Goal: Task Accomplishment & Management: Manage account settings

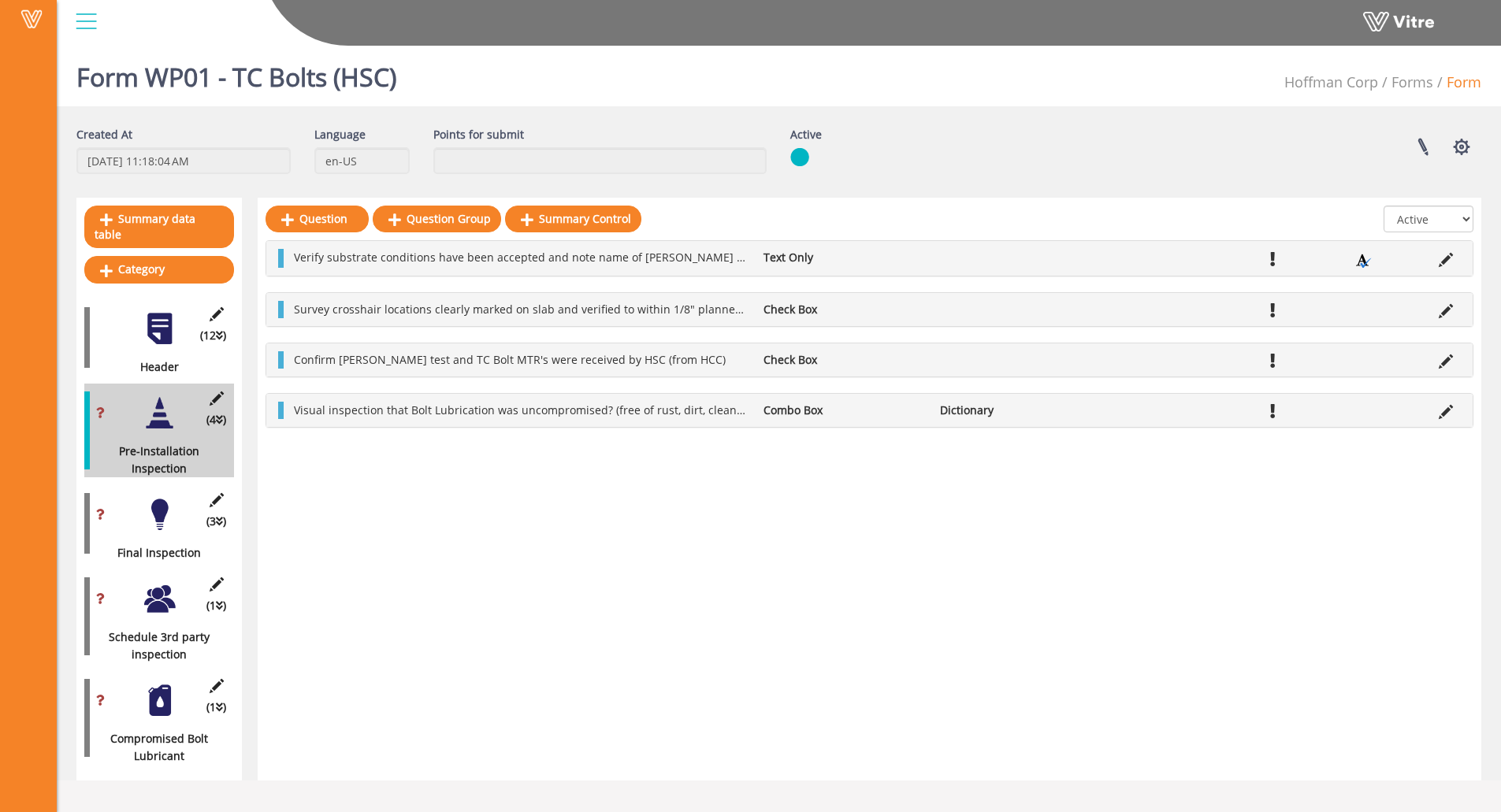
click at [144, 328] on div at bounding box center [159, 328] width 35 height 35
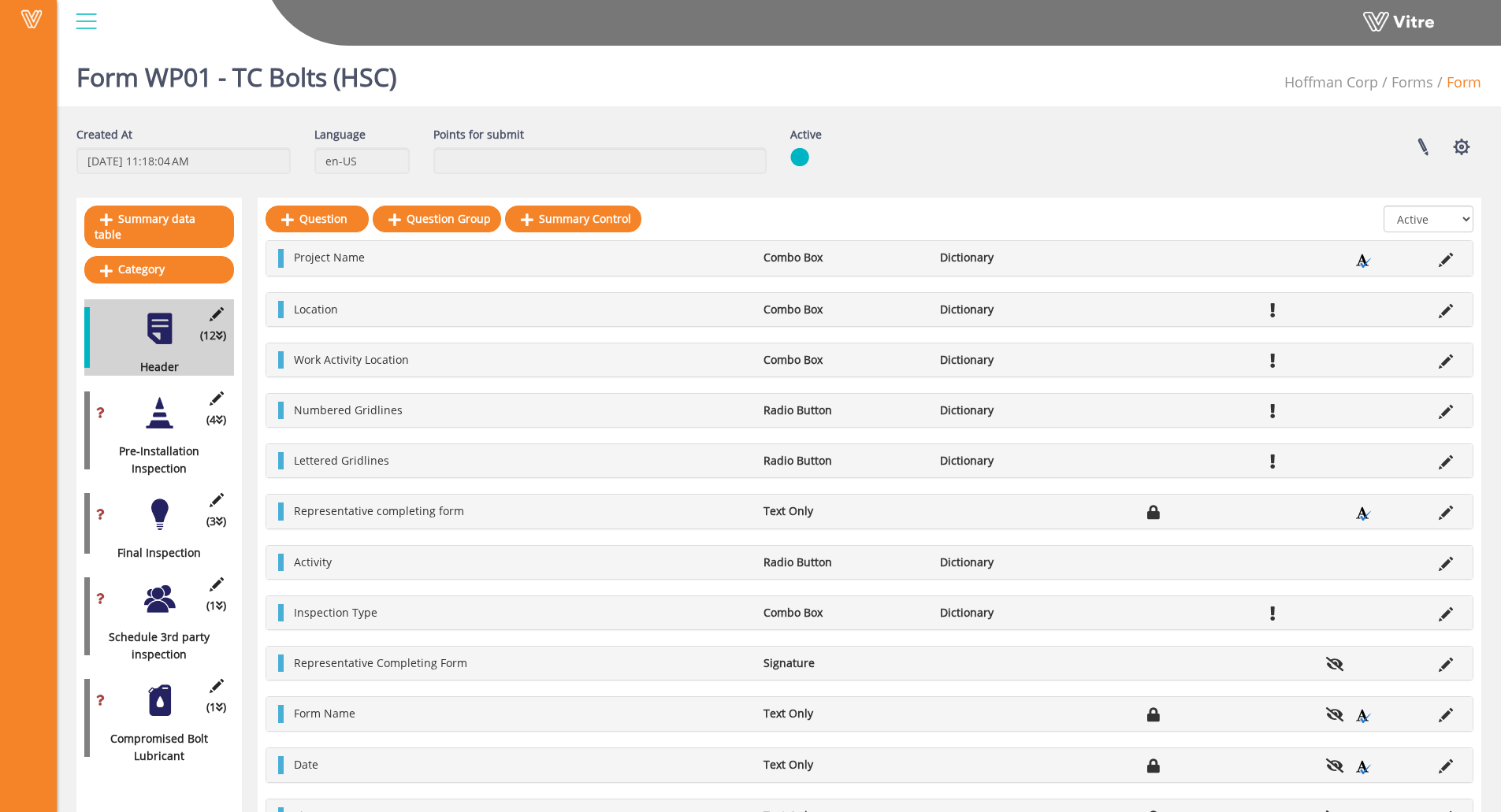
click at [154, 497] on div at bounding box center [159, 514] width 35 height 35
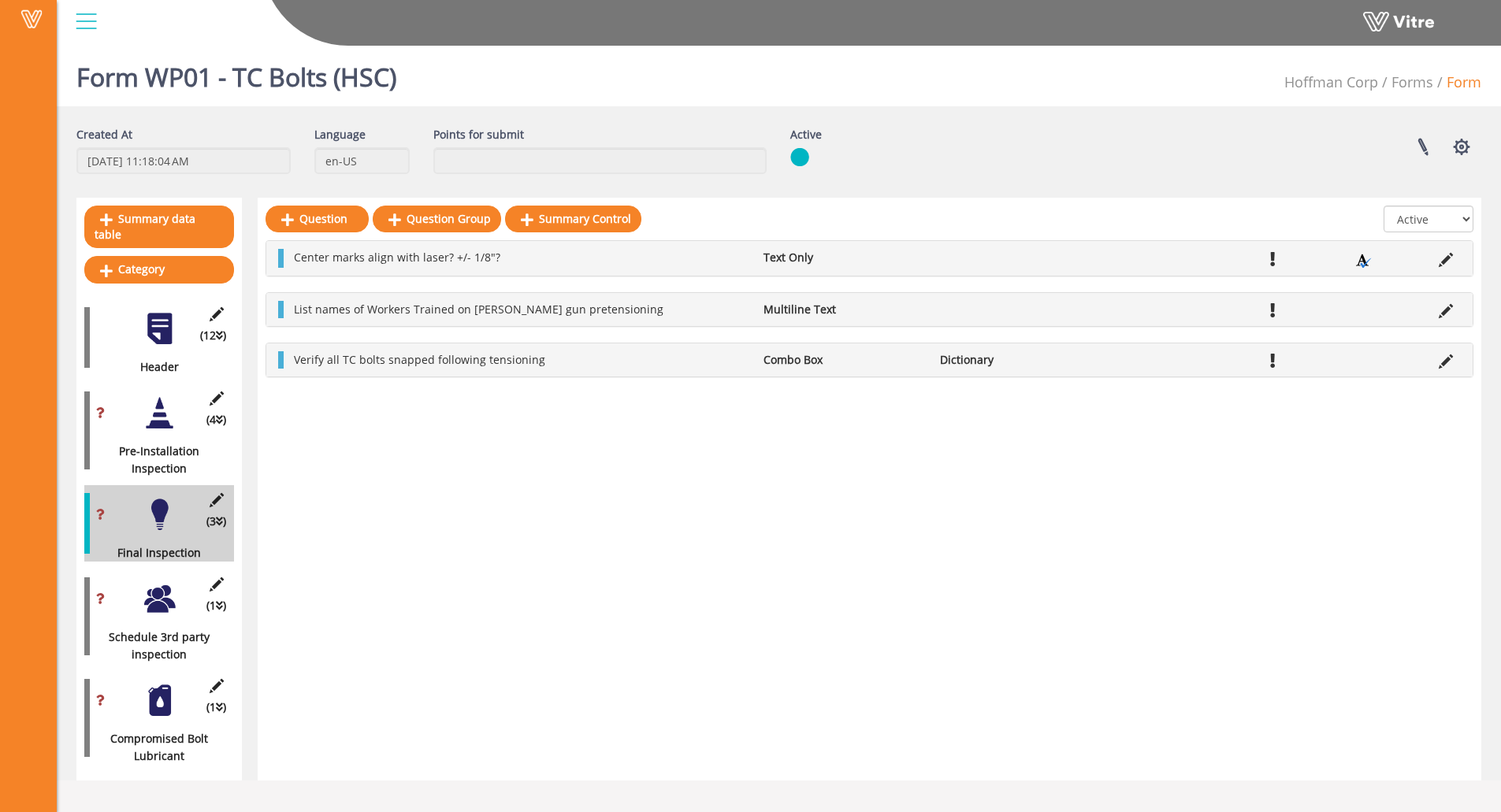
click at [159, 399] on div at bounding box center [159, 413] width 35 height 35
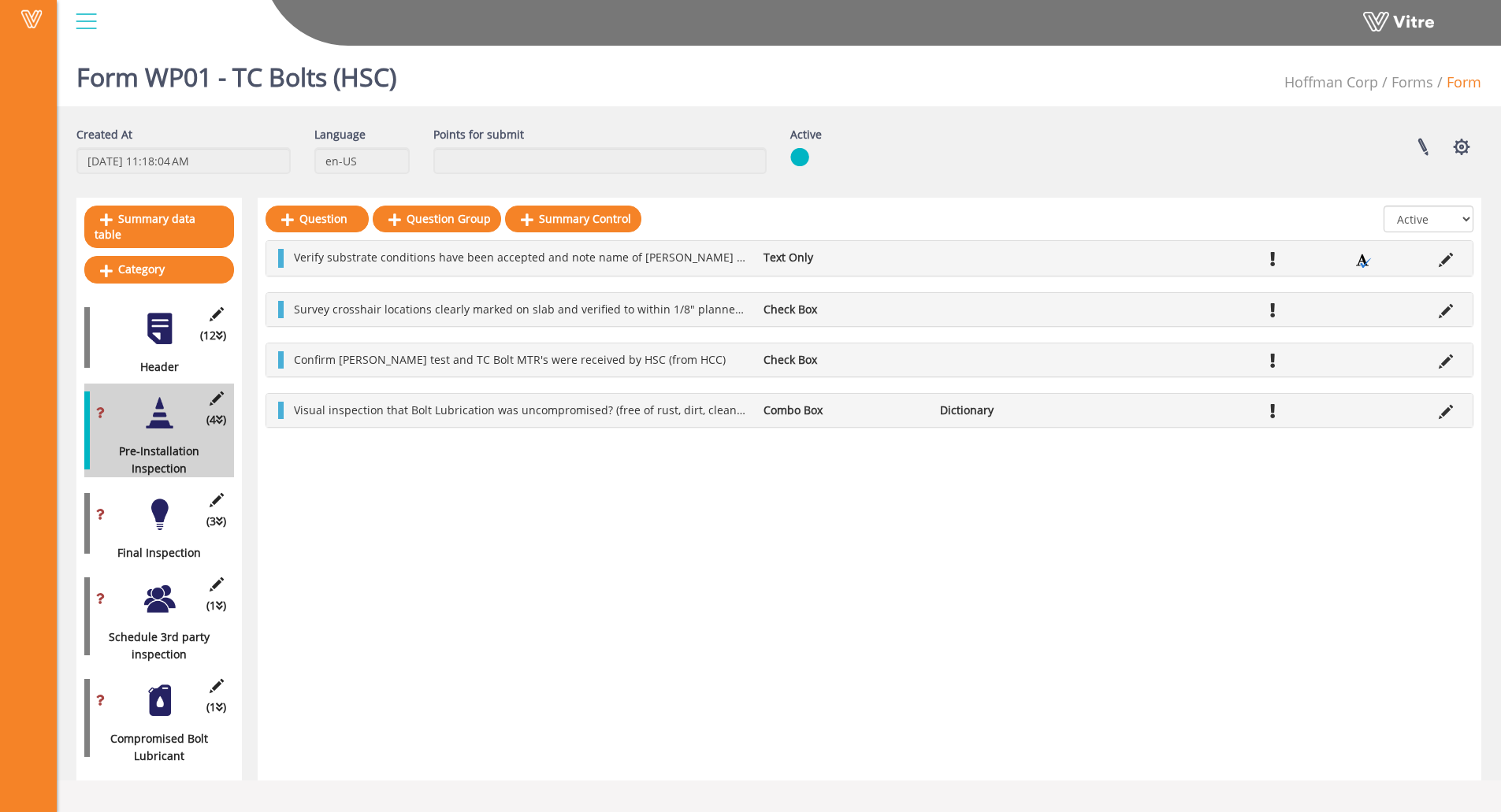
click at [145, 319] on div at bounding box center [159, 328] width 35 height 35
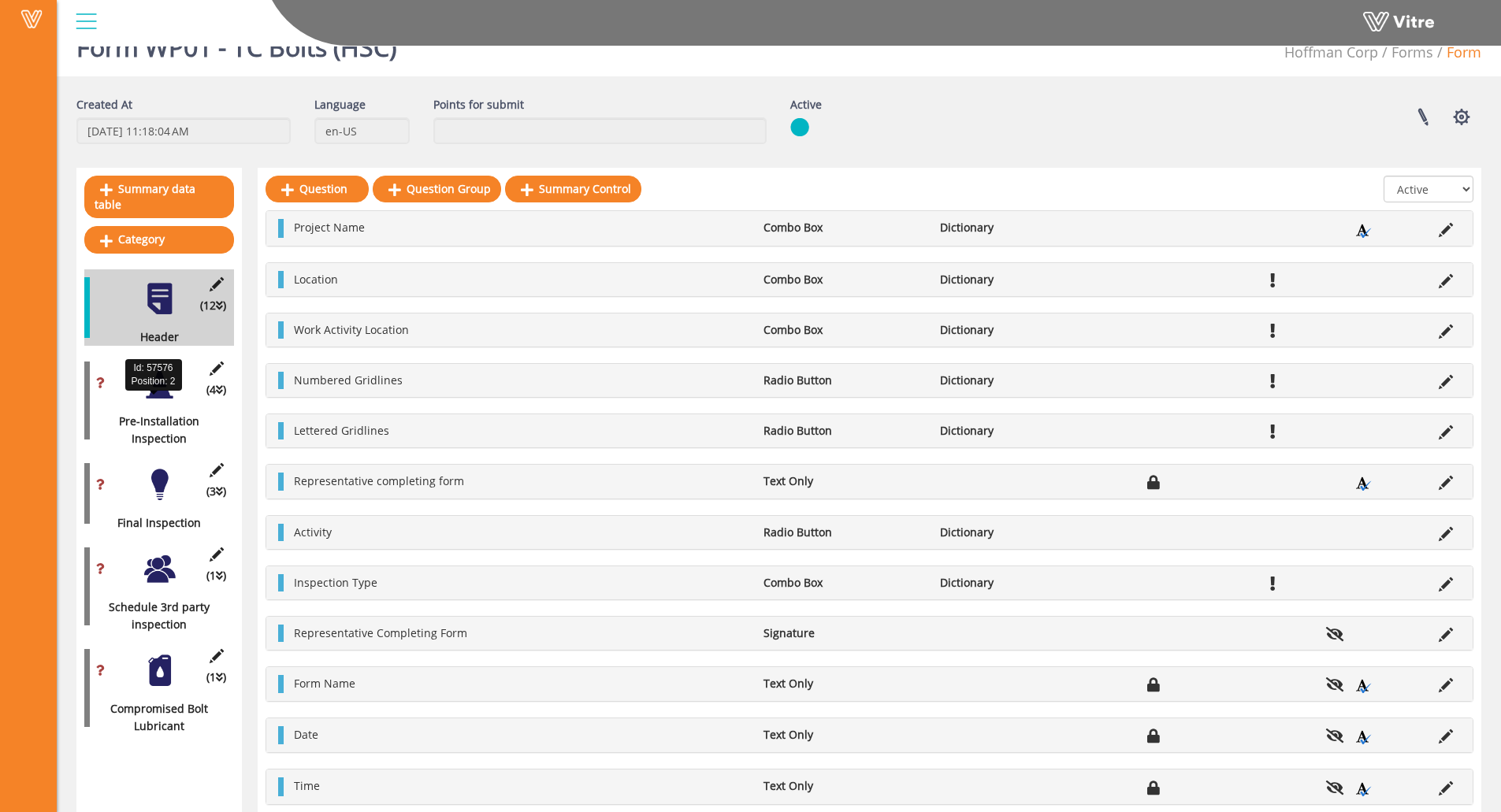
scroll to position [47, 0]
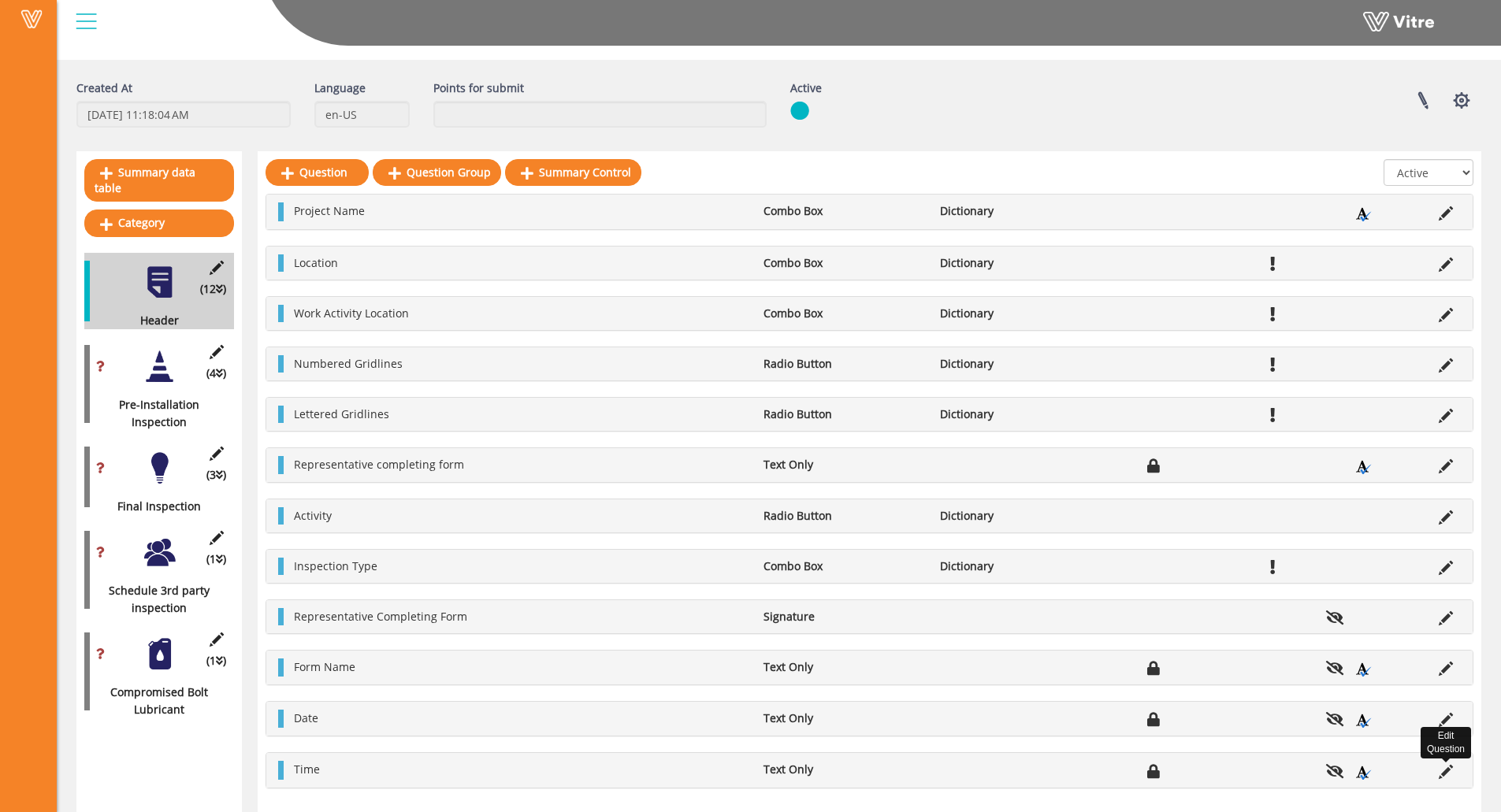
click at [1333, 707] on icon at bounding box center [1445, 771] width 14 height 14
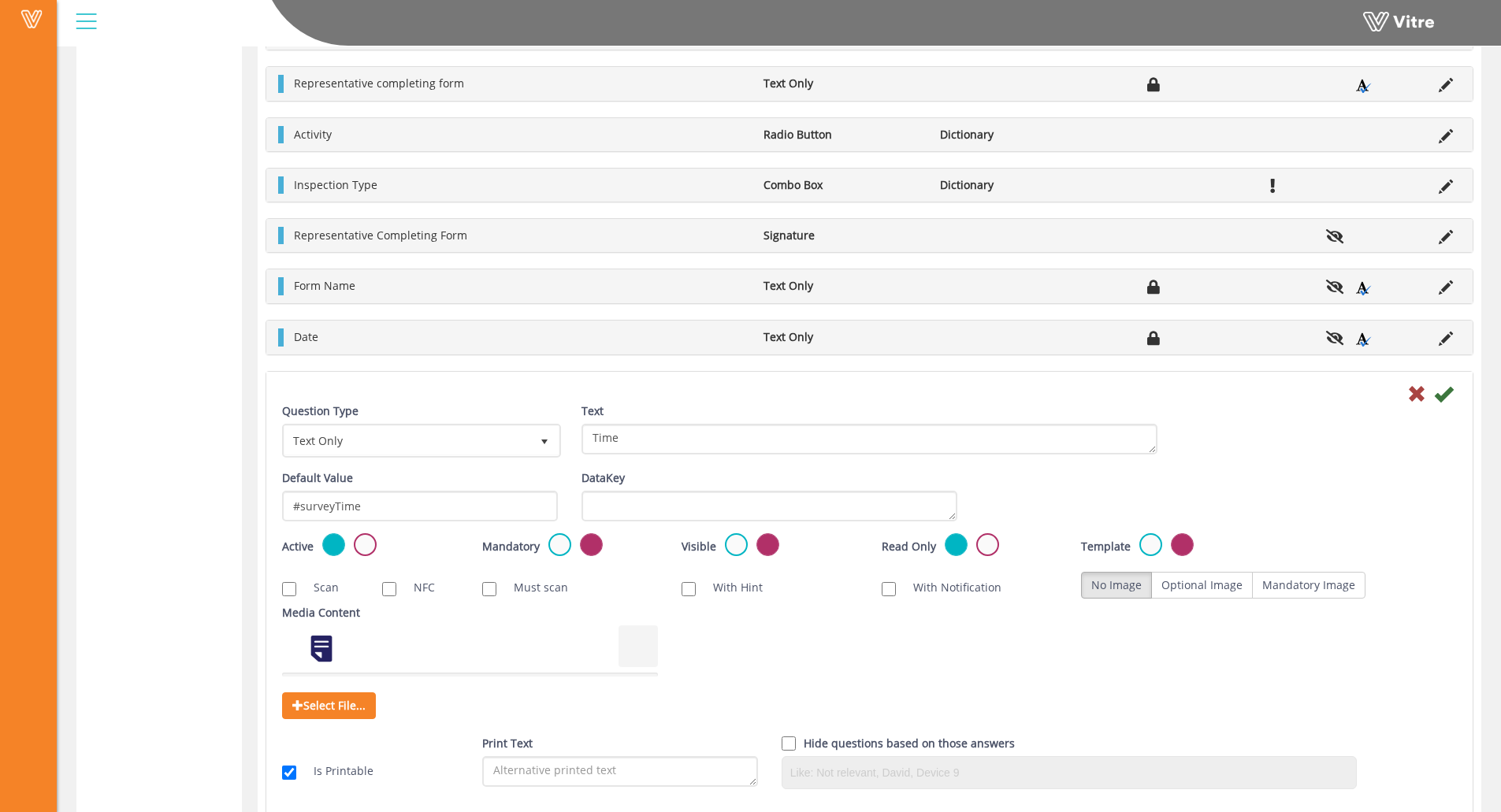
scroll to position [939, 0]
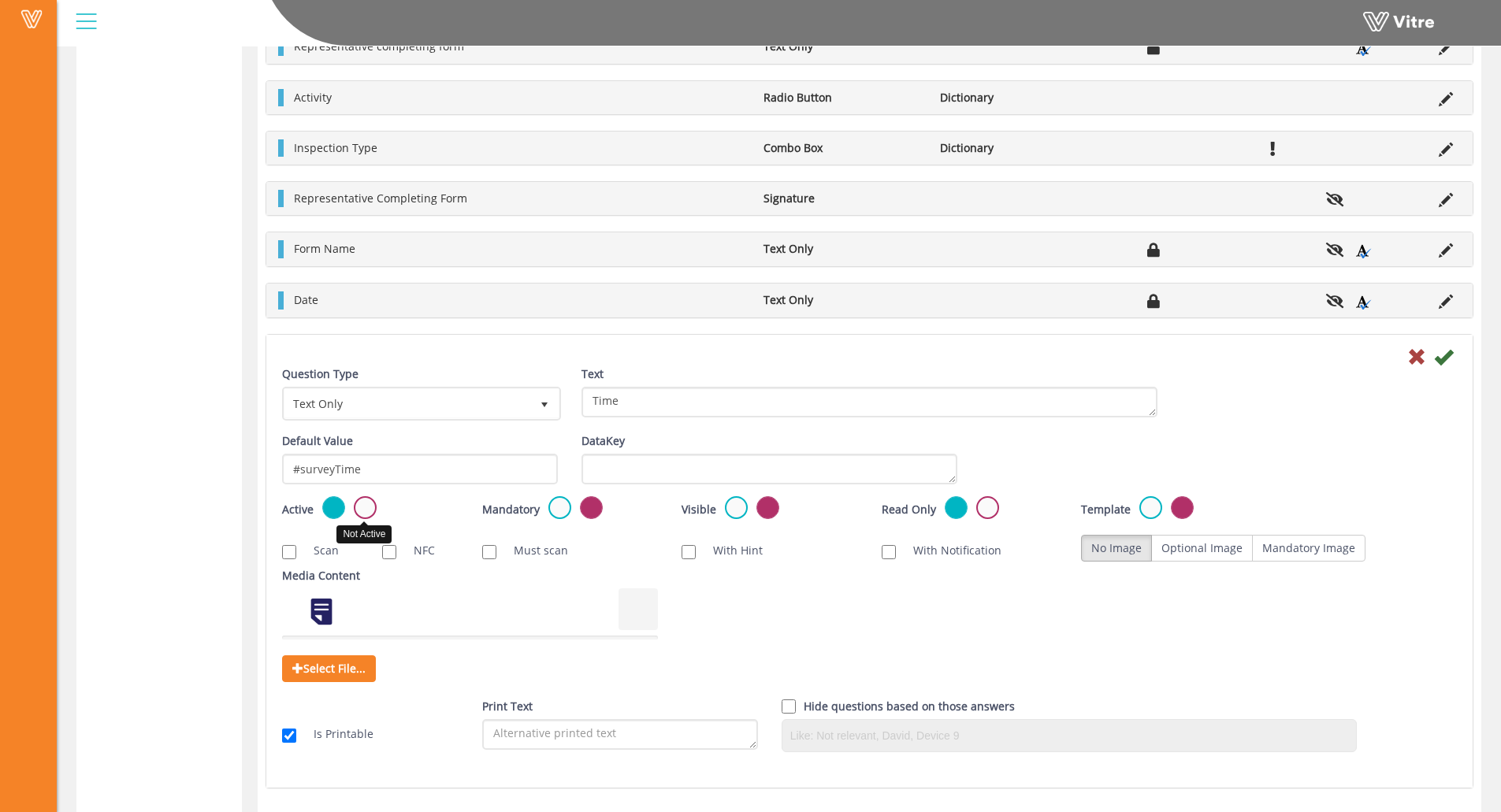
click at [364, 514] on label at bounding box center [365, 507] width 23 height 23
click at [0, 0] on input "radio" at bounding box center [0, 0] width 0 height 0
click at [1333, 355] on icon at bounding box center [1443, 356] width 19 height 19
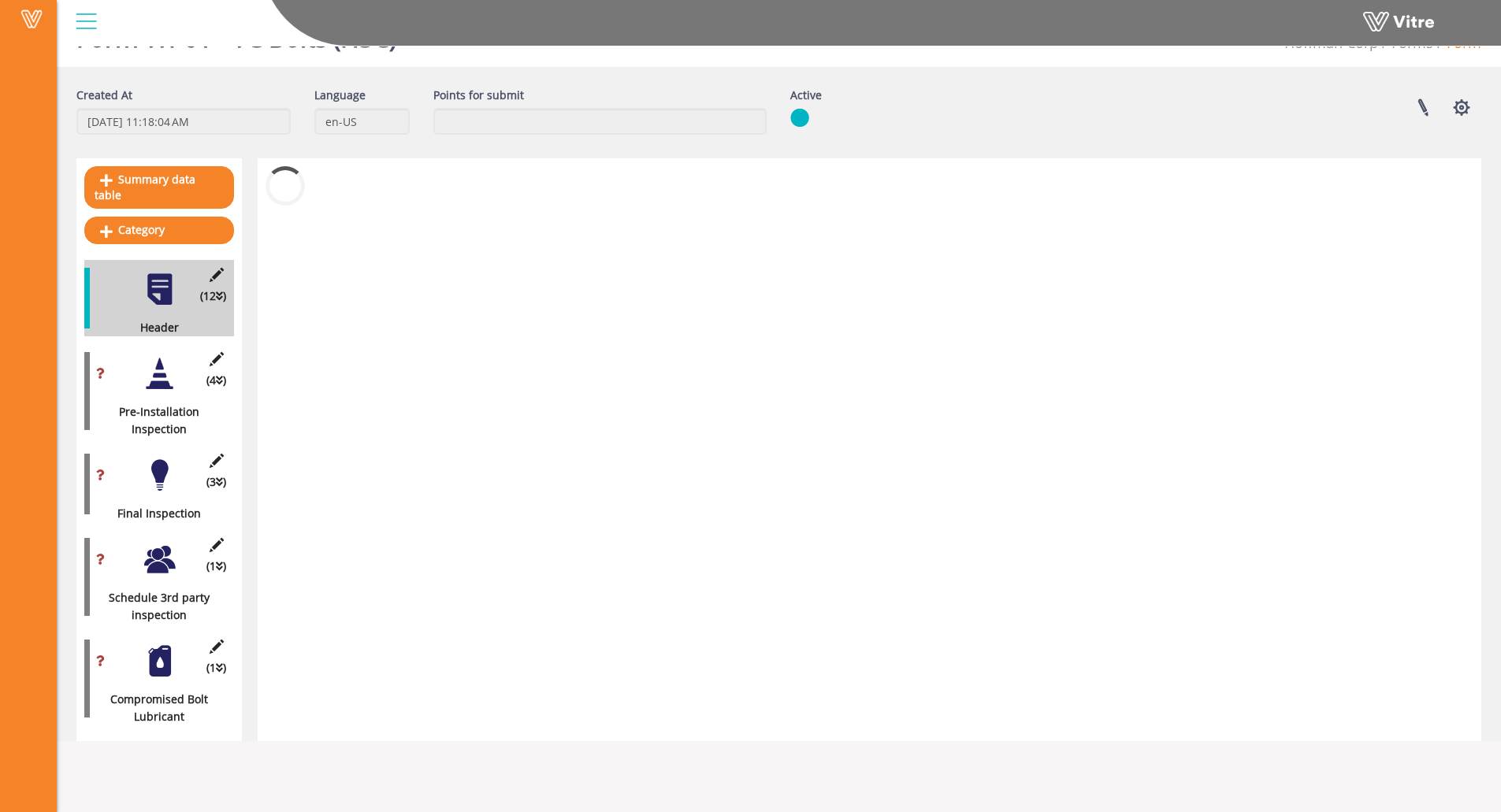
scroll to position [39, 0]
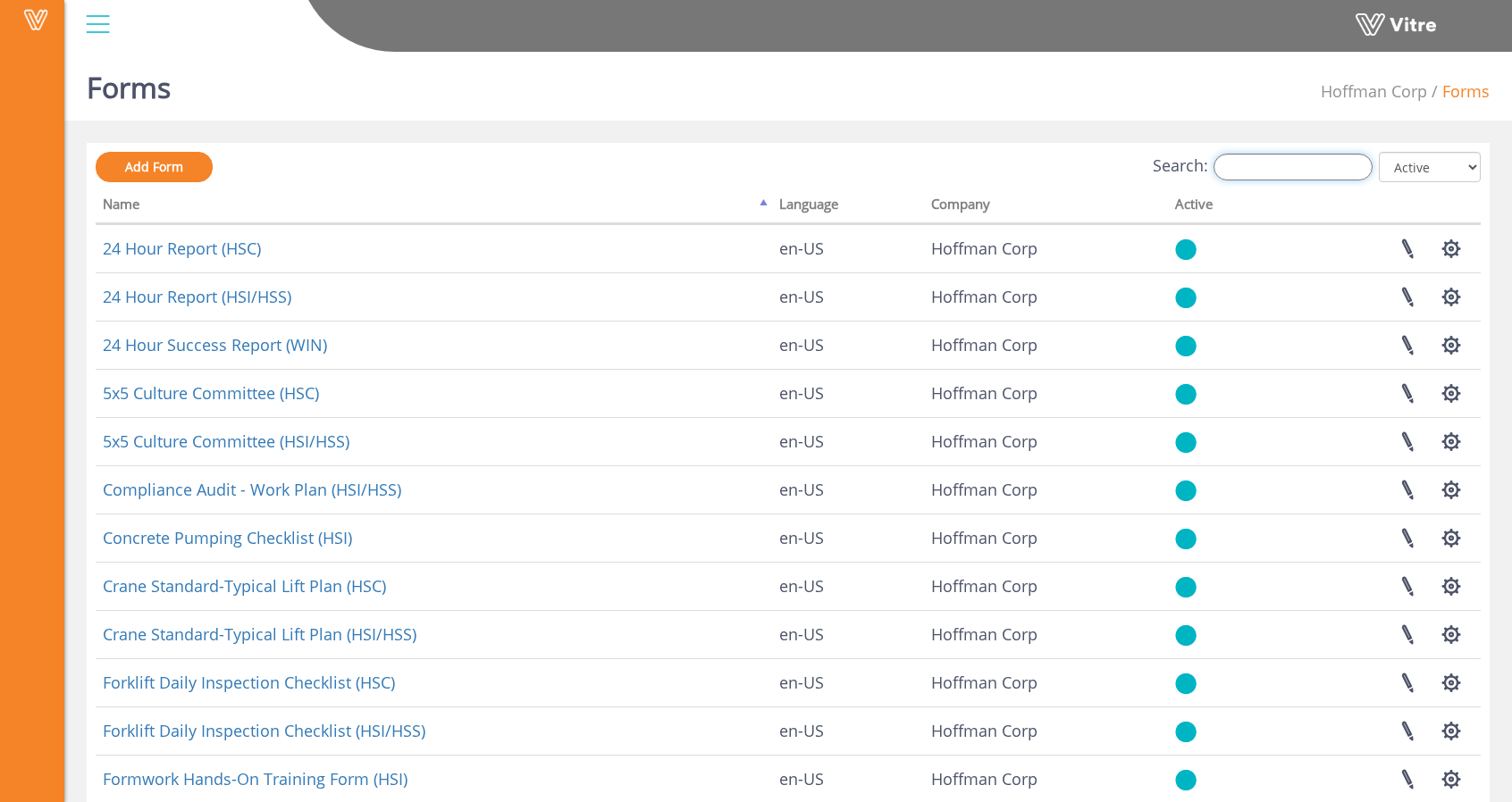
click at [1297, 162] on input "Search:" at bounding box center [1292, 167] width 159 height 27
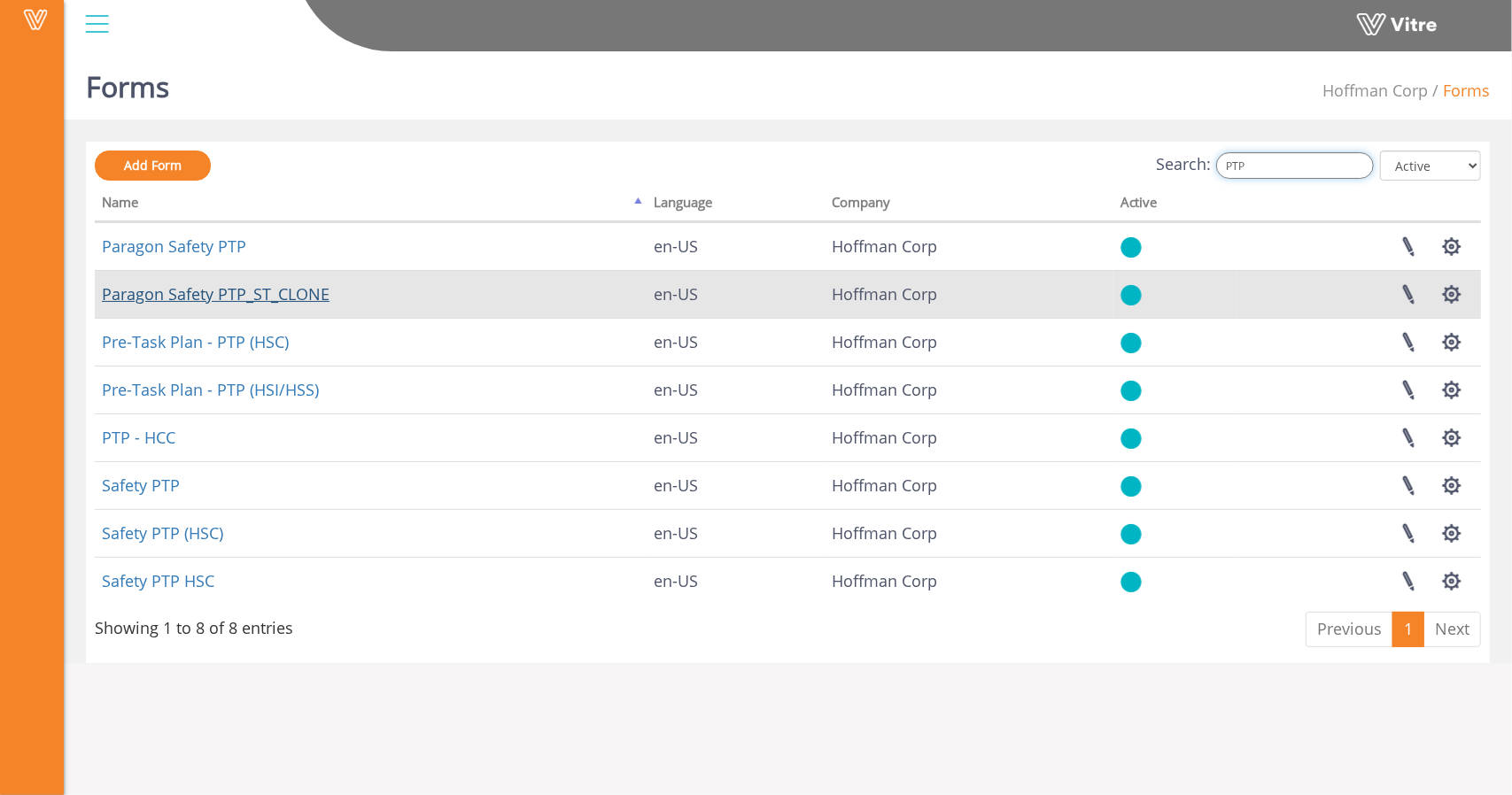
type input "PTP"
click at [297, 297] on link "Paragon Safety PTP_ST_CLONE" at bounding box center [216, 294] width 228 height 21
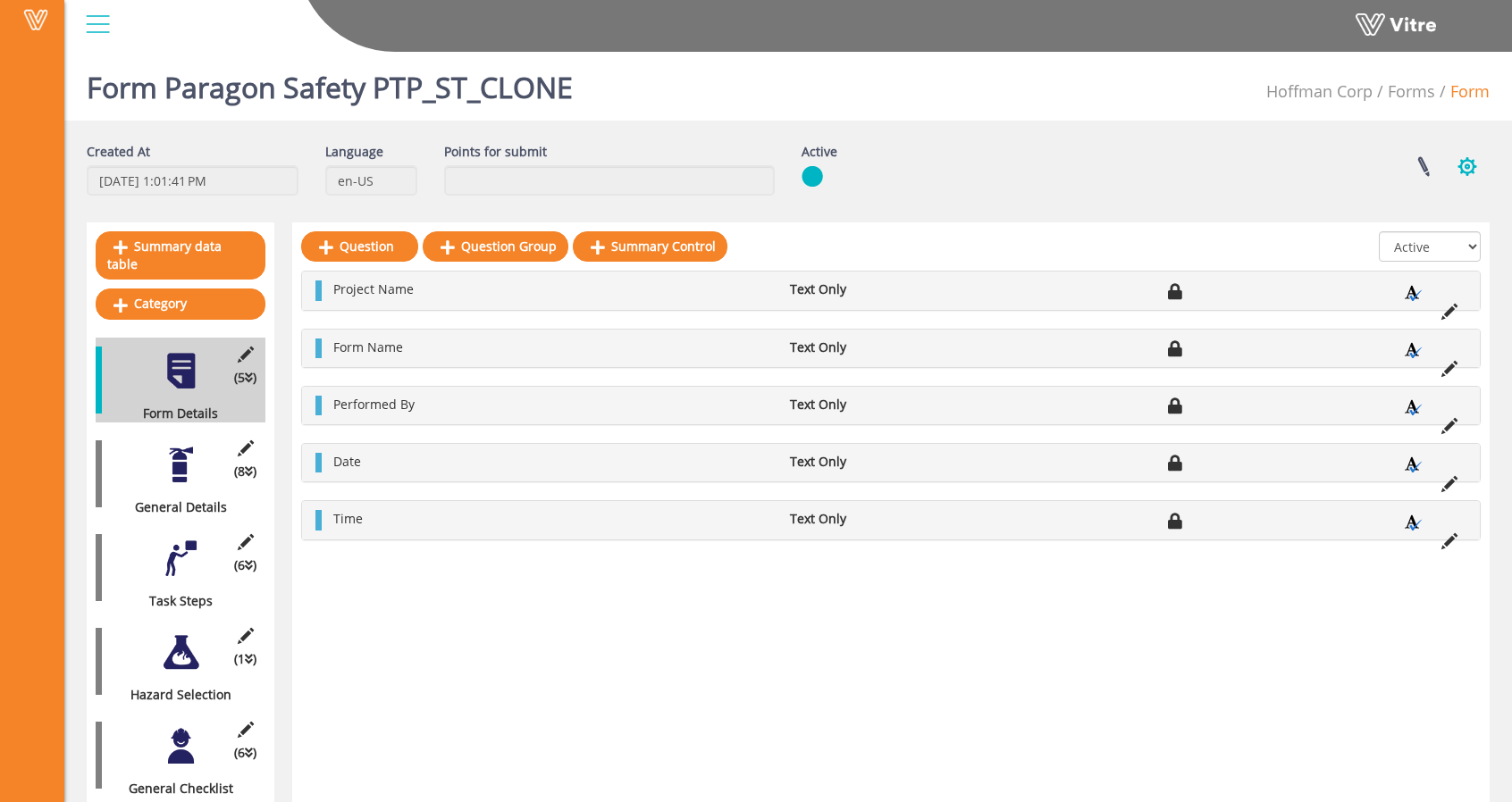
click at [1464, 152] on button "button" at bounding box center [1467, 166] width 44 height 47
click at [1421, 223] on link "Set Users" at bounding box center [1406, 232] width 162 height 23
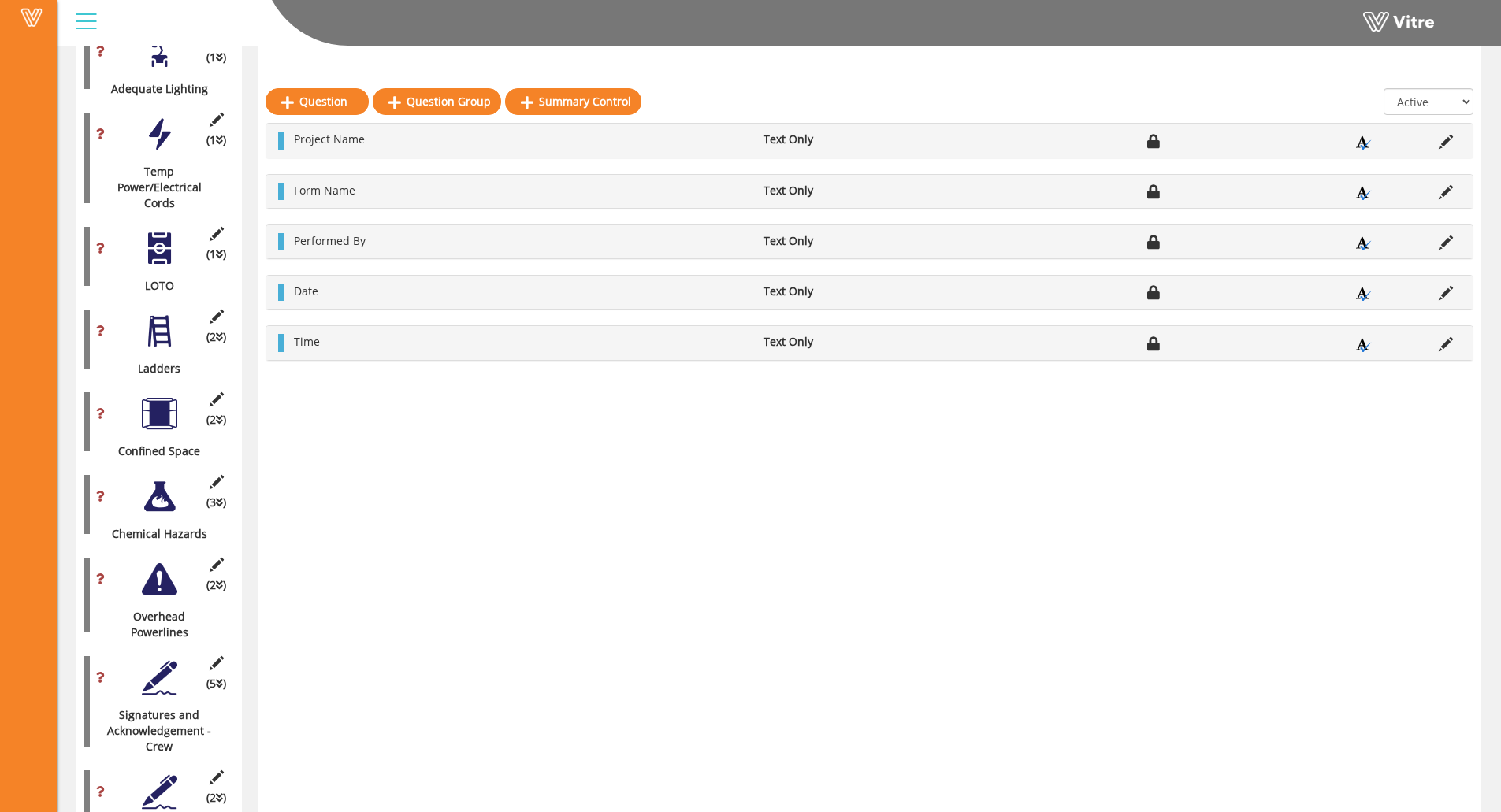
scroll to position [2322, 0]
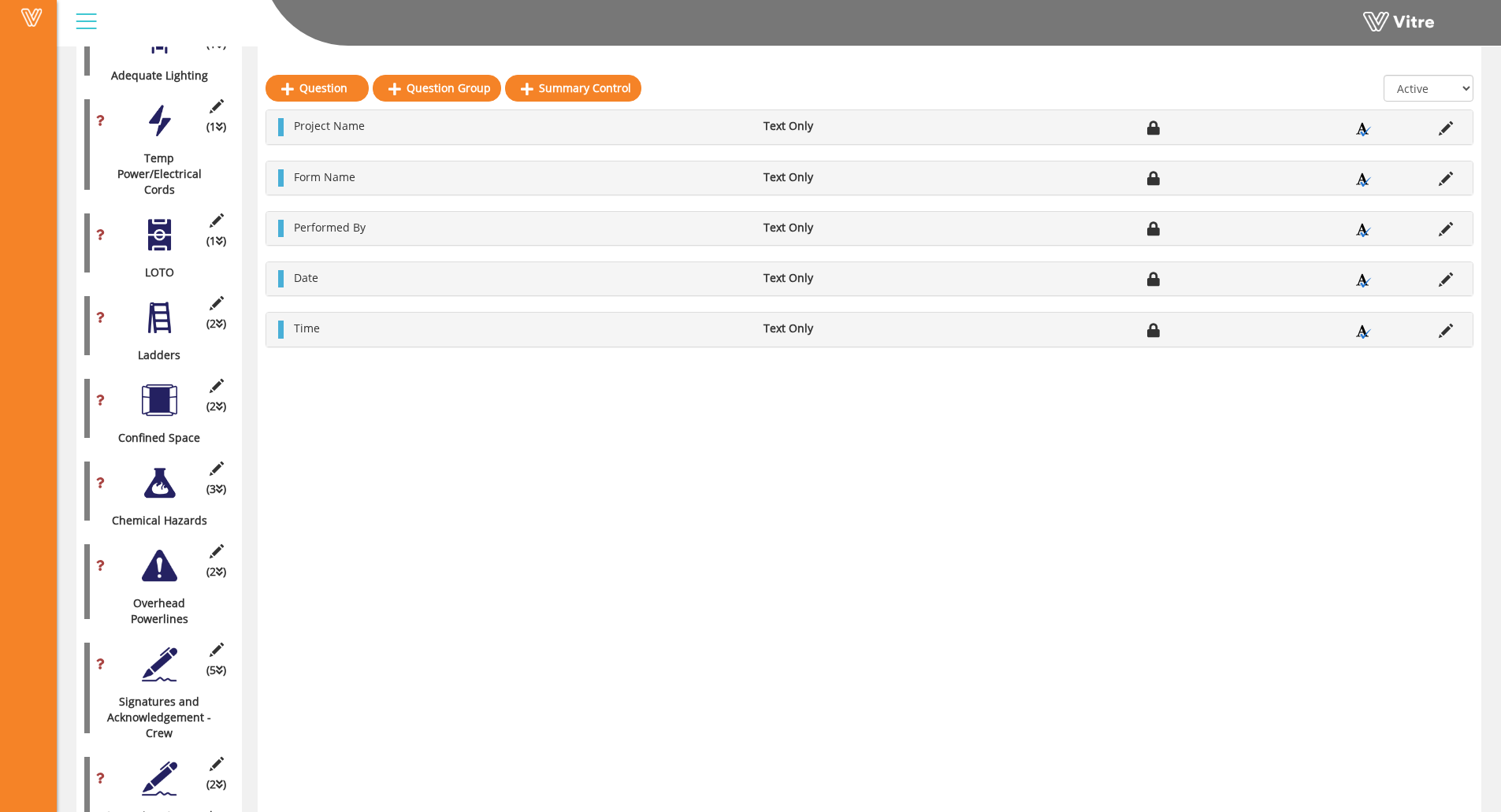
click at [148, 647] on div at bounding box center [159, 664] width 35 height 35
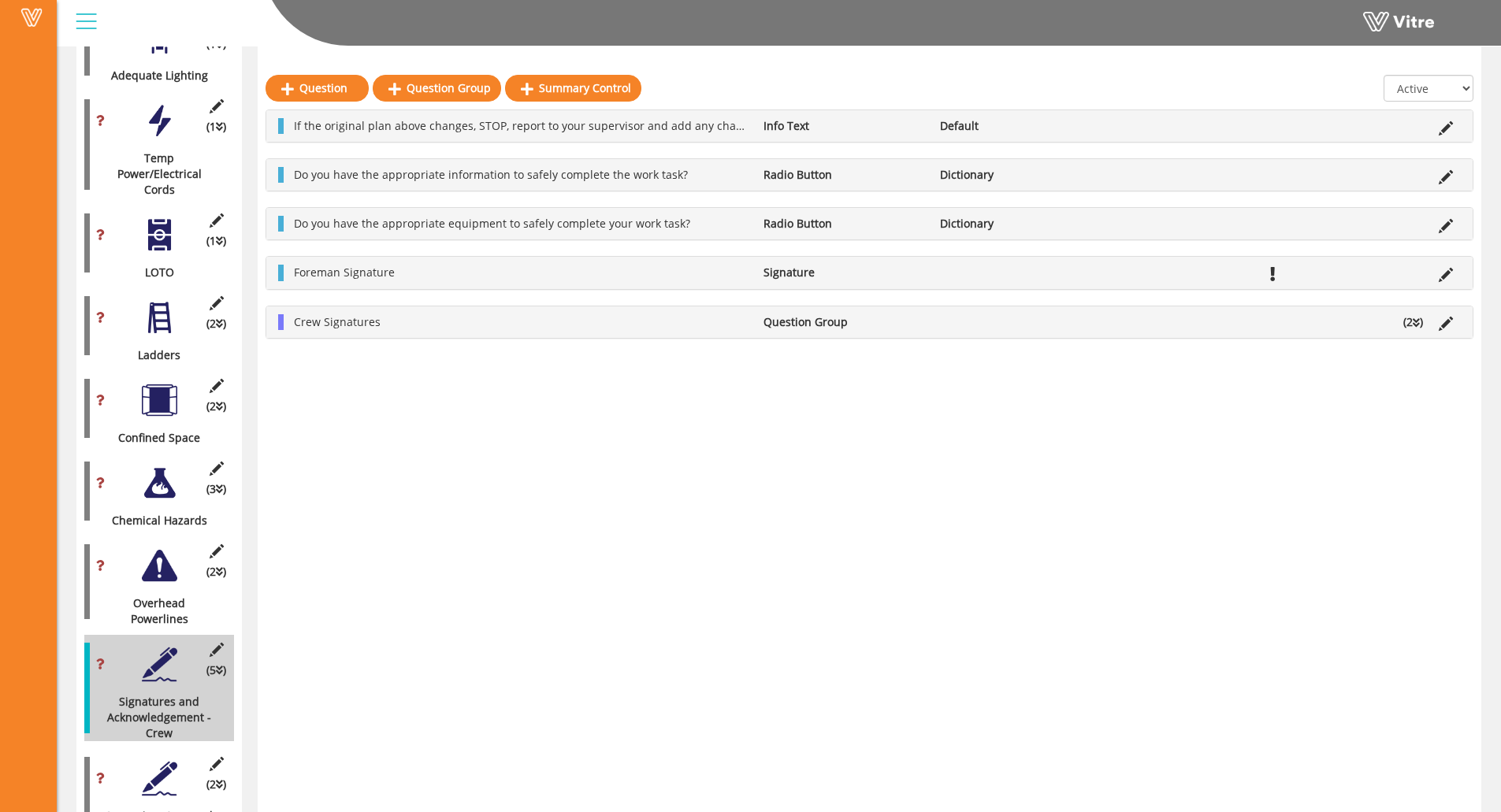
click at [145, 707] on div at bounding box center [159, 778] width 35 height 35
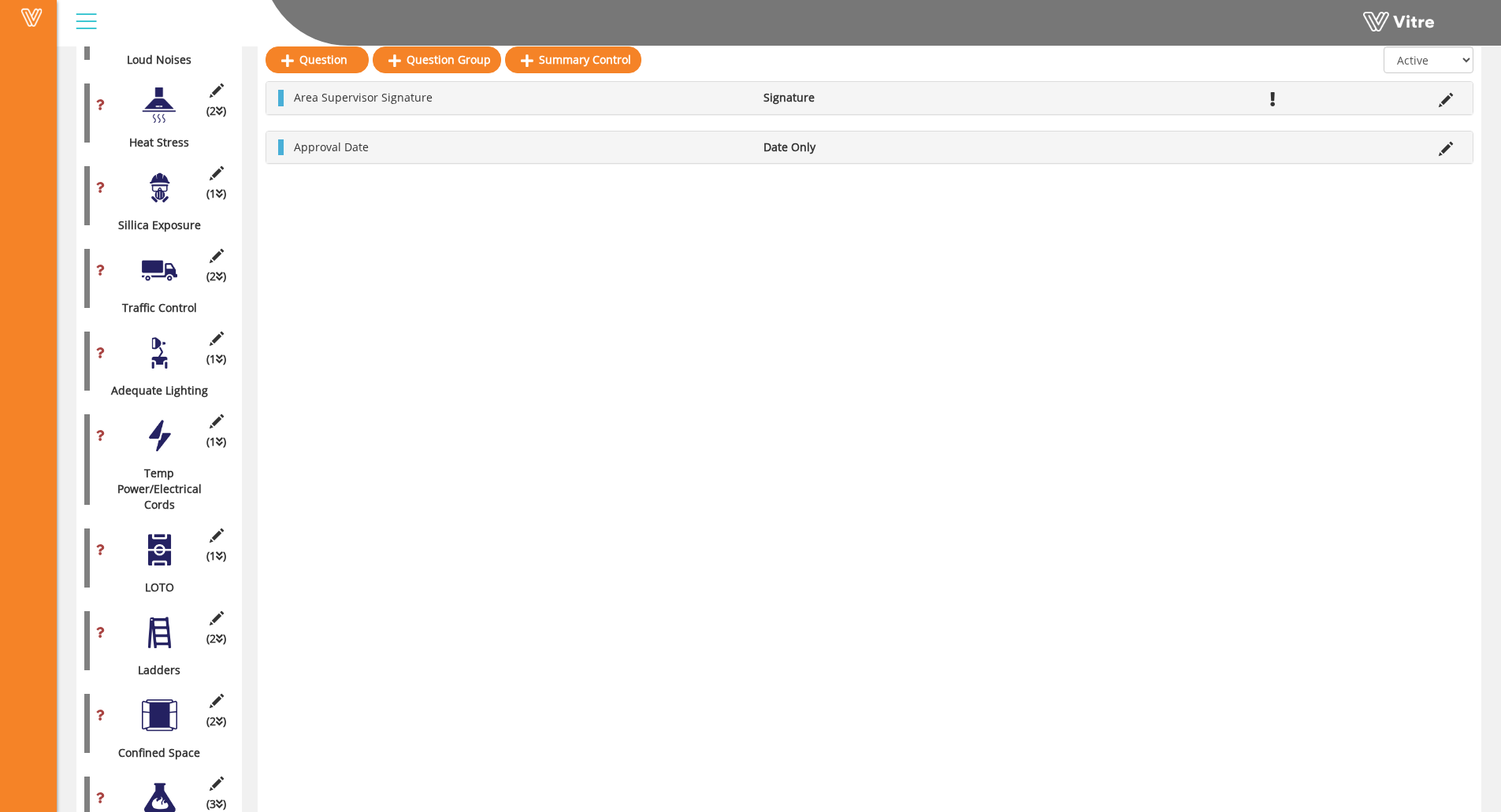
scroll to position [1928, 0]
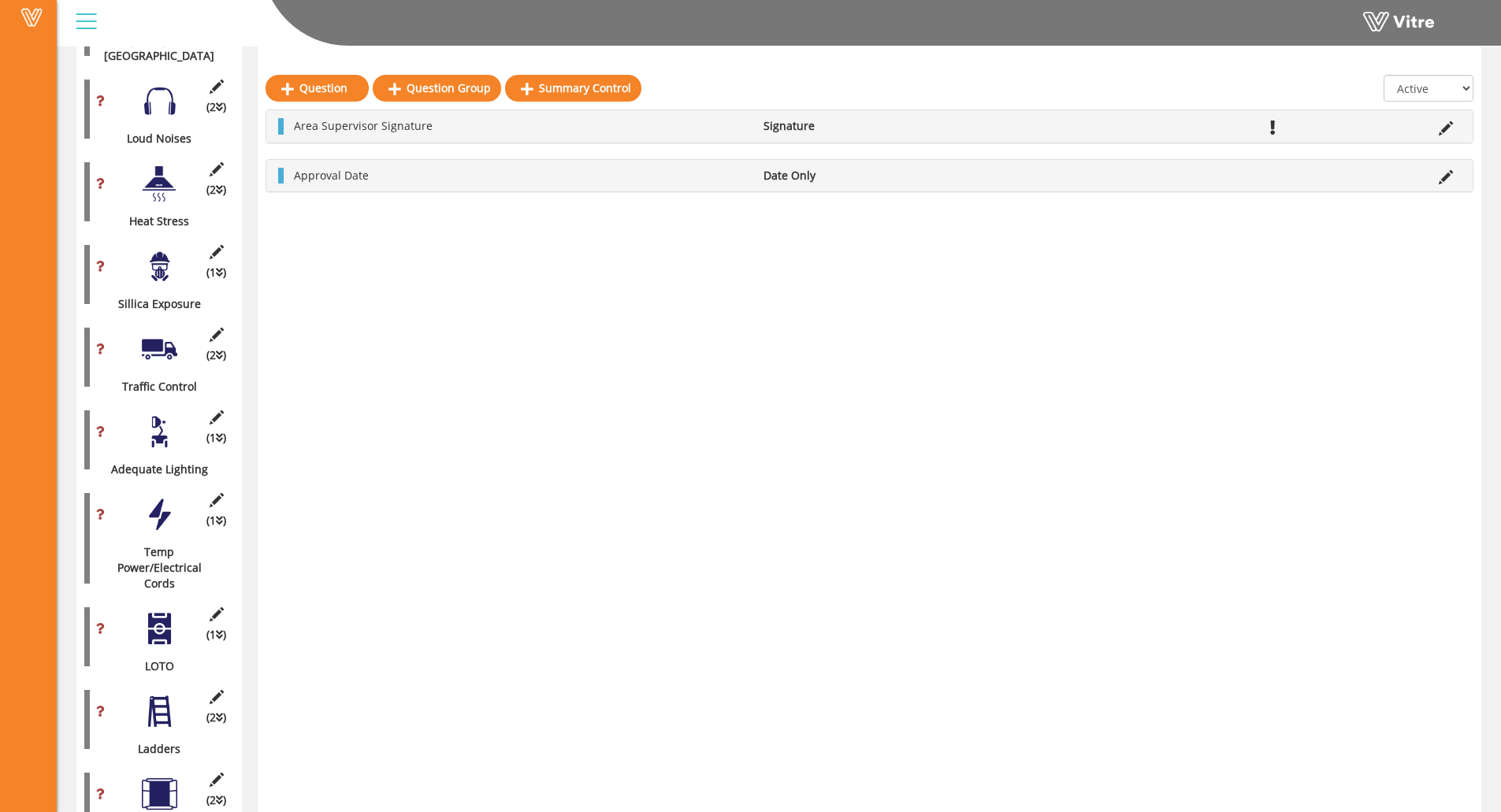
click at [136, 260] on div "(1 ) Sillica Exposure" at bounding box center [159, 274] width 150 height 75
click at [161, 249] on div at bounding box center [159, 266] width 35 height 35
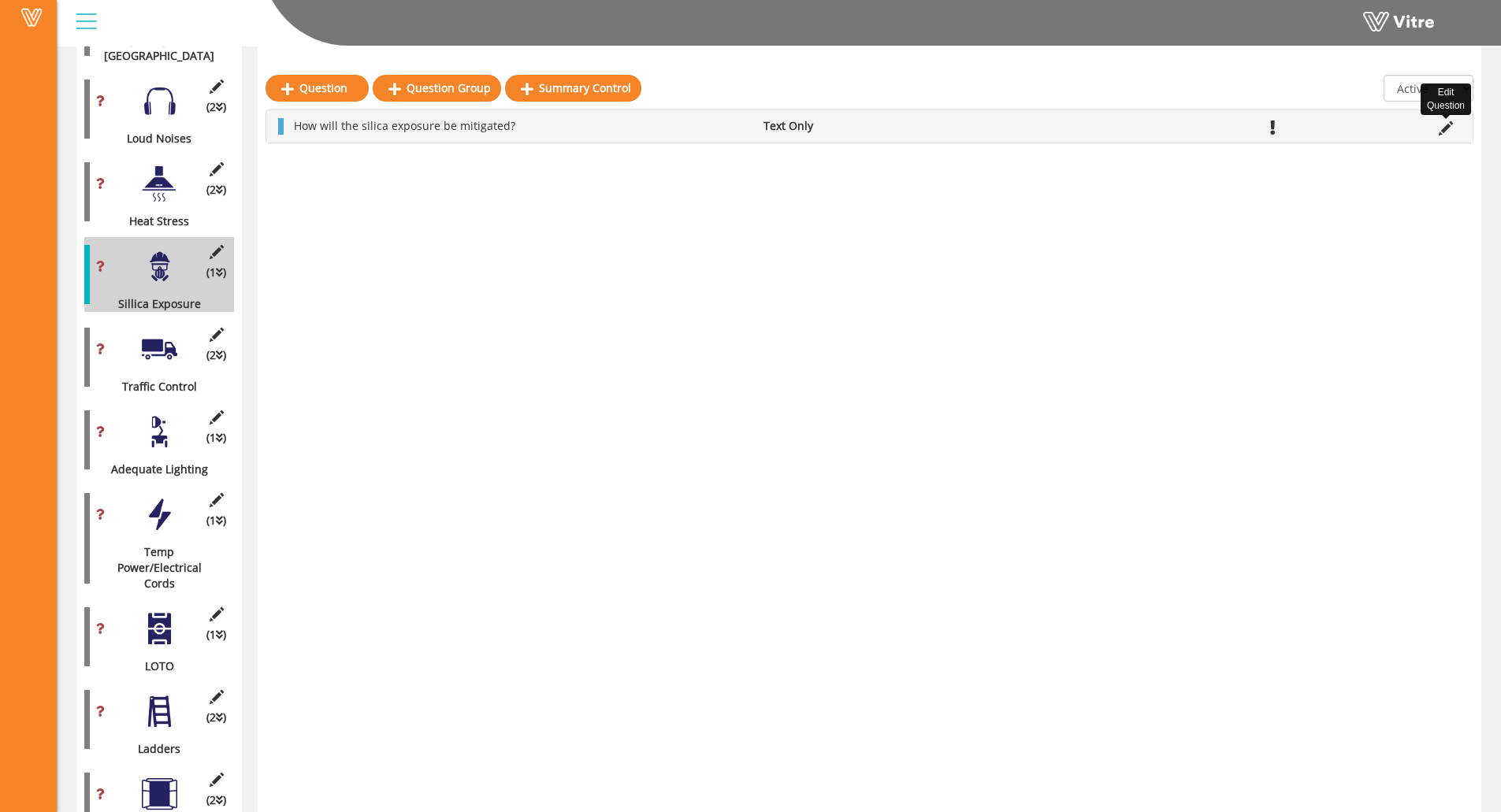
click at [1344, 130] on icon at bounding box center [1445, 127] width 14 height 14
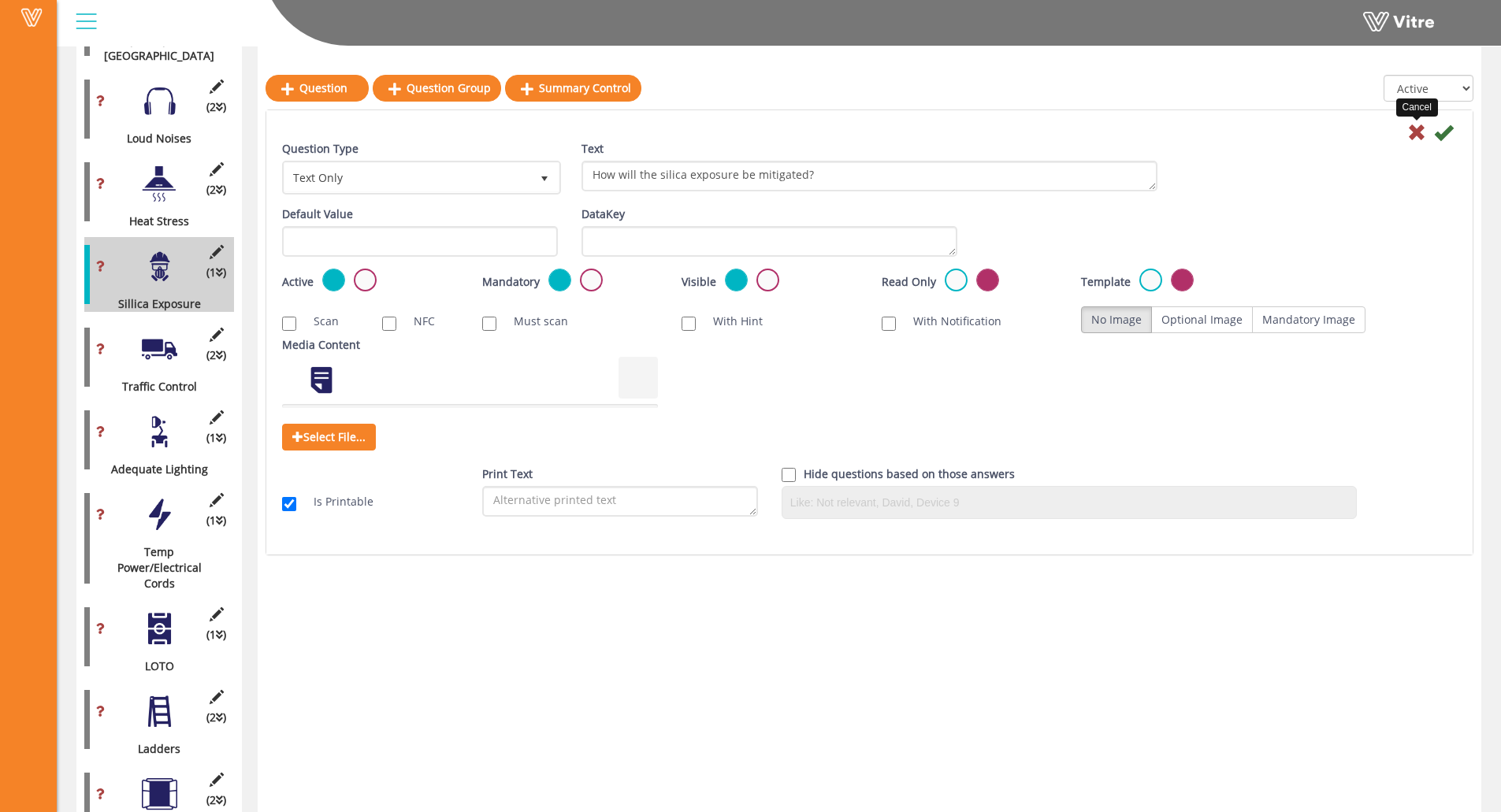
click at [1344, 139] on icon at bounding box center [1416, 132] width 19 height 19
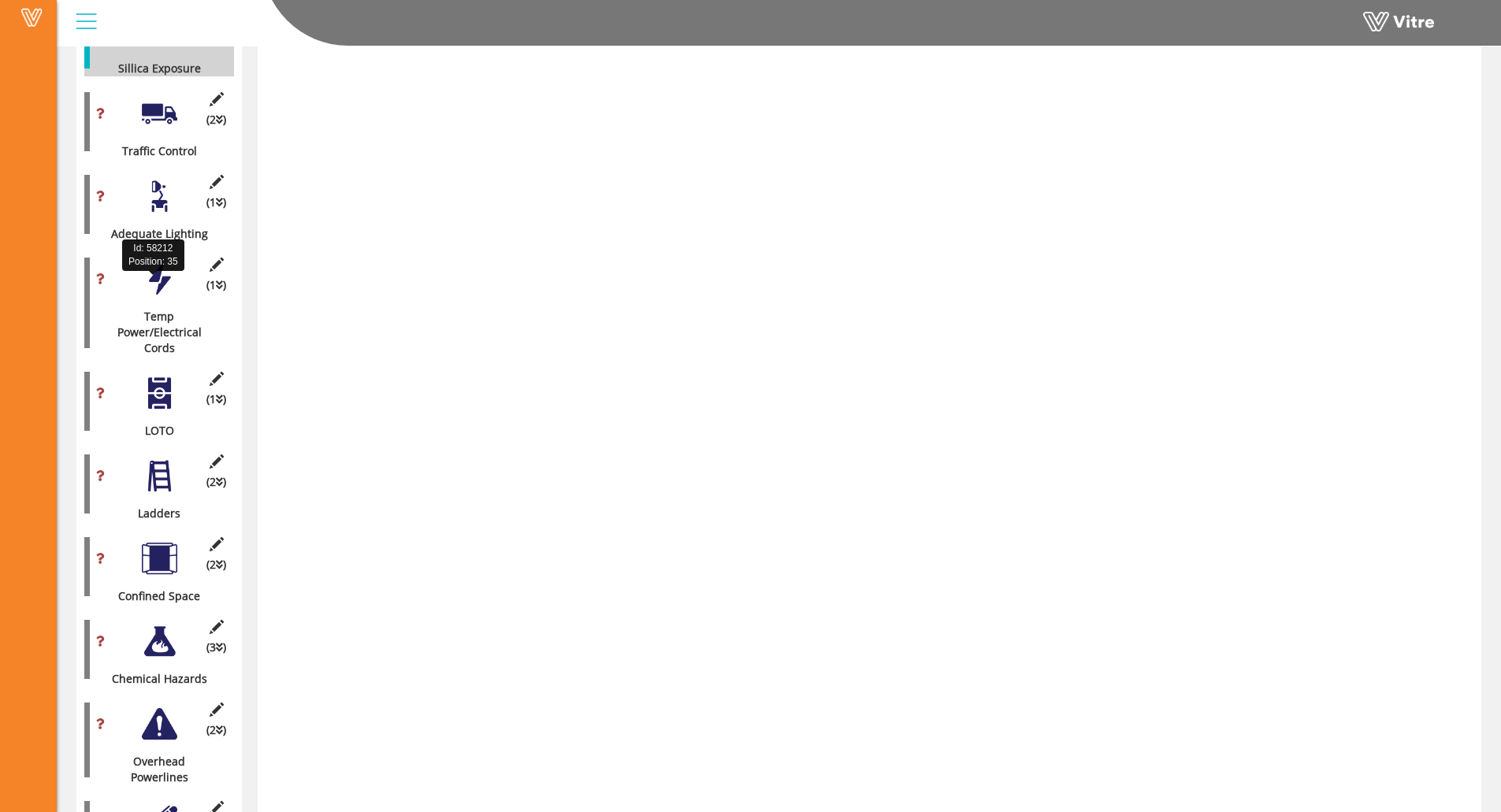
scroll to position [2322, 0]
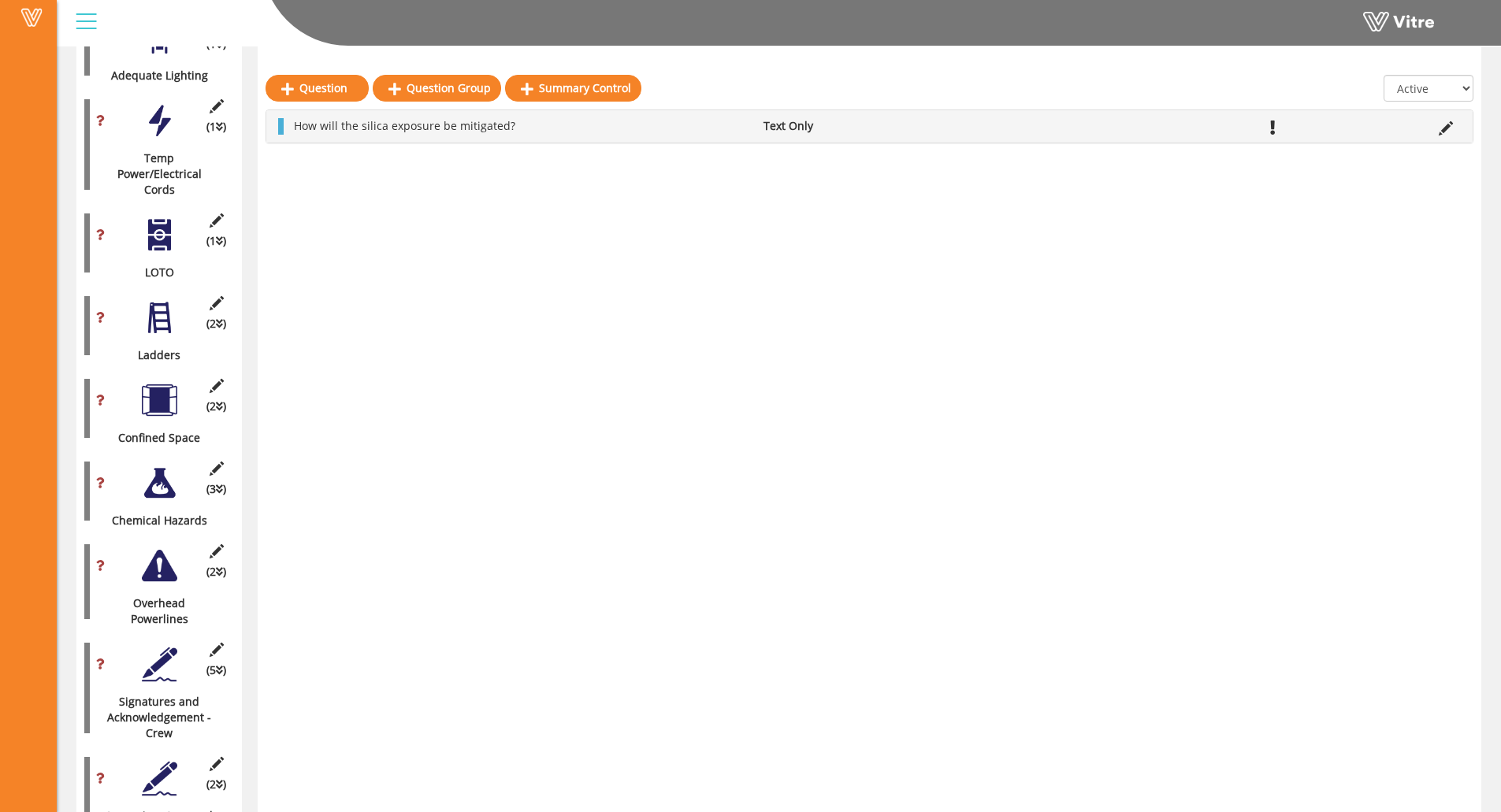
click at [157, 707] on div at bounding box center [159, 778] width 35 height 35
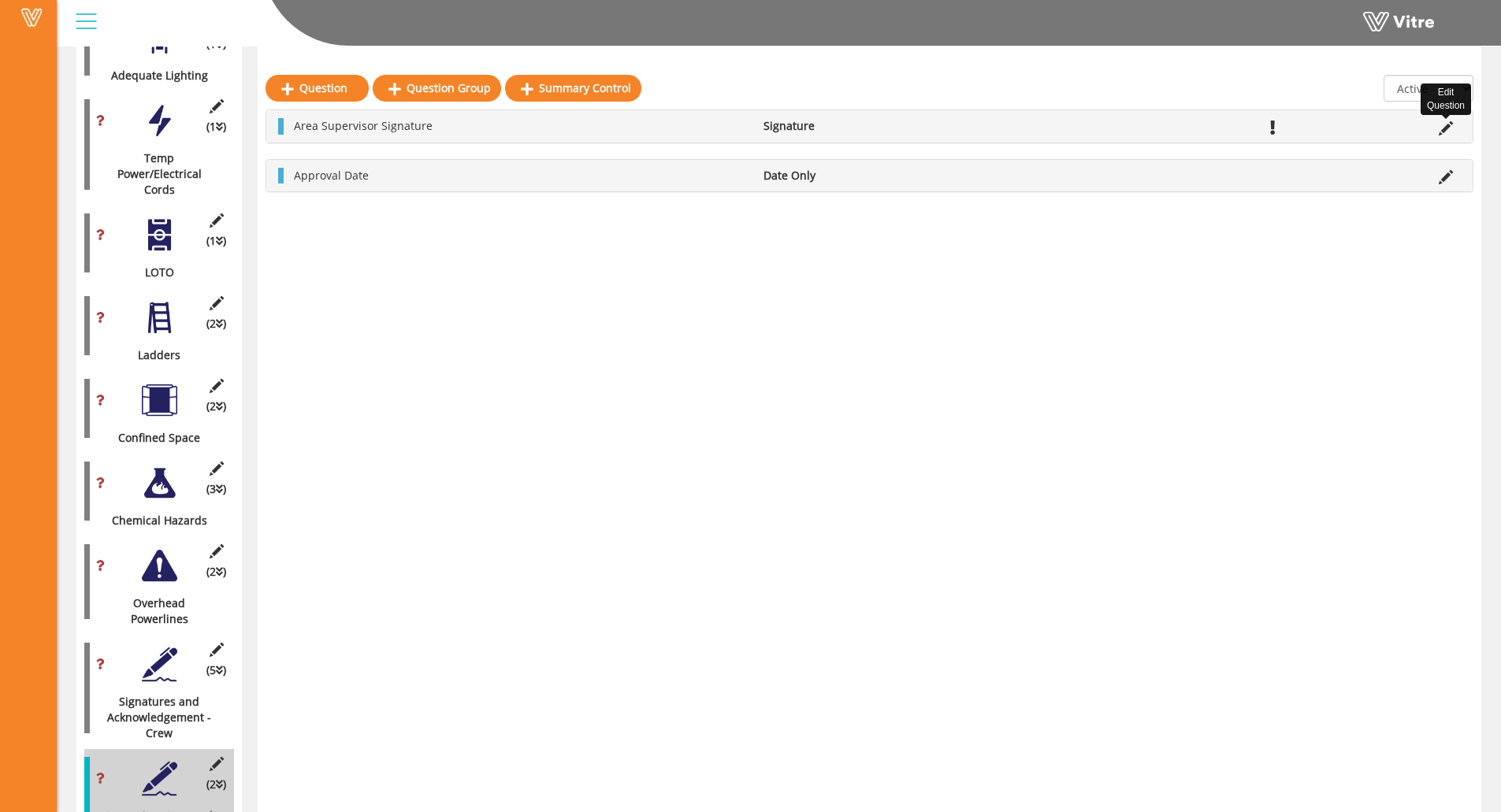
click at [1344, 127] on icon at bounding box center [1445, 127] width 14 height 14
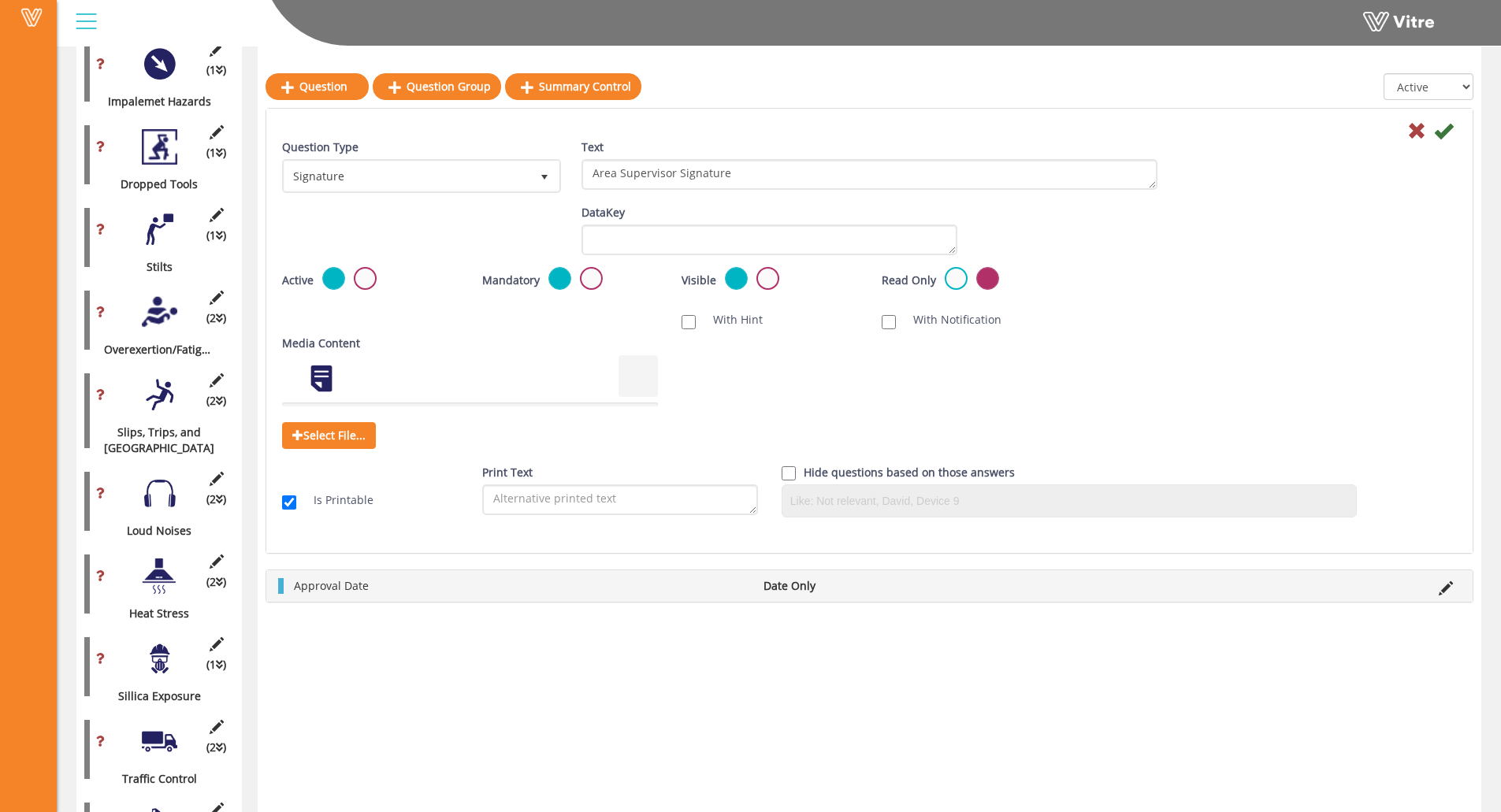
scroll to position [1533, 0]
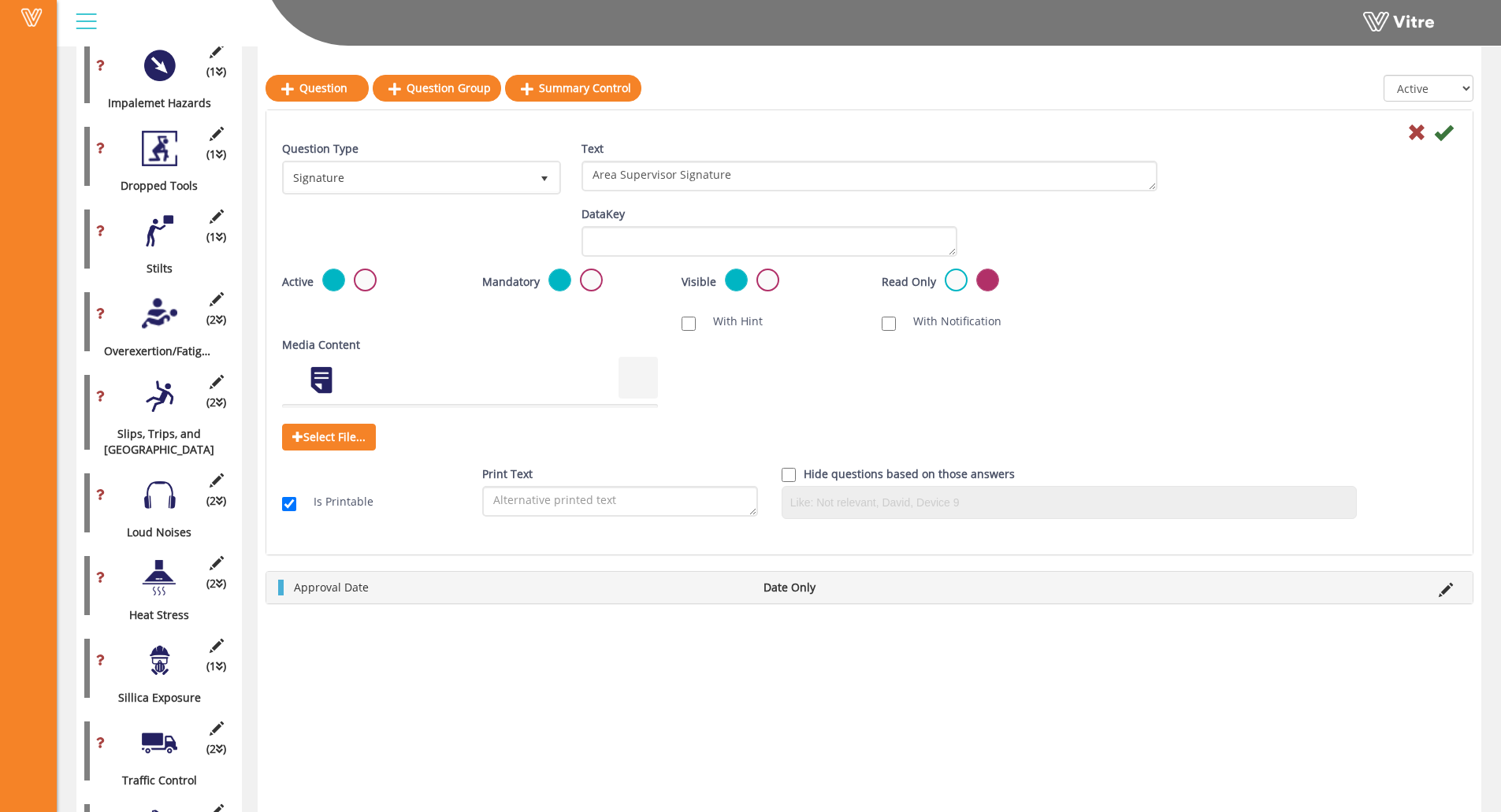
click at [160, 479] on div at bounding box center [159, 494] width 35 height 35
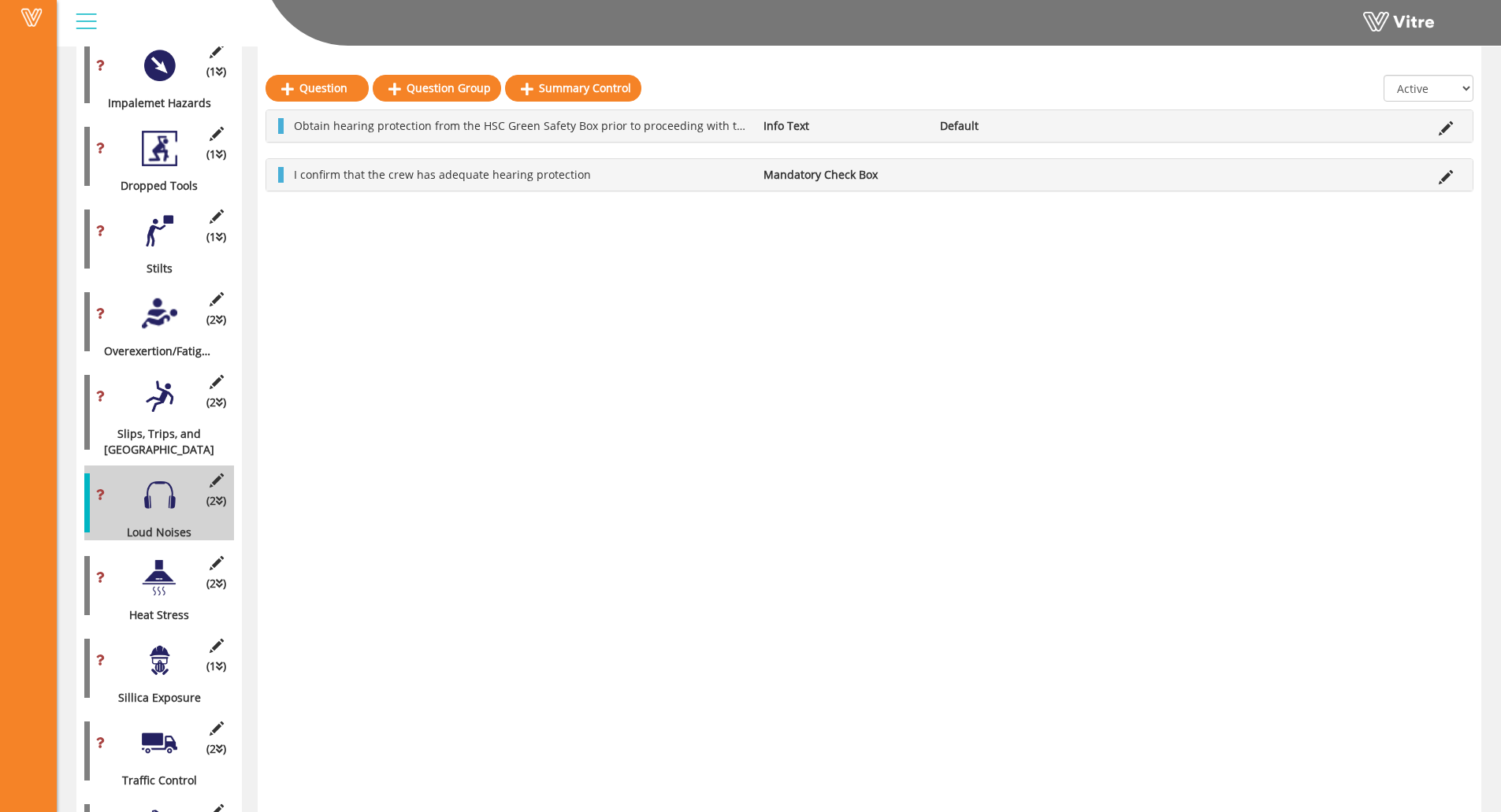
click at [167, 391] on div at bounding box center [159, 396] width 35 height 35
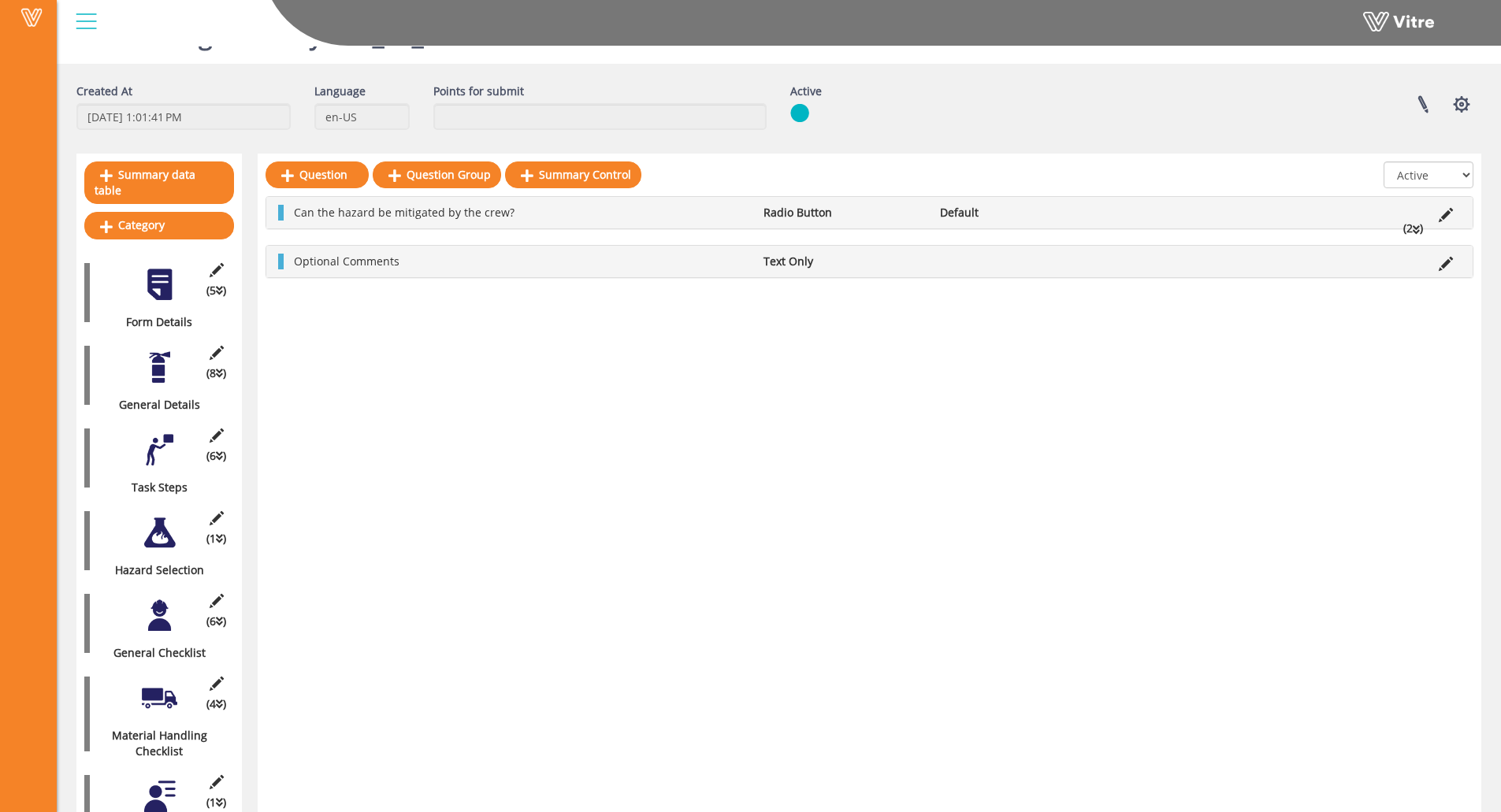
scroll to position [78, 0]
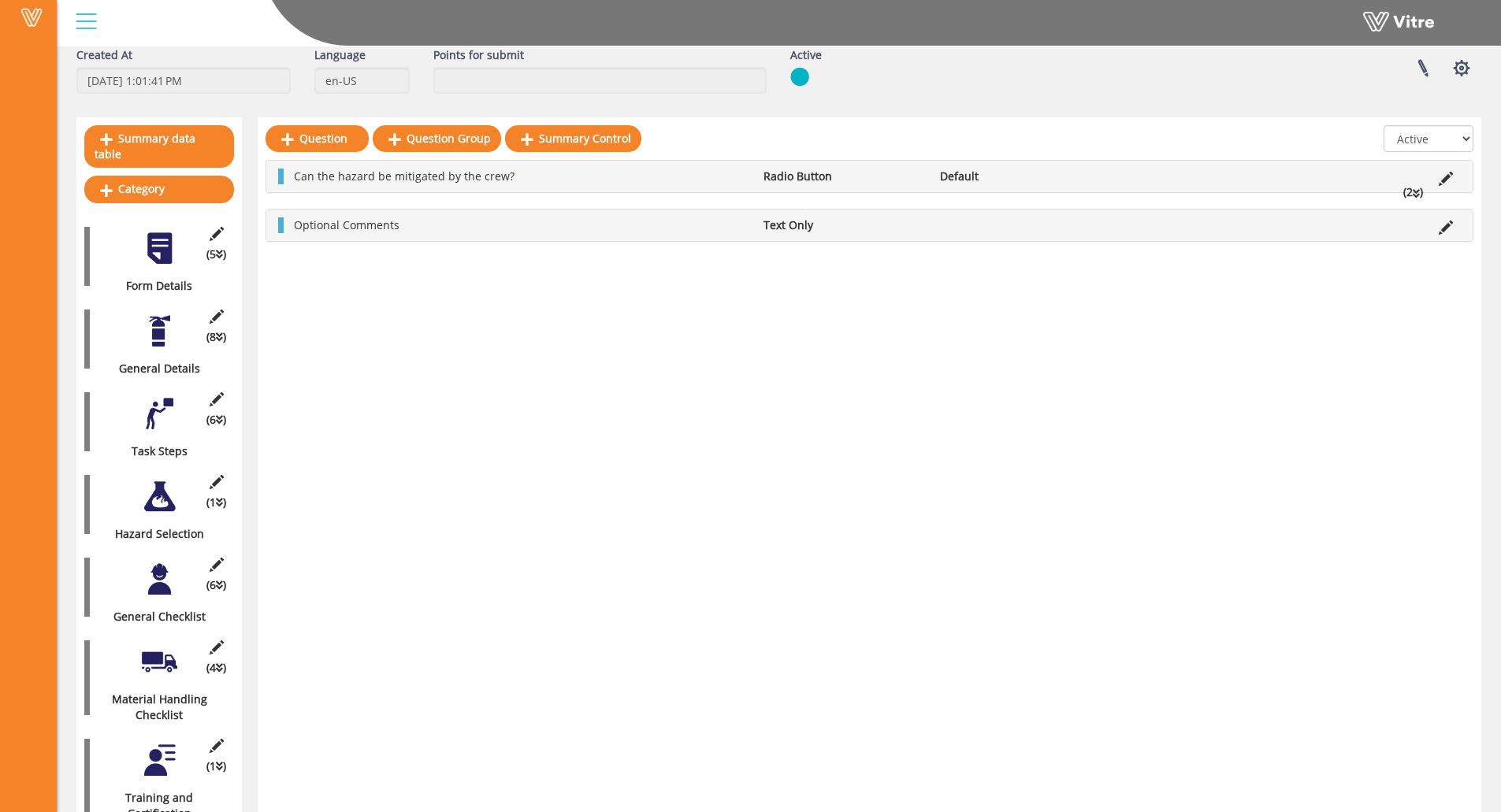
click at [144, 237] on div at bounding box center [159, 248] width 35 height 35
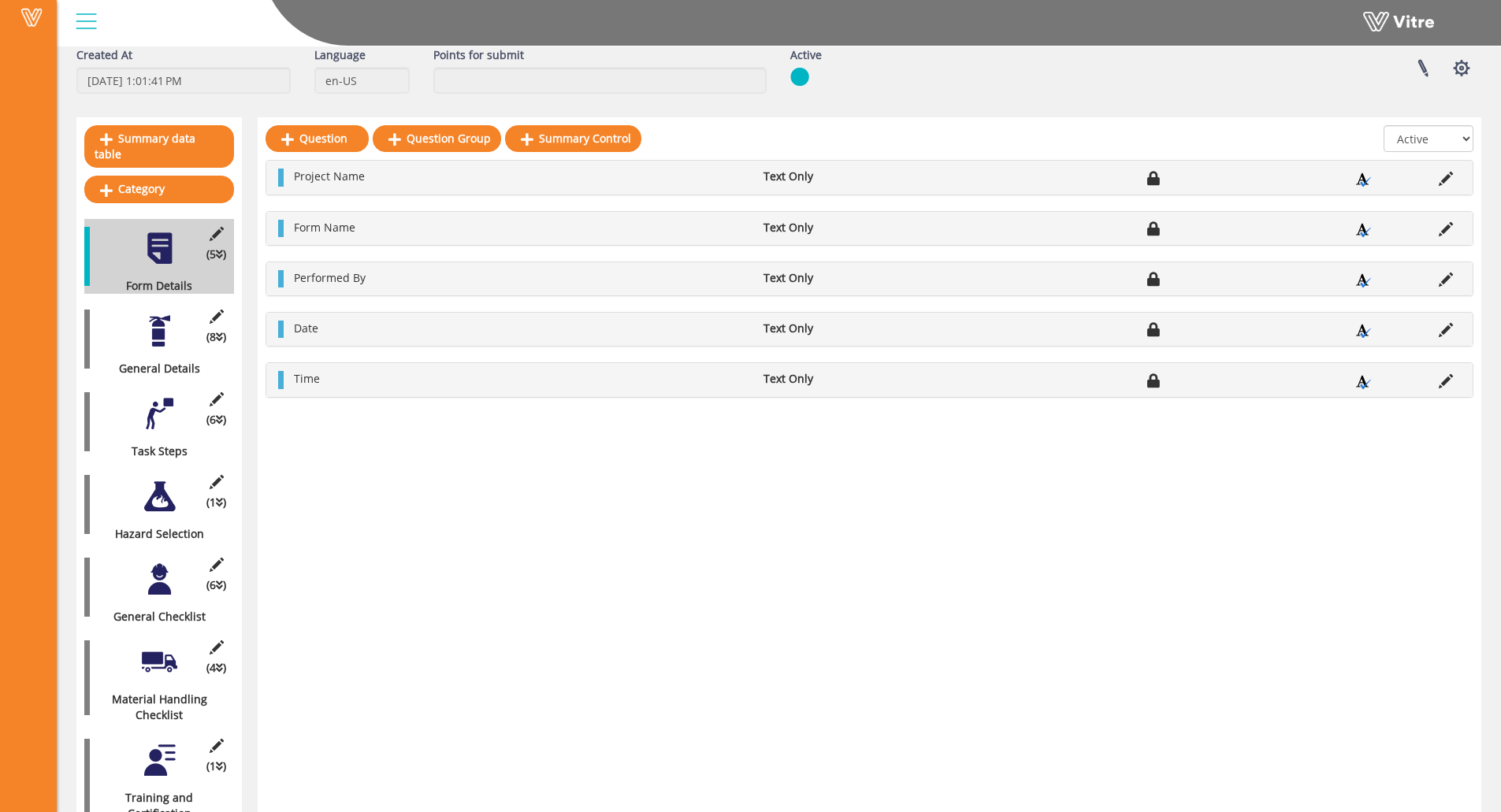
click at [145, 314] on div at bounding box center [159, 331] width 35 height 35
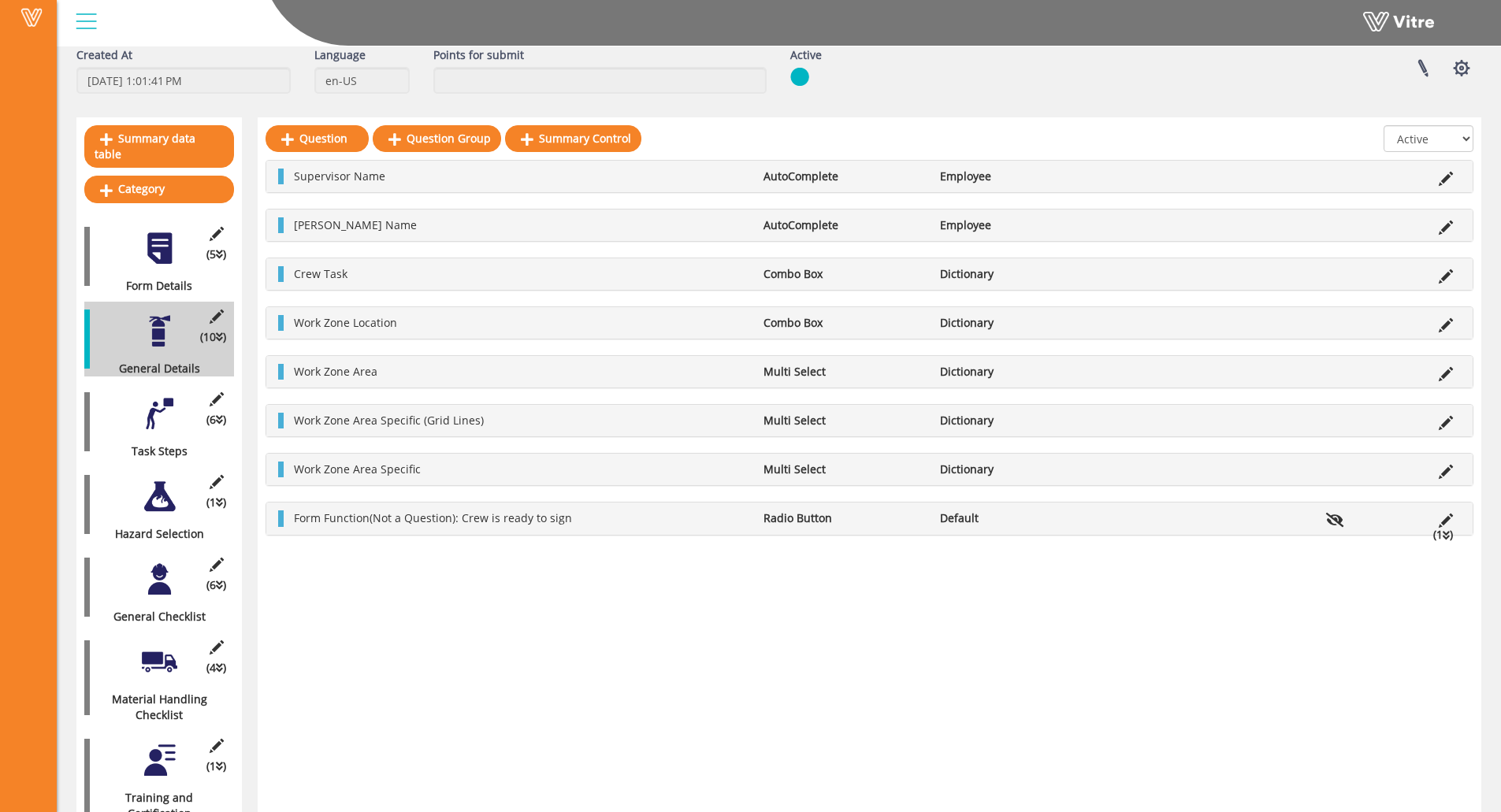
click at [156, 479] on div at bounding box center [159, 496] width 35 height 35
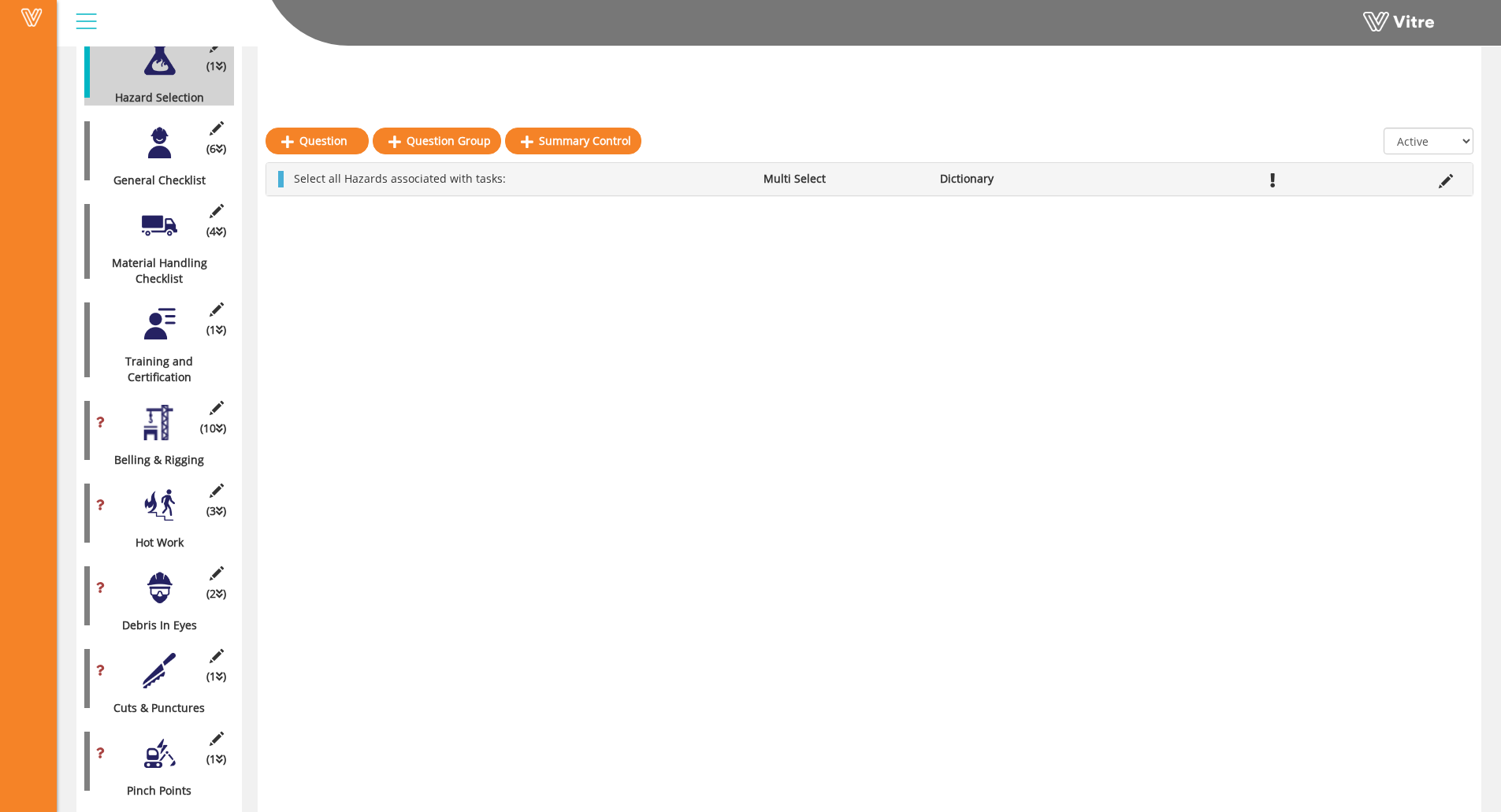
scroll to position [510, 0]
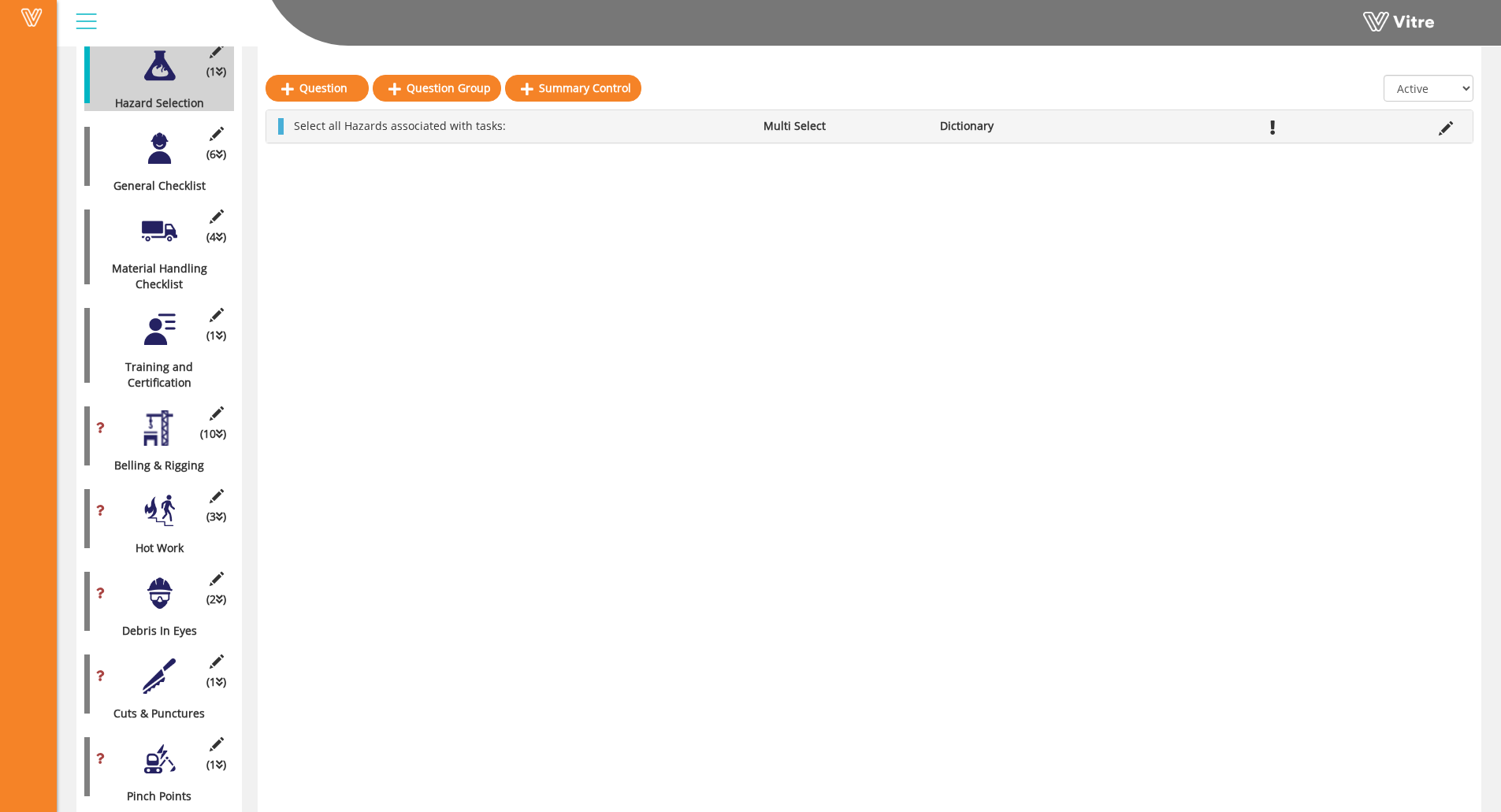
click at [168, 658] on div at bounding box center [159, 676] width 35 height 35
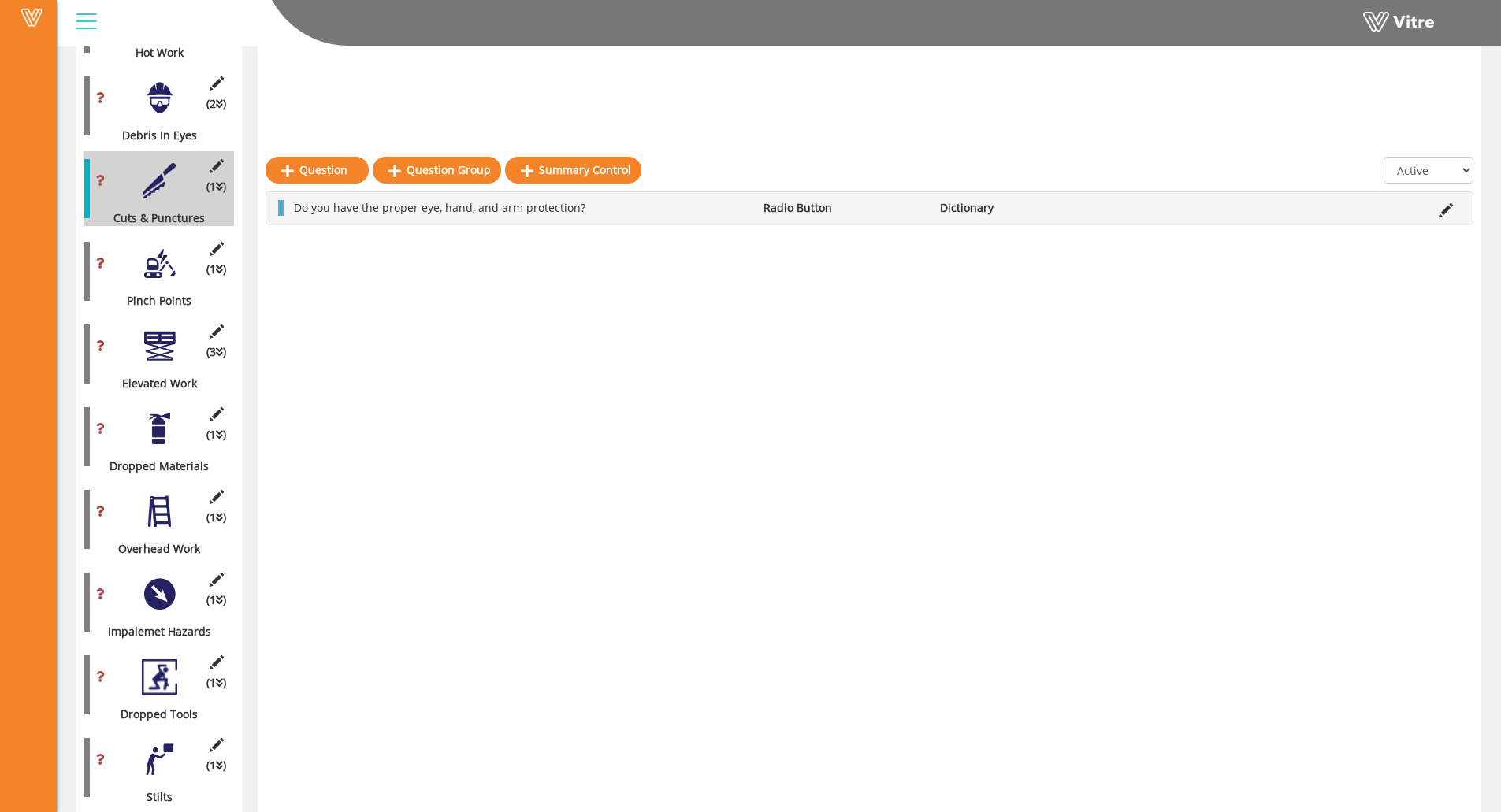
scroll to position [1140, 0]
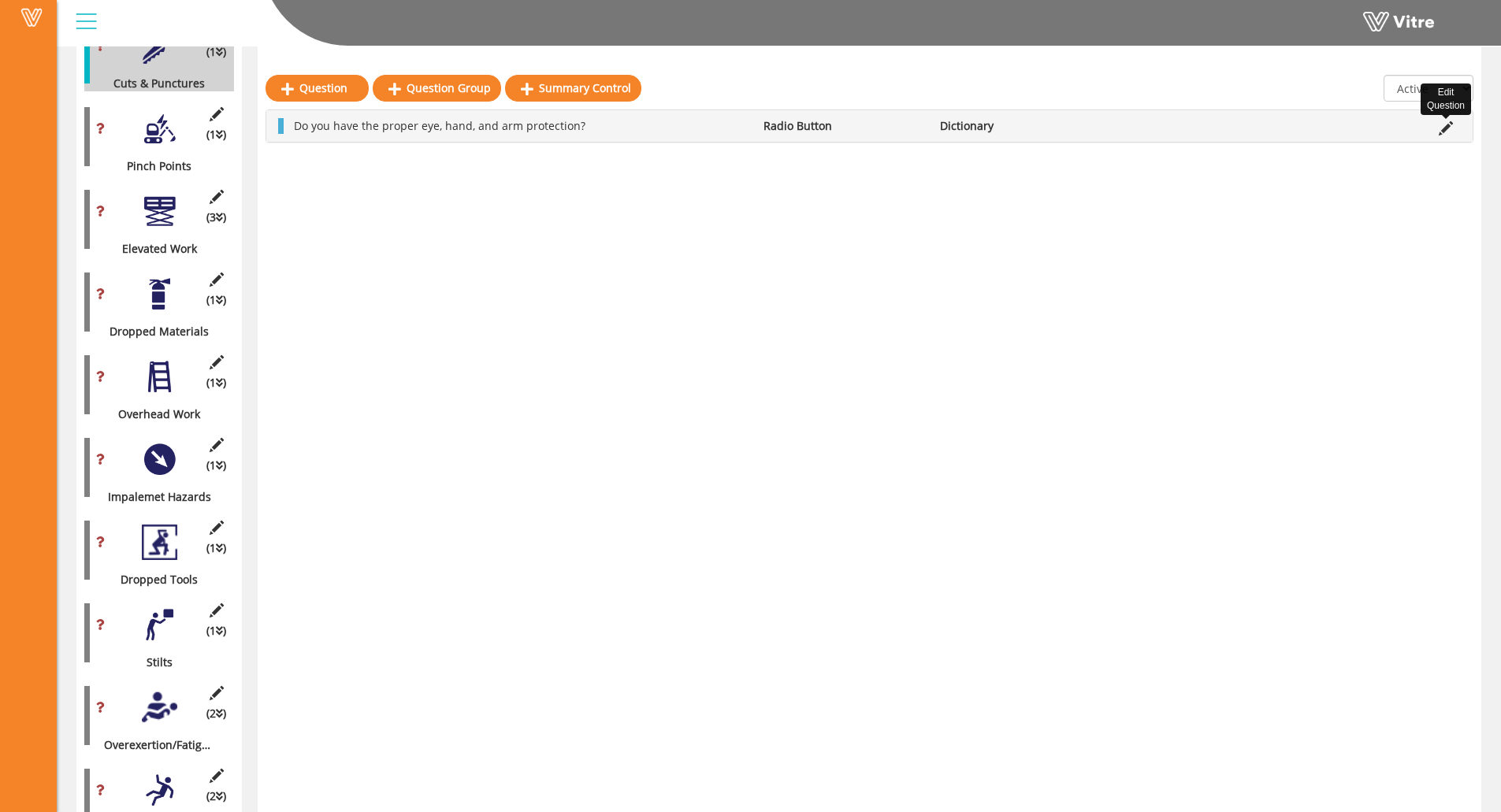
click at [1344, 124] on icon at bounding box center [1445, 127] width 14 height 14
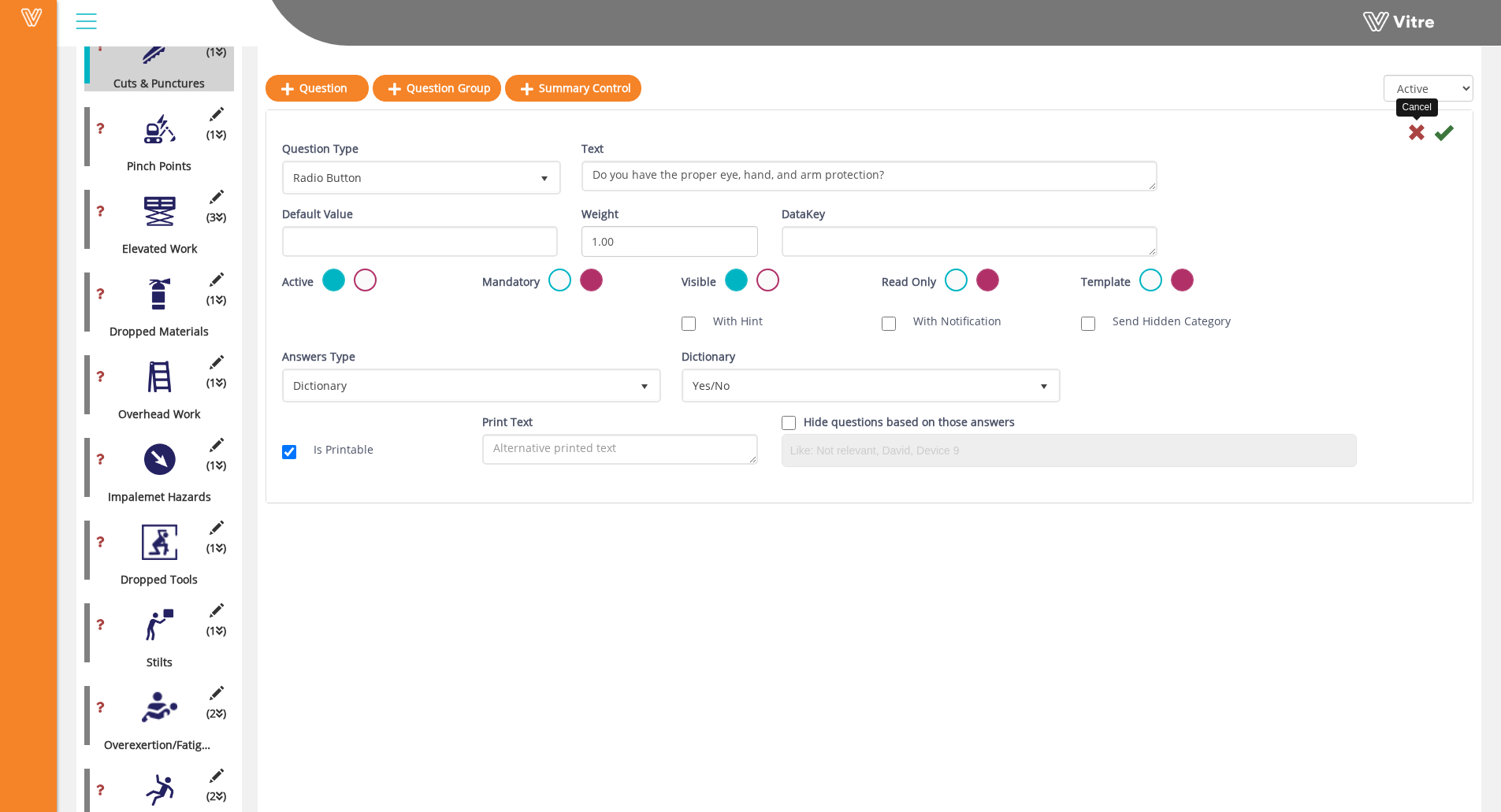
click at [1344, 134] on icon at bounding box center [1416, 132] width 19 height 19
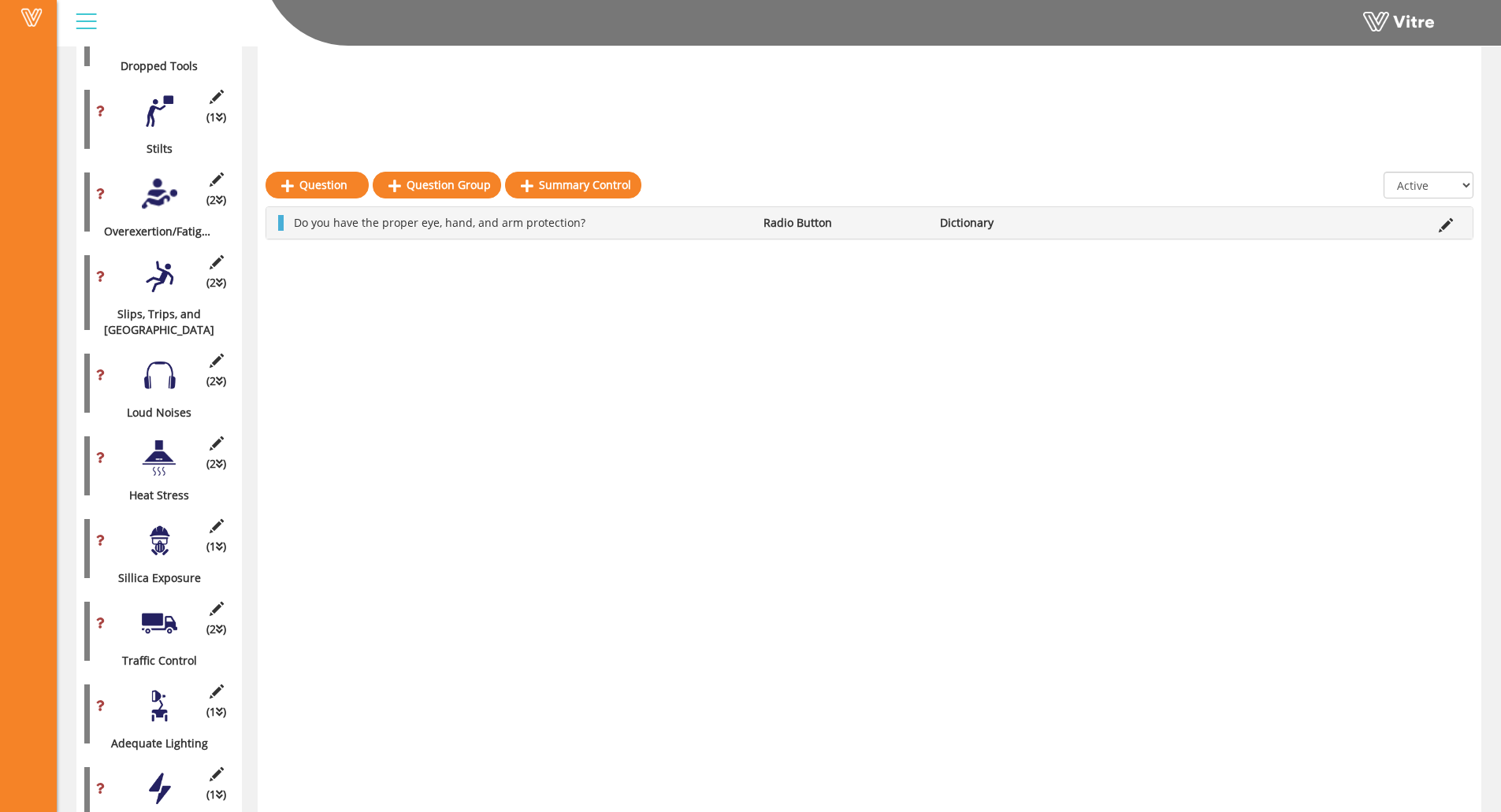
scroll to position [1849, 0]
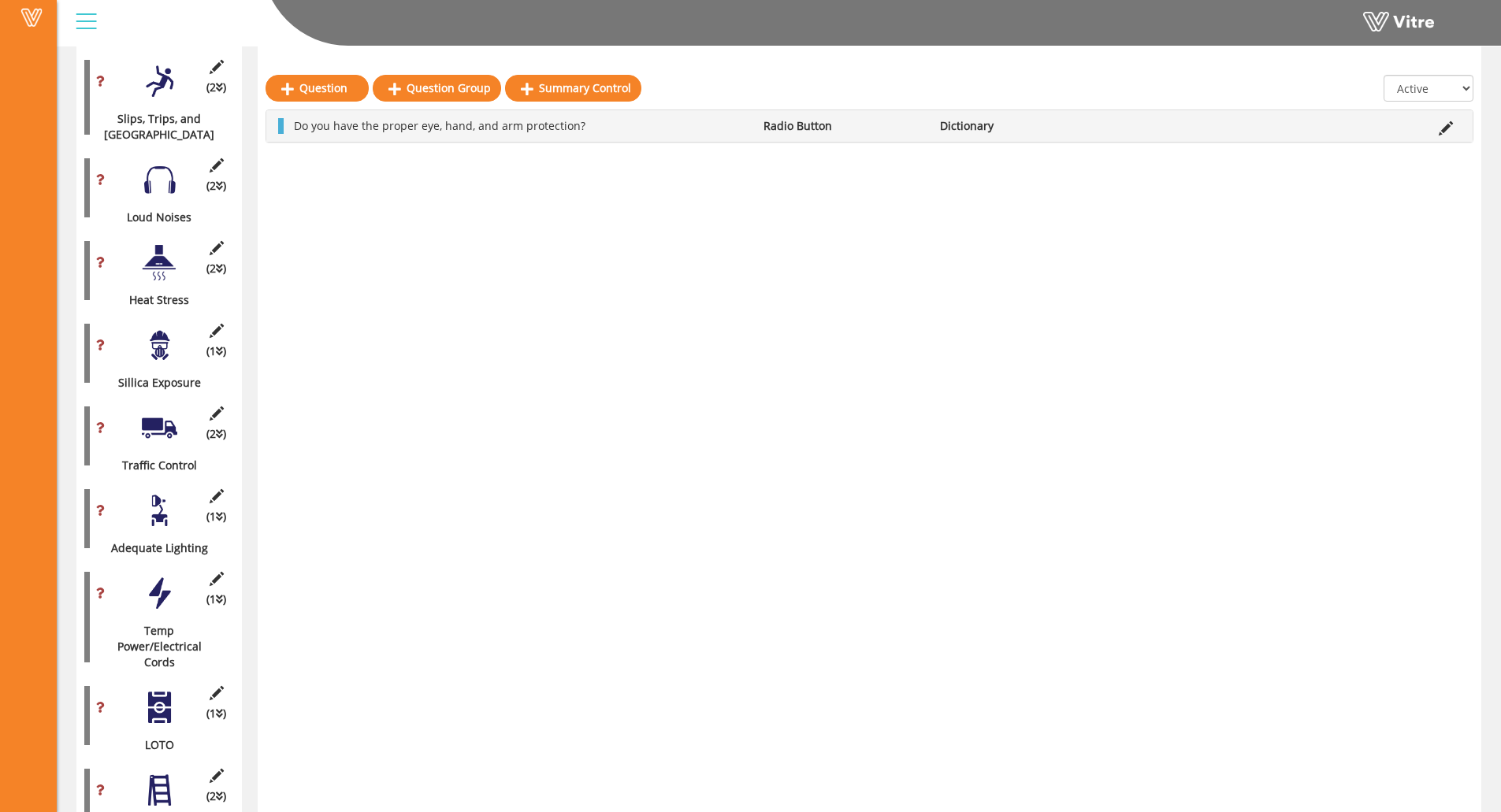
click at [153, 328] on div at bounding box center [159, 345] width 35 height 35
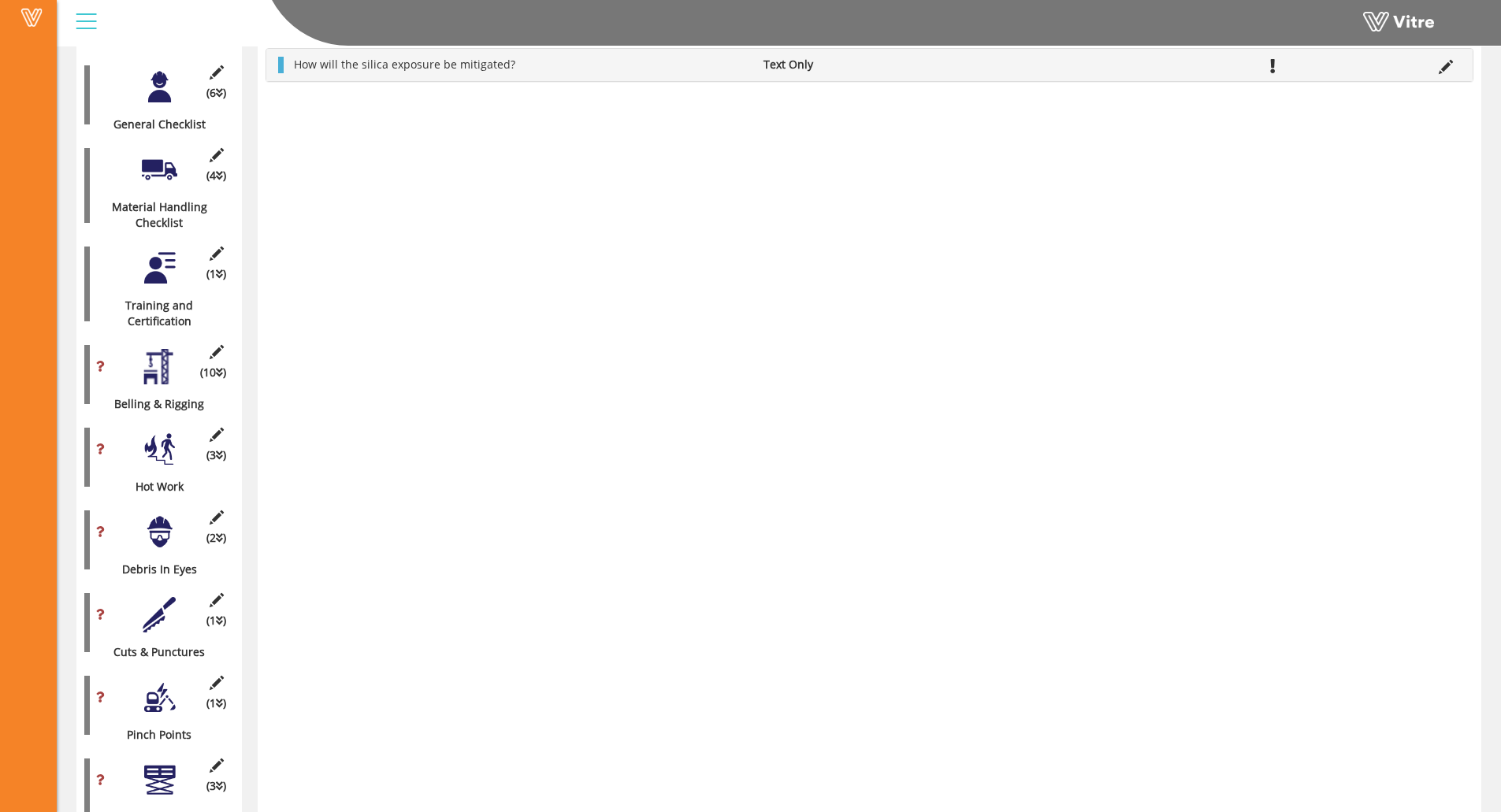
scroll to position [588, 0]
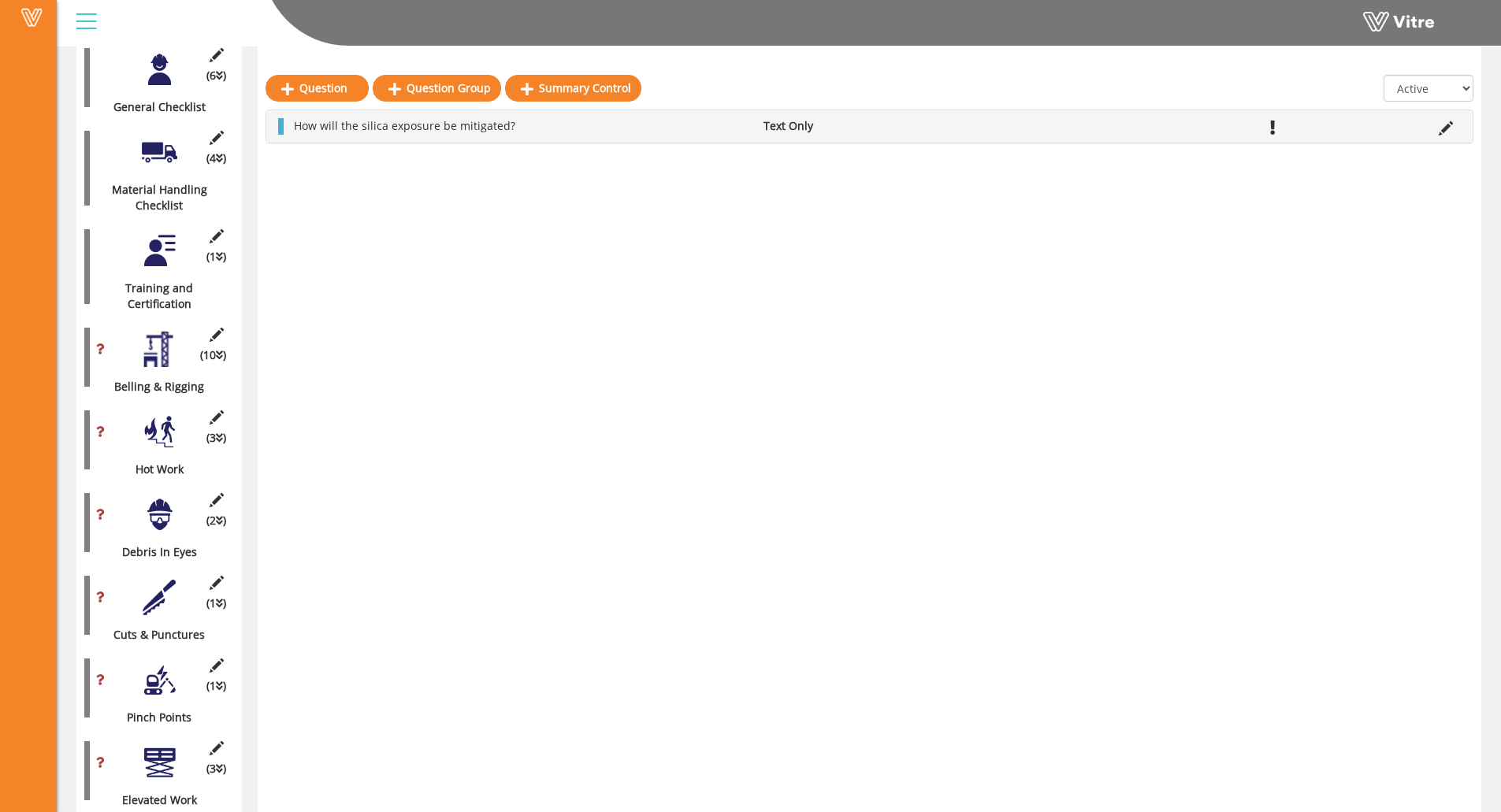
click at [159, 341] on div at bounding box center [159, 349] width 35 height 35
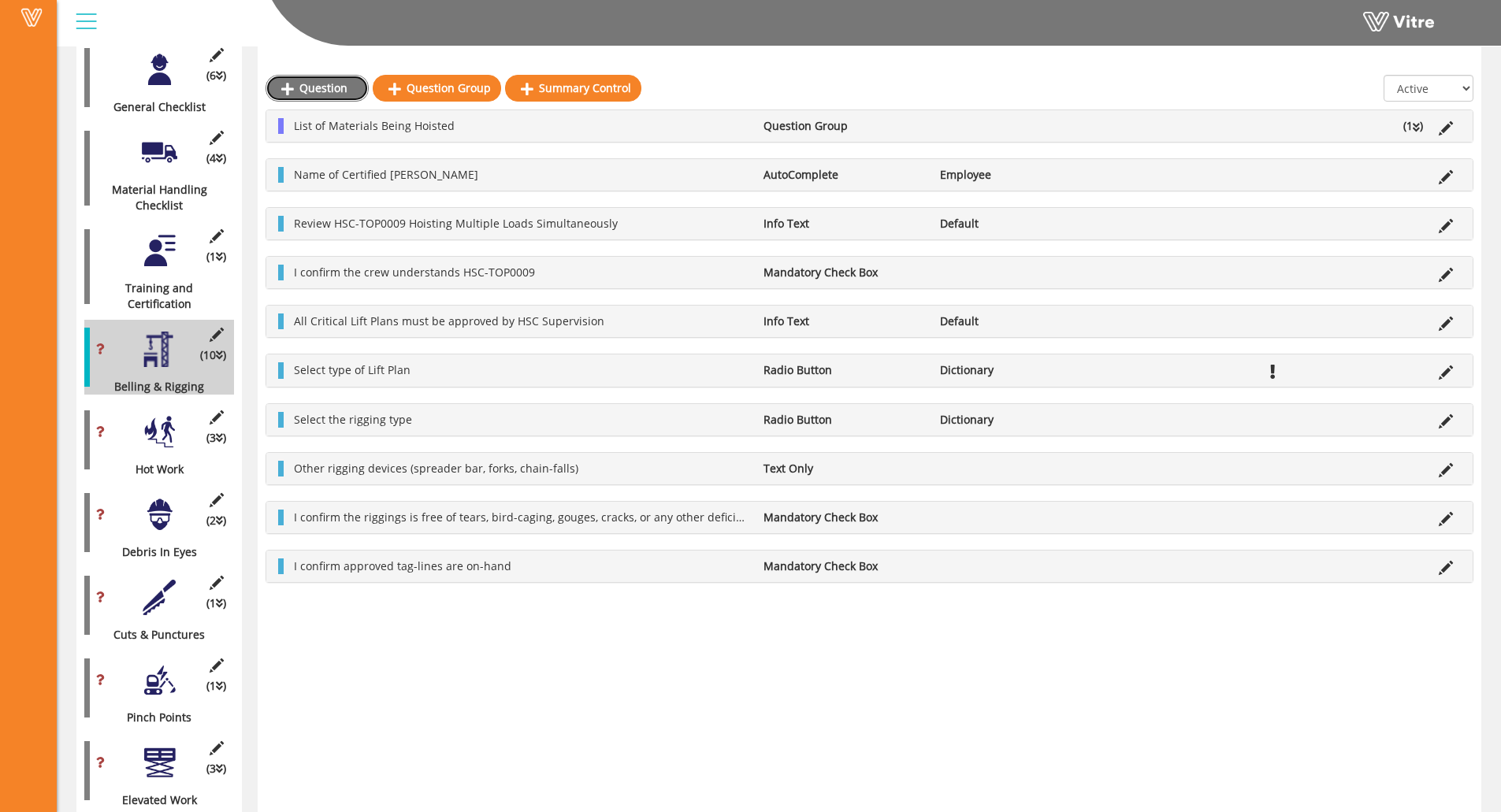
click at [319, 78] on link "Question" at bounding box center [317, 88] width 103 height 27
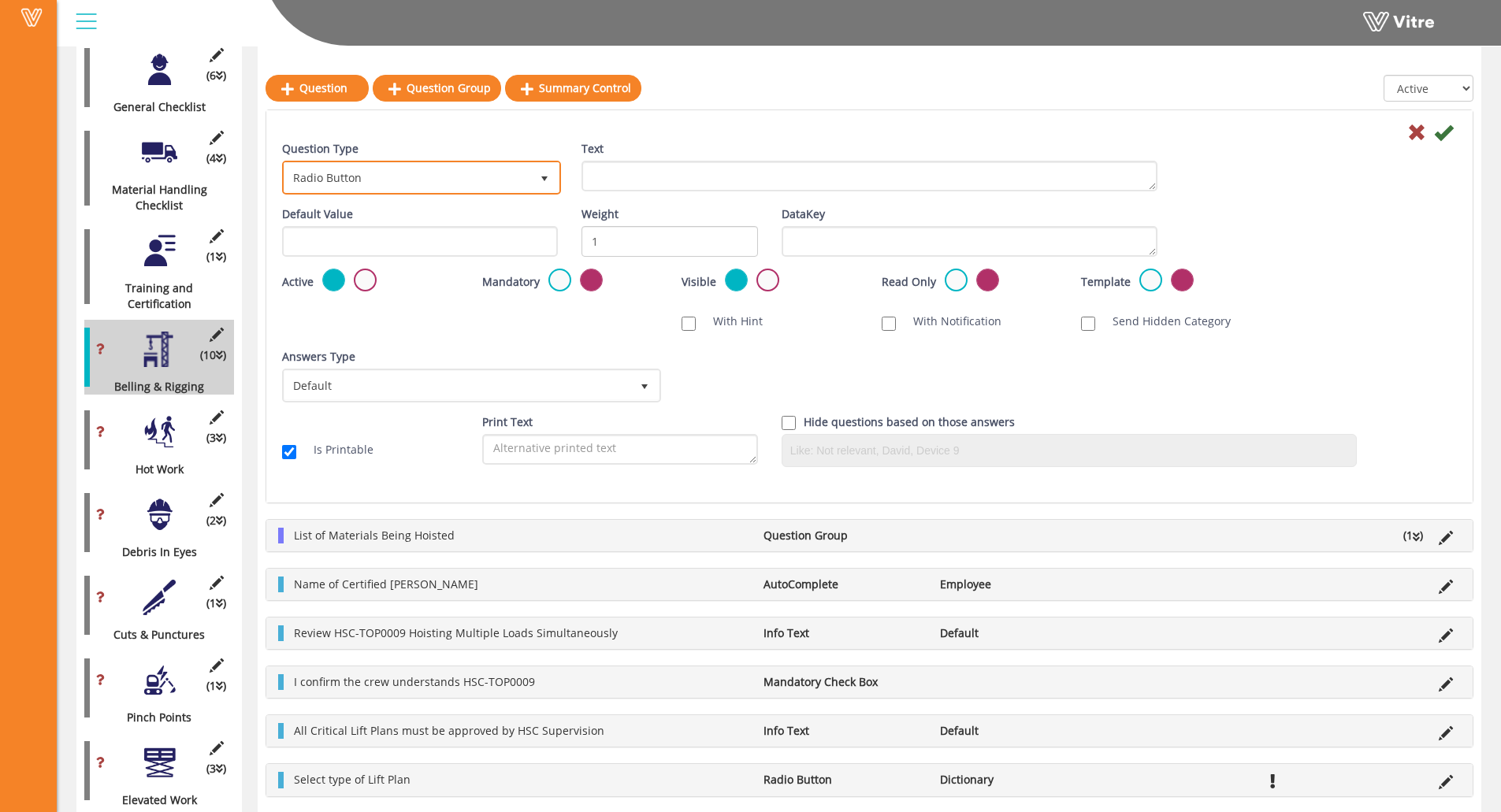
click at [454, 192] on span "Radio Button" at bounding box center [421, 177] width 275 height 30
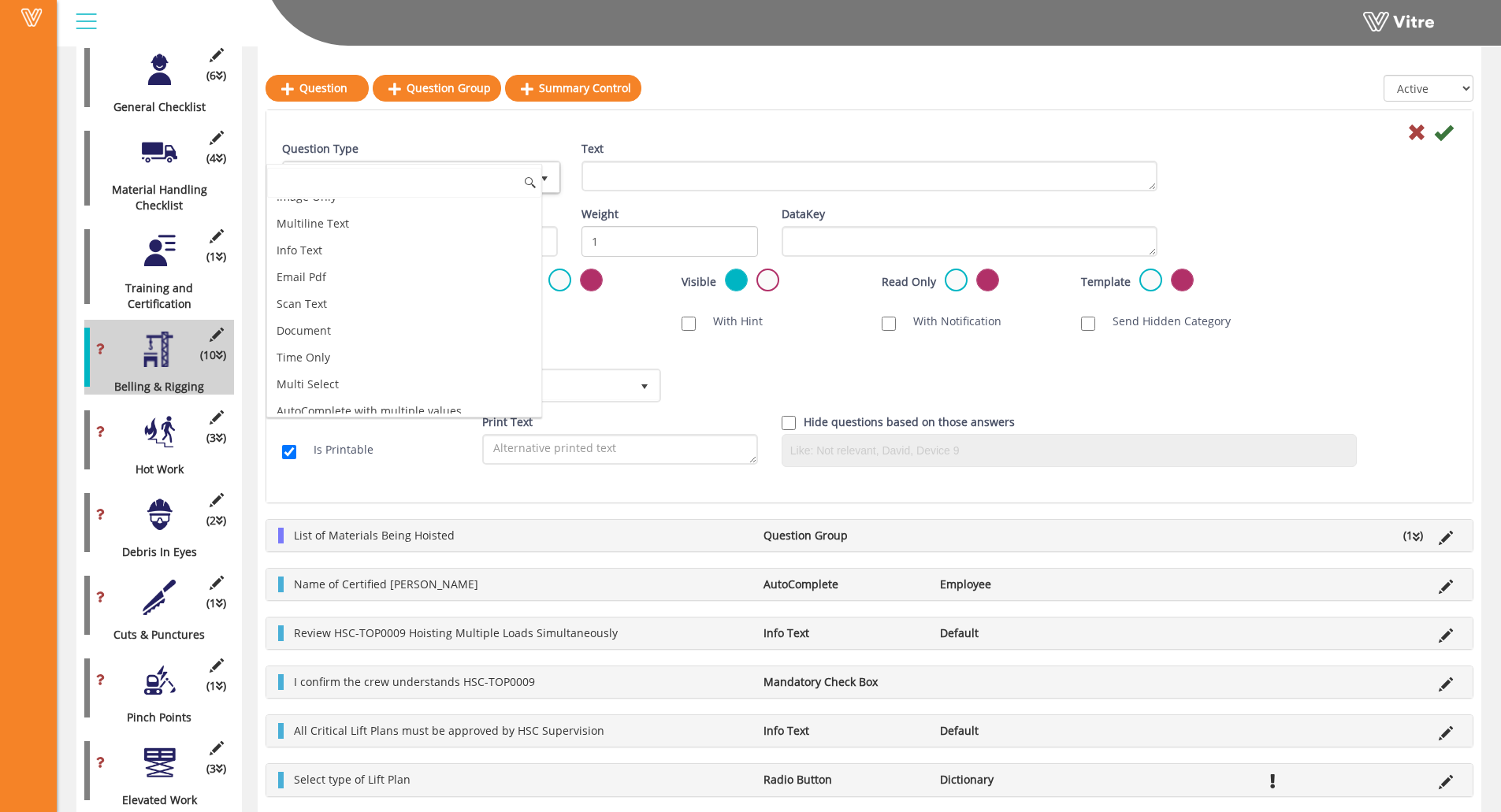
scroll to position [324, 0]
click at [337, 235] on li "Image Only" at bounding box center [404, 236] width 275 height 27
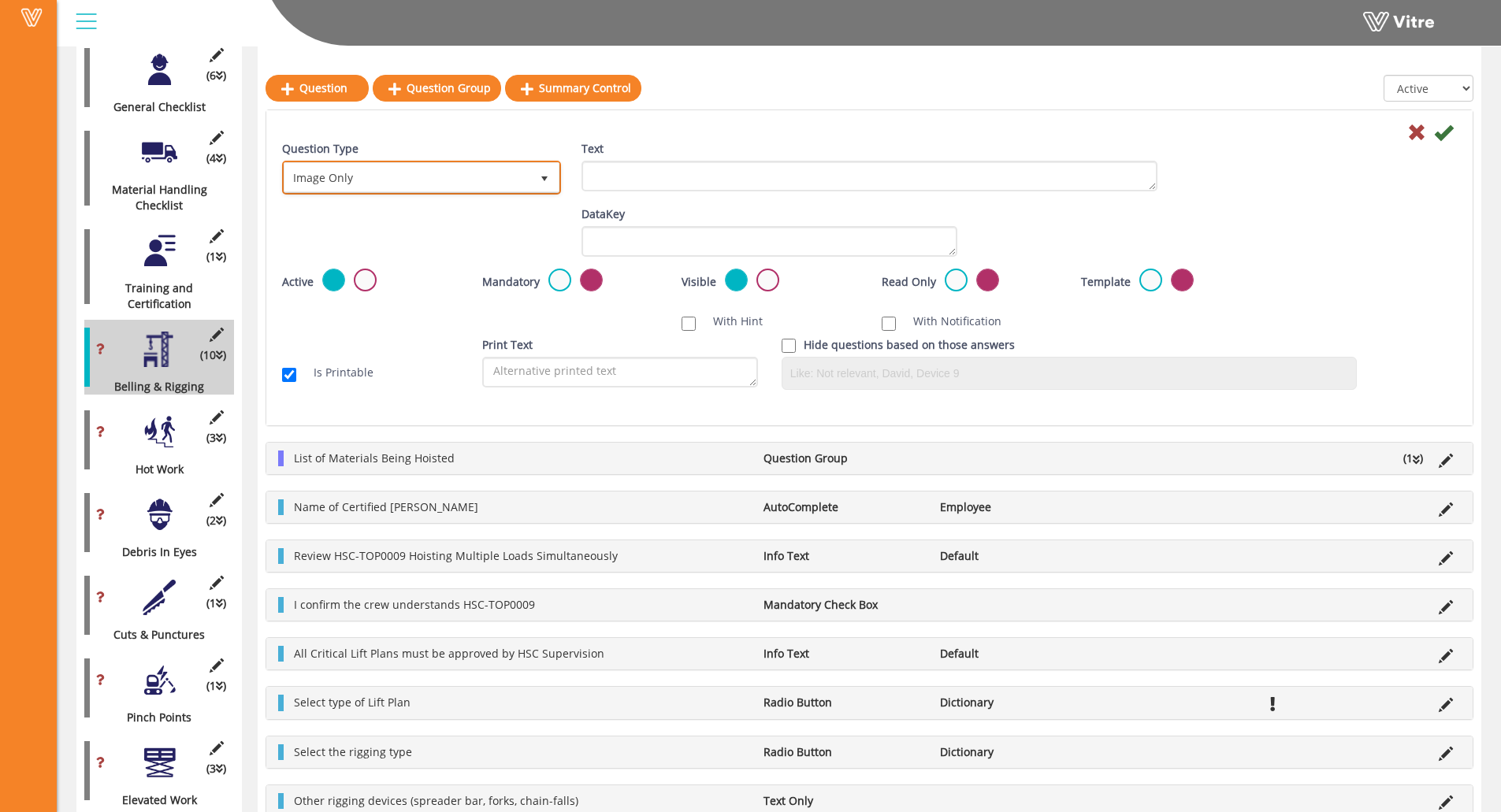
click at [502, 179] on span "Image Only" at bounding box center [407, 177] width 246 height 29
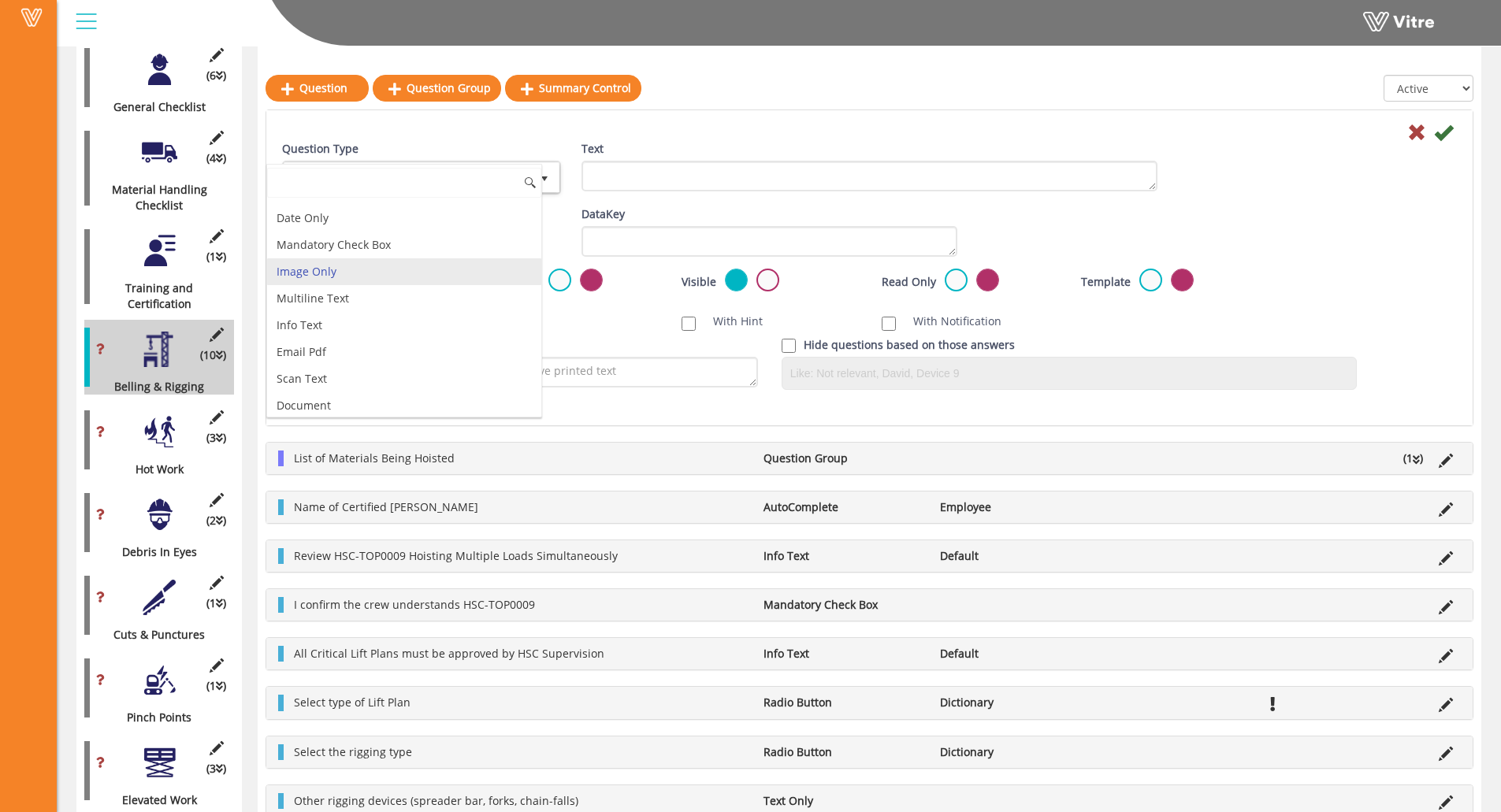
scroll to position [315, 0]
click at [613, 330] on div "Scan NFC Must scan With Hint With Notification Send Hidden Category No Image Op…" at bounding box center [869, 321] width 1199 height 32
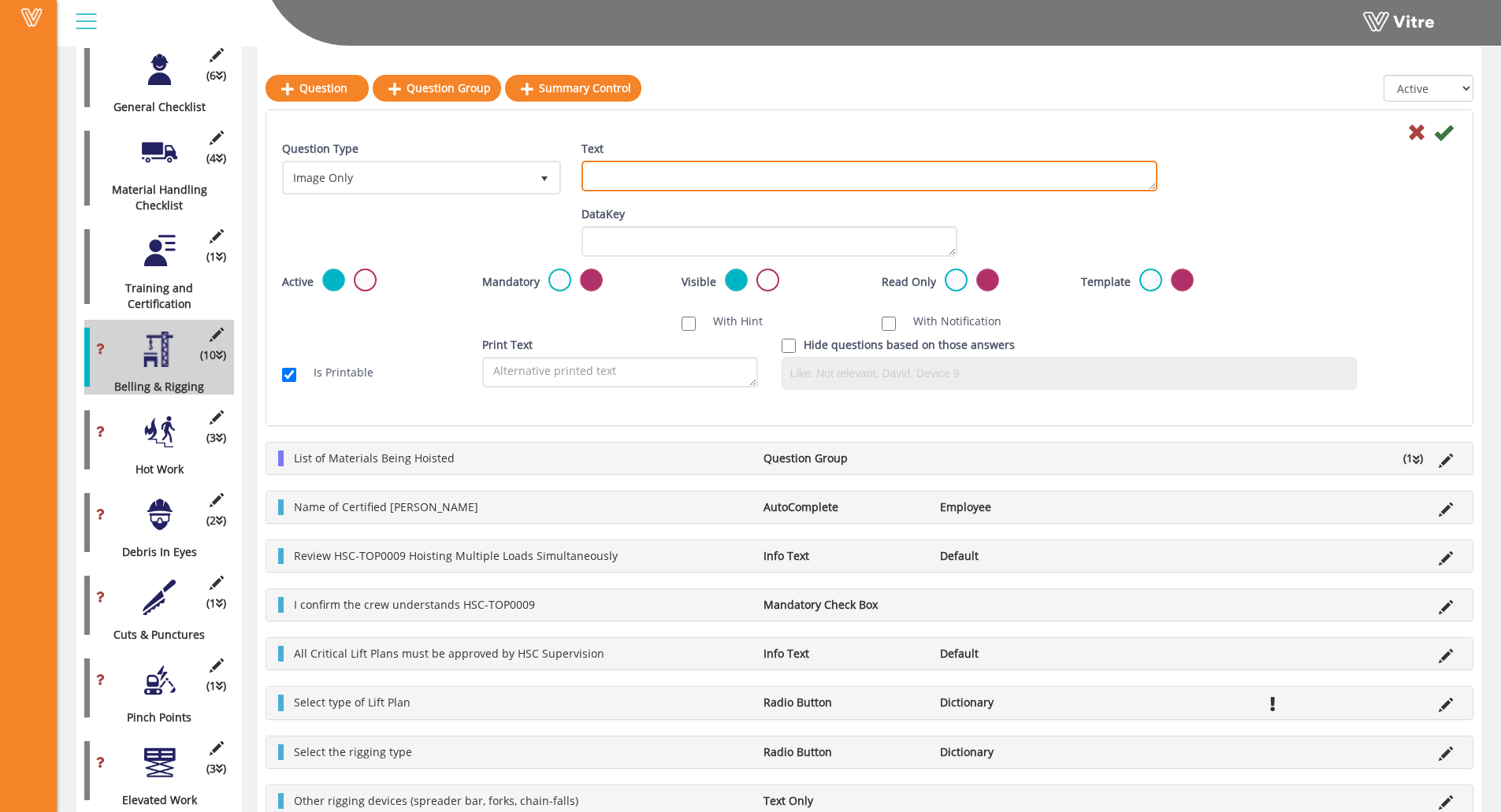
click at [645, 171] on textarea "Text" at bounding box center [869, 176] width 576 height 31
paste textarea "Add Supporting Photo (Optional)"
type textarea "Add Supporting Photo (Optional)"
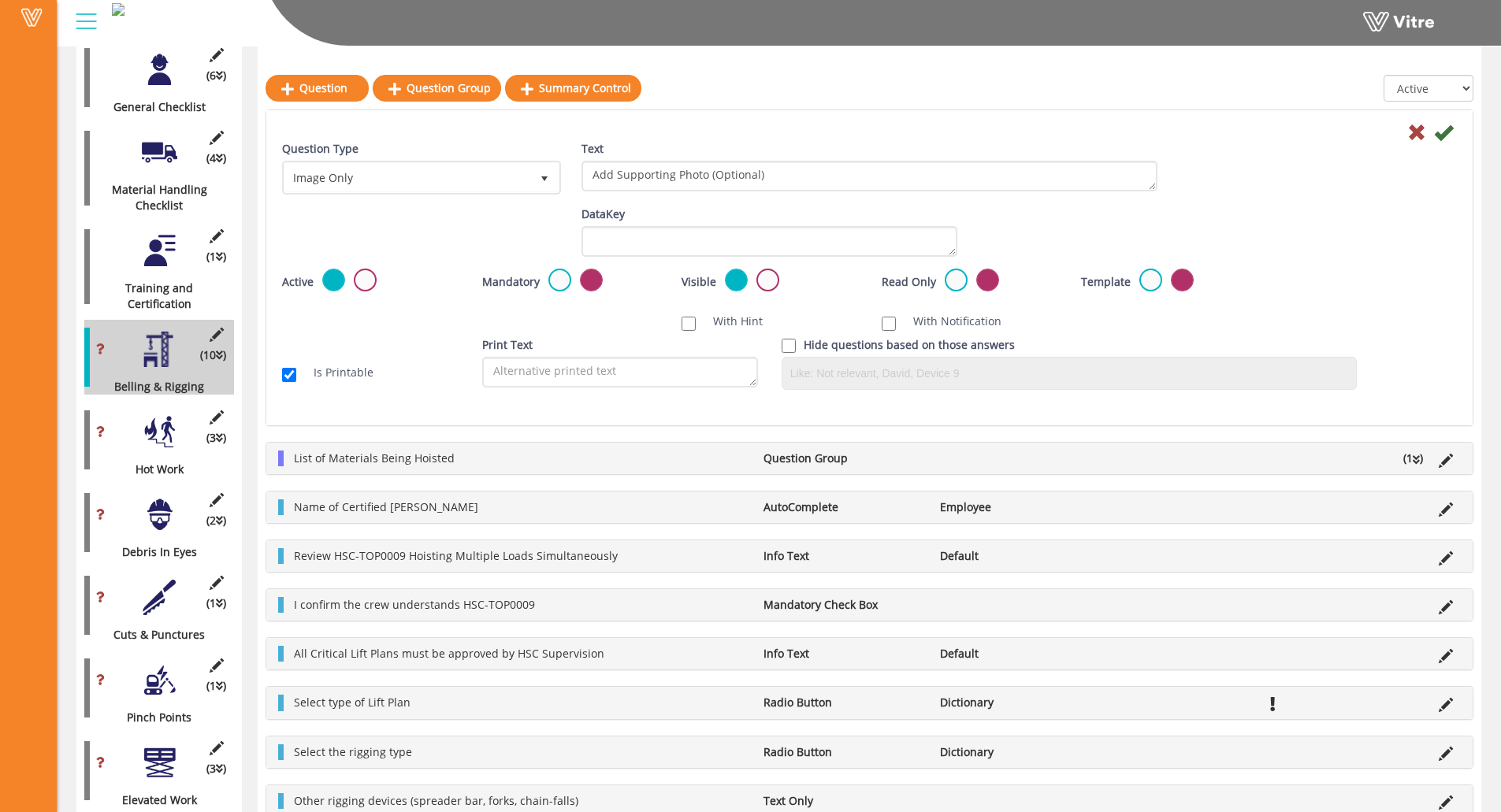
click at [832, 141] on div "Text Add Supporting Photo (Optional)" at bounding box center [869, 167] width 576 height 51
click at [1344, 136] on icon at bounding box center [1443, 132] width 19 height 19
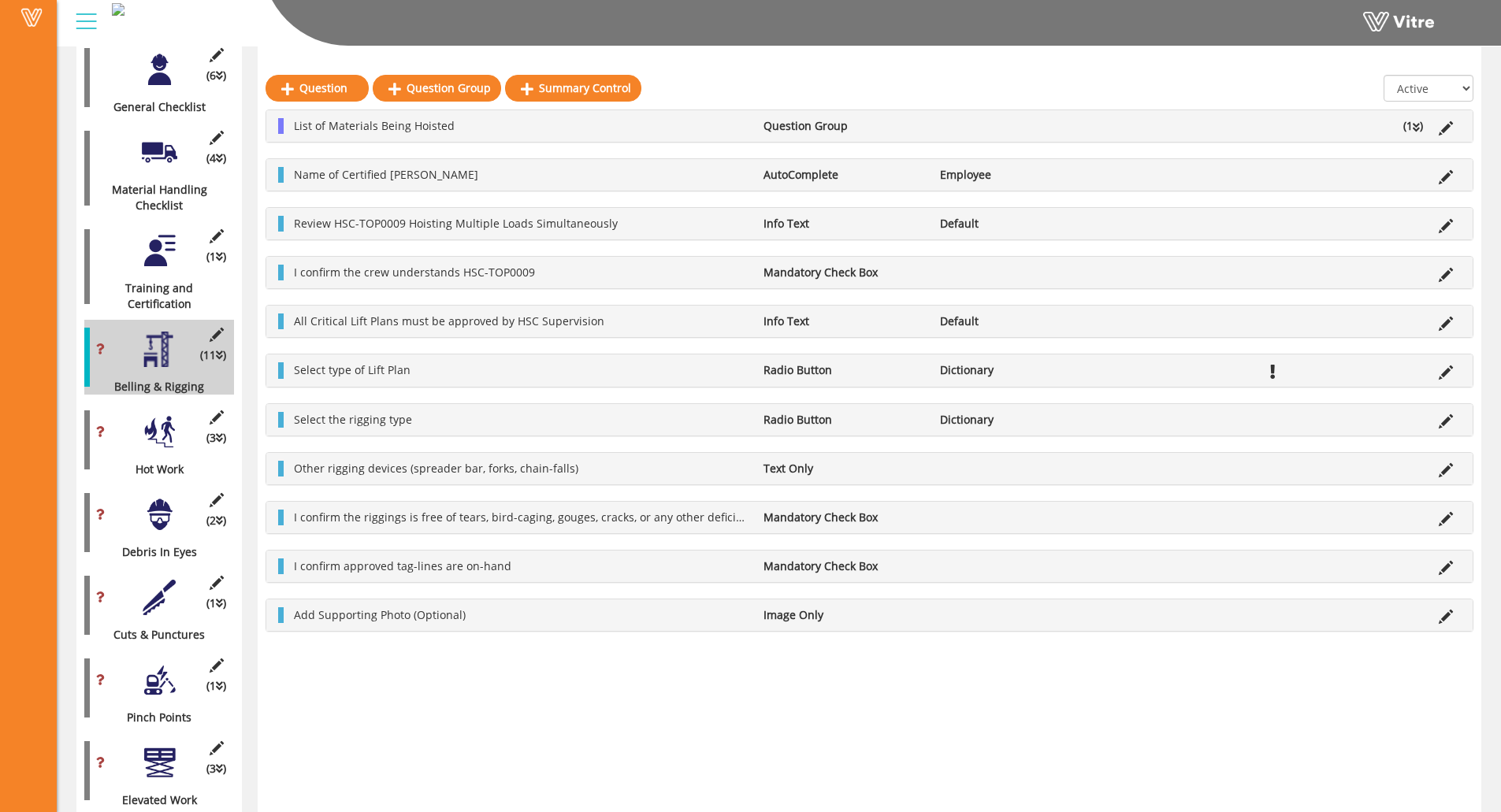
click at [154, 426] on div at bounding box center [159, 431] width 35 height 35
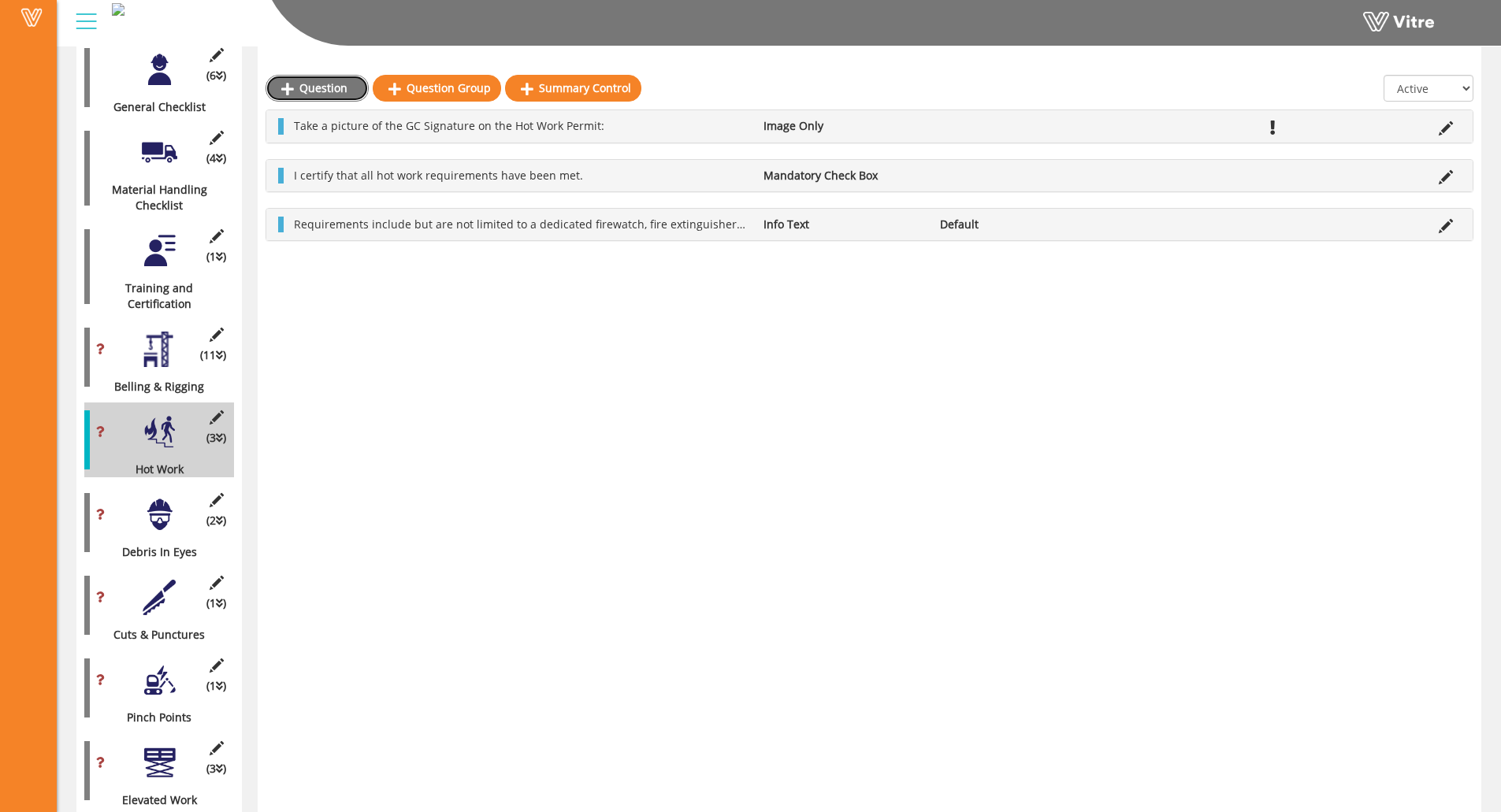
click at [310, 79] on link "Question" at bounding box center [317, 88] width 103 height 27
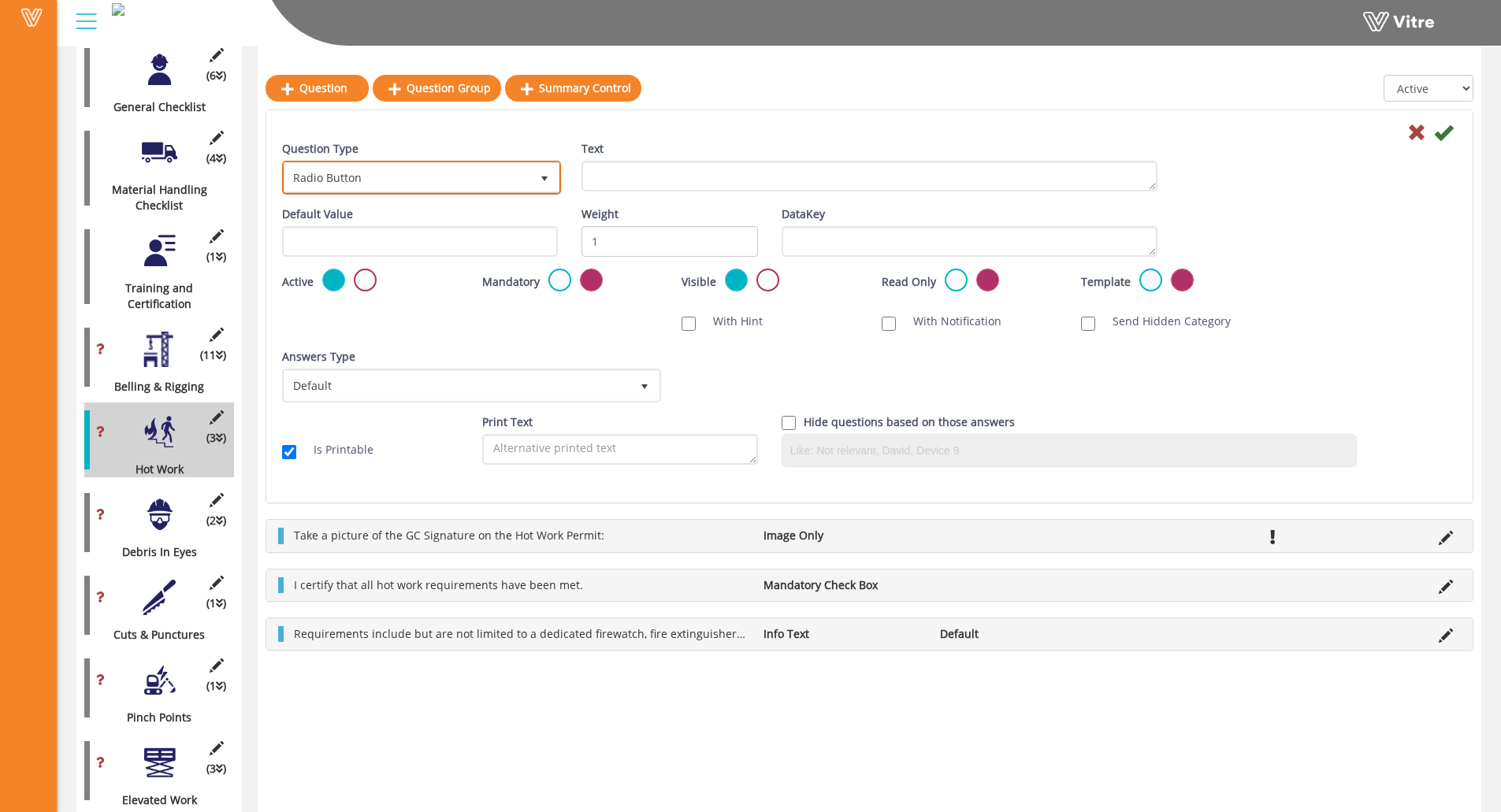
click at [408, 177] on span "Radio Button" at bounding box center [407, 177] width 246 height 29
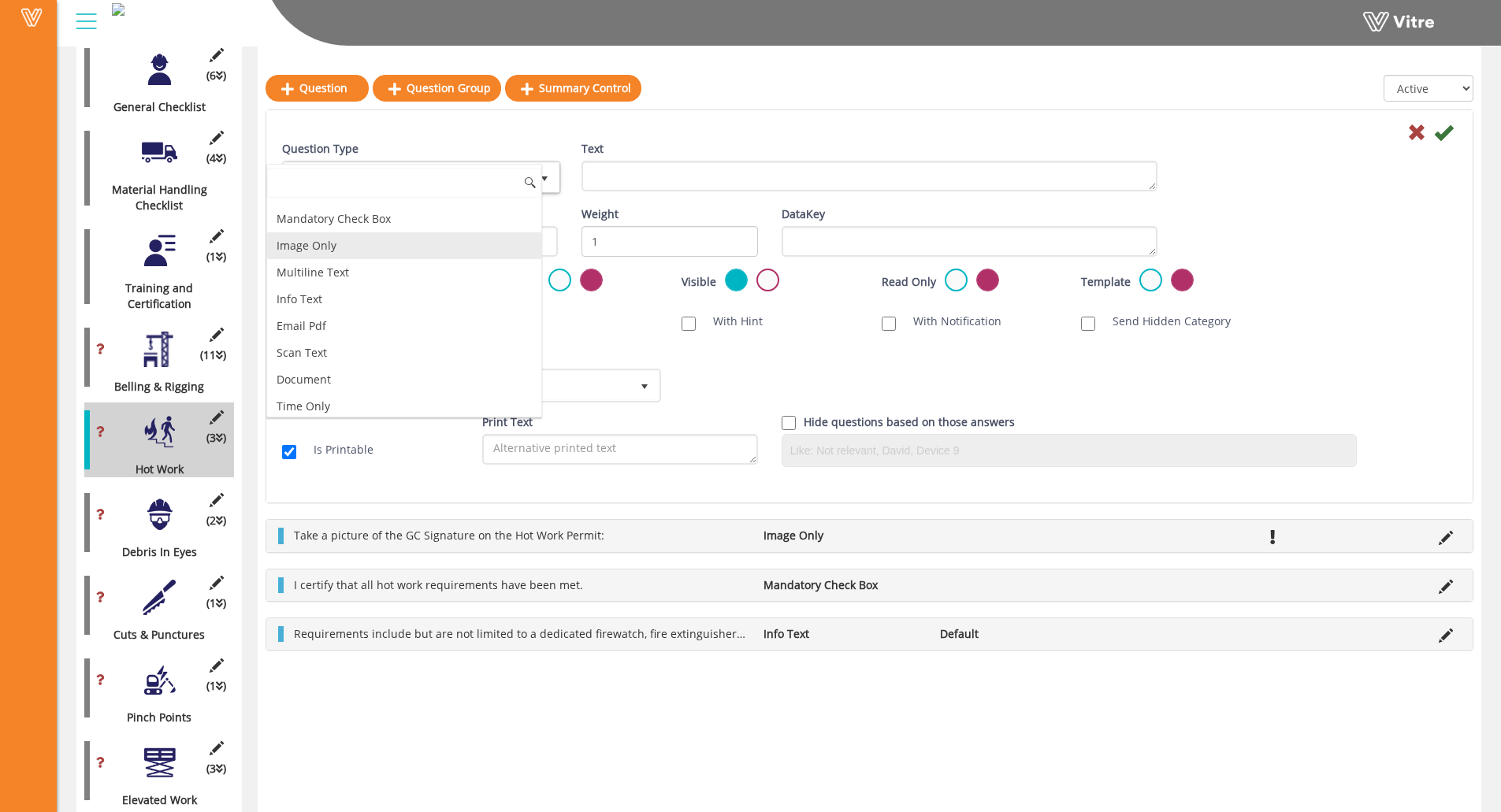
click at [372, 246] on li "Image Only" at bounding box center [404, 245] width 275 height 27
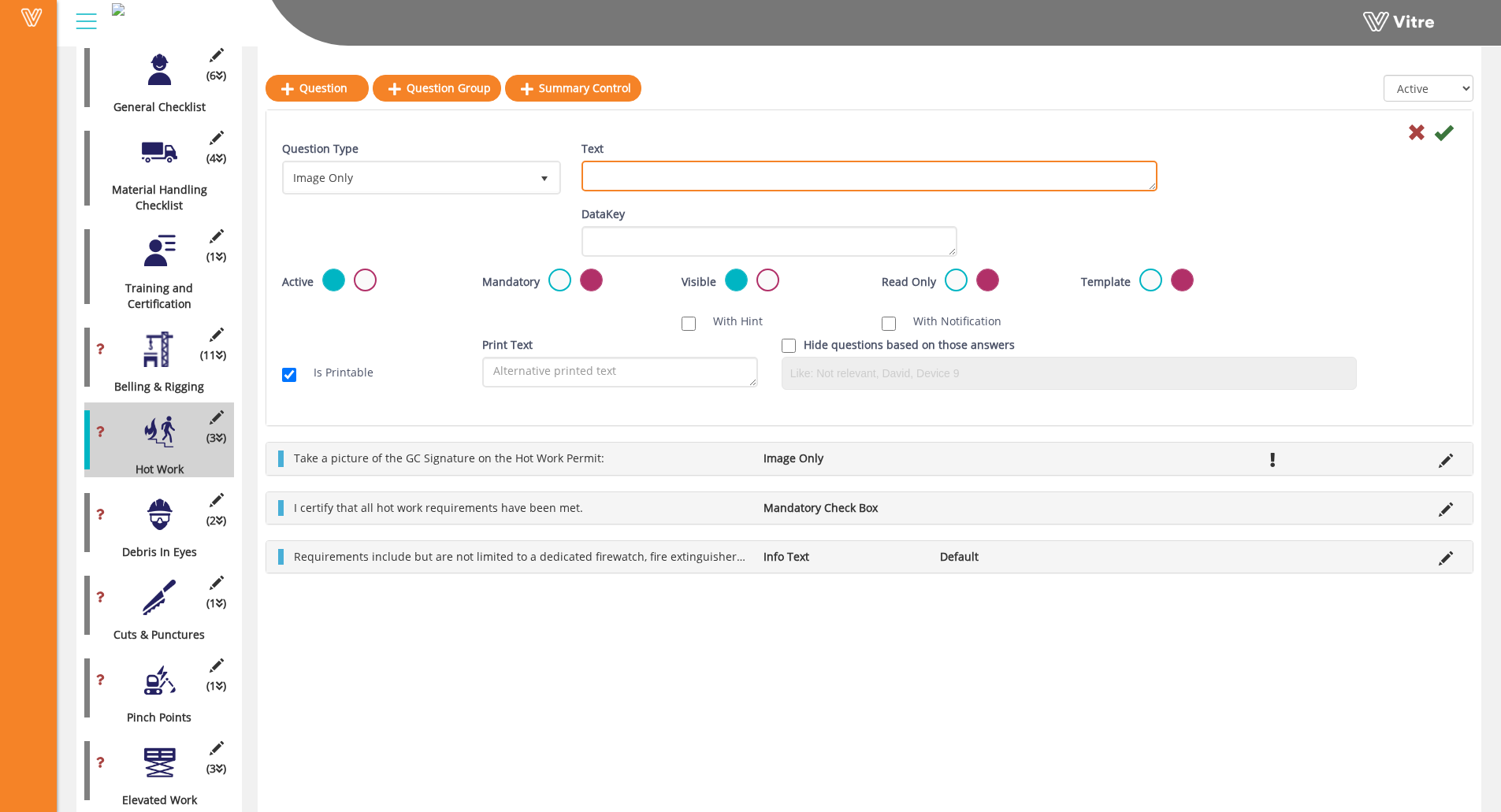
click at [633, 181] on textarea "Text" at bounding box center [869, 176] width 576 height 31
paste textarea "Add Supporting Photo (Optional)"
type textarea "Add Supporting Photo (Optional)"
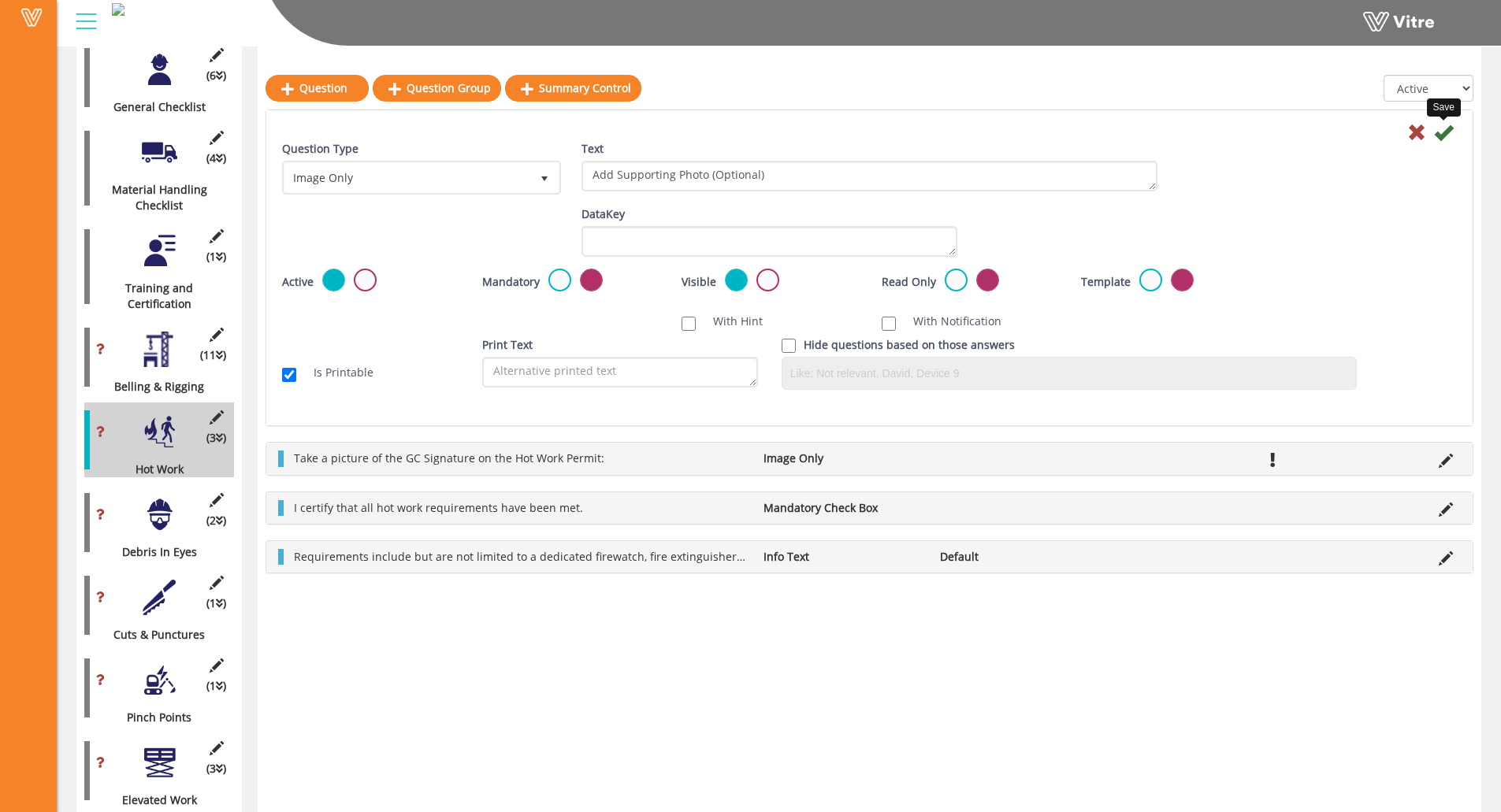
click at [1344, 137] on icon at bounding box center [1443, 132] width 19 height 19
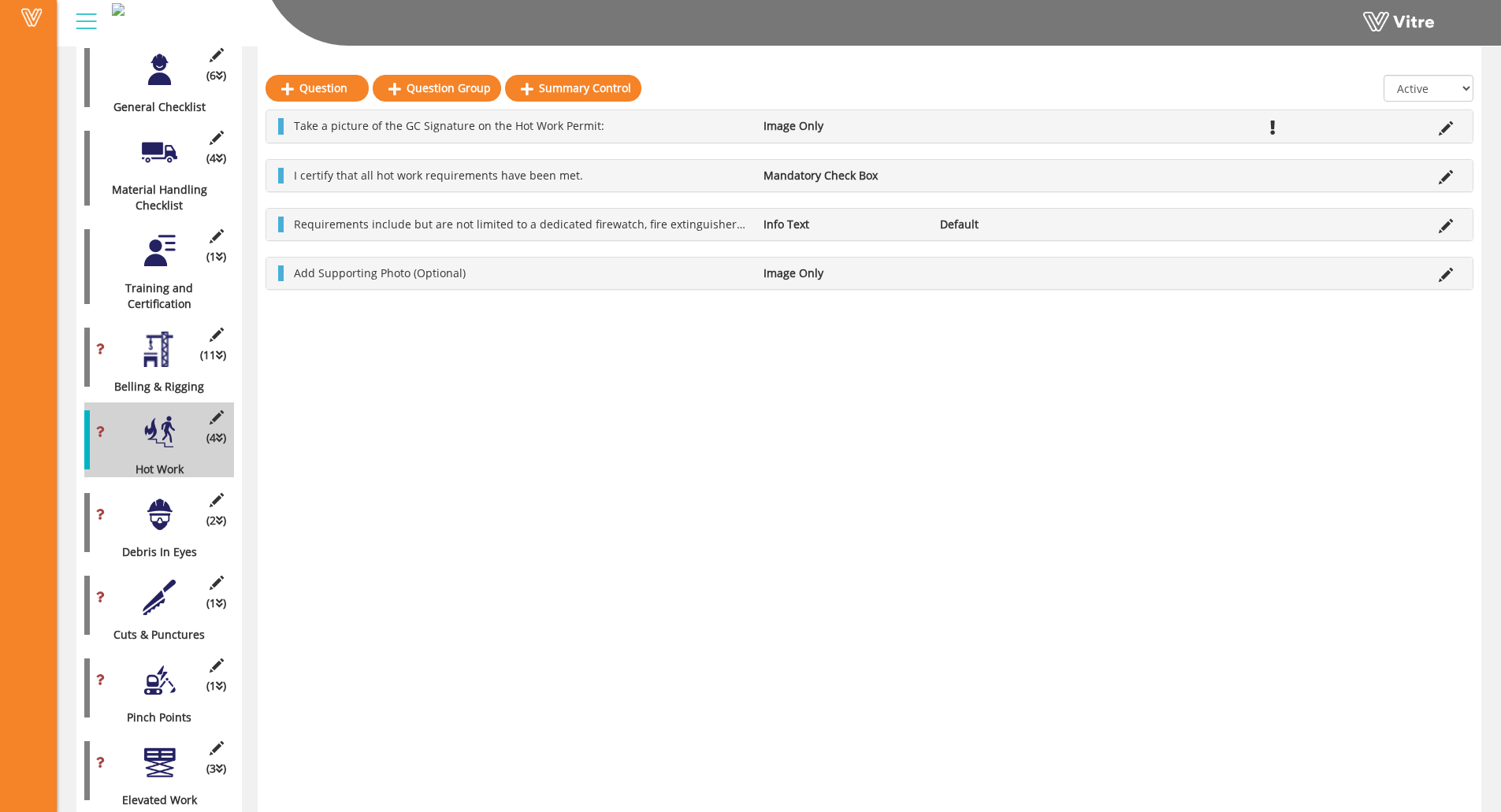
click at [137, 502] on div "(2 ) Debris In Eyes" at bounding box center [159, 523] width 150 height 75
click at [146, 502] on div at bounding box center [159, 514] width 35 height 35
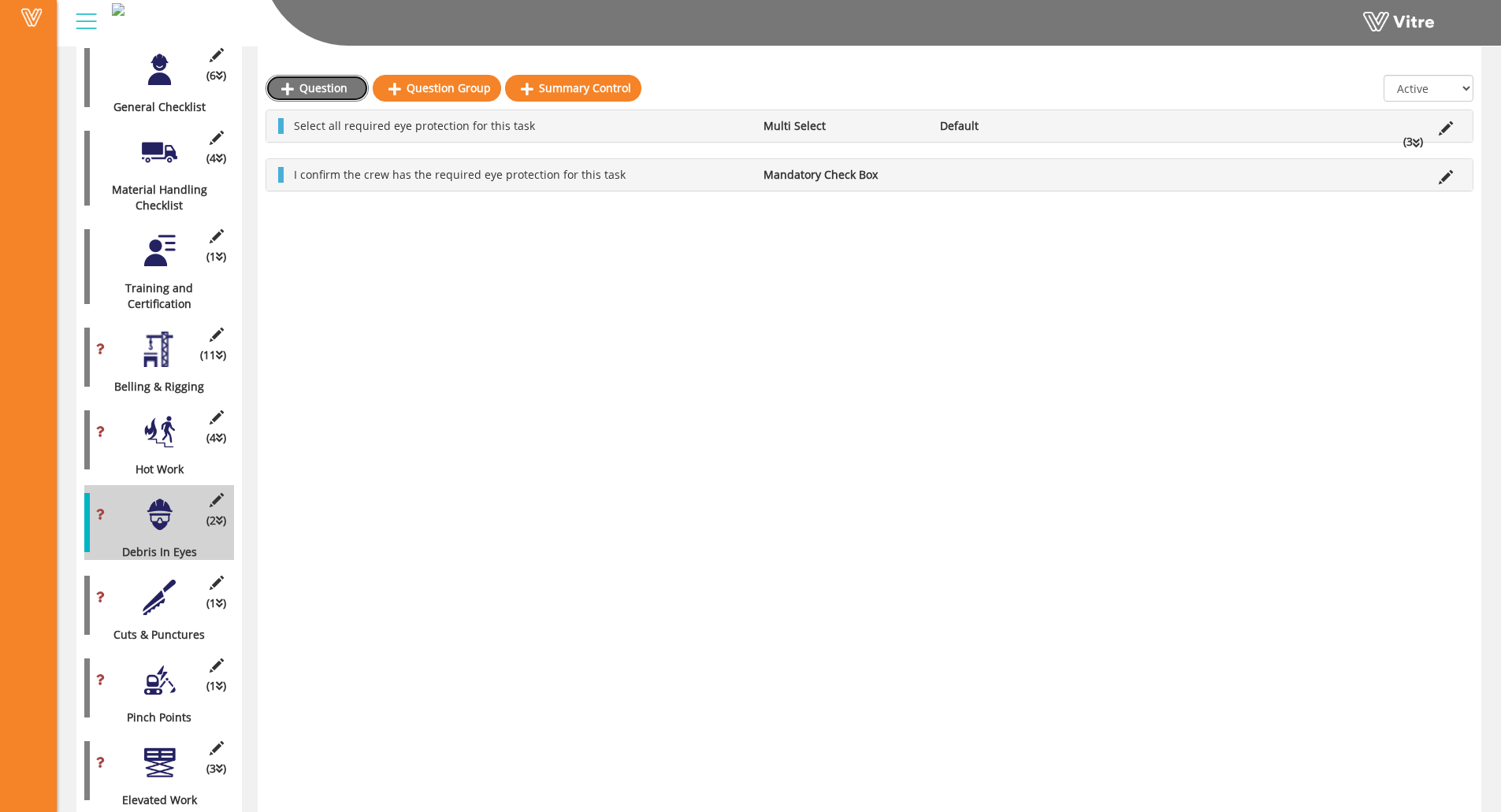
click at [309, 82] on link "Question" at bounding box center [317, 88] width 103 height 27
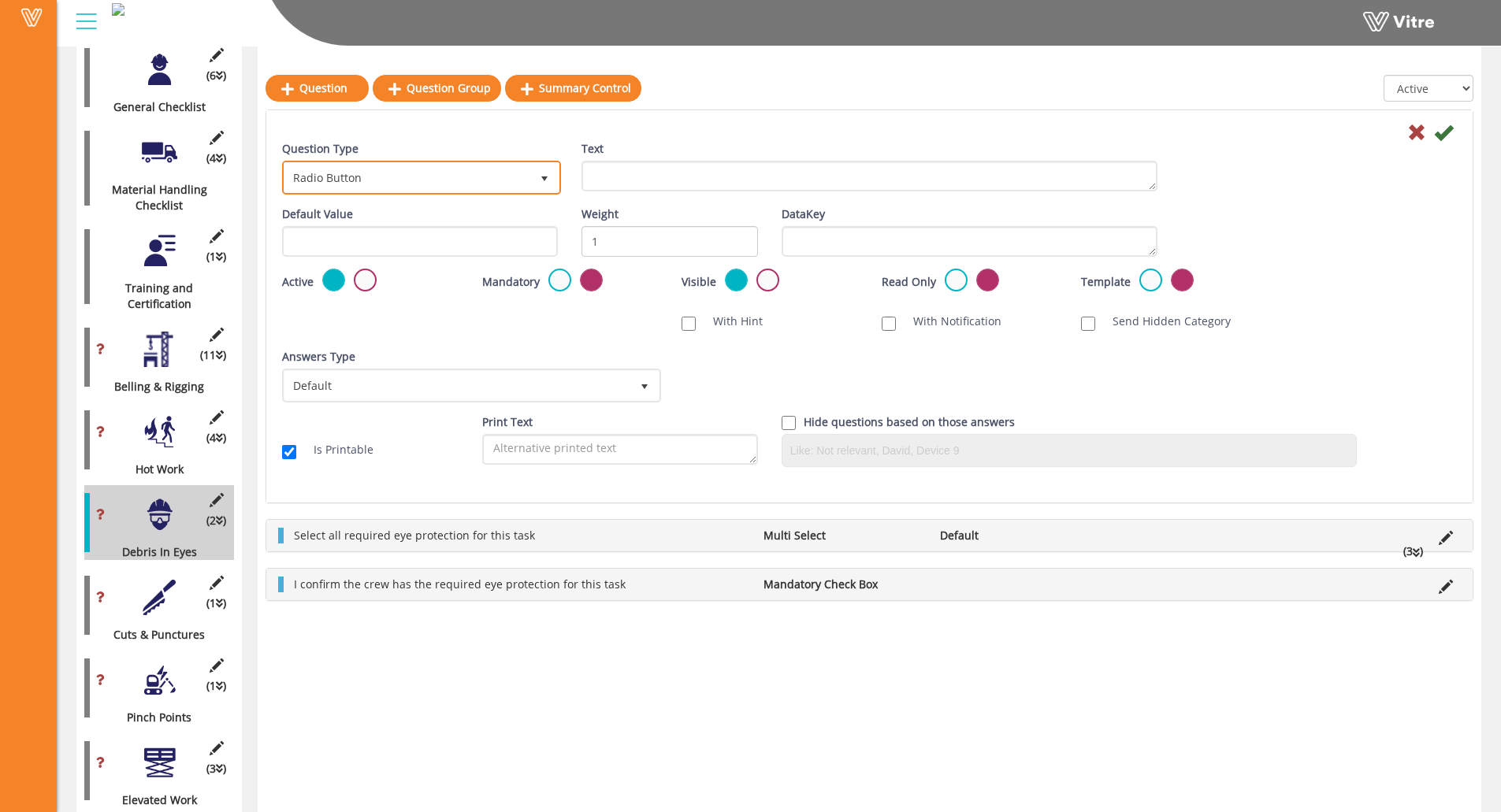
click at [476, 173] on span "Radio Button" at bounding box center [407, 177] width 246 height 29
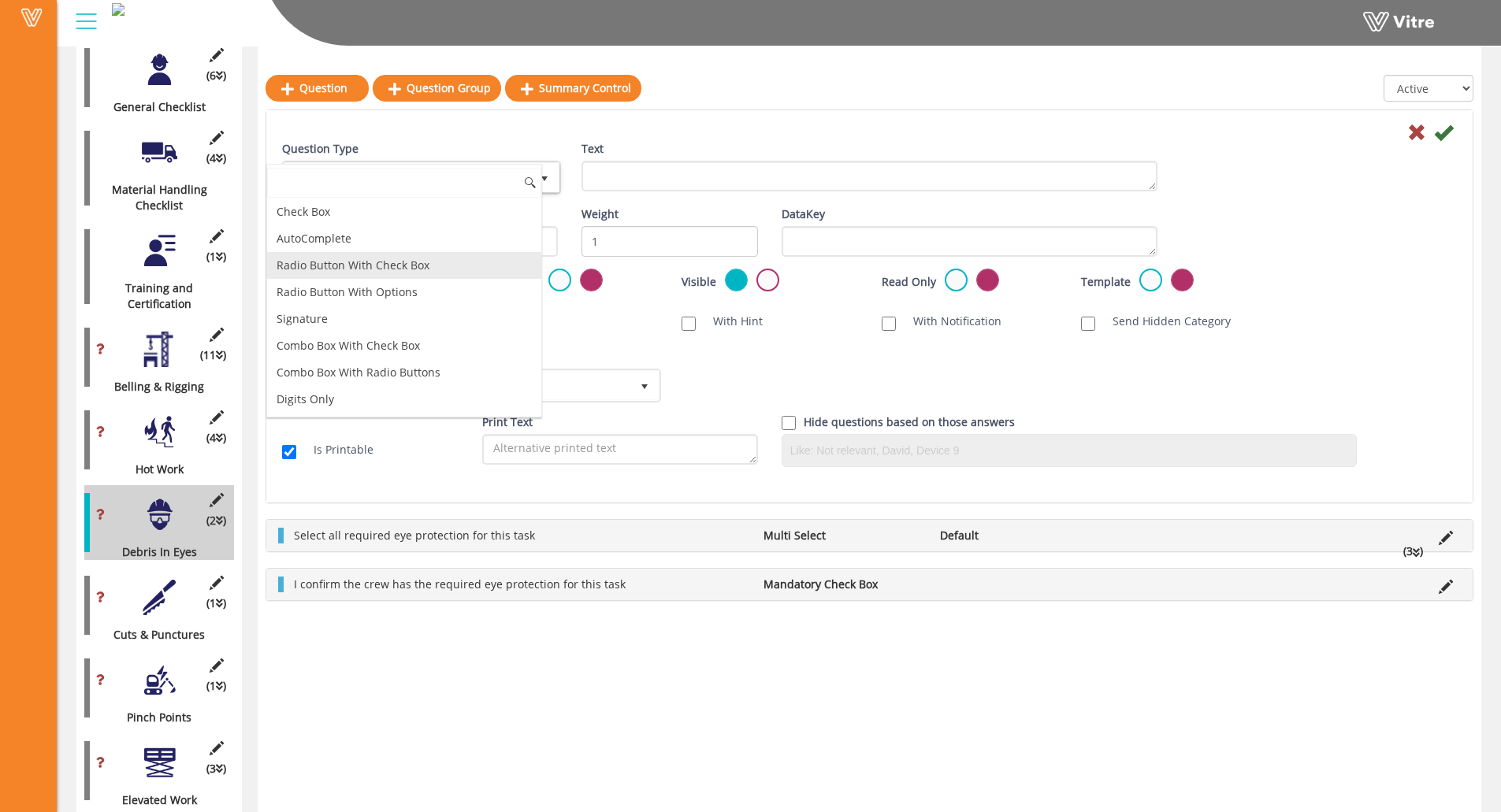
scroll to position [158, 0]
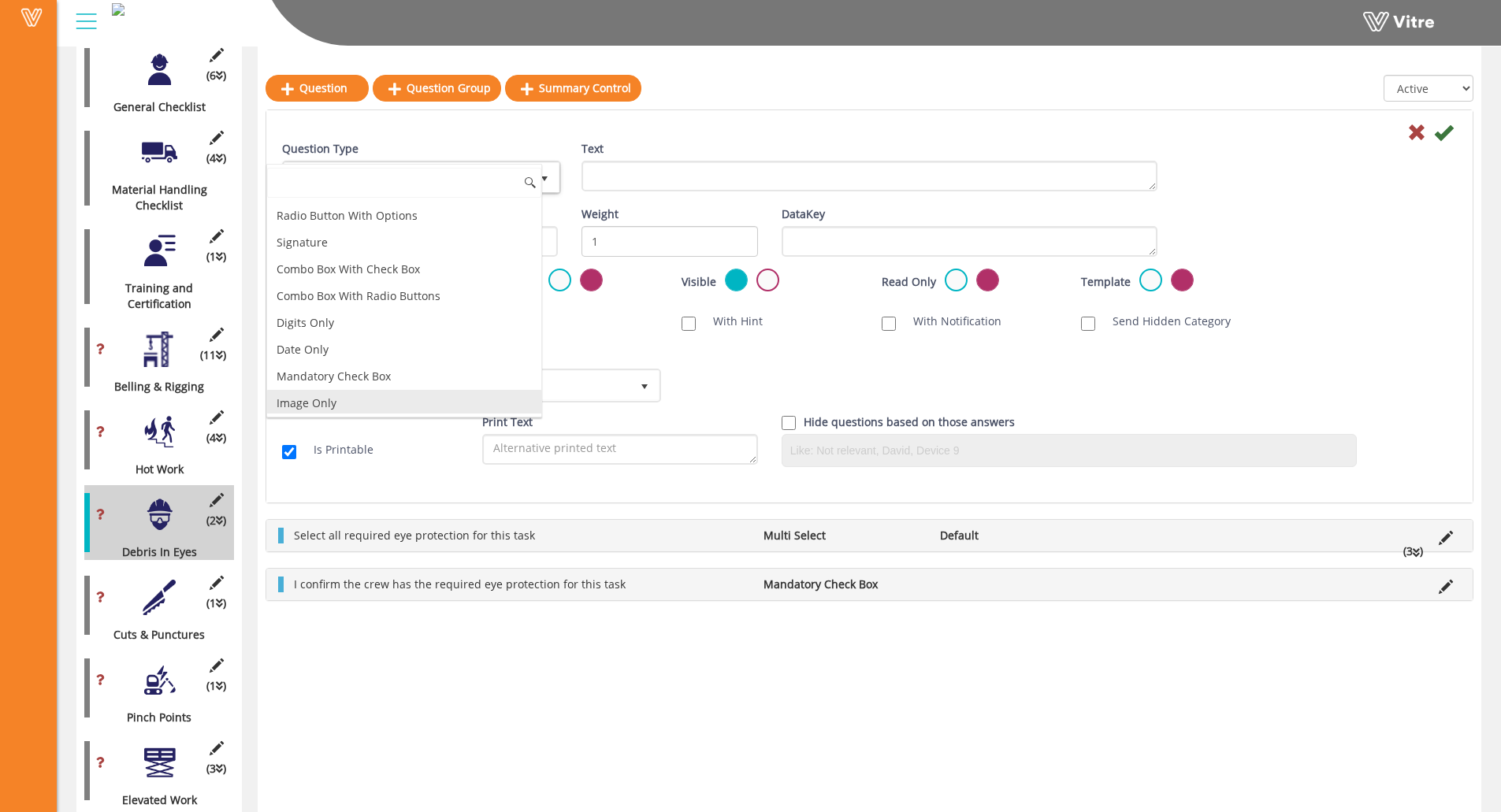
click at [386, 396] on li "Image Only" at bounding box center [404, 403] width 275 height 27
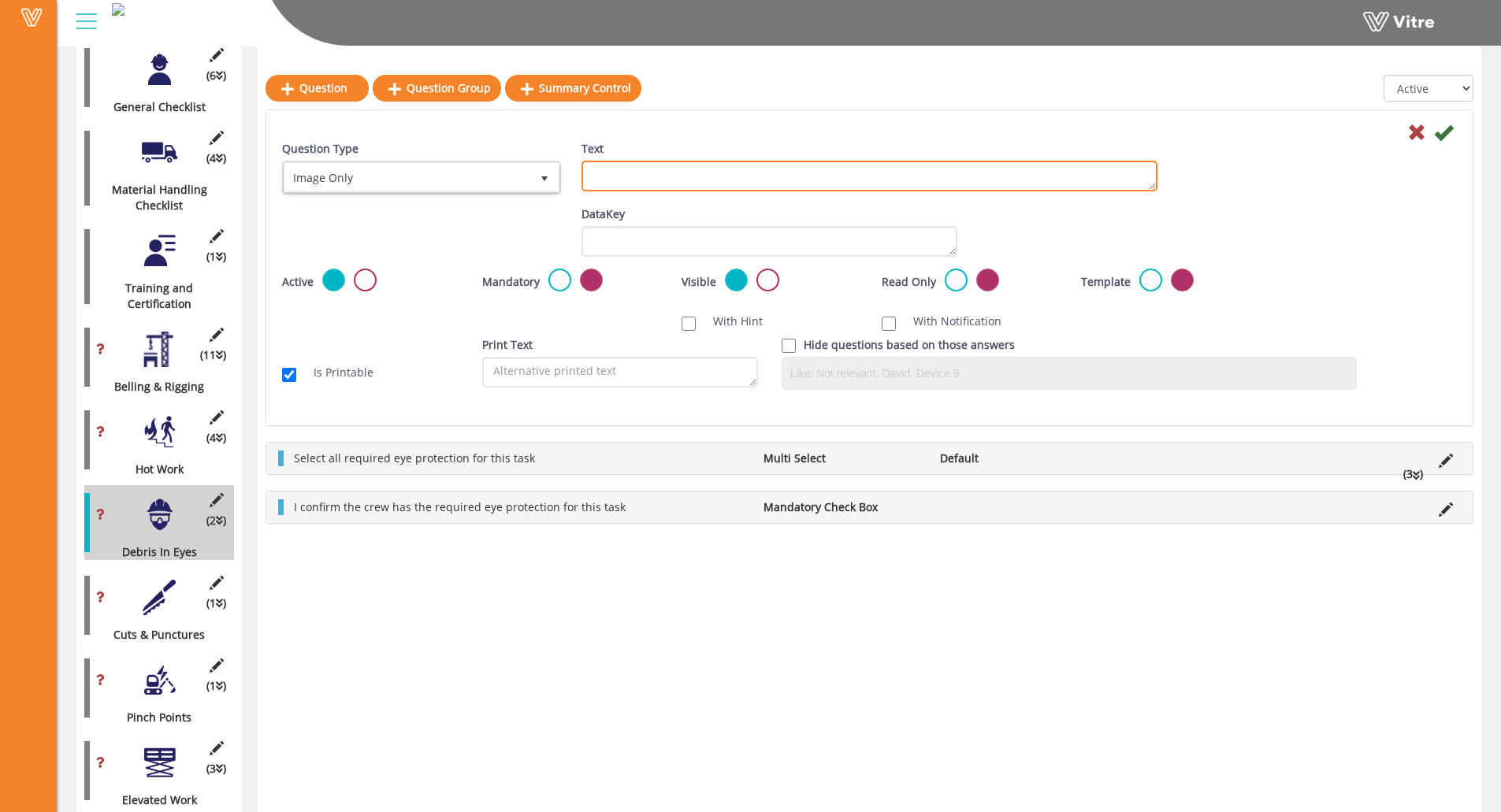
click at [674, 172] on textarea "Text" at bounding box center [869, 176] width 576 height 31
paste textarea "Add Supporting Photo (Optional)"
type textarea "Add Supporting Photo (Optional)"
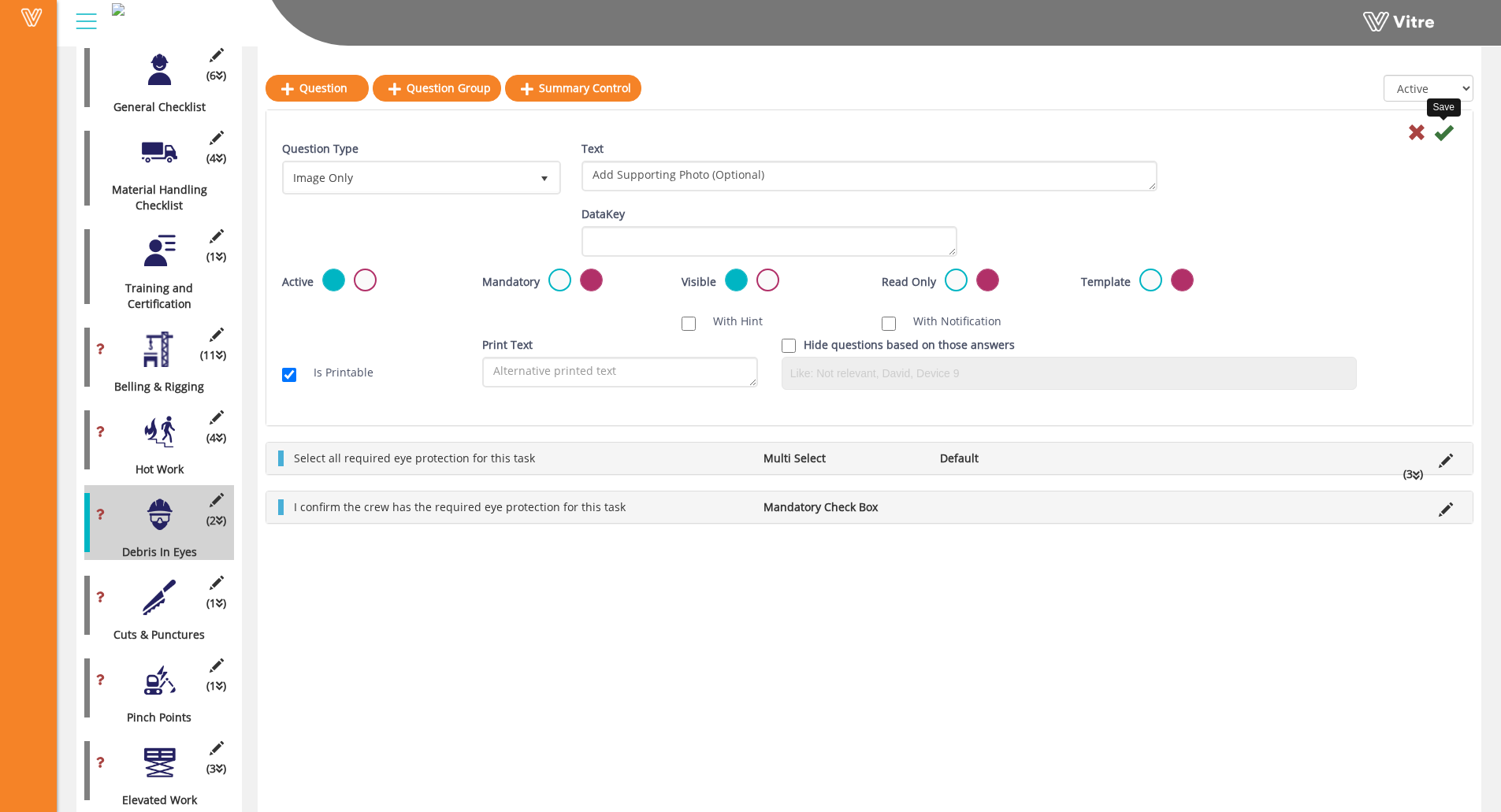
click at [1344, 139] on icon at bounding box center [1443, 132] width 19 height 19
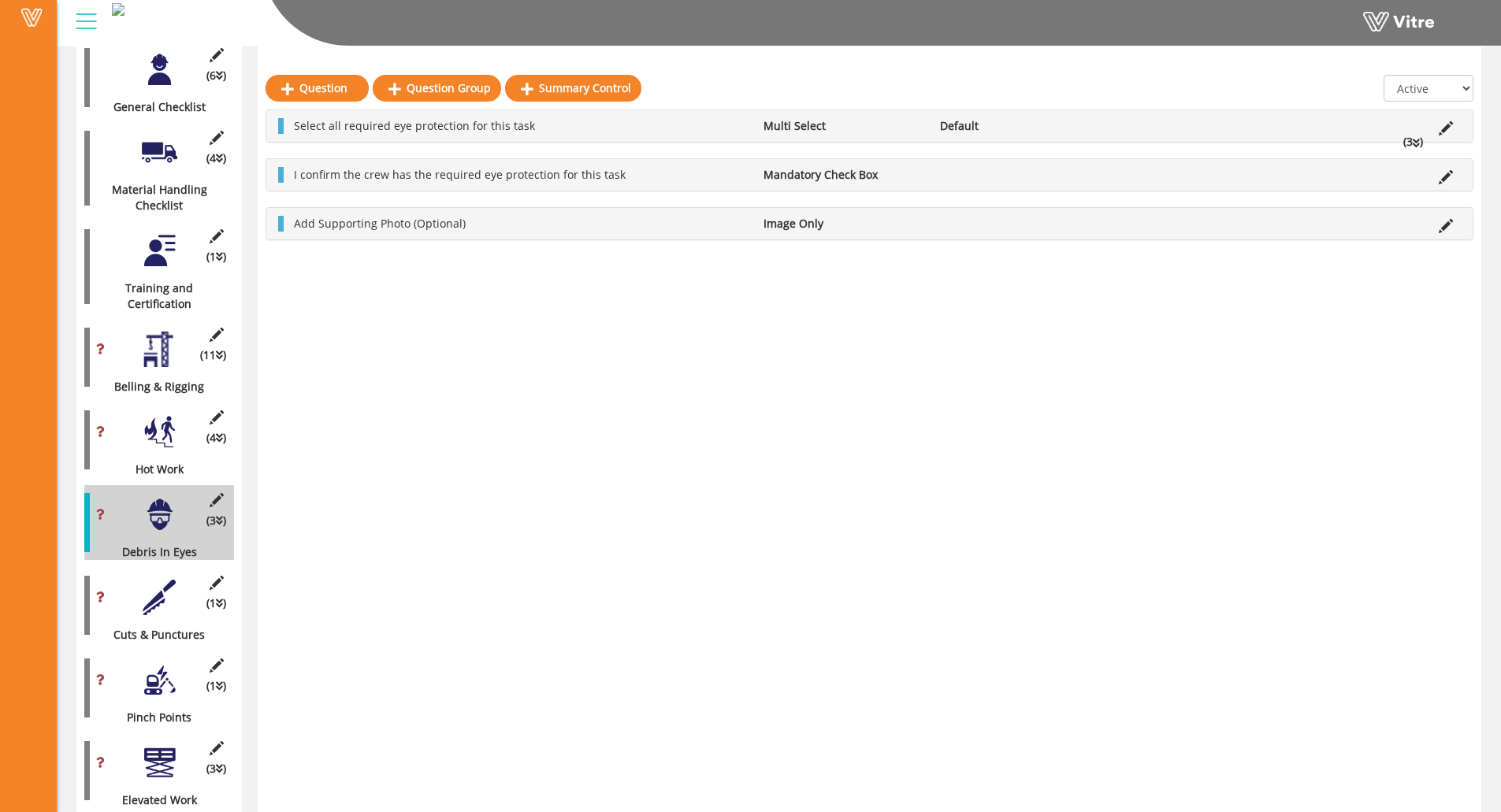
click at [146, 580] on div at bounding box center [159, 597] width 35 height 35
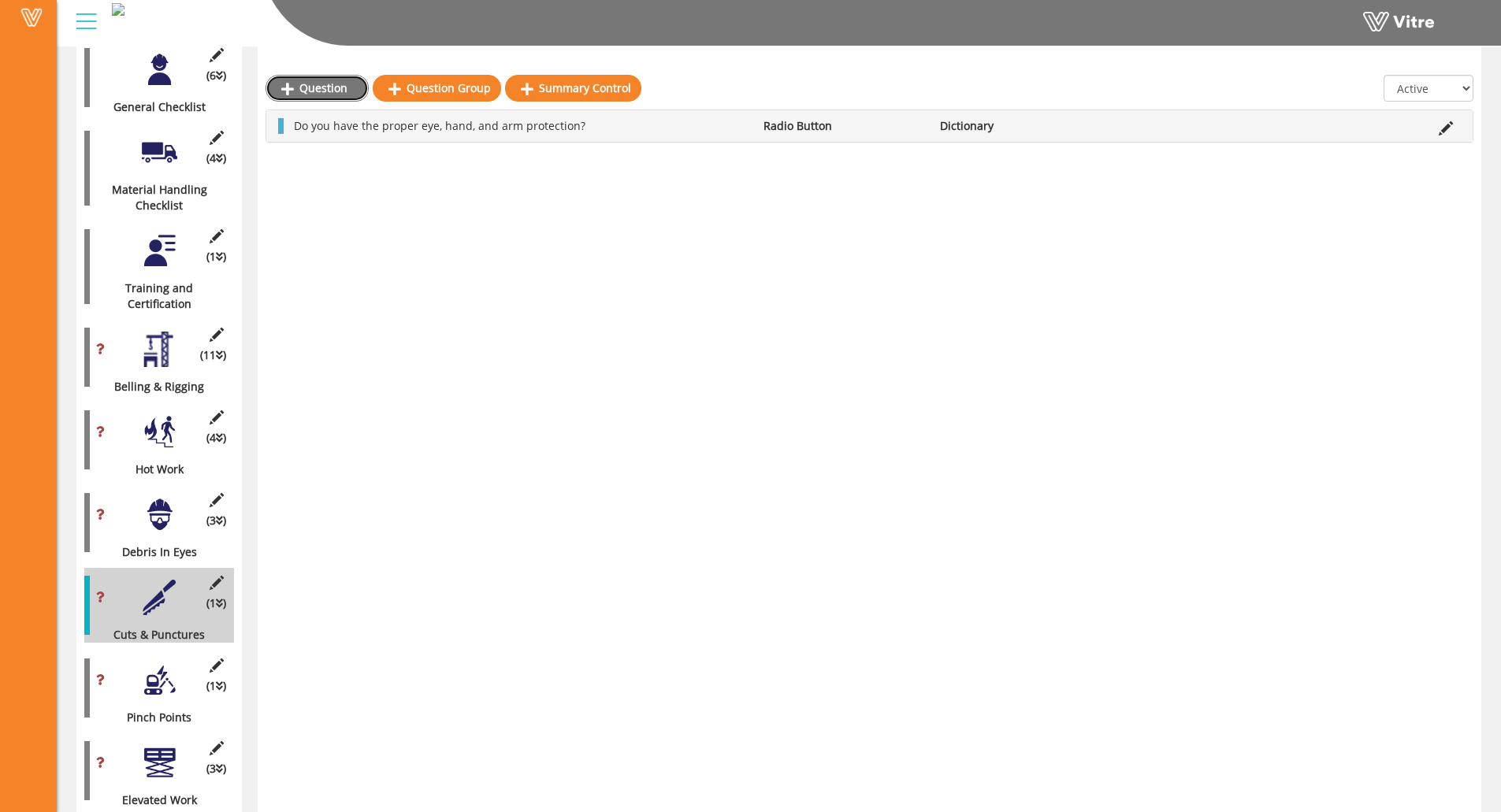
click at [325, 93] on link "Question" at bounding box center [317, 88] width 103 height 27
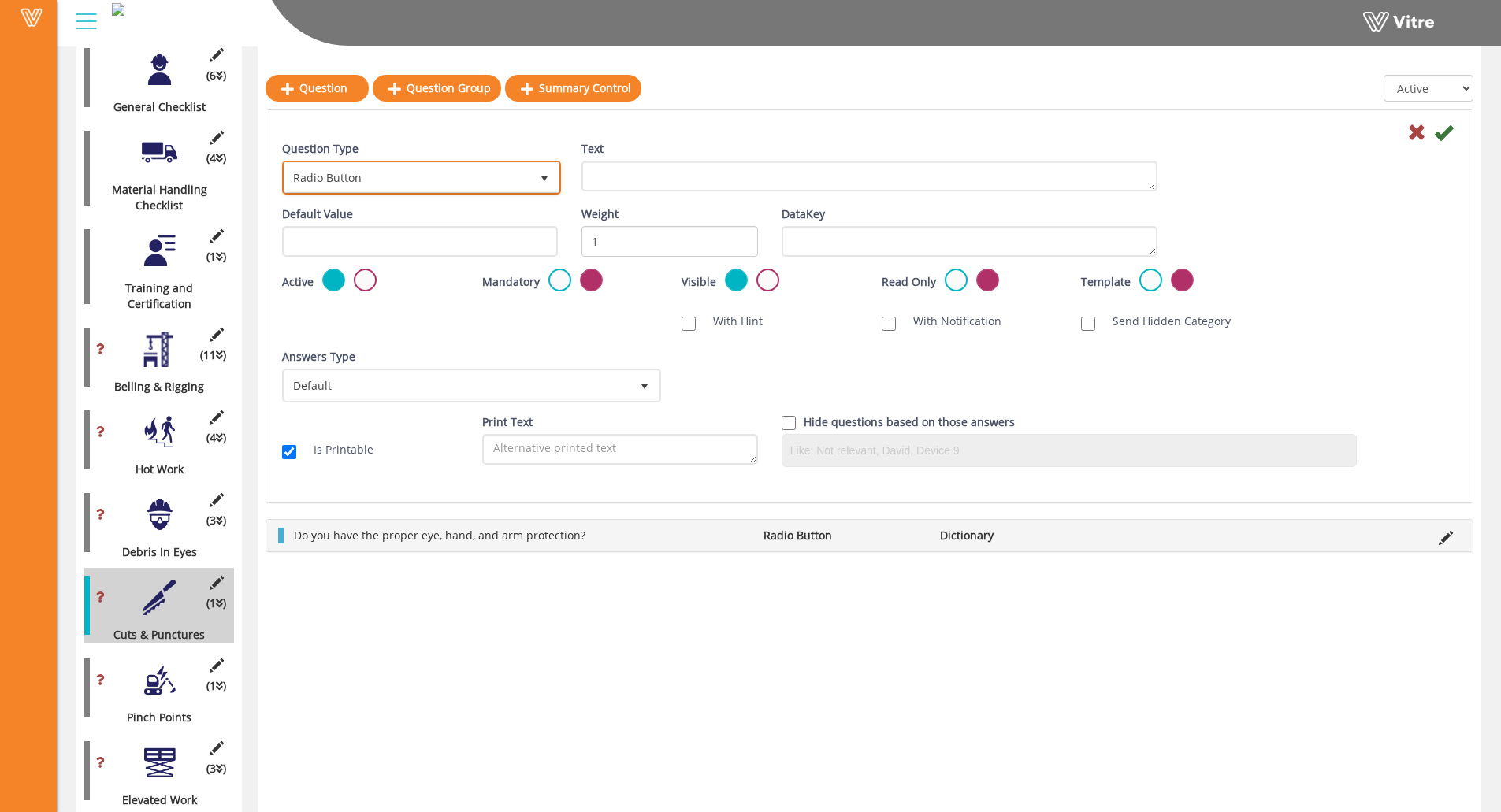
click at [466, 179] on span "Radio Button" at bounding box center [407, 177] width 246 height 29
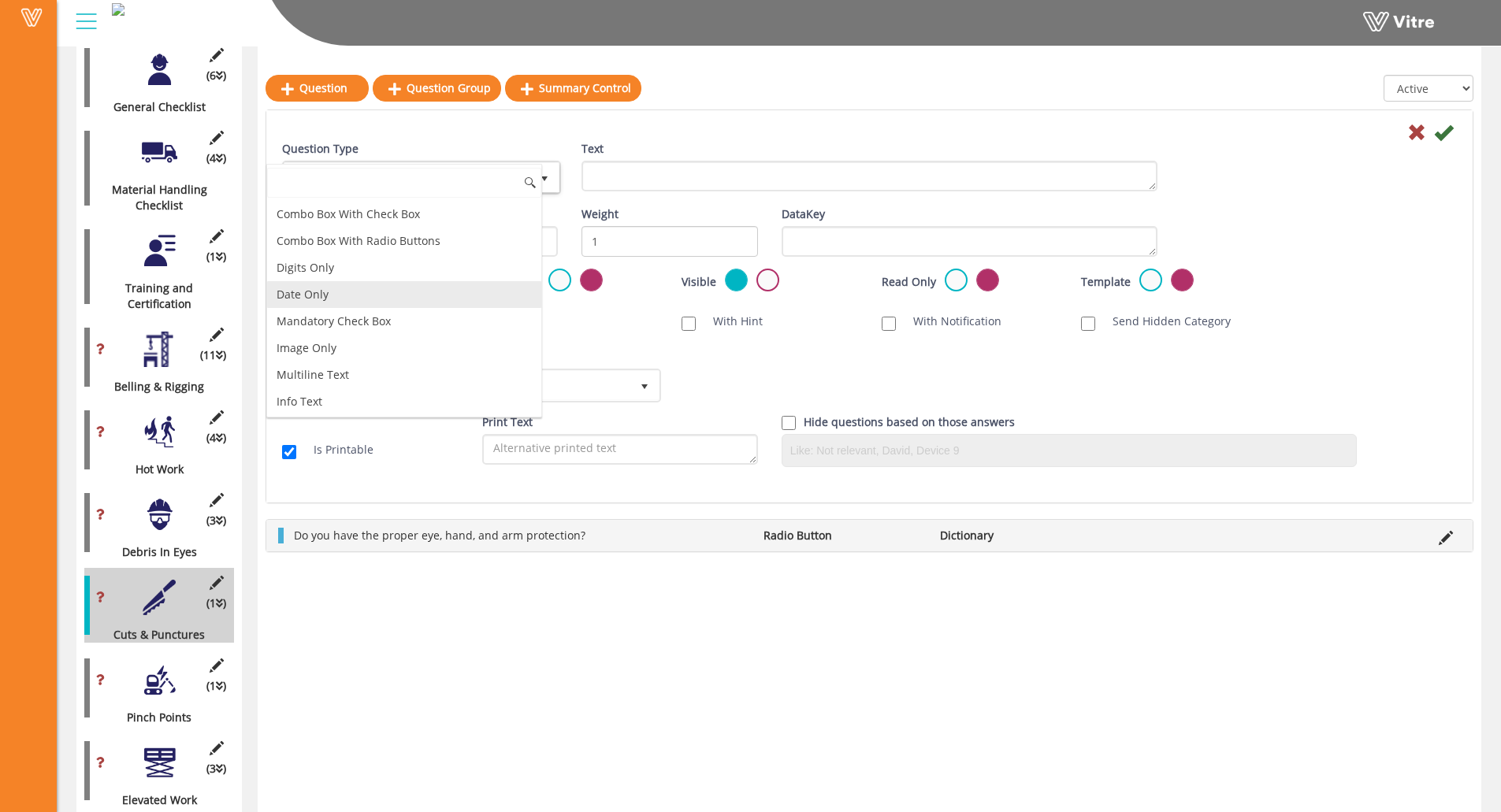
scroll to position [236, 0]
click at [385, 326] on li "Image Only" at bounding box center [404, 324] width 275 height 27
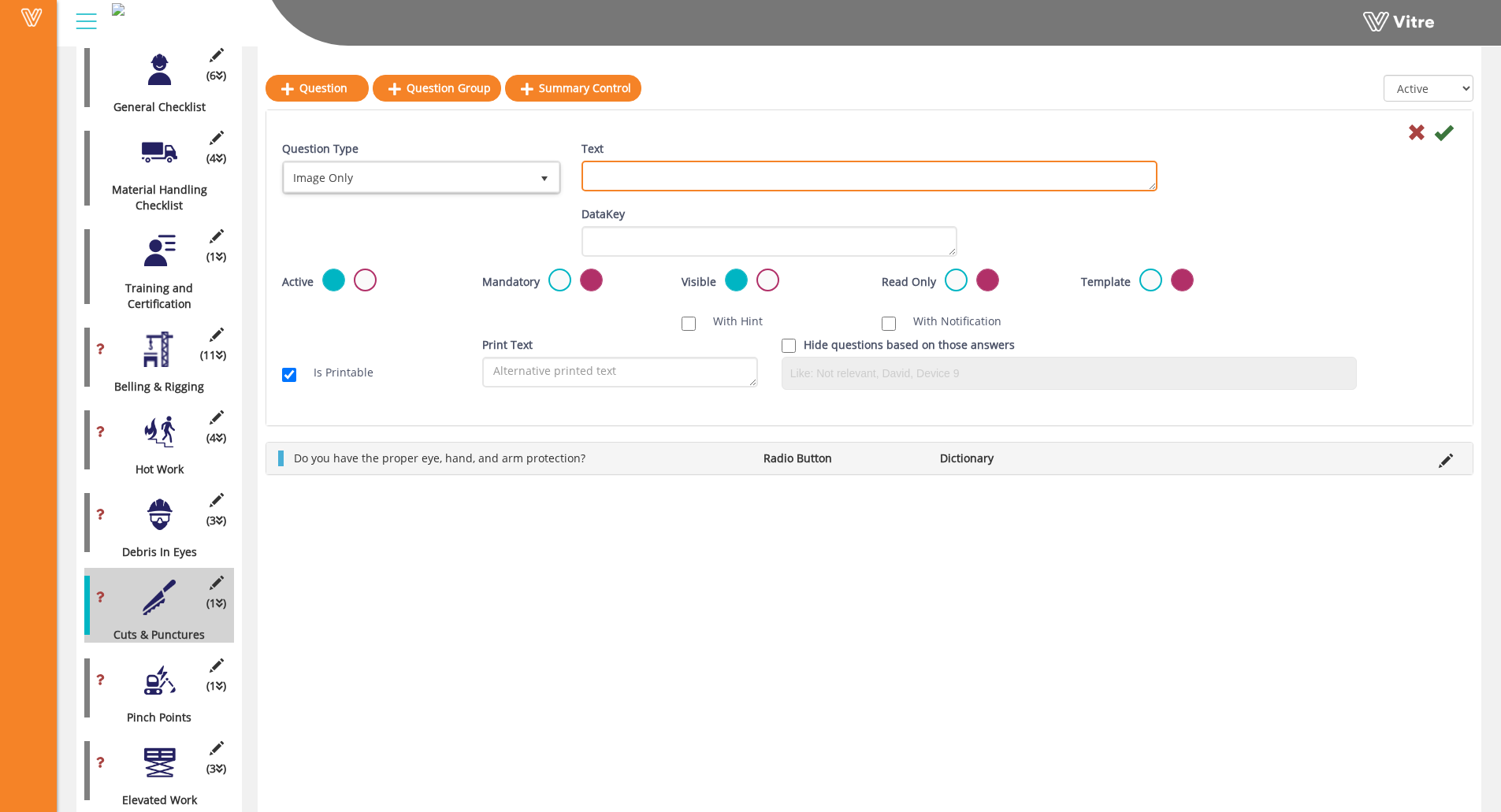
click at [712, 163] on textarea "Text" at bounding box center [869, 176] width 576 height 31
paste textarea "Add Supporting Photo (Optional)"
type textarea "Add Supporting Photo (Optional)"
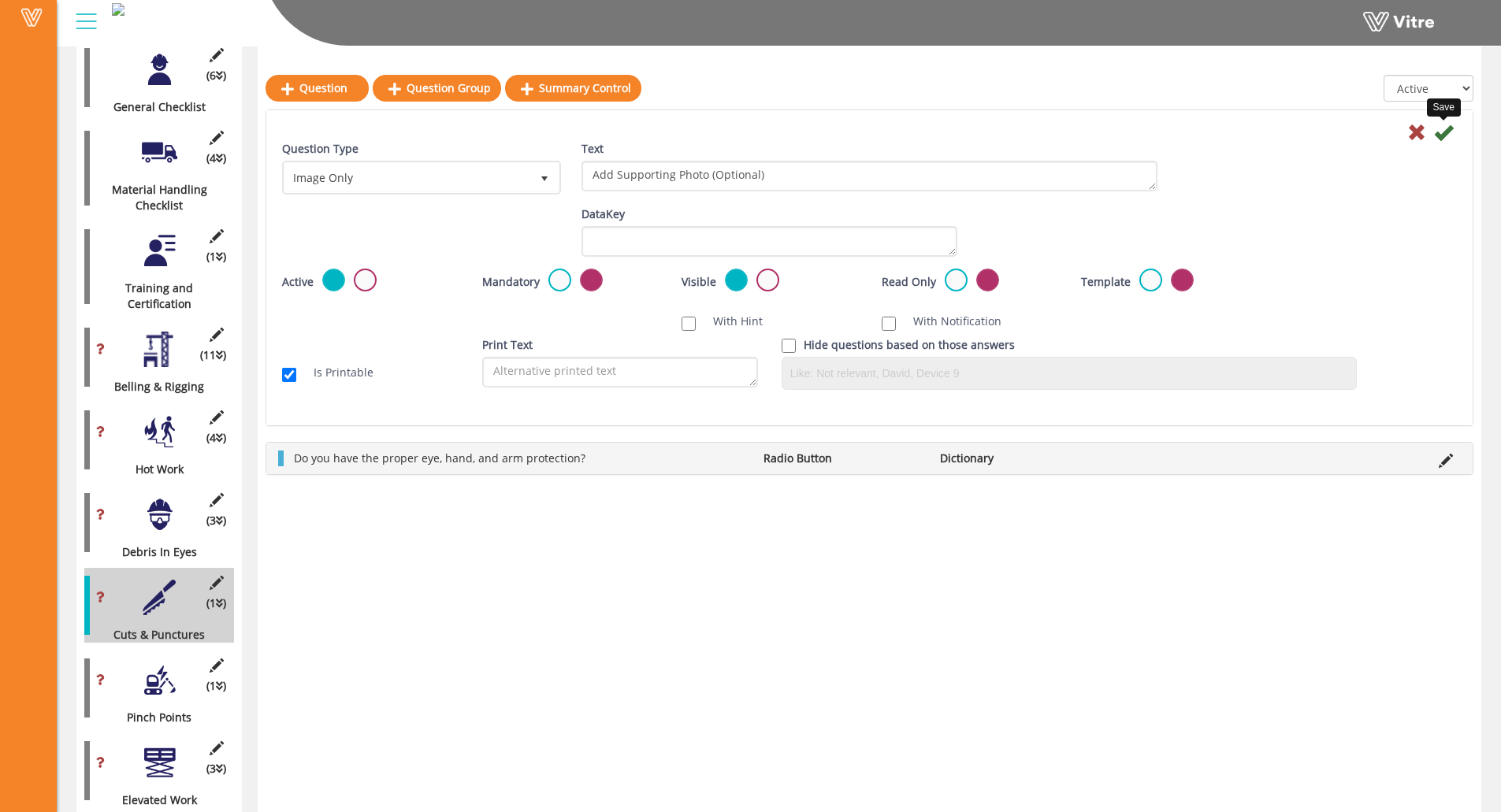
click at [1344, 133] on icon at bounding box center [1443, 132] width 19 height 19
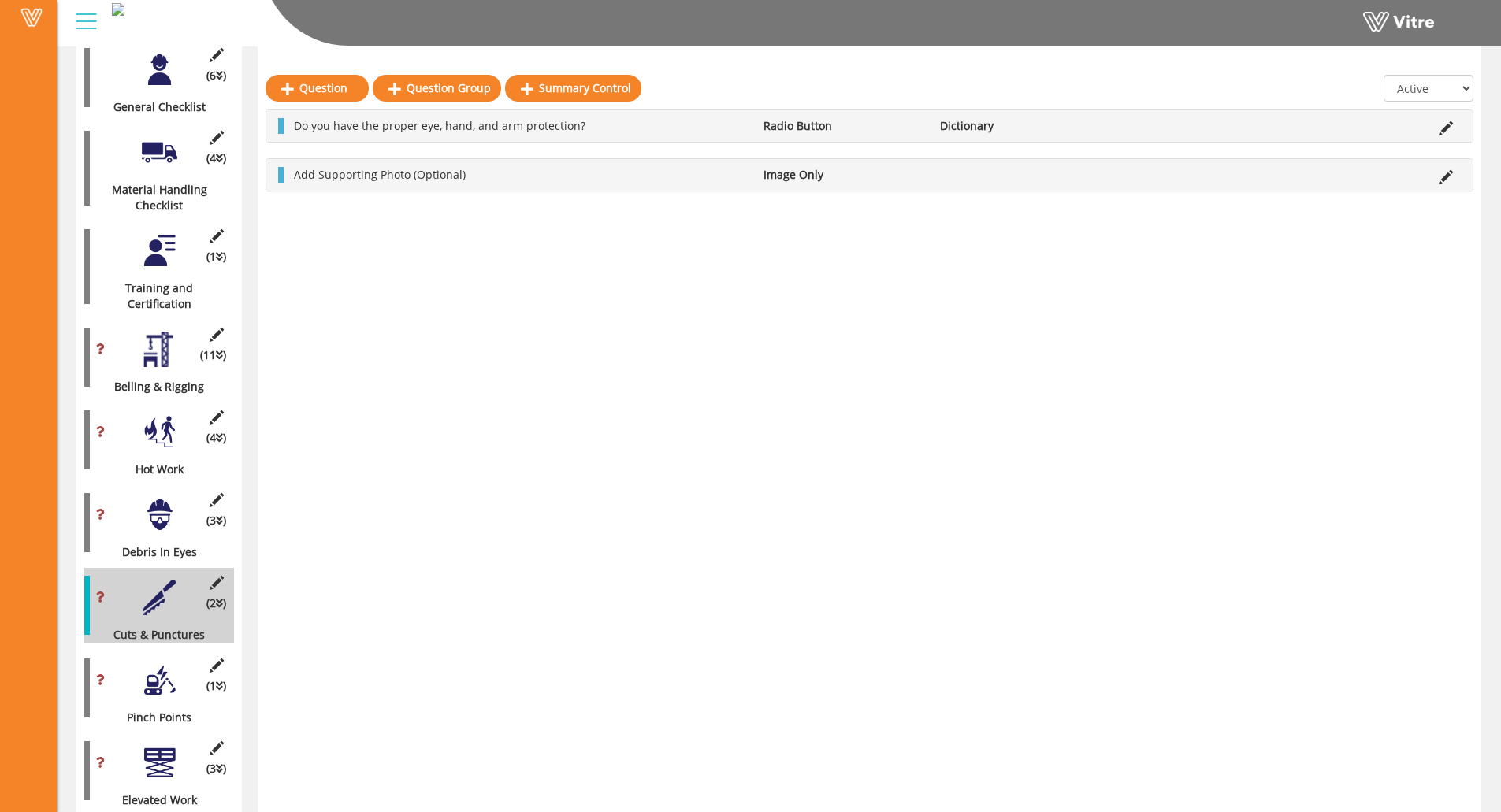
click at [160, 664] on div at bounding box center [159, 680] width 35 height 35
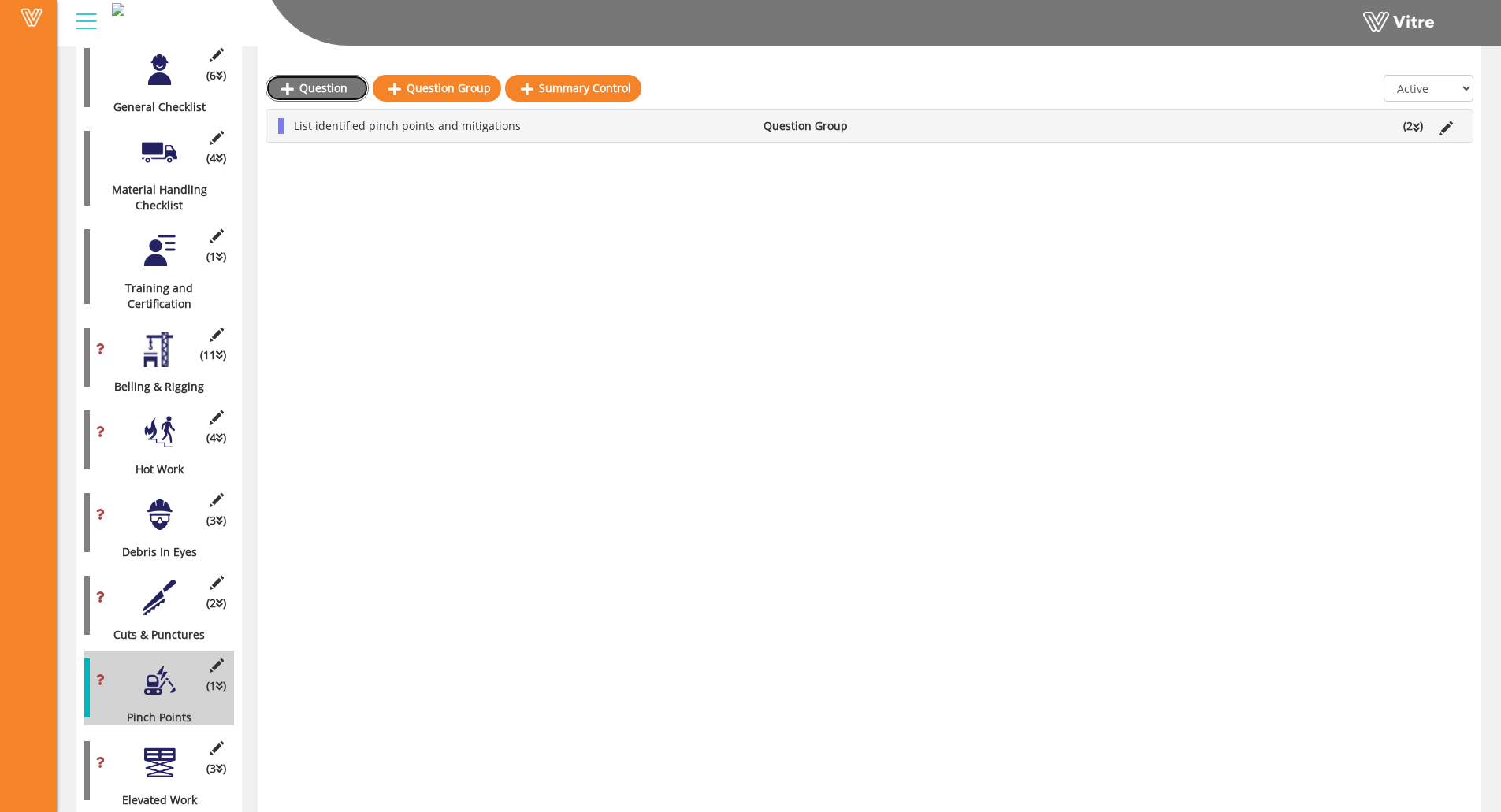
click at [340, 85] on link "Question" at bounding box center [317, 88] width 103 height 27
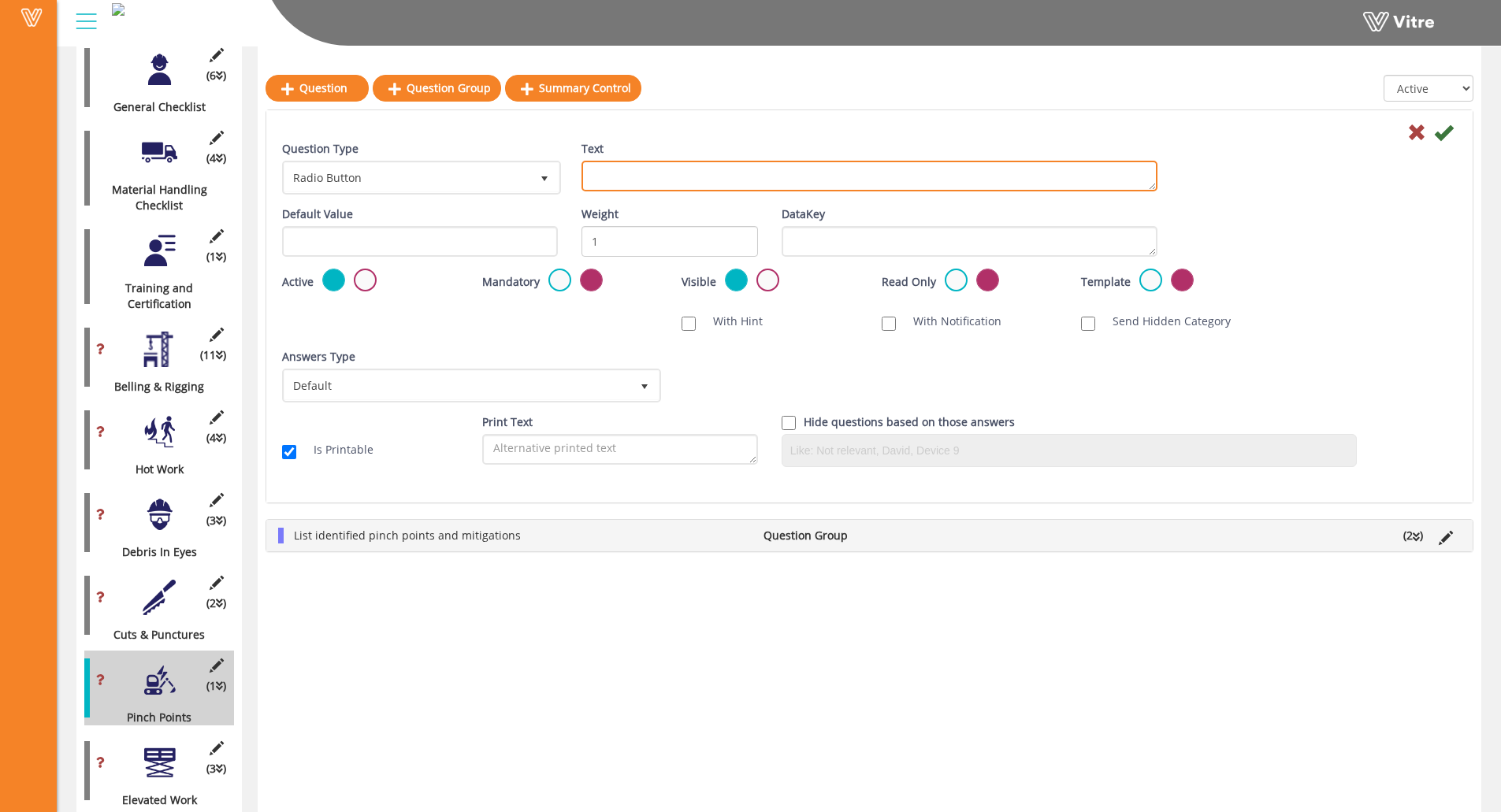
click at [636, 163] on textarea "Text" at bounding box center [869, 176] width 576 height 31
paste textarea "Add Supporting Photo (Optional)"
type textarea "Add Supporting Photo (Optional)"
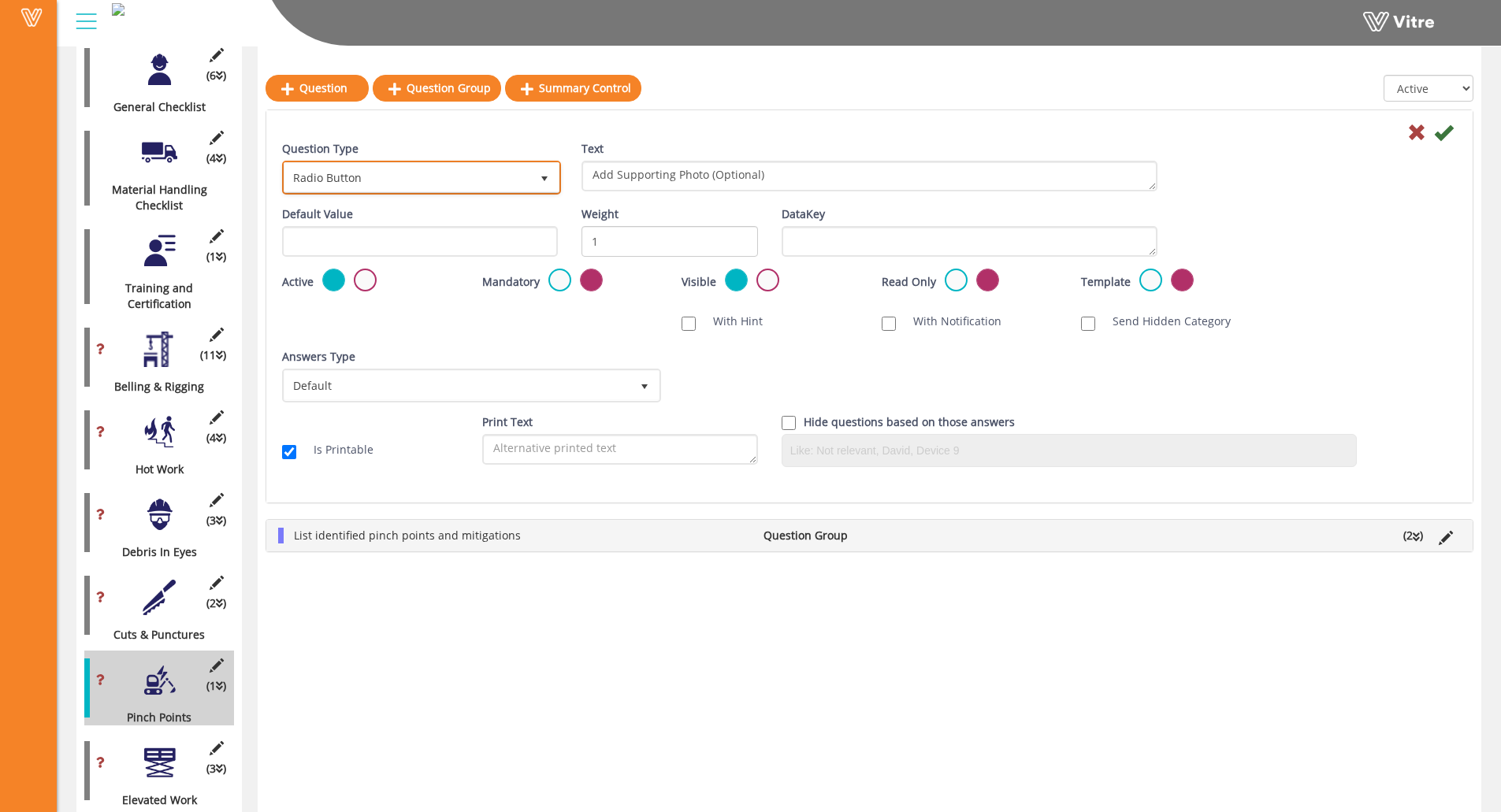
click at [420, 167] on span "Radio Button" at bounding box center [407, 177] width 246 height 29
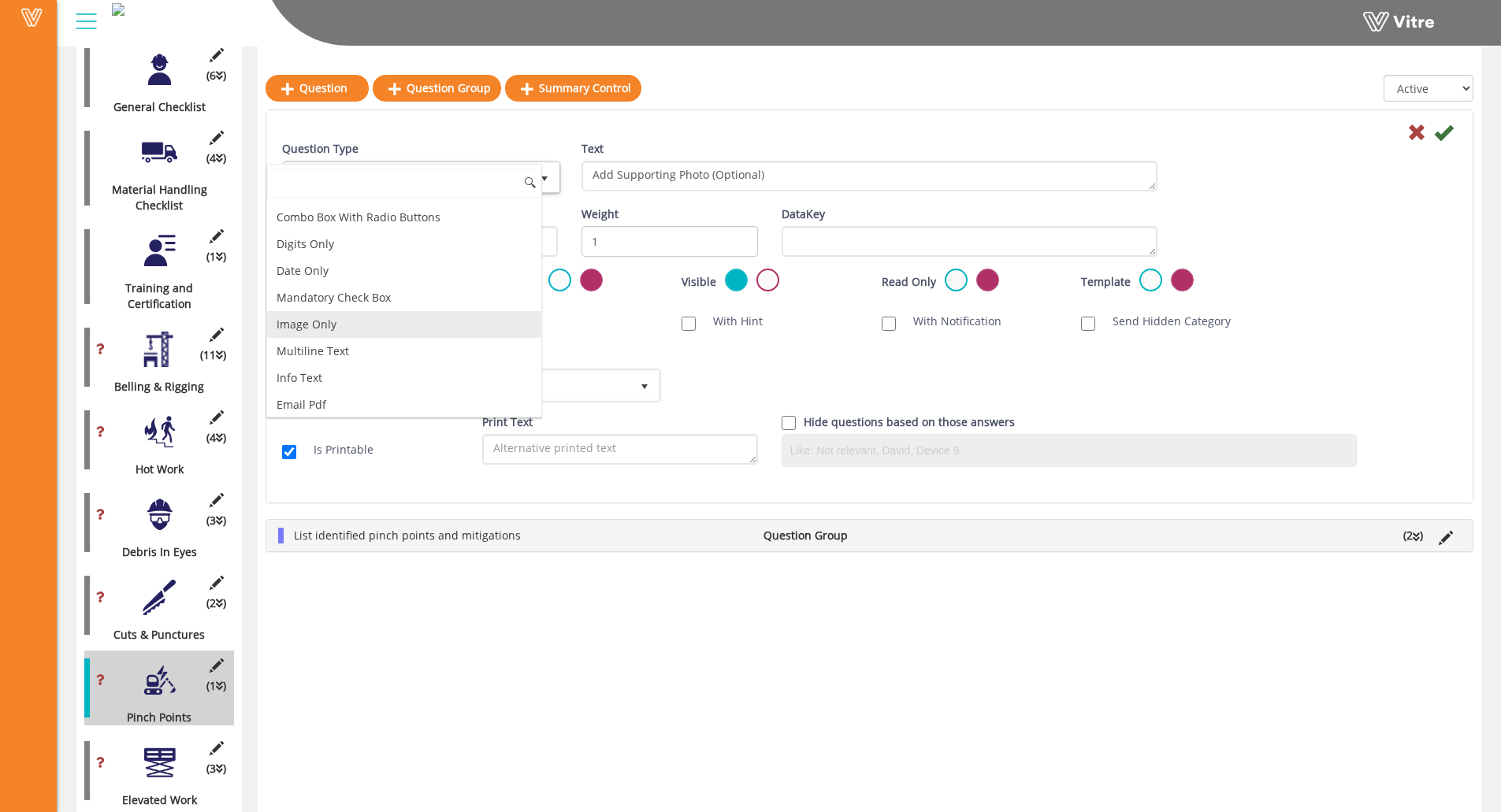
click at [359, 325] on li "Image Only" at bounding box center [404, 324] width 275 height 27
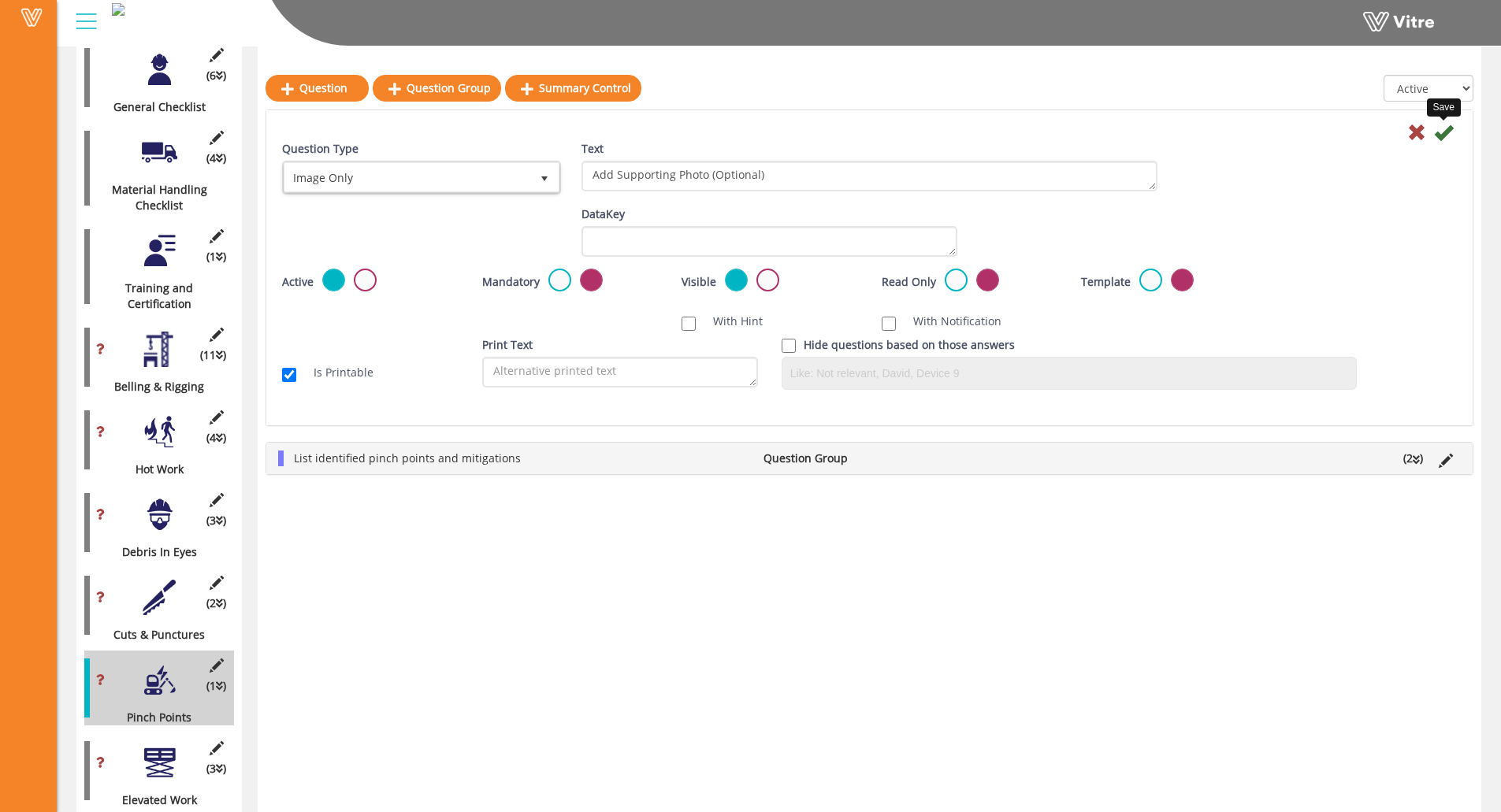
click at [1344, 134] on icon at bounding box center [1443, 132] width 19 height 19
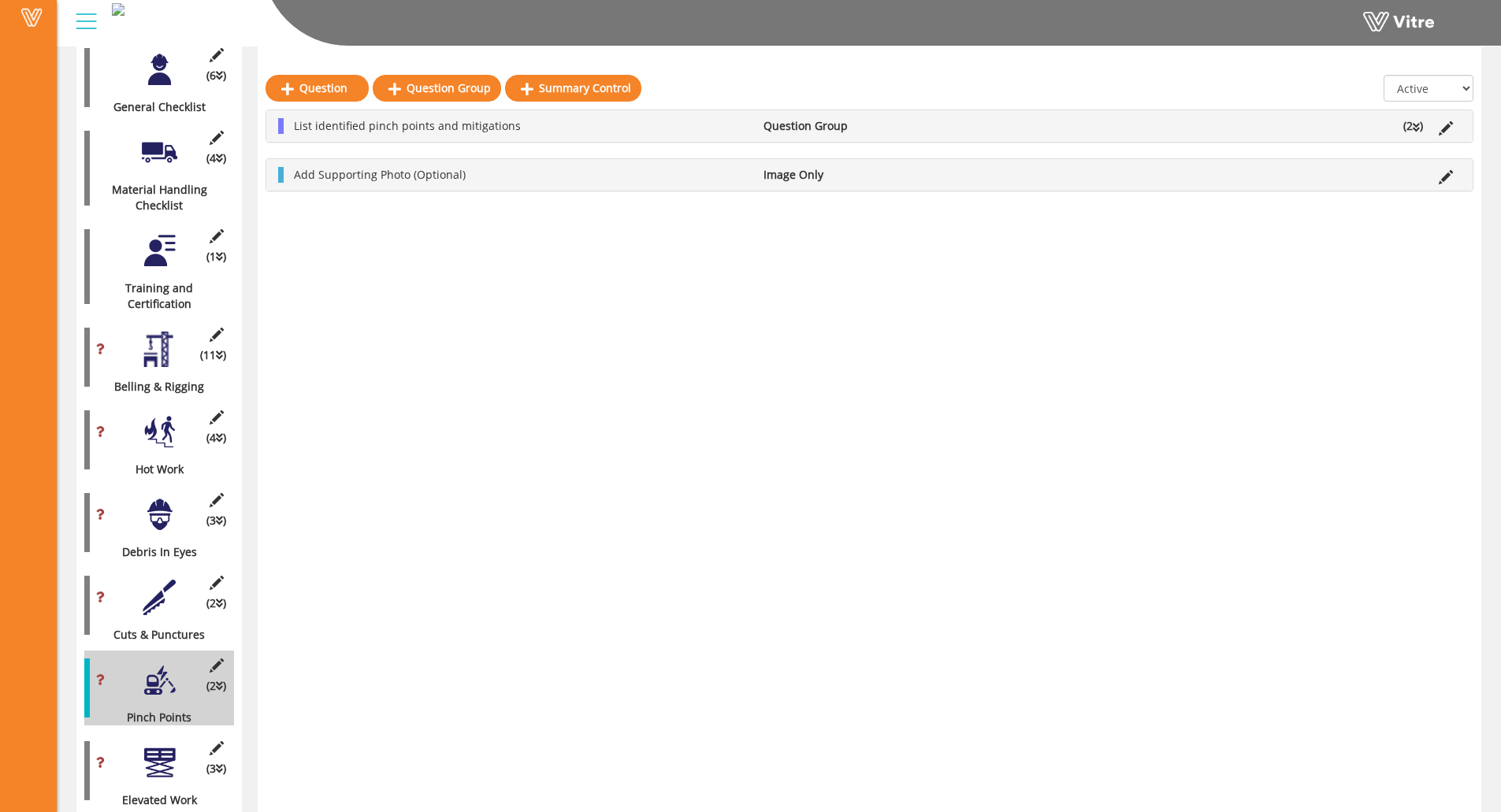
click at [163, 707] on div at bounding box center [159, 762] width 35 height 35
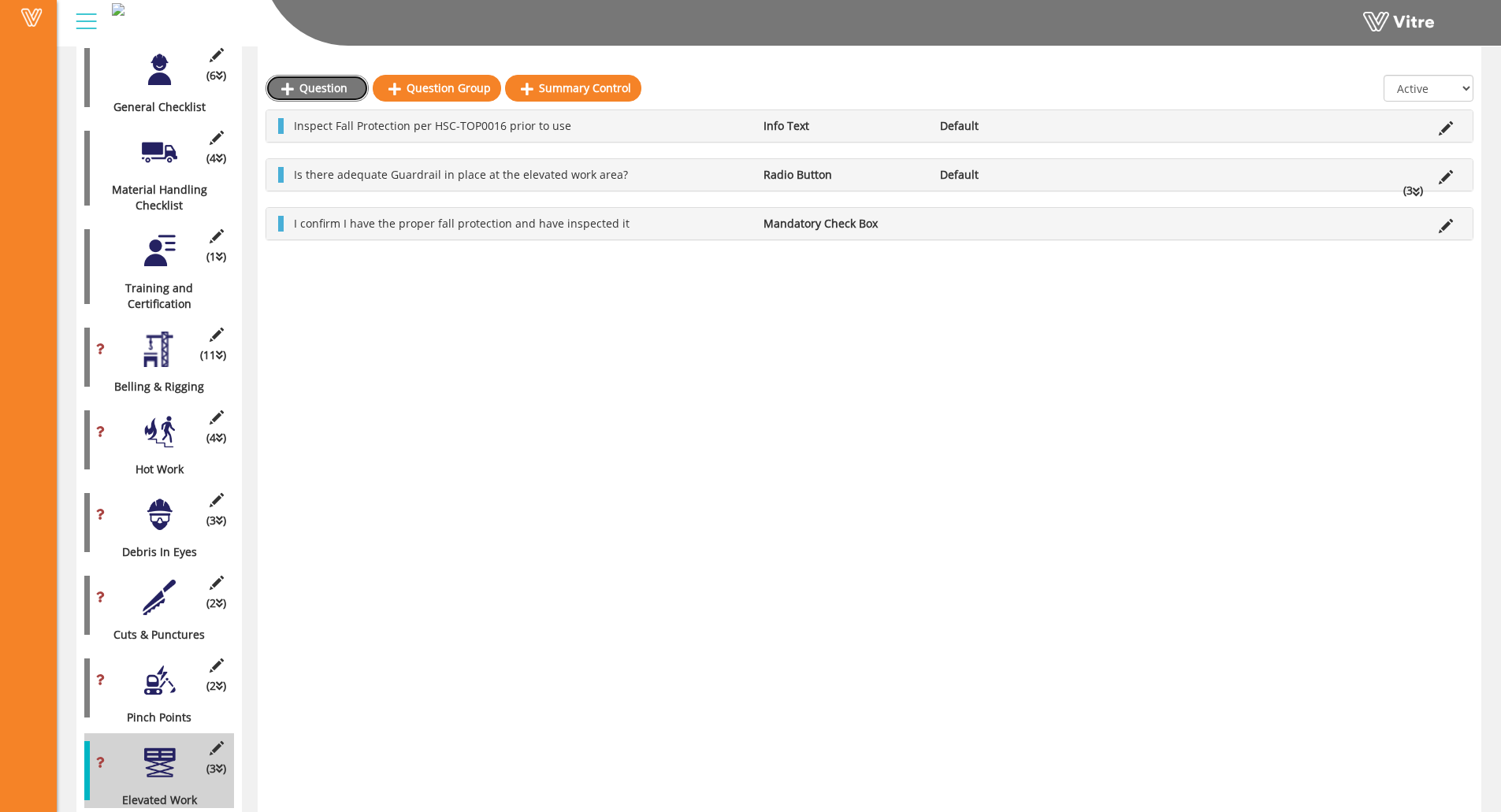
click at [307, 87] on link "Question" at bounding box center [317, 88] width 103 height 27
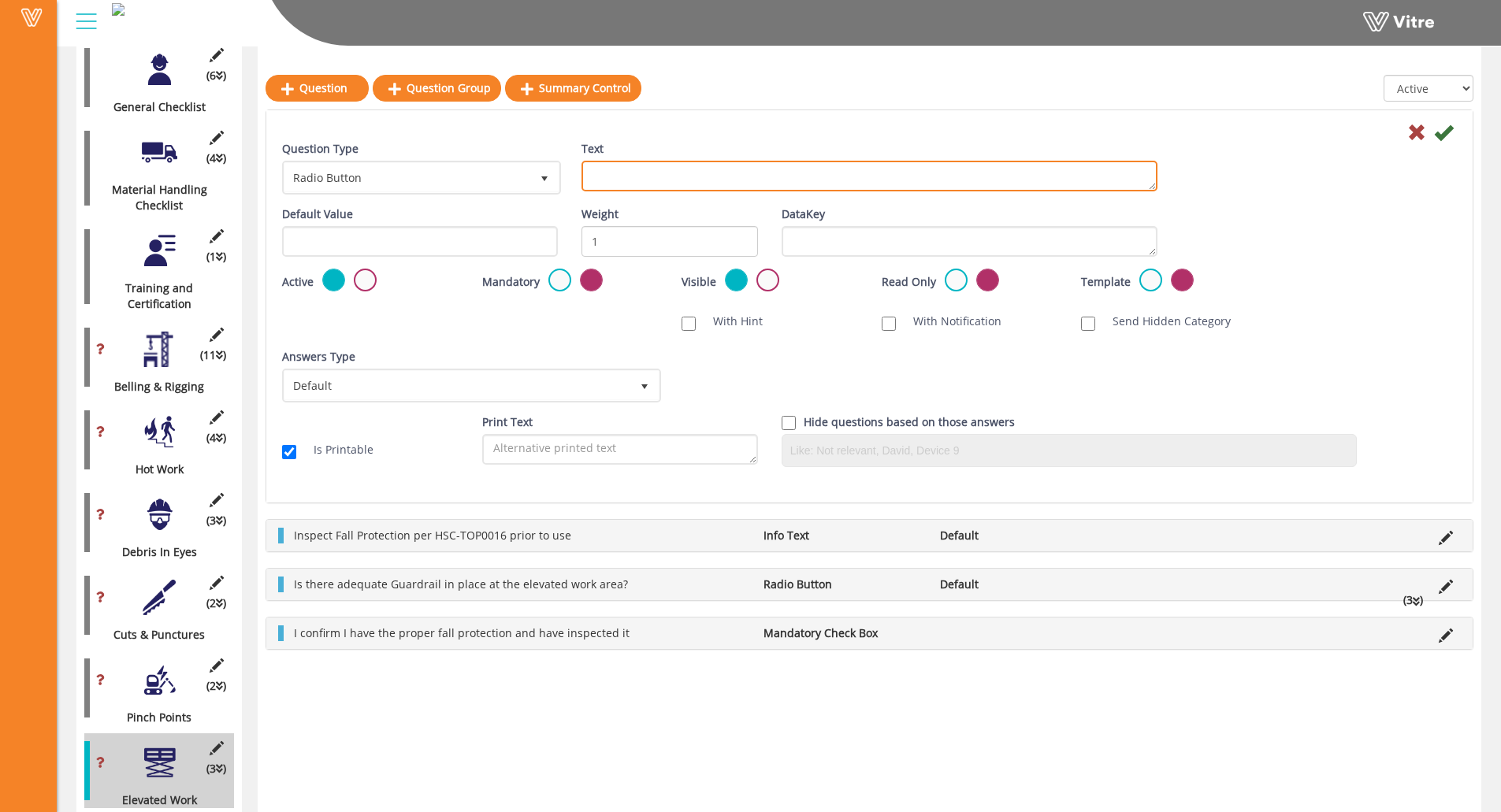
click at [624, 182] on textarea "Text" at bounding box center [869, 176] width 576 height 31
paste textarea "Add Supporting Photo (Optional)"
type textarea "Add Supporting Photo (Optional)"
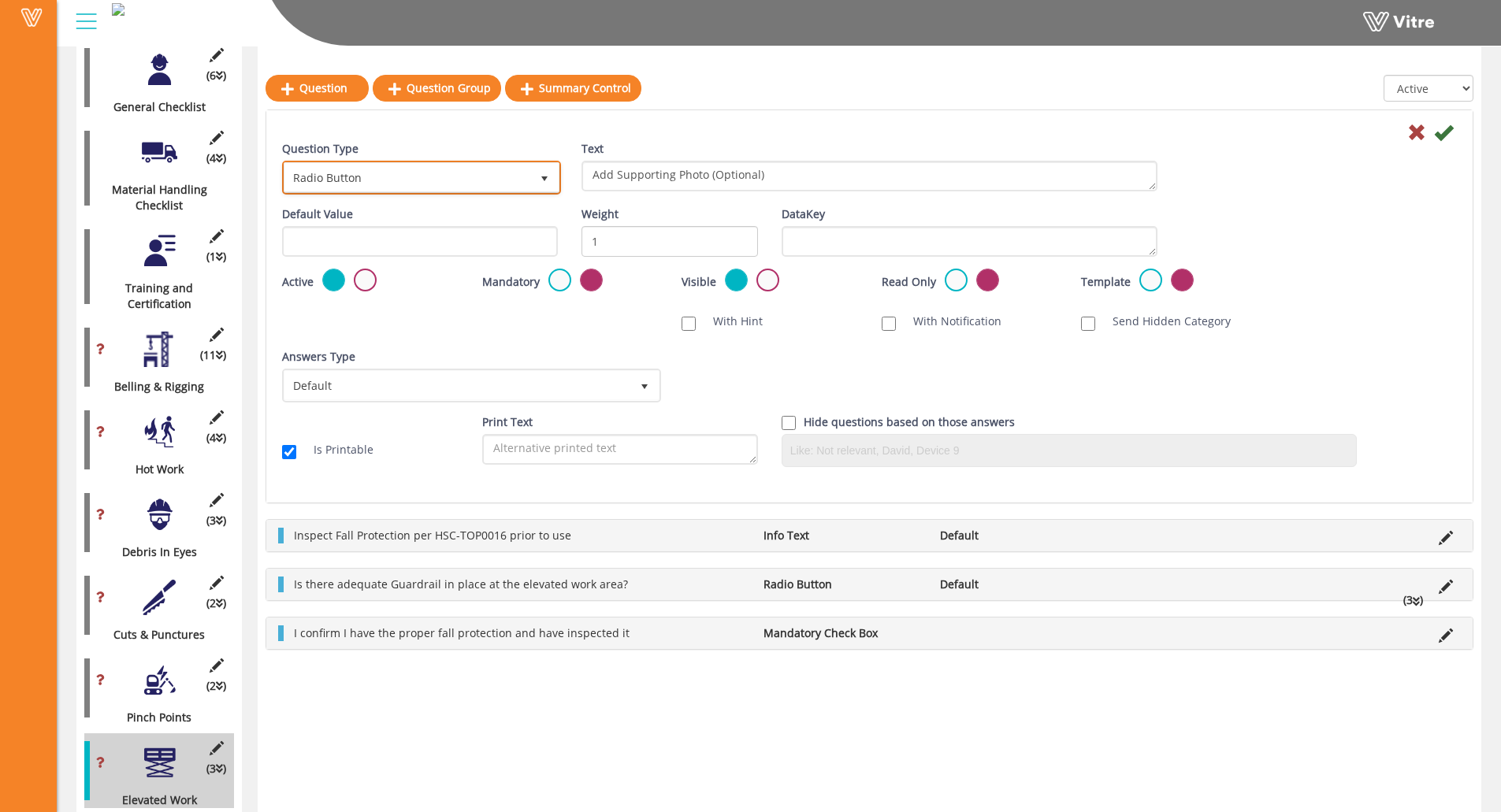
click at [495, 179] on span "Radio Button" at bounding box center [407, 177] width 246 height 29
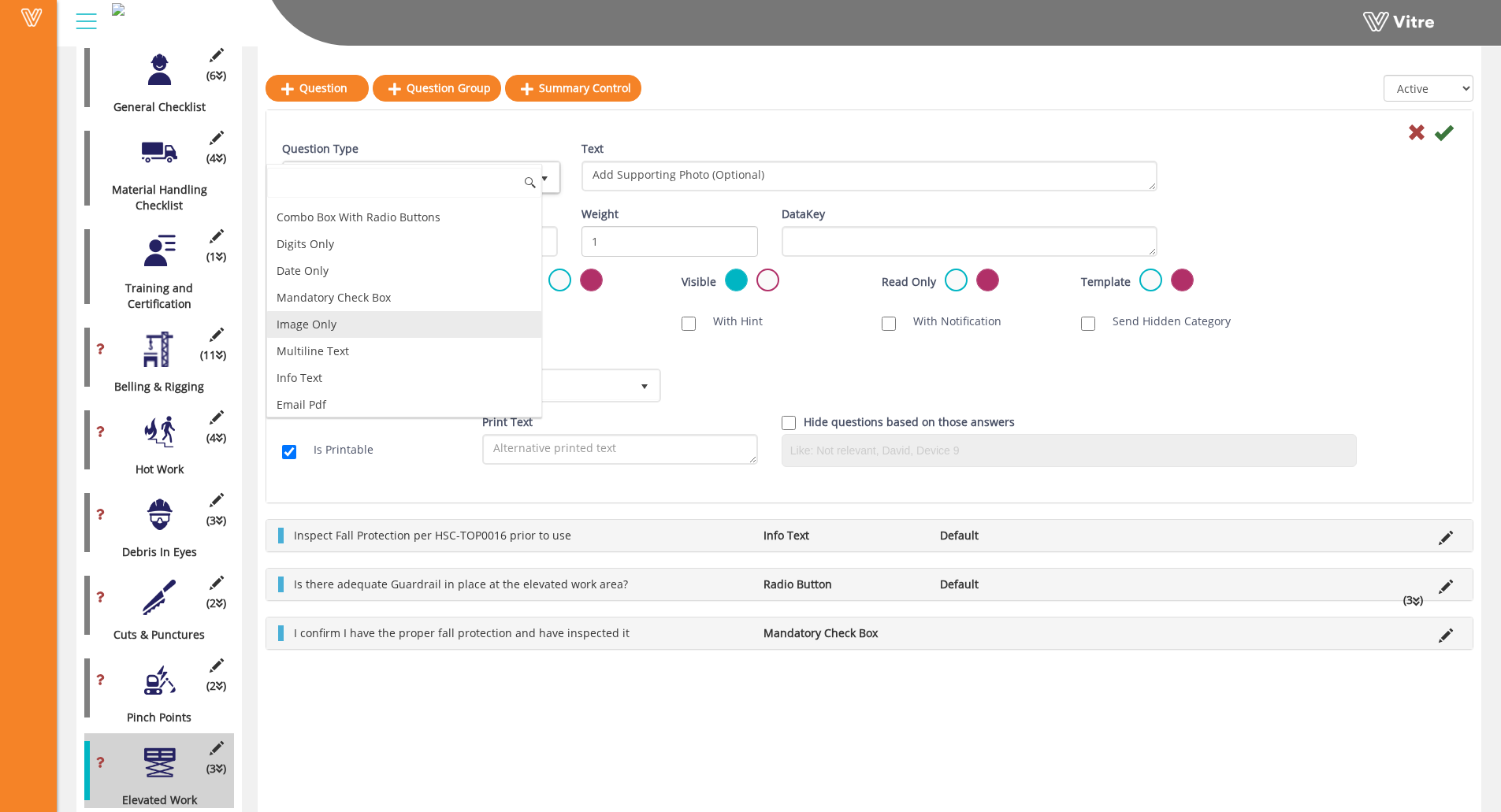
click at [387, 318] on li "Image Only" at bounding box center [404, 324] width 275 height 27
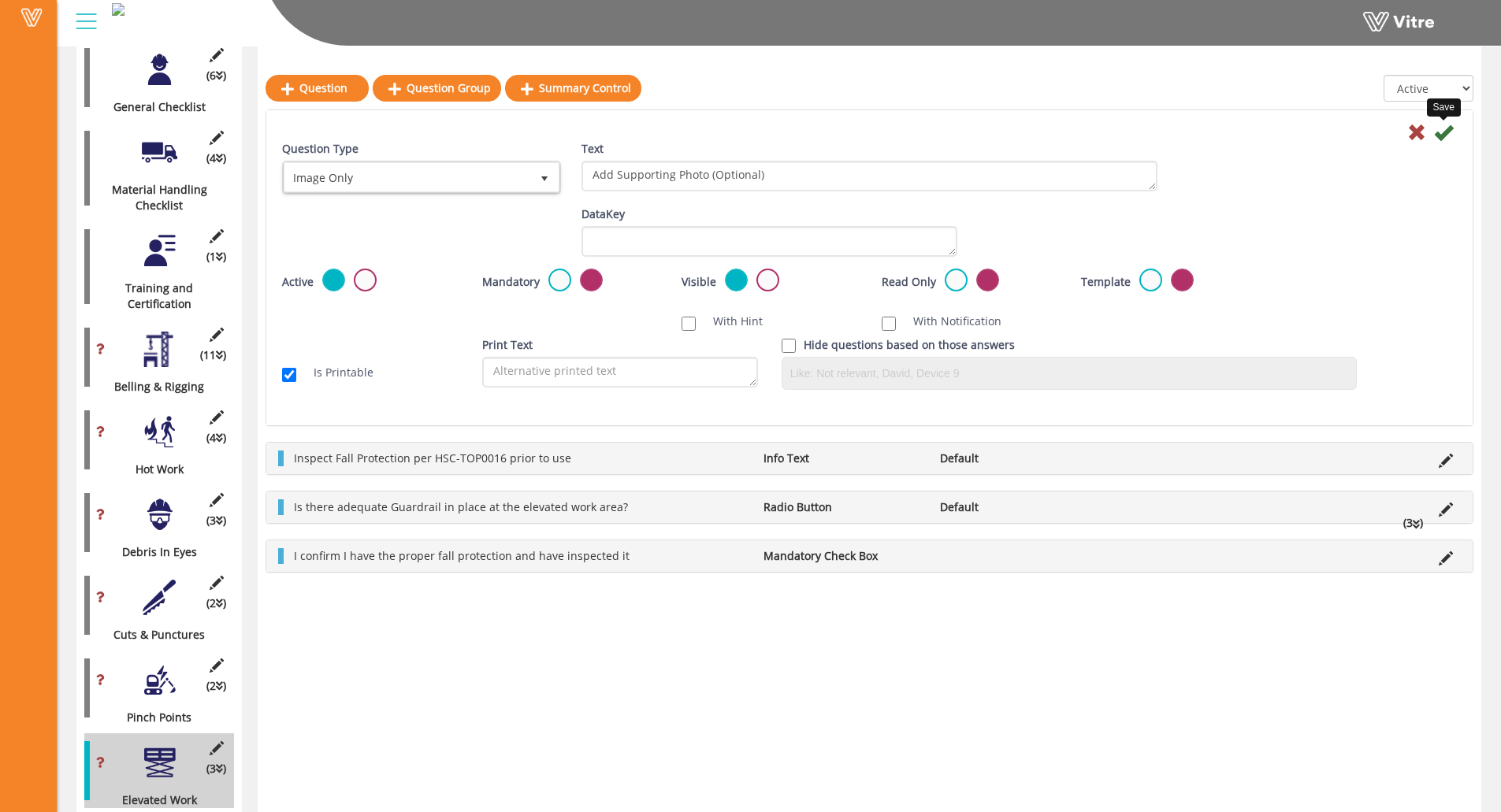
click at [1344, 132] on icon at bounding box center [1443, 132] width 19 height 19
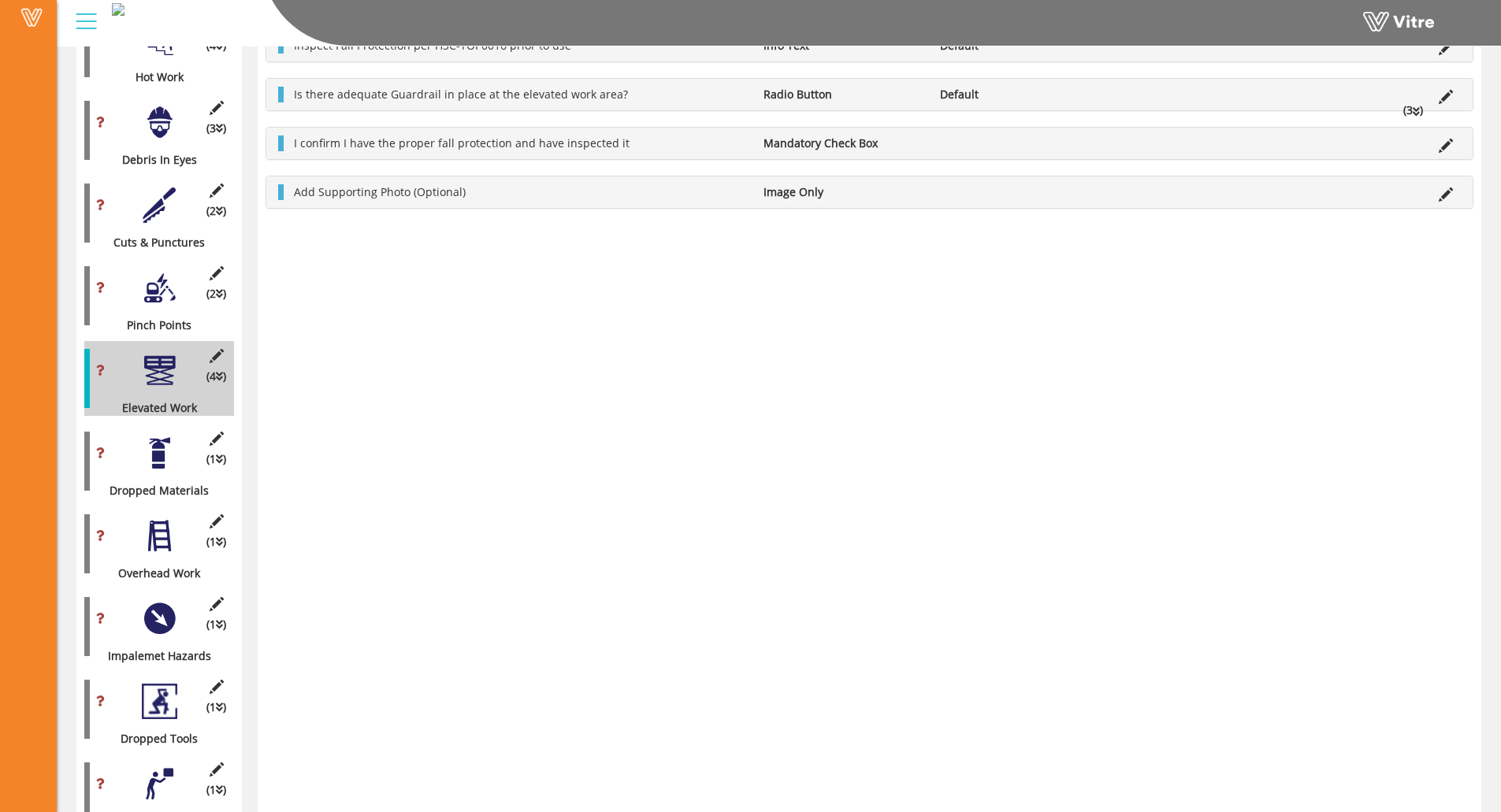
scroll to position [982, 0]
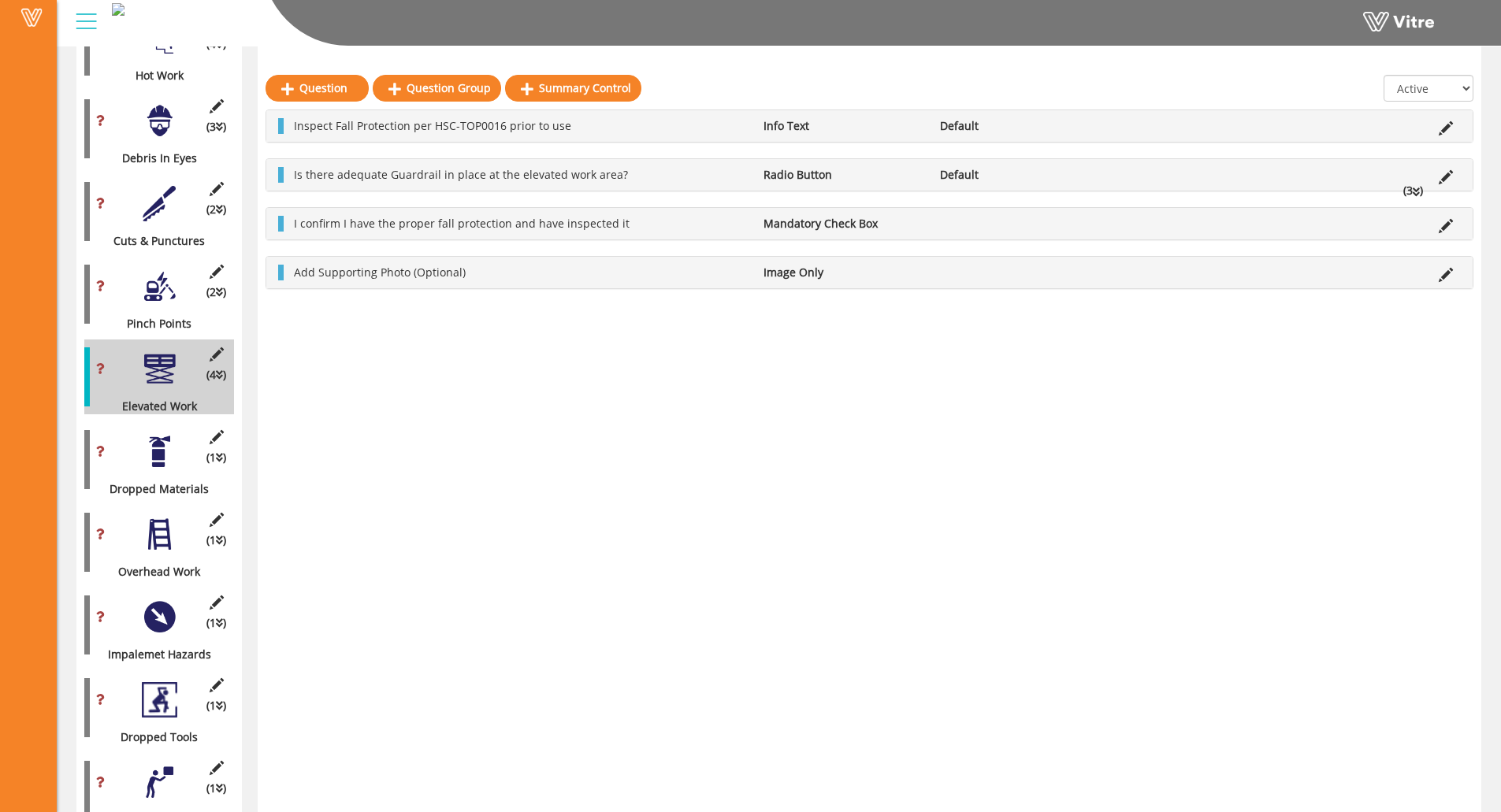
click at [172, 449] on div at bounding box center [159, 451] width 35 height 35
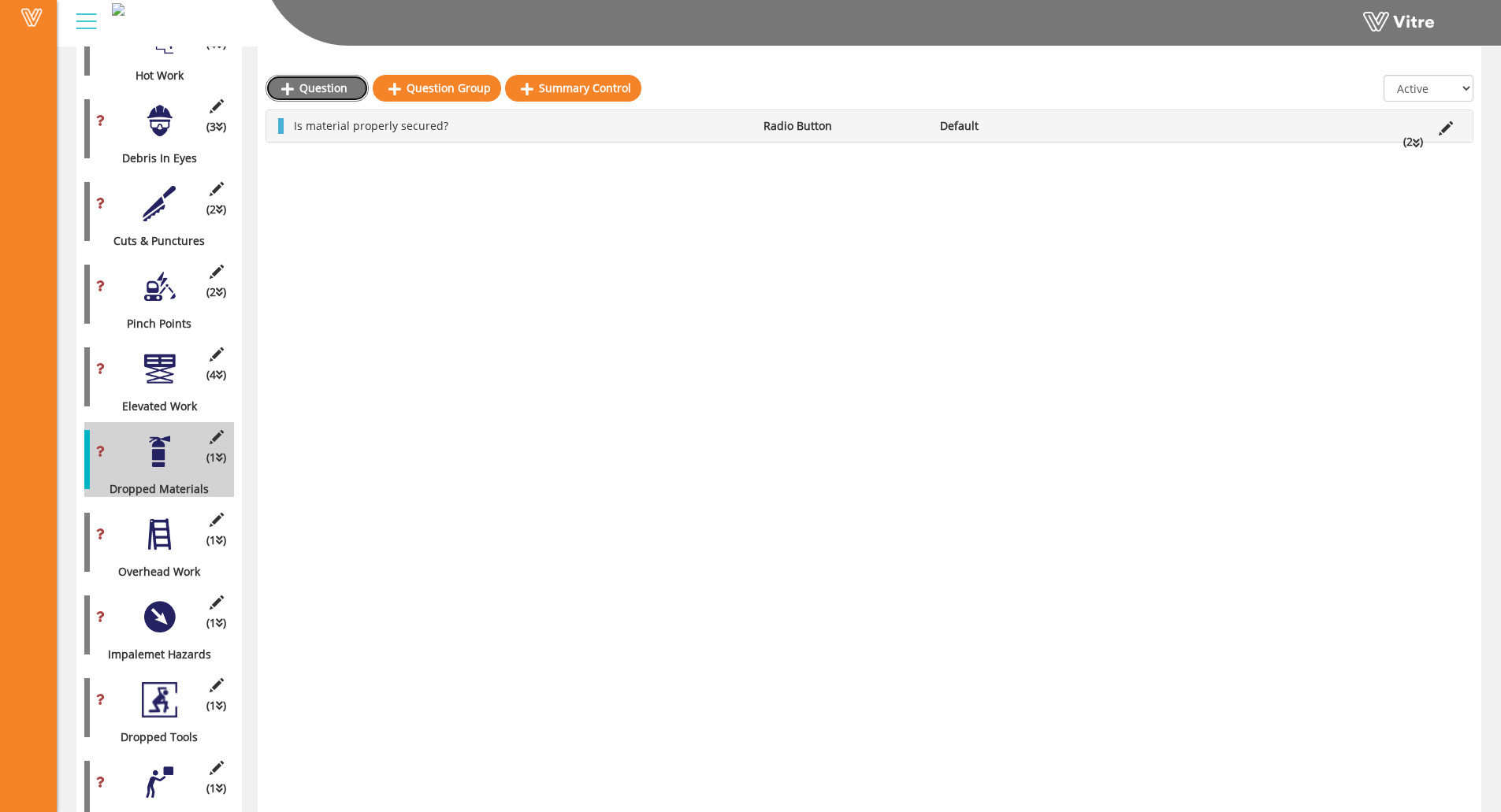
click at [314, 88] on link "Question" at bounding box center [317, 88] width 103 height 27
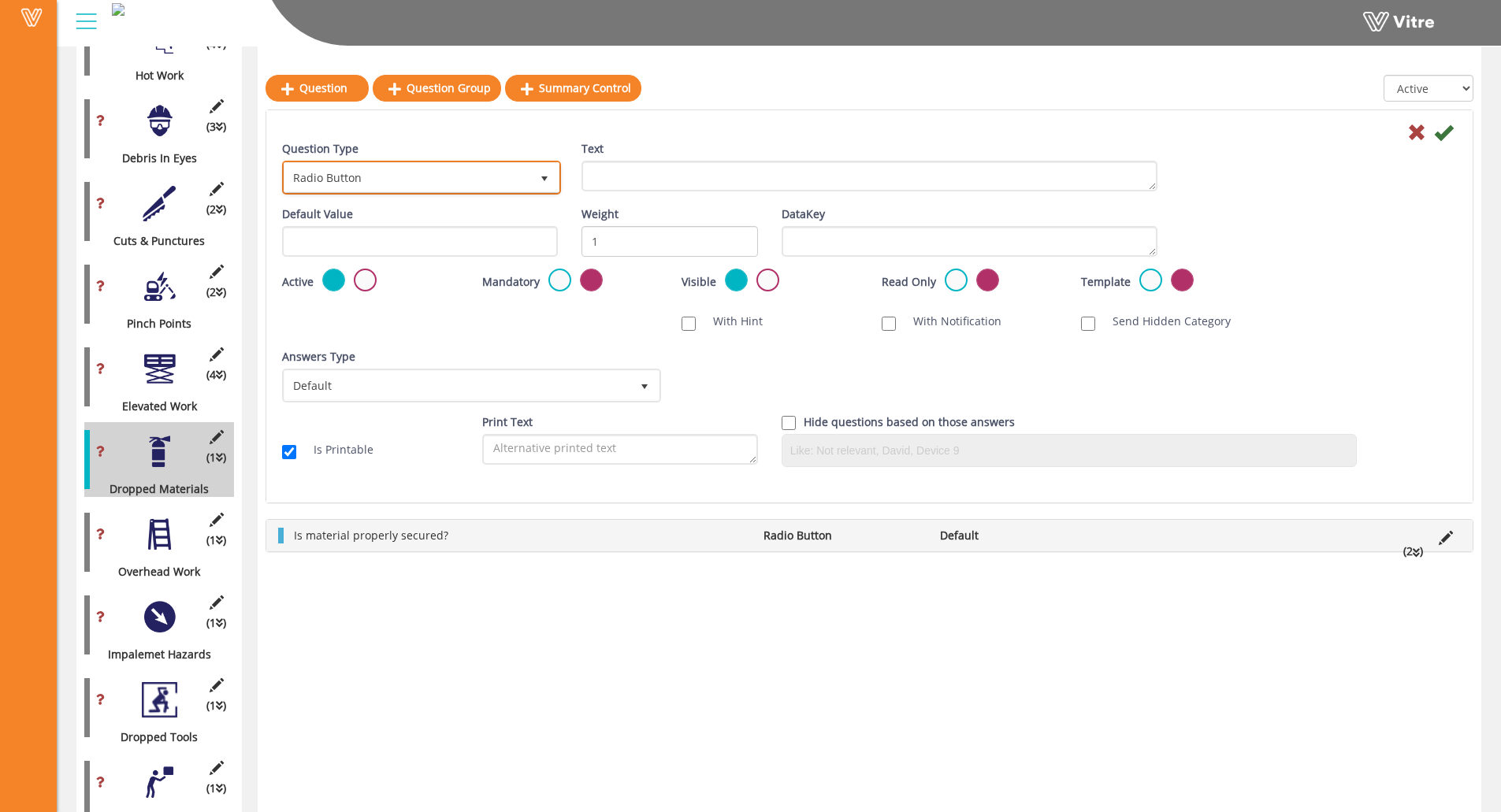
click at [419, 164] on span "Radio Button" at bounding box center [407, 177] width 246 height 29
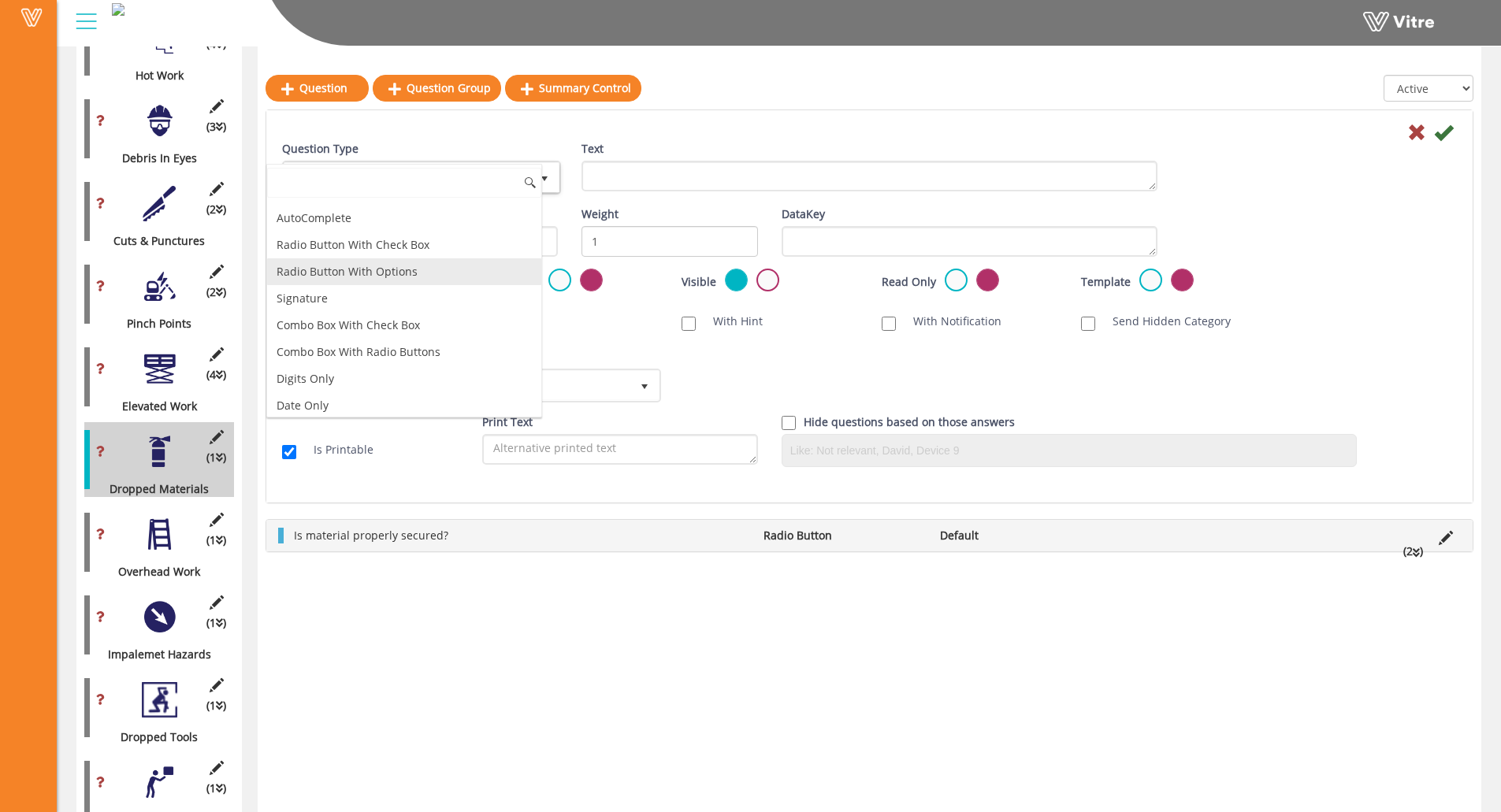
scroll to position [158, 0]
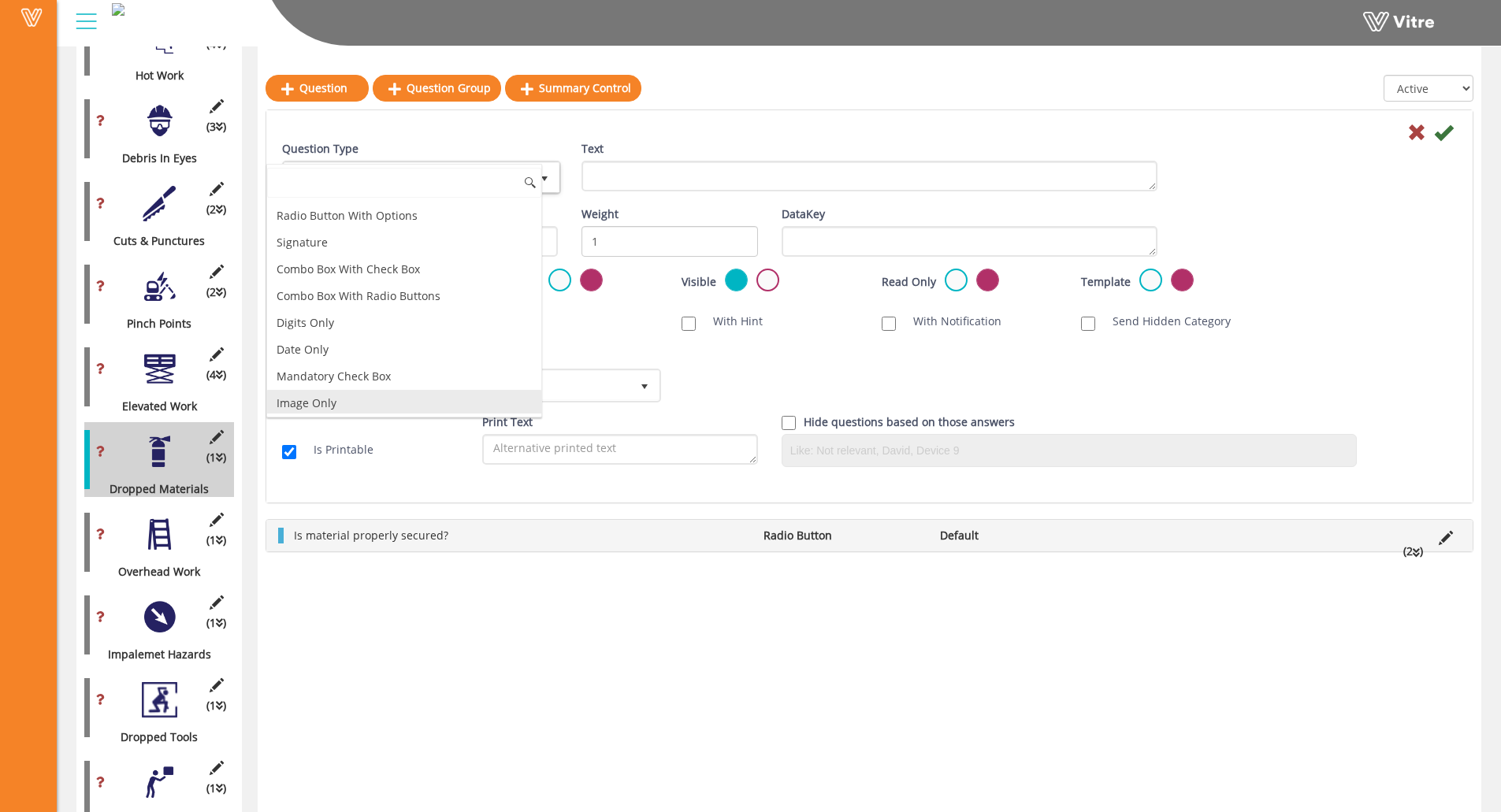
click at [337, 408] on li "Image Only" at bounding box center [404, 403] width 275 height 27
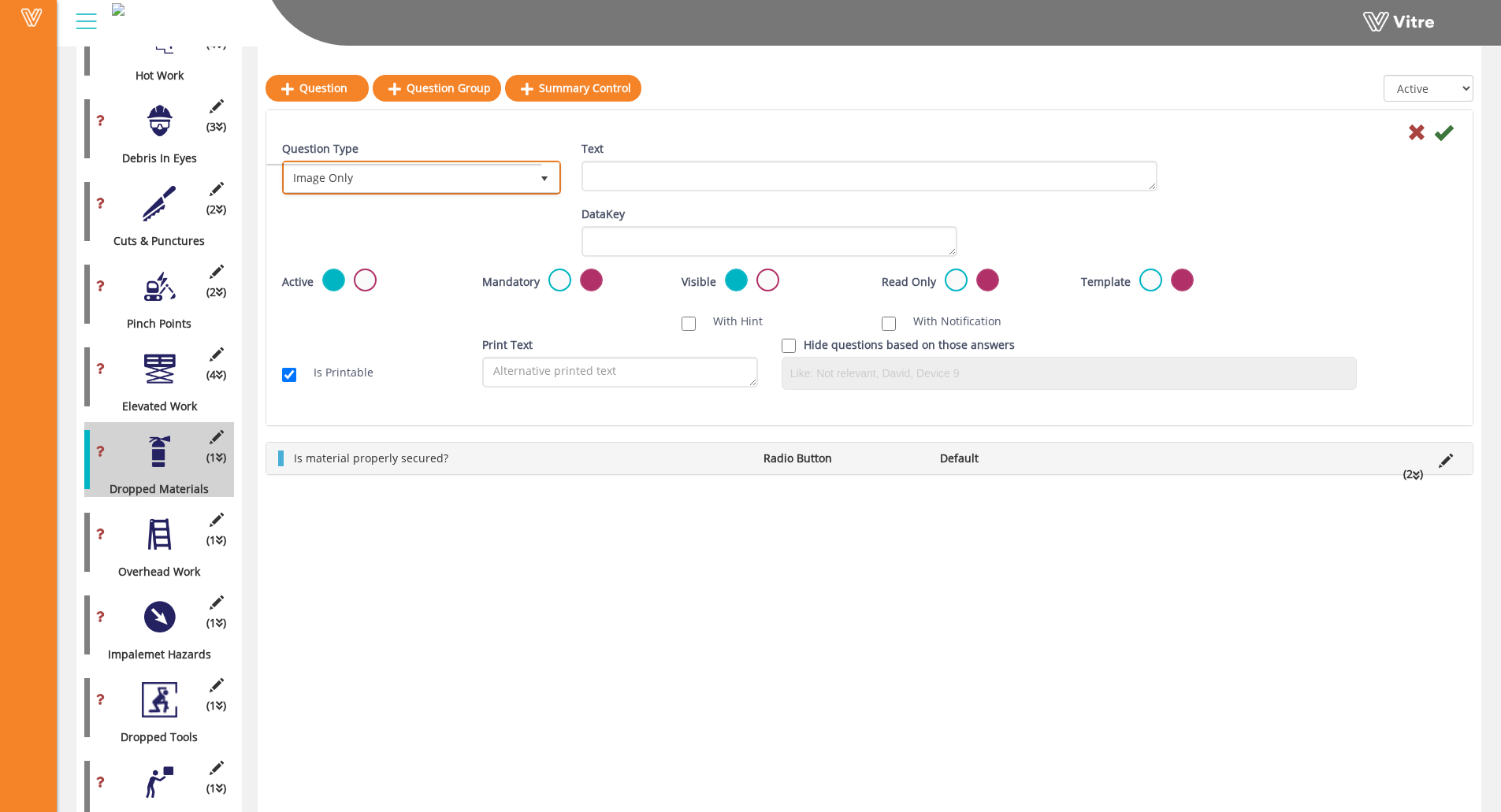
scroll to position [161, 0]
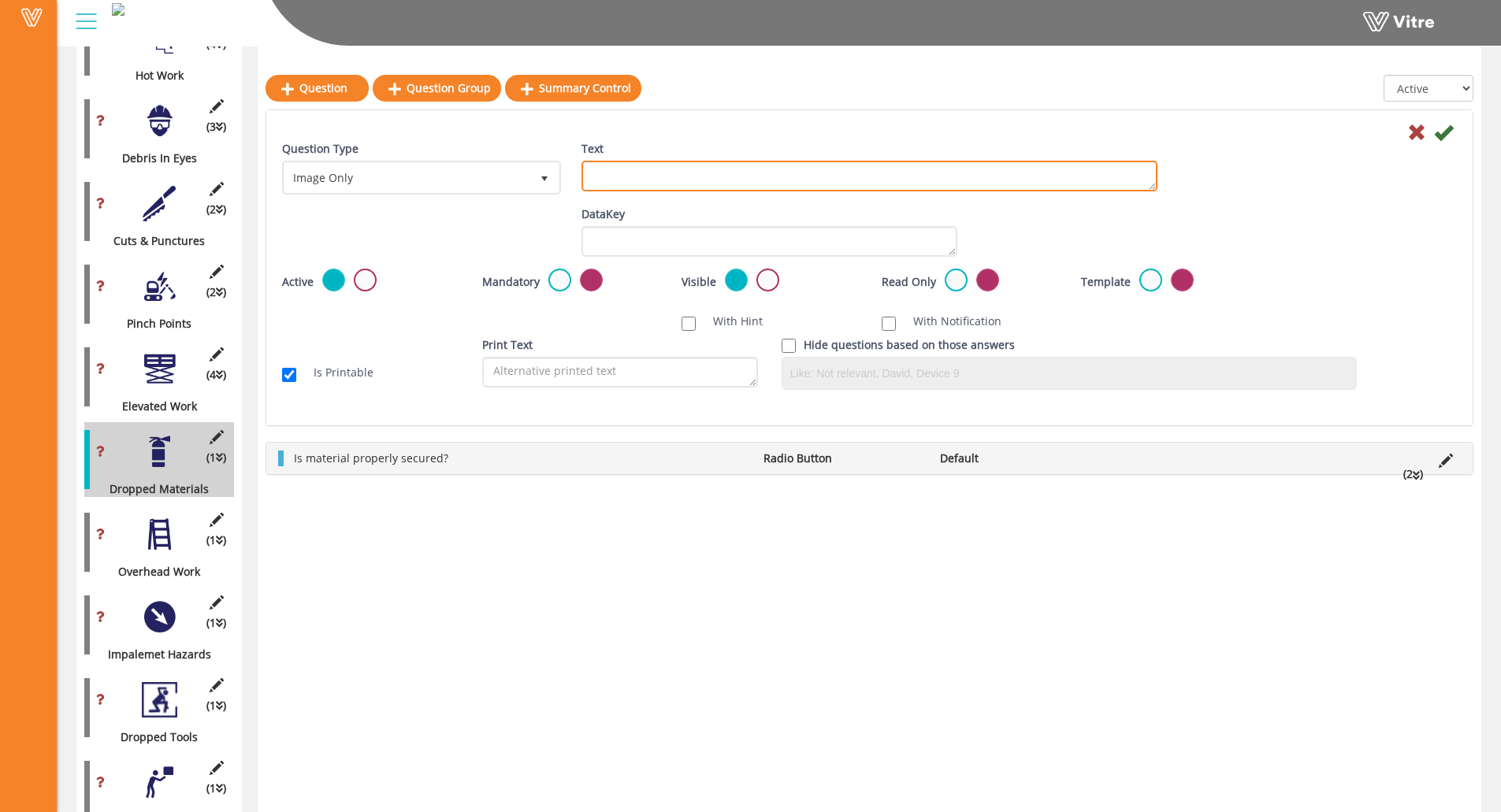
click at [696, 179] on textarea "Text" at bounding box center [869, 176] width 576 height 31
paste textarea "Add Supporting Photo (Optional)"
type textarea "Add Supporting Photo (Optional)"
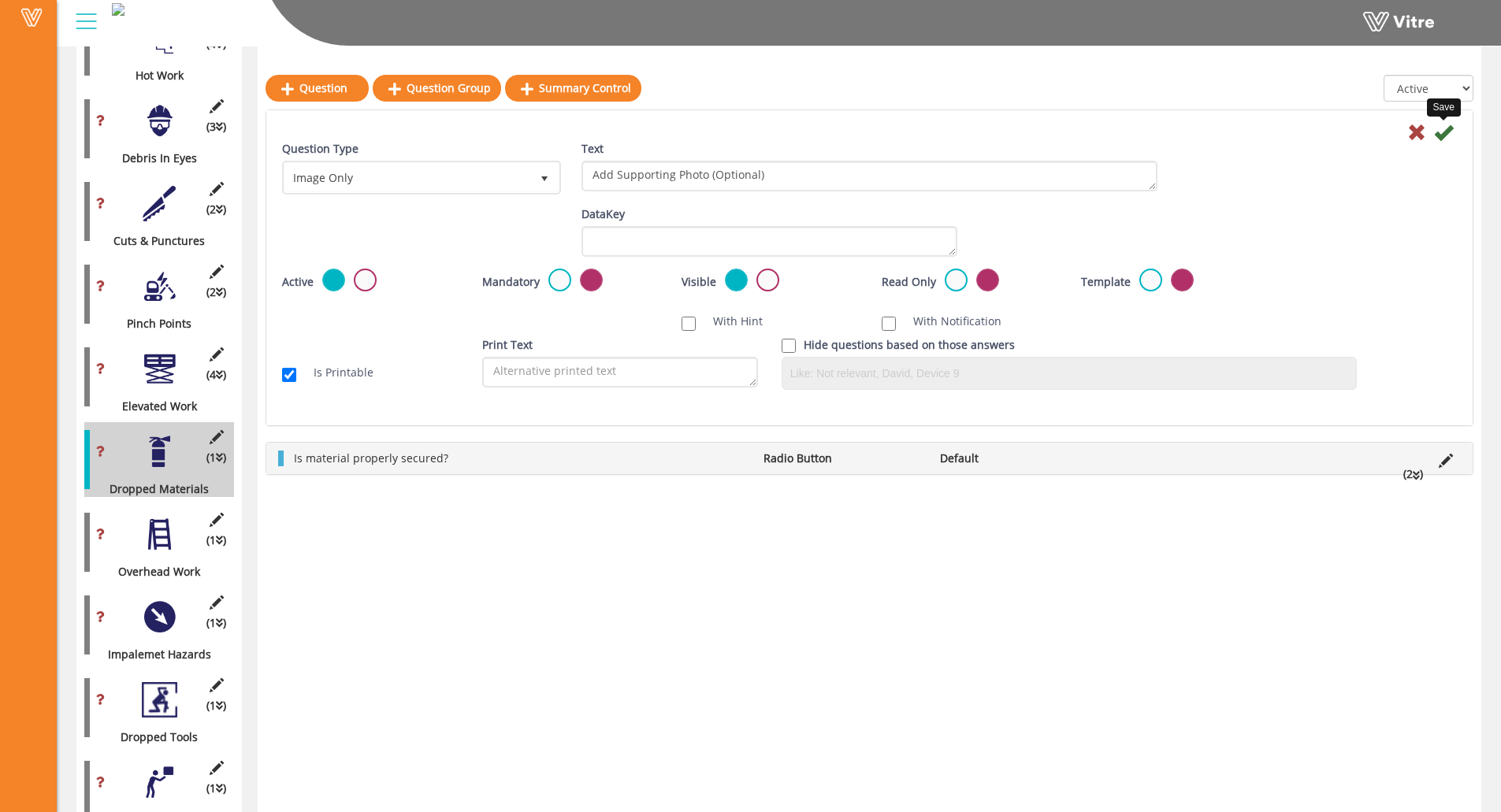
click at [1344, 130] on icon at bounding box center [1443, 132] width 19 height 19
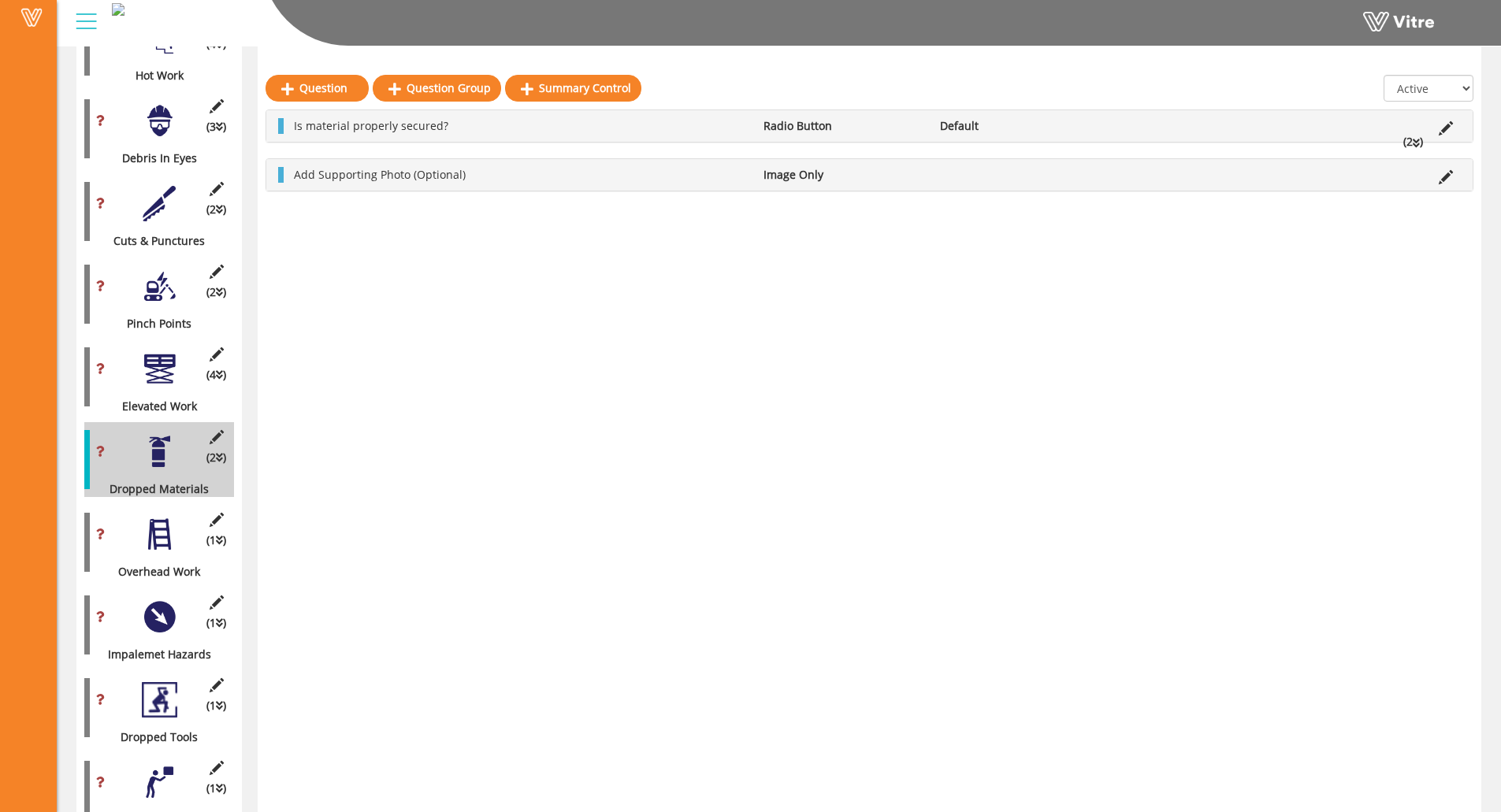
click at [159, 524] on div at bounding box center [159, 534] width 35 height 35
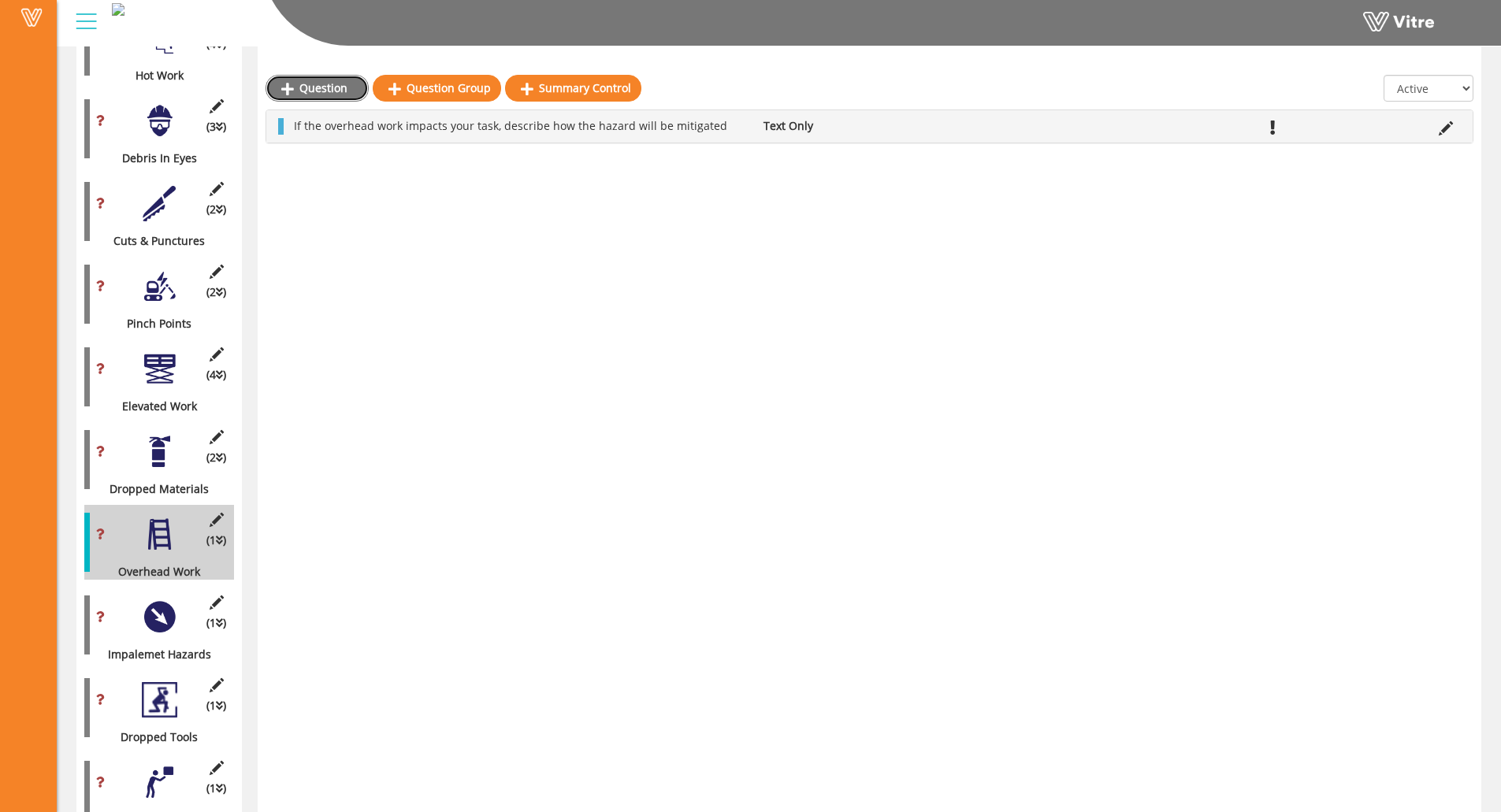
click at [325, 91] on link "Question" at bounding box center [317, 88] width 103 height 27
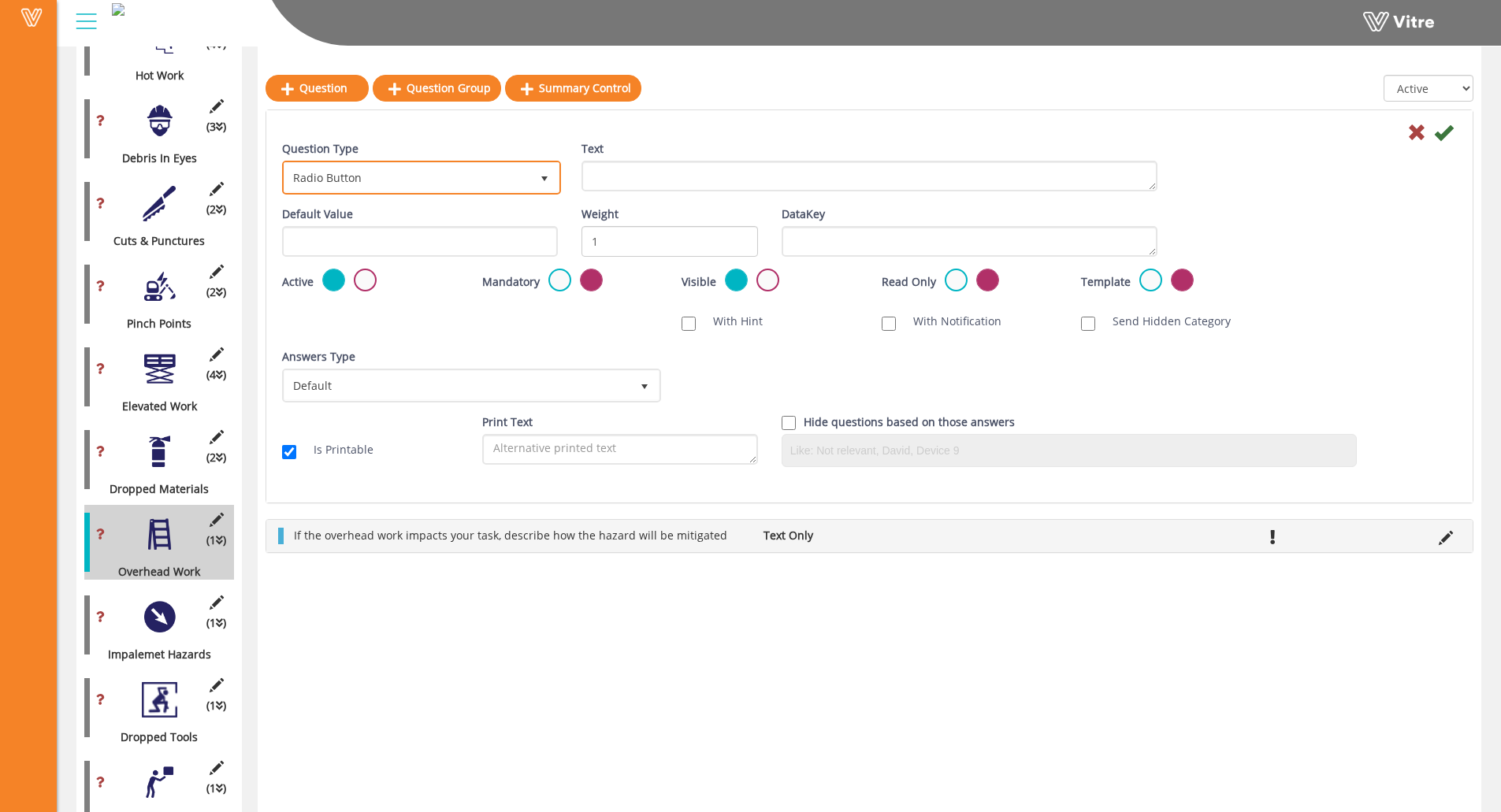
click at [506, 178] on span "Radio Button" at bounding box center [407, 177] width 246 height 29
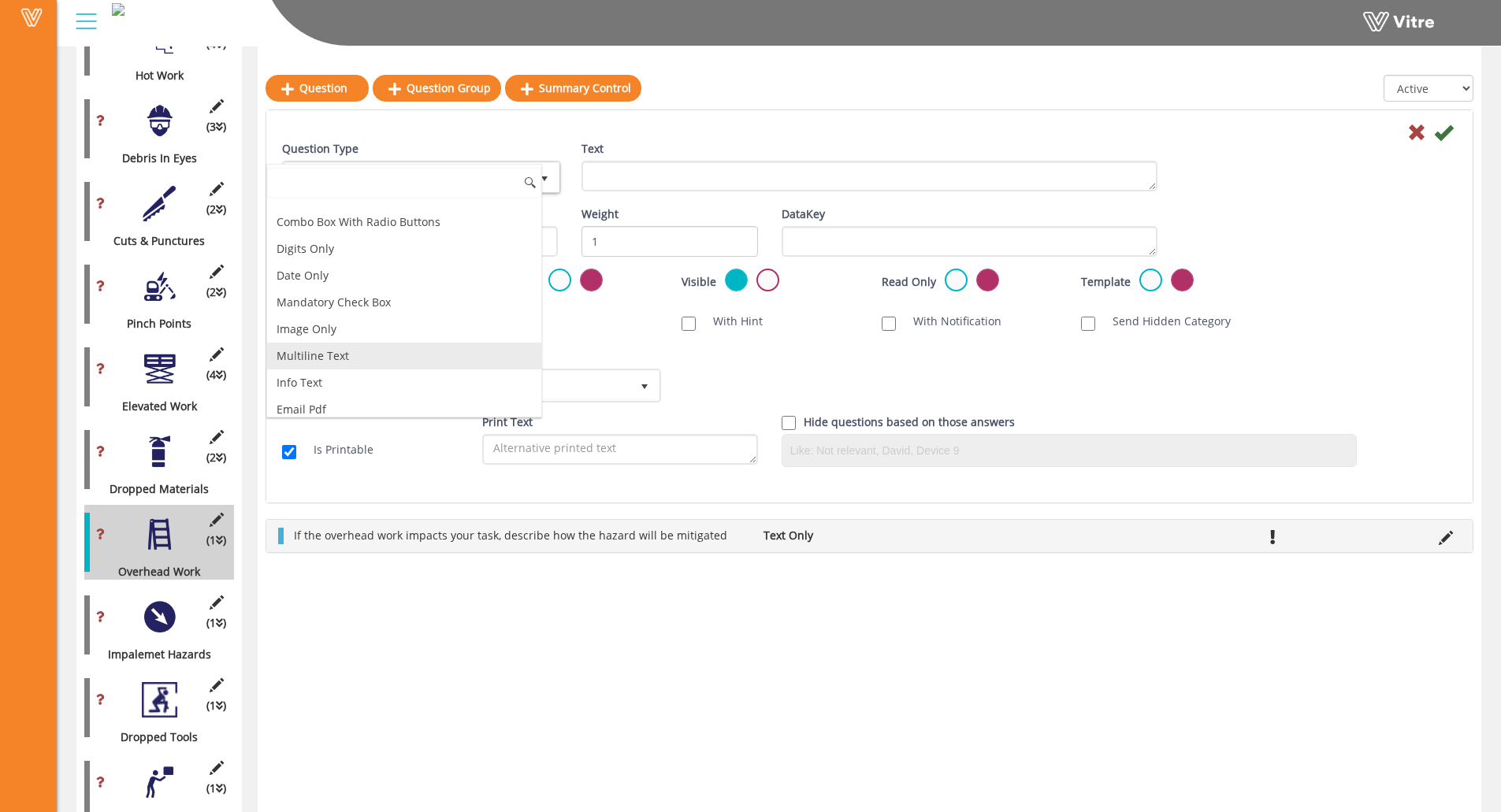
scroll to position [236, 0]
click at [365, 327] on li "Image Only" at bounding box center [404, 324] width 275 height 27
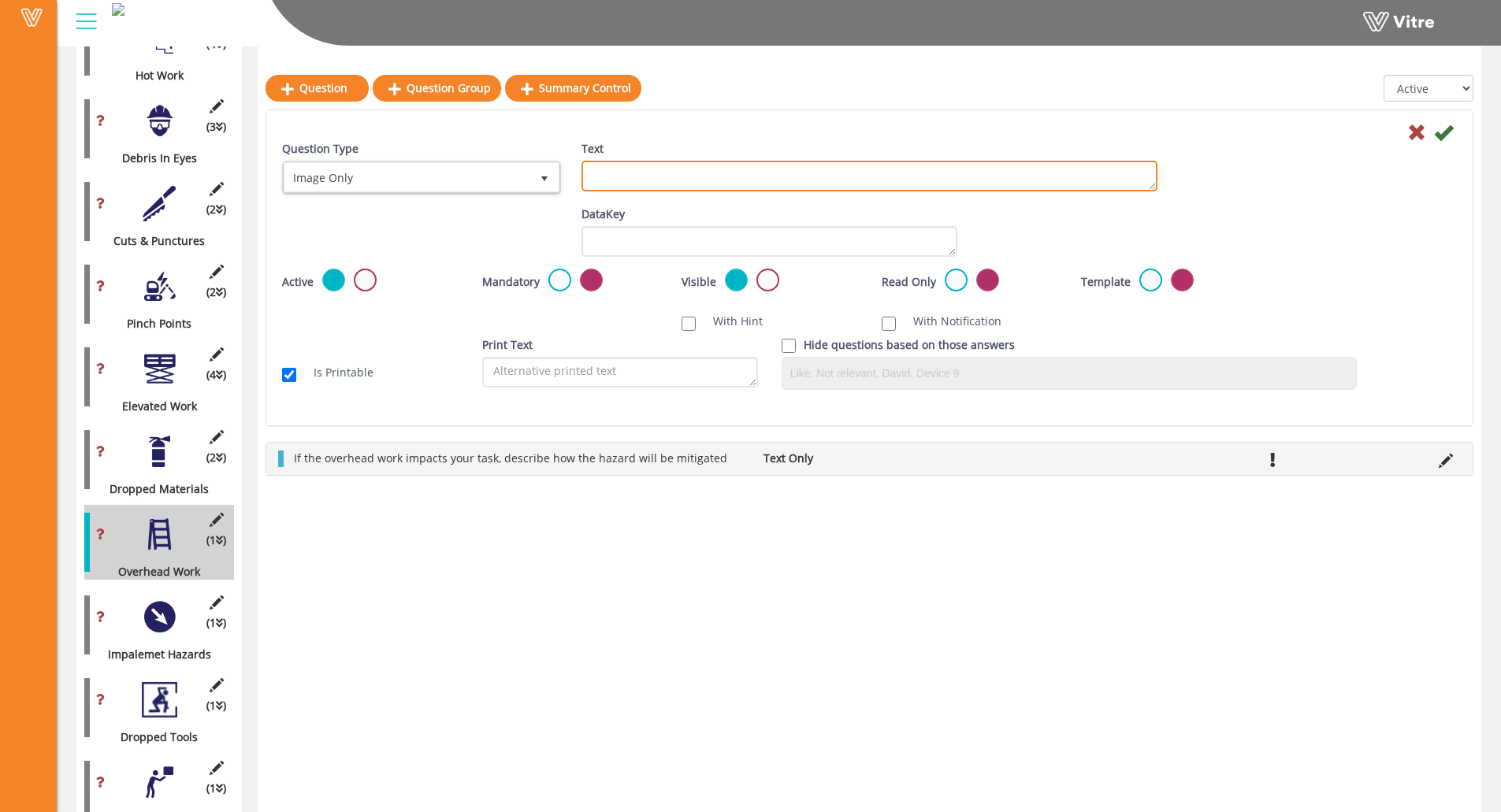
click at [647, 174] on textarea "Text" at bounding box center [869, 176] width 576 height 31
paste textarea "Add Supporting Photo (Optional)"
type textarea "Add Supporting Photo (Optional)"
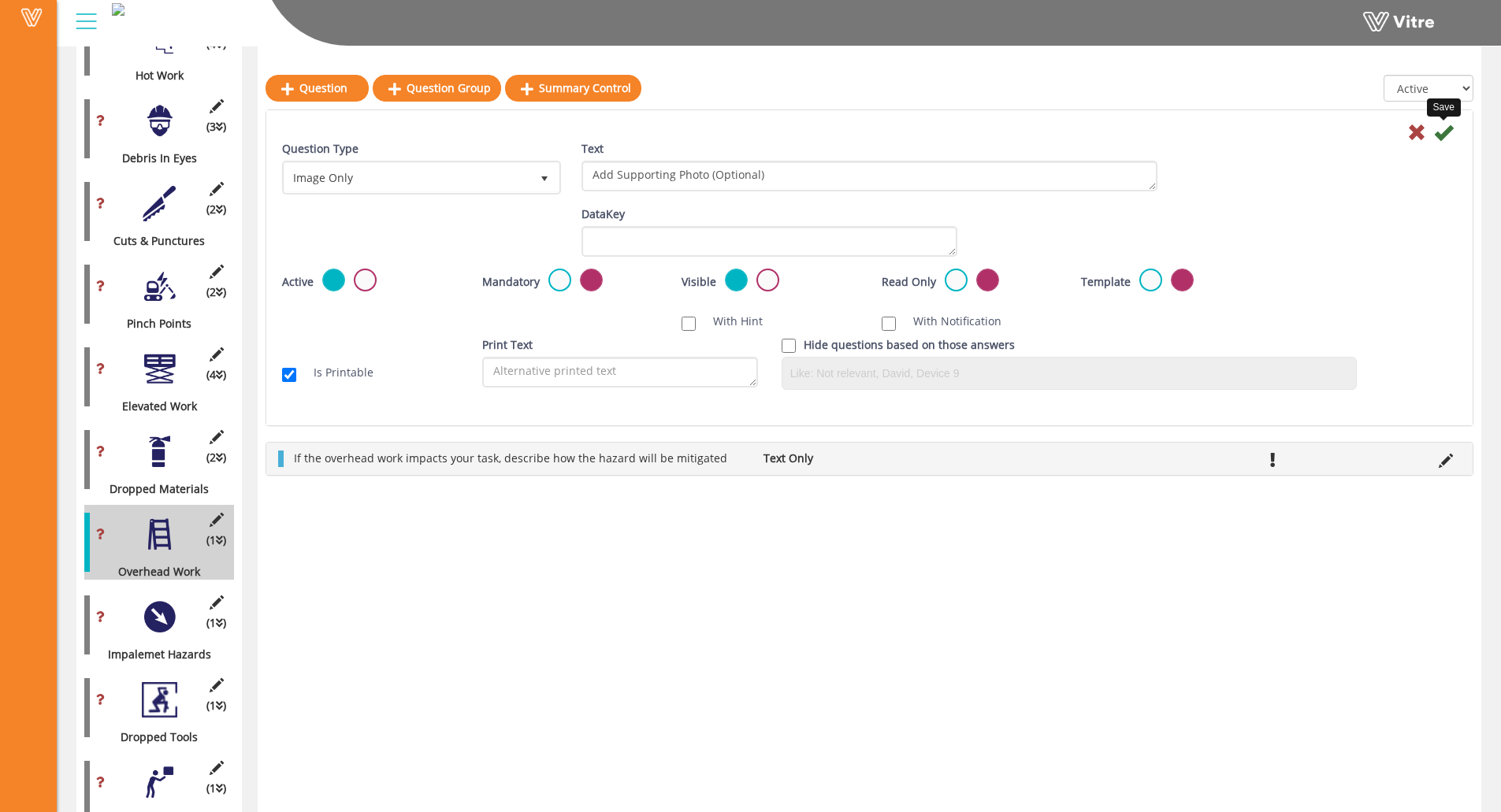
click at [1344, 128] on icon at bounding box center [1443, 132] width 19 height 19
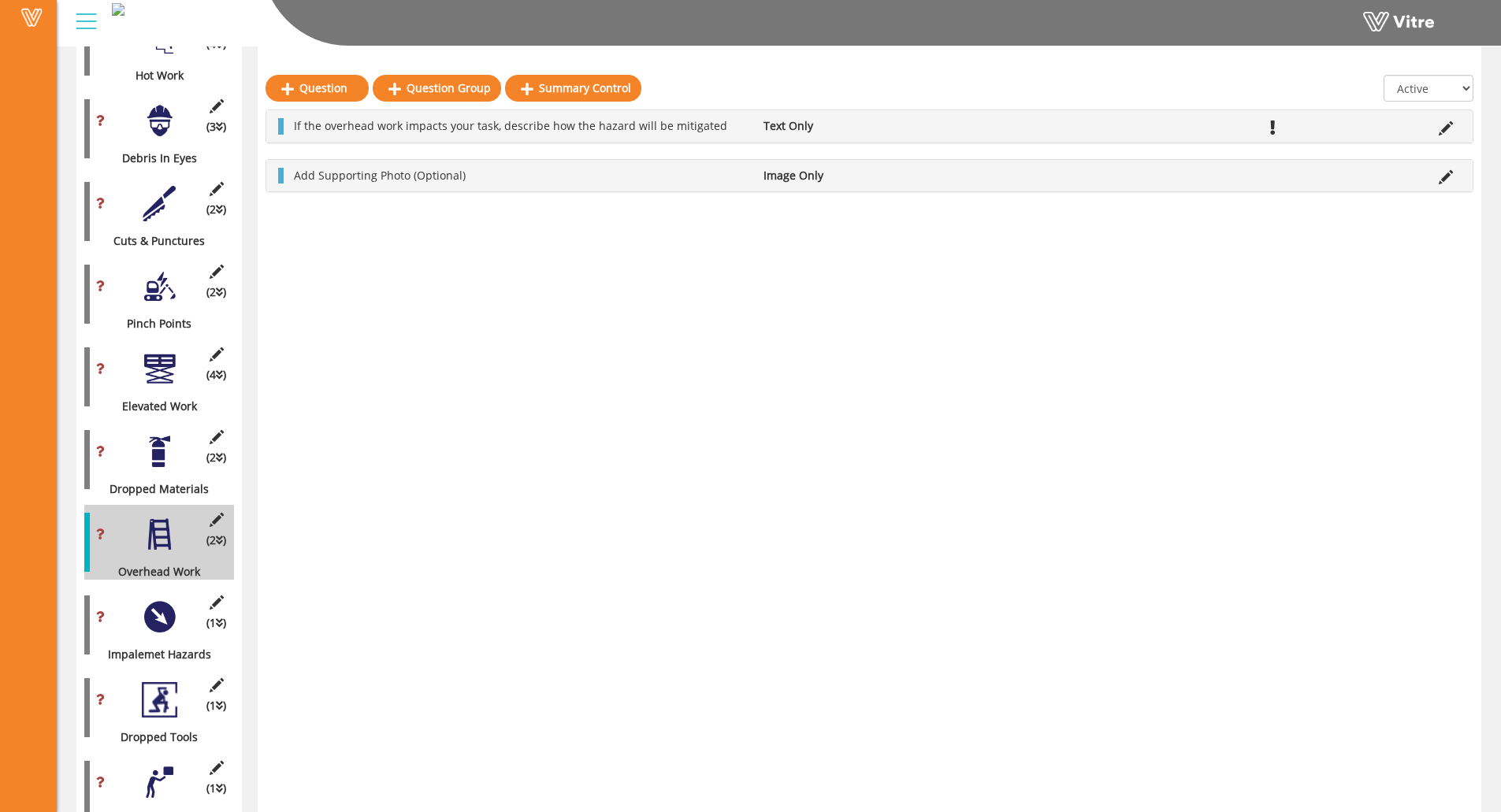
click at [128, 603] on div "(1 ) Impalemet Hazards" at bounding box center [159, 625] width 150 height 75
click at [144, 601] on div at bounding box center [159, 617] width 35 height 35
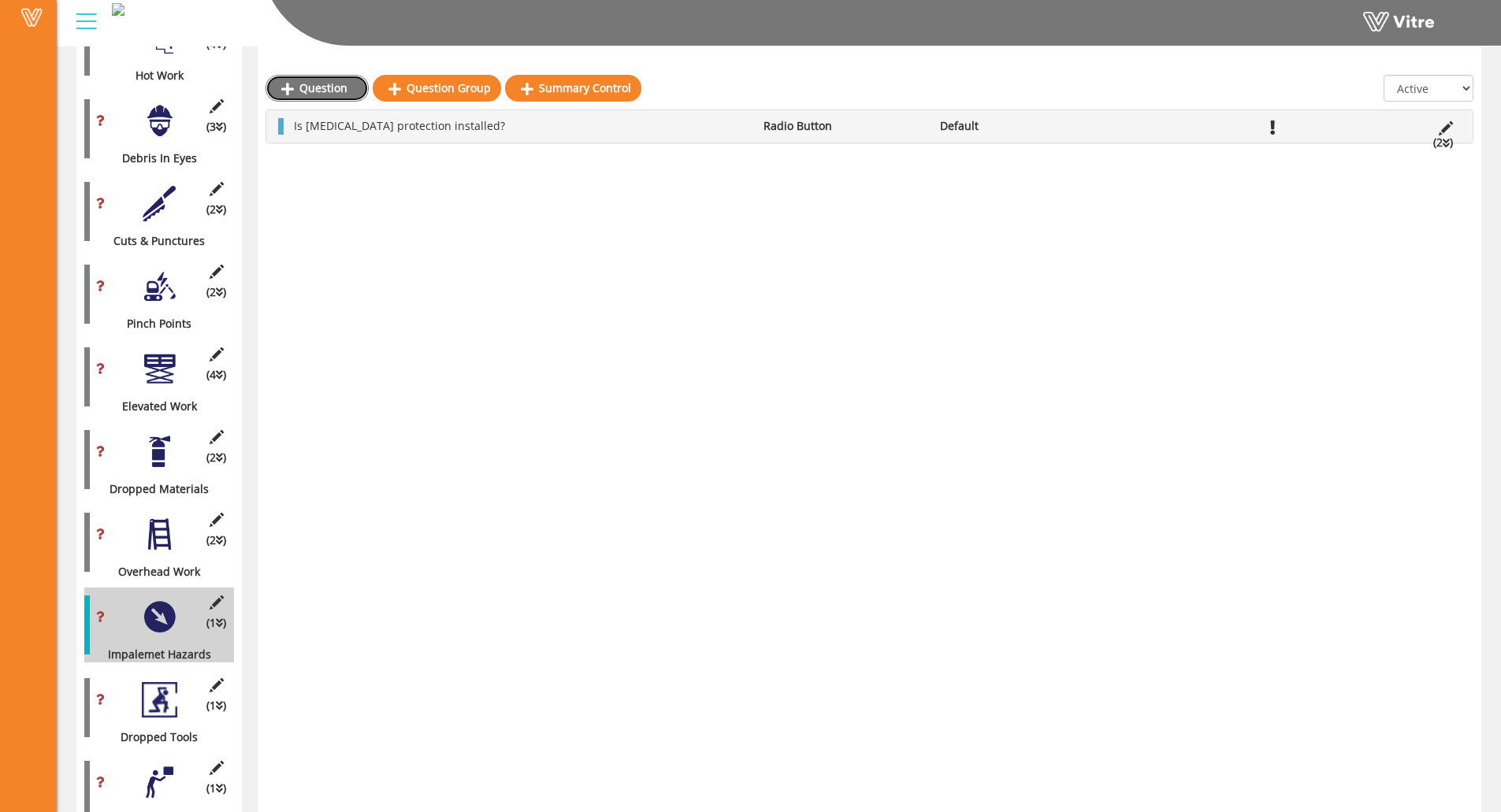
click at [327, 91] on link "Question" at bounding box center [317, 88] width 103 height 27
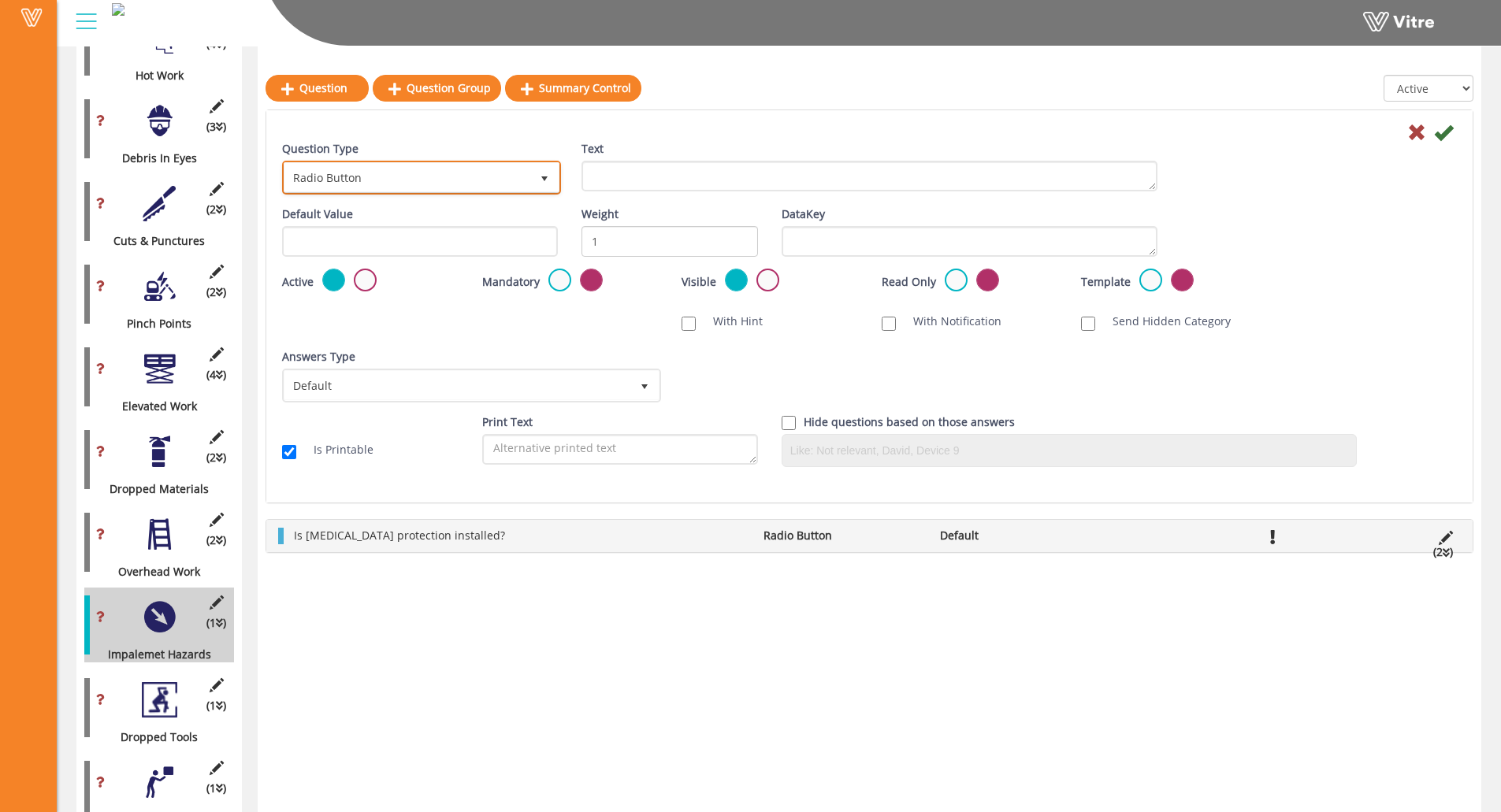
click at [373, 178] on span "Radio Button" at bounding box center [407, 177] width 246 height 29
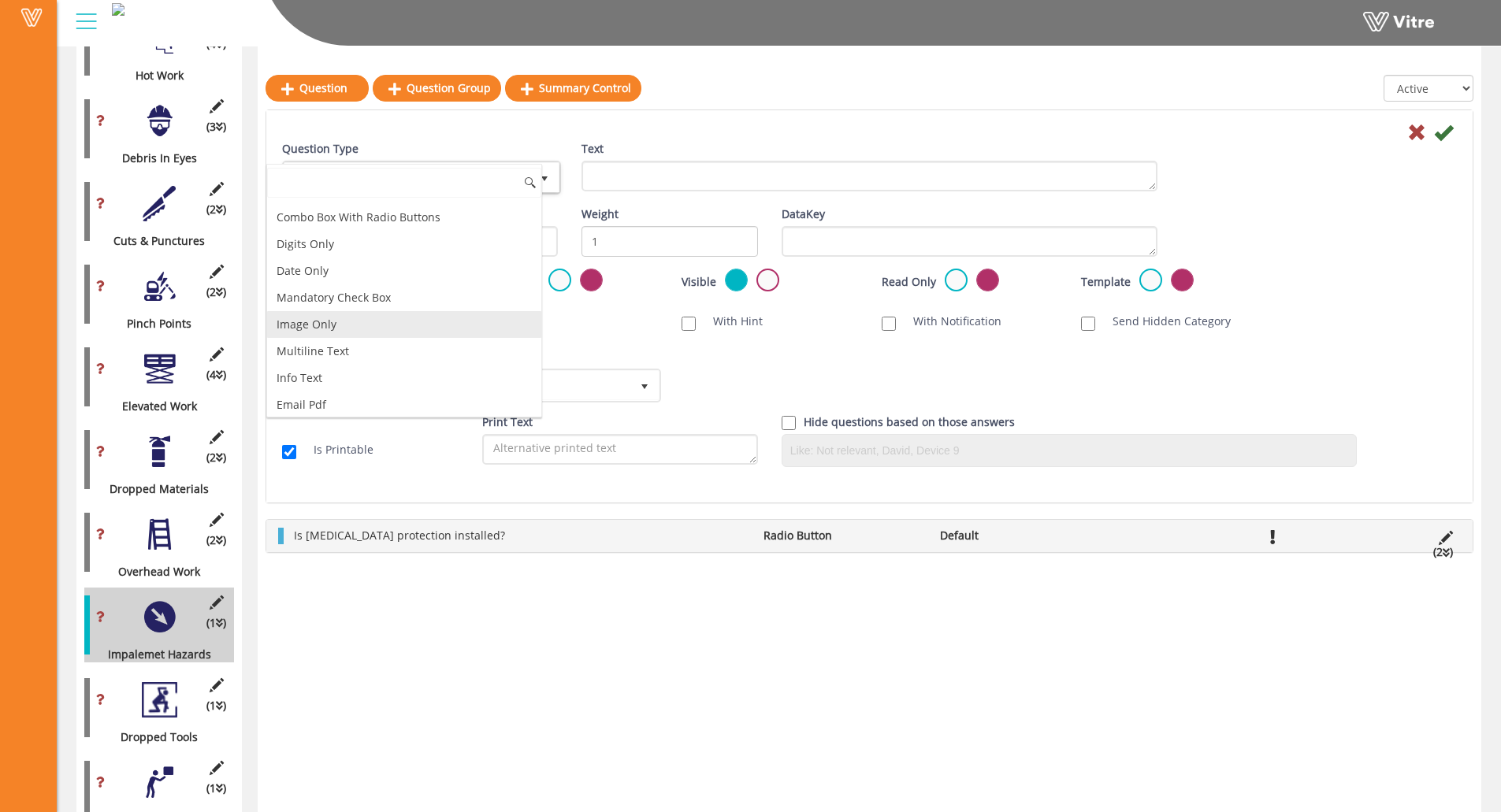
click at [386, 324] on li "Image Only" at bounding box center [404, 324] width 275 height 27
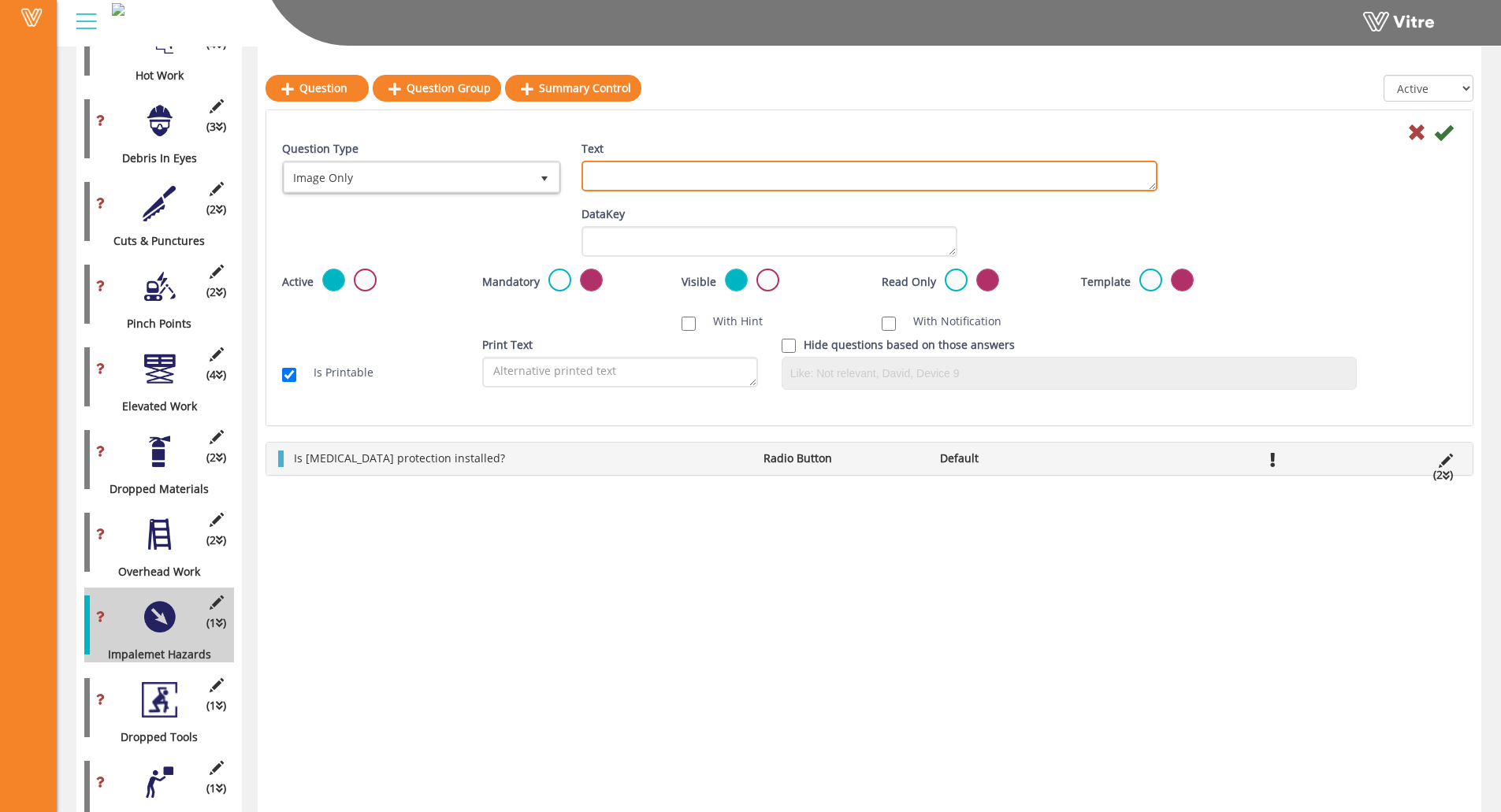
click at [659, 169] on textarea "Text" at bounding box center [869, 176] width 576 height 31
paste textarea "Add Supporting Photo (Optional)"
type textarea "Add Supporting Photo (Optional)"
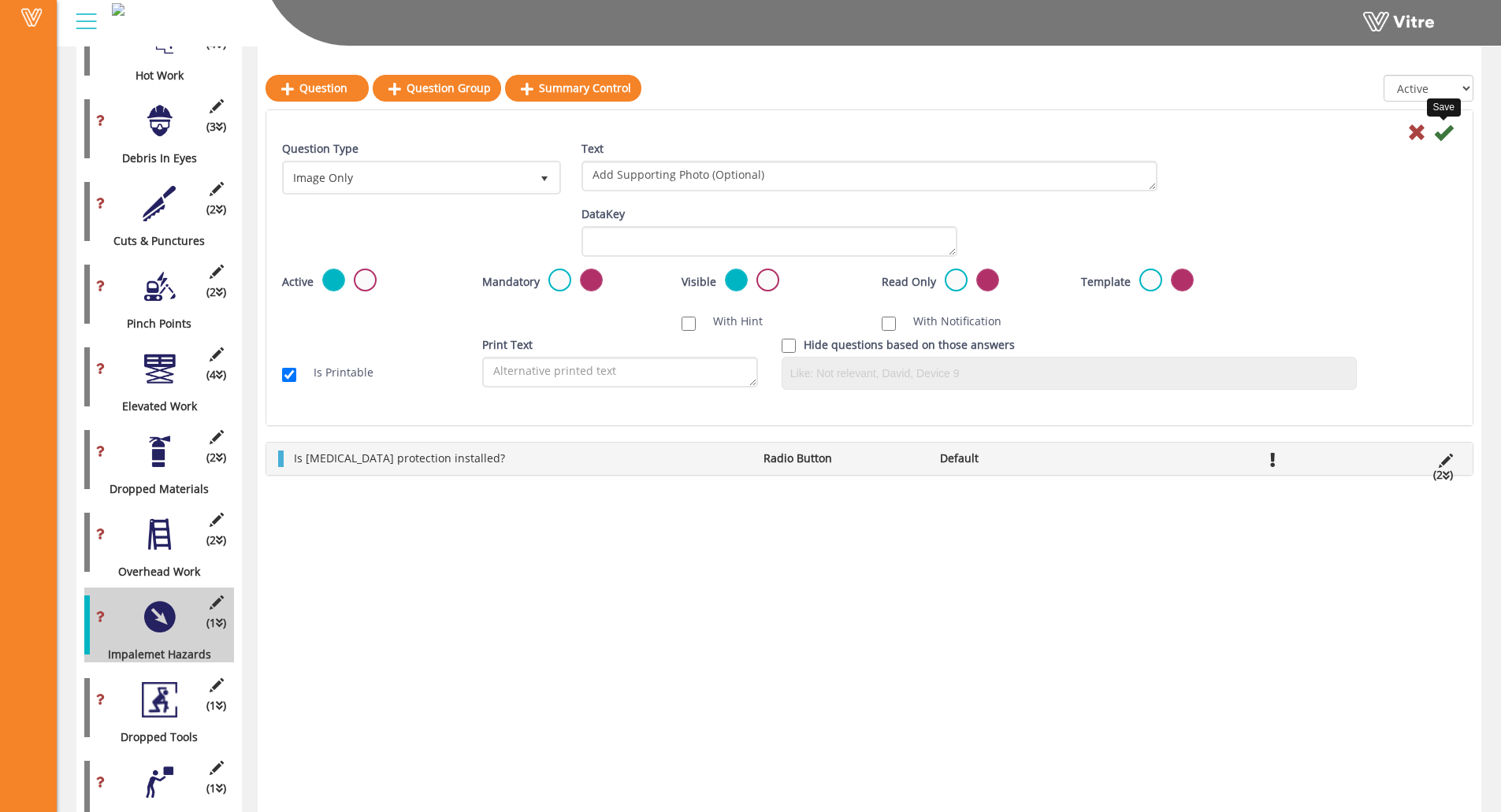
click at [1344, 134] on icon at bounding box center [1443, 132] width 19 height 19
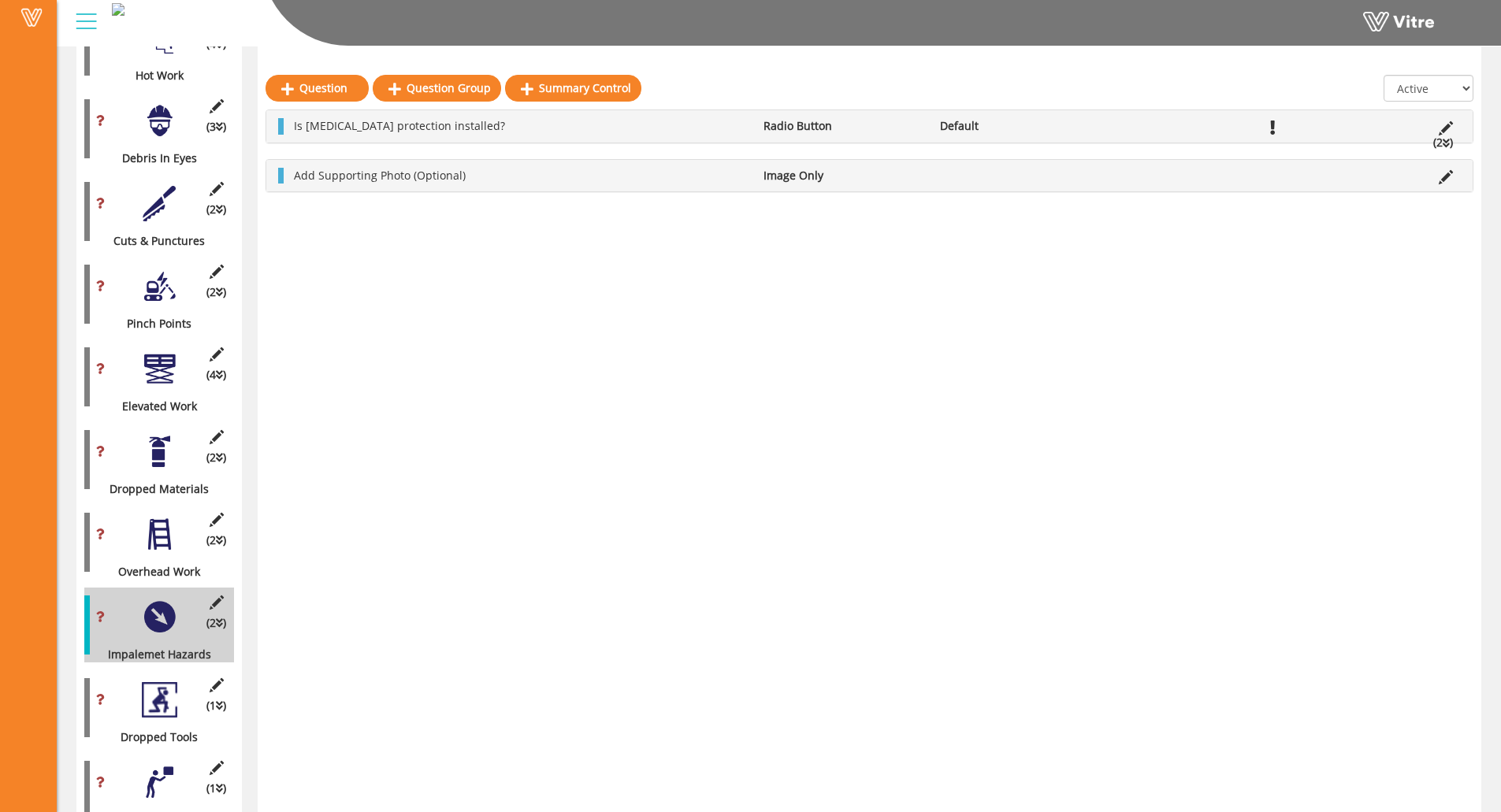
click at [142, 688] on div at bounding box center [159, 699] width 35 height 35
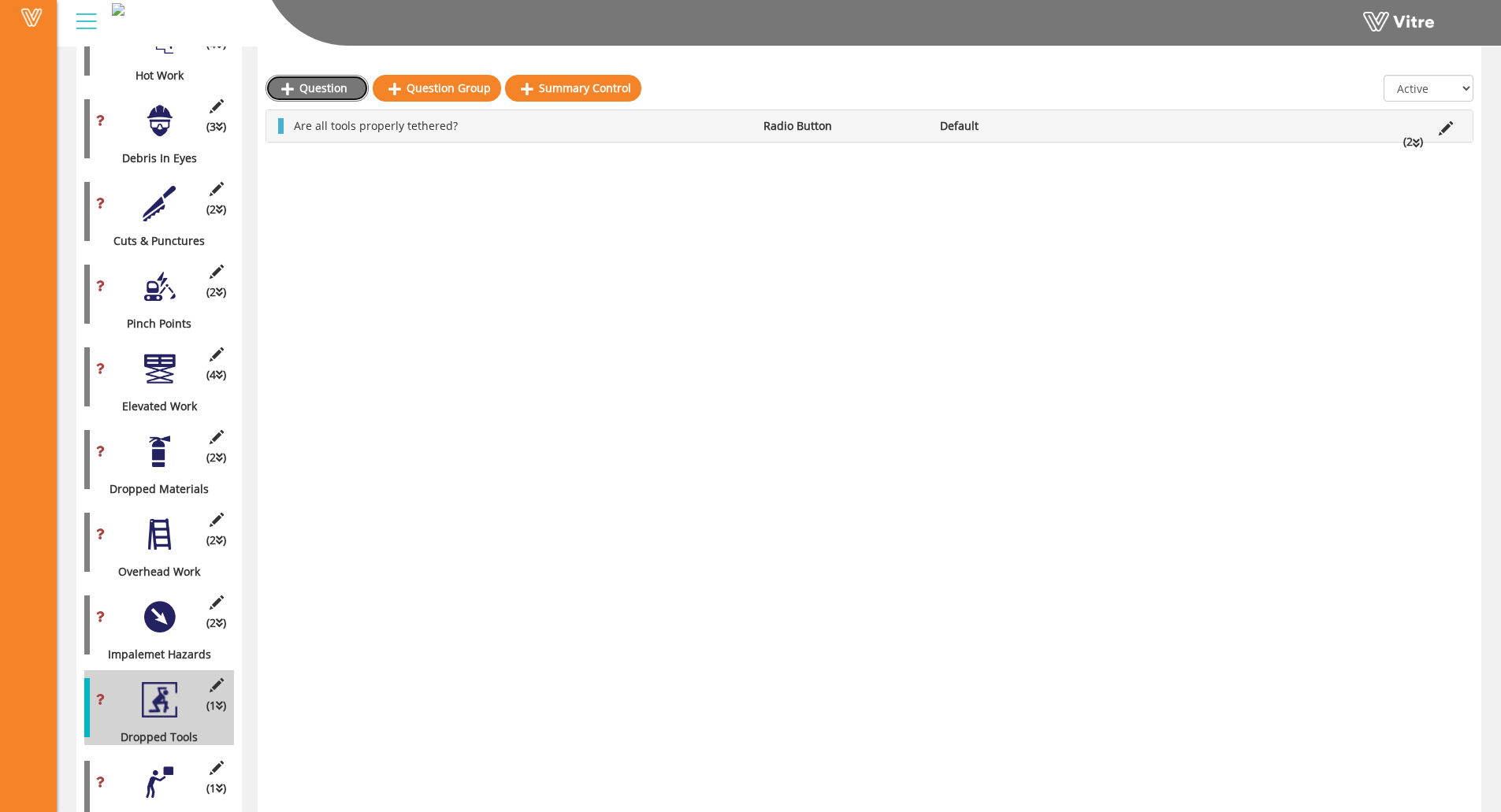
click at [330, 86] on link "Question" at bounding box center [317, 88] width 103 height 27
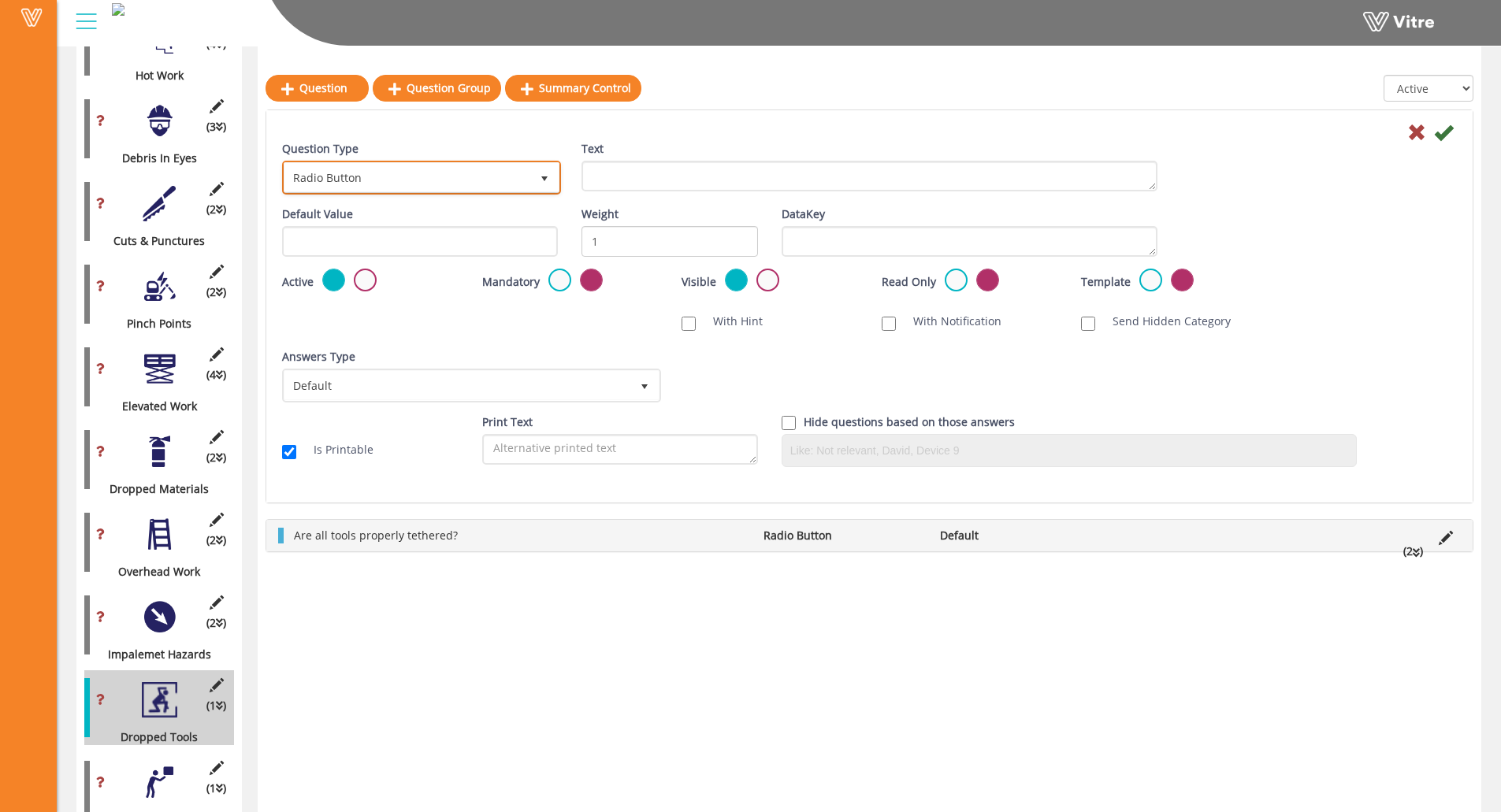
click at [418, 182] on span "Radio Button" at bounding box center [407, 177] width 246 height 29
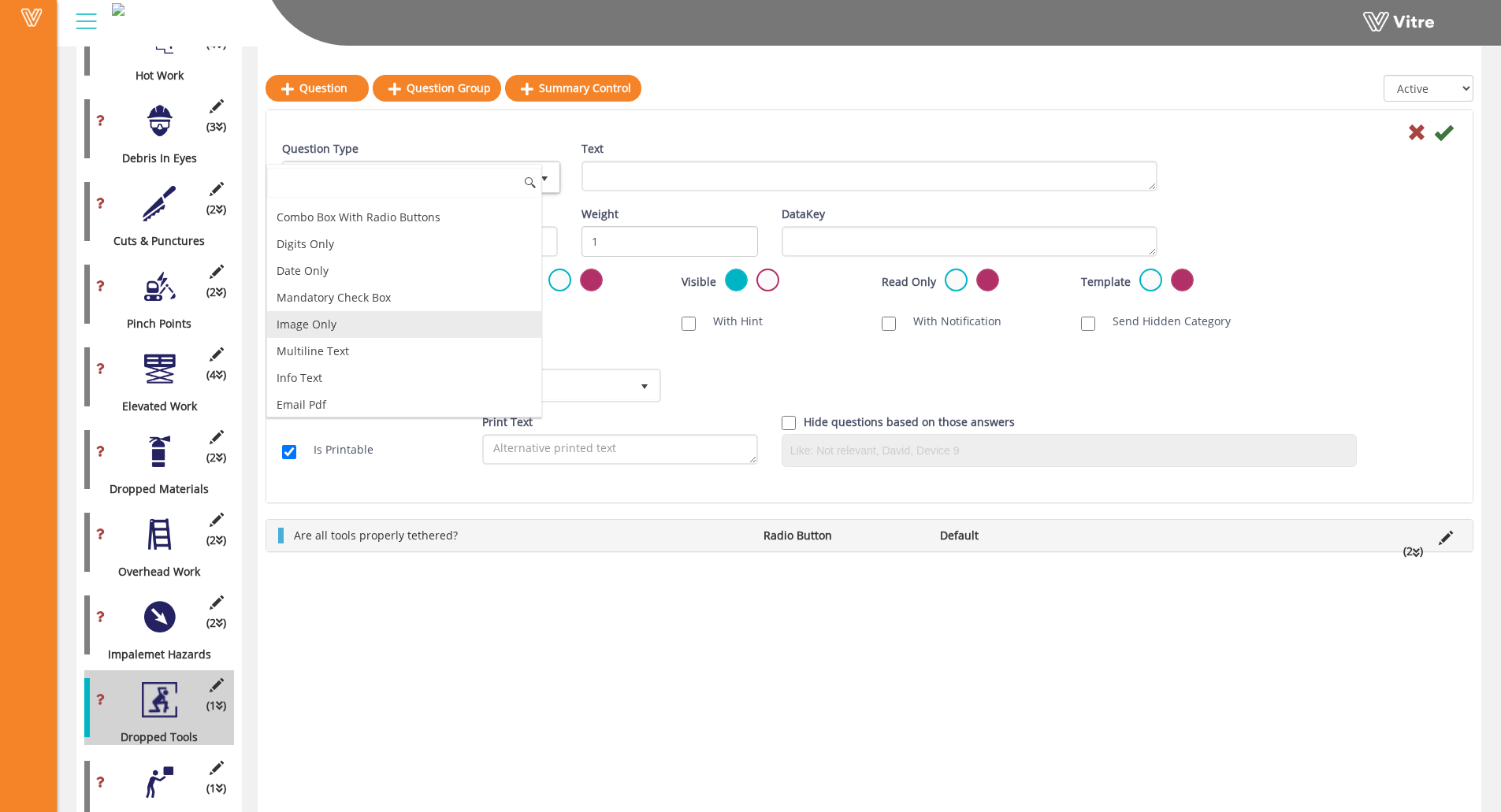
click at [343, 328] on li "Image Only" at bounding box center [404, 324] width 275 height 27
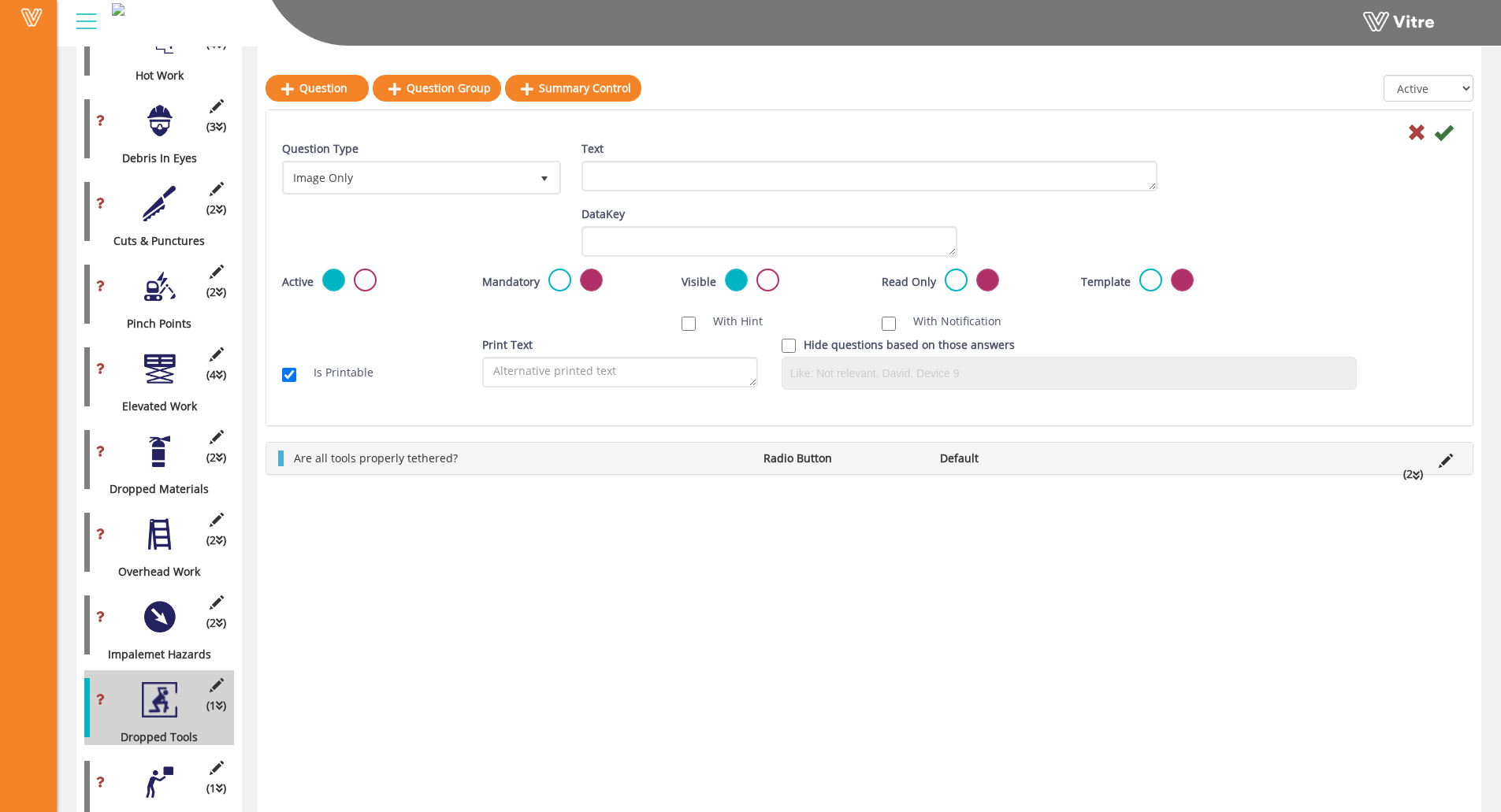
click at [676, 199] on div "Text" at bounding box center [869, 172] width 600 height 62
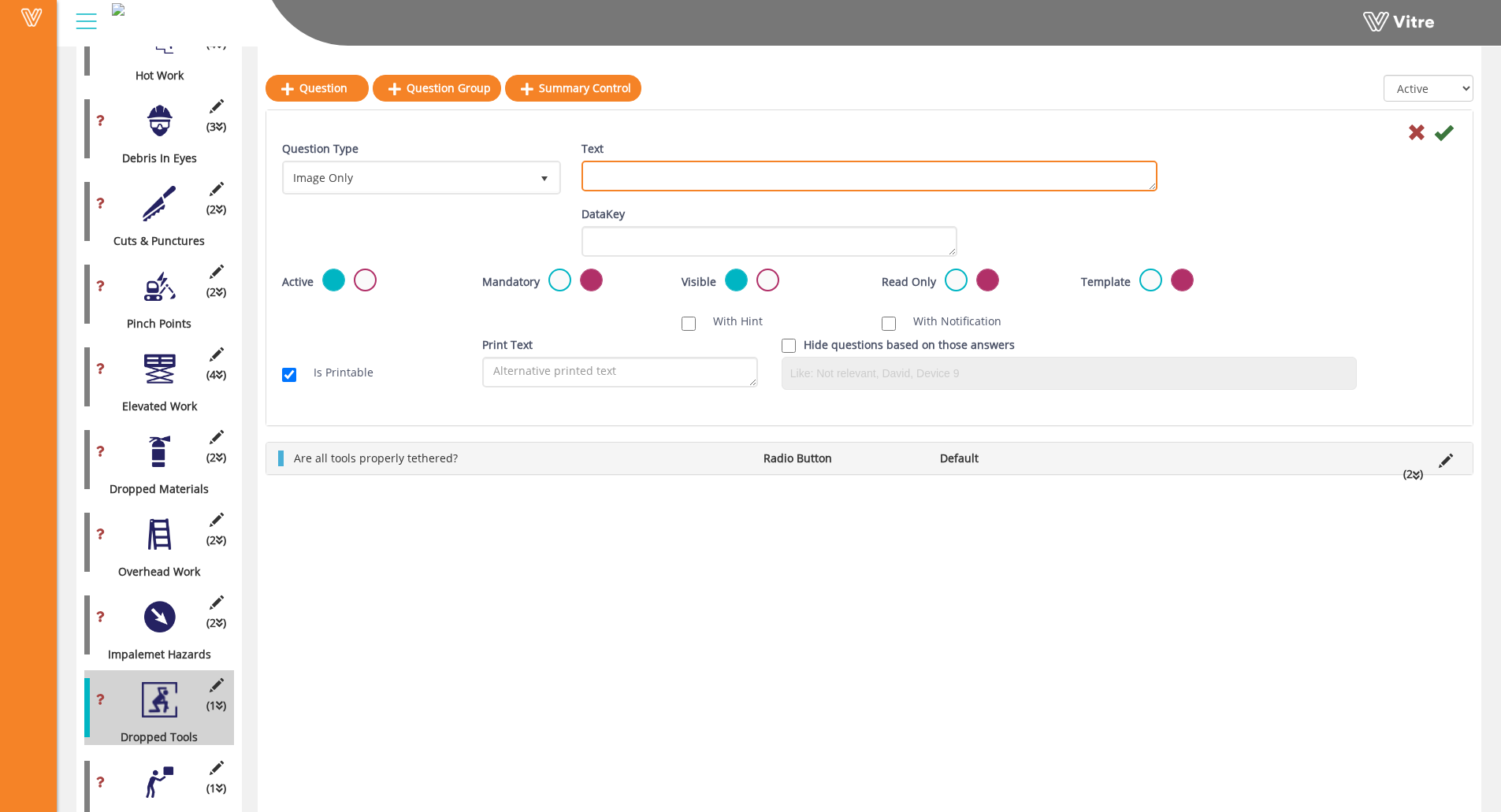
click at [668, 172] on textarea "Text" at bounding box center [869, 176] width 576 height 31
paste textarea "Add Supporting Photo (Optional)"
type textarea "Add Supporting Photo (Optional)"
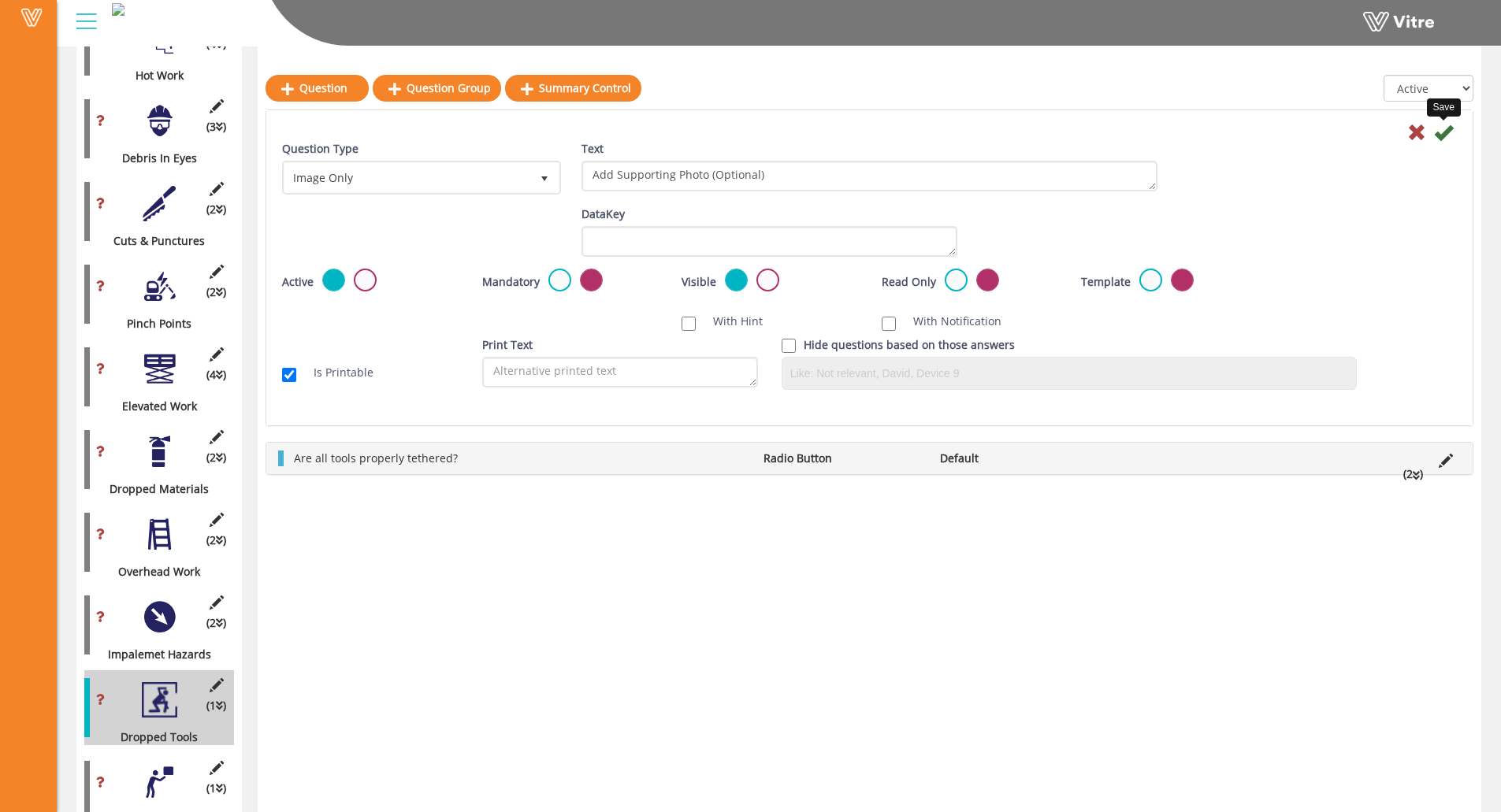
click at [1344, 127] on icon at bounding box center [1443, 132] width 19 height 19
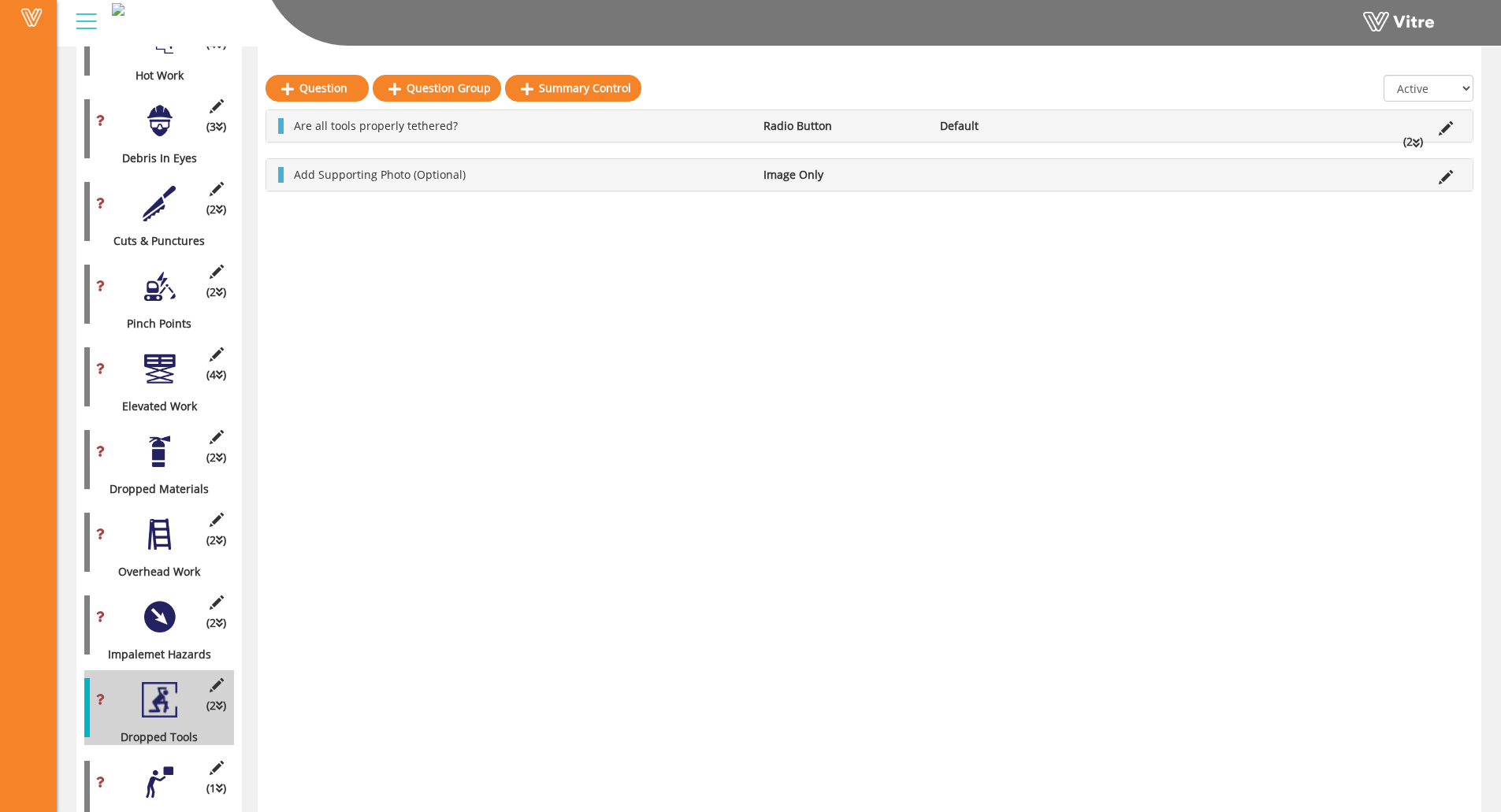
click at [163, 707] on div at bounding box center [159, 782] width 35 height 35
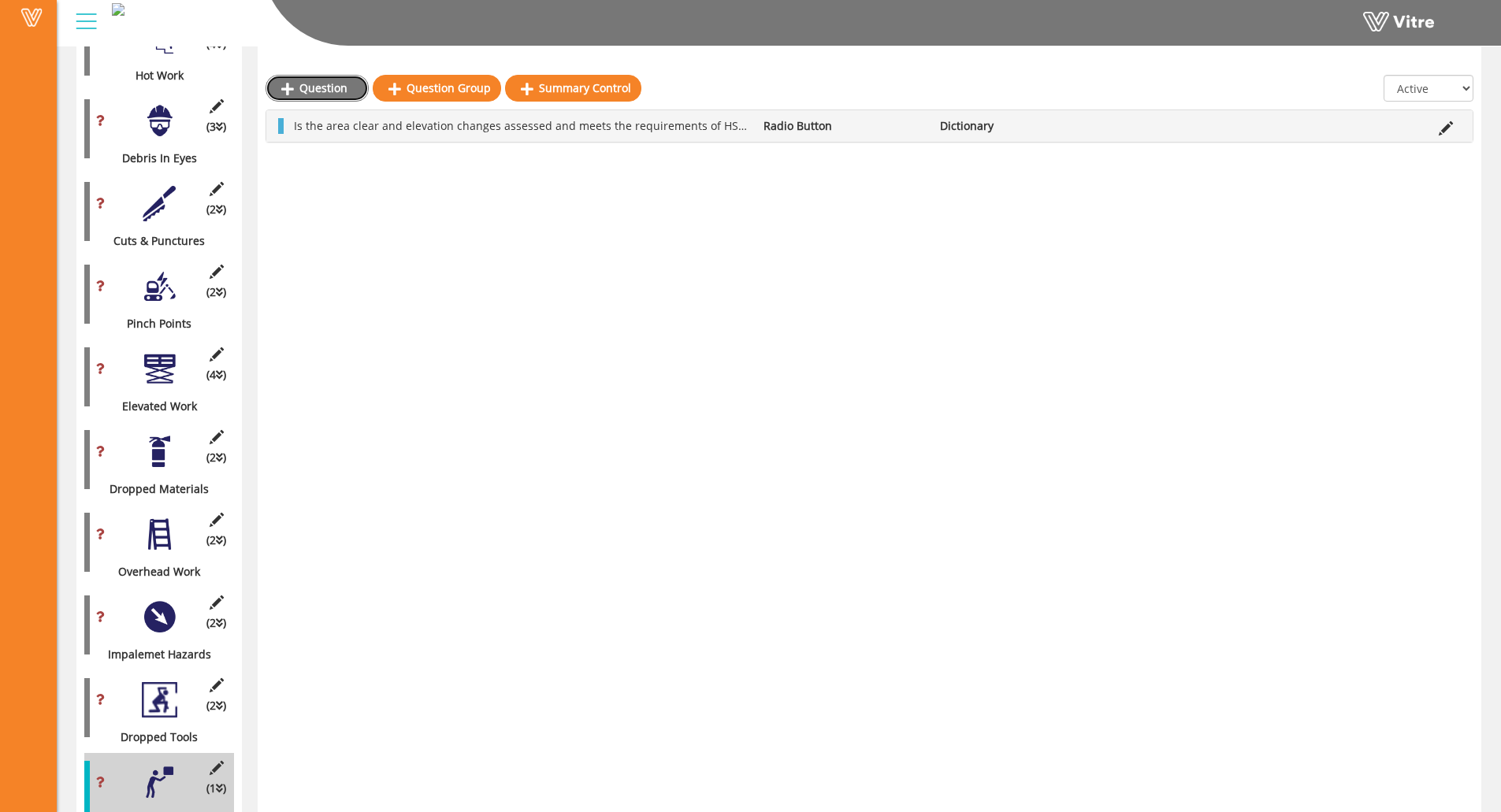
click at [324, 83] on link "Question" at bounding box center [317, 88] width 103 height 27
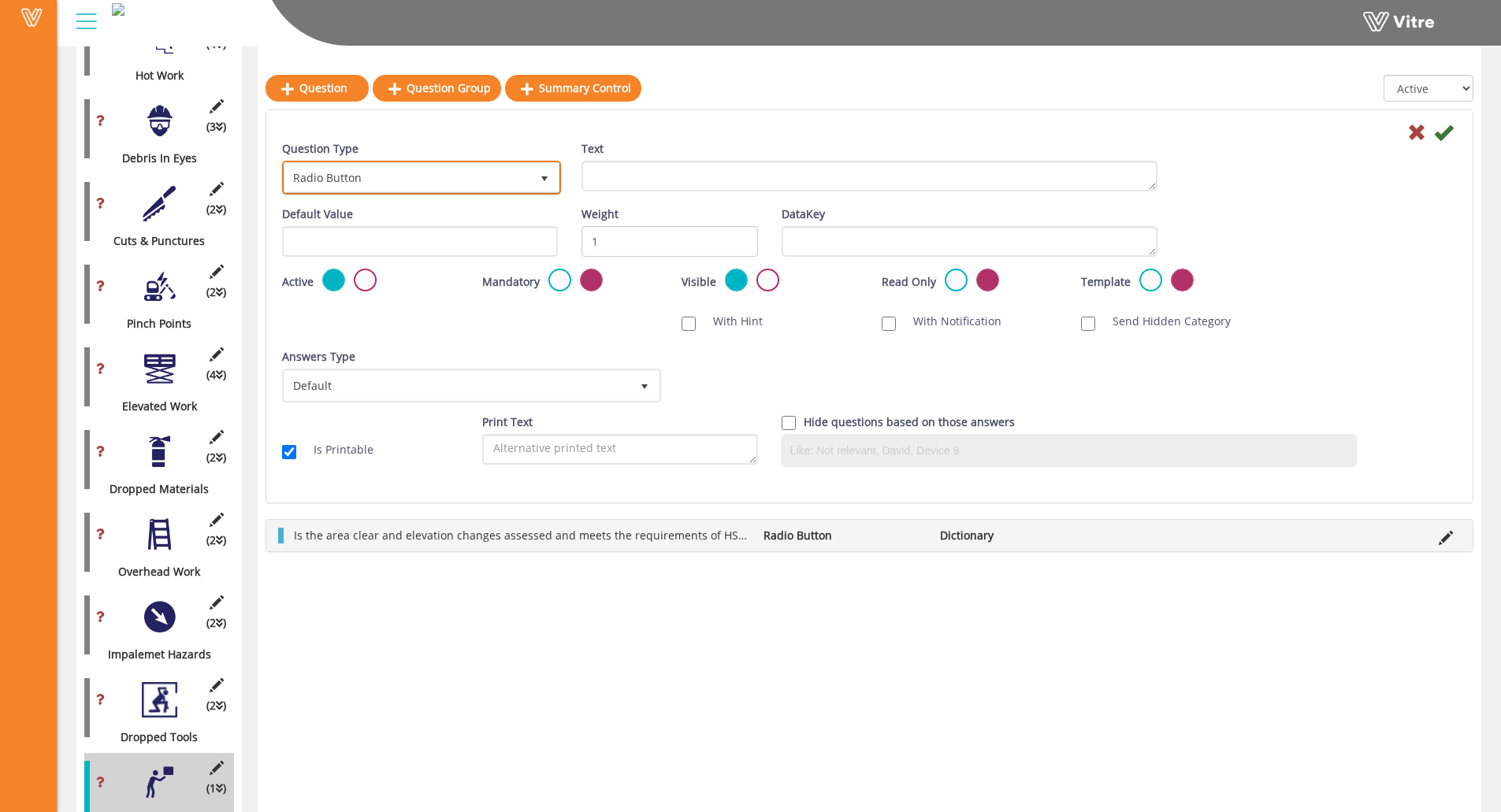
click at [449, 188] on span "Radio Button" at bounding box center [407, 177] width 246 height 29
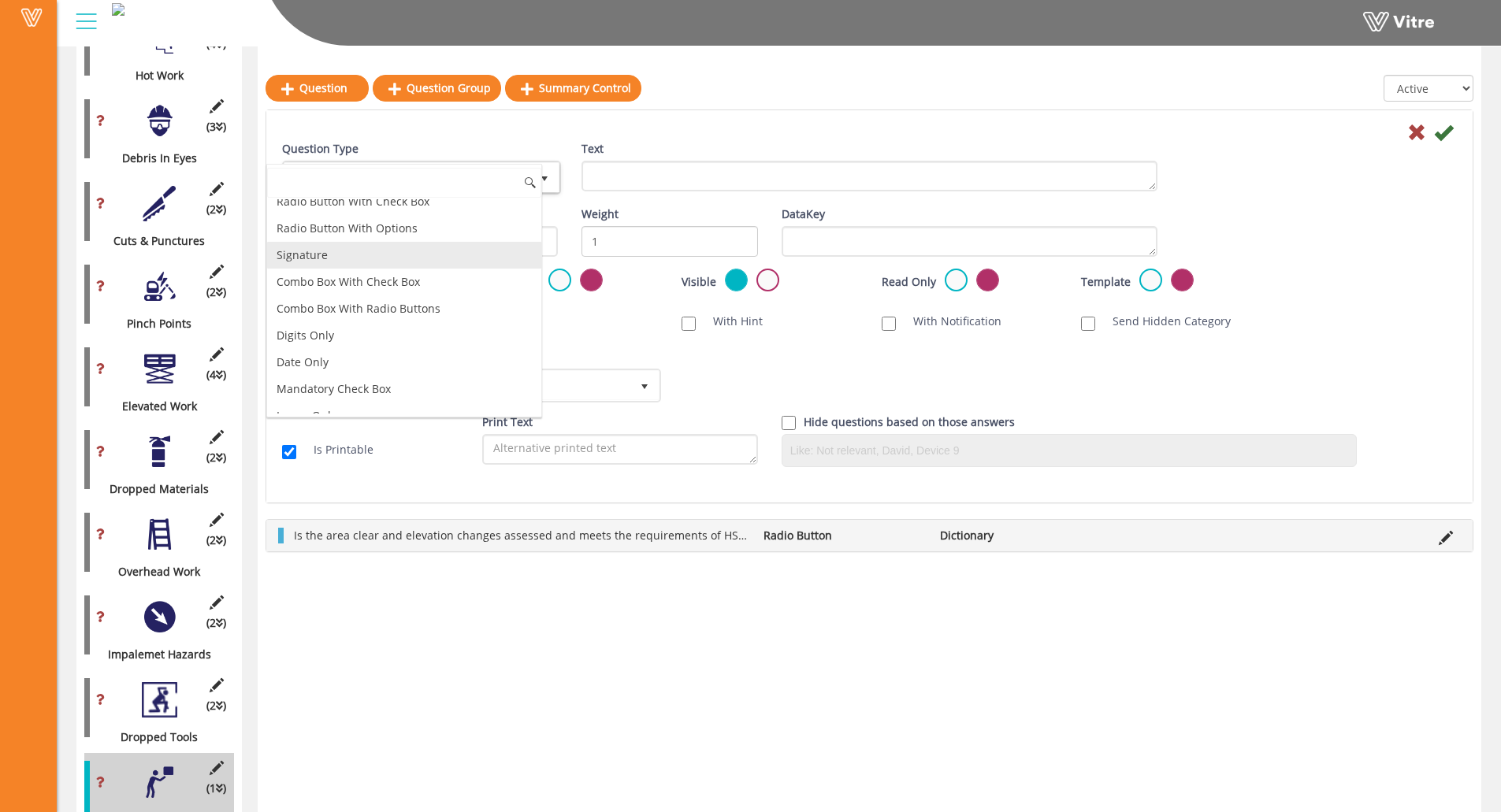
scroll to position [158, 0]
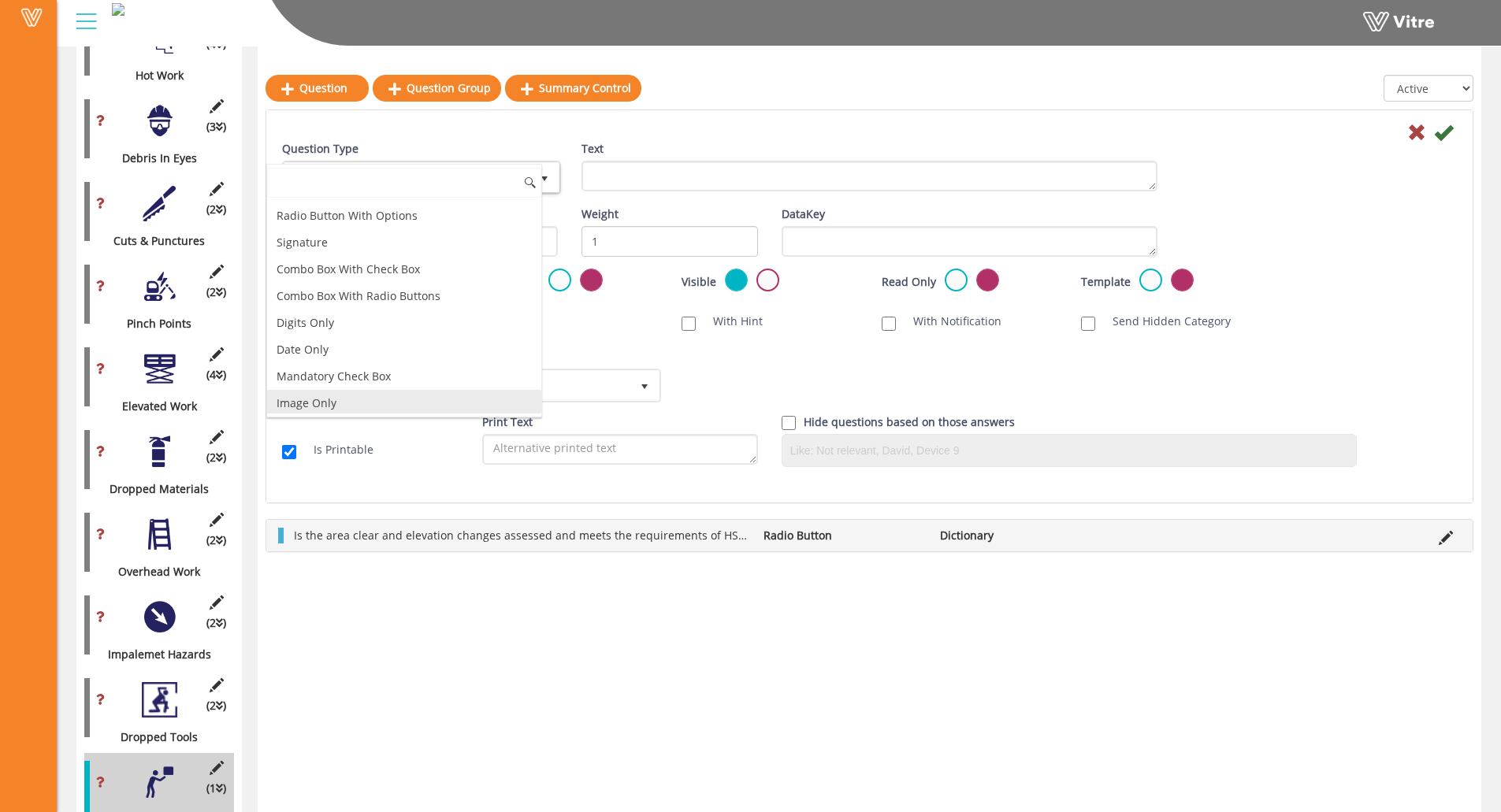
click at [380, 391] on li "Image Only" at bounding box center [404, 403] width 275 height 27
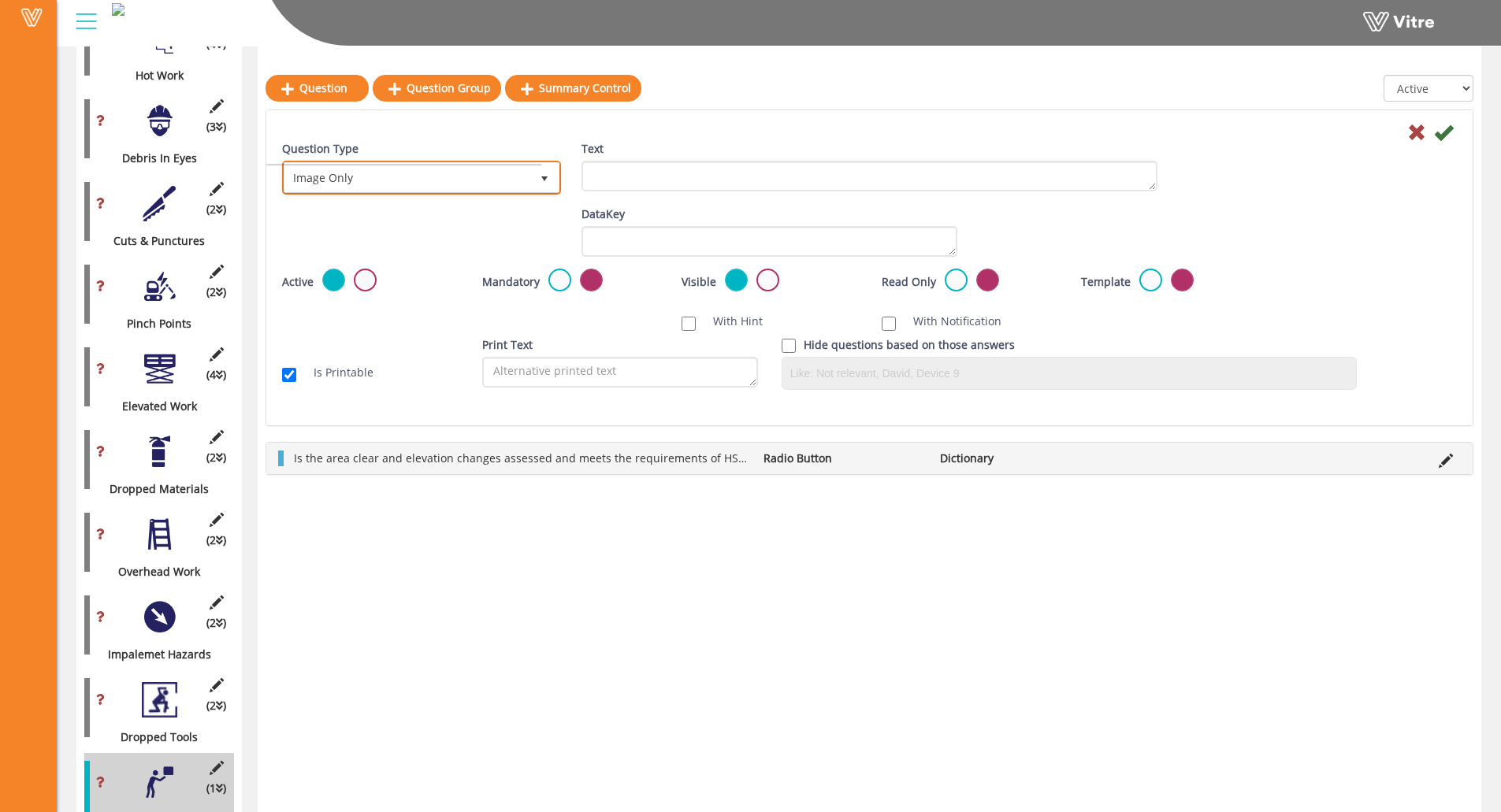
scroll to position [0, 0]
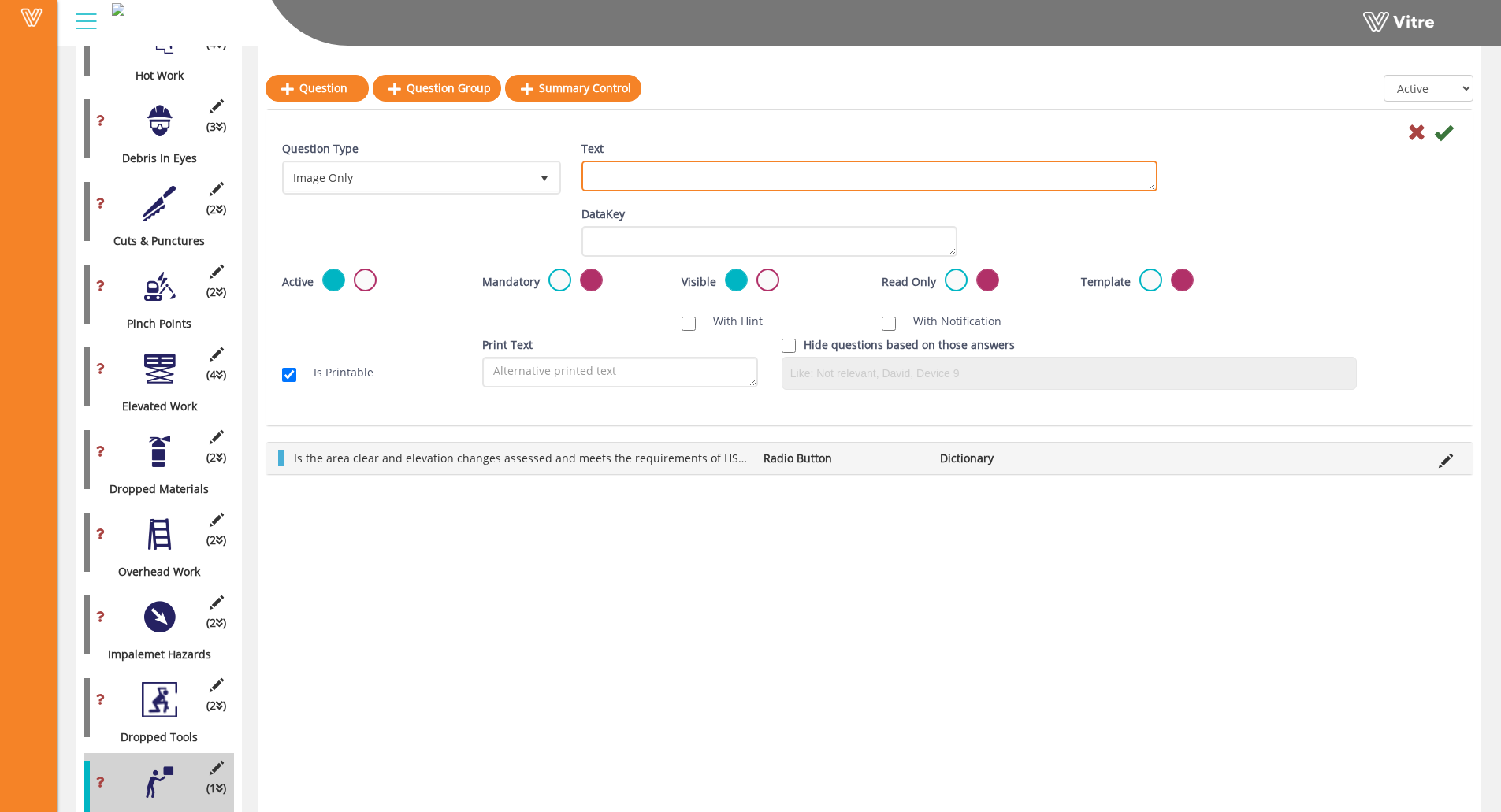
click at [684, 180] on textarea "Text" at bounding box center [869, 176] width 576 height 31
paste textarea "Add Supporting Photo (Optional)"
type textarea "Add Supporting Photo (Optional)"
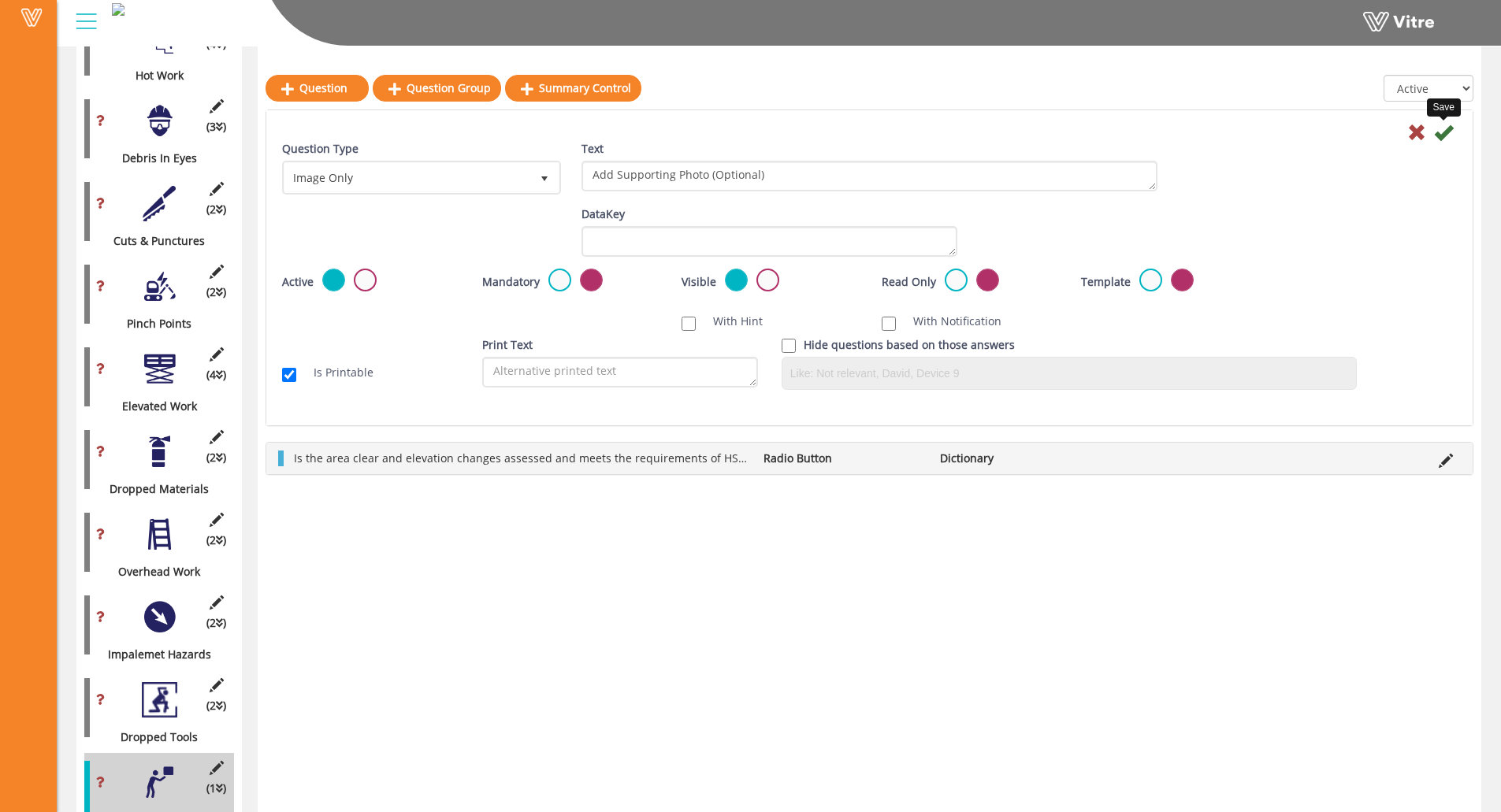
click at [1344, 125] on icon at bounding box center [1443, 132] width 19 height 19
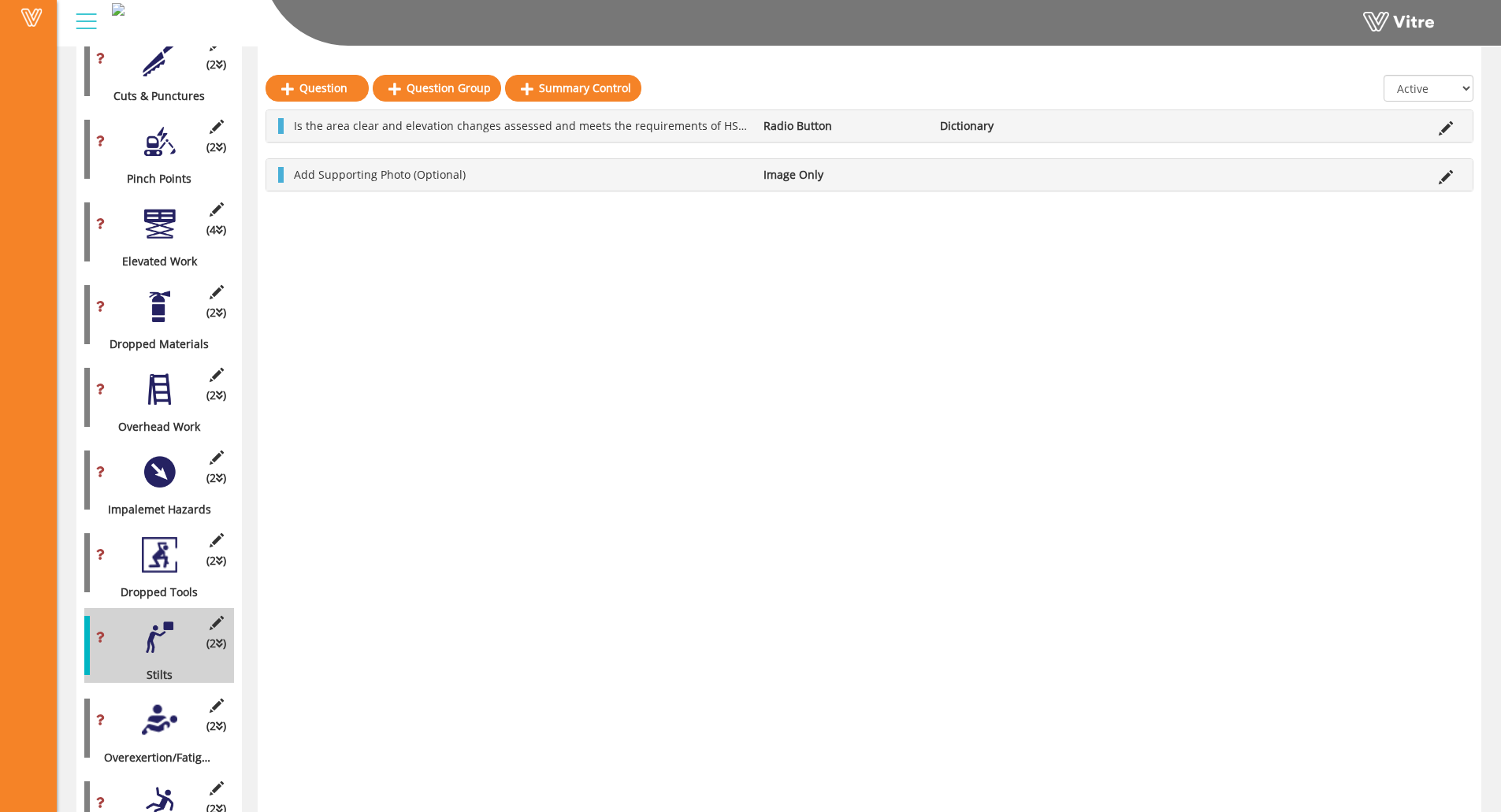
scroll to position [1140, 0]
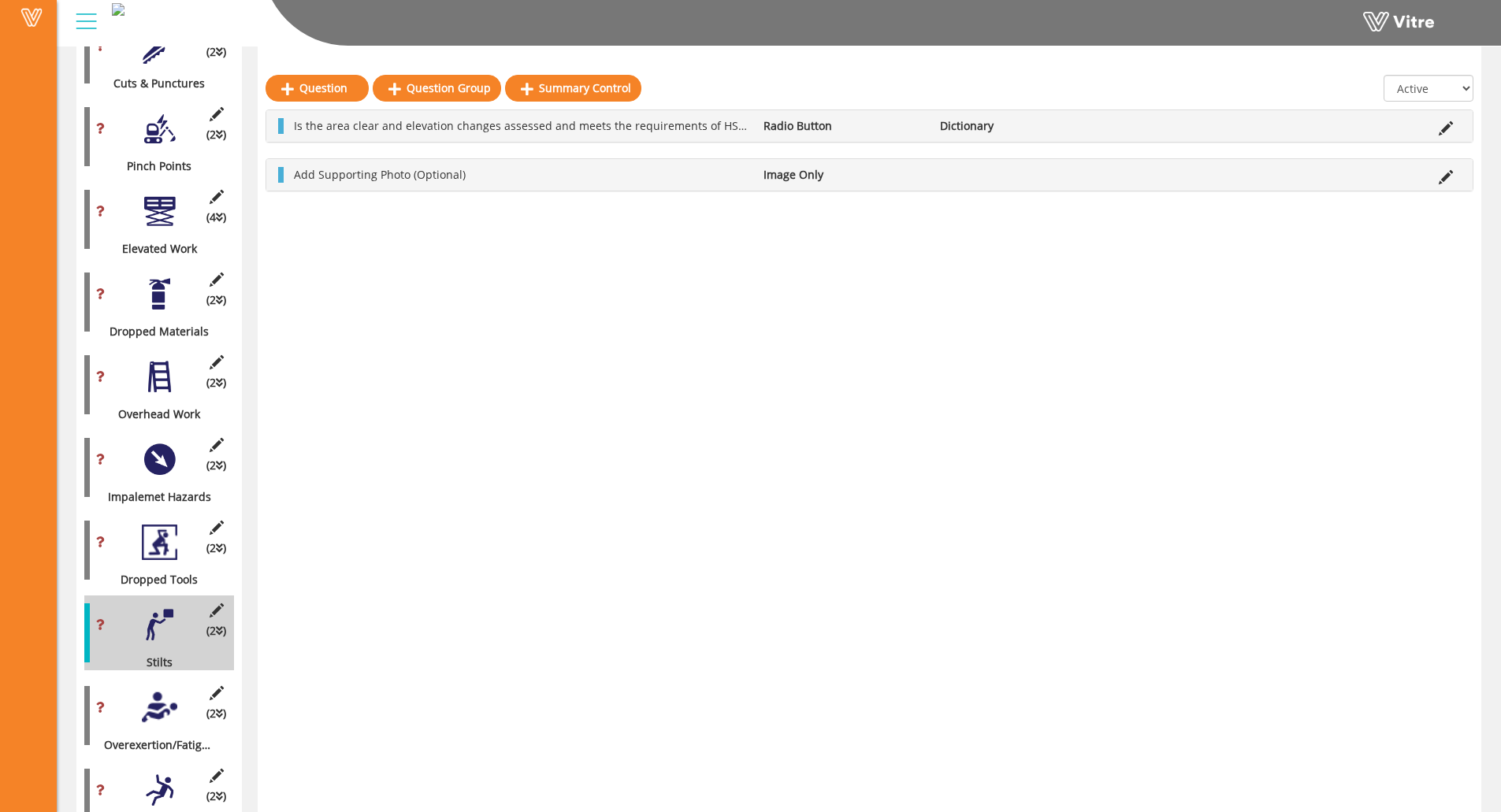
click at [138, 693] on div "(2 ) Overexertion/Fatigue" at bounding box center [159, 716] width 150 height 75
click at [153, 694] on div at bounding box center [159, 707] width 35 height 35
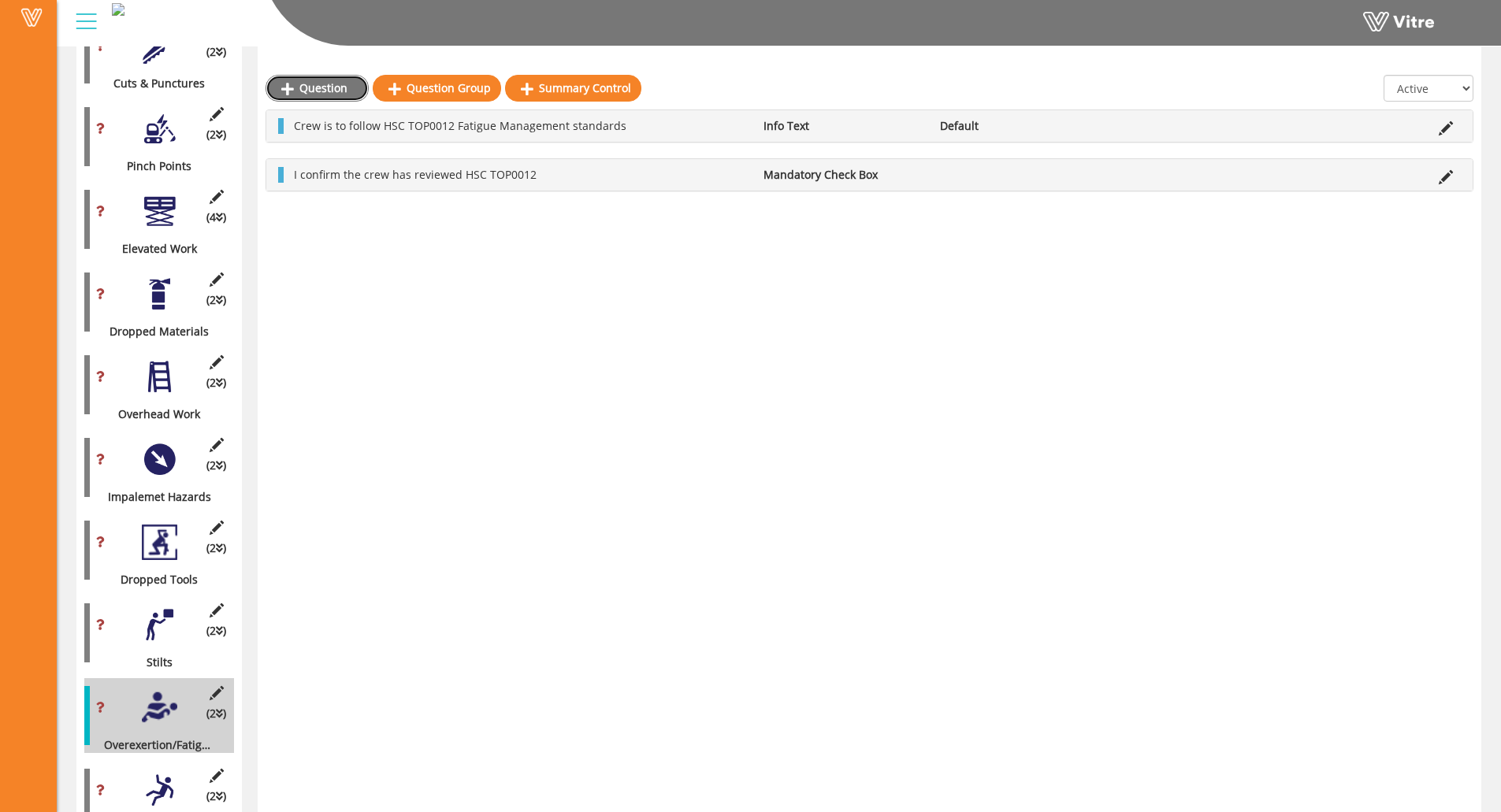
click at [302, 97] on link "Question" at bounding box center [317, 88] width 103 height 27
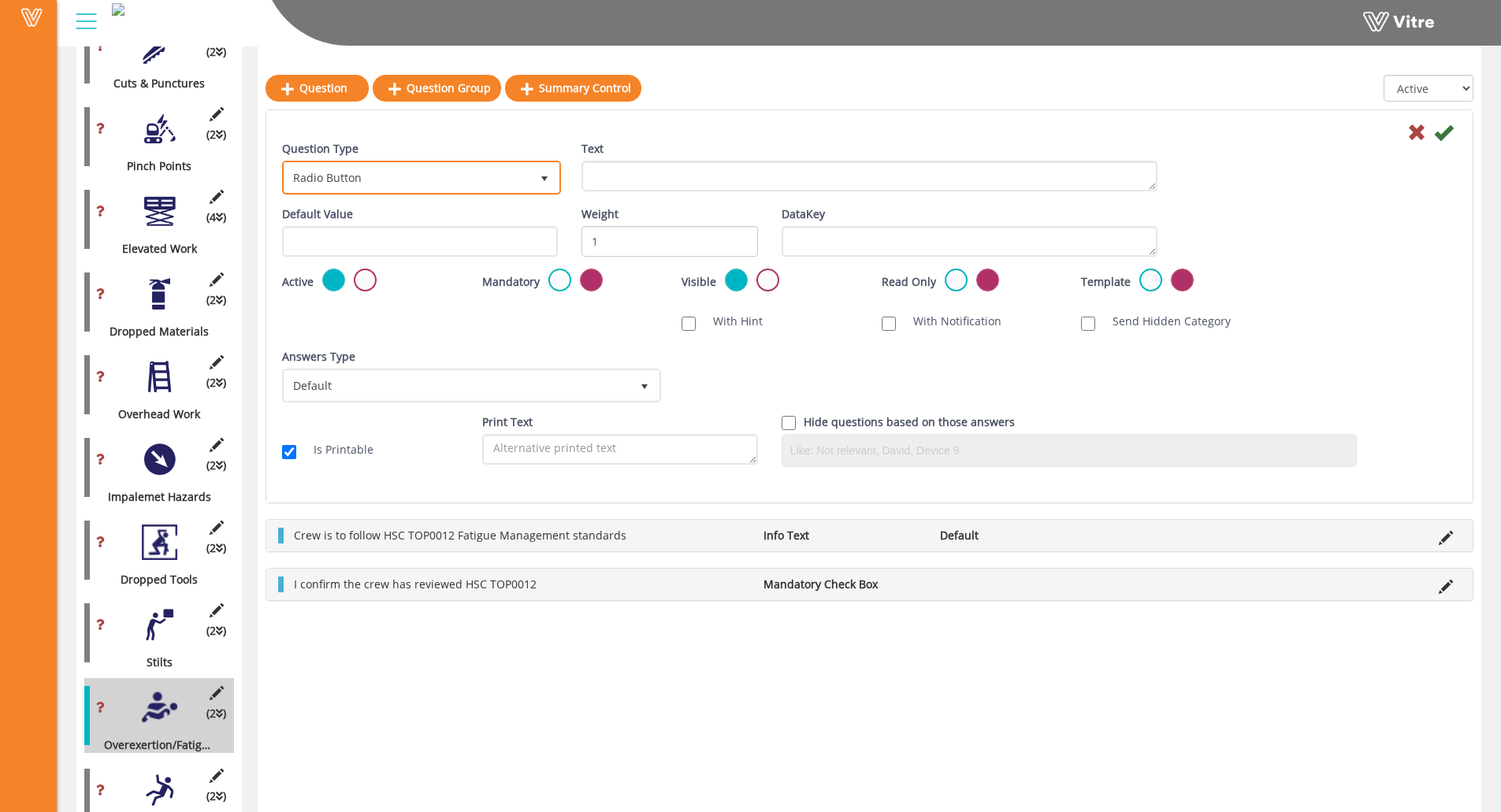
click at [362, 183] on span "Radio Button" at bounding box center [407, 177] width 246 height 29
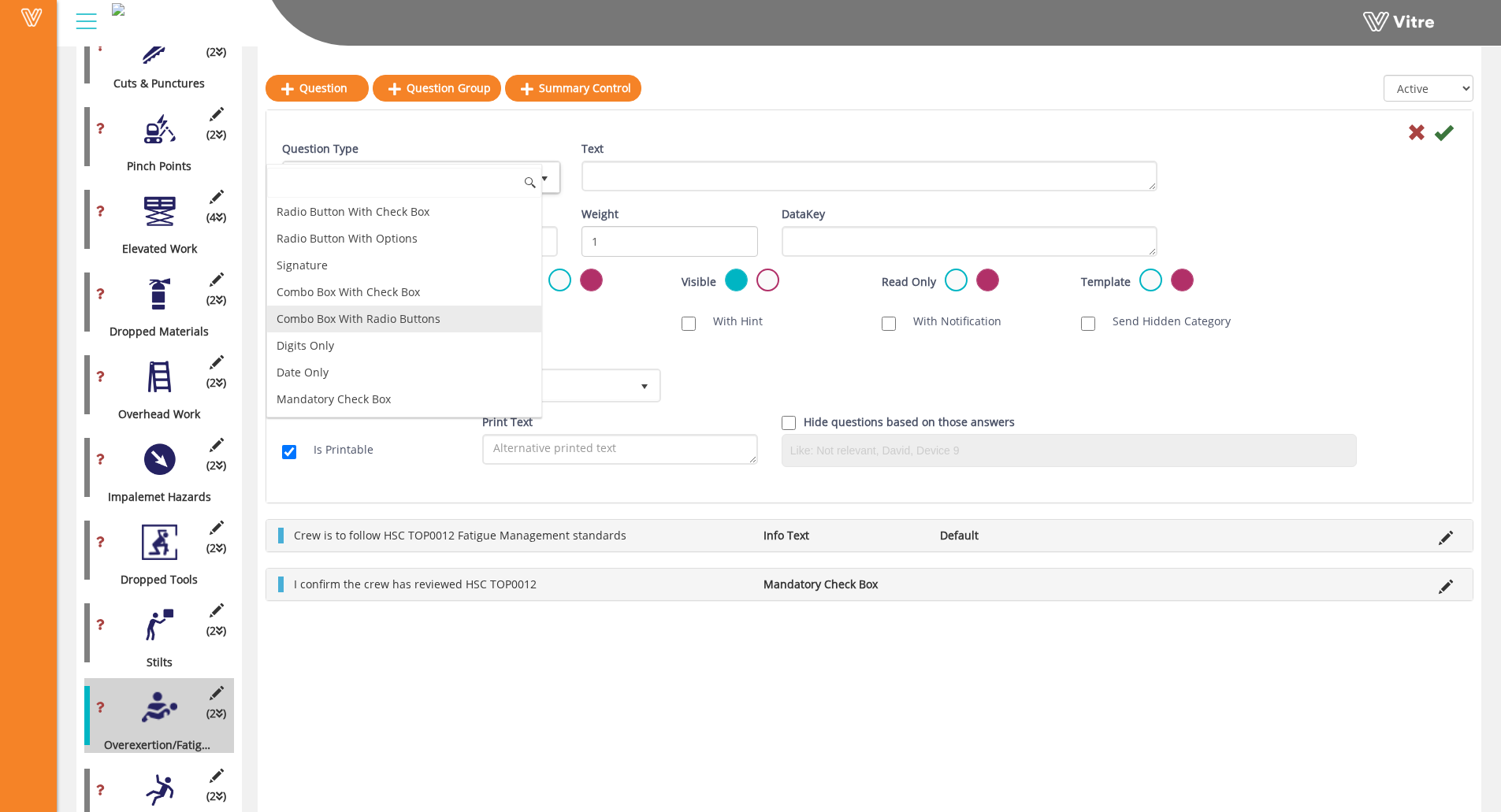
scroll to position [158, 0]
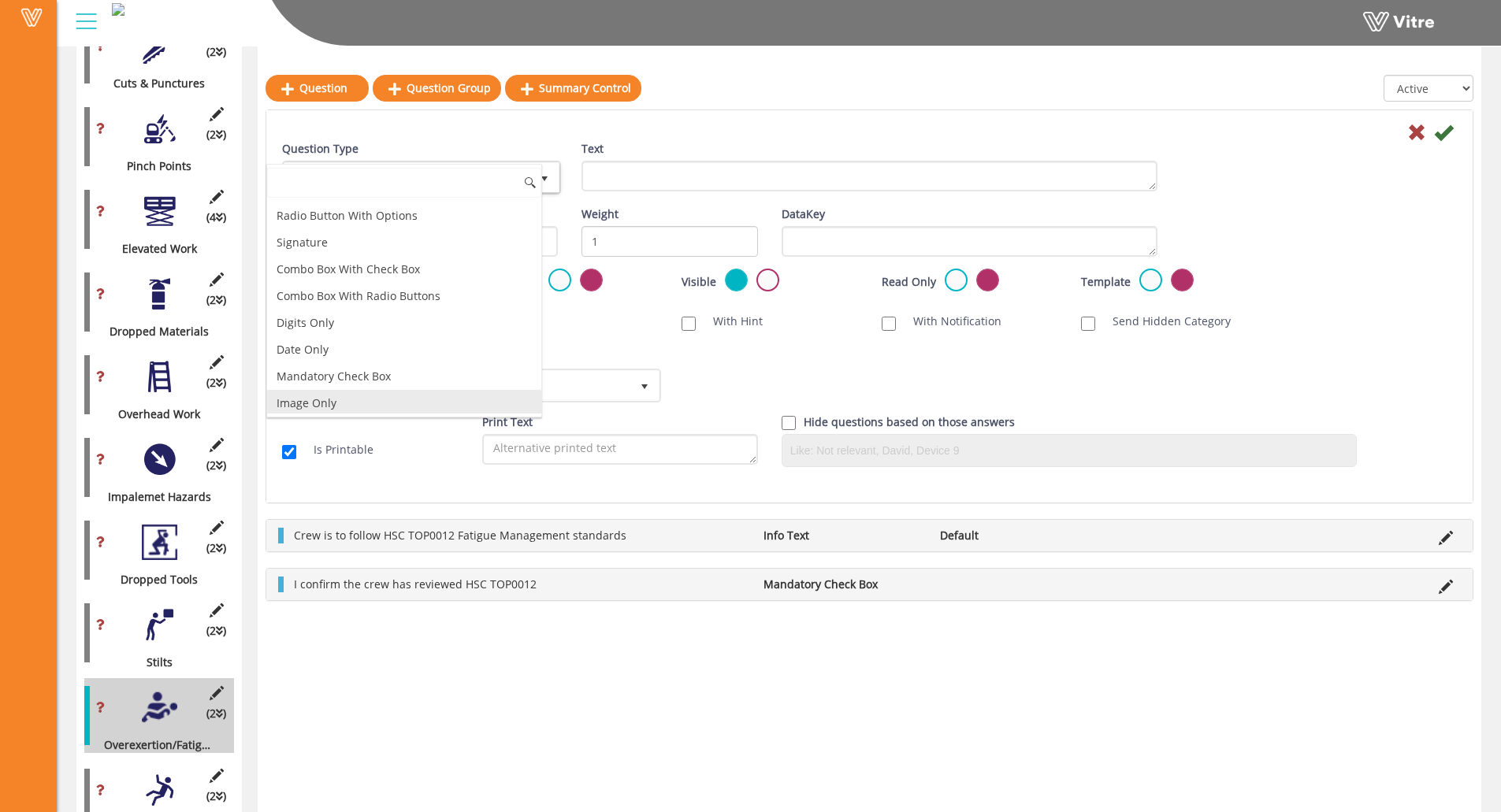
click at [341, 399] on li "Image Only" at bounding box center [404, 403] width 275 height 27
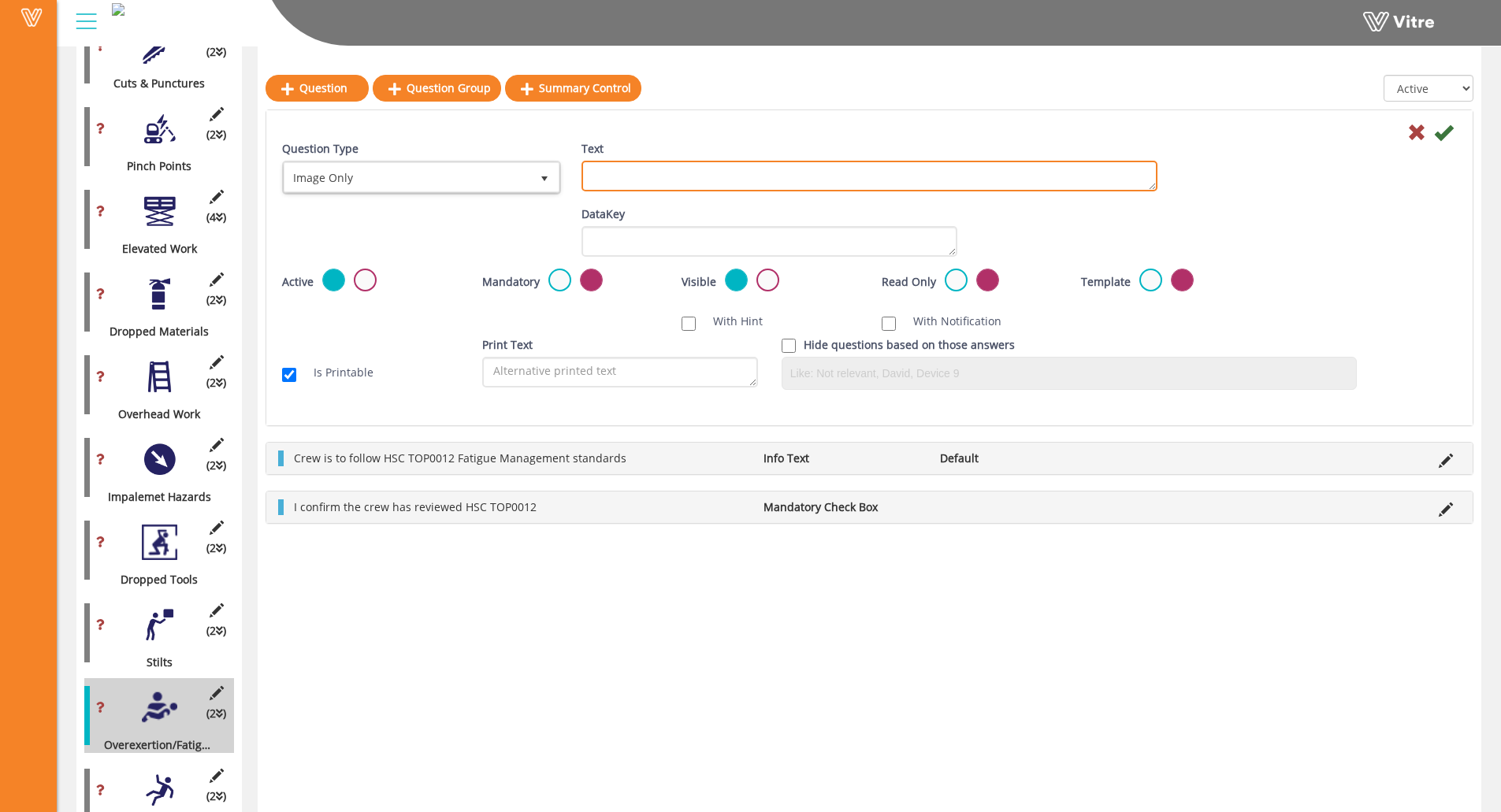
click at [641, 177] on textarea "Text" at bounding box center [869, 176] width 576 height 31
paste textarea "Add Supporting Photo (Optional)"
type textarea "Add Supporting Photo (Optional)"
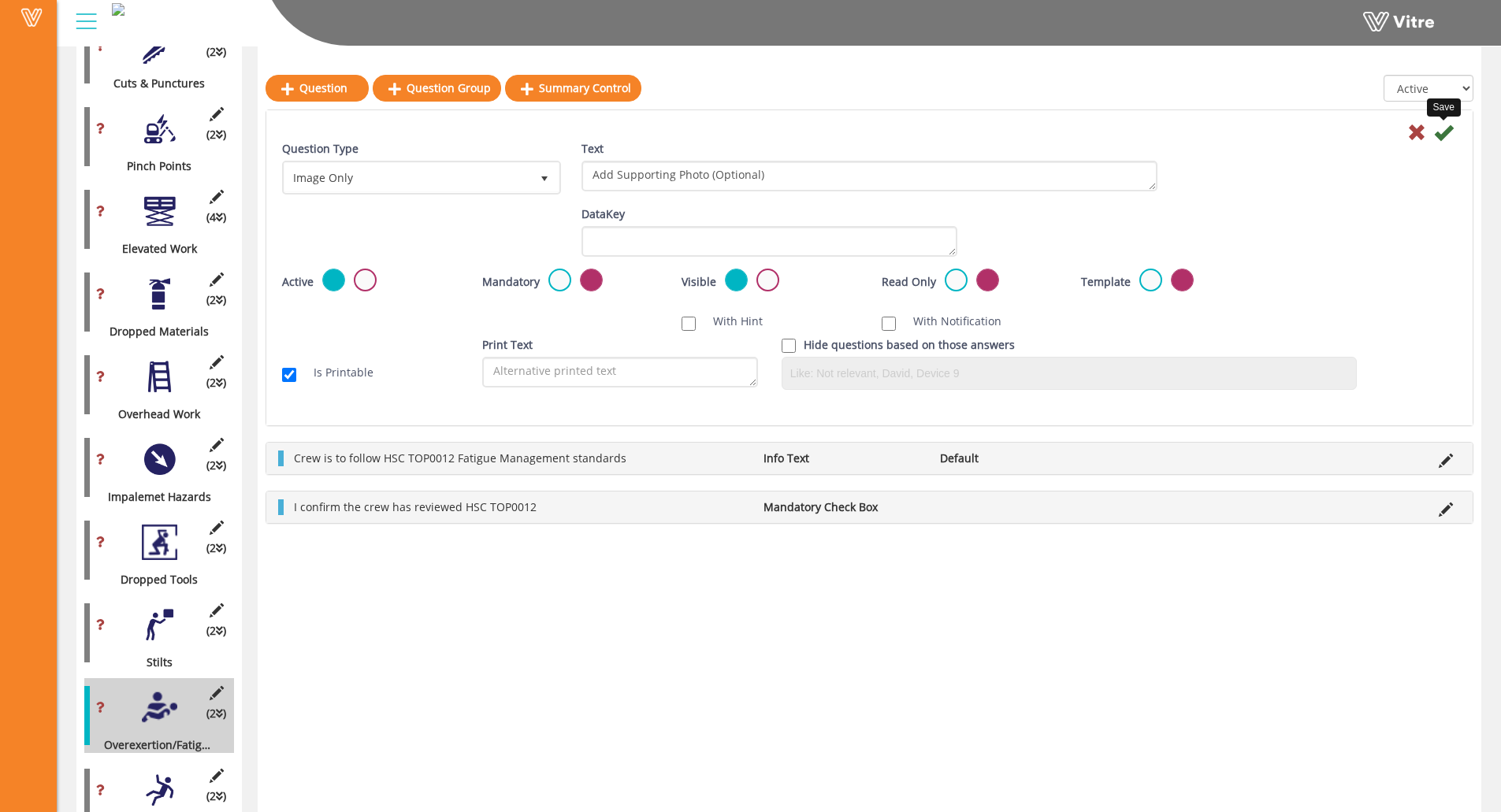
click at [1344, 135] on icon at bounding box center [1443, 132] width 19 height 19
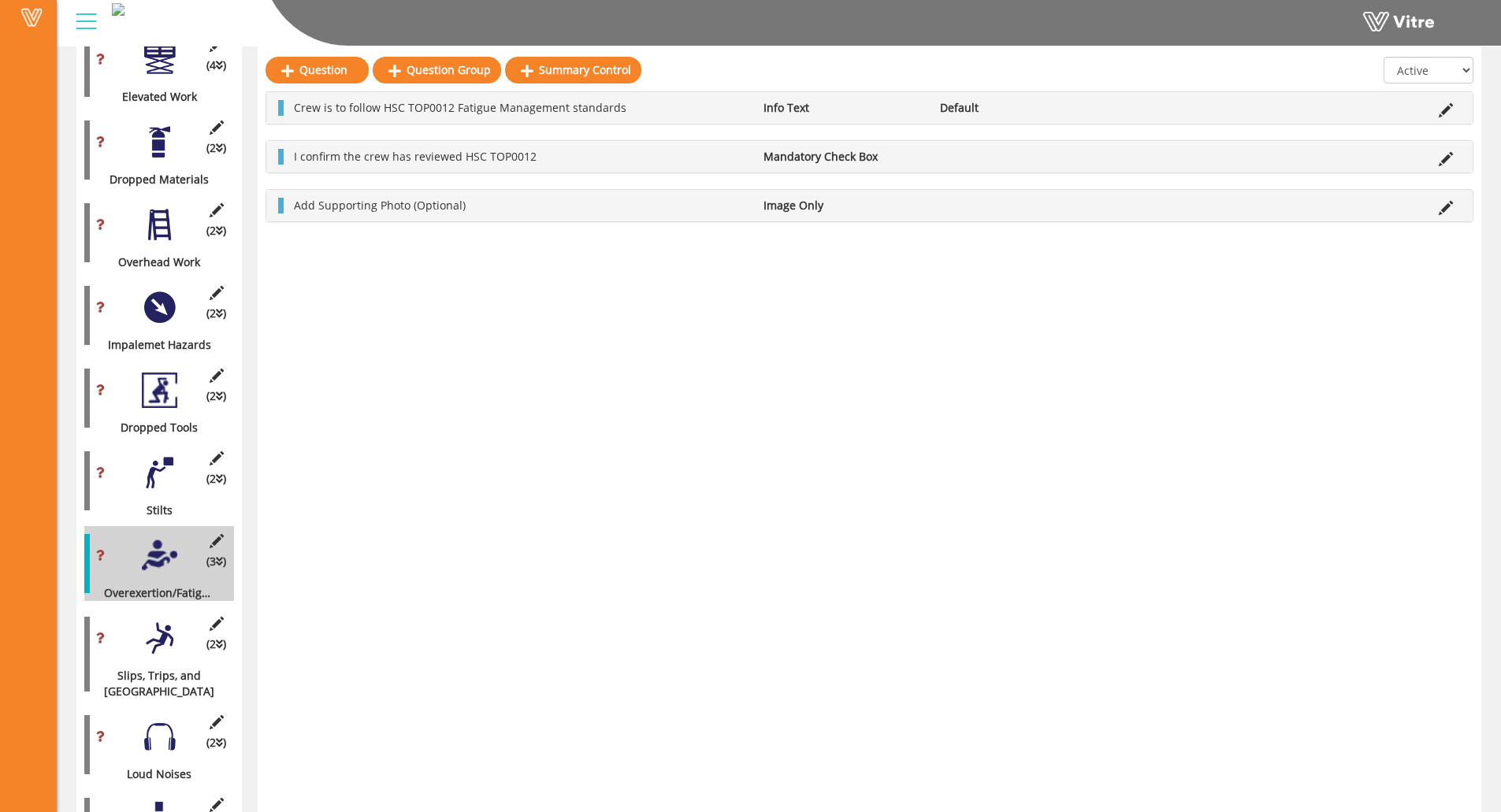
scroll to position [1297, 0]
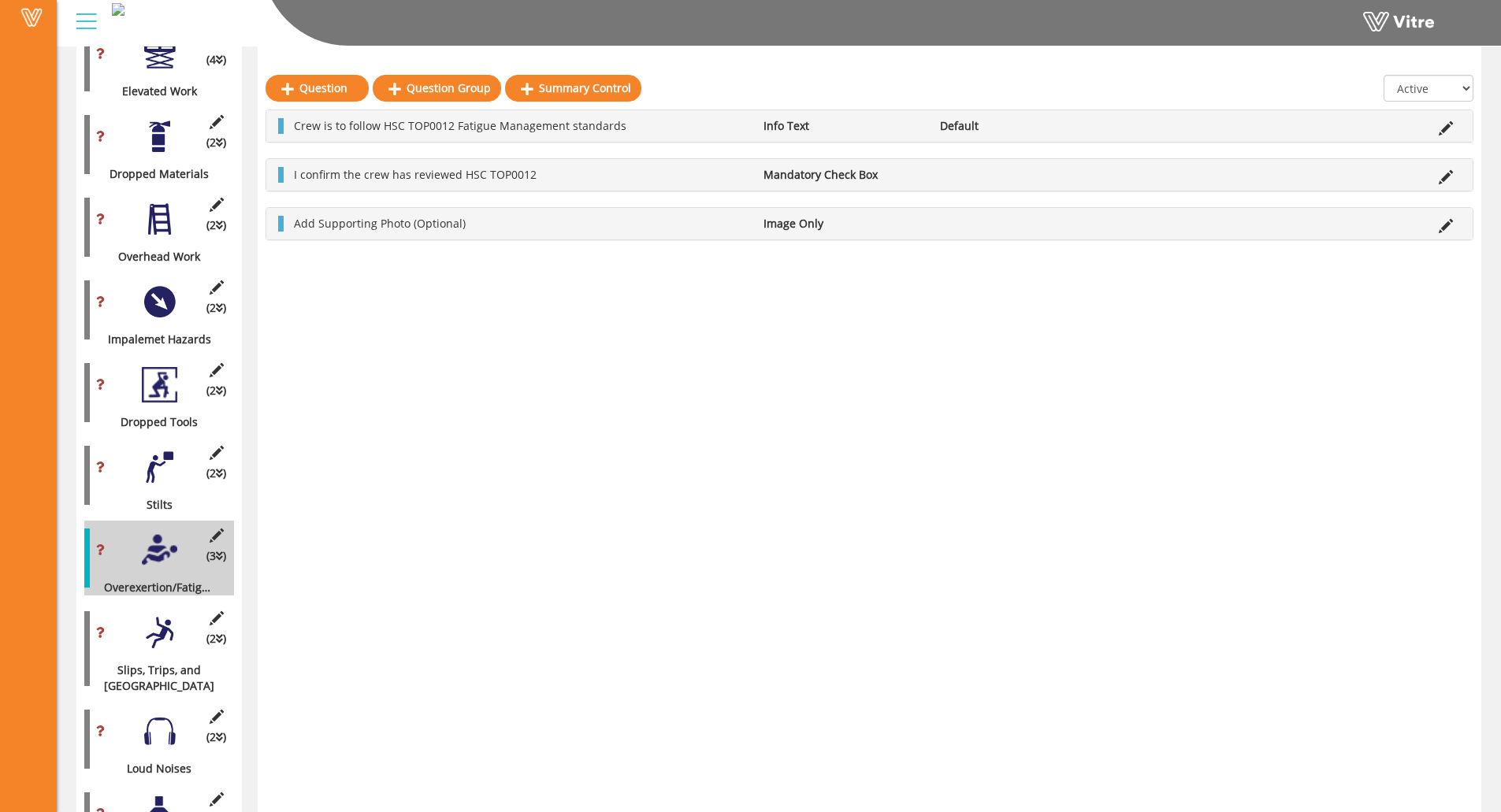
click at [152, 615] on div at bounding box center [159, 632] width 35 height 35
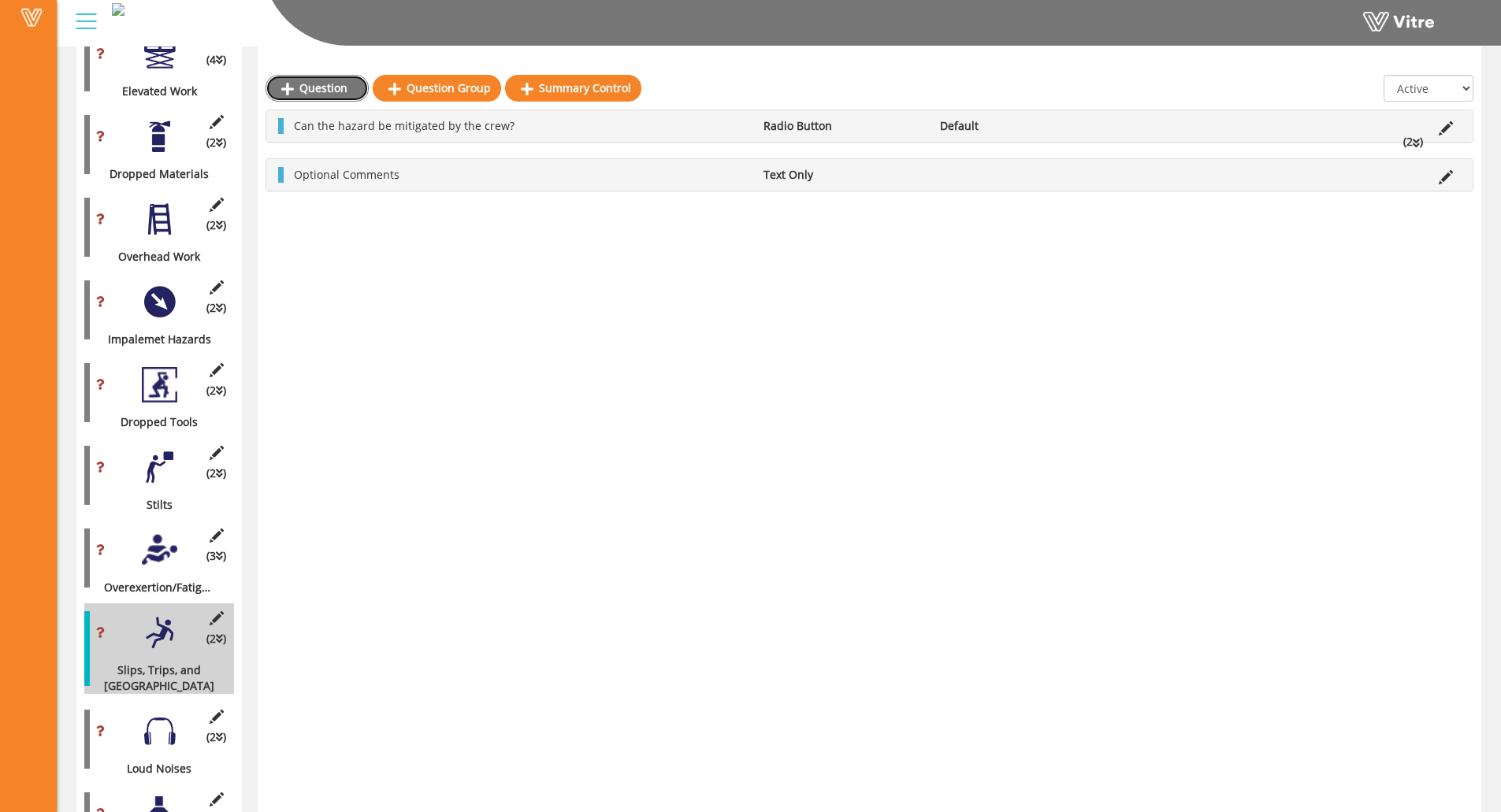
click at [319, 90] on link "Question" at bounding box center [317, 88] width 103 height 27
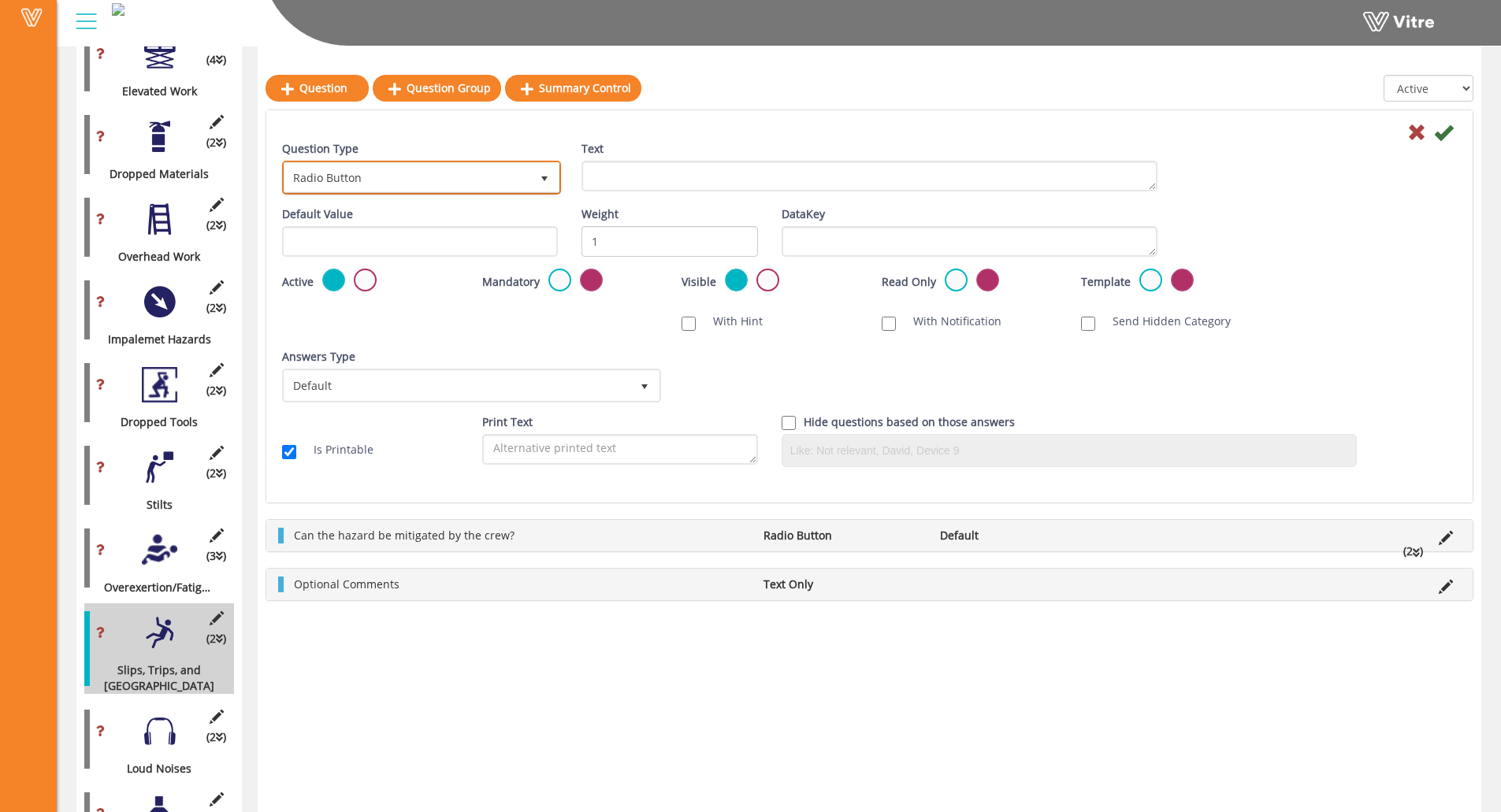
click at [522, 170] on span "Radio Button" at bounding box center [407, 177] width 246 height 29
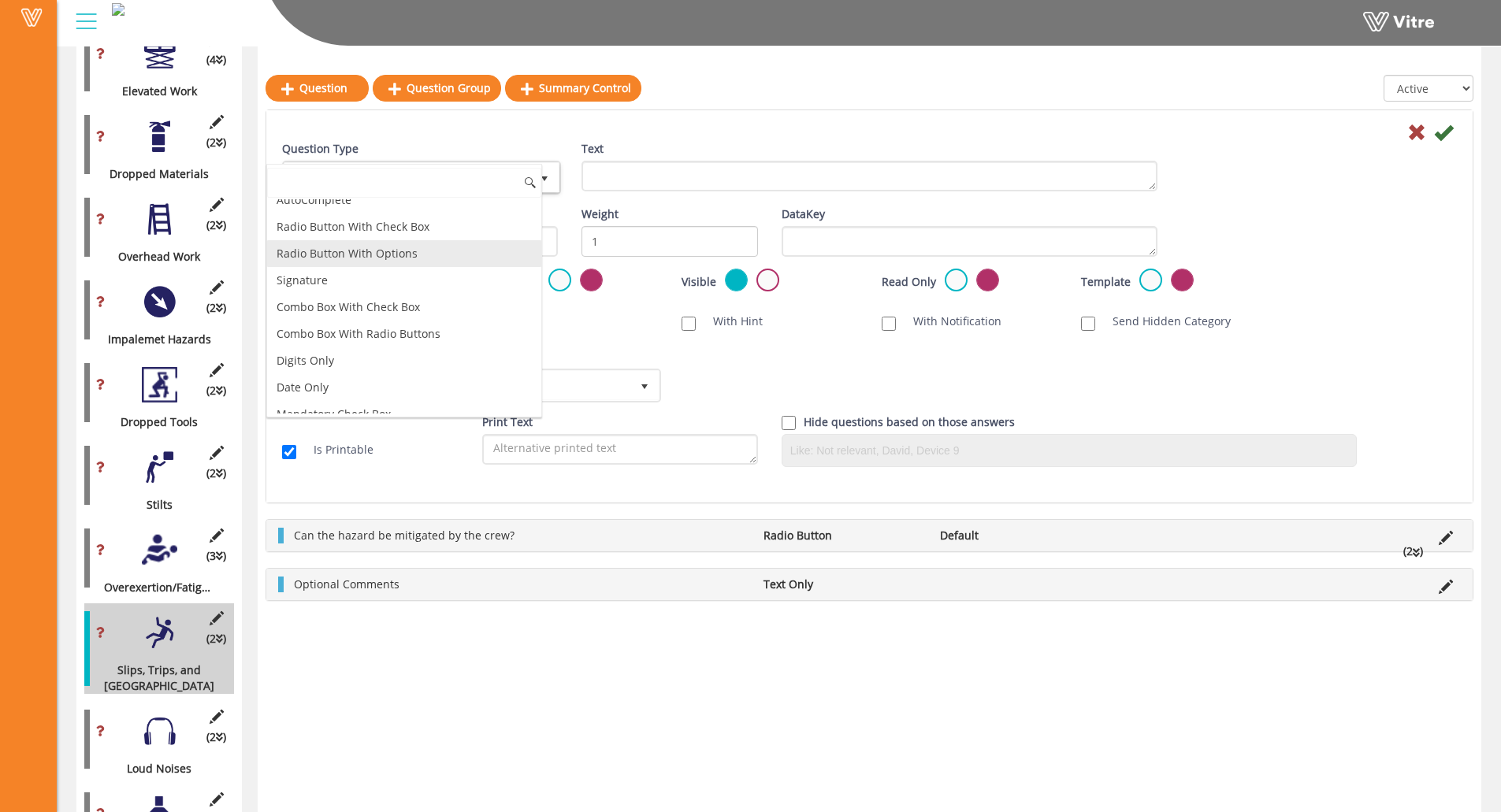
scroll to position [158, 0]
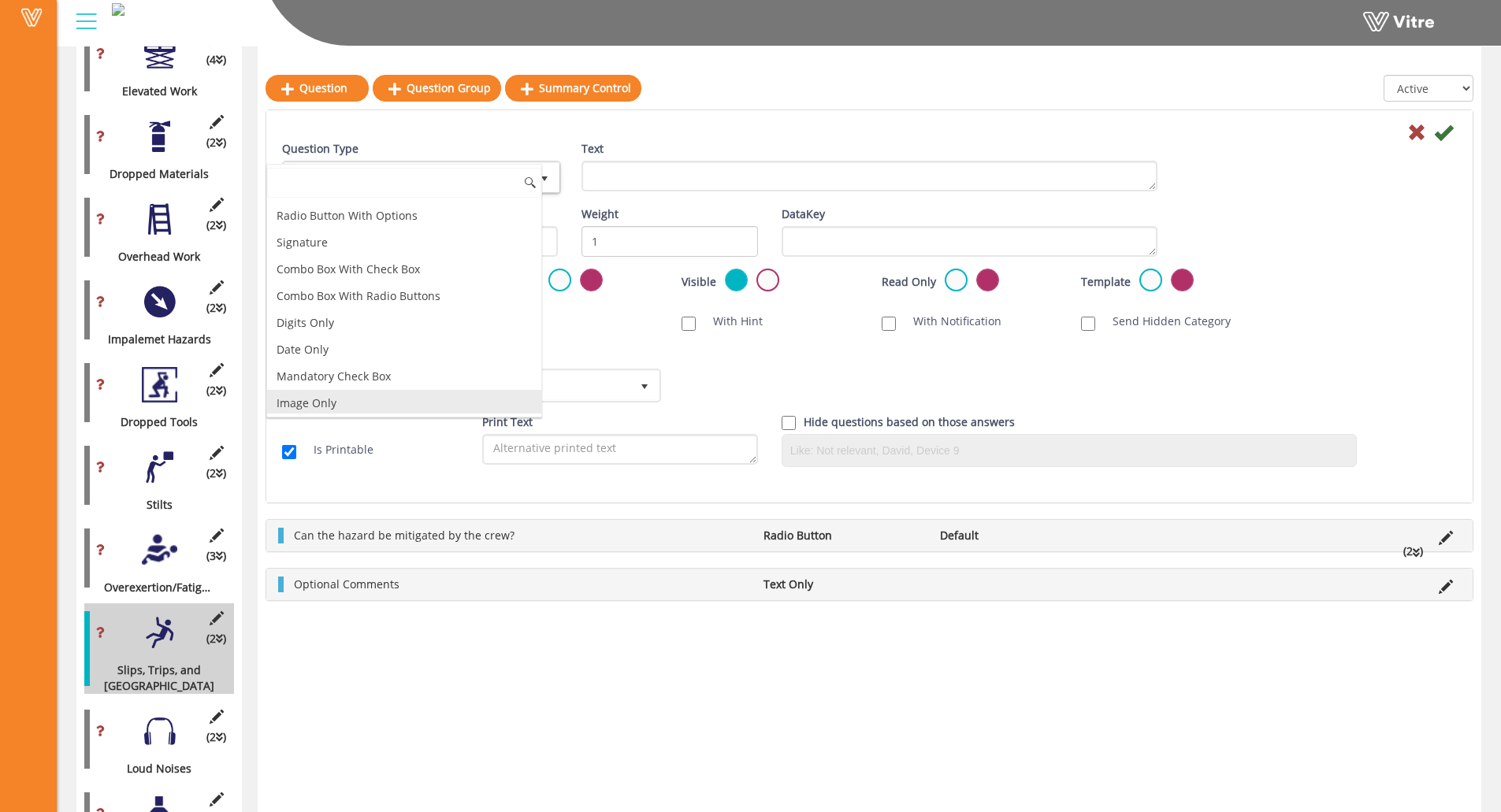
click at [356, 402] on li "Image Only" at bounding box center [404, 403] width 275 height 27
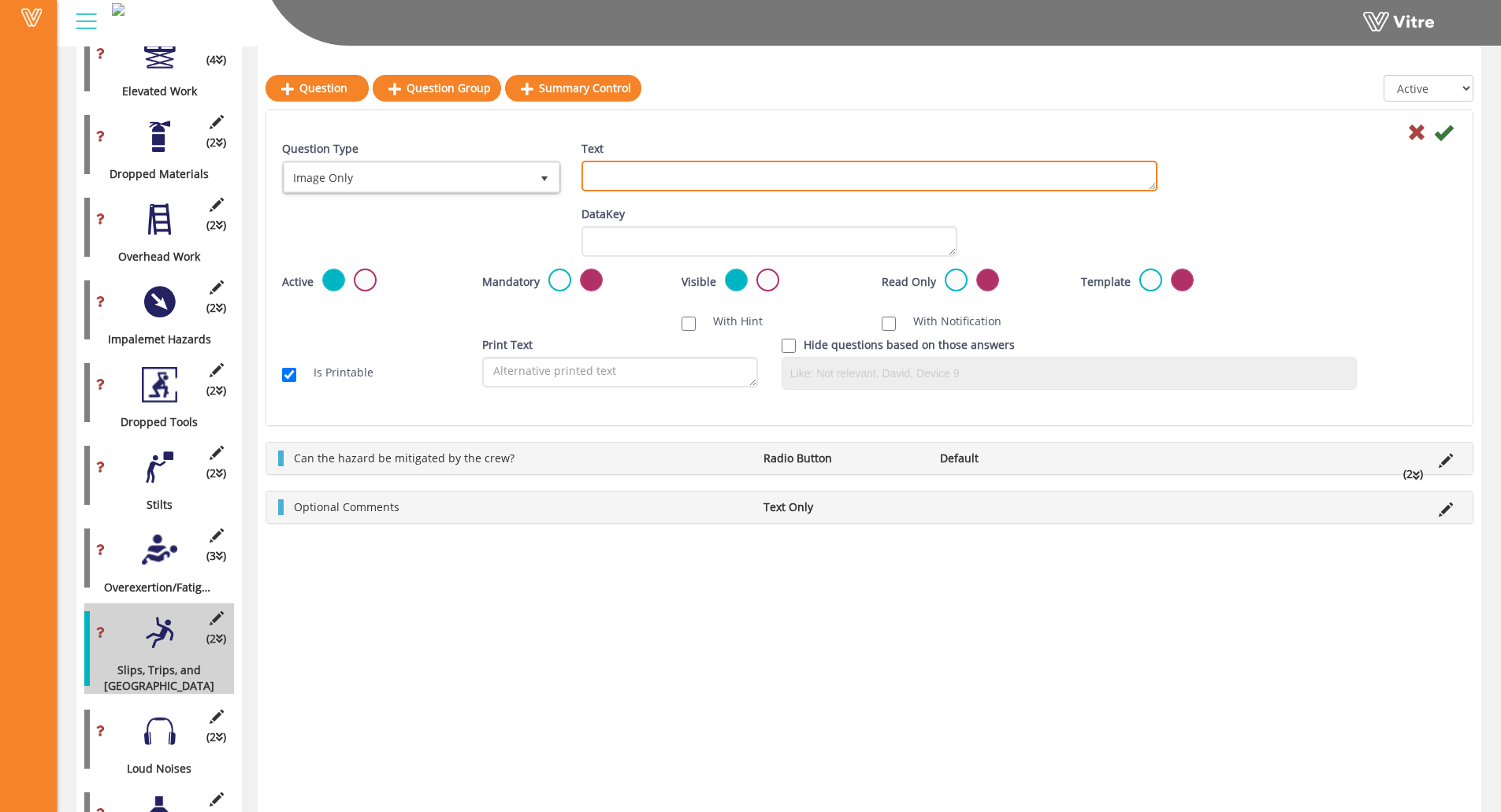
click at [663, 167] on textarea "Text" at bounding box center [869, 176] width 576 height 31
paste textarea "Add Supporting Photo (Optional)"
type textarea "Add Supporting Photo (Optional)"
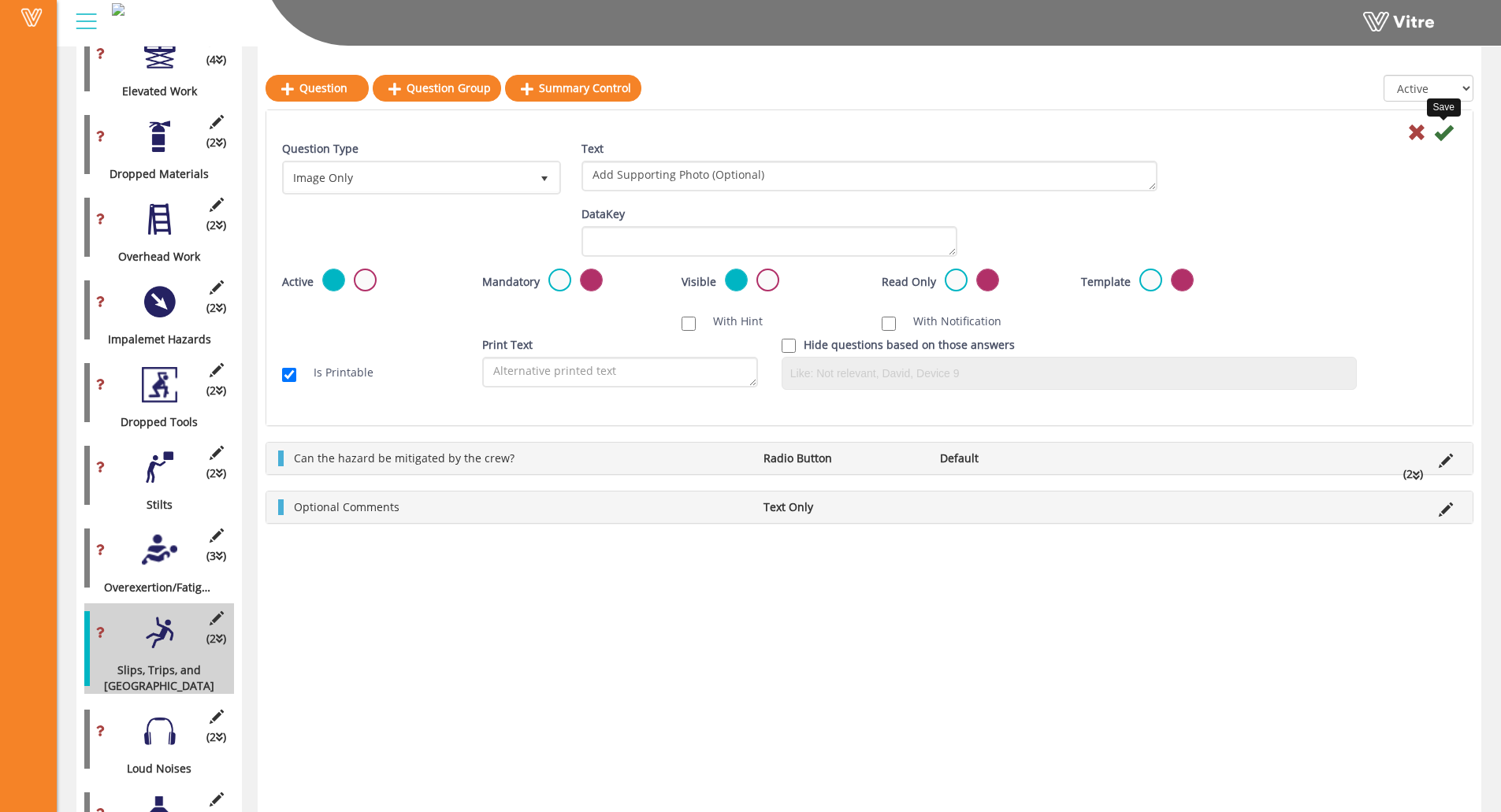
click at [1344, 137] on icon at bounding box center [1443, 132] width 19 height 19
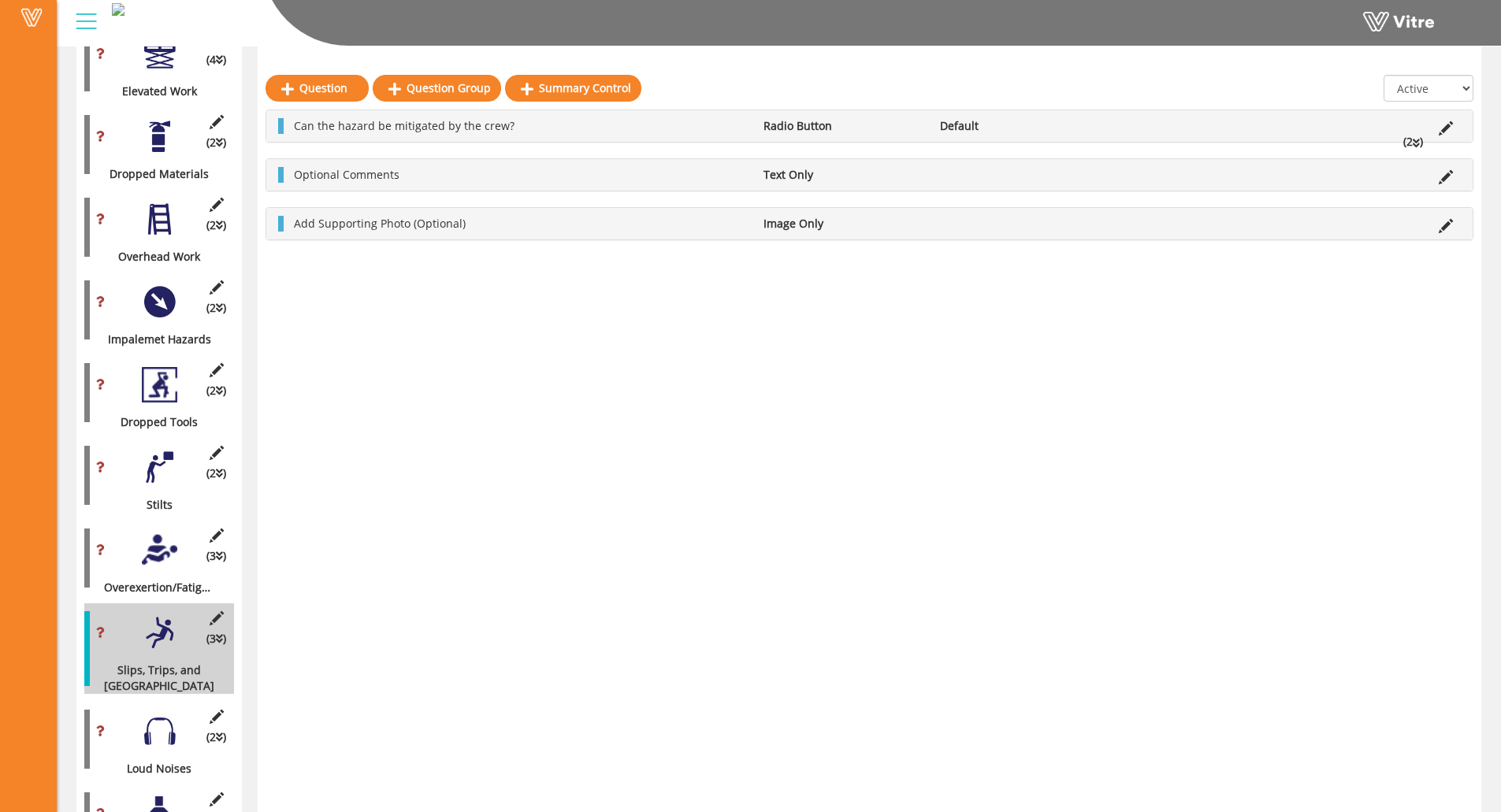
click at [159, 707] on div at bounding box center [159, 731] width 35 height 35
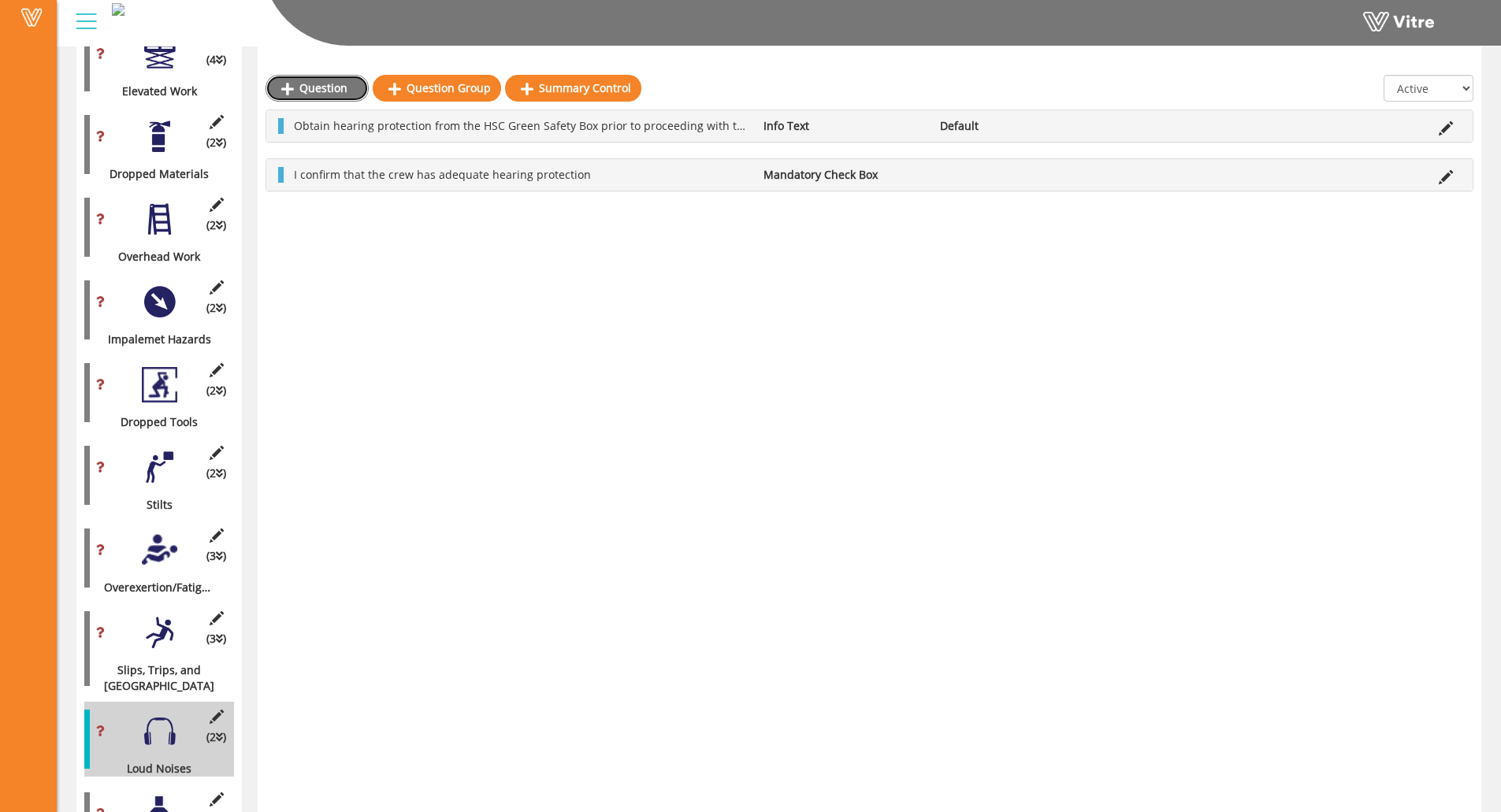
click at [315, 91] on link "Question" at bounding box center [317, 88] width 103 height 27
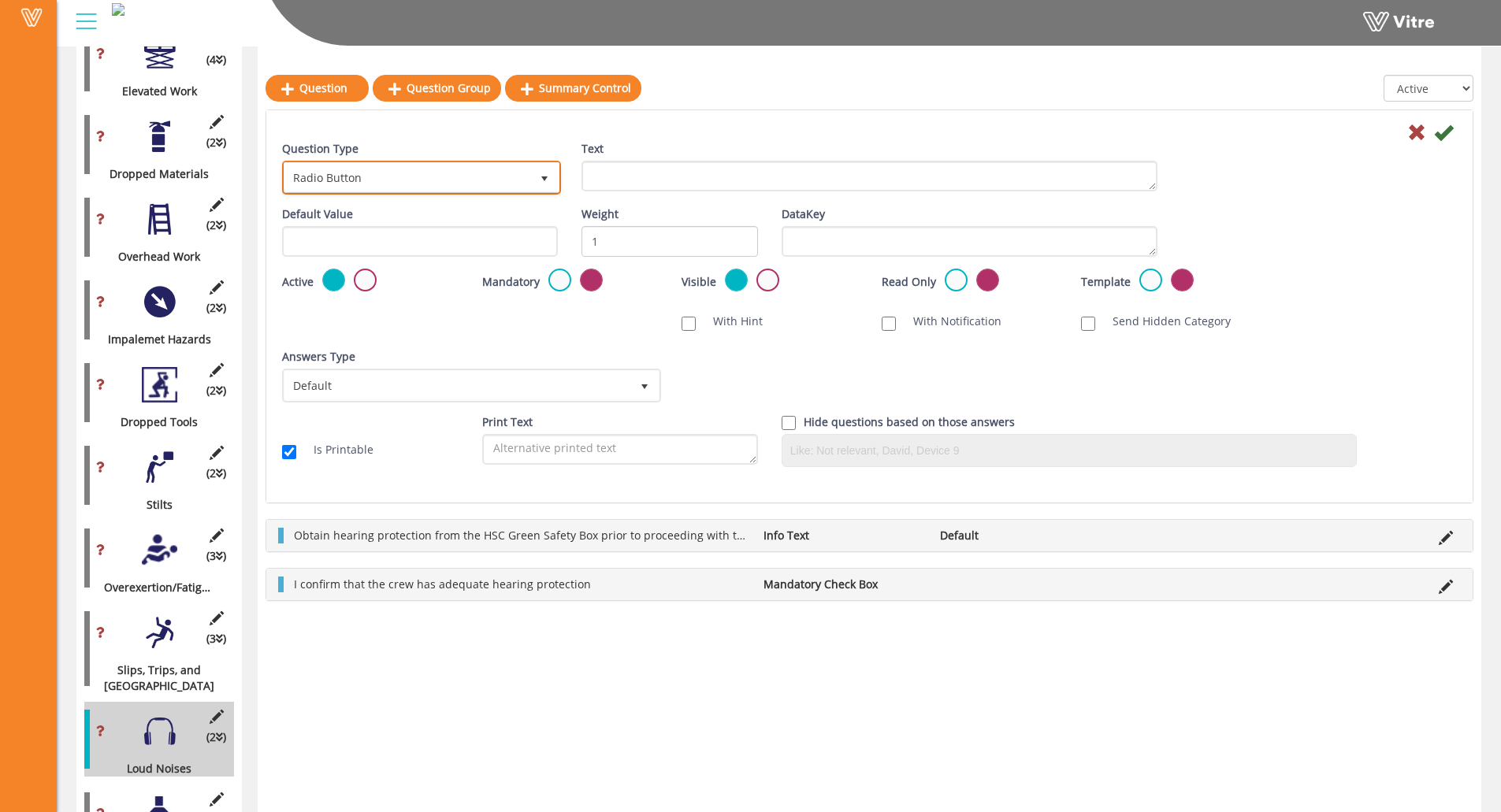
click at [356, 180] on span "Radio Button" at bounding box center [407, 177] width 246 height 29
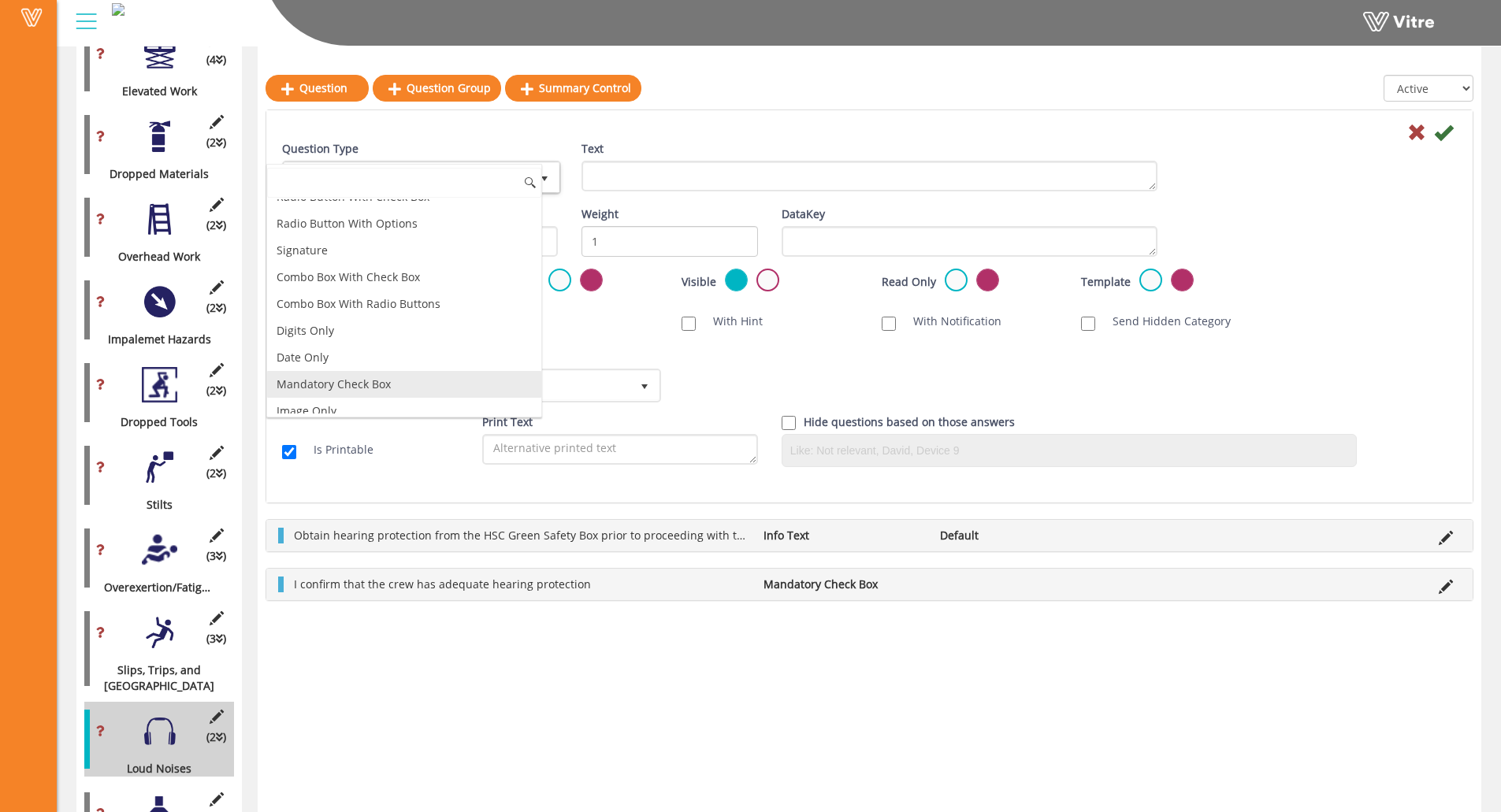
scroll to position [158, 0]
click at [342, 395] on li "Image Only" at bounding box center [404, 403] width 275 height 27
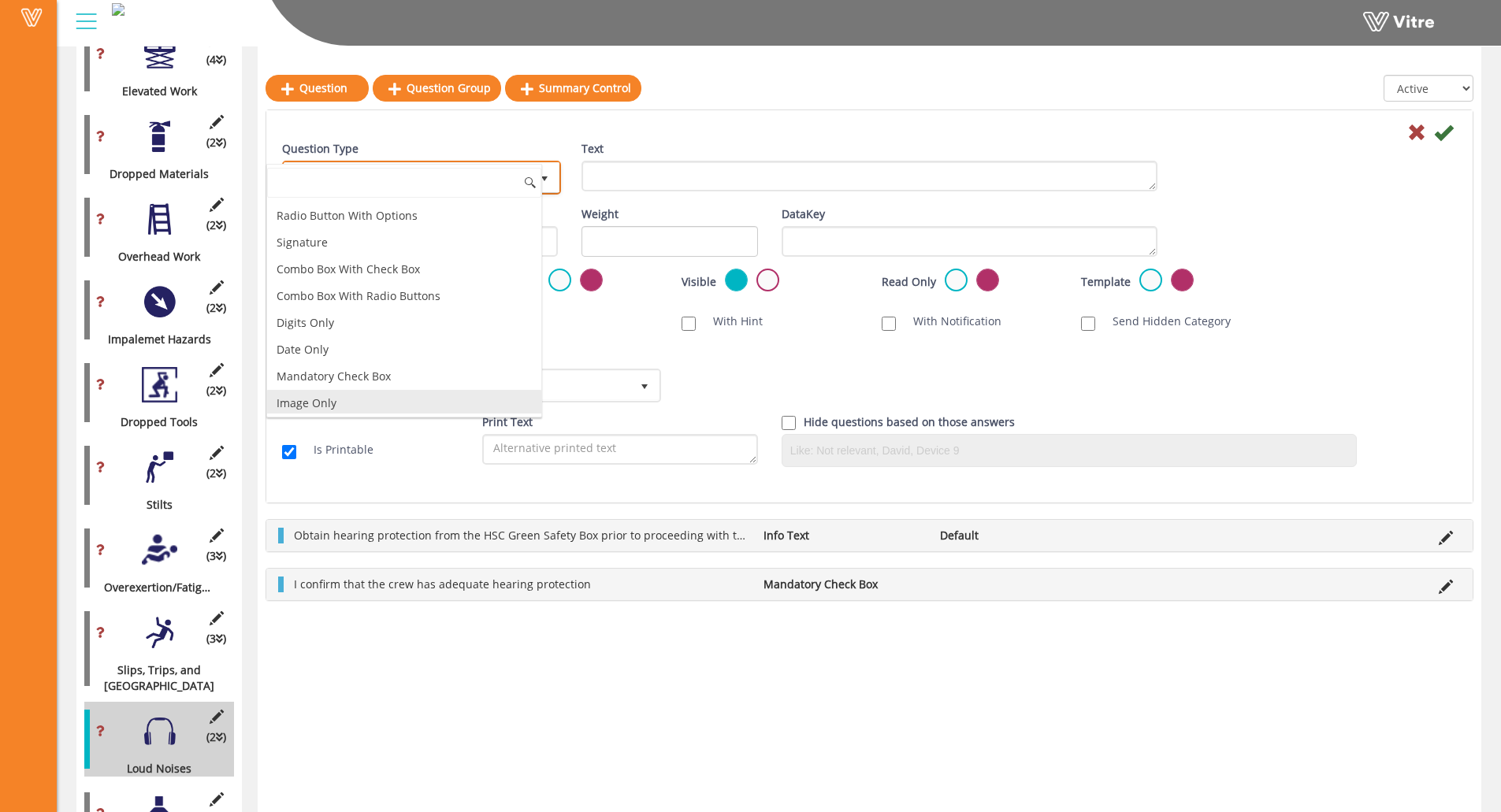
scroll to position [0, 0]
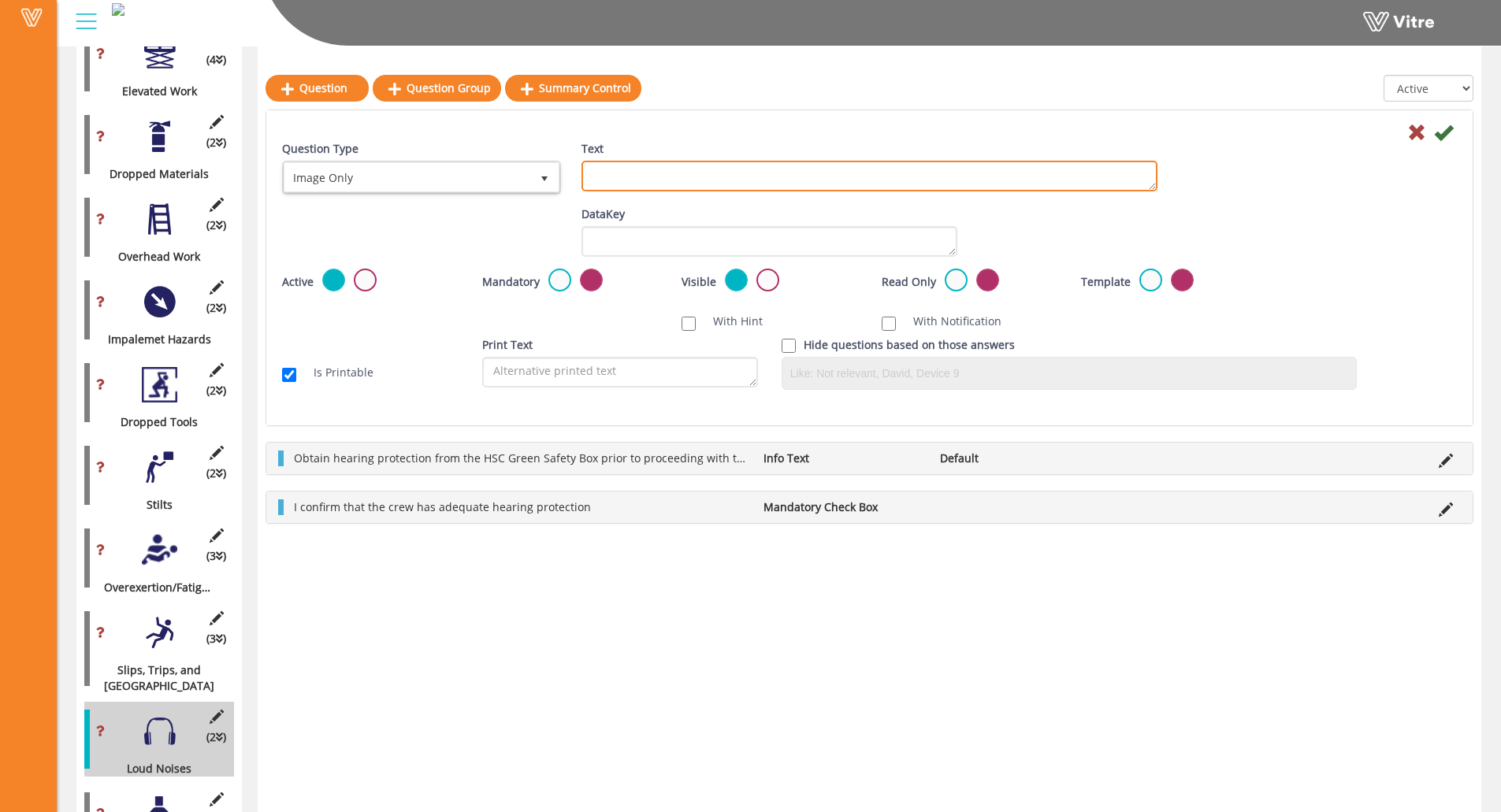
click at [685, 165] on textarea "Text" at bounding box center [869, 176] width 576 height 31
paste textarea "Add Supporting Photo (Optional)"
type textarea "Add Supporting Photo (Optional)"
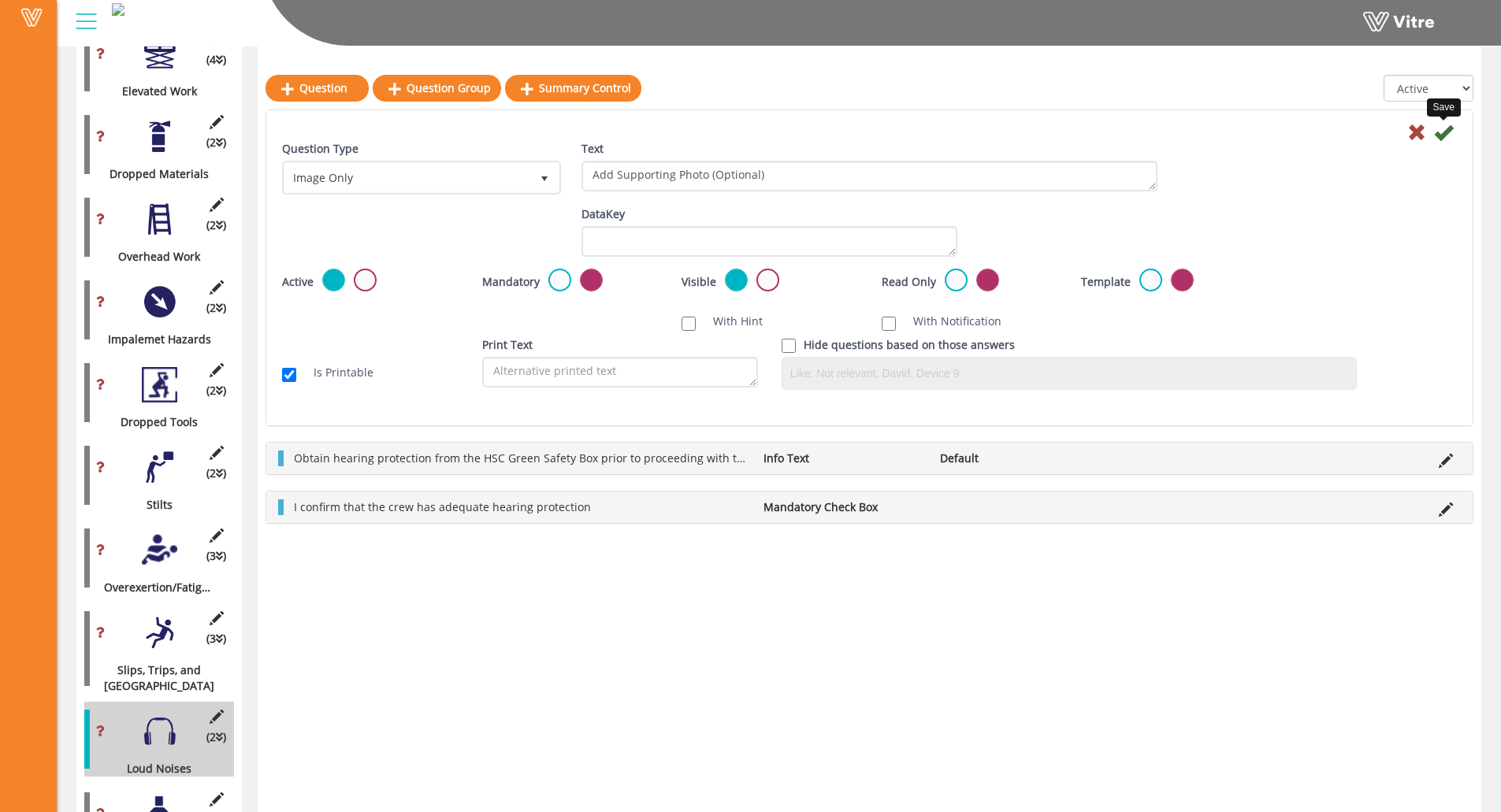
click at [1344, 130] on icon at bounding box center [1443, 132] width 19 height 19
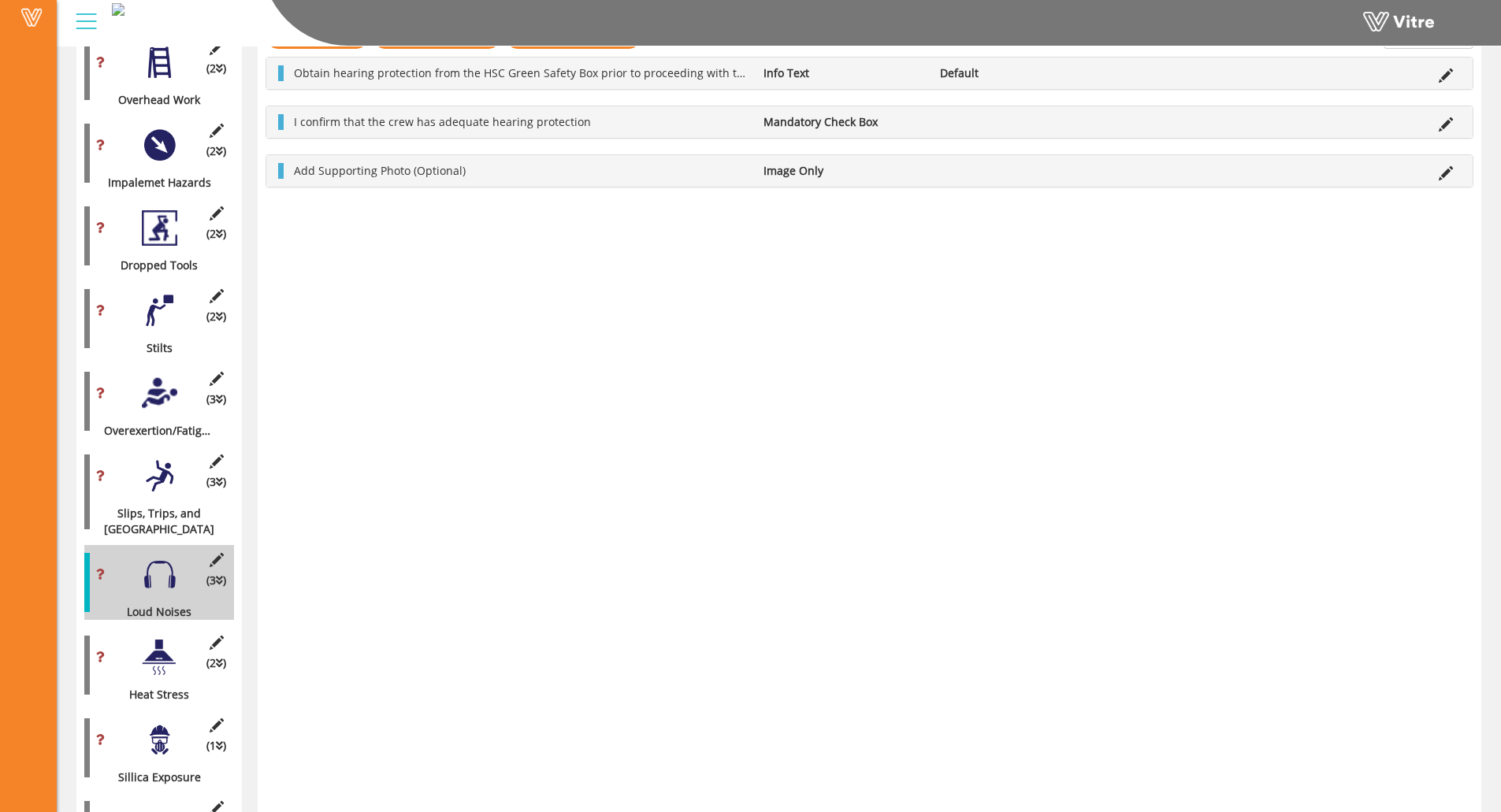
scroll to position [1455, 0]
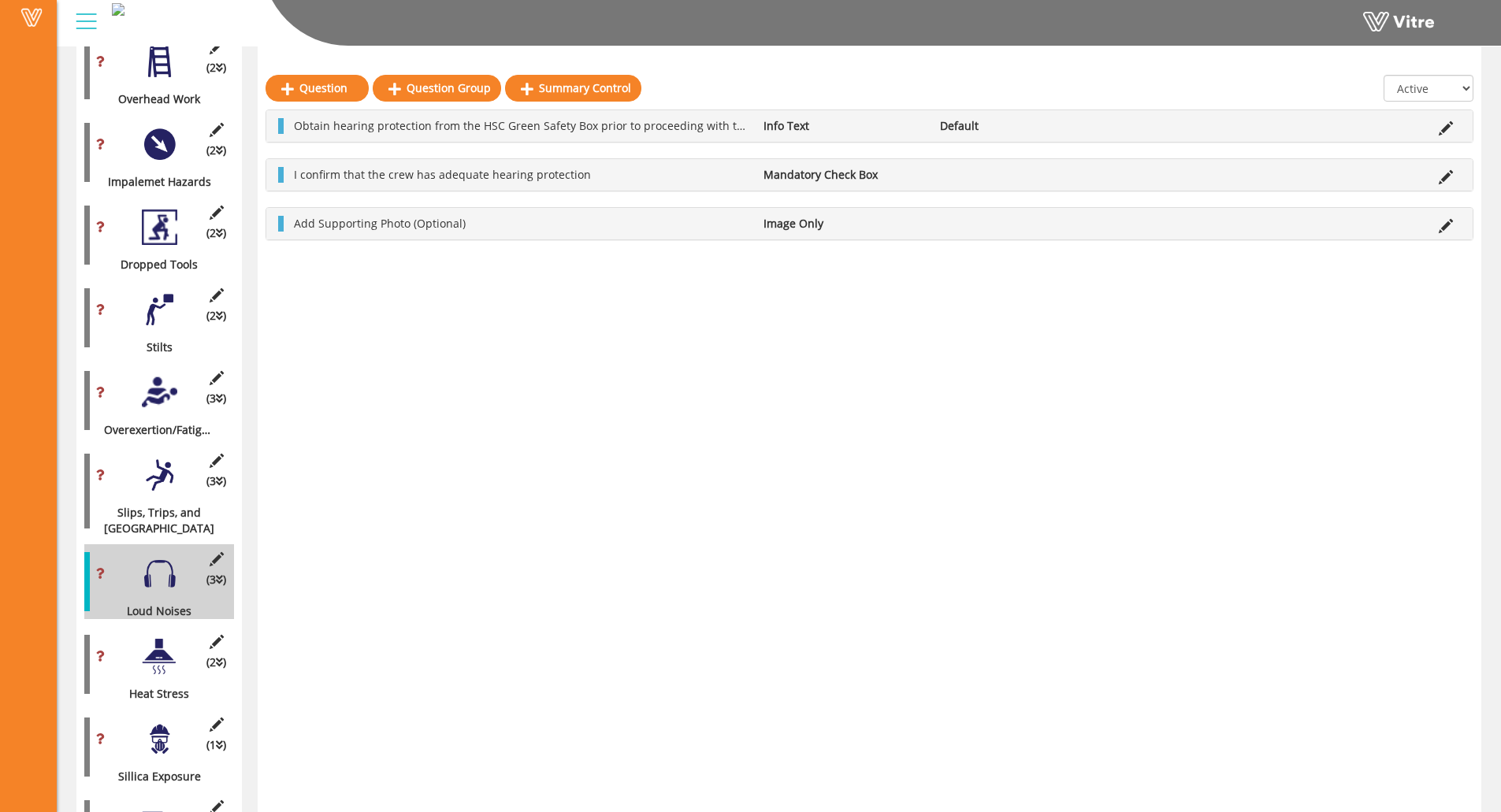
click at [156, 639] on div at bounding box center [159, 656] width 35 height 35
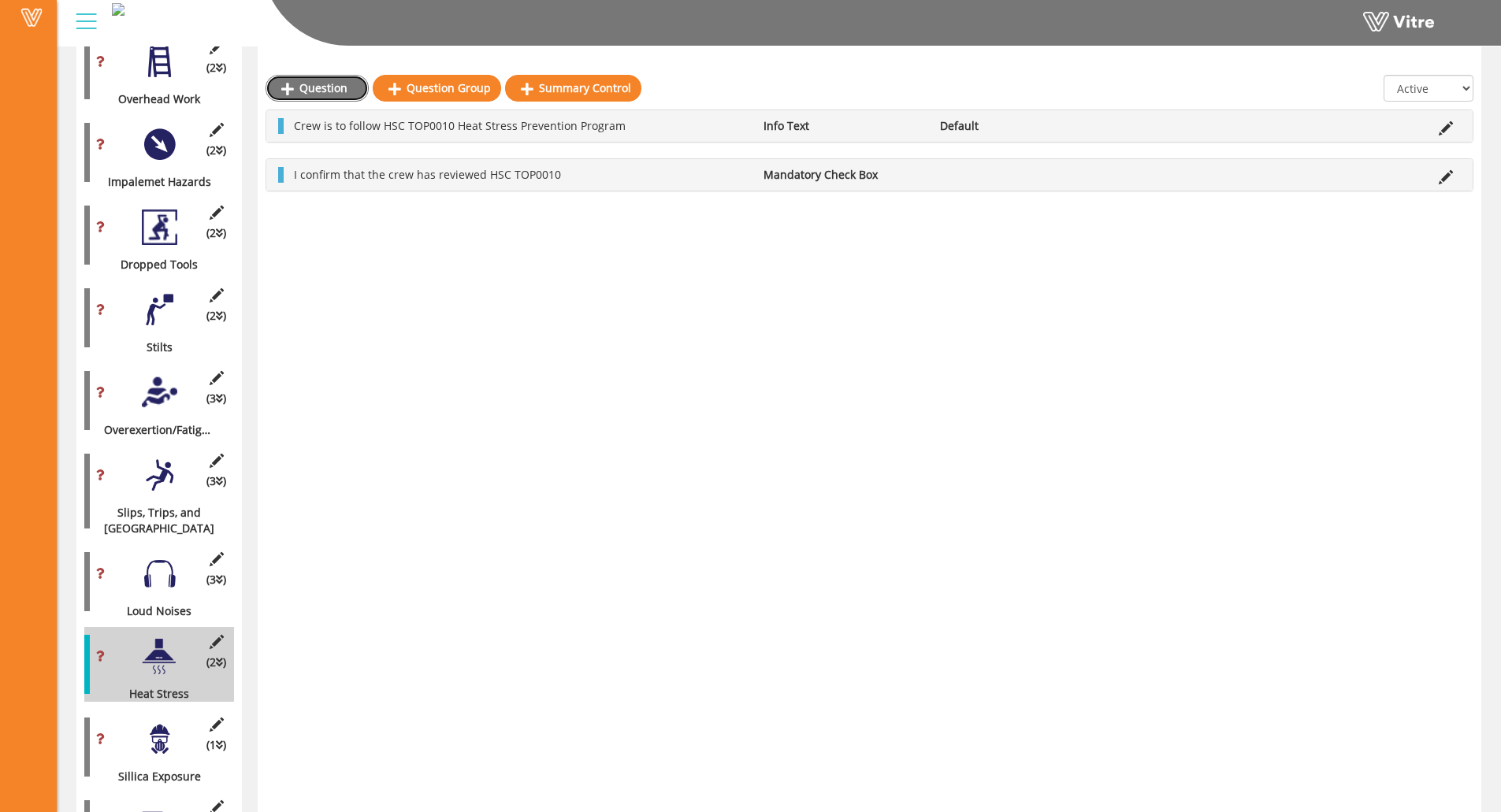
click at [320, 90] on link "Question" at bounding box center [317, 88] width 103 height 27
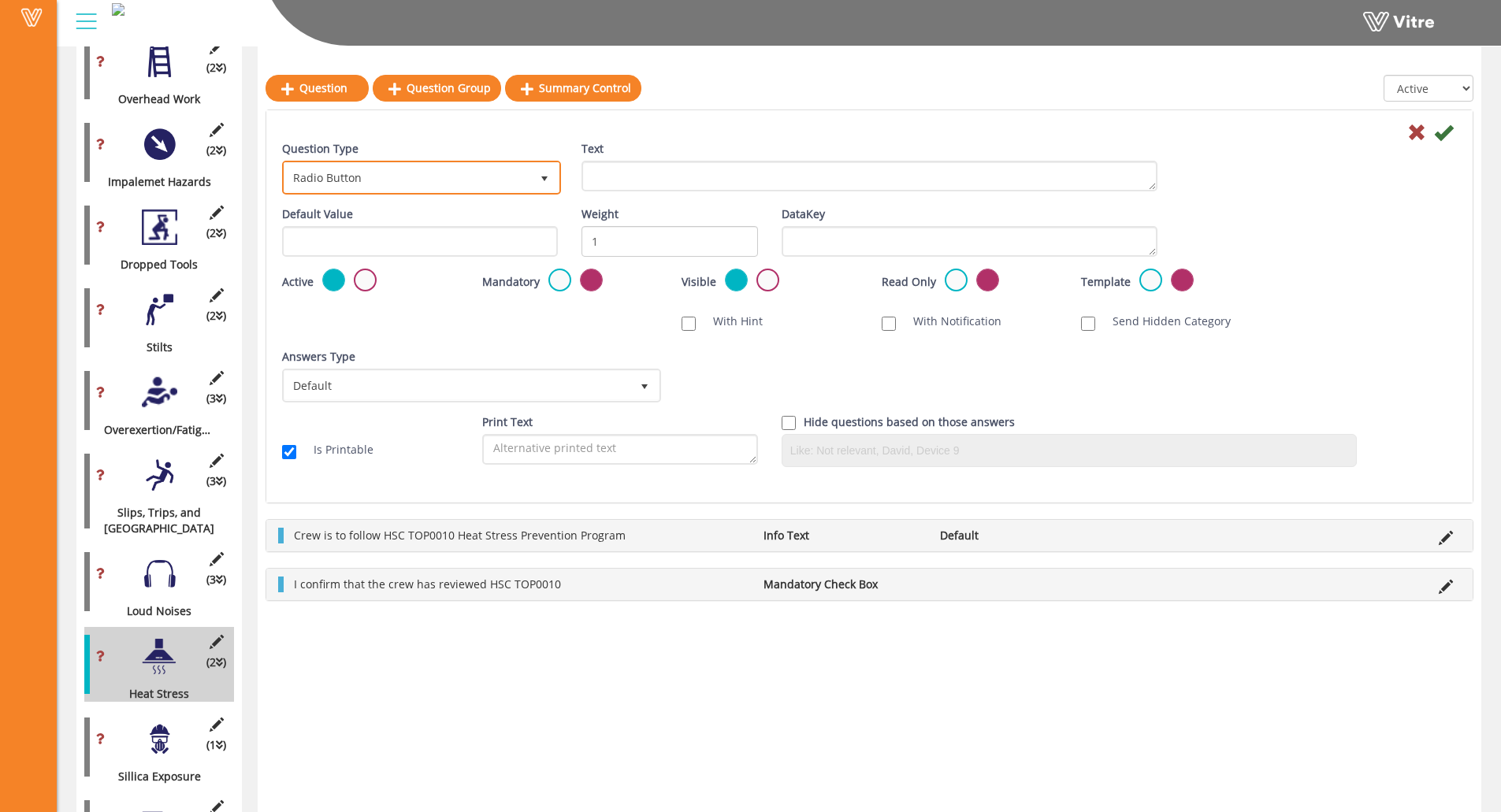
click at [449, 172] on span "Radio Button" at bounding box center [407, 177] width 246 height 29
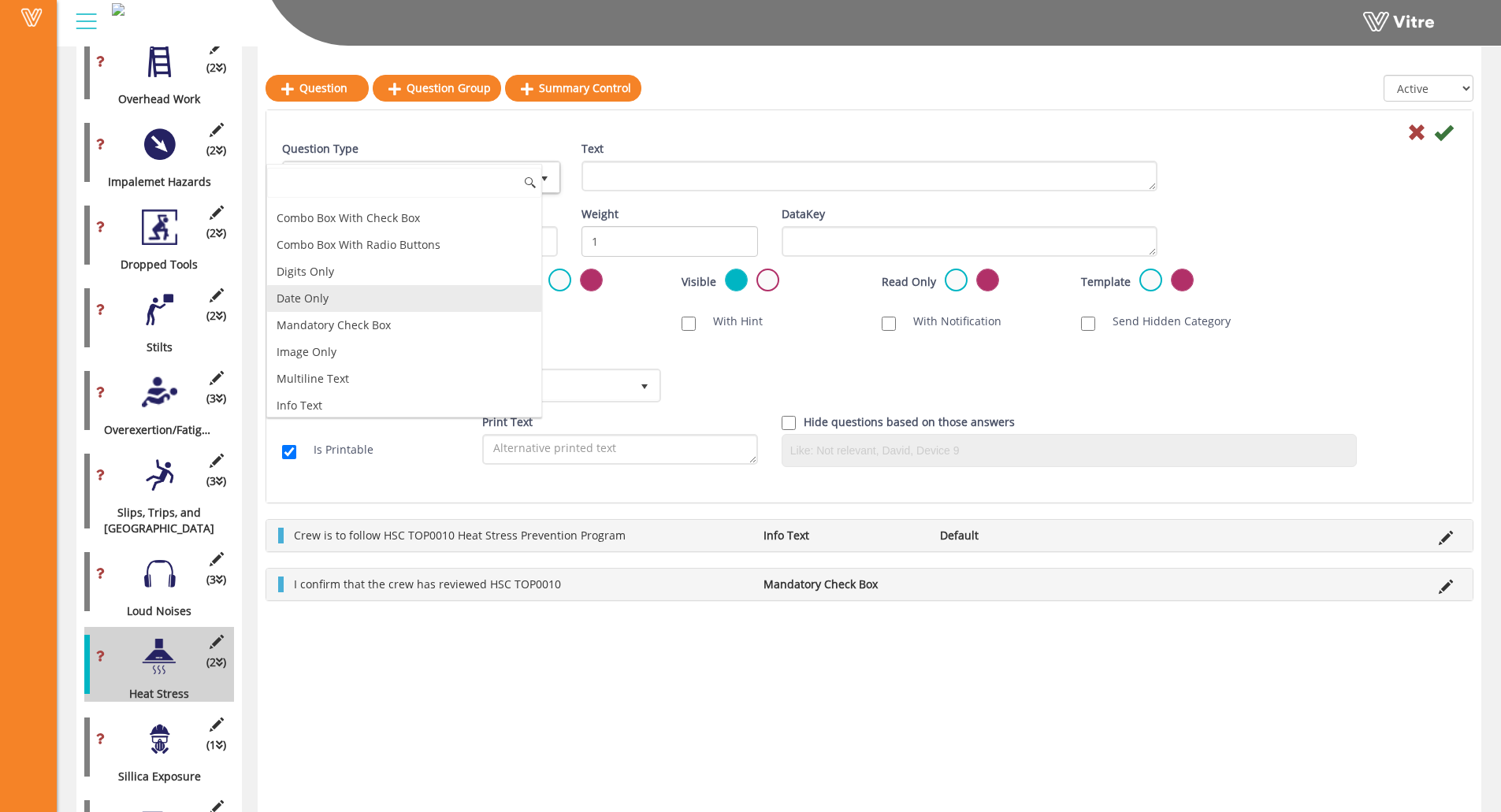
scroll to position [236, 0]
click at [369, 320] on li "Image Only" at bounding box center [404, 324] width 275 height 27
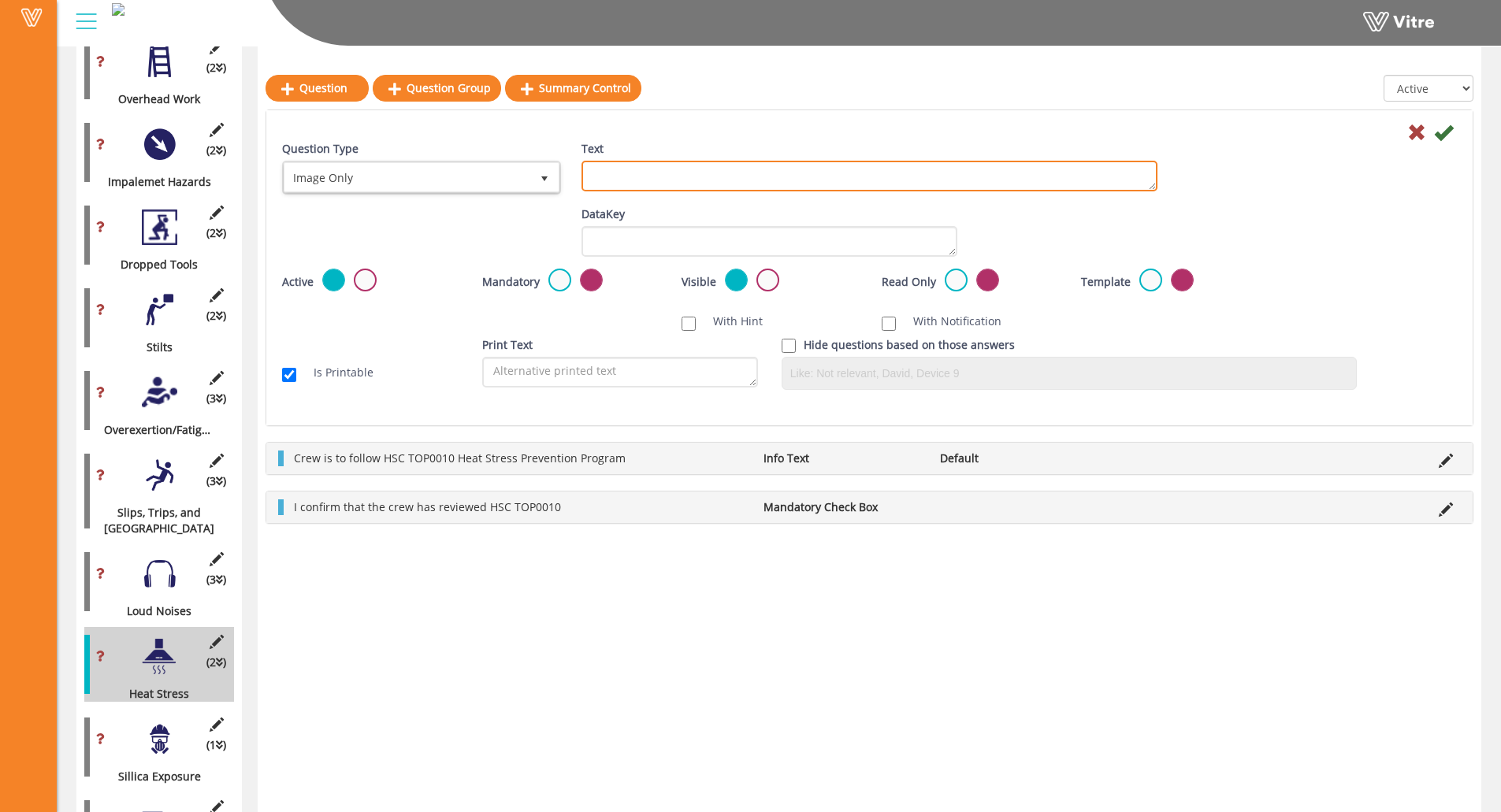
click at [608, 185] on textarea "Text" at bounding box center [869, 176] width 576 height 31
paste textarea "Add Supporting Photo (Optional)"
type textarea "Add Supporting Photo (Optional)"
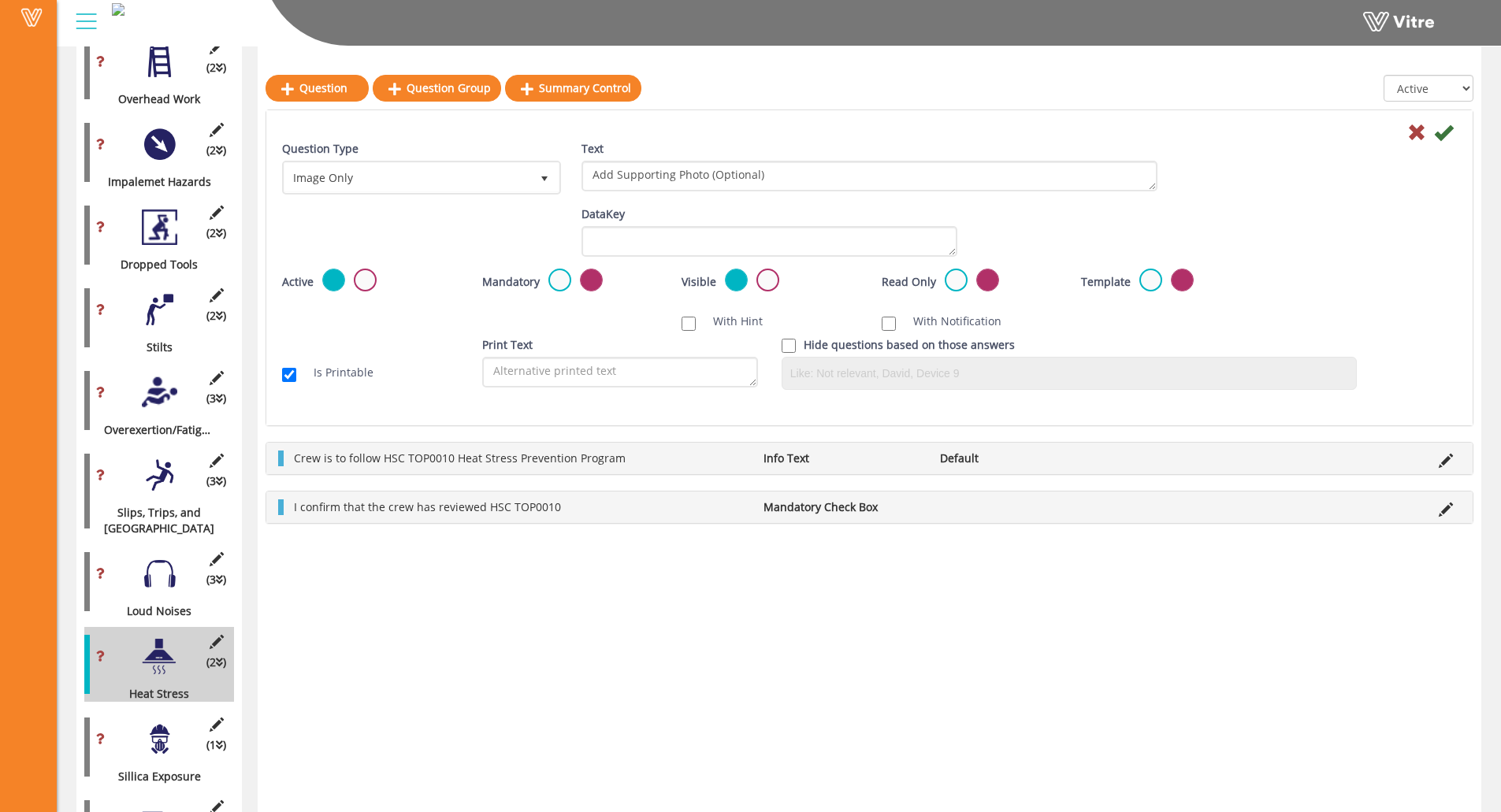
click at [887, 94] on div at bounding box center [869, 92] width 1208 height 34
click at [1344, 131] on icon at bounding box center [1443, 132] width 19 height 19
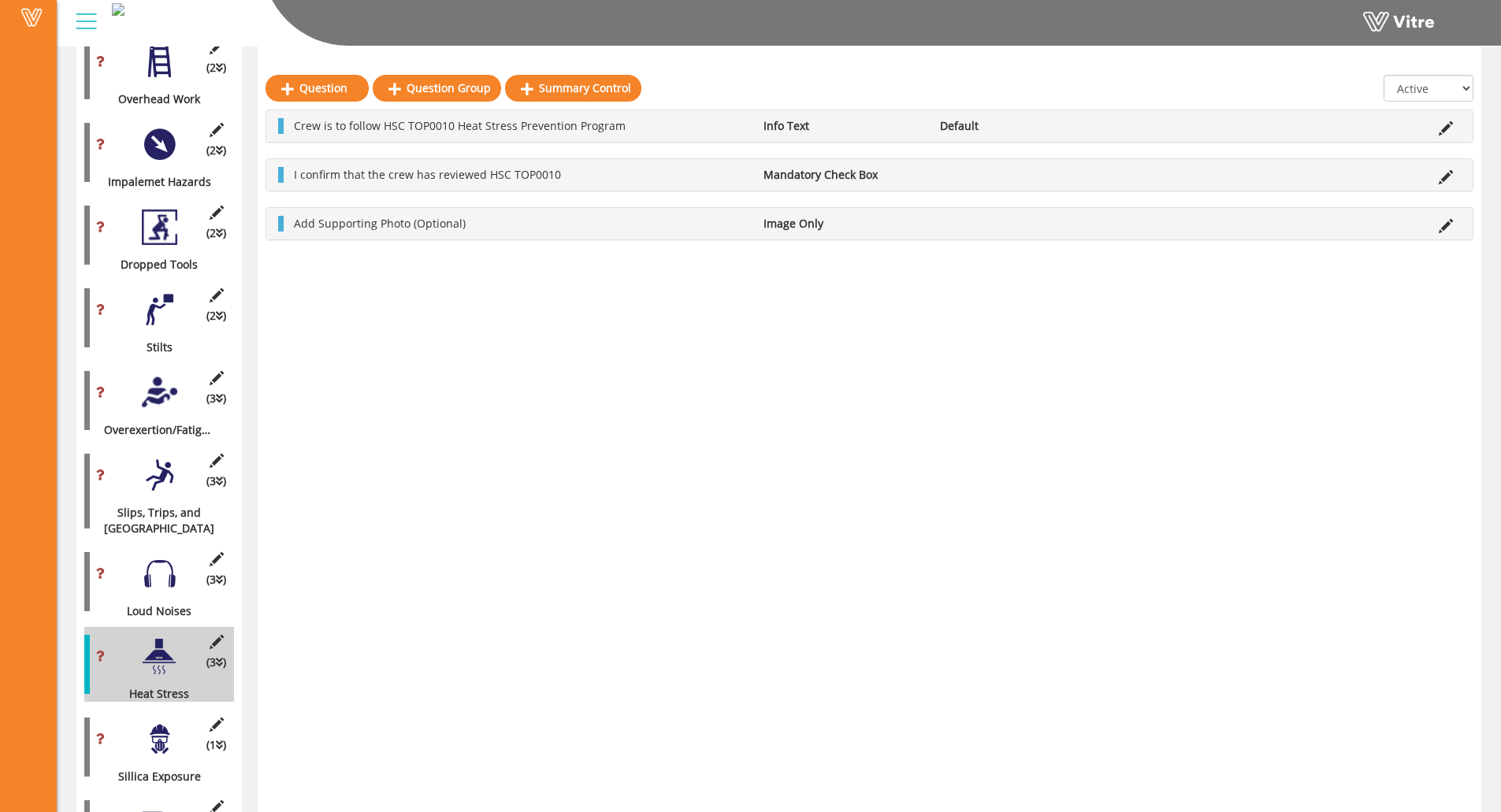
click at [166, 707] on div "(1 ) Sillica Exposure" at bounding box center [159, 747] width 150 height 75
click at [157, 707] on div at bounding box center [159, 738] width 35 height 35
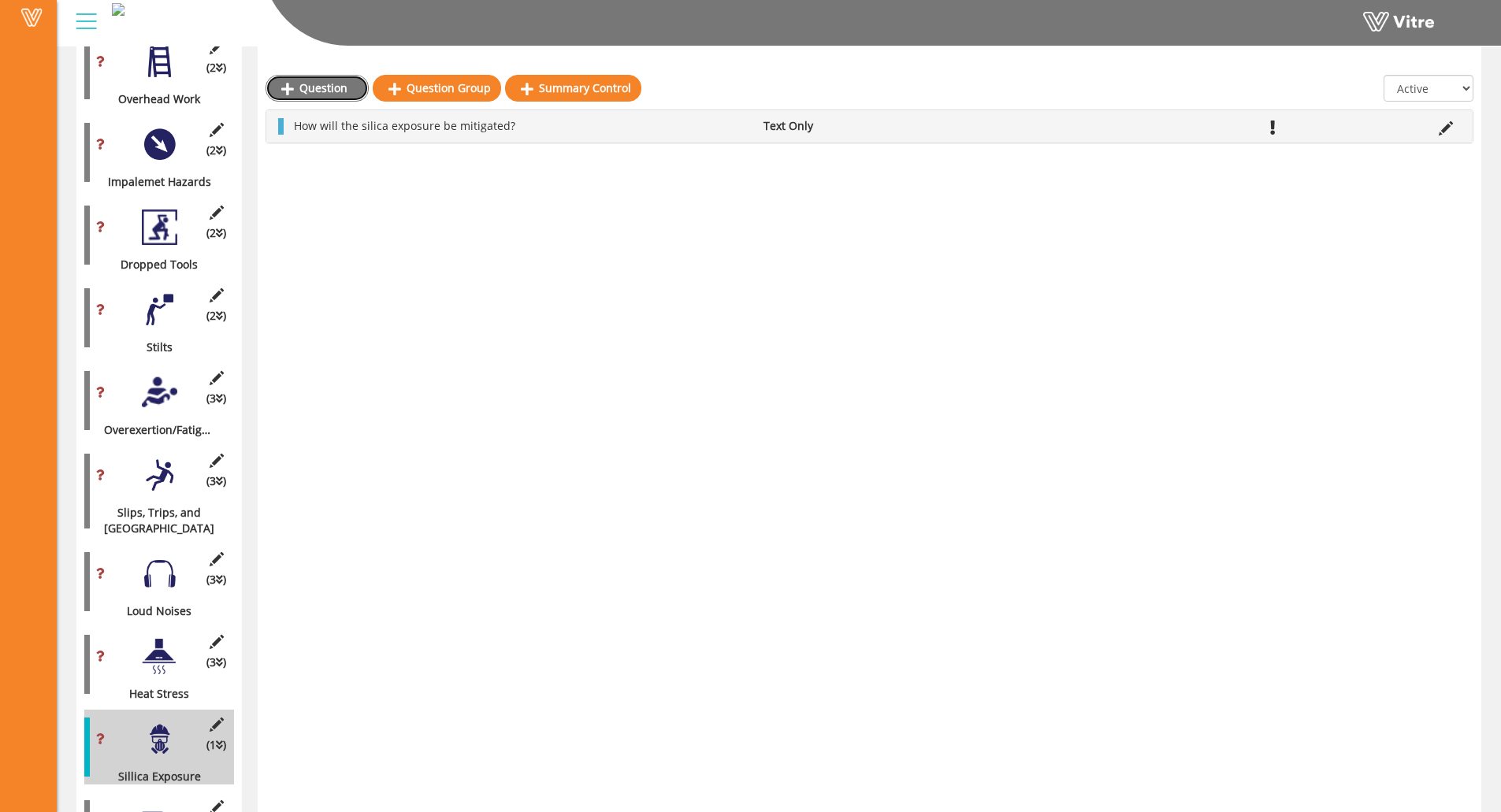
click at [319, 82] on link "Question" at bounding box center [317, 88] width 103 height 27
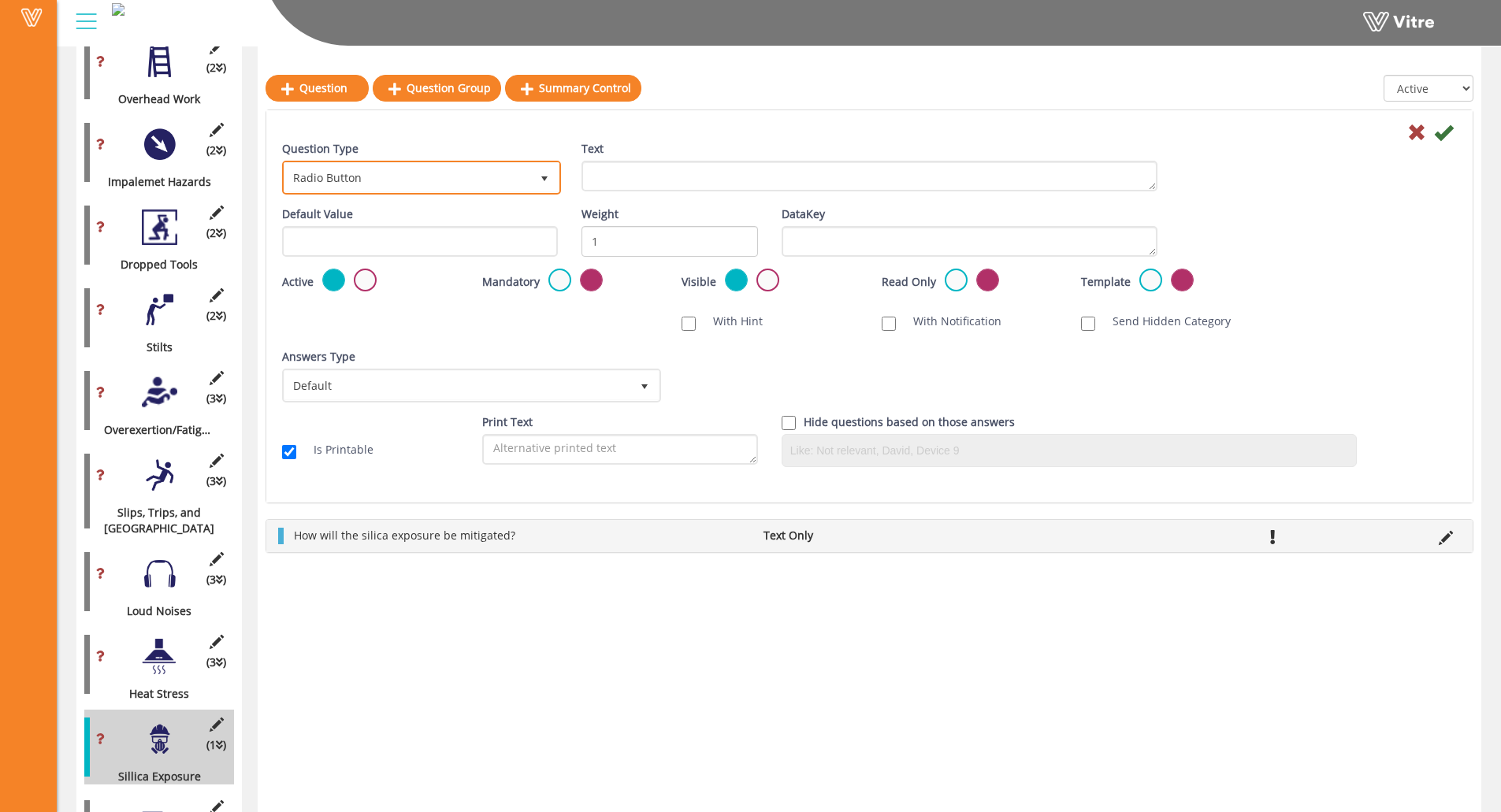
click at [475, 172] on span "Radio Button" at bounding box center [407, 177] width 246 height 29
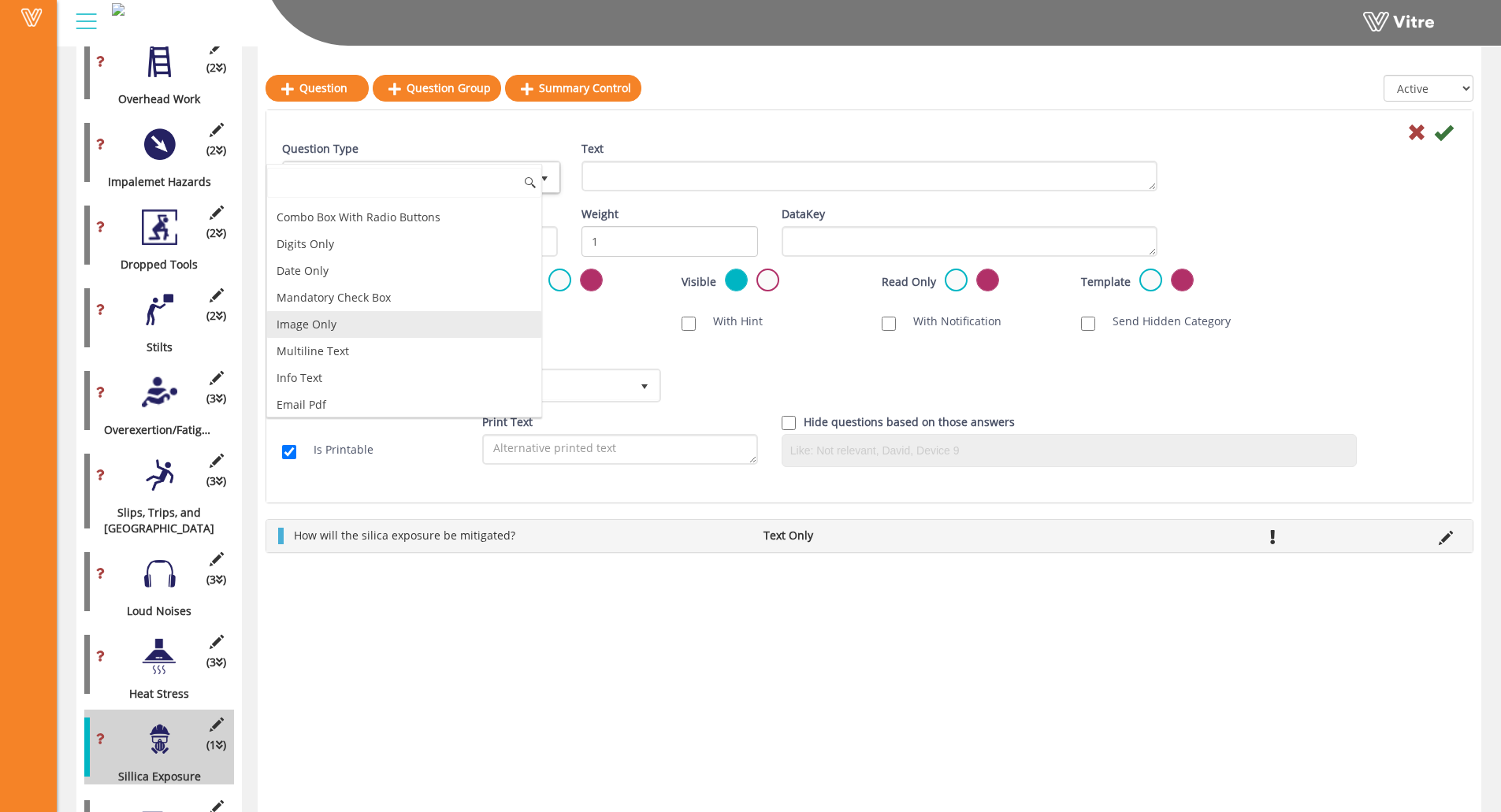
click at [439, 328] on li "Image Only" at bounding box center [404, 324] width 275 height 27
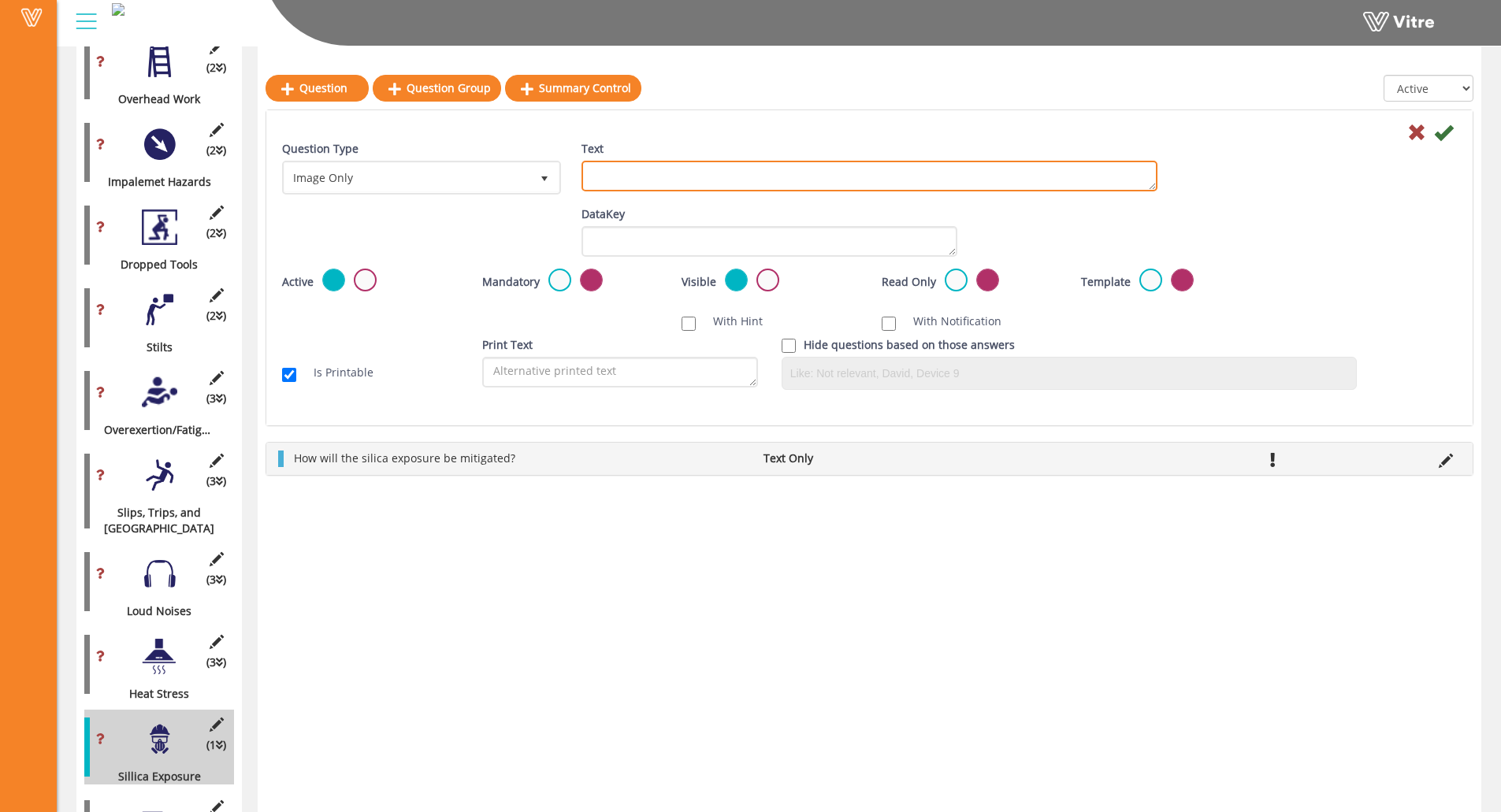
click at [650, 181] on textarea "Text" at bounding box center [869, 176] width 576 height 31
paste textarea "Add Supporting Photo (Optional)"
type textarea "Add Supporting Photo (Optional)"
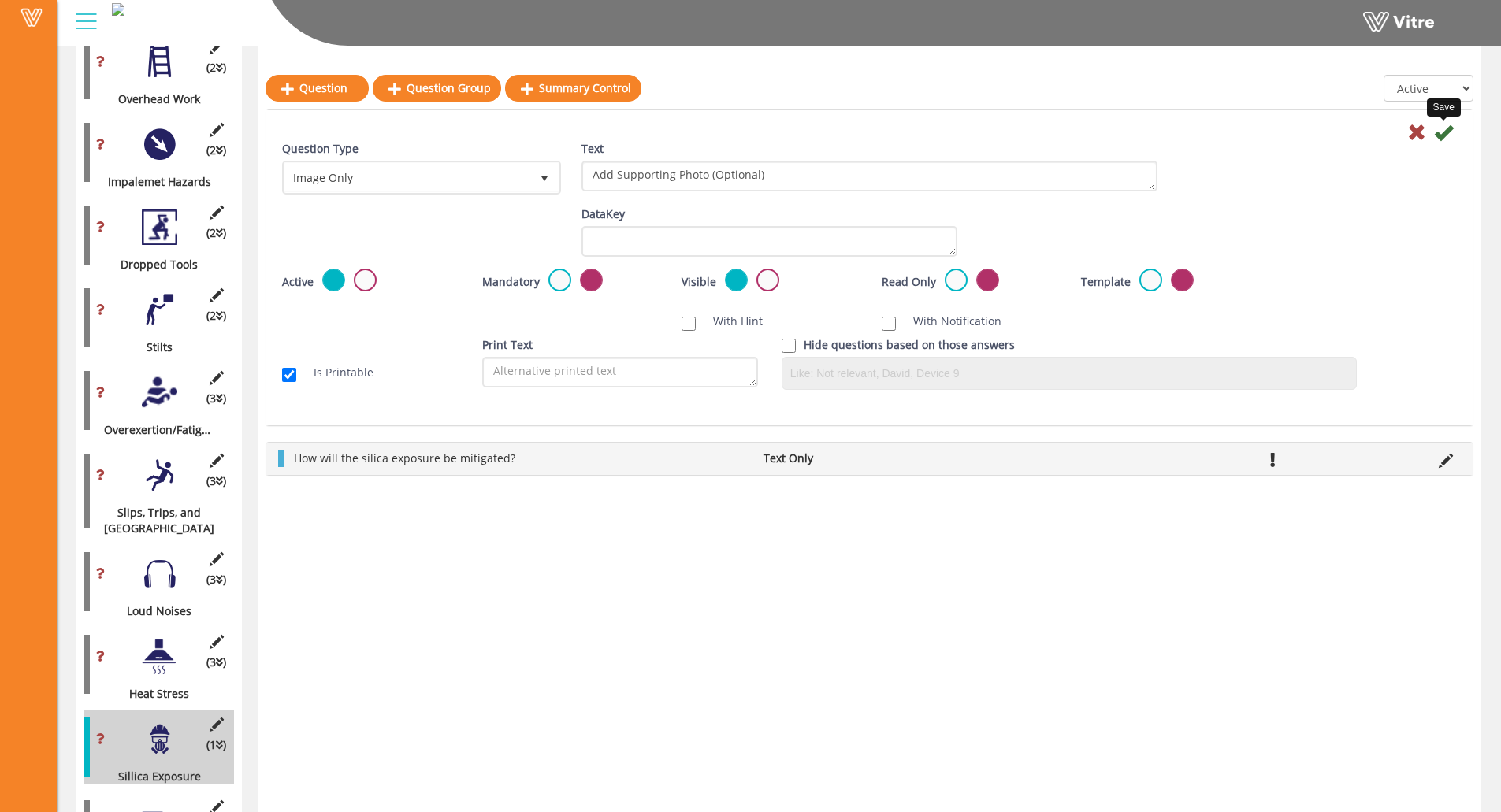
click at [1344, 138] on icon at bounding box center [1443, 132] width 19 height 19
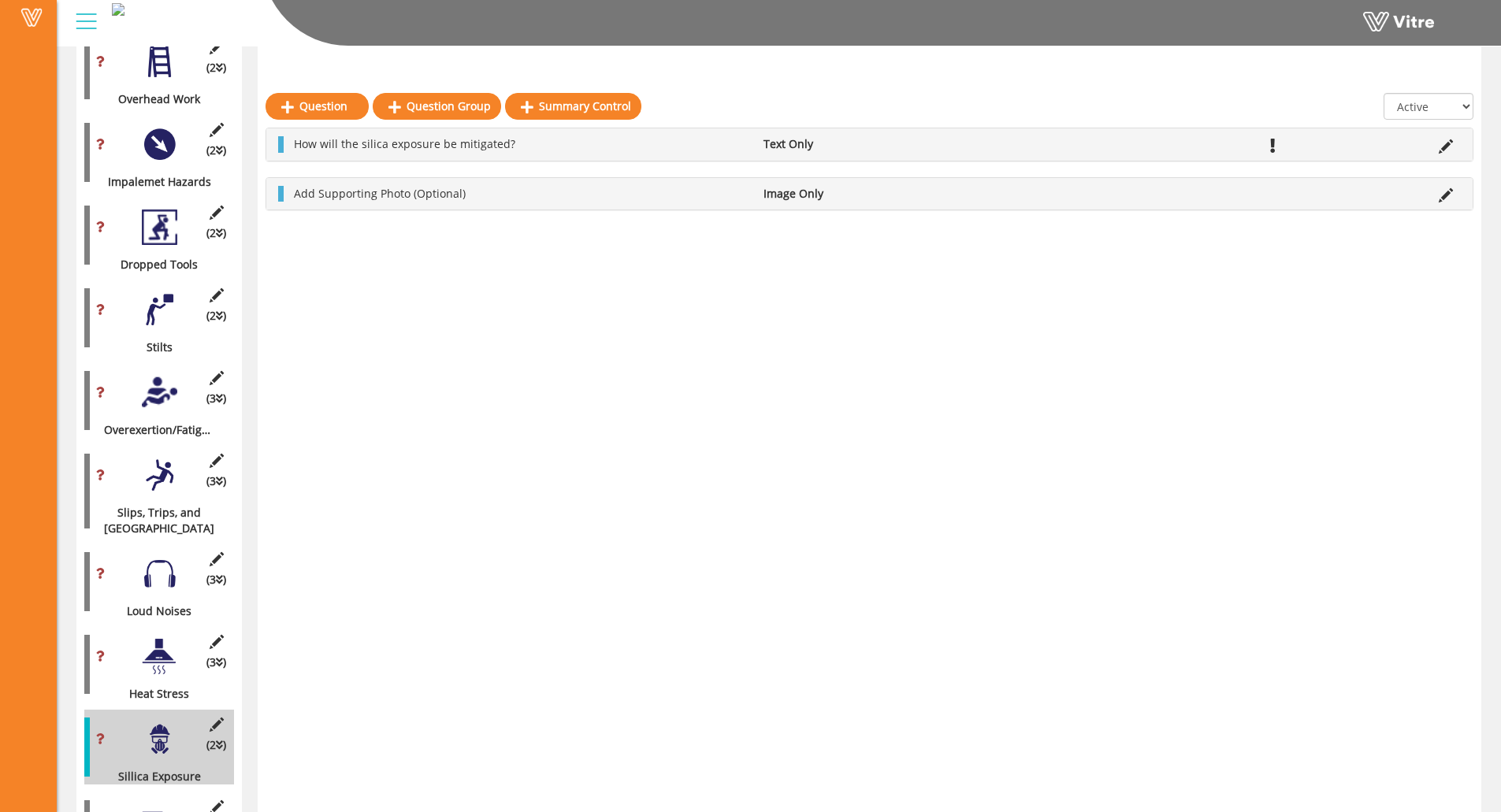
scroll to position [1533, 0]
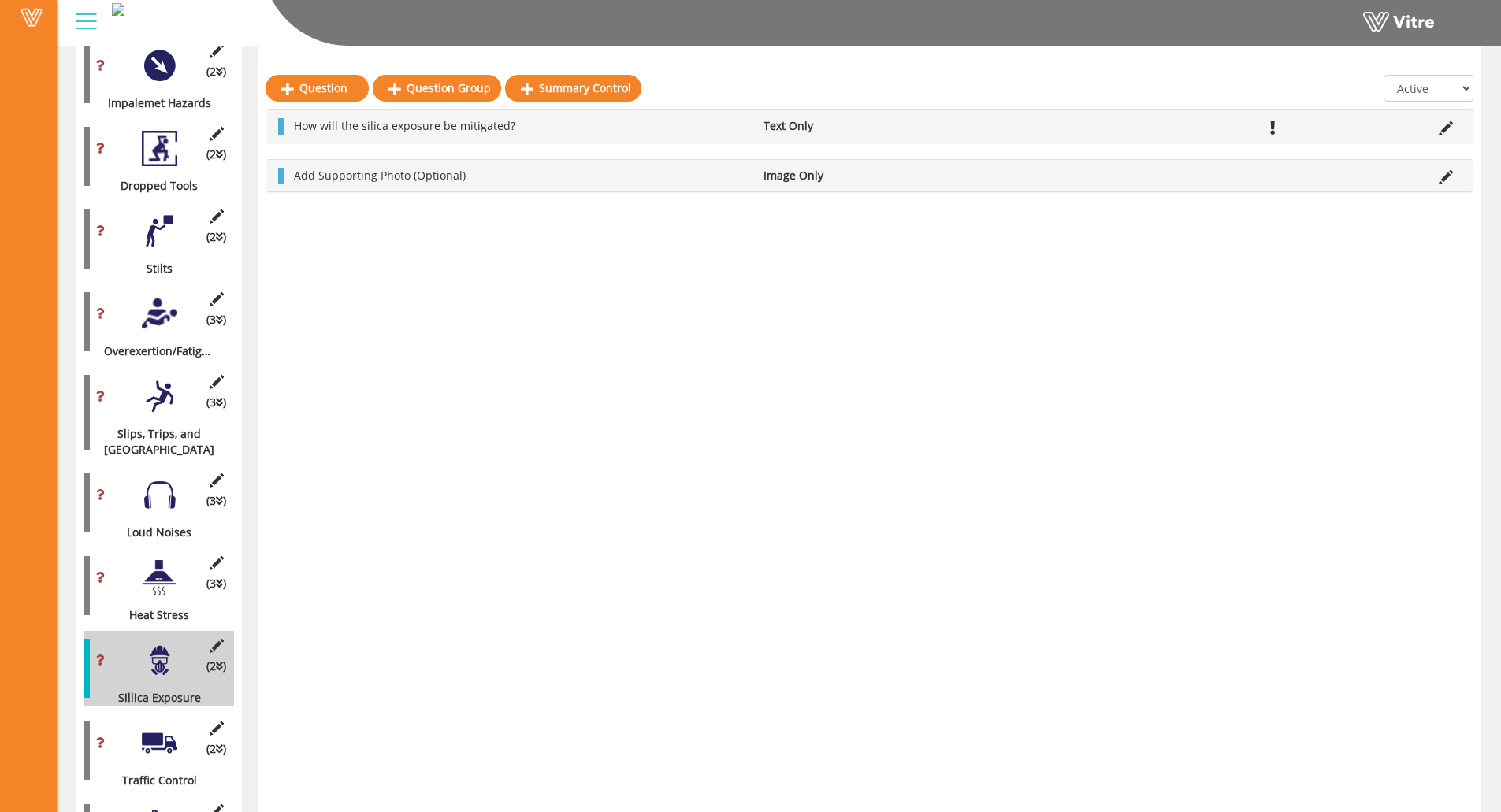
click at [143, 707] on div at bounding box center [159, 743] width 35 height 35
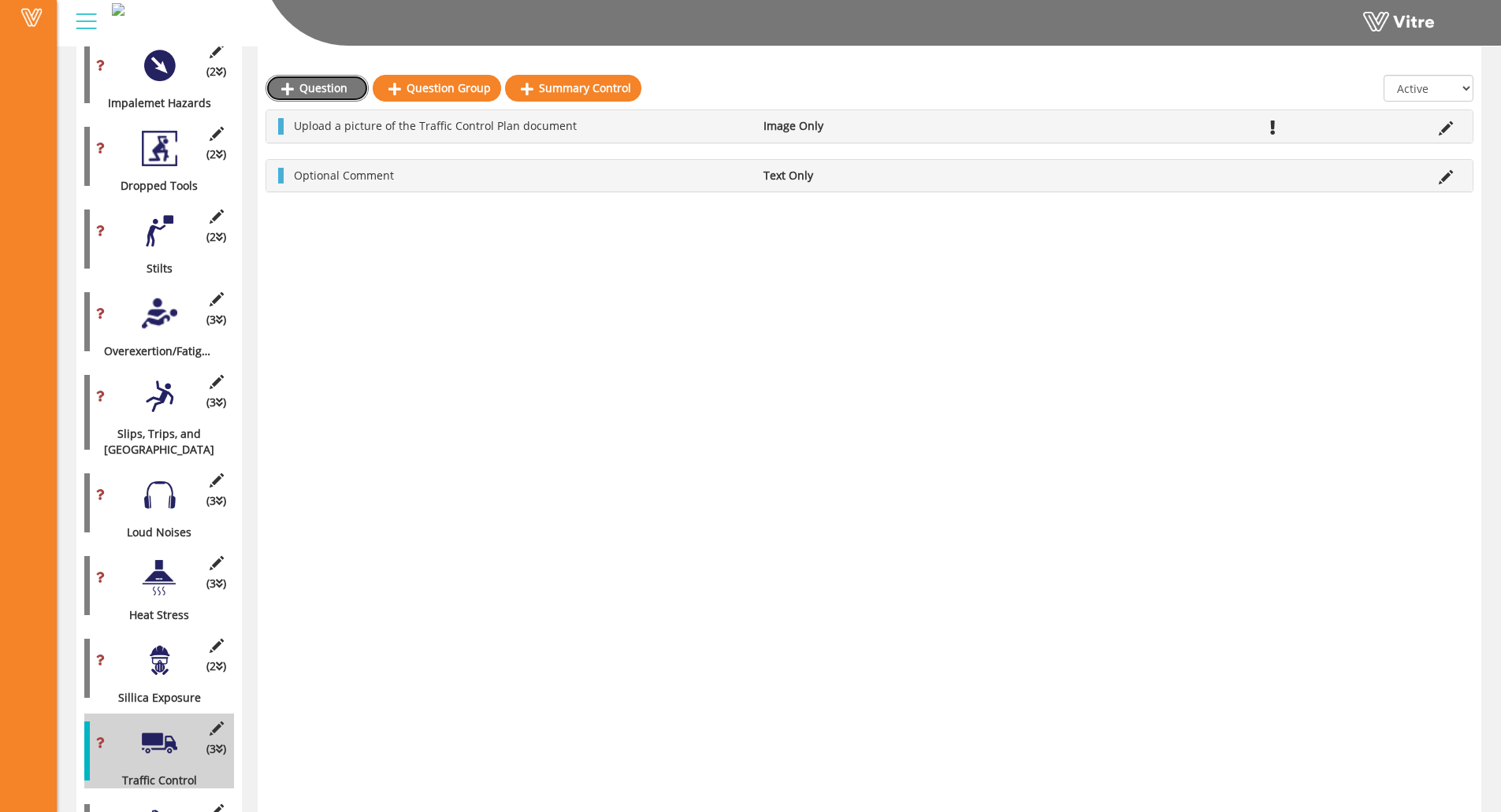
click at [310, 93] on link "Question" at bounding box center [317, 88] width 103 height 27
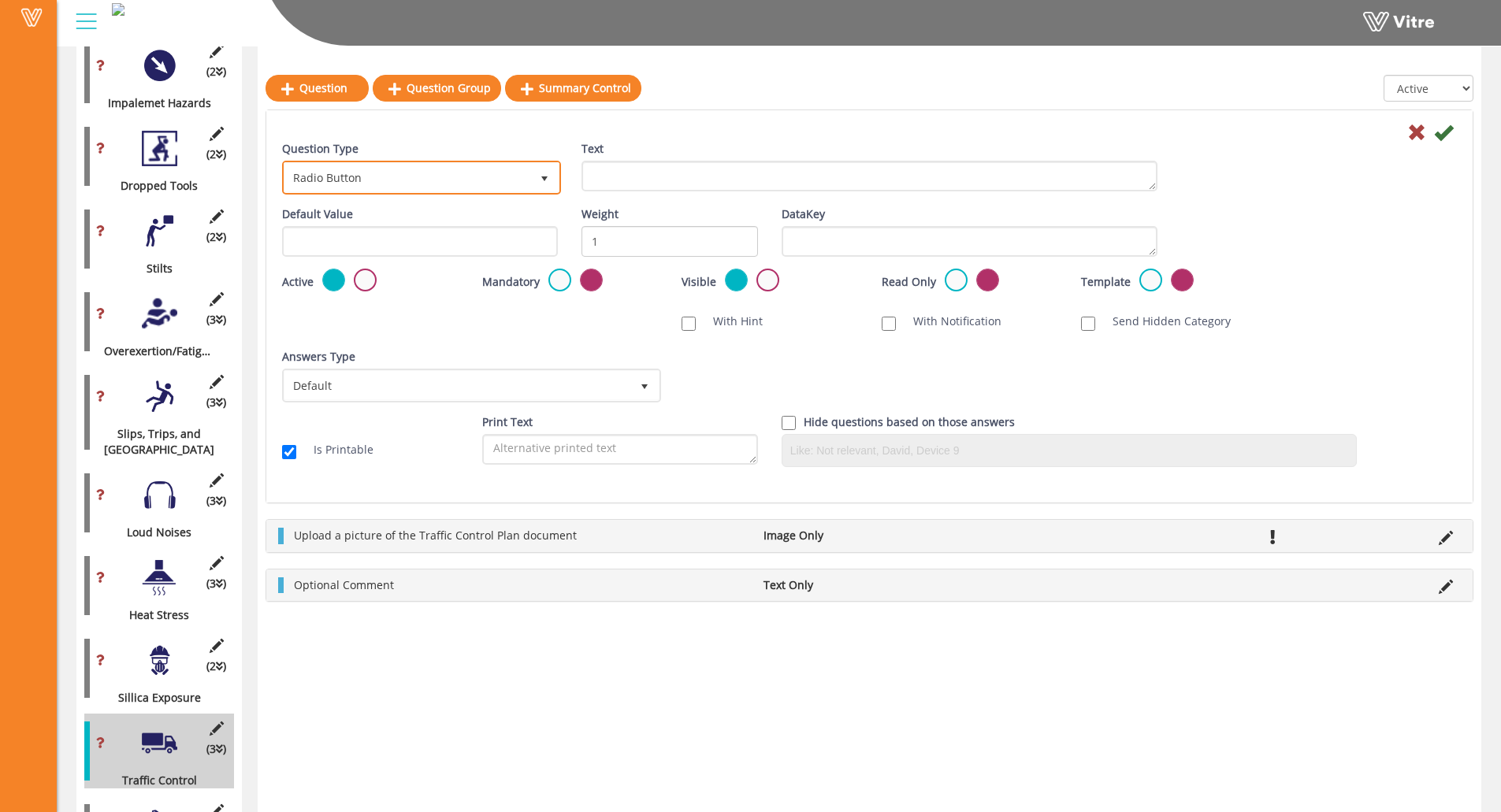
click at [395, 183] on span "Radio Button" at bounding box center [407, 177] width 246 height 29
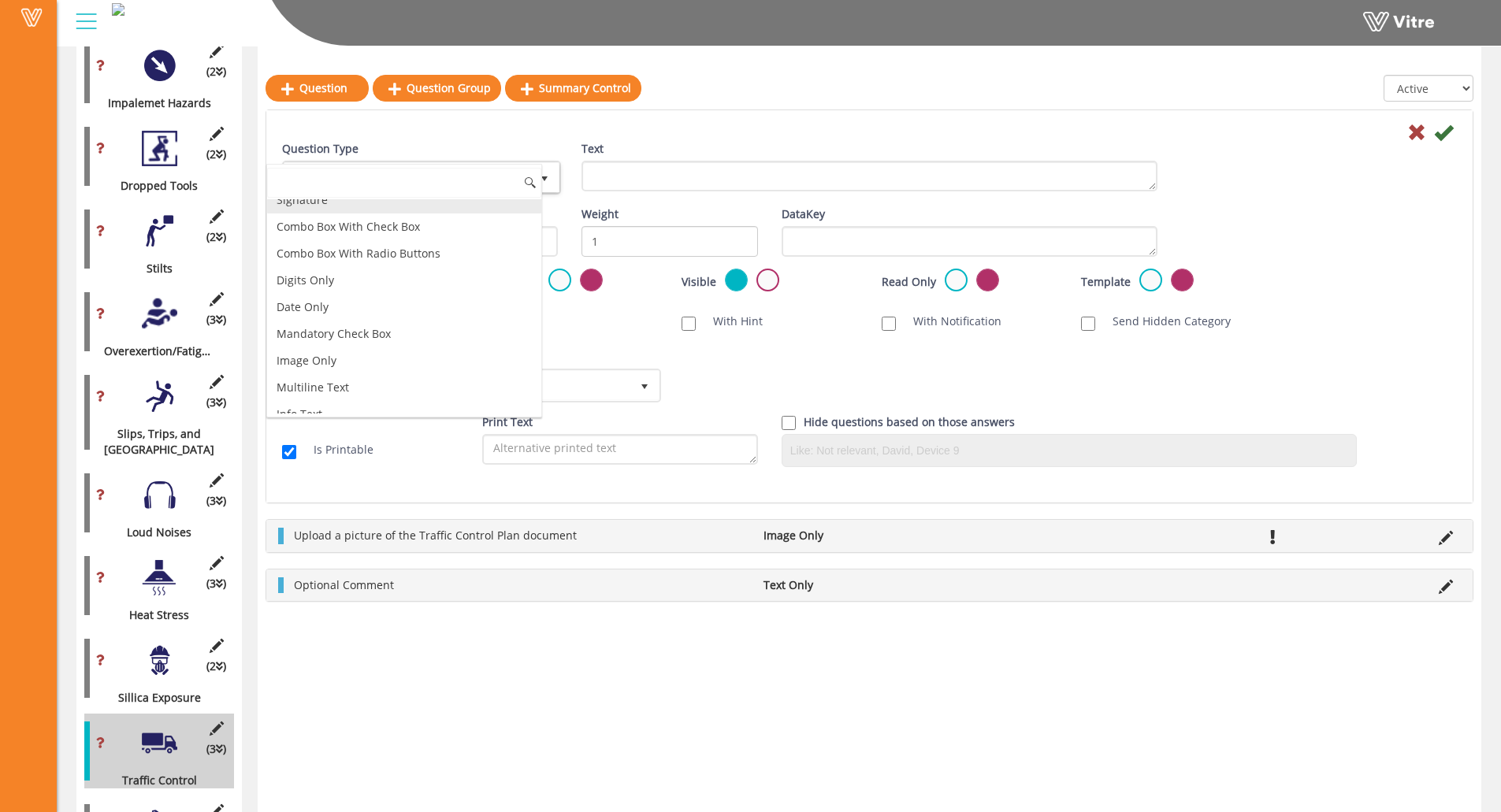
scroll to position [236, 0]
click at [353, 325] on li "Image Only" at bounding box center [404, 324] width 275 height 27
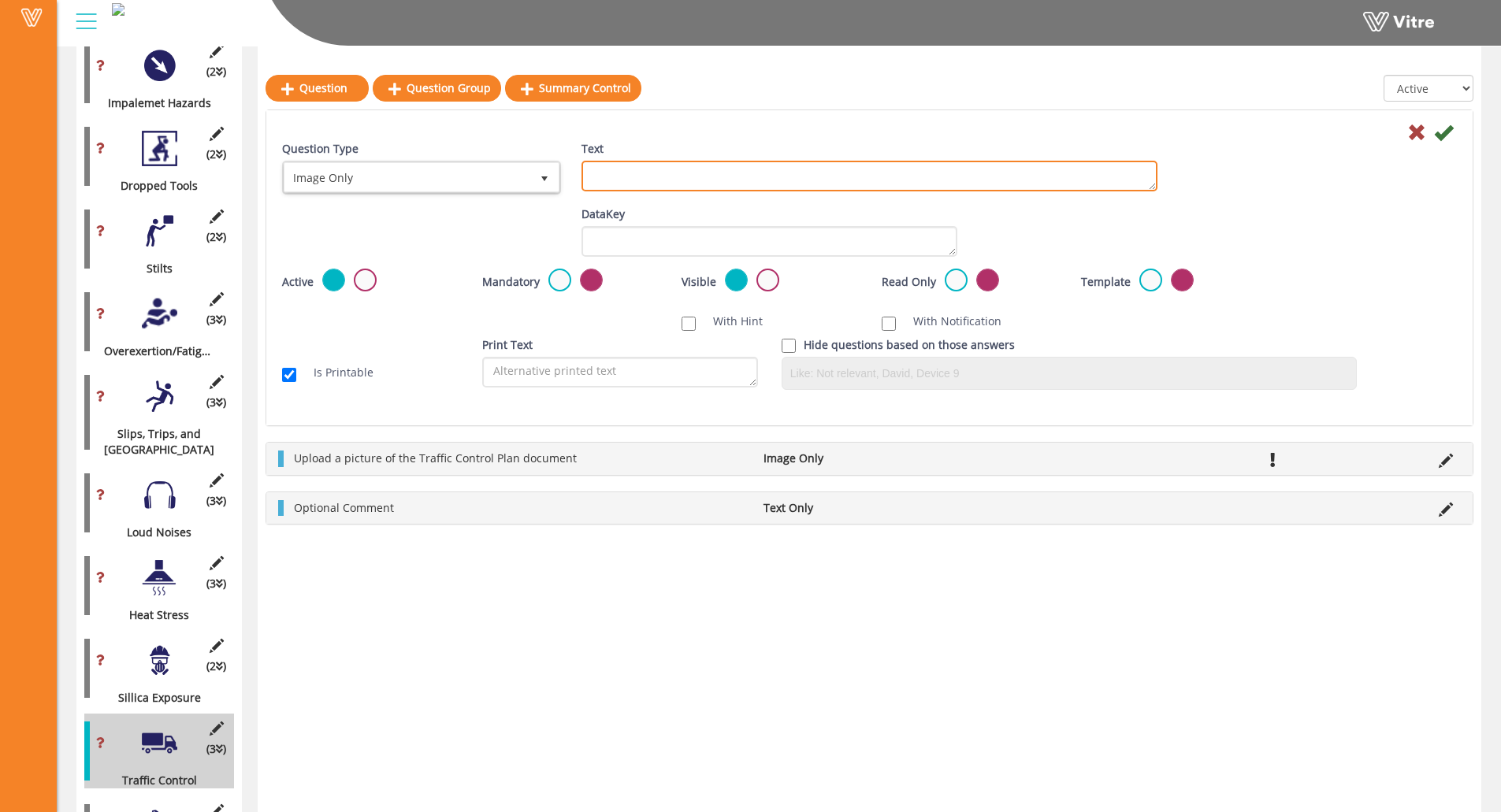
click at [632, 179] on textarea "Text" at bounding box center [869, 176] width 576 height 31
paste textarea "Add Supporting Photo (Optional)"
type textarea "Add Supporting Photo (Optional)"
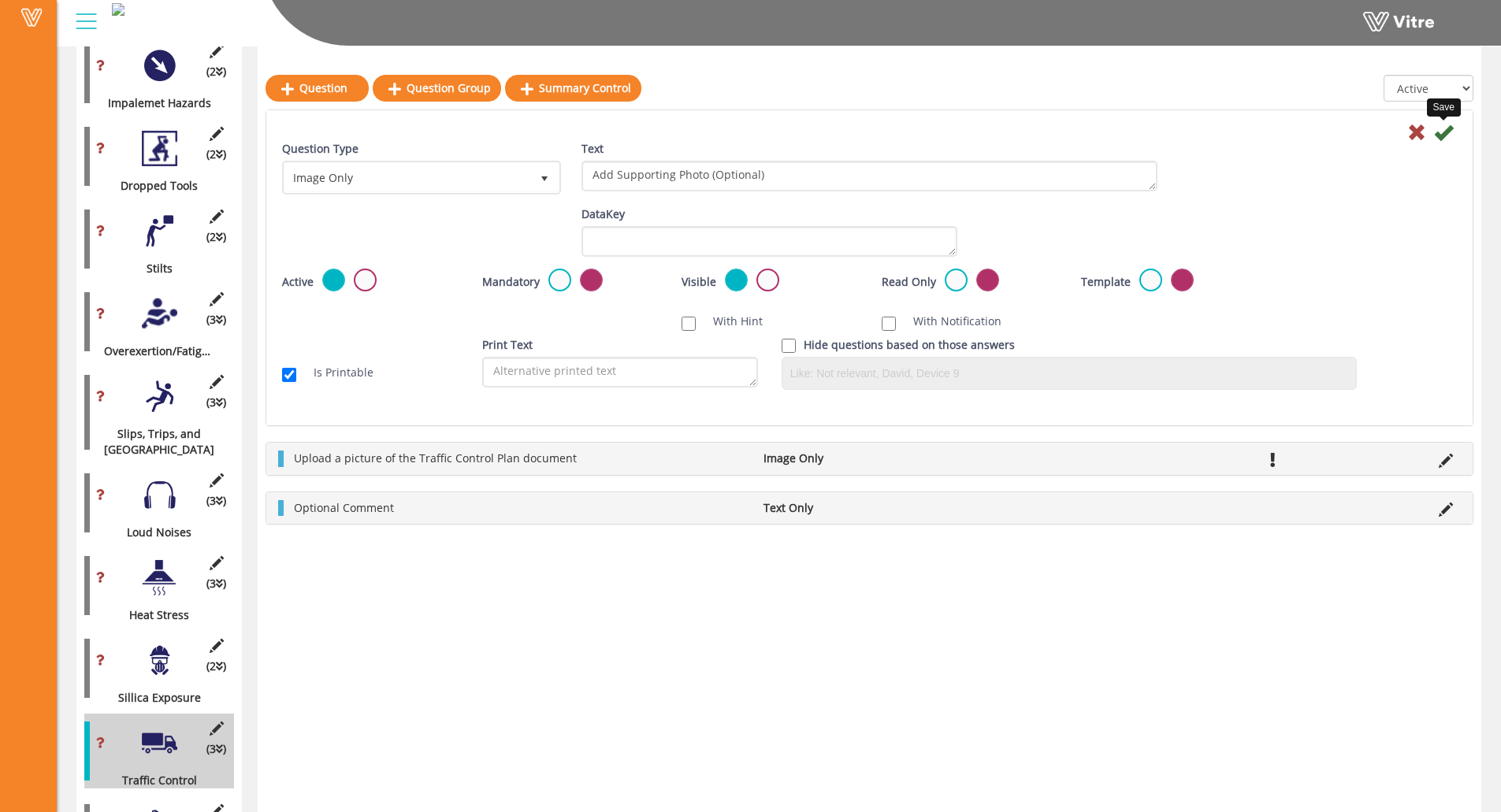
click at [1344, 130] on icon at bounding box center [1443, 132] width 19 height 19
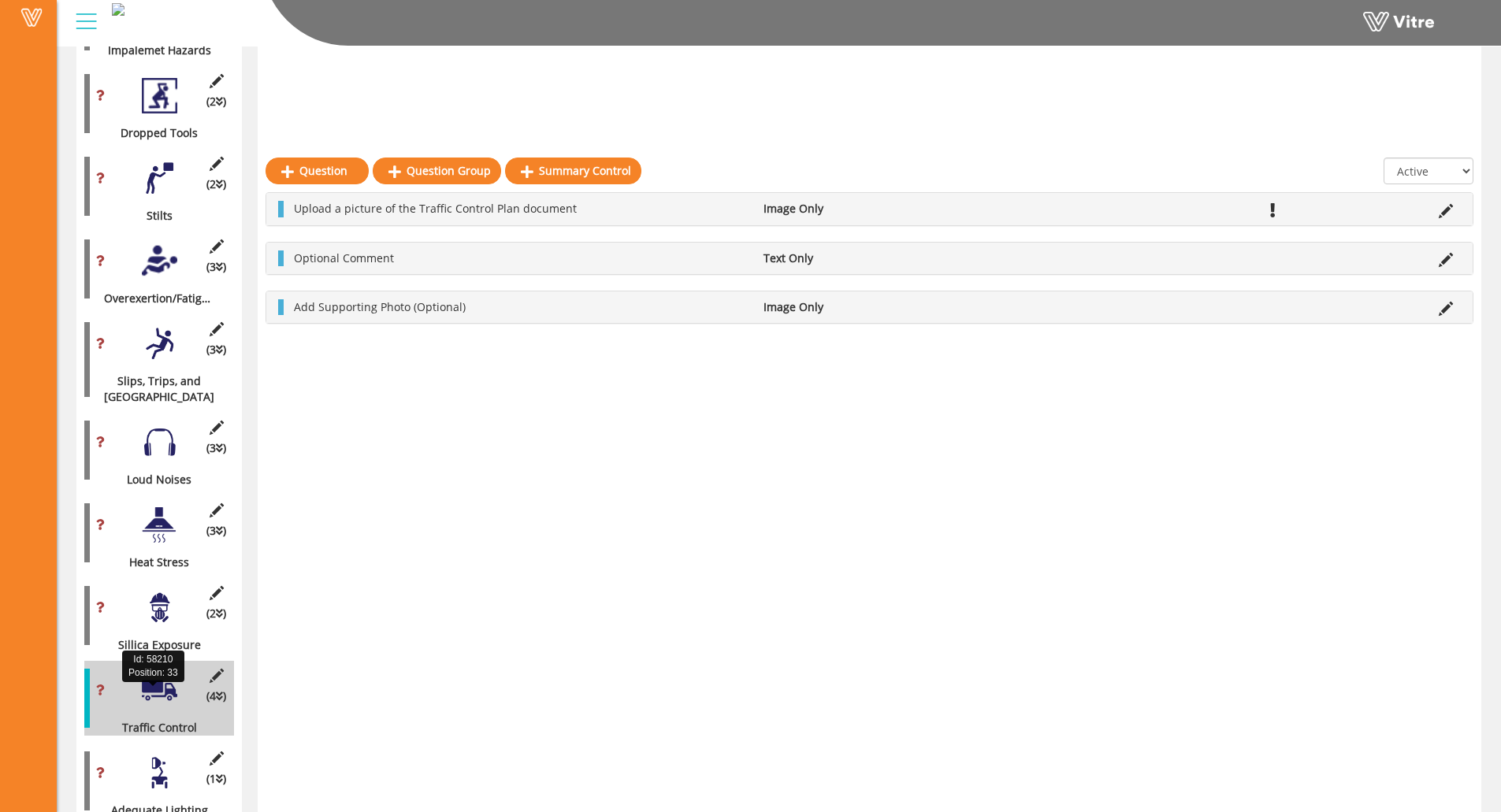
scroll to position [1691, 0]
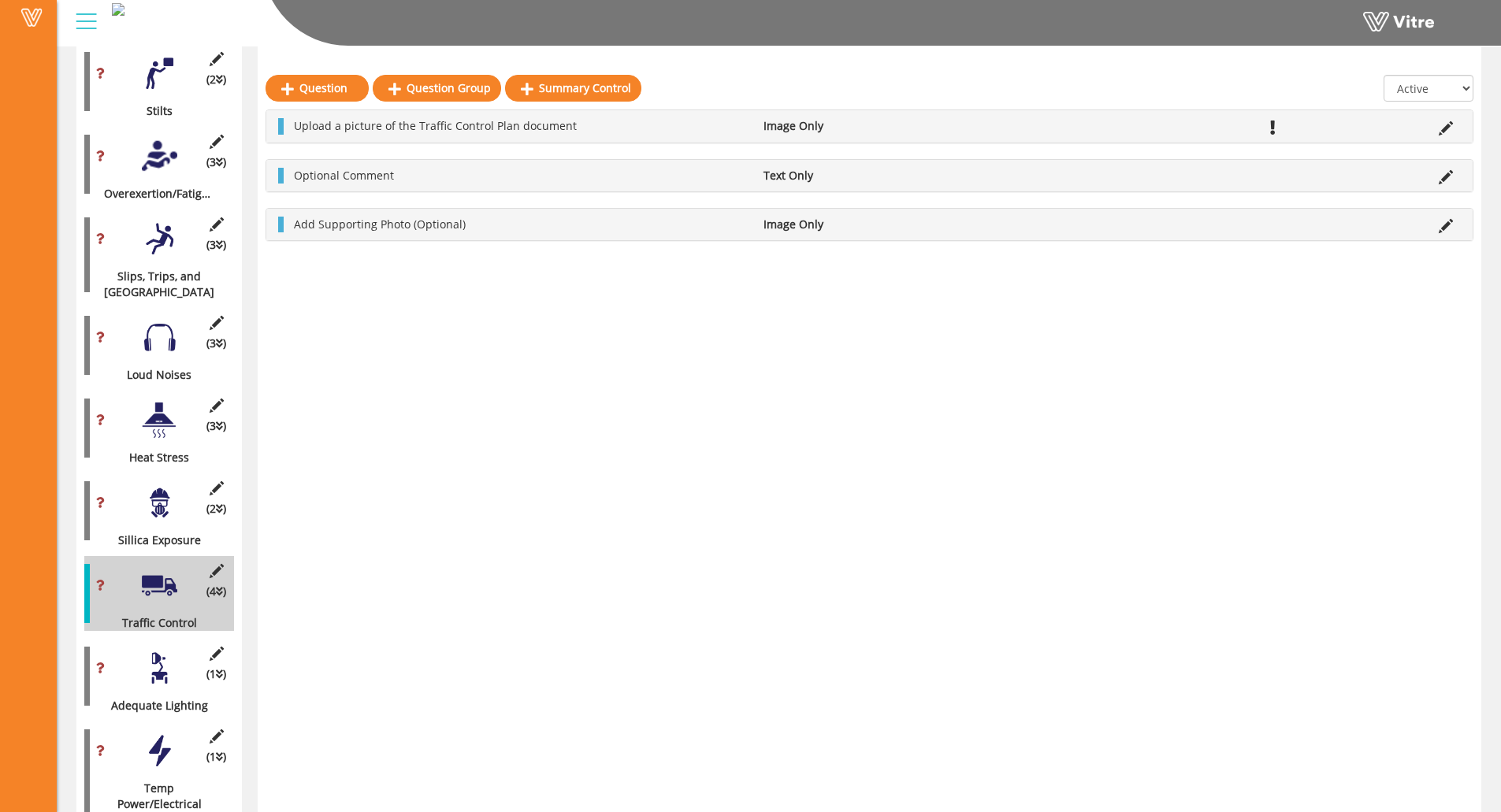
click at [154, 650] on div at bounding box center [159, 667] width 35 height 35
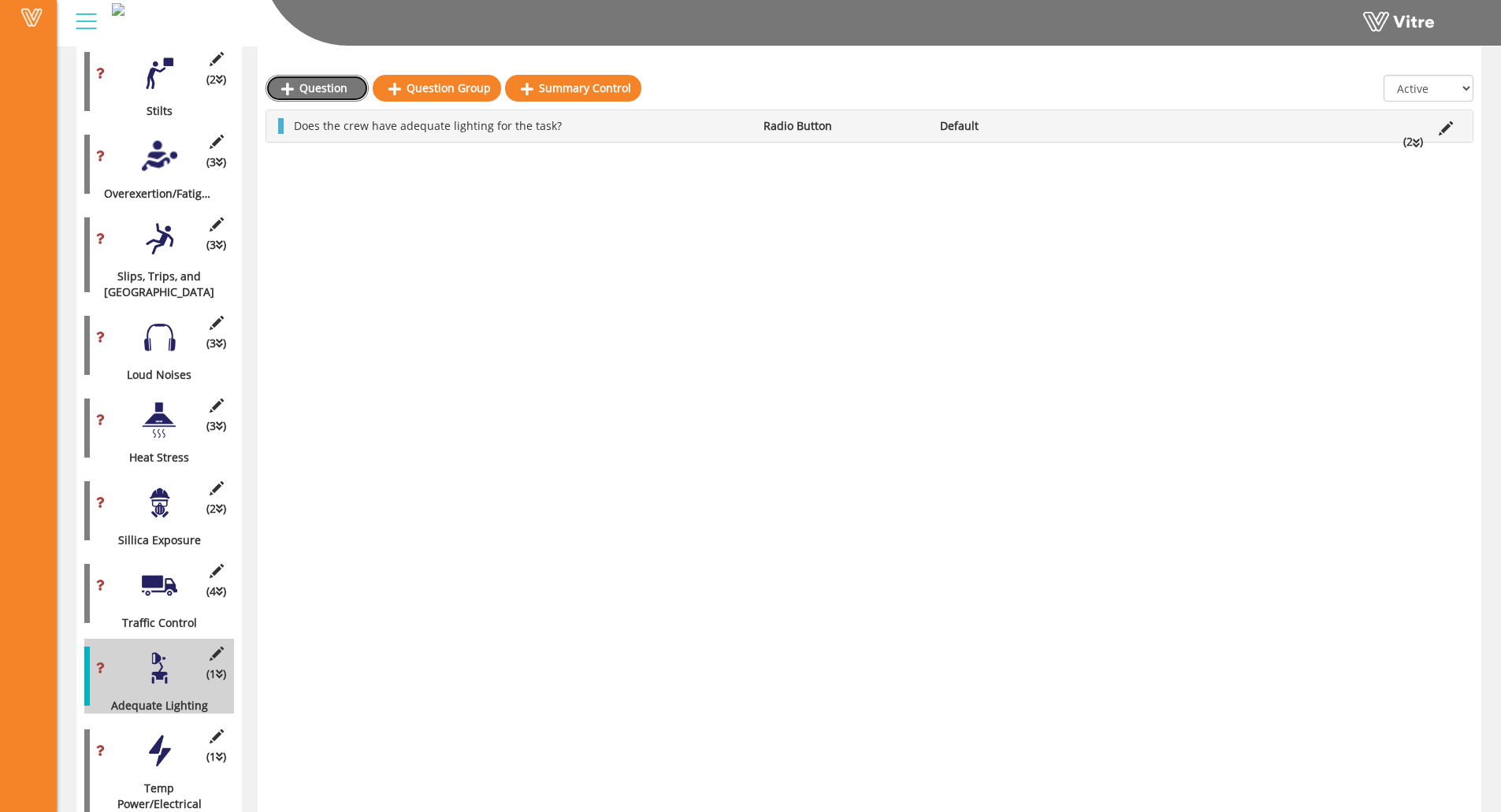
click at [303, 94] on link "Question" at bounding box center [317, 88] width 103 height 27
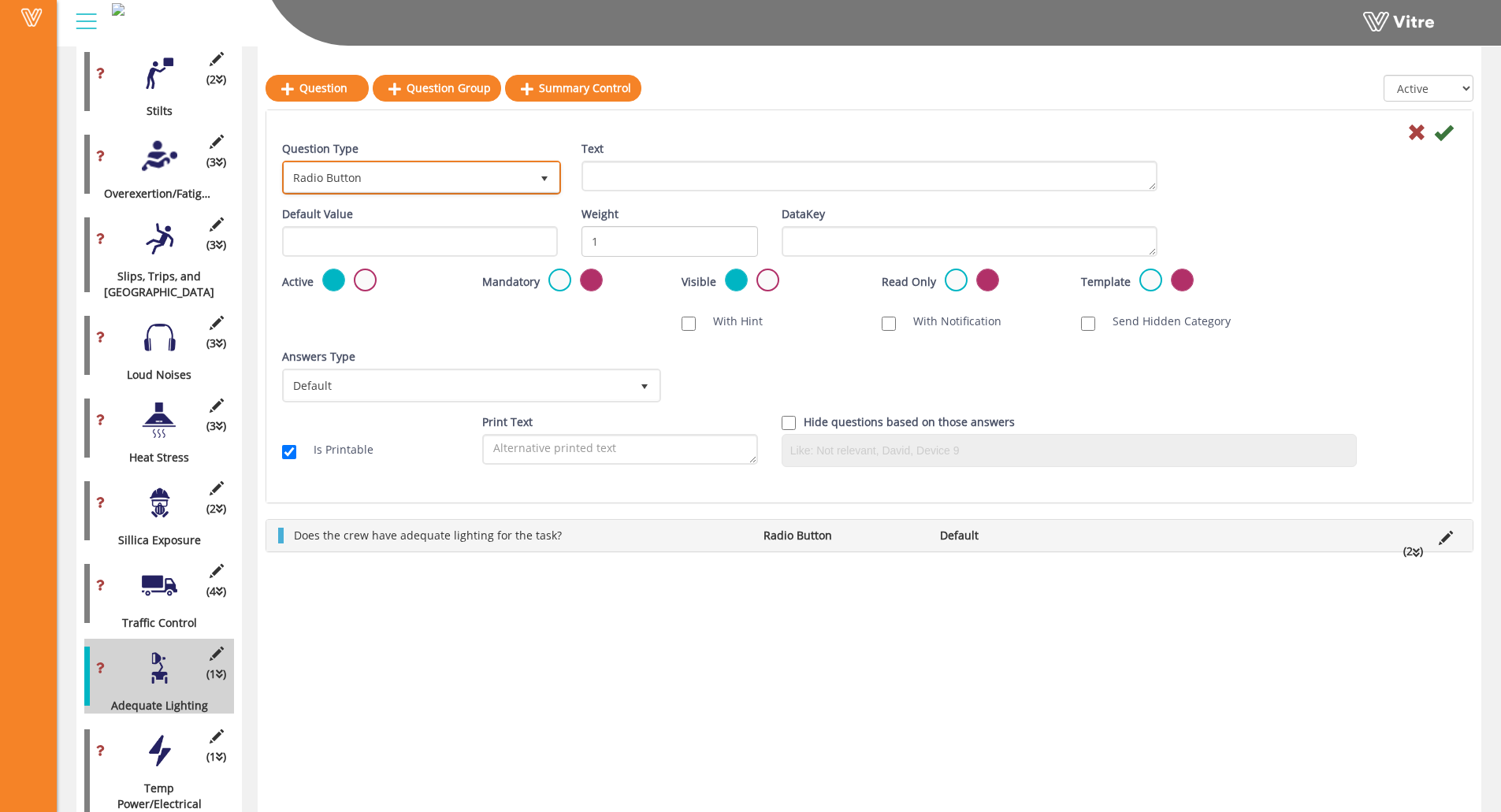
click at [373, 185] on span "Radio Button" at bounding box center [407, 177] width 246 height 29
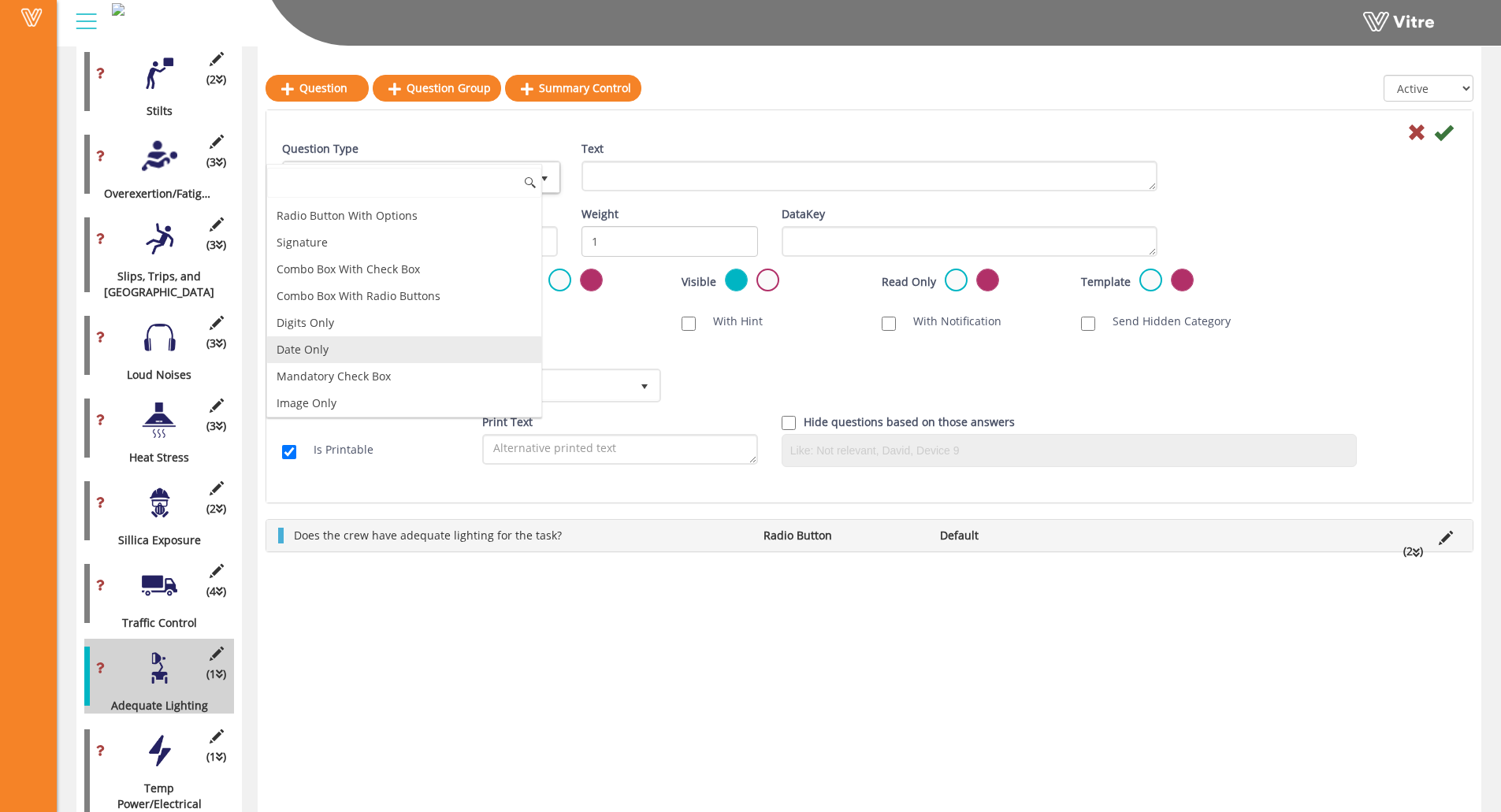
scroll to position [236, 0]
click at [372, 325] on li "Image Only" at bounding box center [404, 324] width 275 height 27
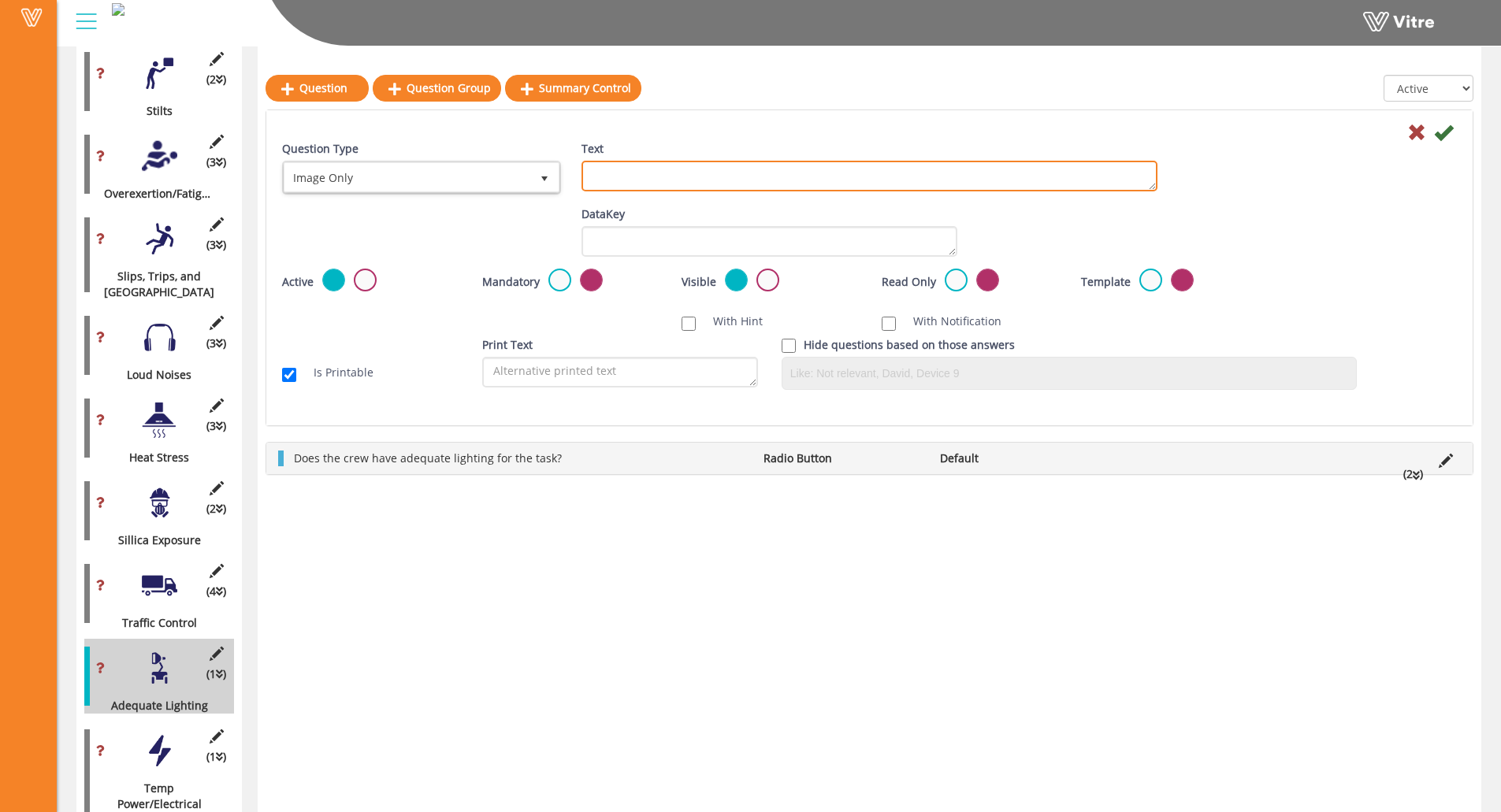
click at [688, 168] on textarea "Text" at bounding box center [869, 176] width 576 height 31
paste textarea "Add Supporting Photo (Optional)"
type textarea "Add Supporting Photo (Optional)"
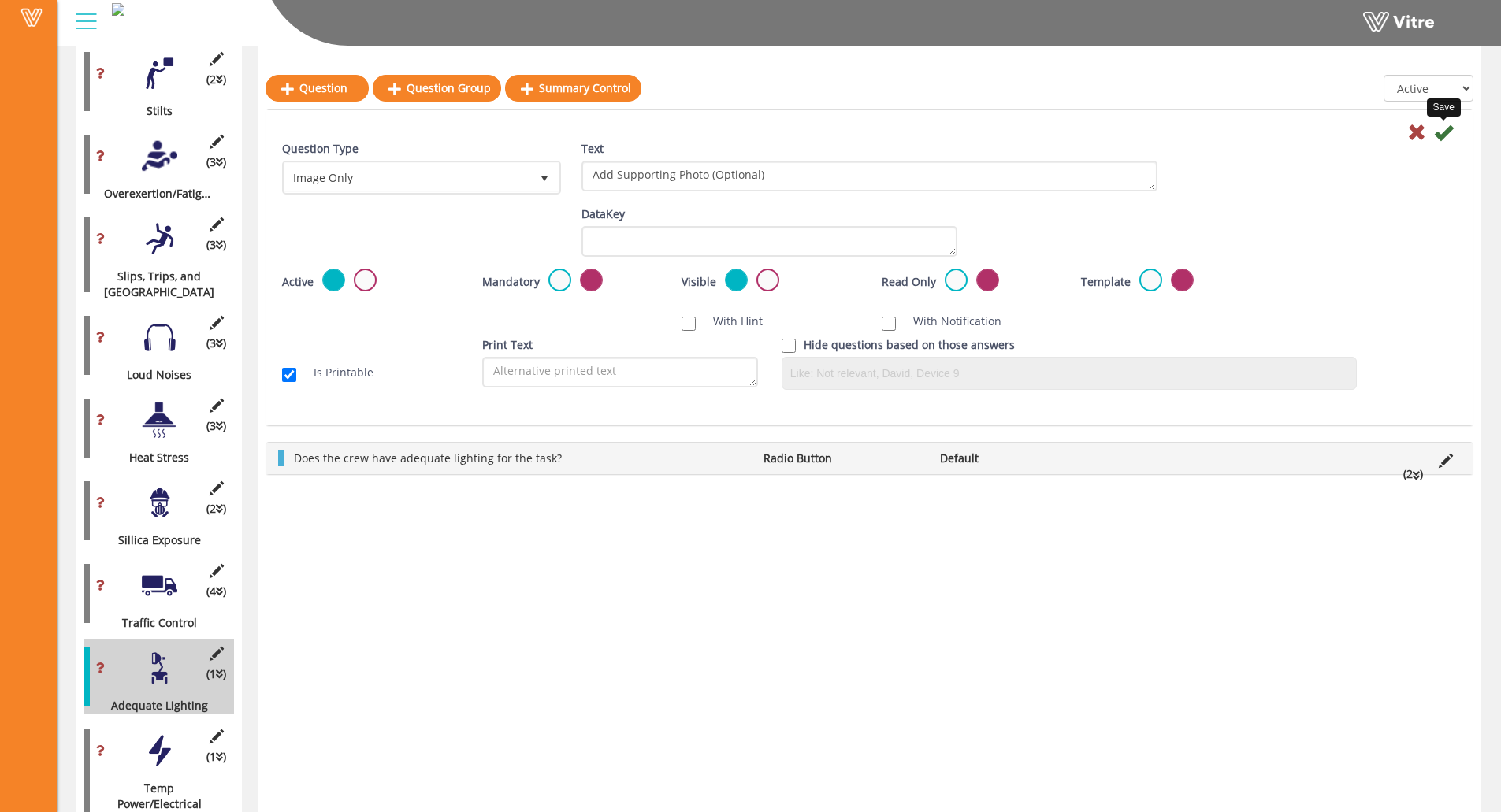
click at [1344, 138] on icon at bounding box center [1443, 132] width 19 height 19
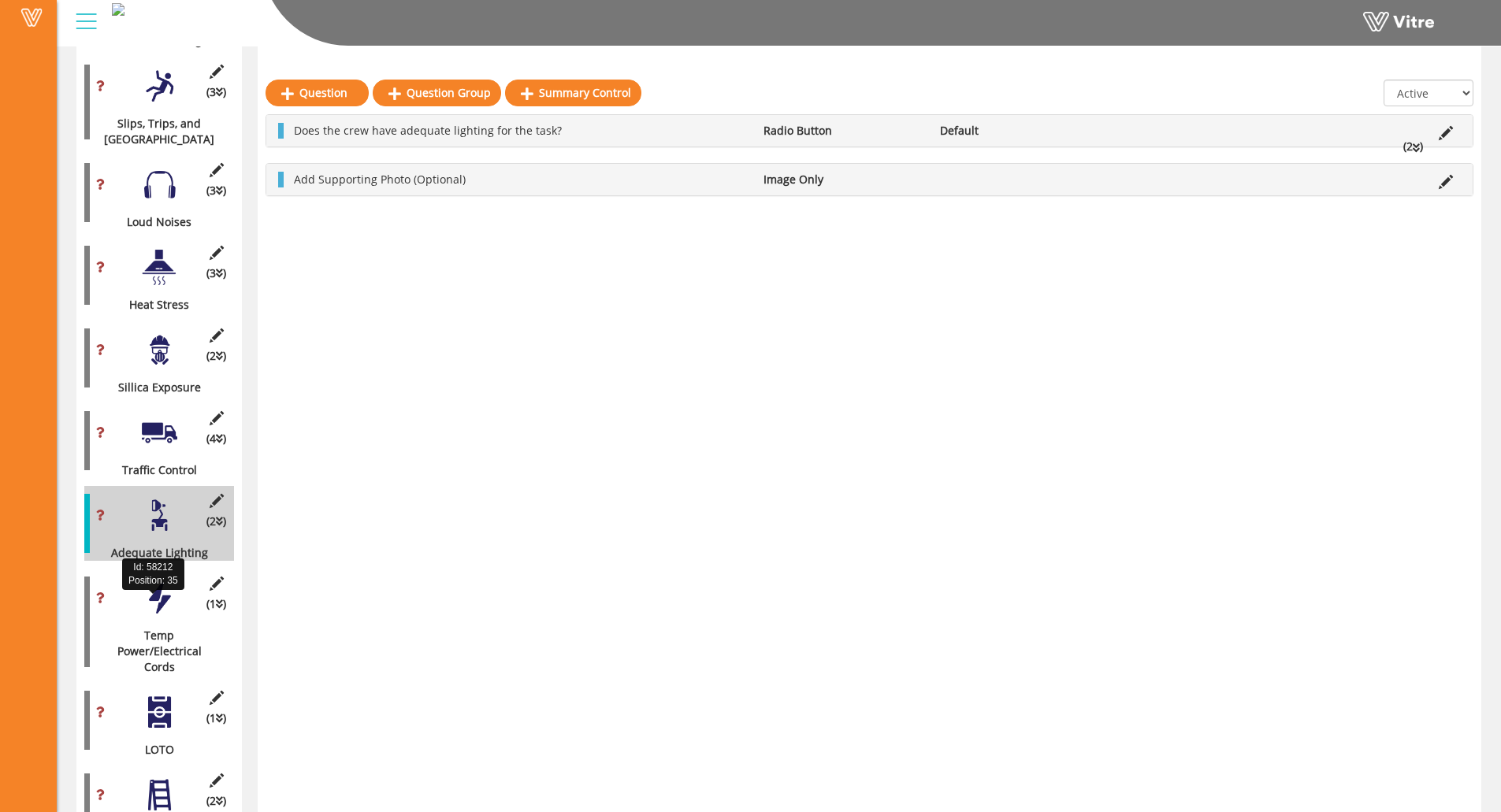
scroll to position [1849, 0]
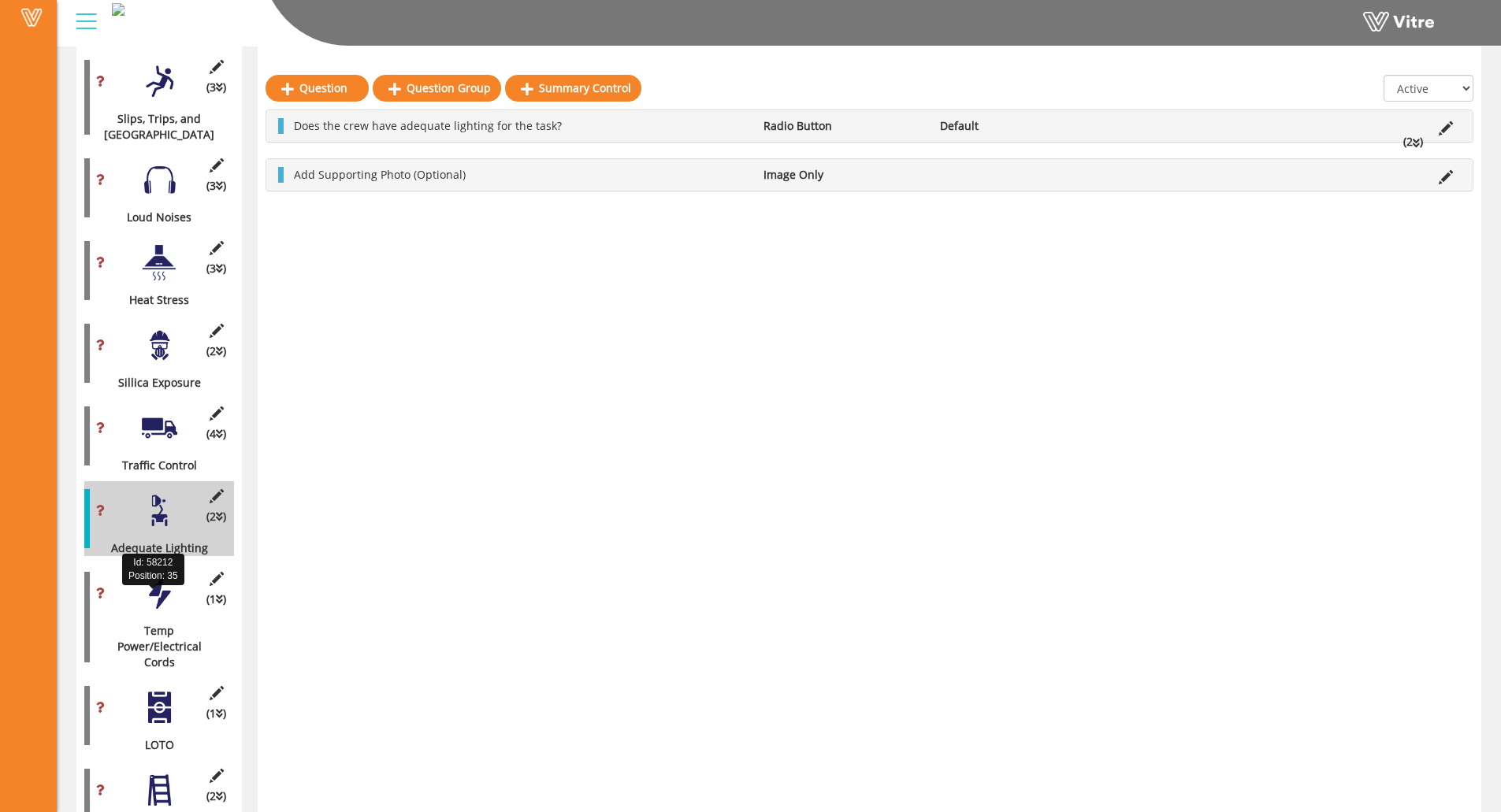
click at [164, 589] on div "(1 ) Temp Power/Electrical Cords" at bounding box center [159, 617] width 150 height 106
click at [161, 582] on div "(1 ) Temp Power/Electrical Cords" at bounding box center [159, 617] width 150 height 106
click at [161, 576] on div at bounding box center [159, 593] width 35 height 35
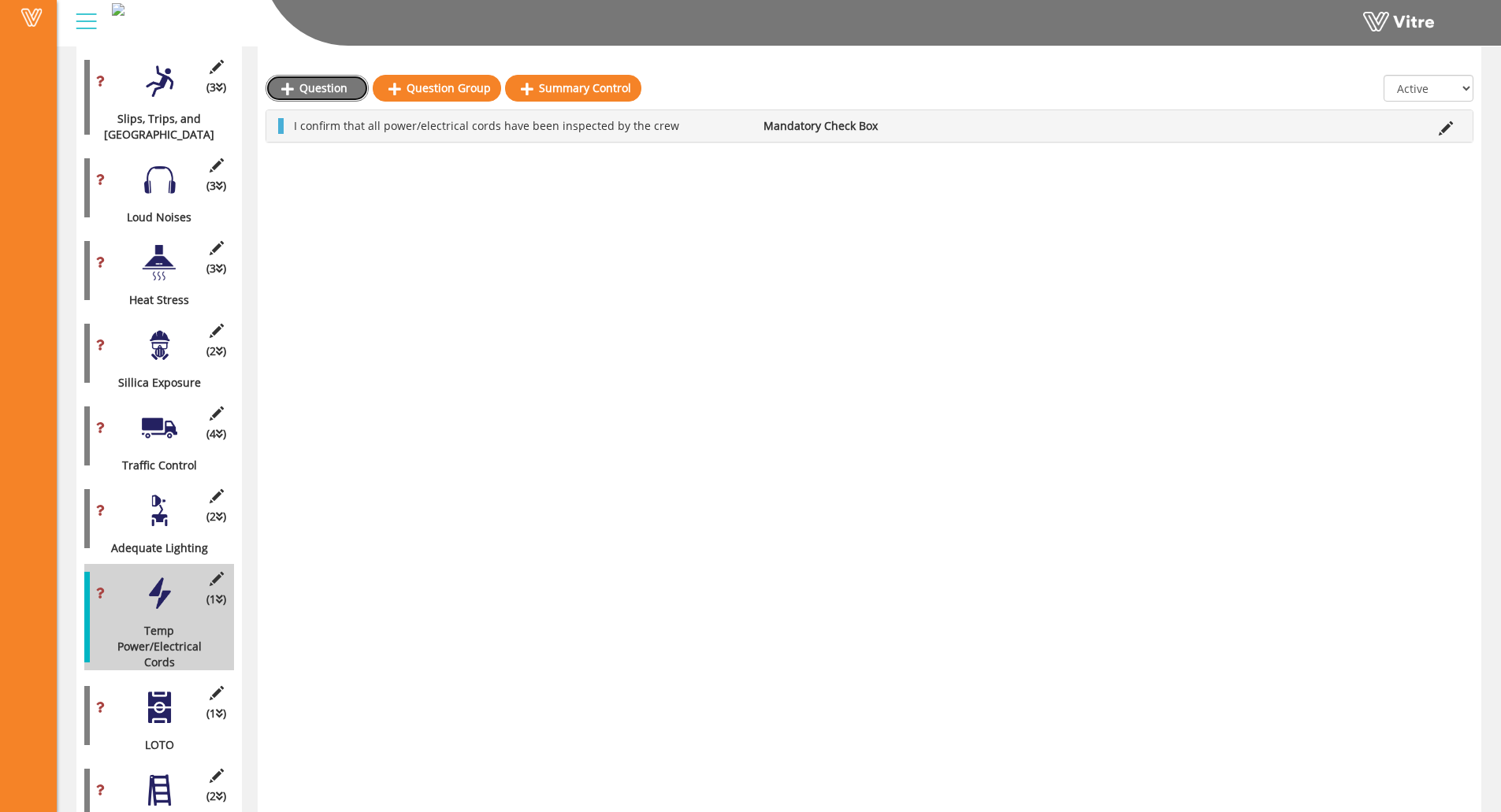
click at [338, 86] on link "Question" at bounding box center [317, 88] width 103 height 27
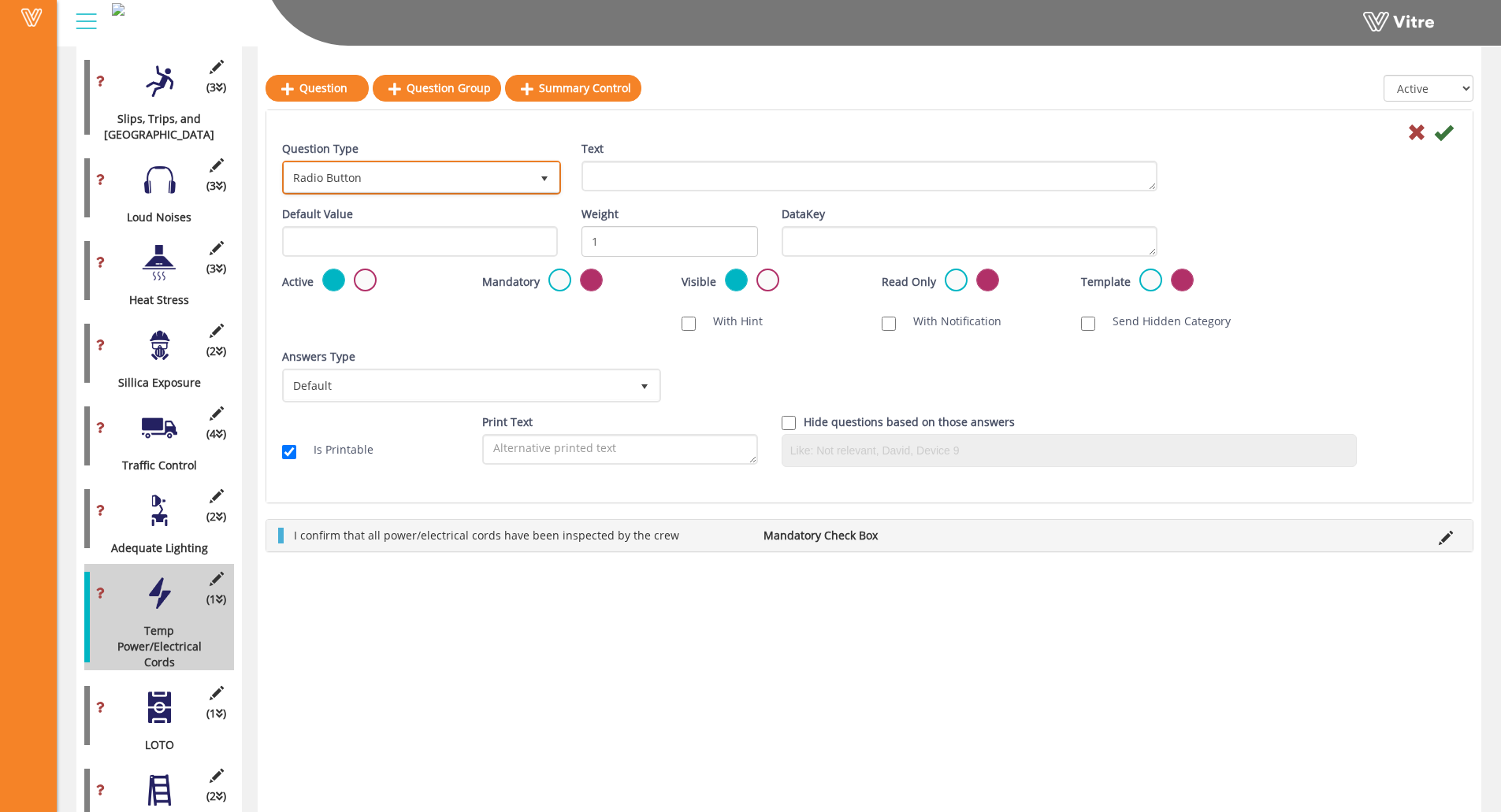
click at [351, 181] on span "Radio Button" at bounding box center [407, 177] width 246 height 29
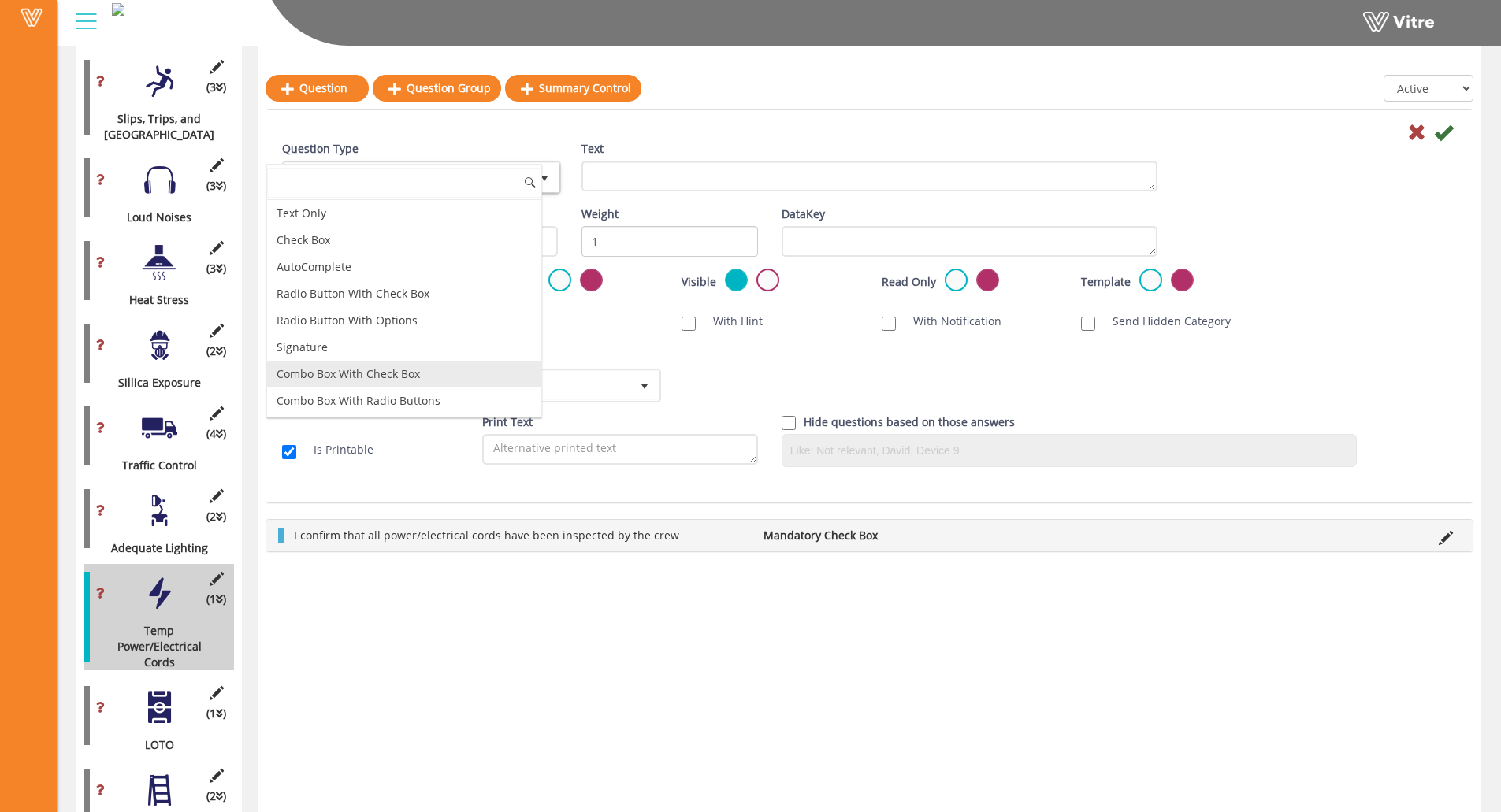
scroll to position [158, 0]
click at [316, 404] on li "Image Only" at bounding box center [404, 403] width 275 height 27
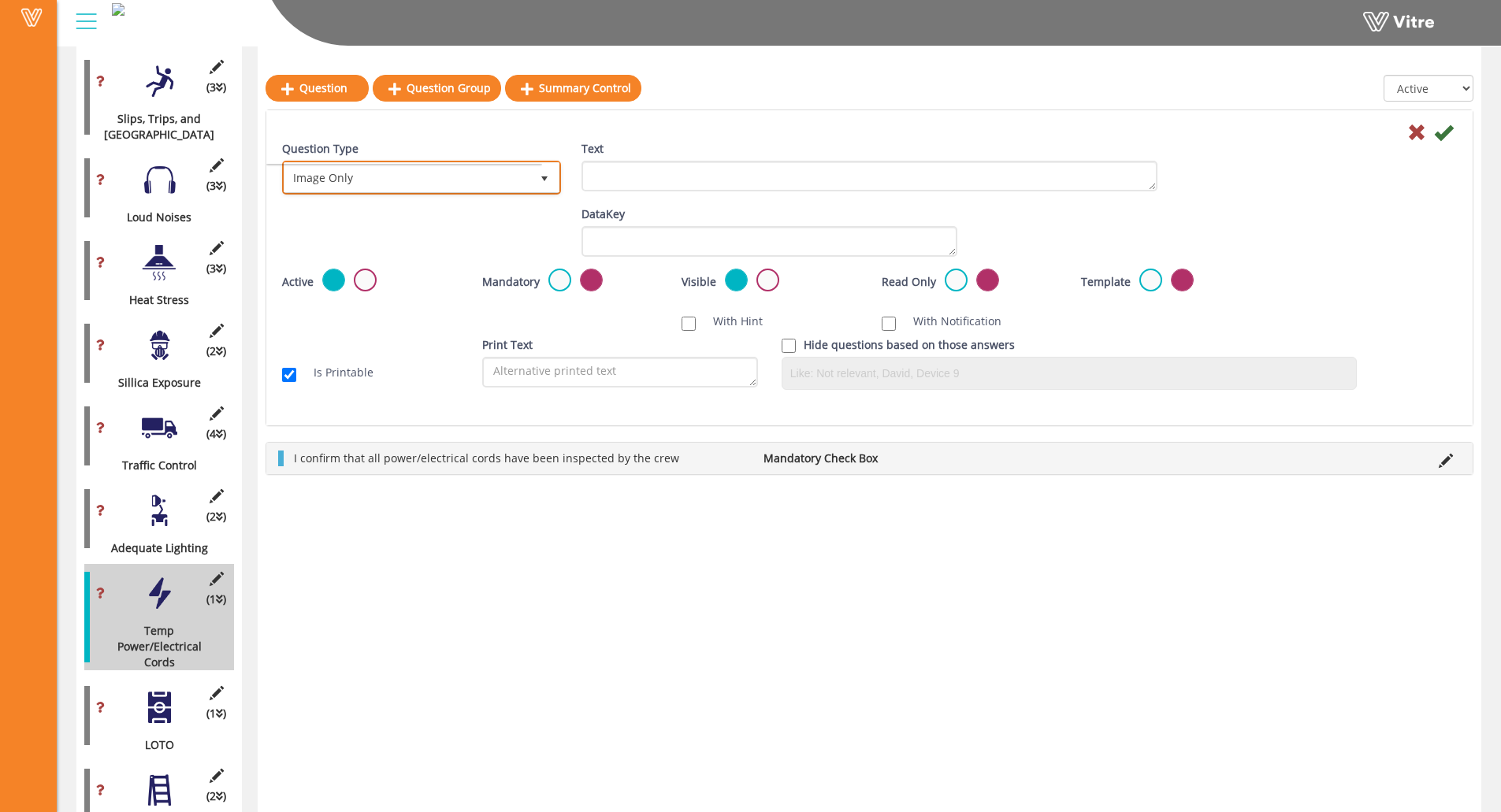
scroll to position [0, 0]
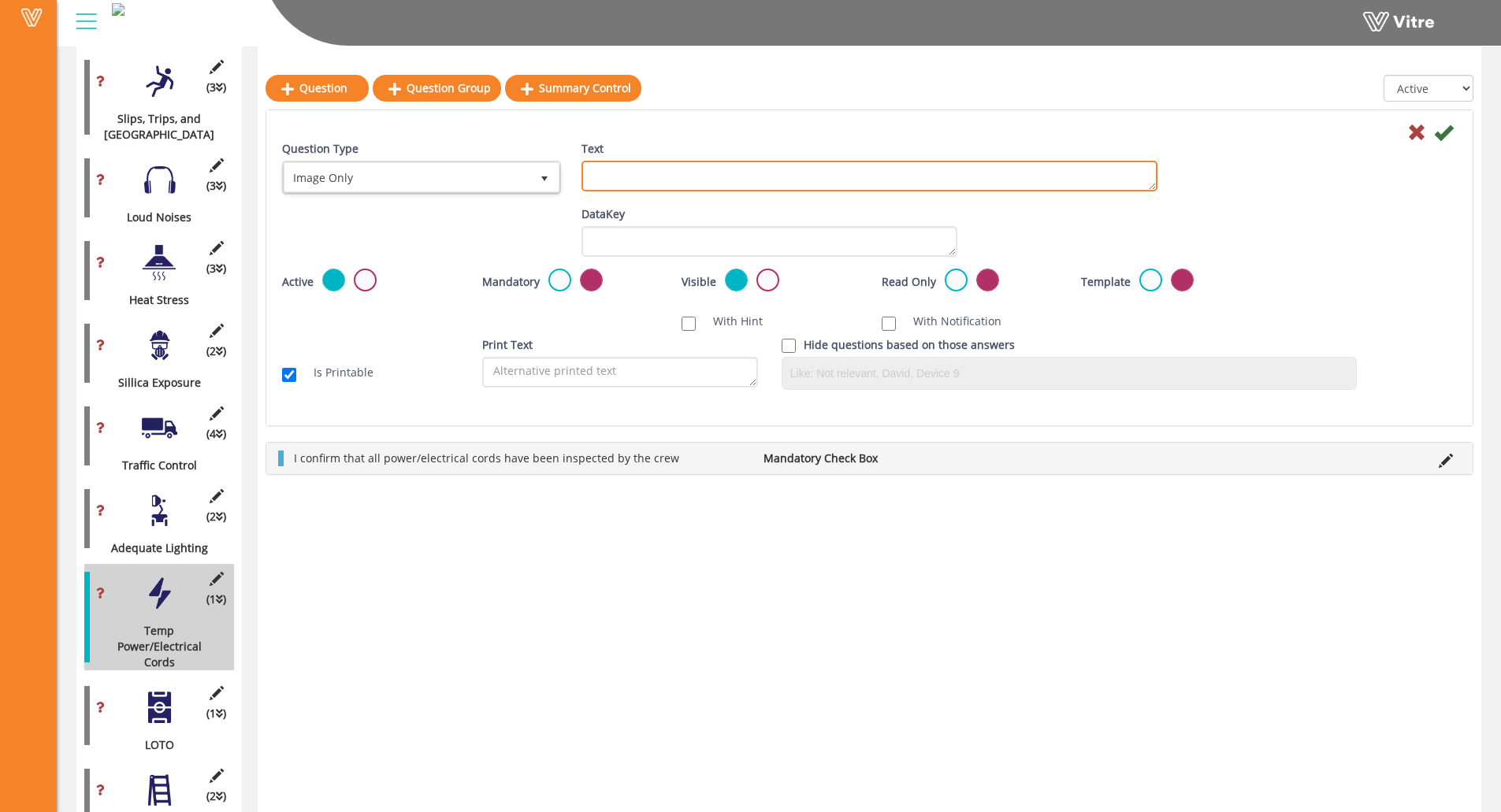
click at [616, 162] on textarea "Text" at bounding box center [869, 176] width 576 height 31
paste textarea "Add Supporting Photo (Optional)"
type textarea "Add Supporting Photo (Optional)"
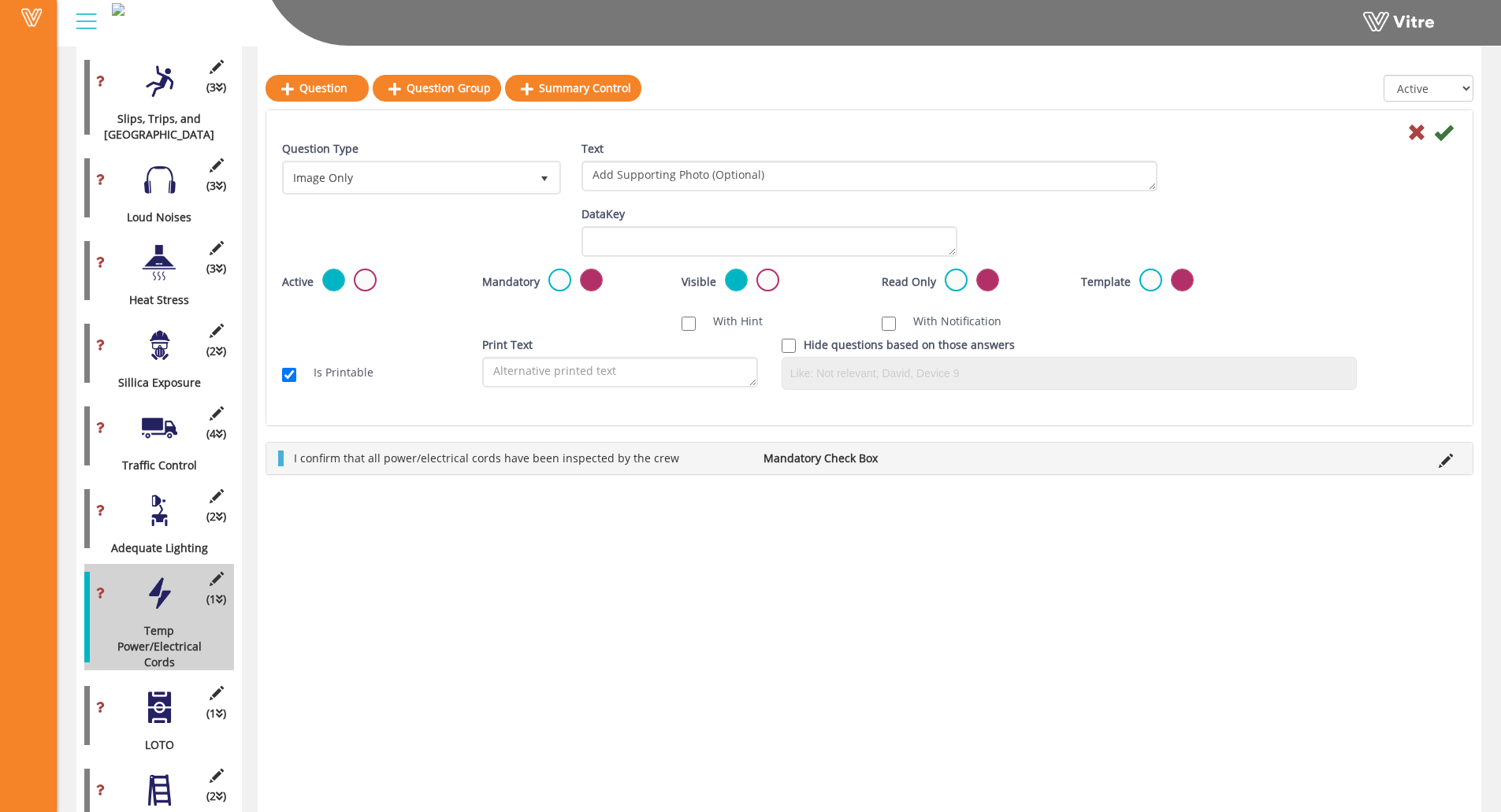
click at [1344, 132] on div at bounding box center [869, 131] width 1199 height 19
click at [1344, 131] on icon at bounding box center [1443, 132] width 19 height 19
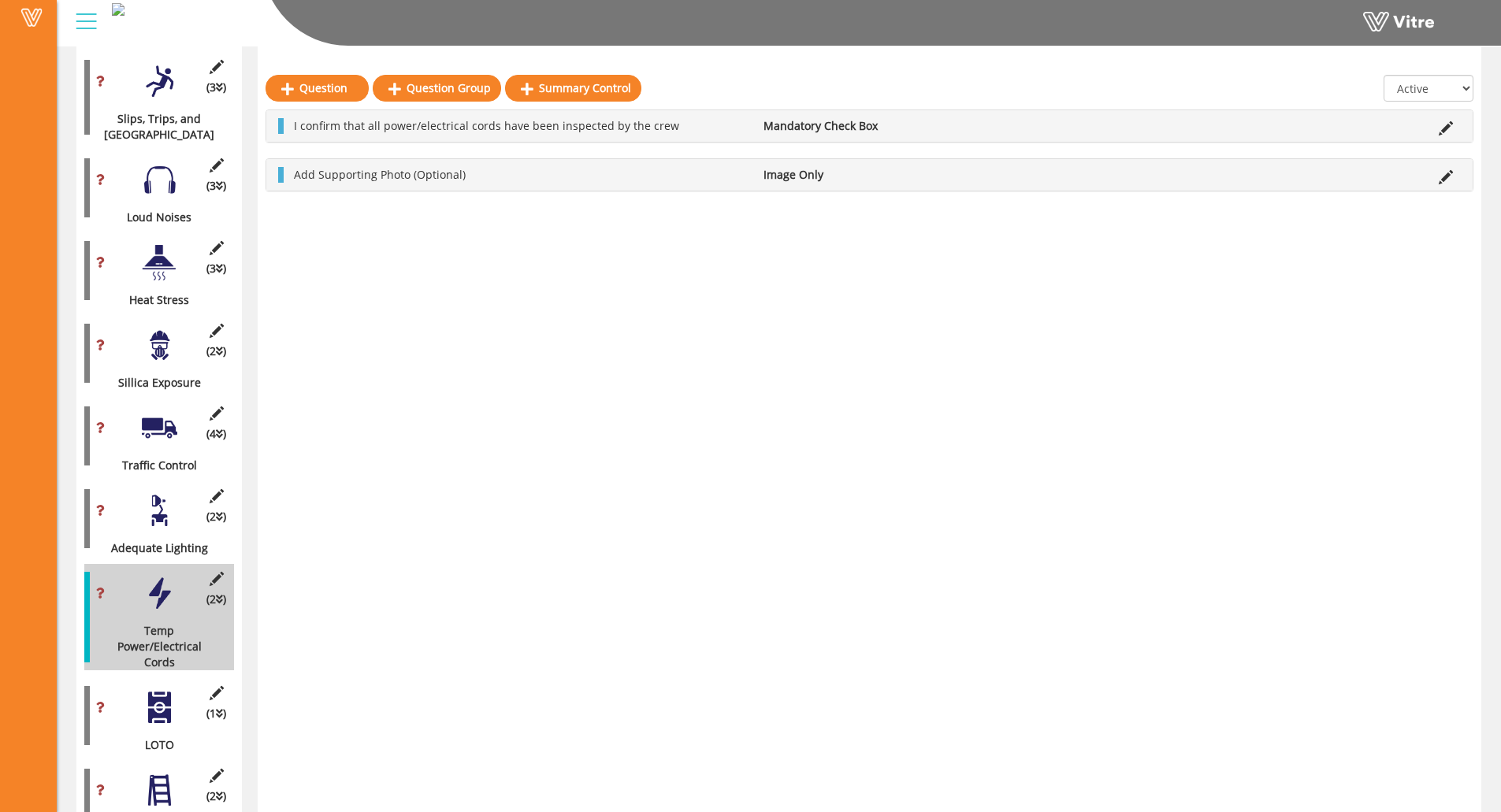
click at [154, 690] on div at bounding box center [159, 707] width 35 height 35
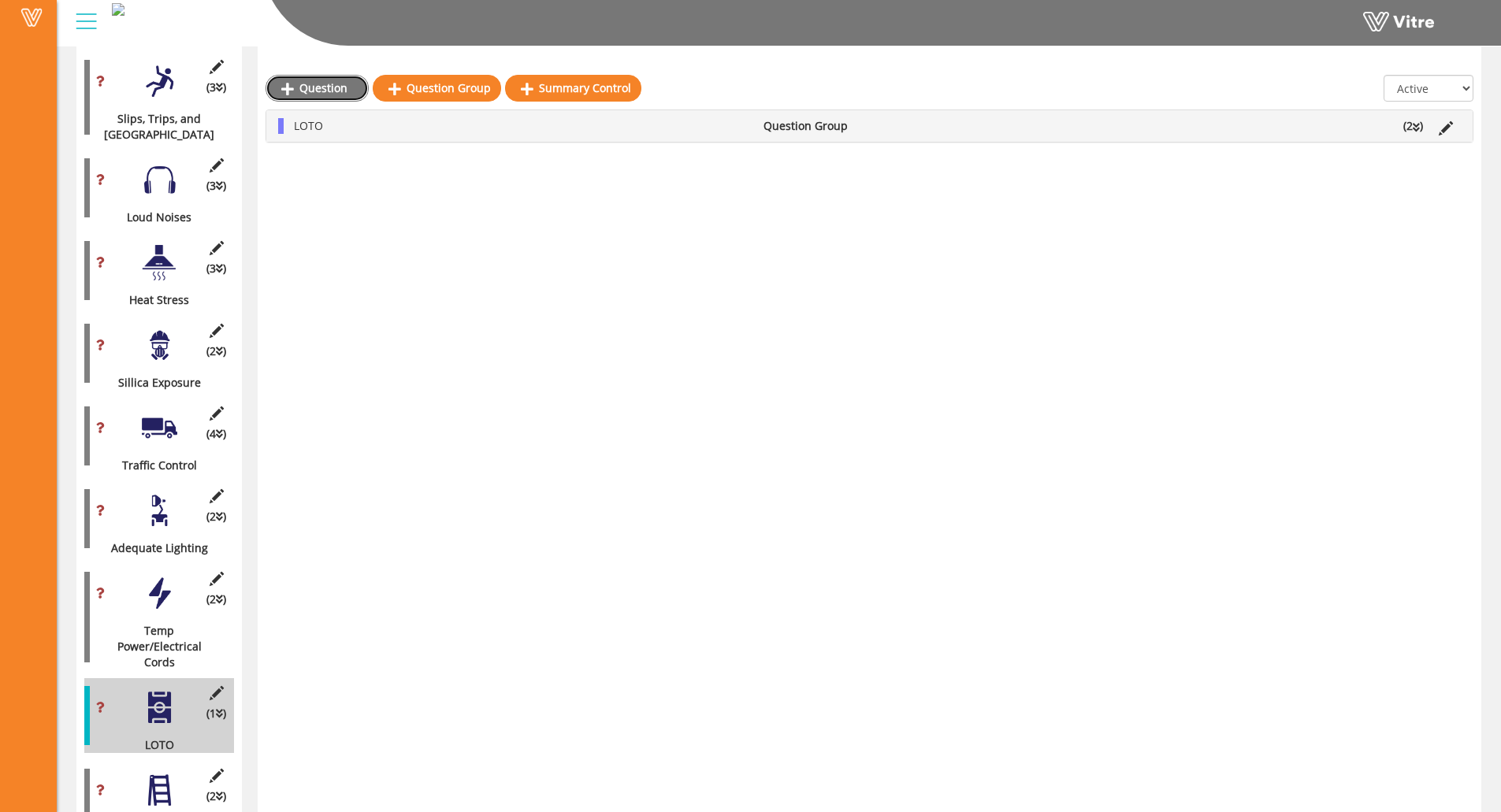
click at [303, 95] on link "Question" at bounding box center [317, 88] width 103 height 27
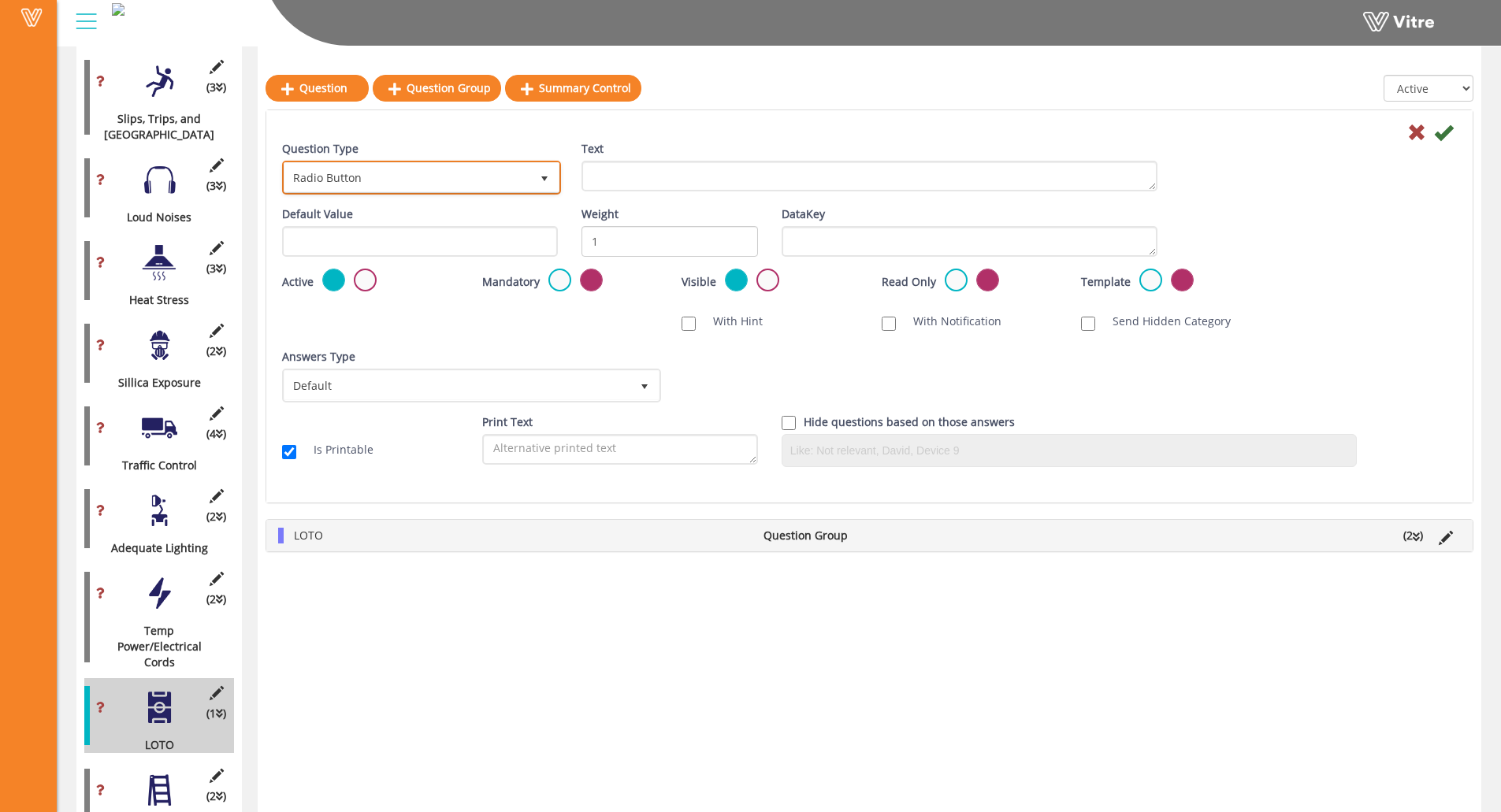
drag, startPoint x: 463, startPoint y: 176, endPoint x: 421, endPoint y: 231, distance: 69.2
click at [464, 176] on span "Radio Button" at bounding box center [407, 177] width 246 height 29
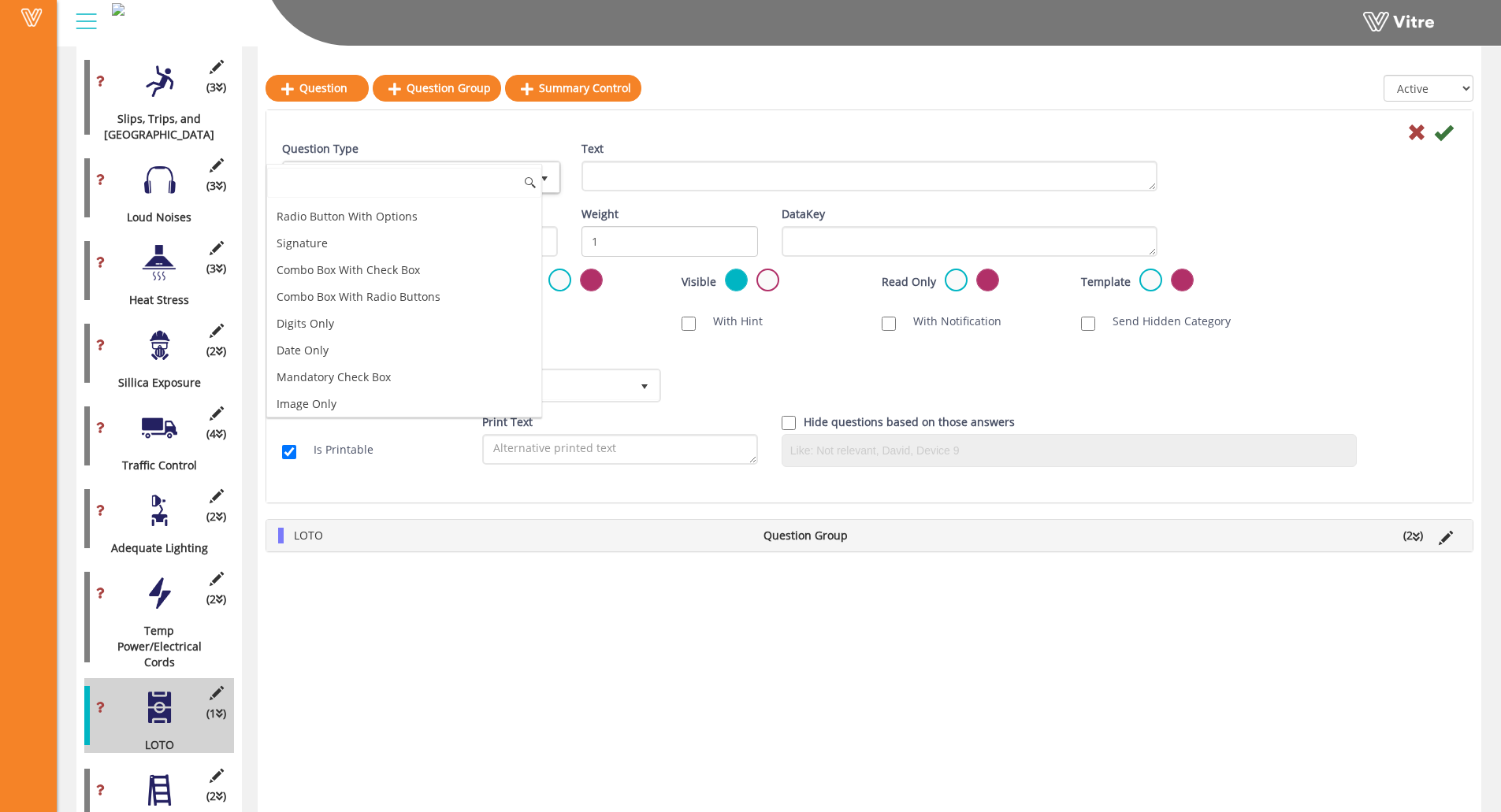
scroll to position [236, 0]
click at [351, 319] on li "Image Only" at bounding box center [404, 324] width 275 height 27
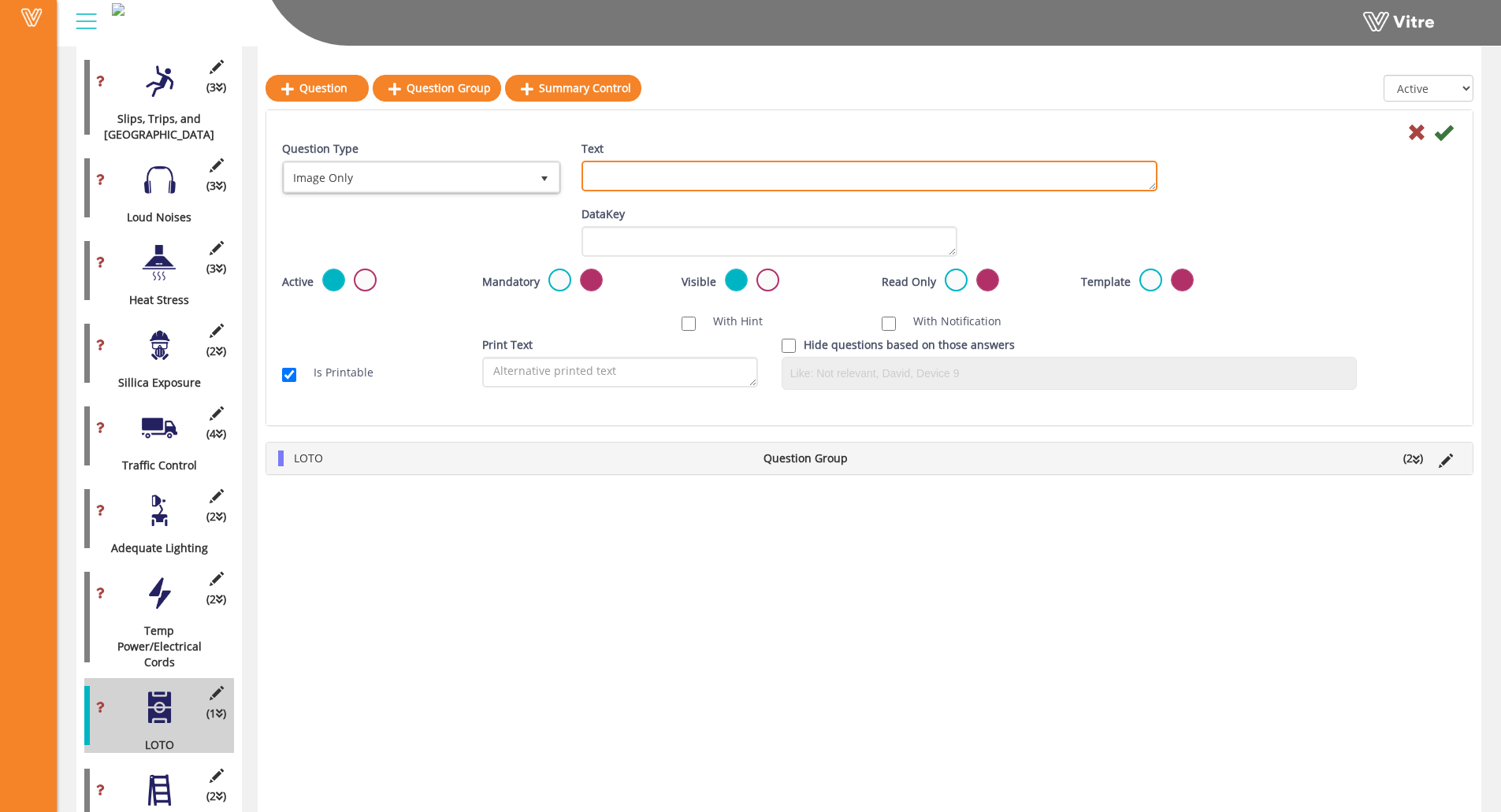
click at [681, 185] on textarea "Text" at bounding box center [869, 176] width 576 height 31
paste textarea "Add Supporting Photo (Optional)"
type textarea "Add Supporting Photo (Optional)"
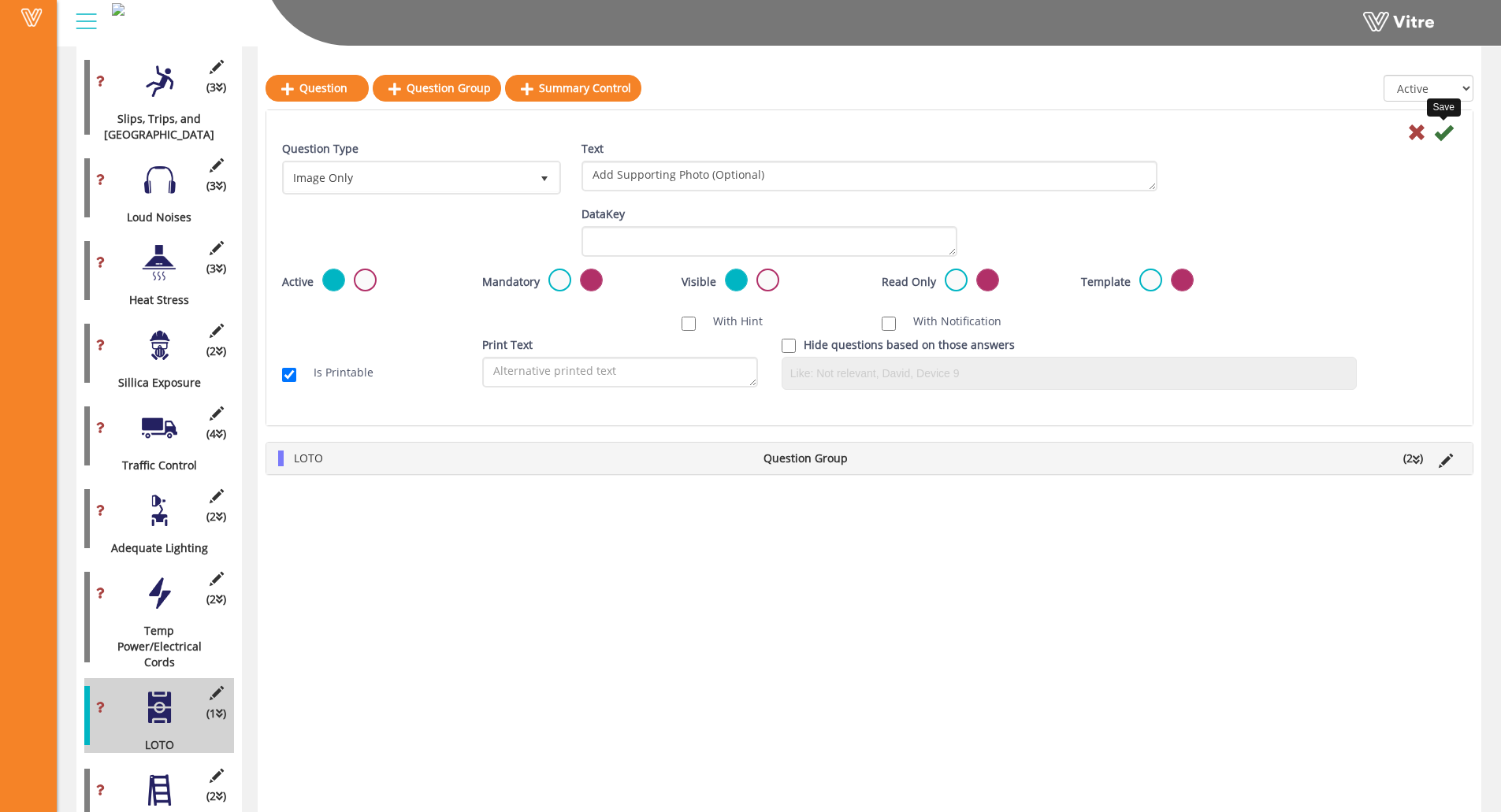
click at [1344, 134] on icon at bounding box center [1443, 132] width 19 height 19
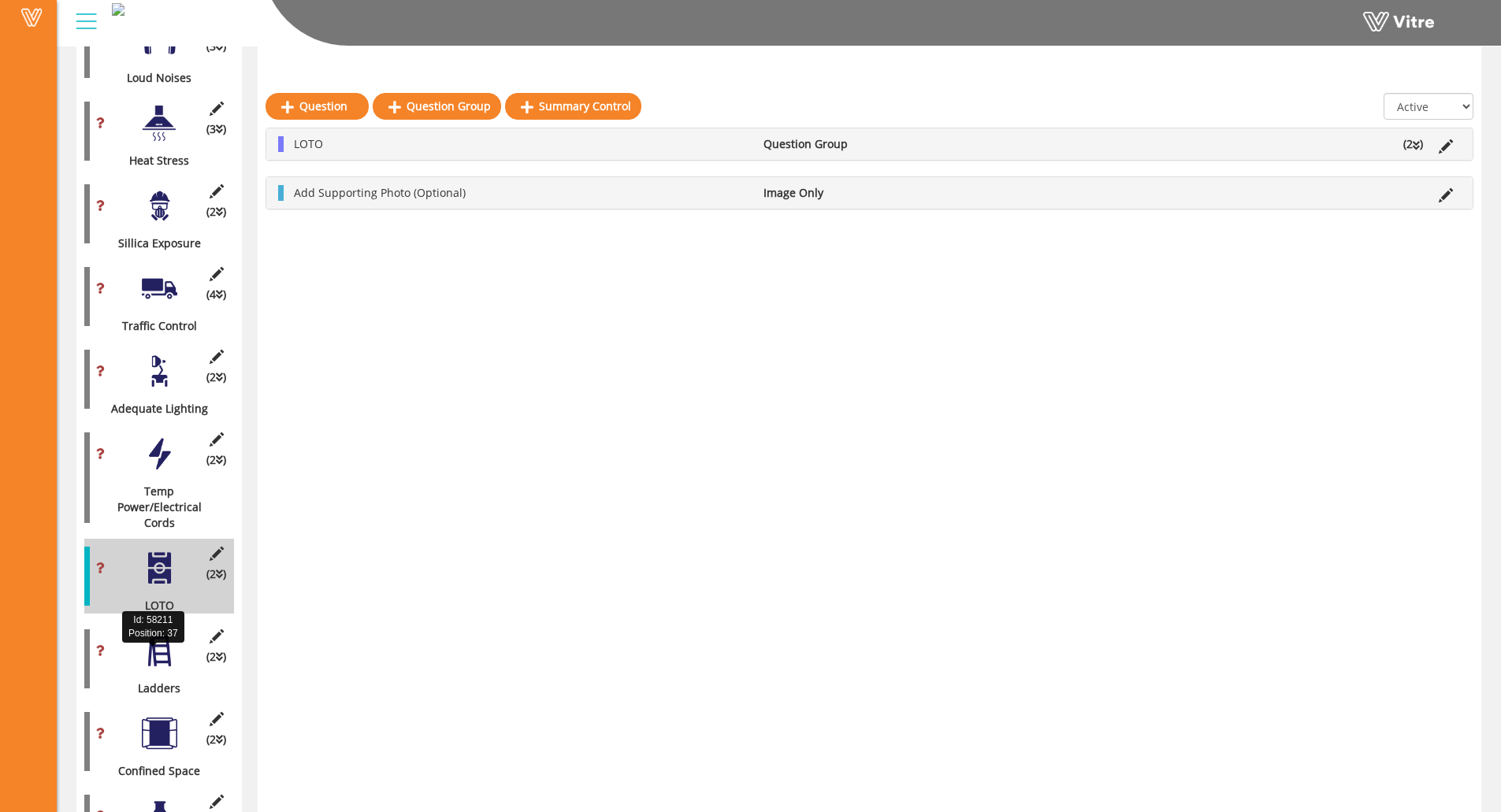
scroll to position [2006, 0]
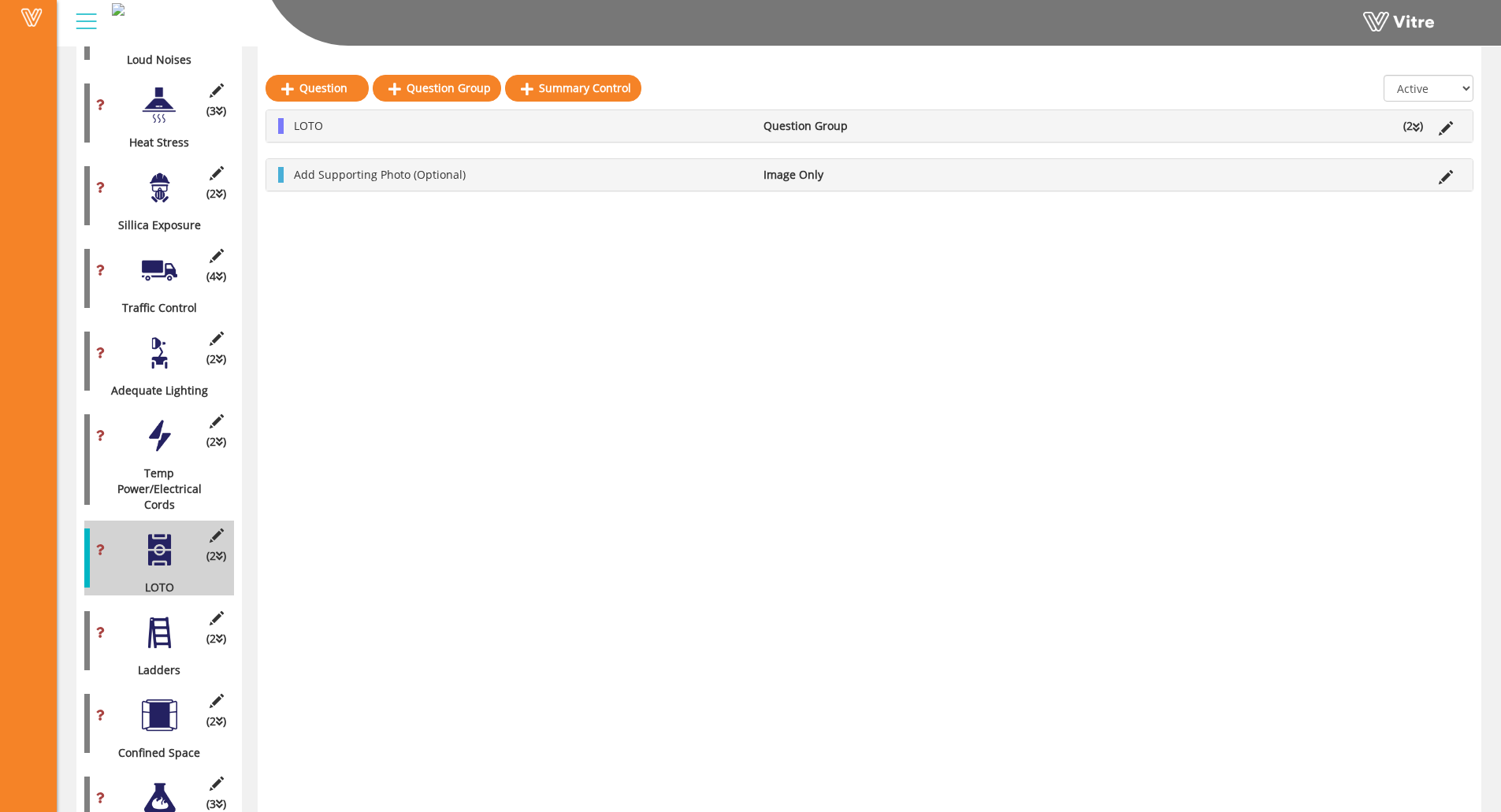
click at [150, 615] on div at bounding box center [159, 632] width 35 height 35
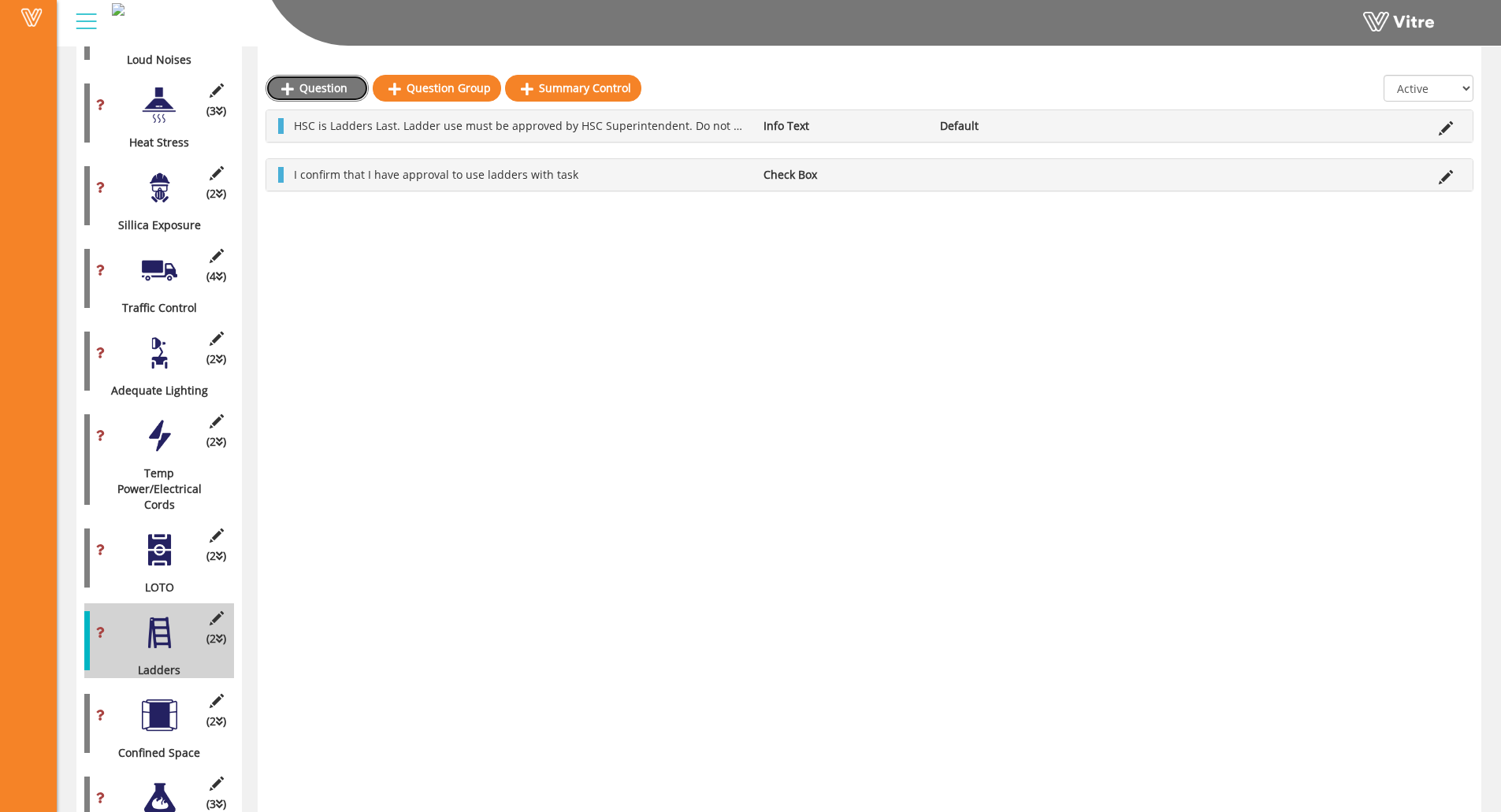
click at [334, 86] on link "Question" at bounding box center [317, 88] width 103 height 27
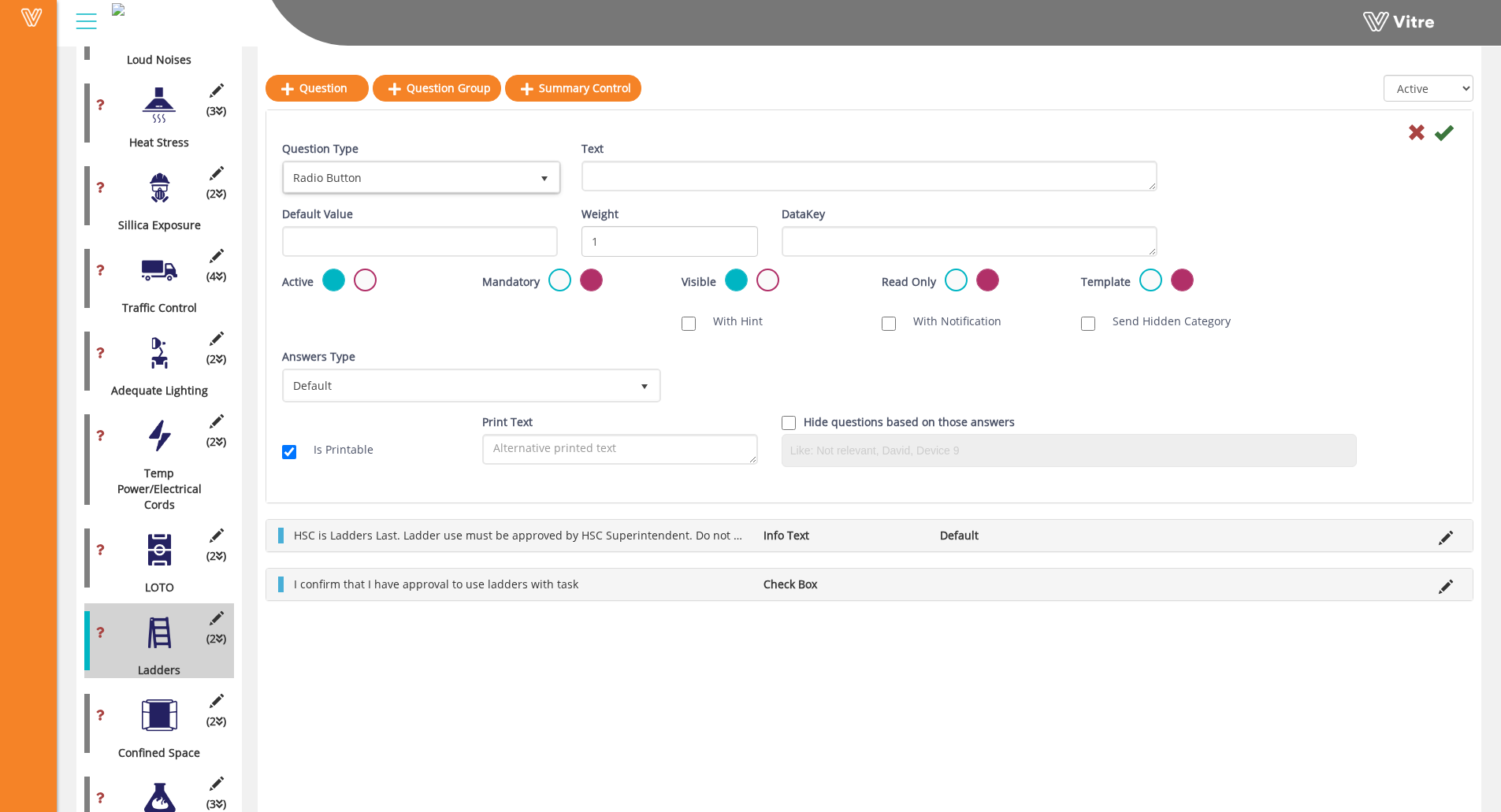
click at [377, 154] on div "Question Type Radio Button 3" at bounding box center [419, 168] width 275 height 54
click at [379, 168] on span "Radio Button" at bounding box center [407, 177] width 246 height 29
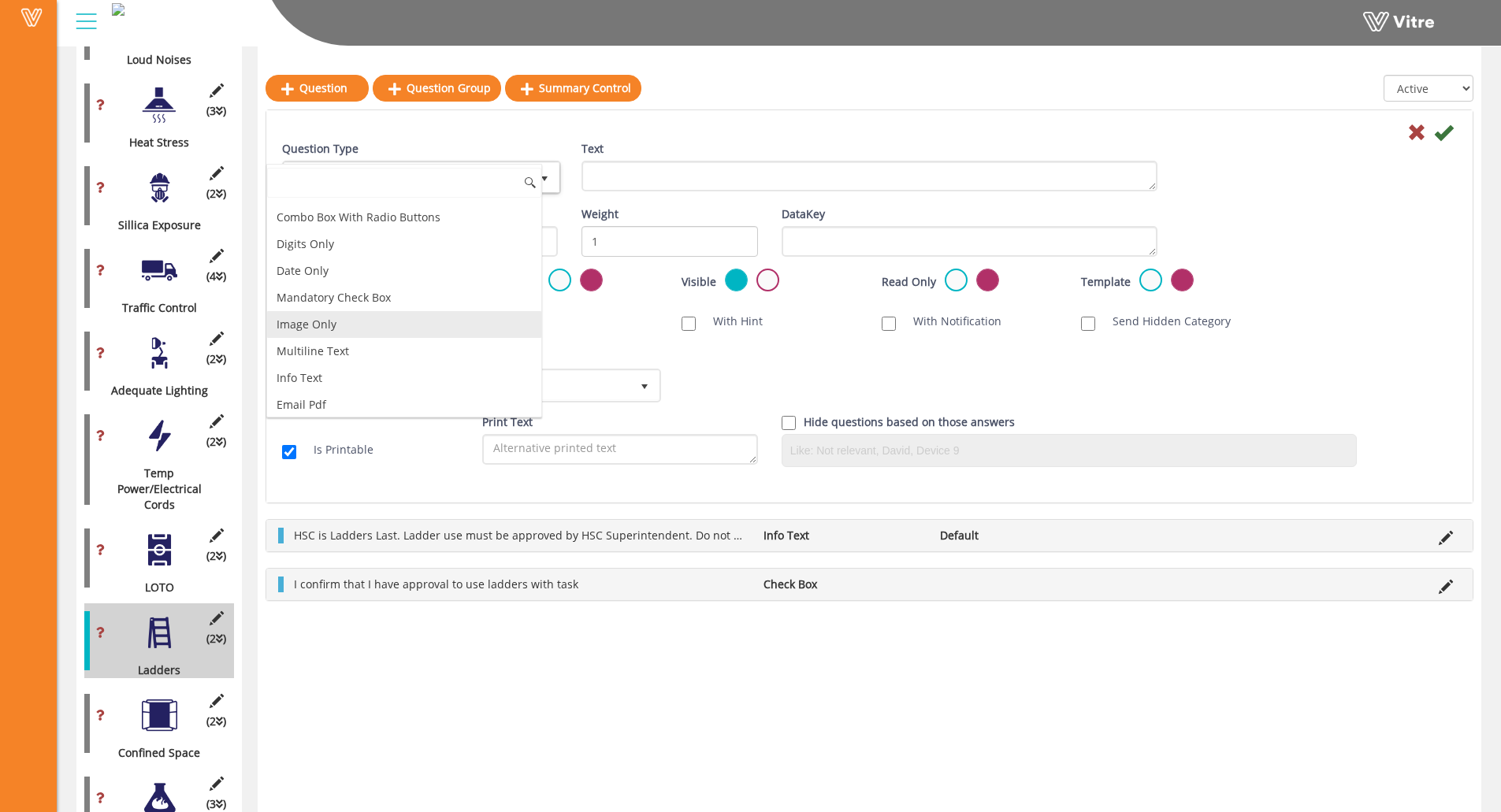
click at [364, 326] on li "Image Only" at bounding box center [404, 324] width 275 height 27
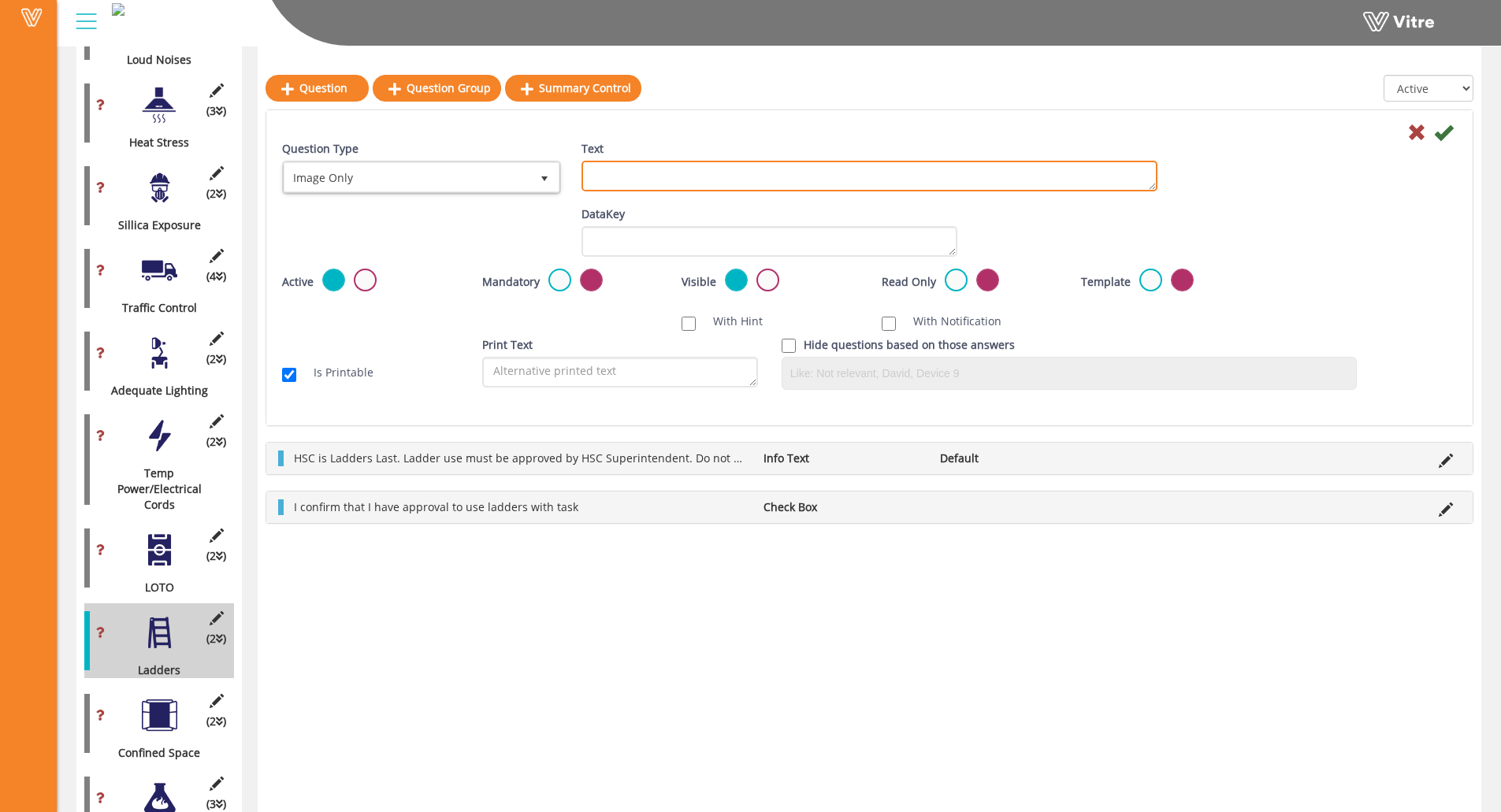
click at [706, 176] on textarea "Text" at bounding box center [869, 176] width 576 height 31
paste textarea "Add Supporting Photo (Optional)"
type textarea "Add Supporting Photo (Optional)"
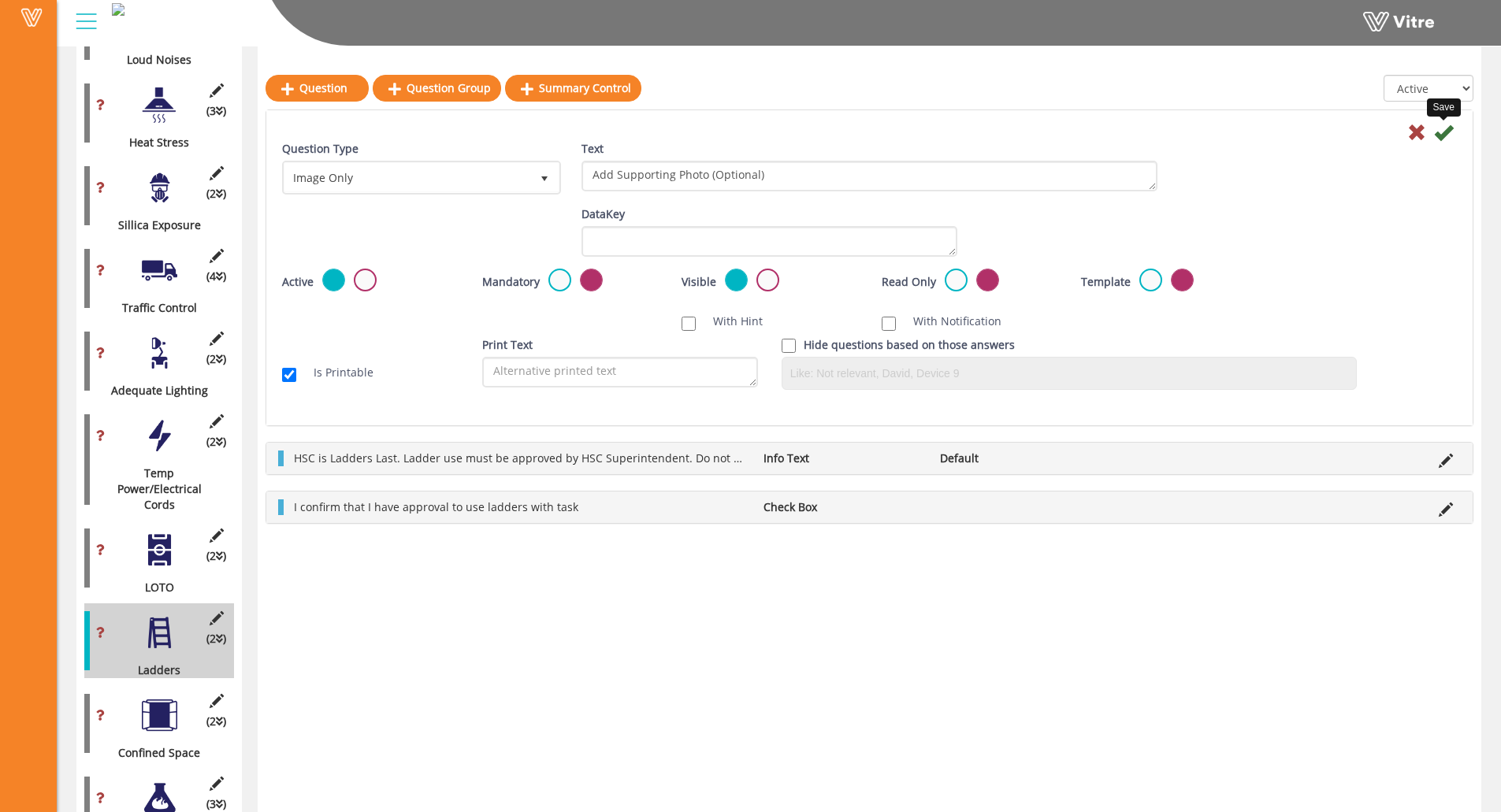
click at [1344, 133] on icon at bounding box center [1443, 132] width 19 height 19
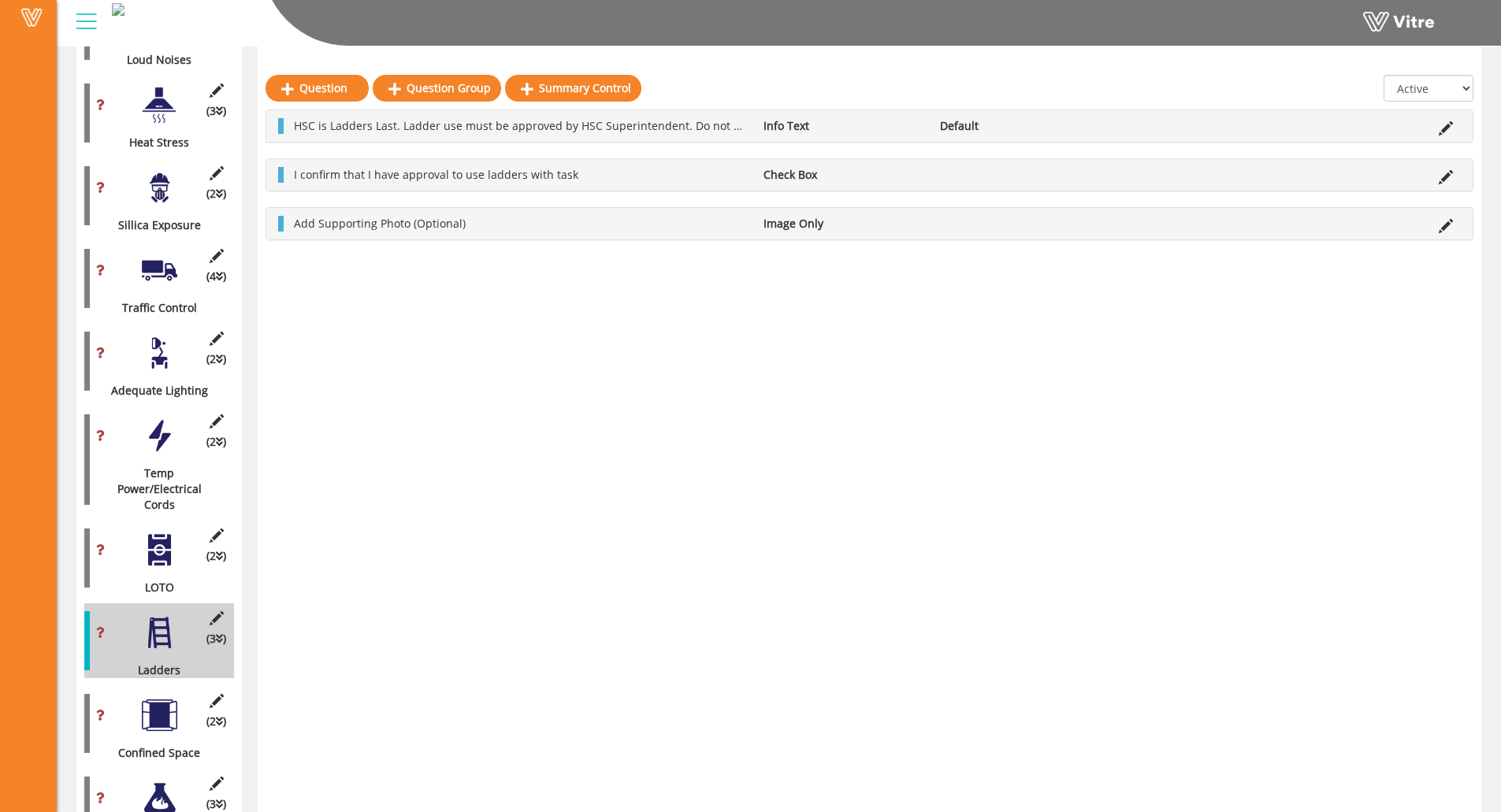
click at [141, 689] on div "(2 ) Confined Space" at bounding box center [159, 724] width 150 height 75
click at [151, 698] on div at bounding box center [159, 715] width 35 height 35
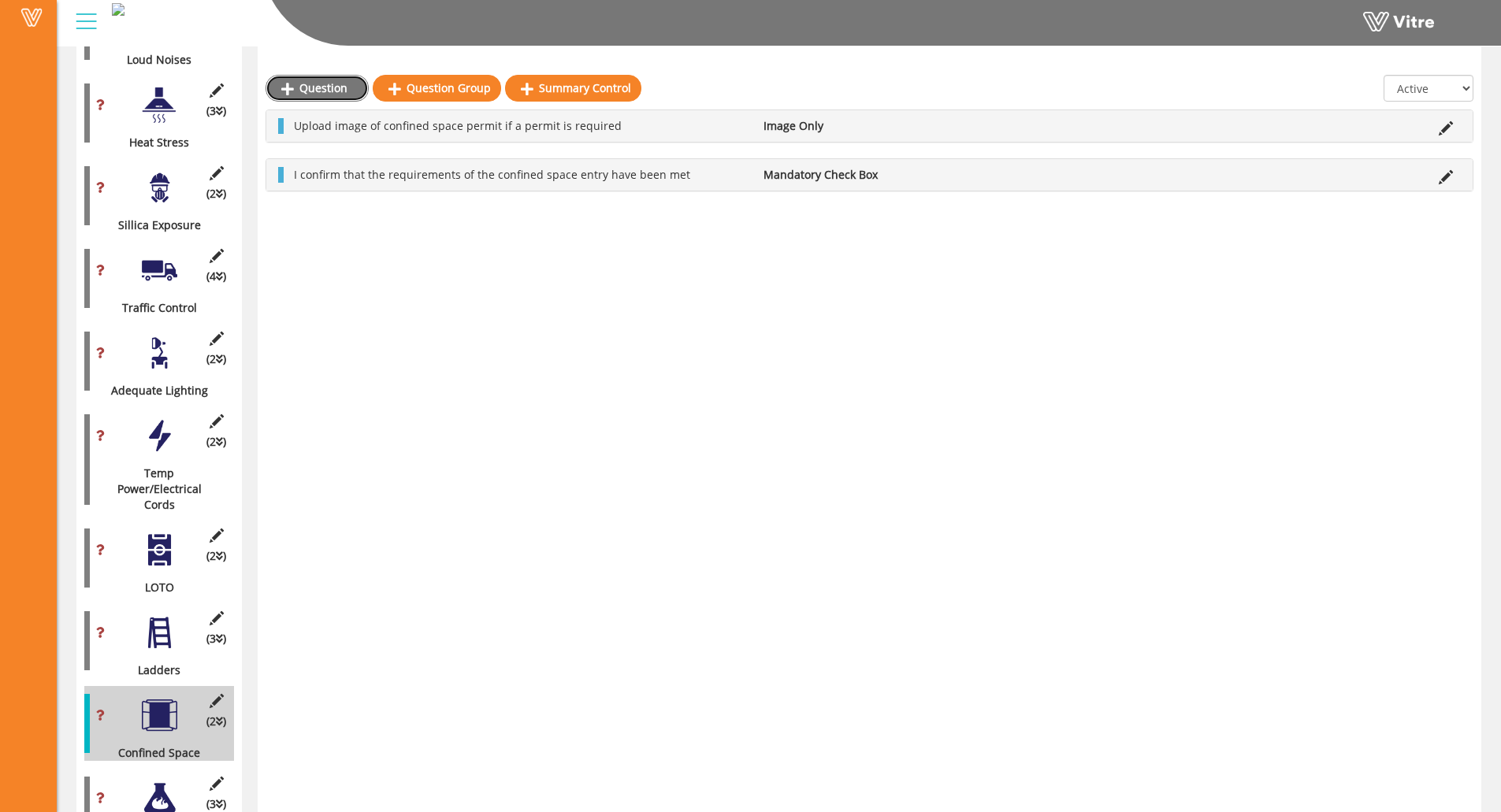
click at [303, 79] on link "Question" at bounding box center [317, 88] width 103 height 27
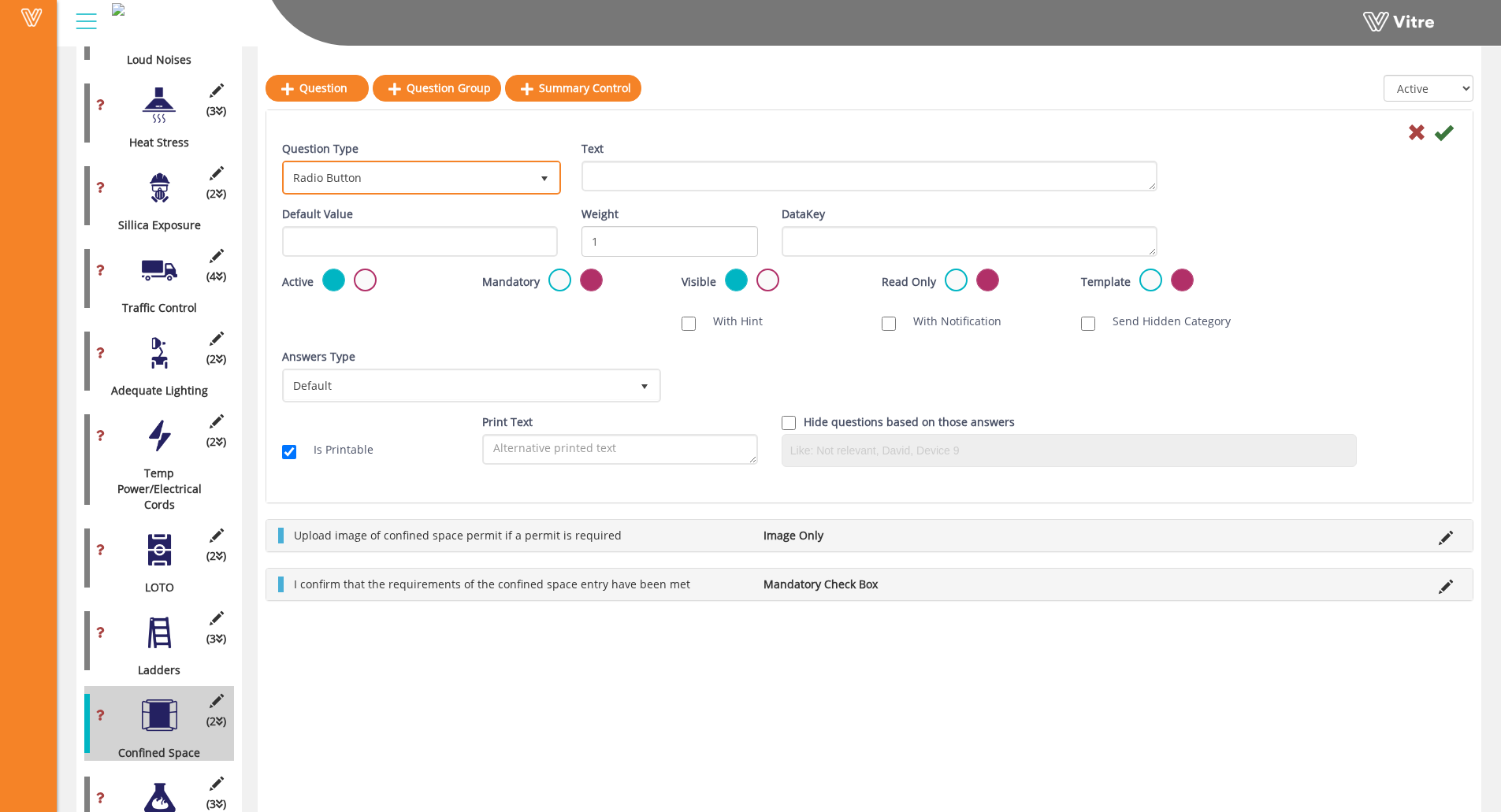
click at [416, 181] on span "Radio Button" at bounding box center [407, 177] width 246 height 29
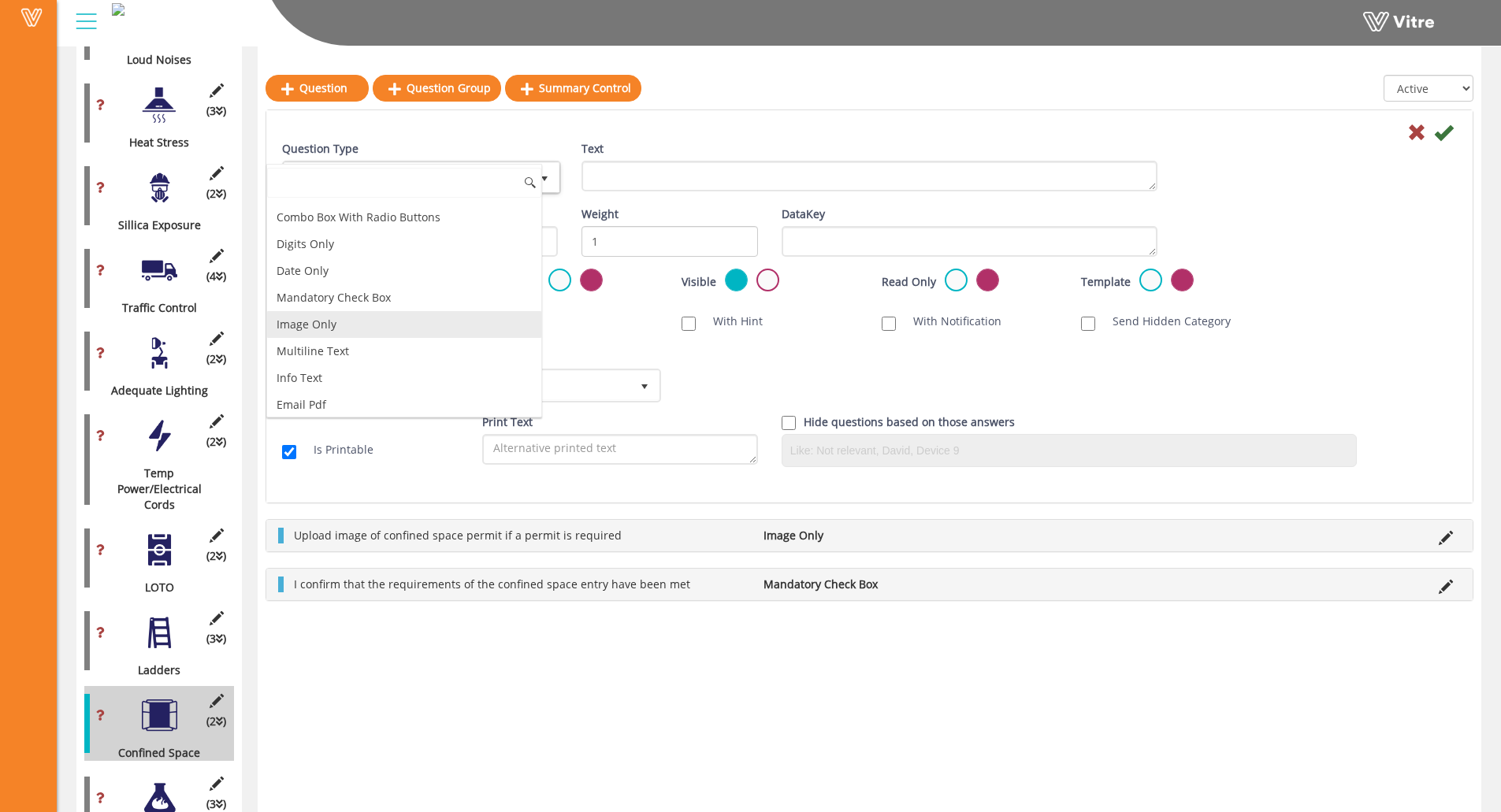
click at [373, 326] on li "Image Only" at bounding box center [404, 324] width 275 height 27
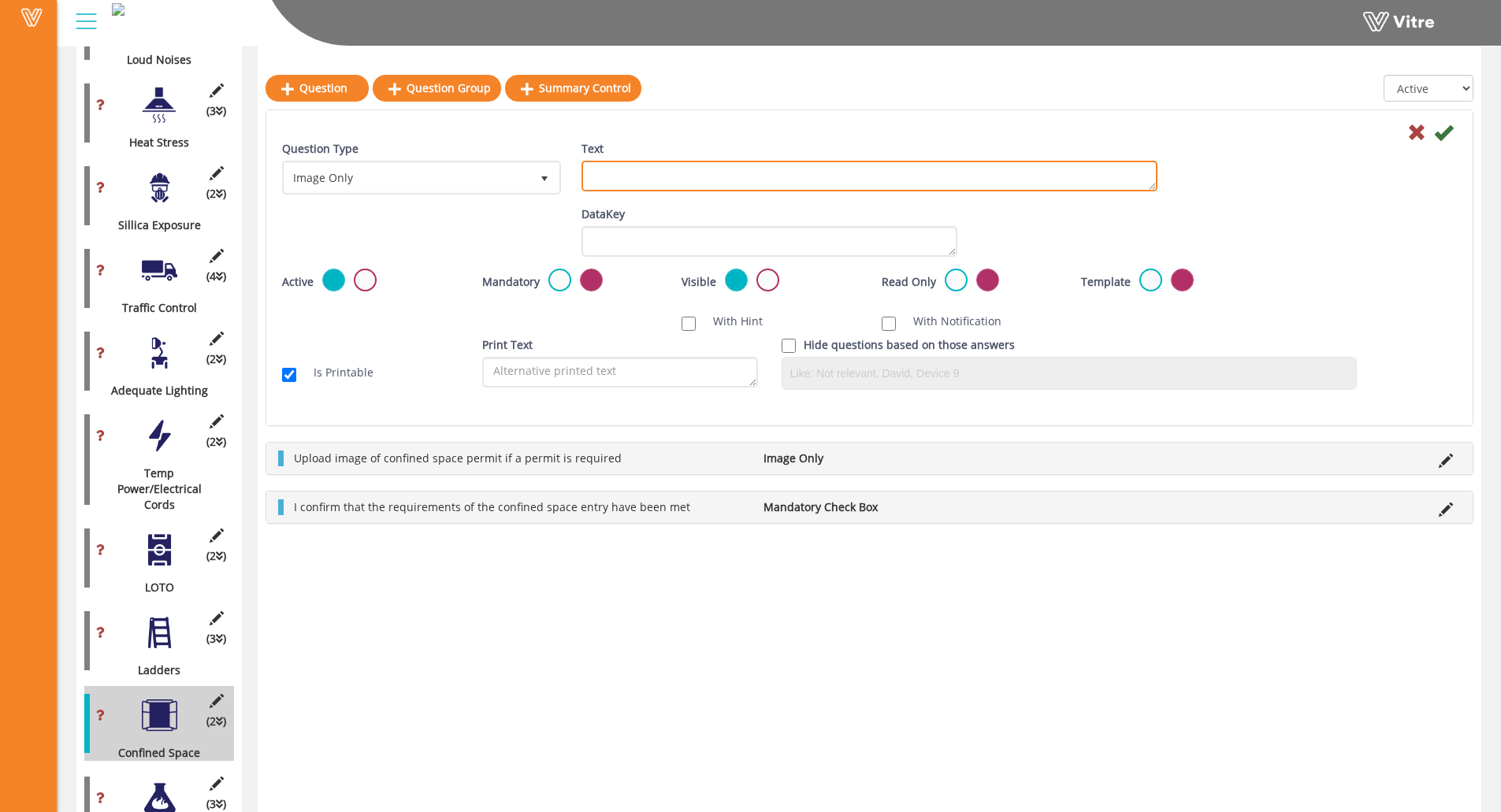
click at [684, 171] on textarea "Text" at bounding box center [869, 176] width 576 height 31
paste textarea "Add Supporting Photo (Optional)"
type textarea "Add Supporting Photo (Optional)"
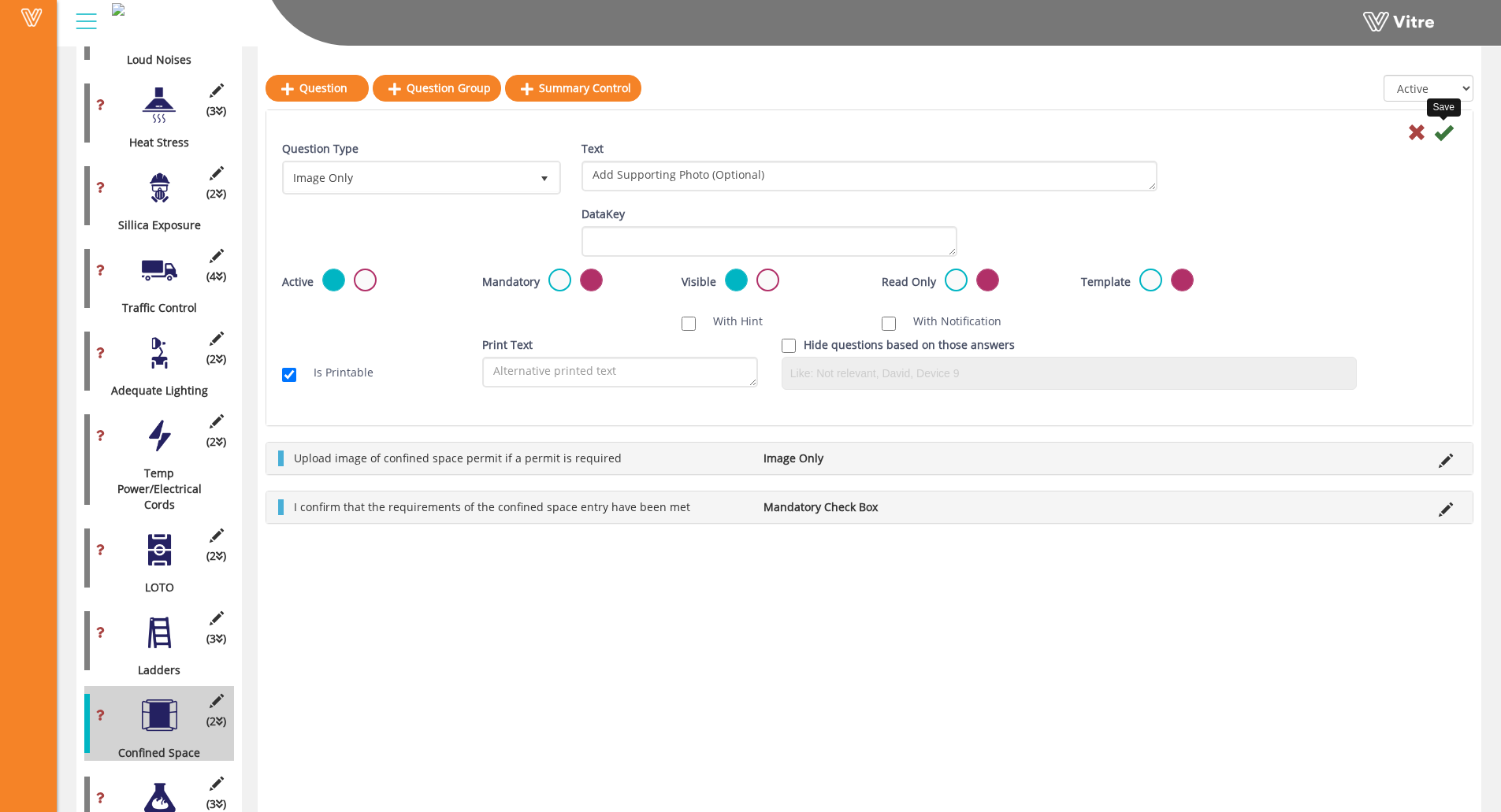
click at [1344, 136] on icon at bounding box center [1443, 132] width 19 height 19
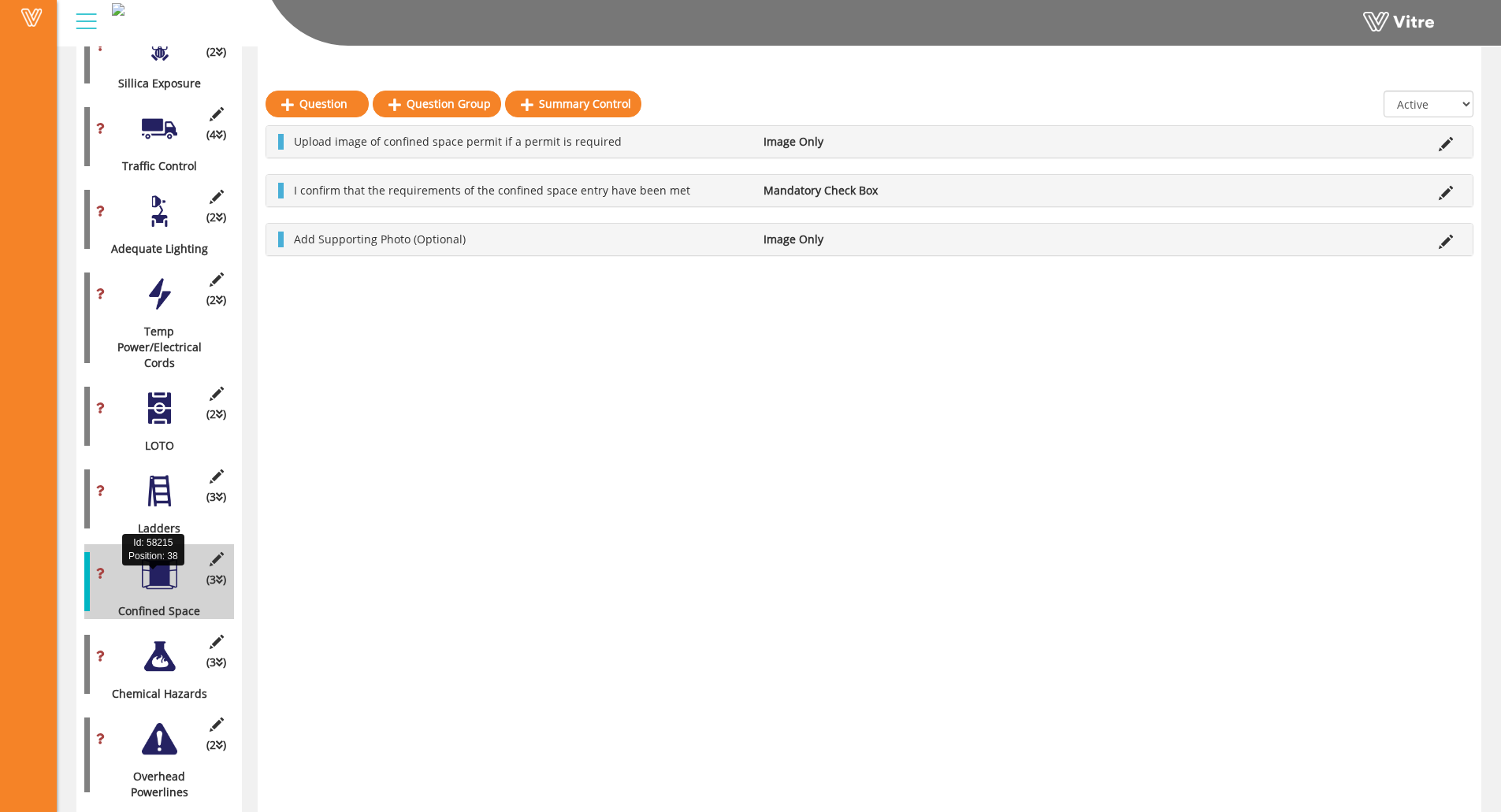
scroll to position [2164, 0]
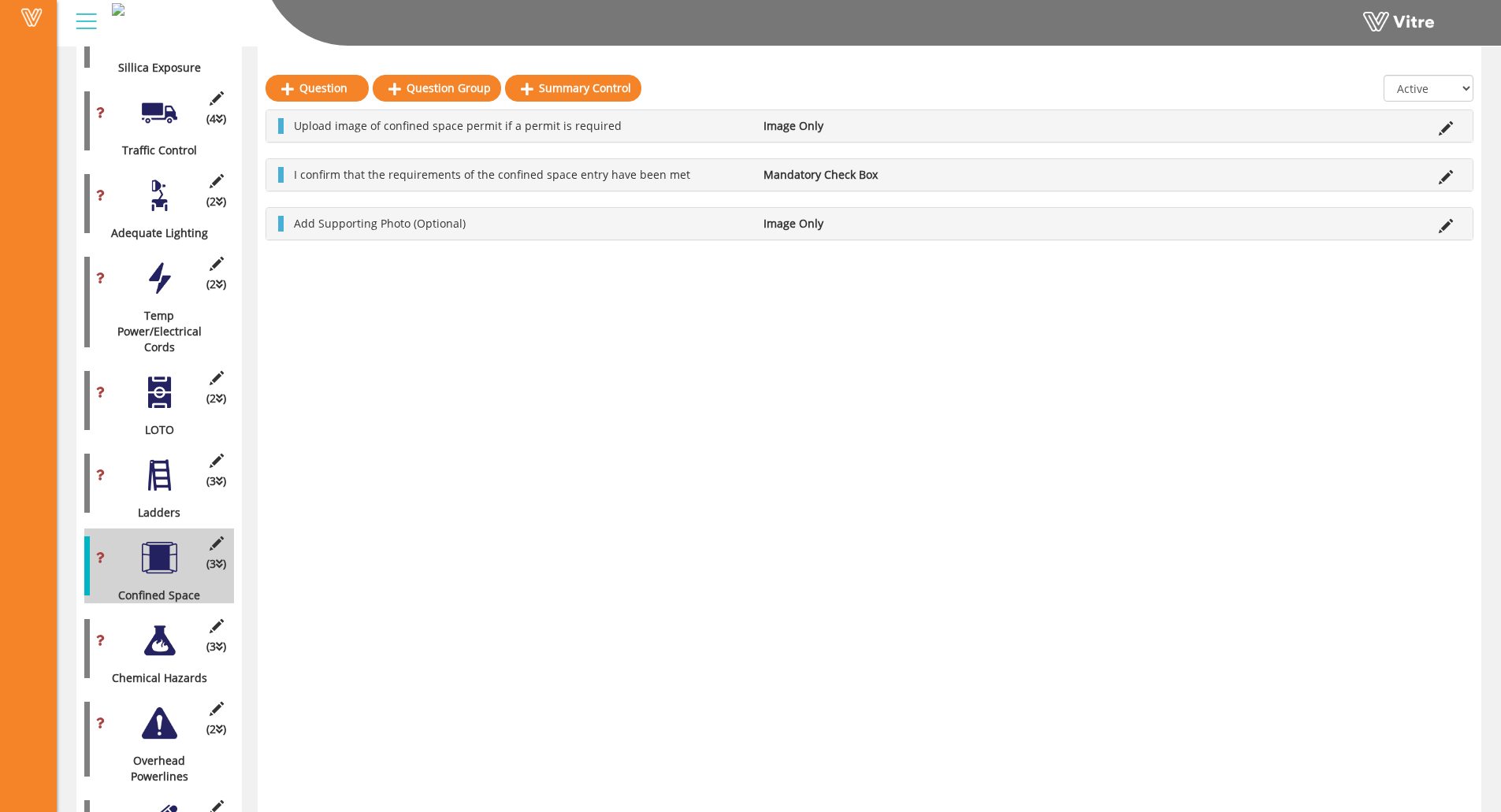
click at [137, 613] on div "(3 ) Chemical Hazards" at bounding box center [159, 649] width 150 height 75
click at [162, 623] on div at bounding box center [159, 640] width 35 height 35
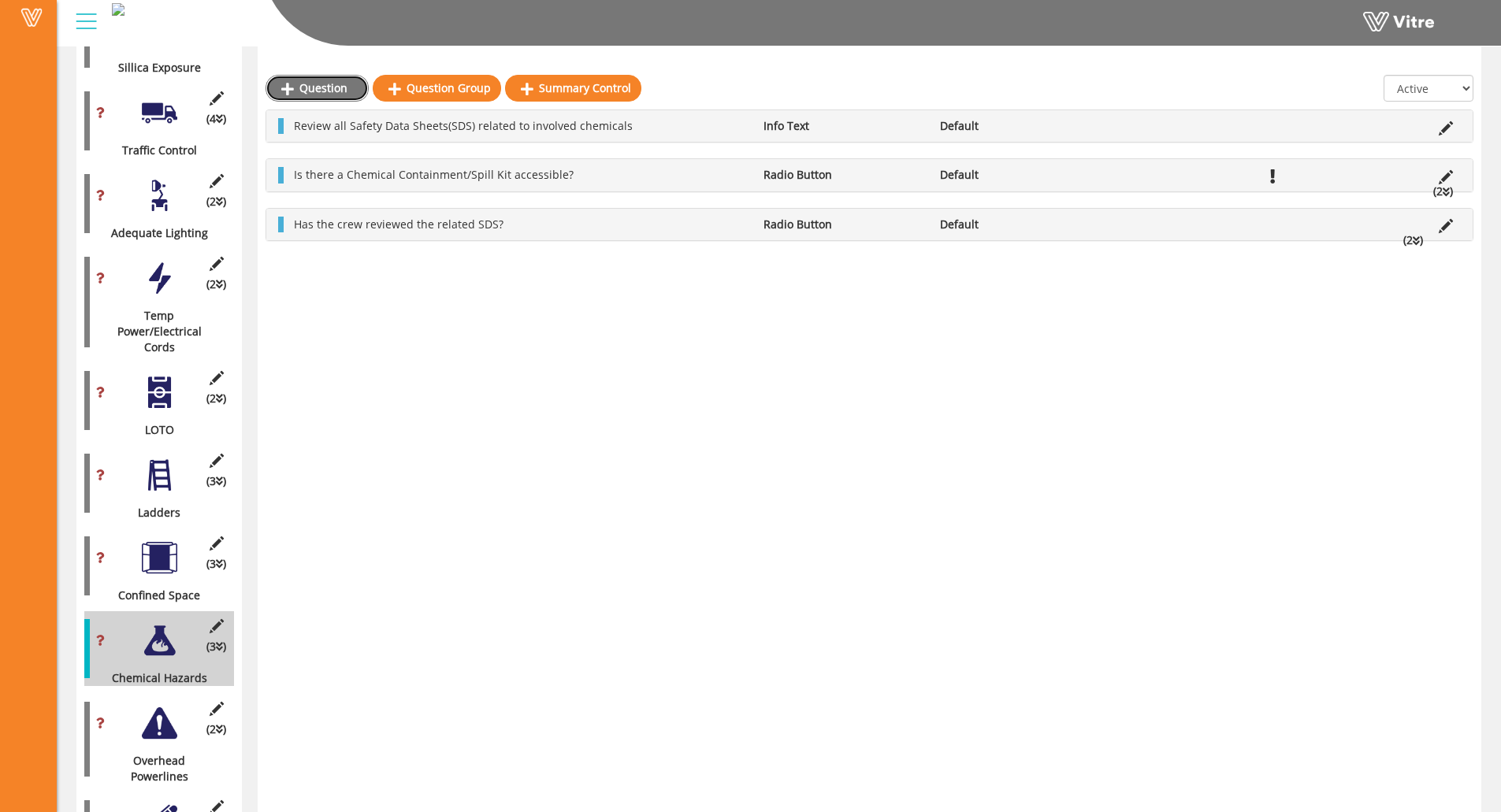
click at [319, 93] on link "Question" at bounding box center [317, 88] width 103 height 27
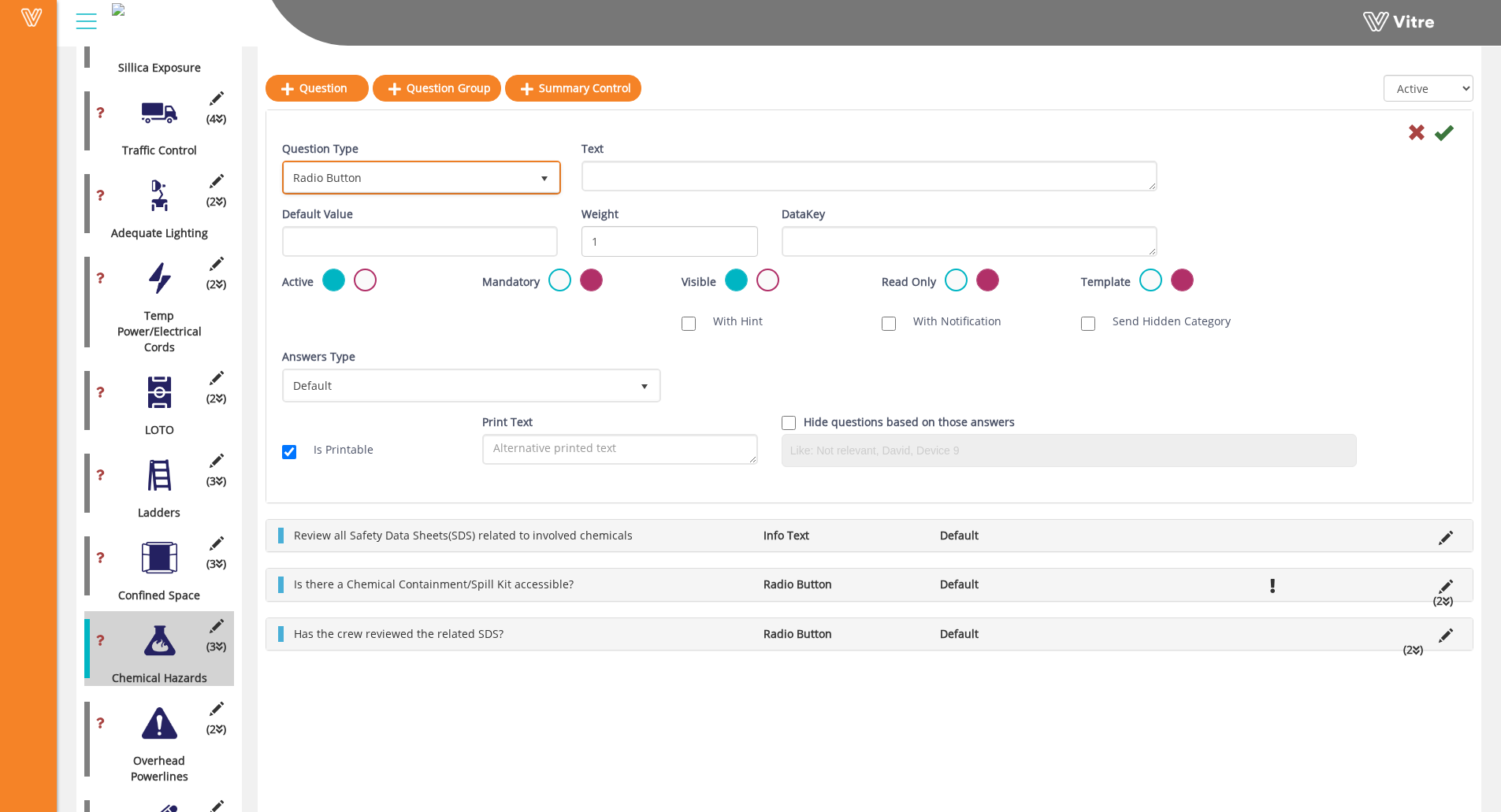
click at [435, 170] on span "Radio Button" at bounding box center [407, 177] width 246 height 29
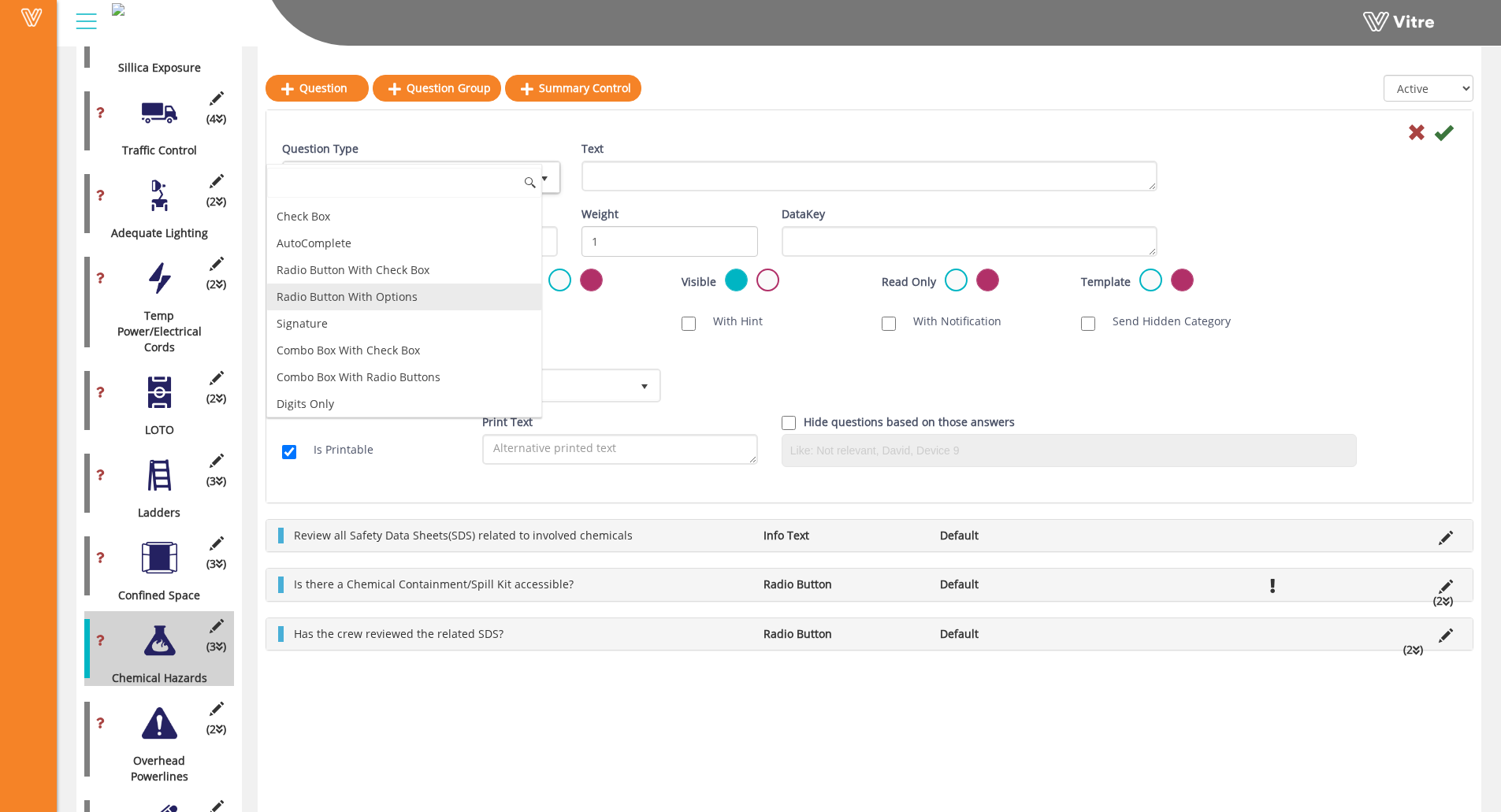
scroll to position [158, 0]
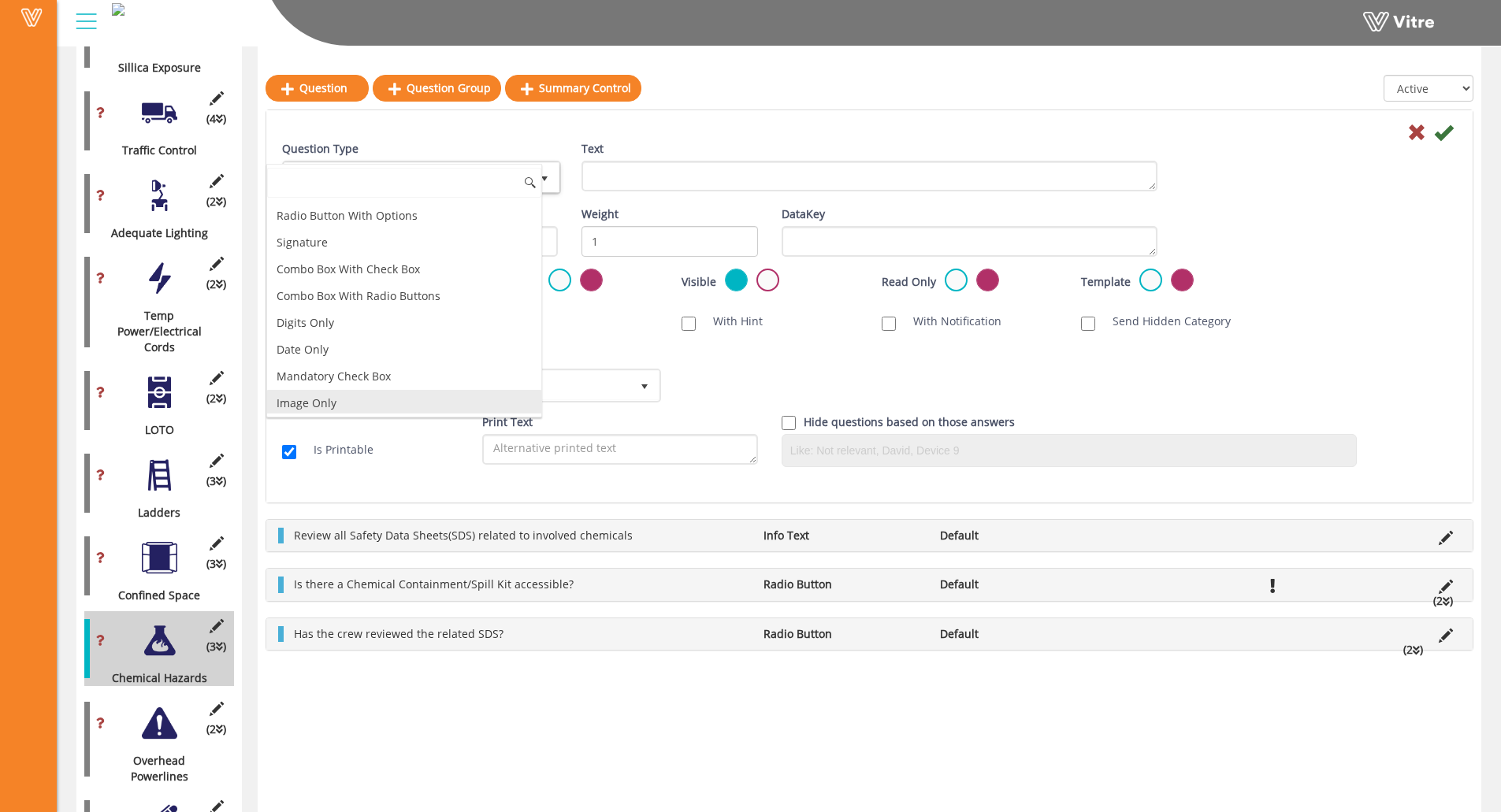
click at [325, 407] on li "Image Only" at bounding box center [404, 403] width 275 height 27
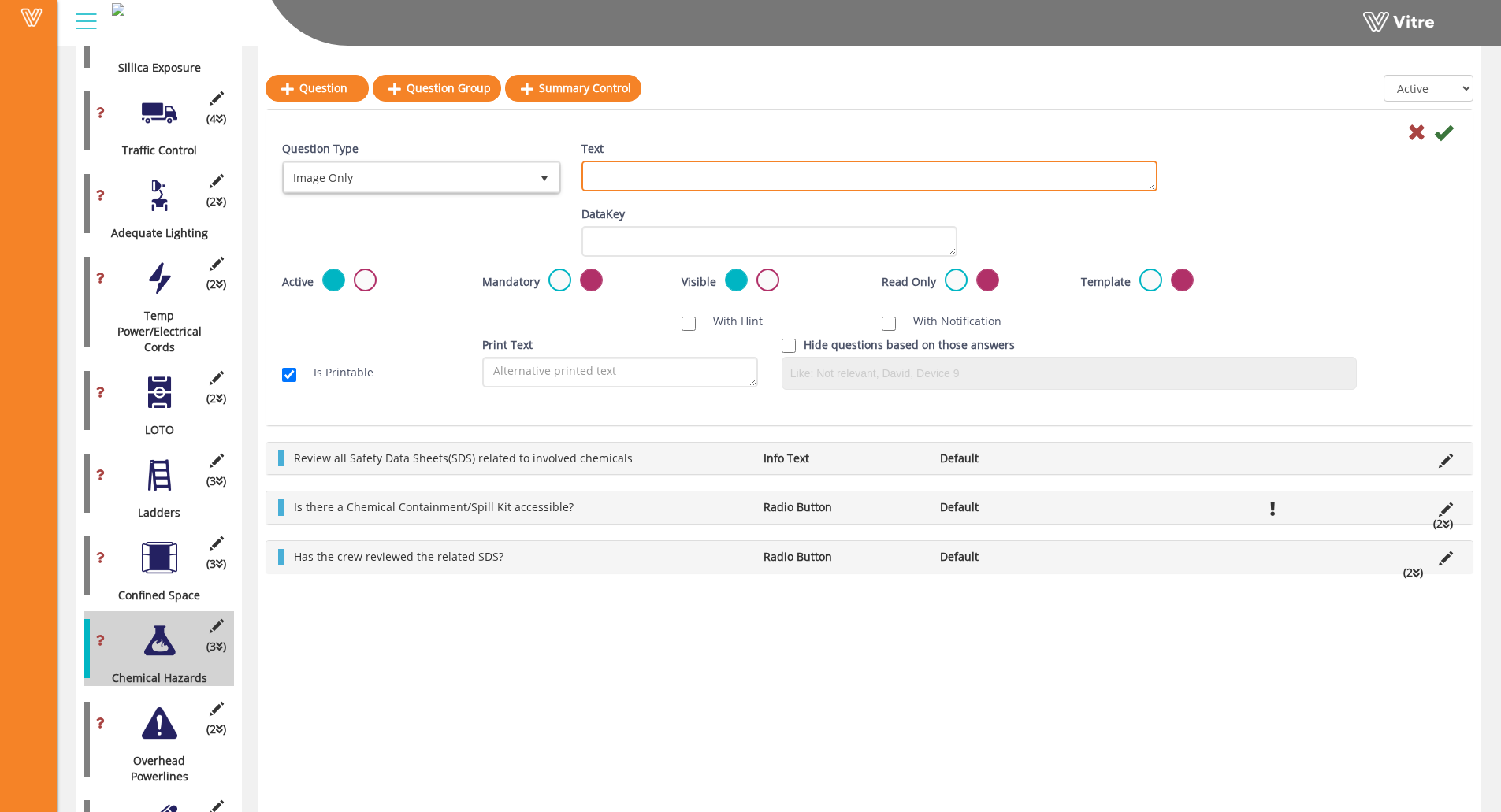
click at [714, 171] on textarea "Text" at bounding box center [869, 176] width 576 height 31
paste textarea "Add Supporting Photo (Optional)"
type textarea "Add Supporting Photo (Optional)"
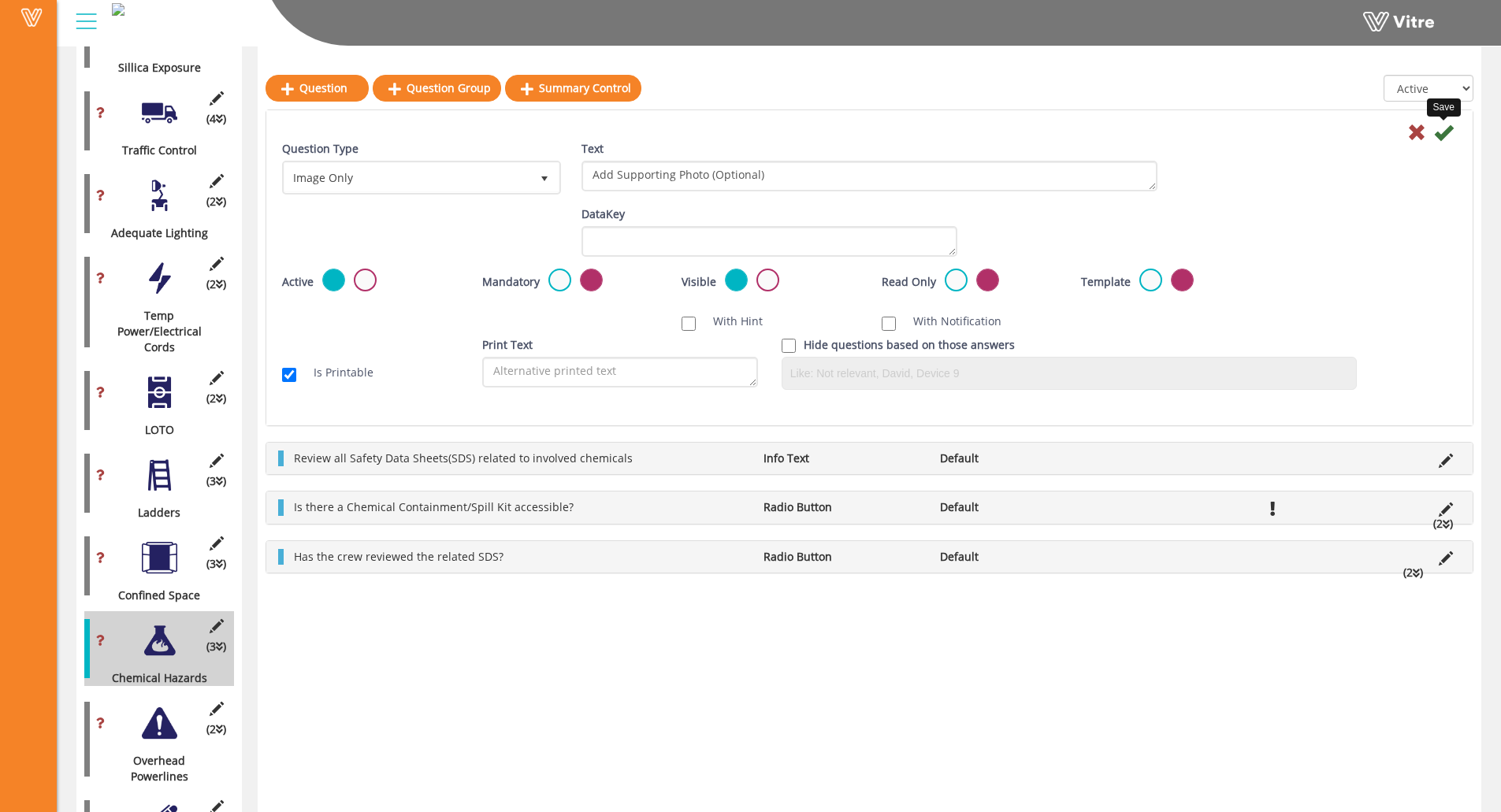
click at [1344, 133] on icon at bounding box center [1443, 132] width 19 height 19
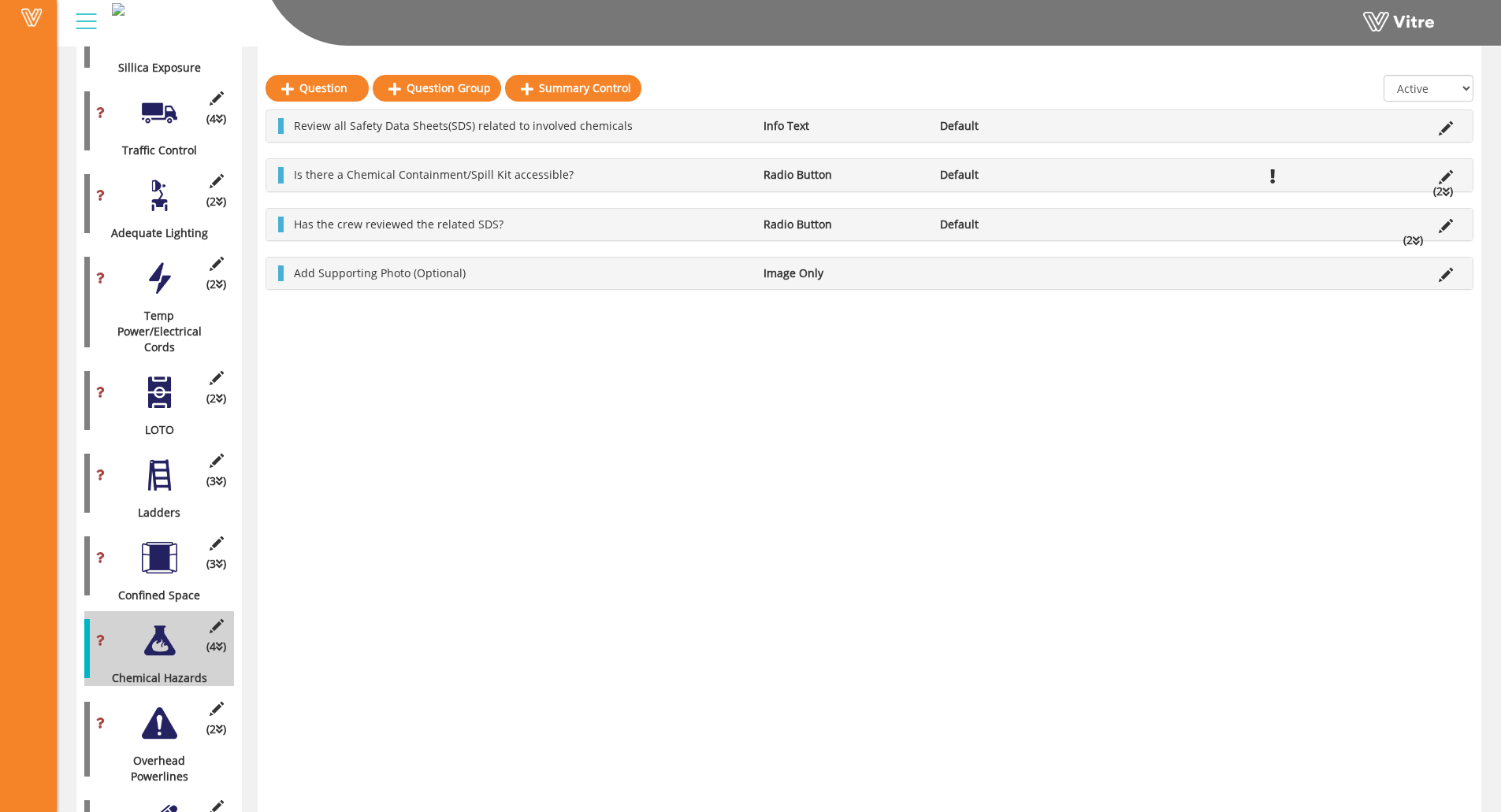
click at [152, 706] on div at bounding box center [159, 723] width 35 height 35
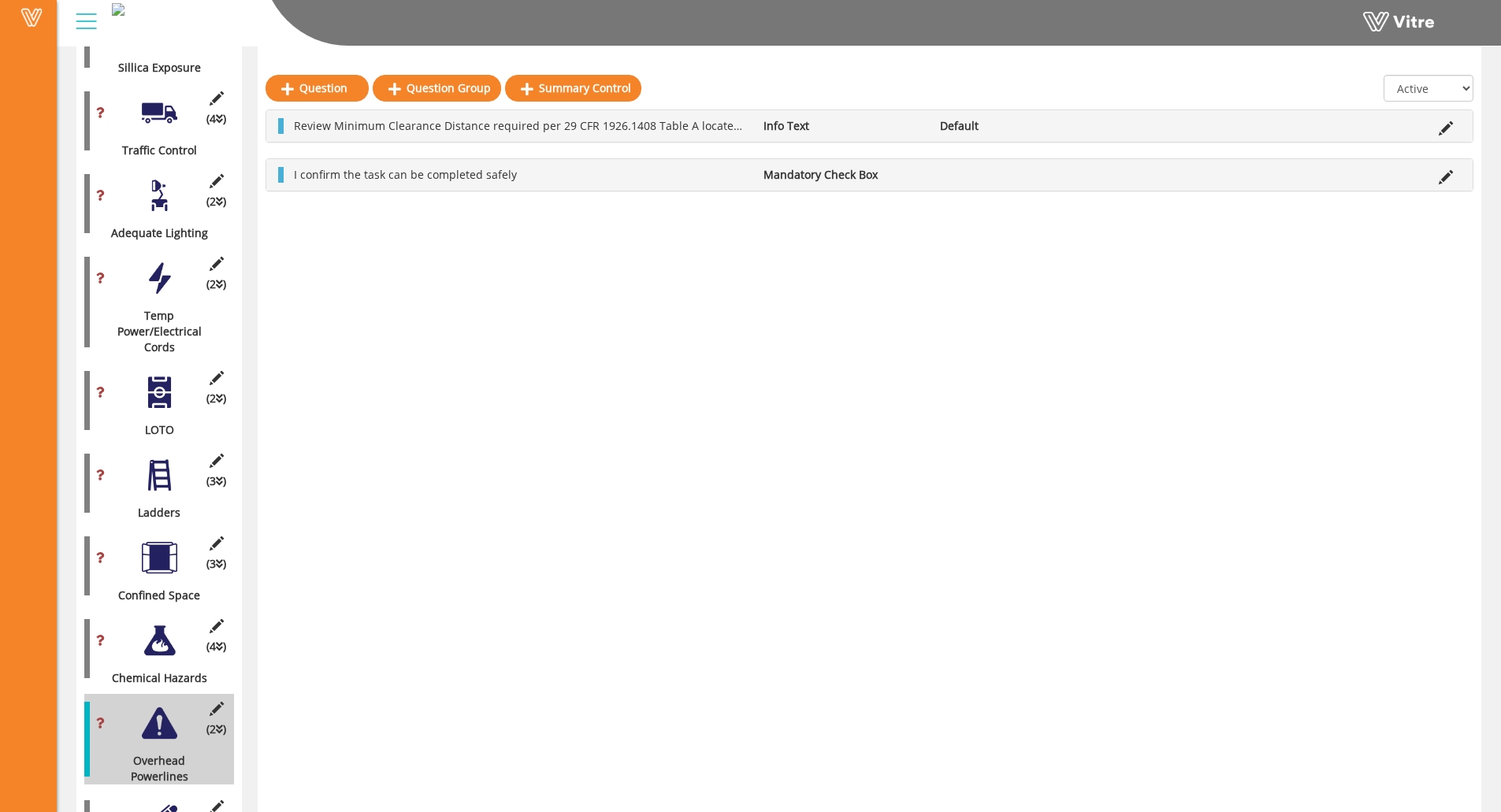
click at [304, 85] on link "Question" at bounding box center [317, 88] width 103 height 27
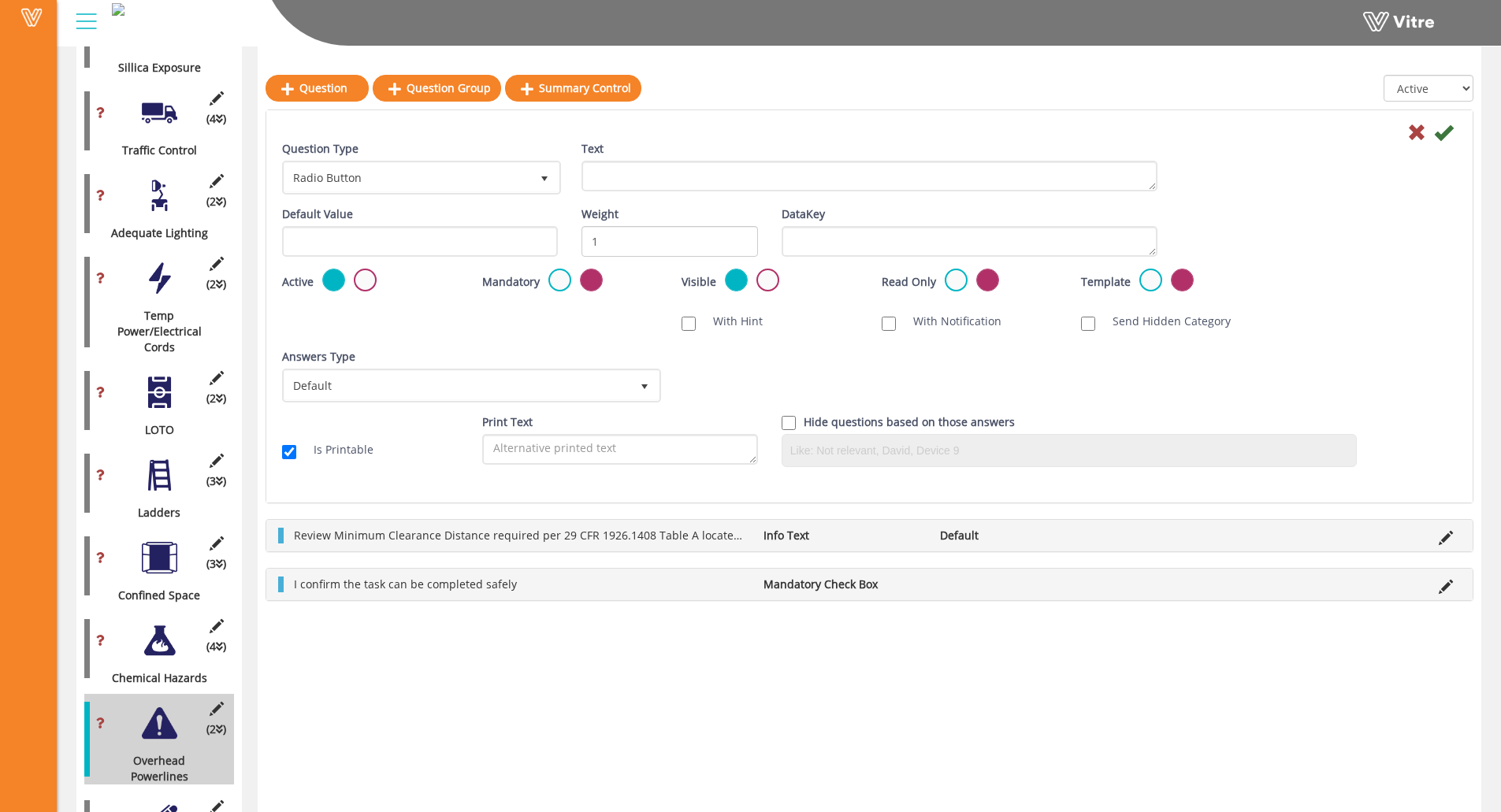
click at [440, 158] on div "Question Type Radio Button 3" at bounding box center [419, 168] width 275 height 54
click at [438, 176] on span "Radio Button" at bounding box center [407, 177] width 246 height 29
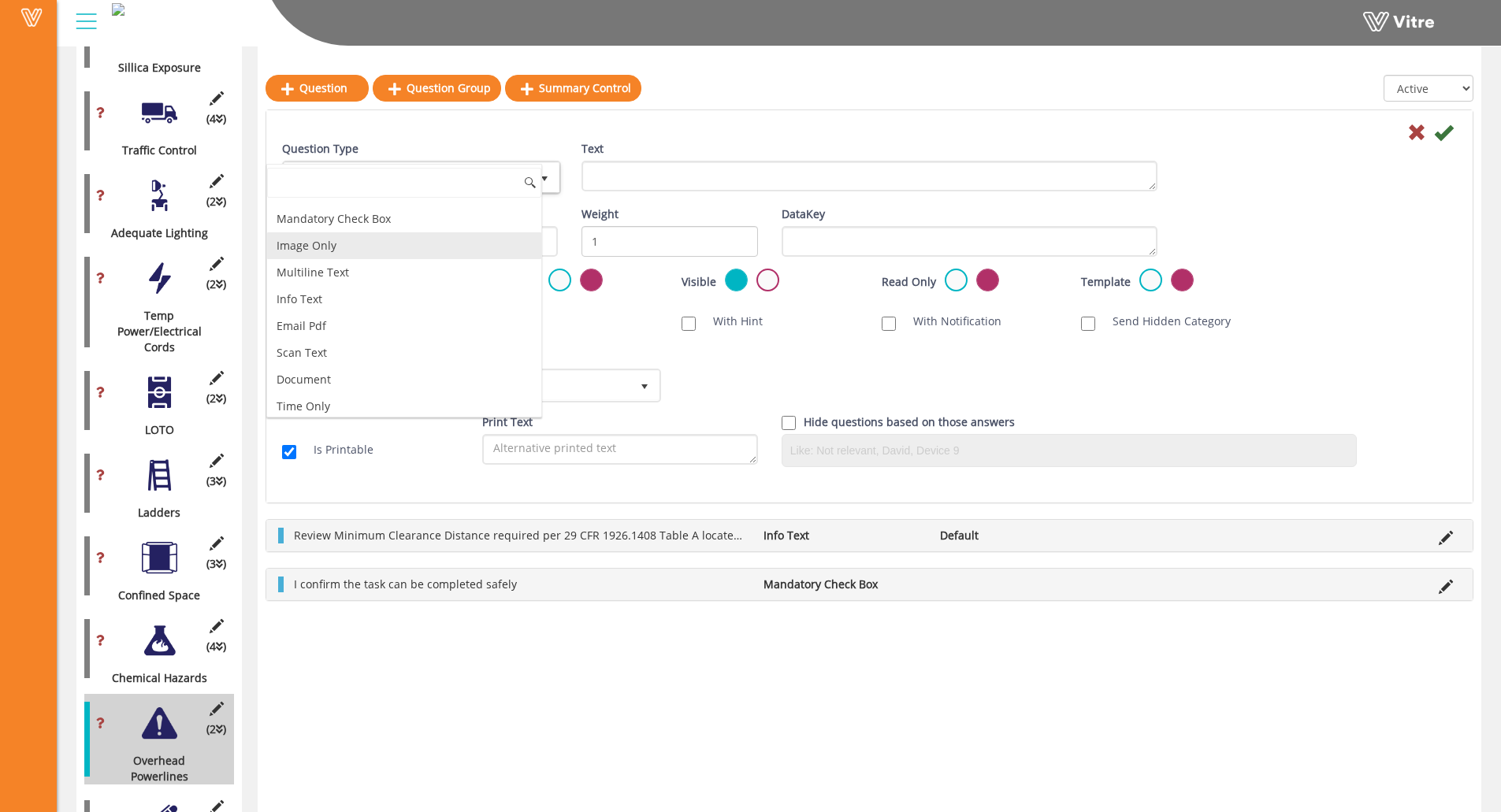
click at [342, 252] on li "Image Only" at bounding box center [404, 245] width 275 height 27
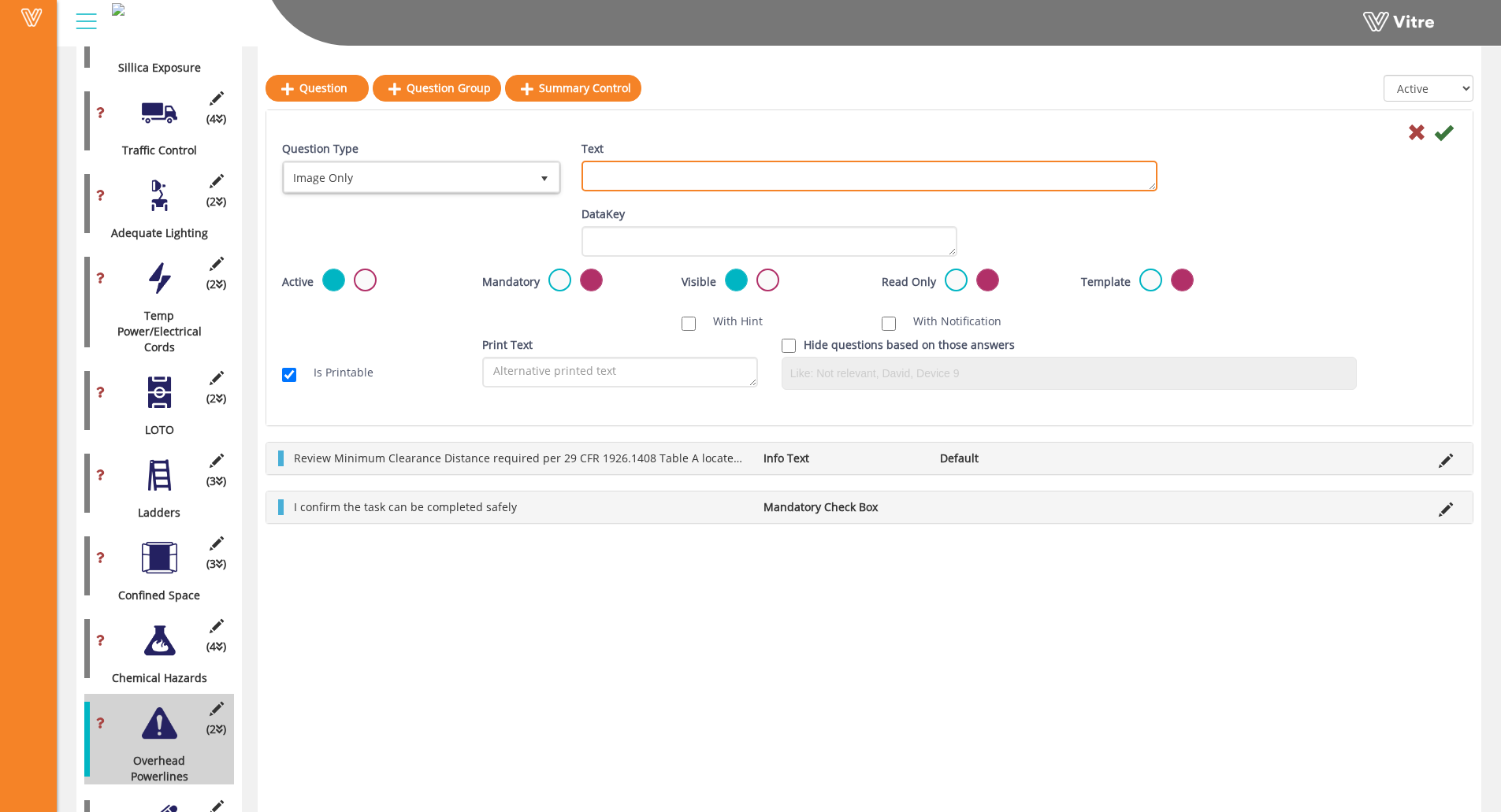
click at [633, 177] on textarea "Text" at bounding box center [869, 176] width 576 height 31
paste textarea "Add Supporting Photo (Optional)"
type textarea "Add Supporting Photo (Optional)"
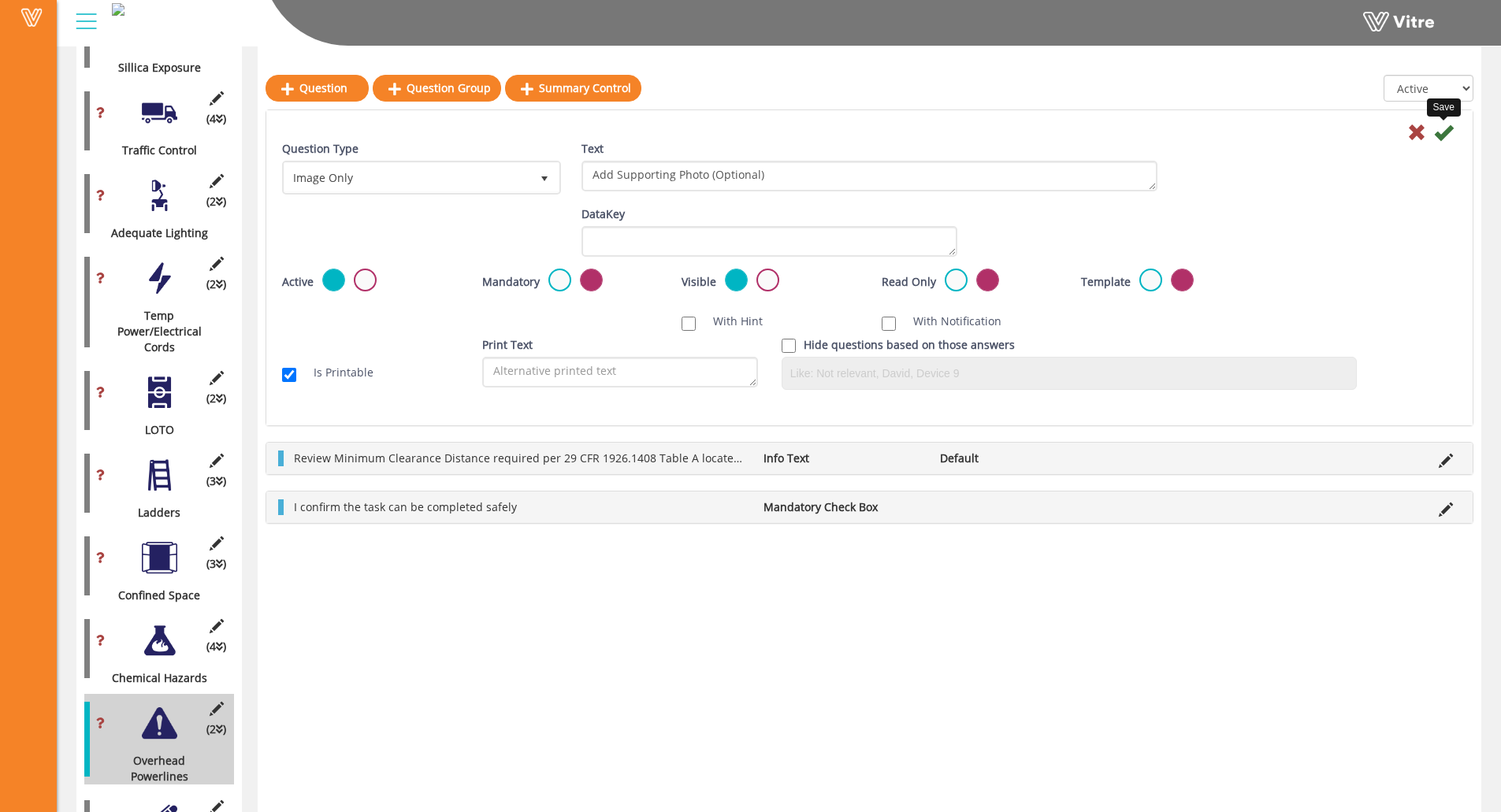
click at [1344, 133] on icon at bounding box center [1443, 132] width 19 height 19
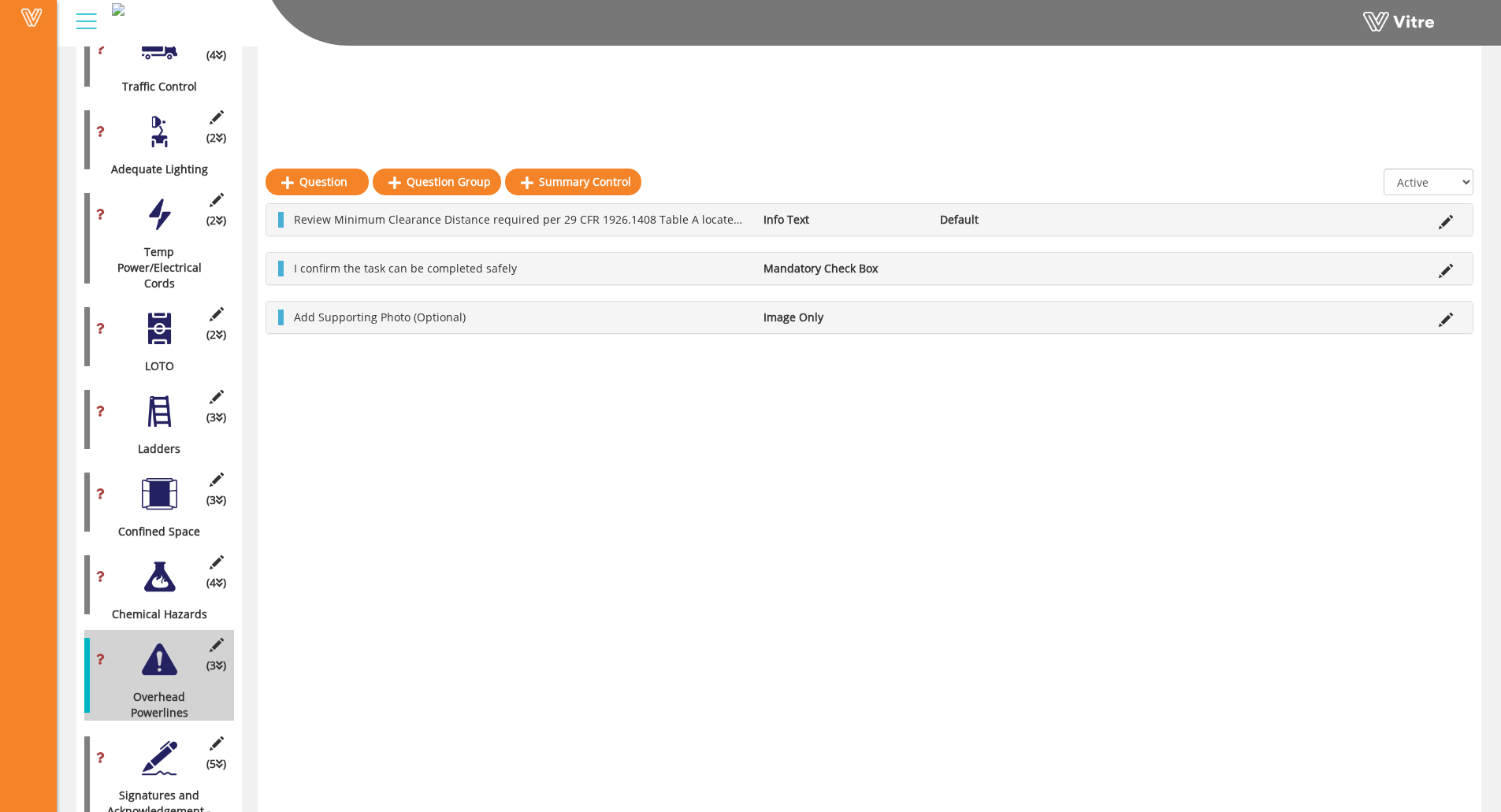
scroll to position [2322, 0]
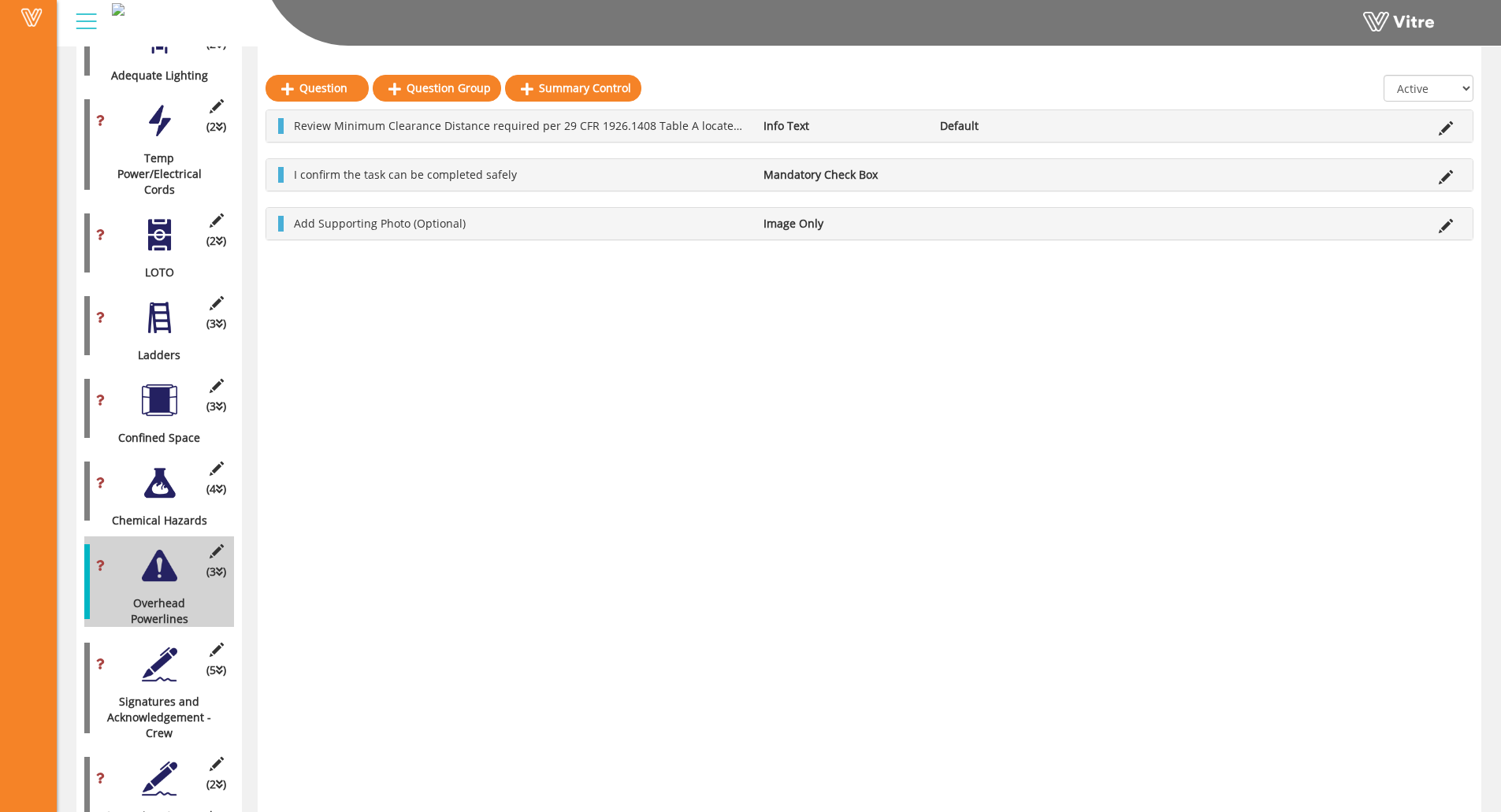
click at [160, 647] on div at bounding box center [159, 664] width 35 height 35
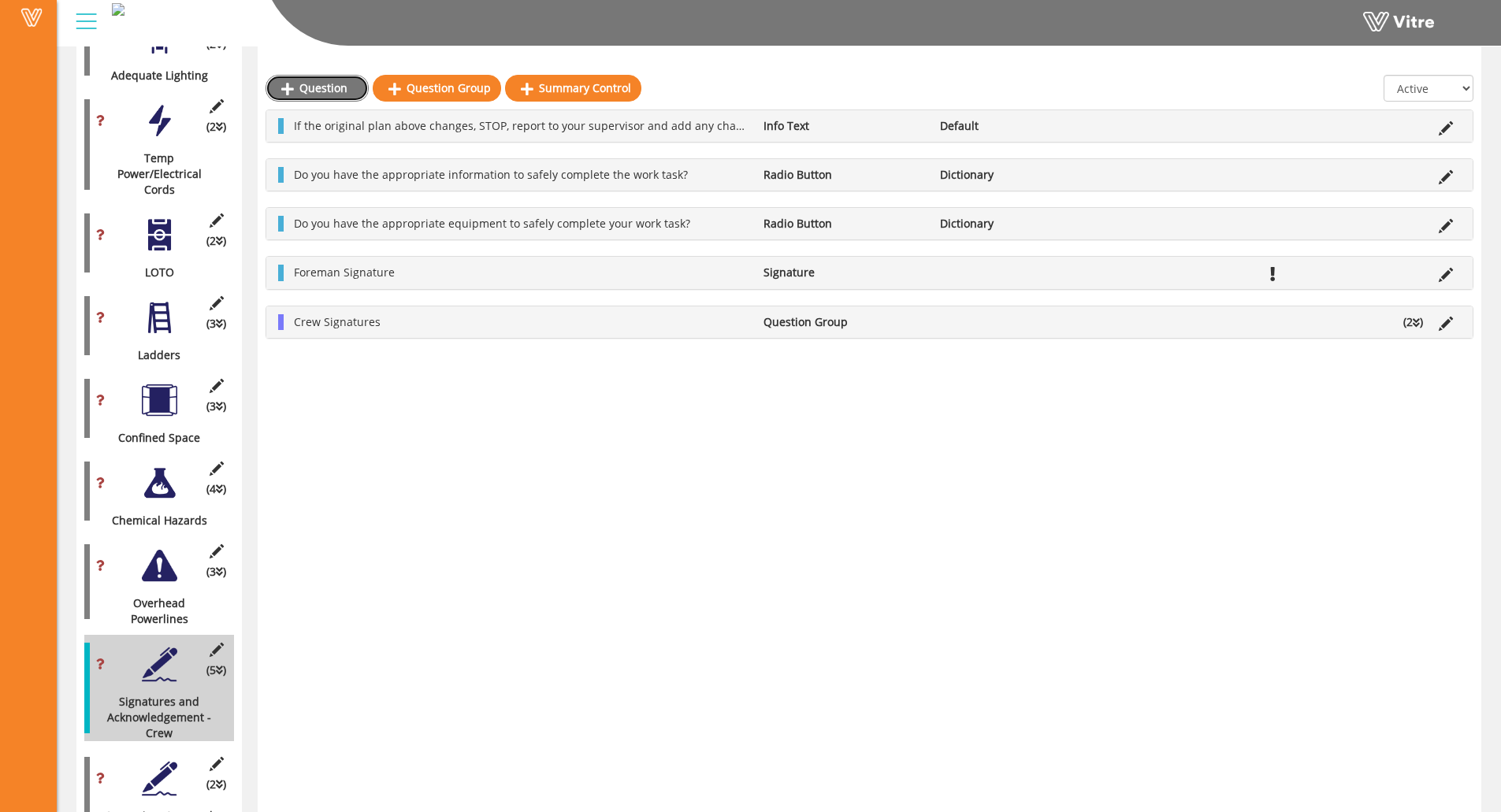
click at [328, 93] on link "Question" at bounding box center [317, 88] width 103 height 27
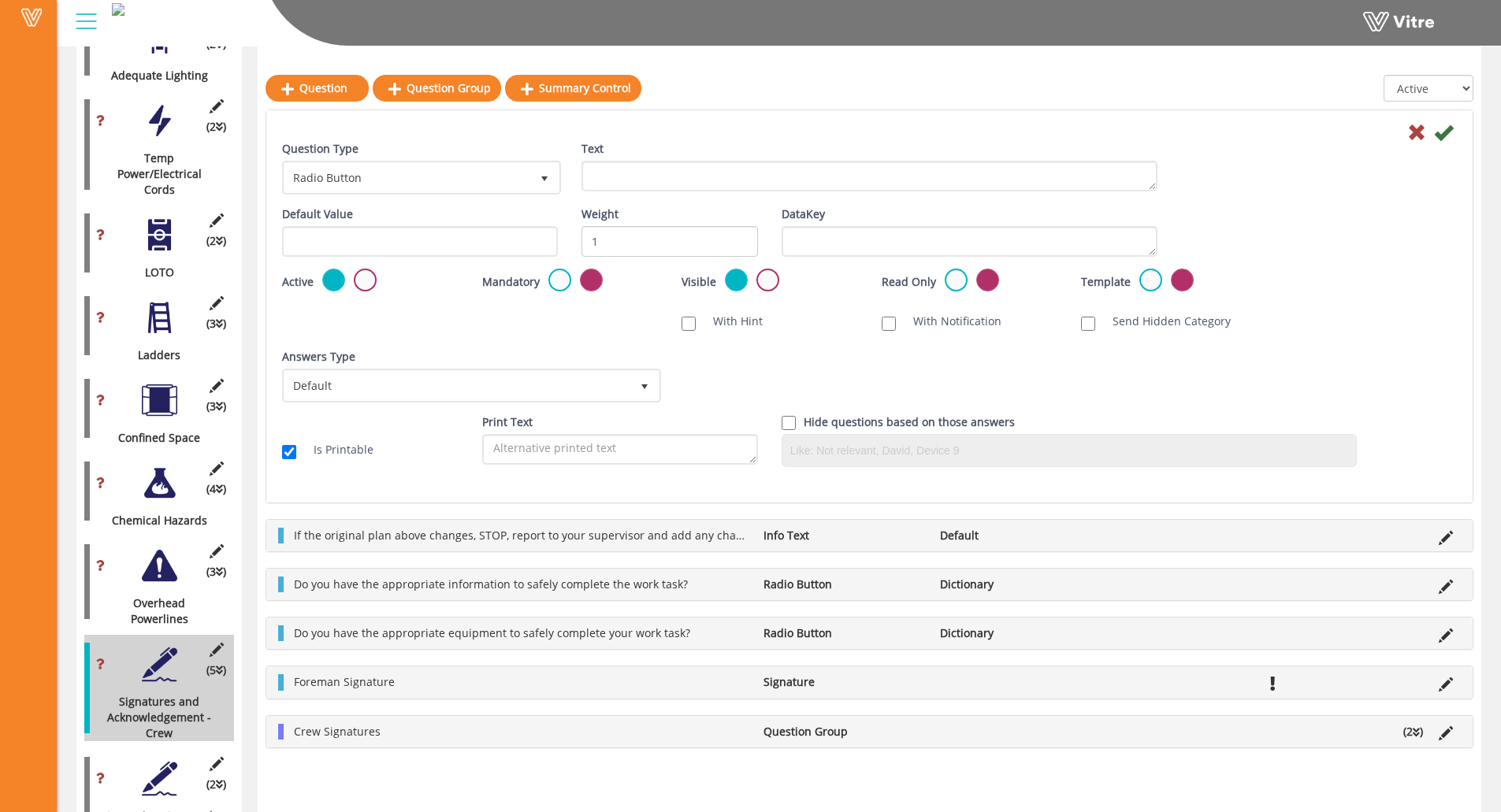
click at [395, 154] on div "Question Type Radio Button 3" at bounding box center [419, 168] width 275 height 54
click at [413, 179] on span "Radio Button" at bounding box center [407, 177] width 246 height 29
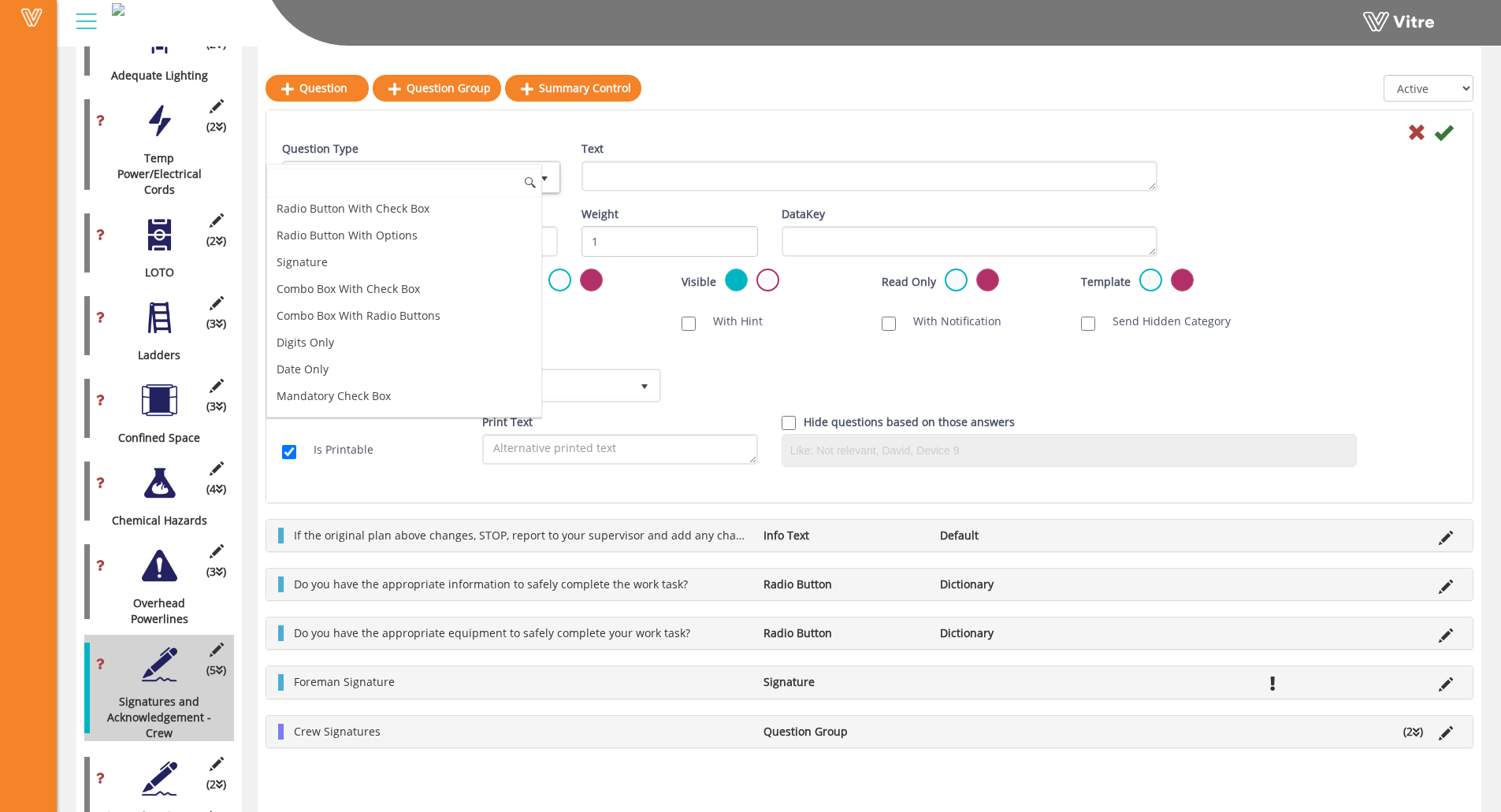
scroll to position [158, 0]
click at [334, 400] on li "Image Only" at bounding box center [404, 403] width 275 height 27
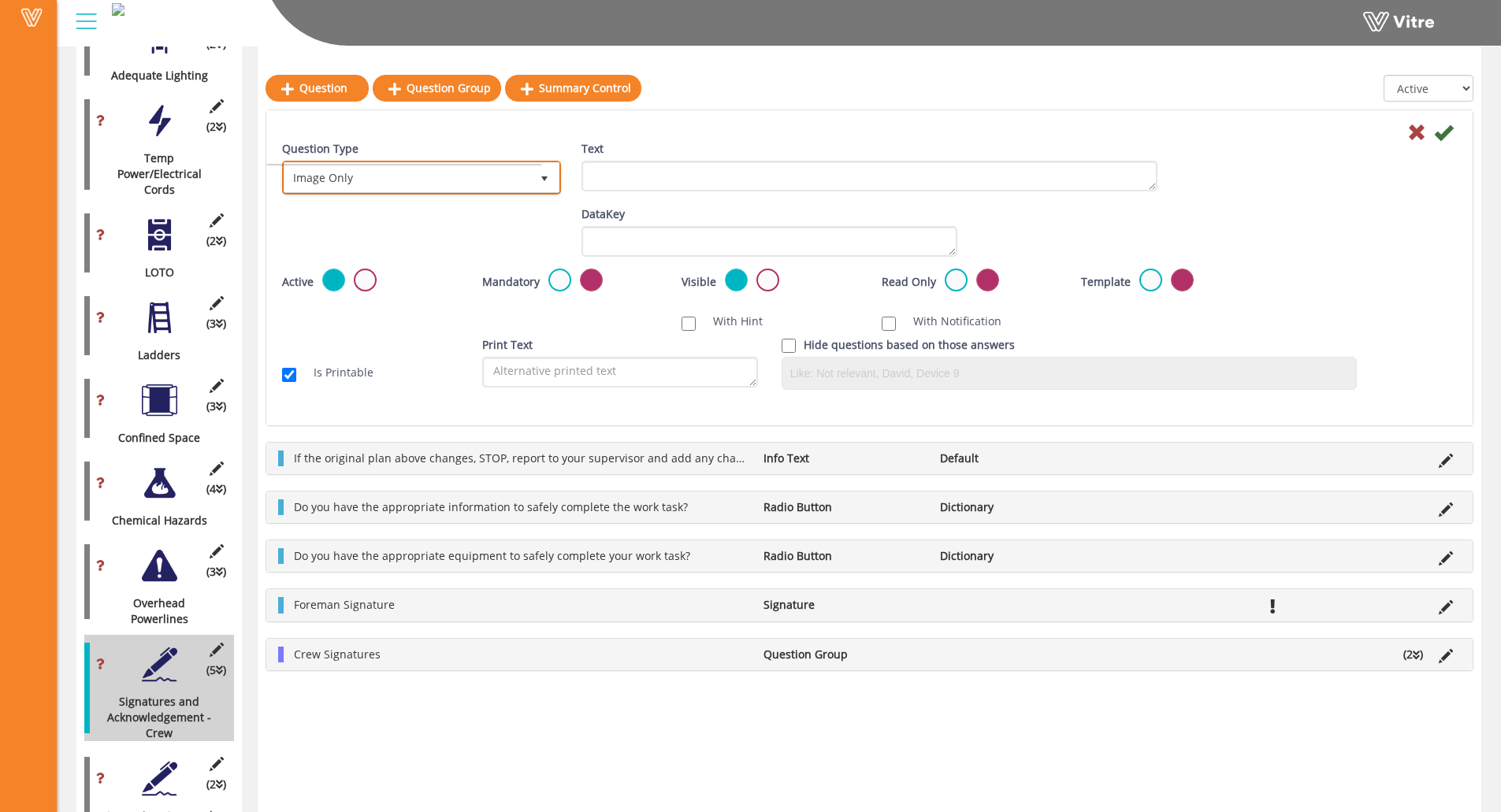
scroll to position [0, 0]
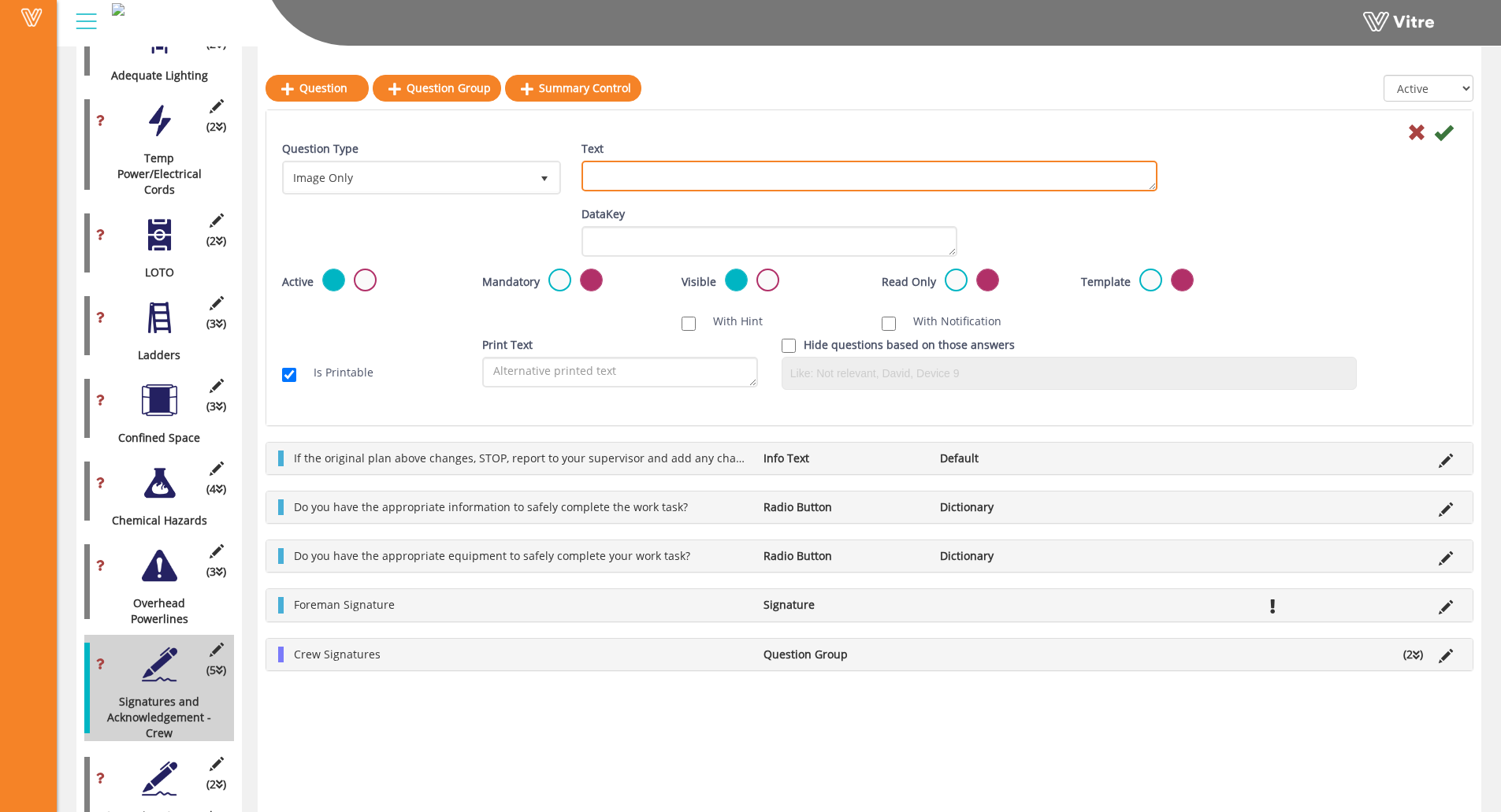
click at [645, 172] on textarea "Text" at bounding box center [869, 176] width 576 height 31
paste textarea "Add Supporting Photo (Optional)"
type textarea "Add Supporting Photo (Optional)"
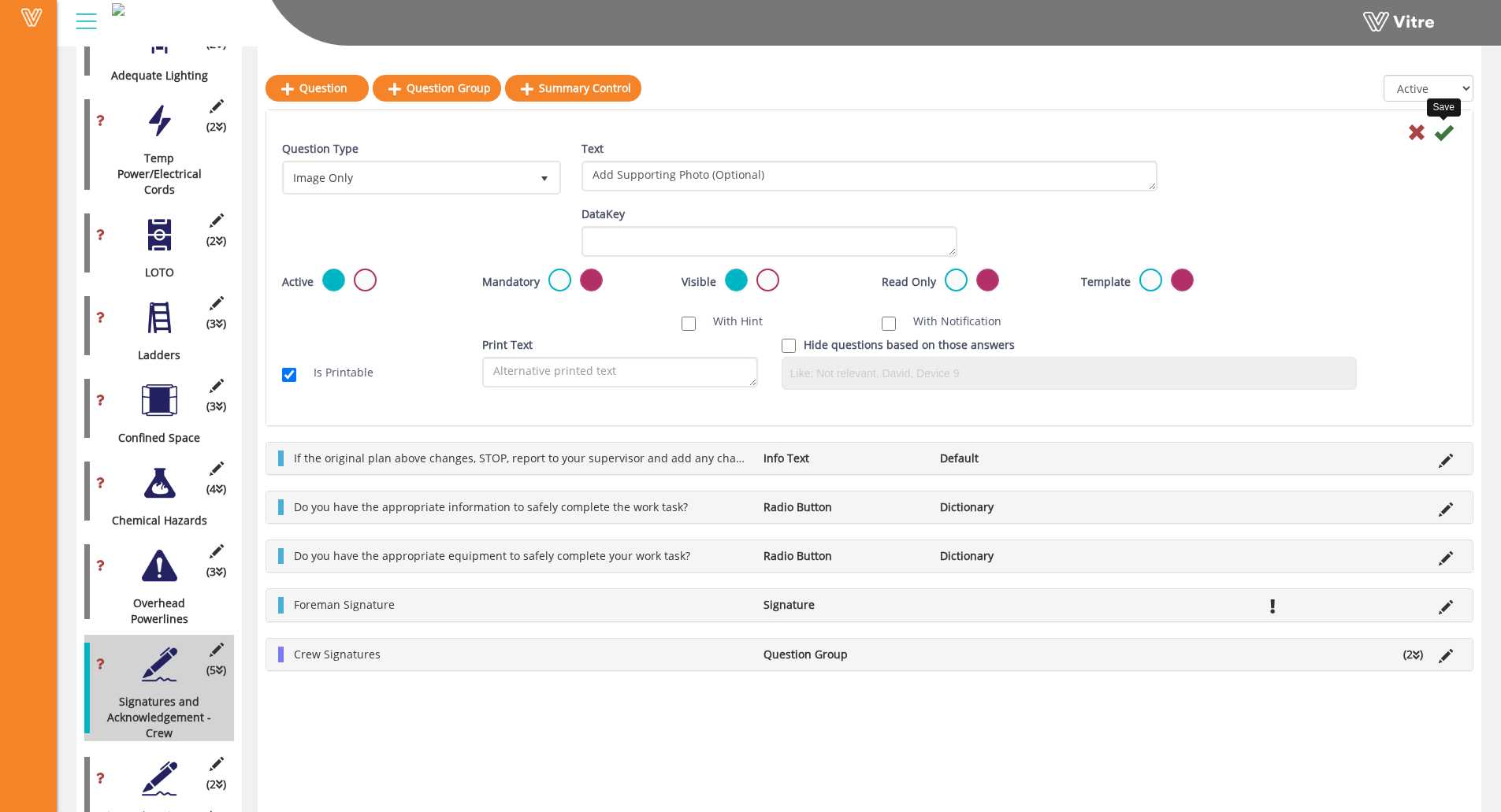
click at [1344, 128] on icon at bounding box center [1443, 132] width 19 height 19
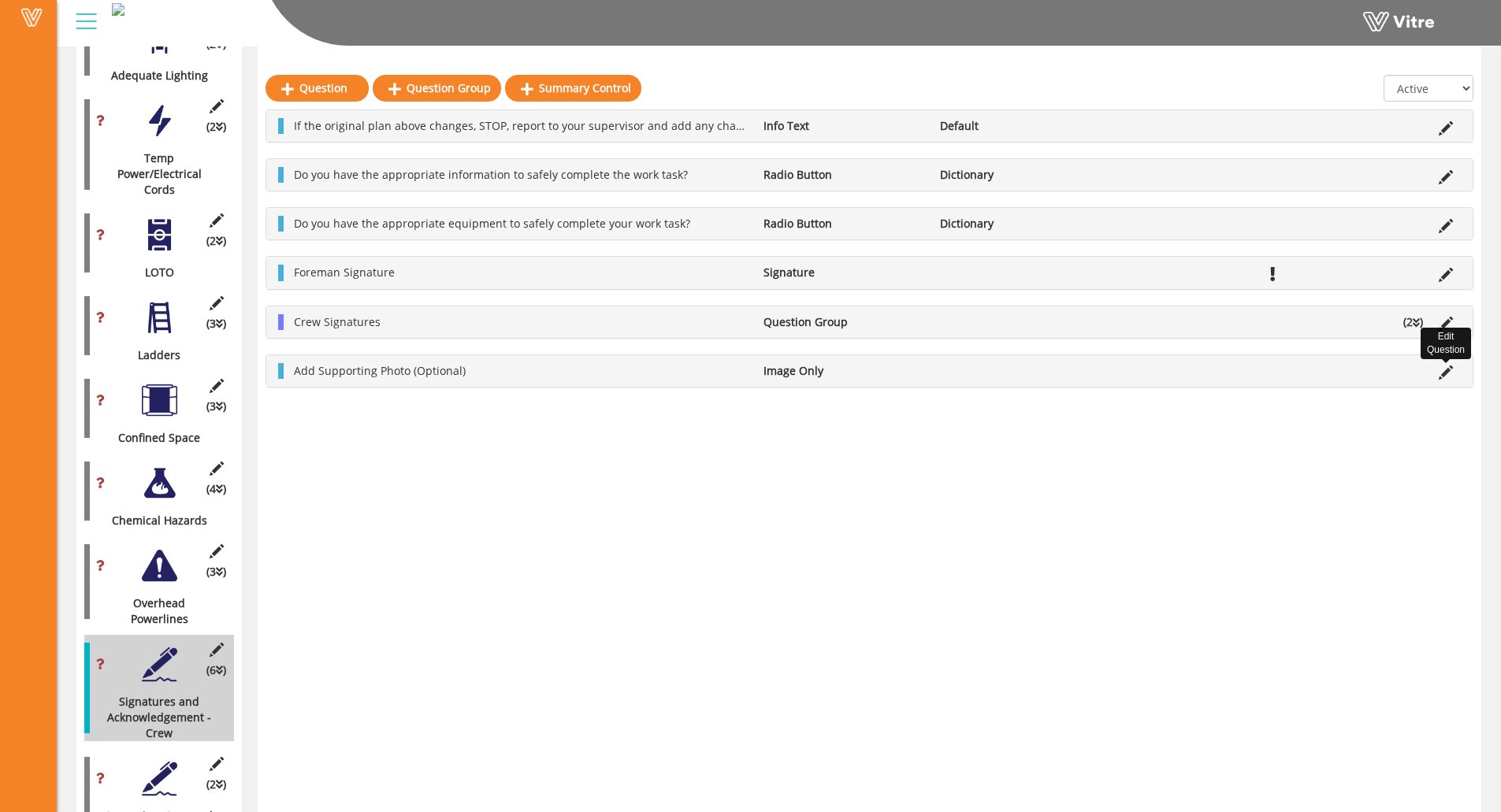
click at [1344, 370] on icon at bounding box center [1445, 372] width 14 height 14
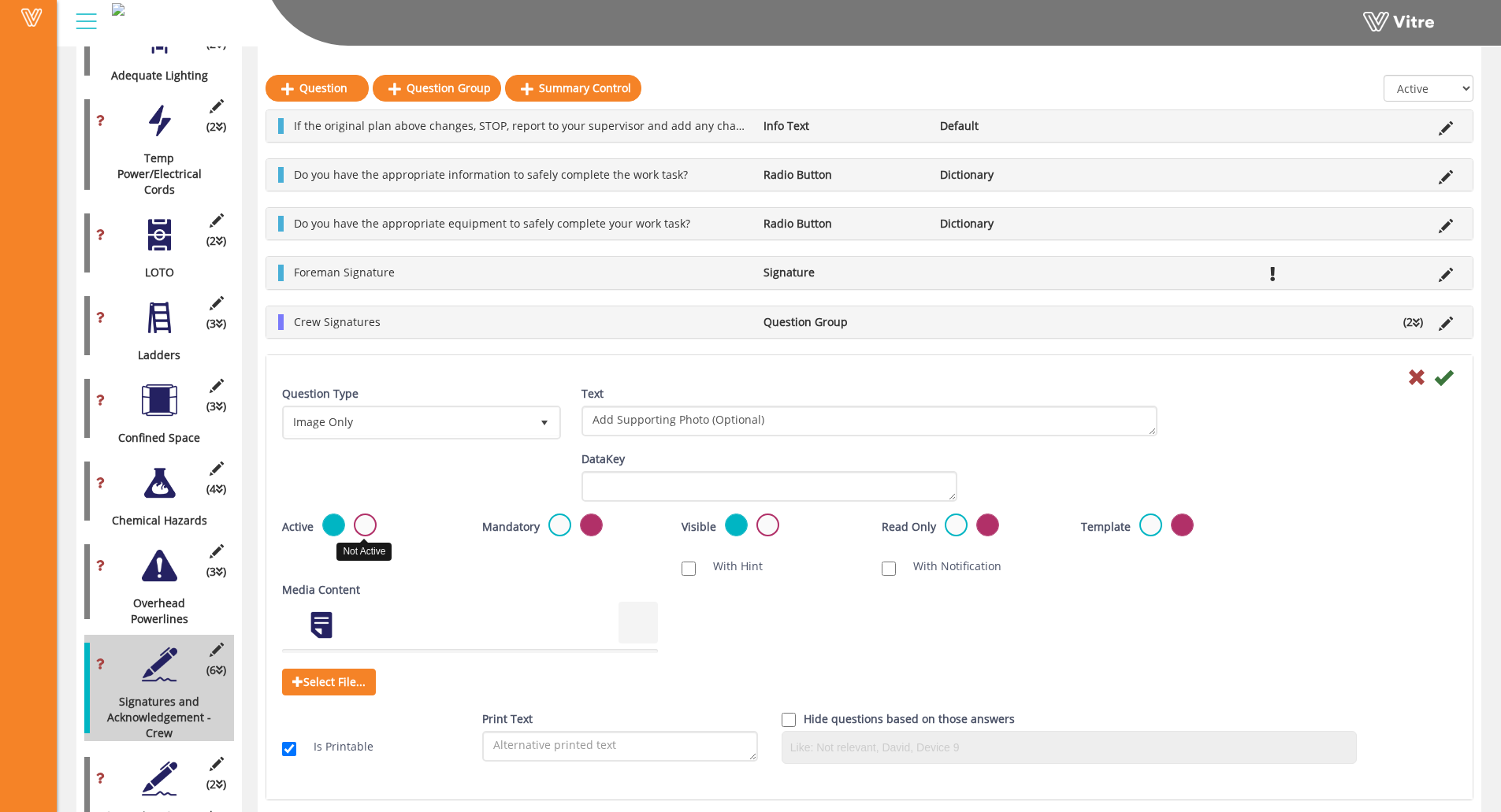
click at [363, 523] on label at bounding box center [365, 525] width 23 height 23
click at [0, 0] on input "radio" at bounding box center [0, 0] width 0 height 0
click at [764, 518] on label at bounding box center [768, 525] width 23 height 23
click at [0, 0] on input "radio" at bounding box center [0, 0] width 0 height 0
click at [1344, 375] on icon at bounding box center [1443, 377] width 19 height 19
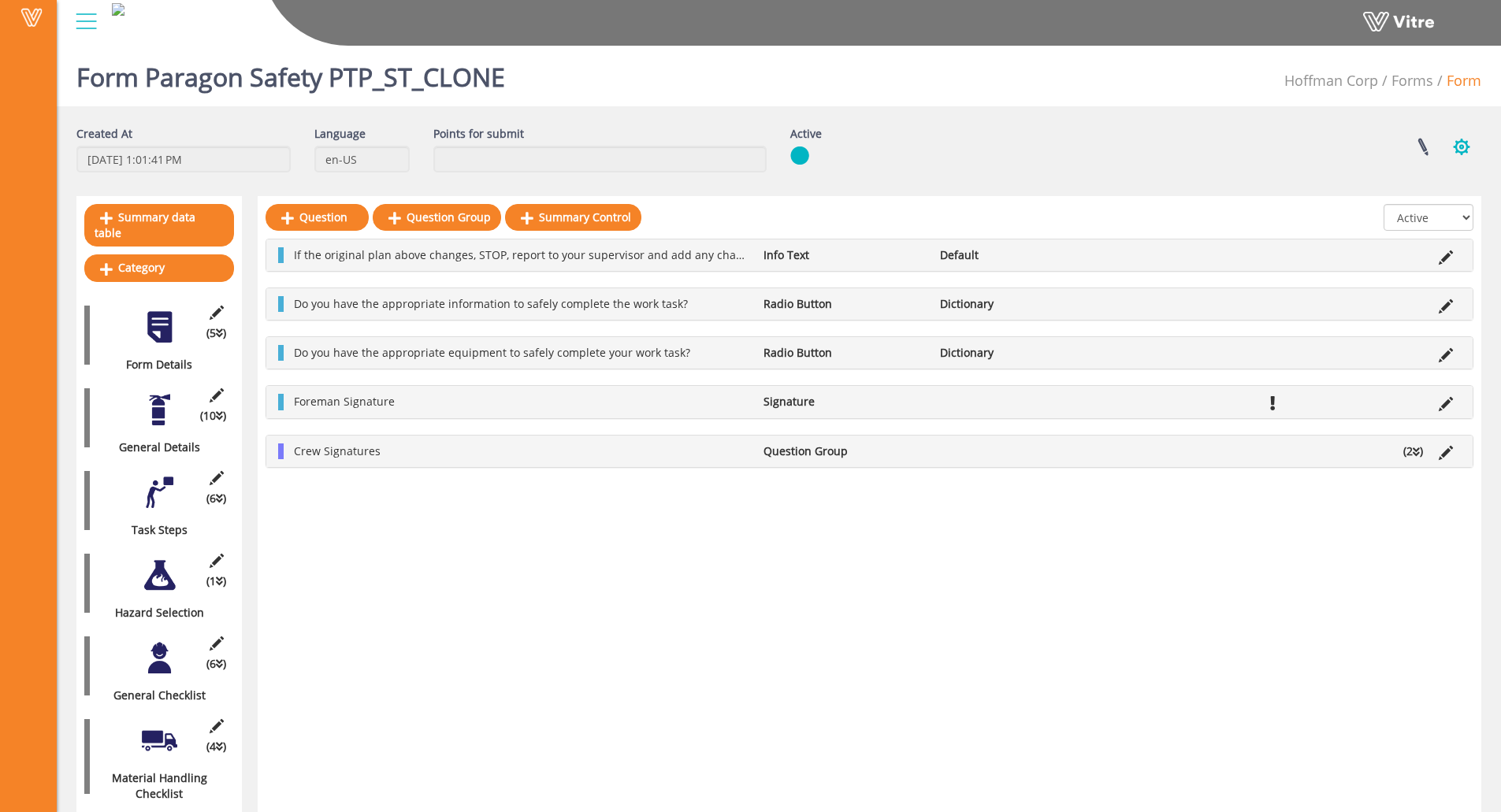
click at [1344, 147] on button "button" at bounding box center [1462, 146] width 39 height 42
click at [1344, 205] on link "Set Users" at bounding box center [1408, 204] width 143 height 20
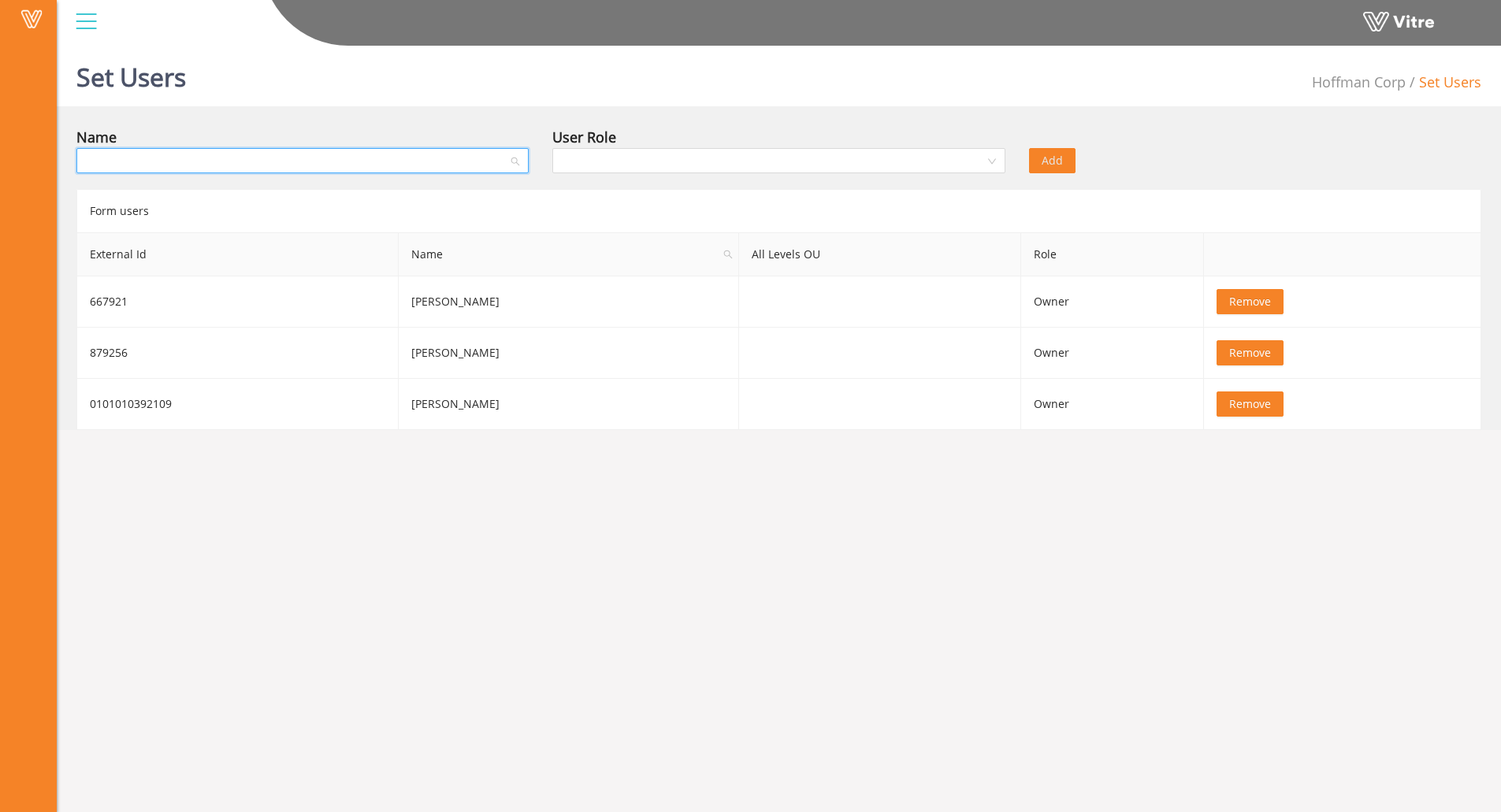
click at [401, 158] on input "search" at bounding box center [297, 160] width 422 height 24
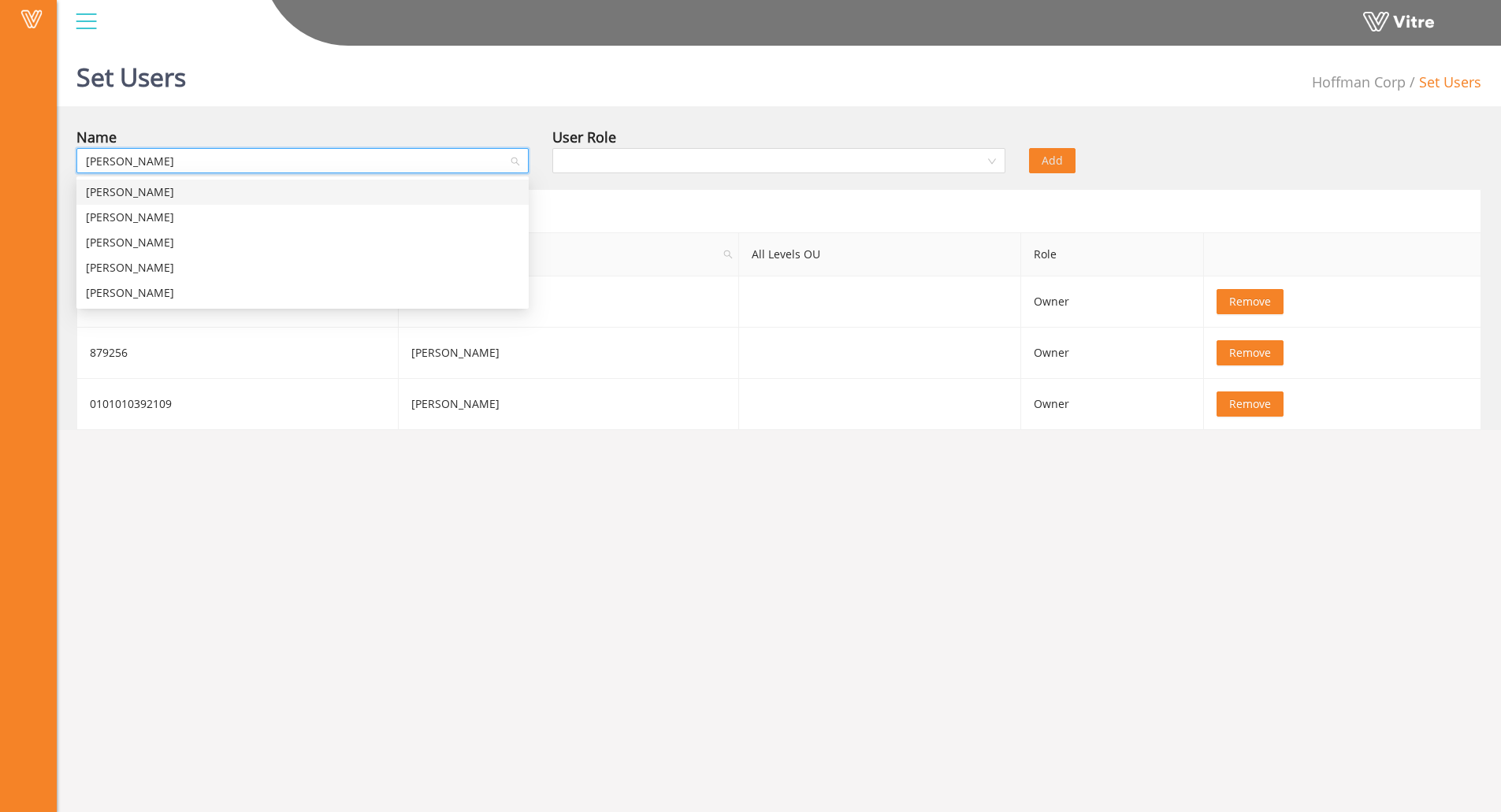
type input "[PERSON_NAME]"
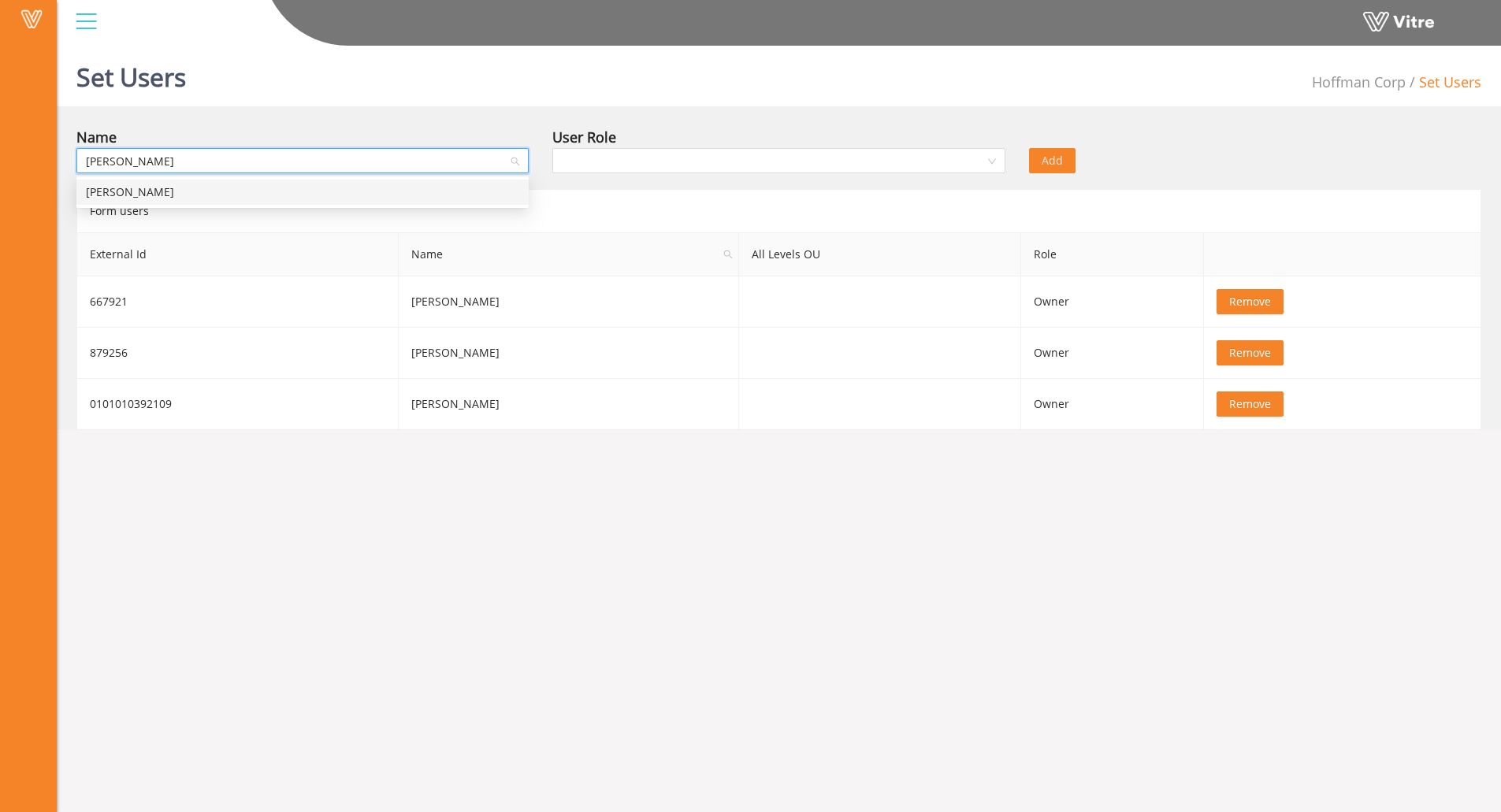
click at [379, 185] on div "[PERSON_NAME]" at bounding box center [302, 192] width 433 height 17
click at [680, 149] on input "search" at bounding box center [773, 160] width 422 height 24
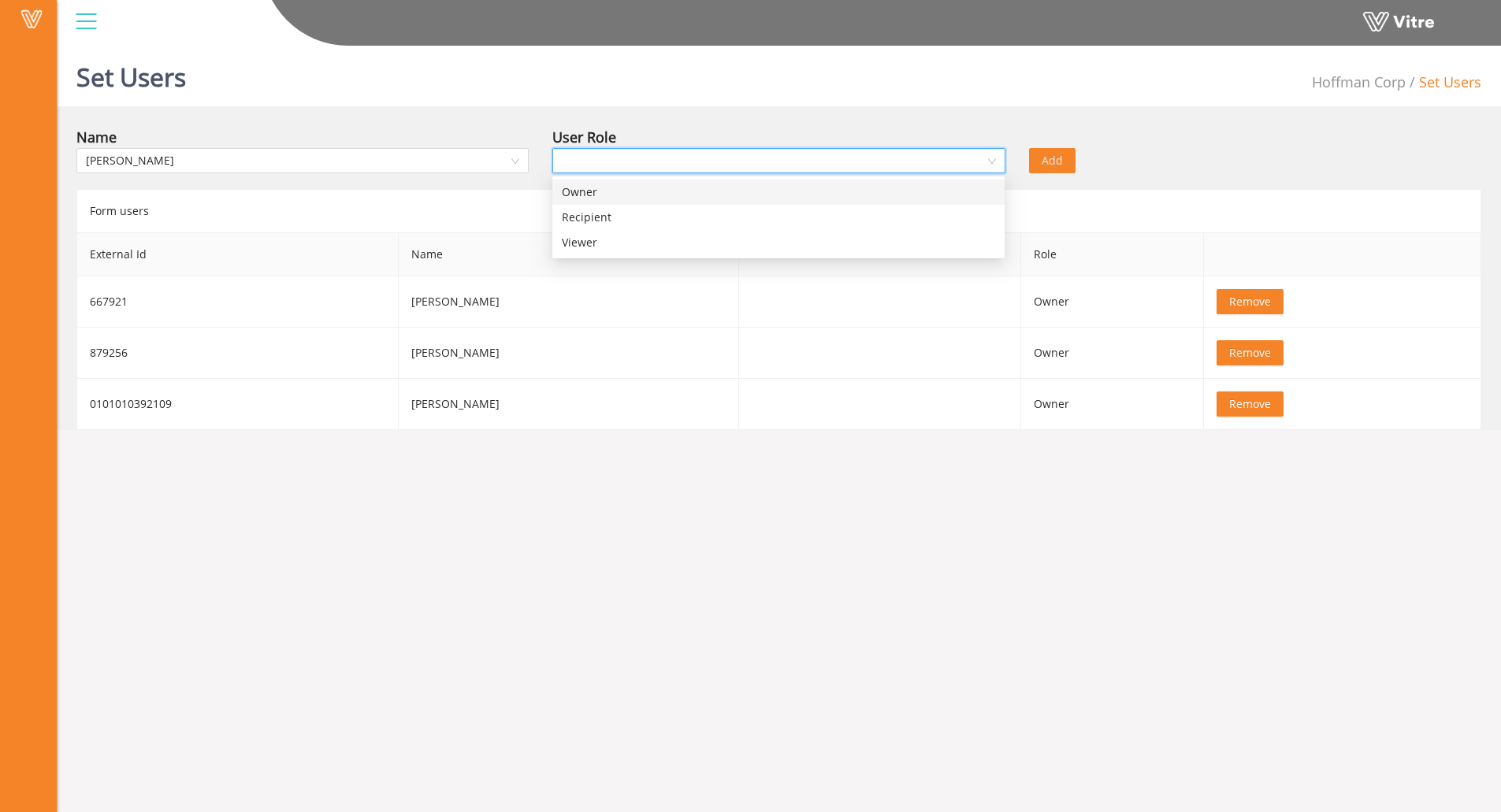
click at [643, 199] on div "Owner" at bounding box center [779, 192] width 433 height 17
click at [701, 118] on div "Set Users [PERSON_NAME] Corp Set Users Name [PERSON_NAME] User Role Owner Owner…" at bounding box center [779, 234] width 1445 height 390
click at [1048, 162] on span "Add" at bounding box center [1052, 160] width 21 height 17
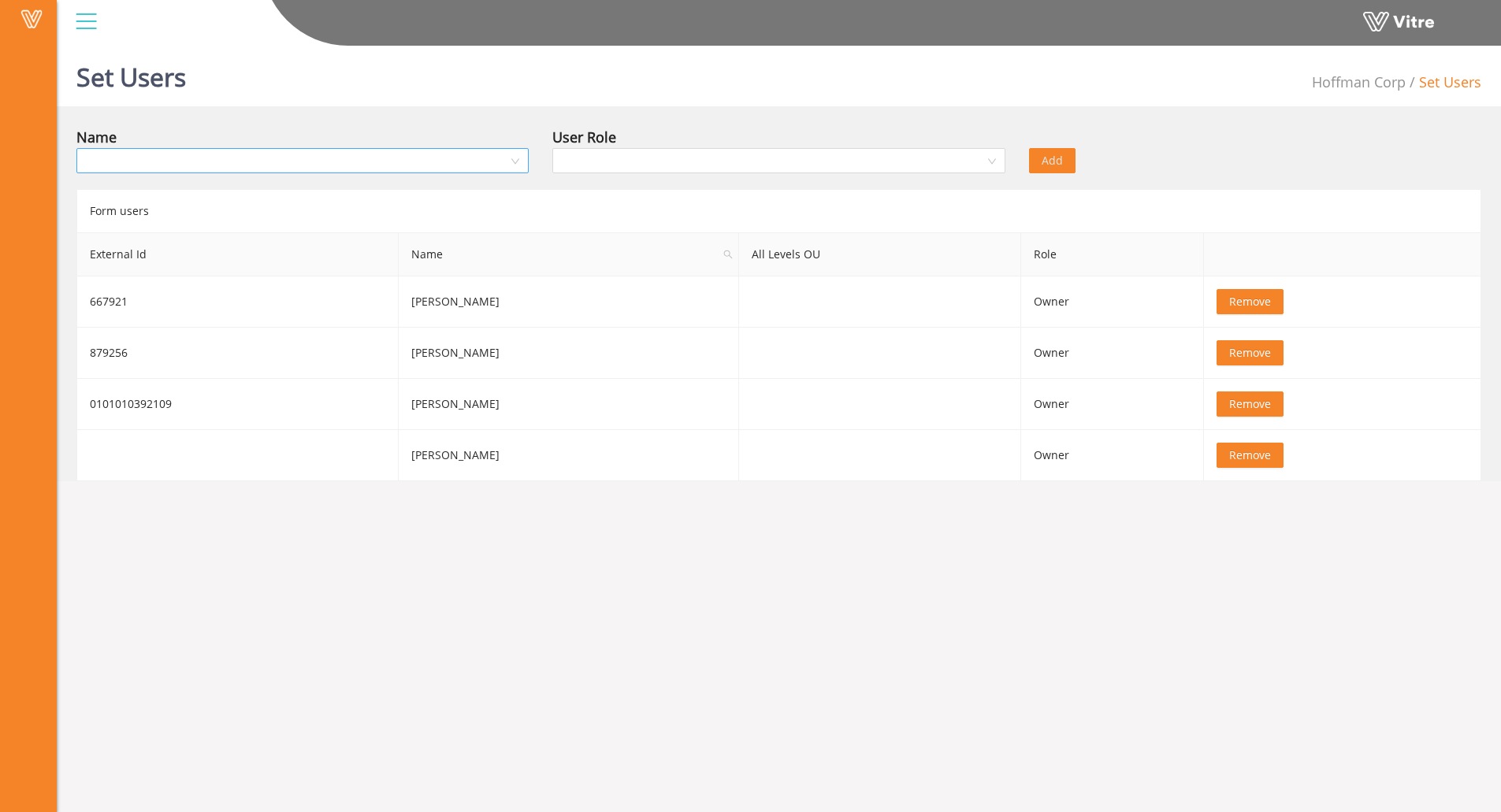
click at [188, 152] on input "search" at bounding box center [297, 160] width 422 height 24
type input "Flint"
click at [203, 195] on div "[PERSON_NAME]" at bounding box center [302, 192] width 433 height 17
click at [596, 163] on input "search" at bounding box center [773, 160] width 422 height 24
click at [596, 188] on div "Owner" at bounding box center [779, 192] width 433 height 17
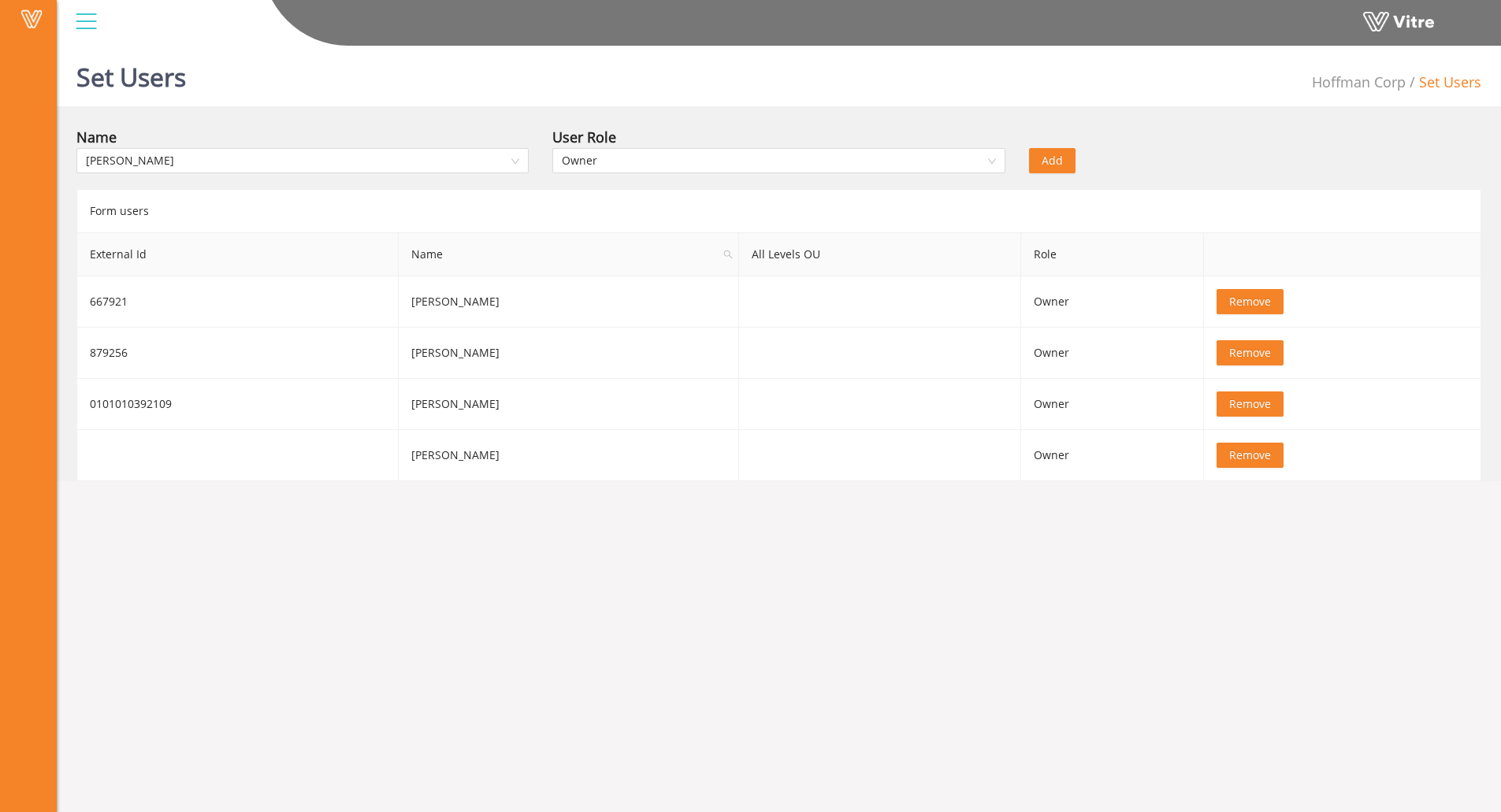
click at [1057, 165] on span "Add" at bounding box center [1052, 160] width 21 height 17
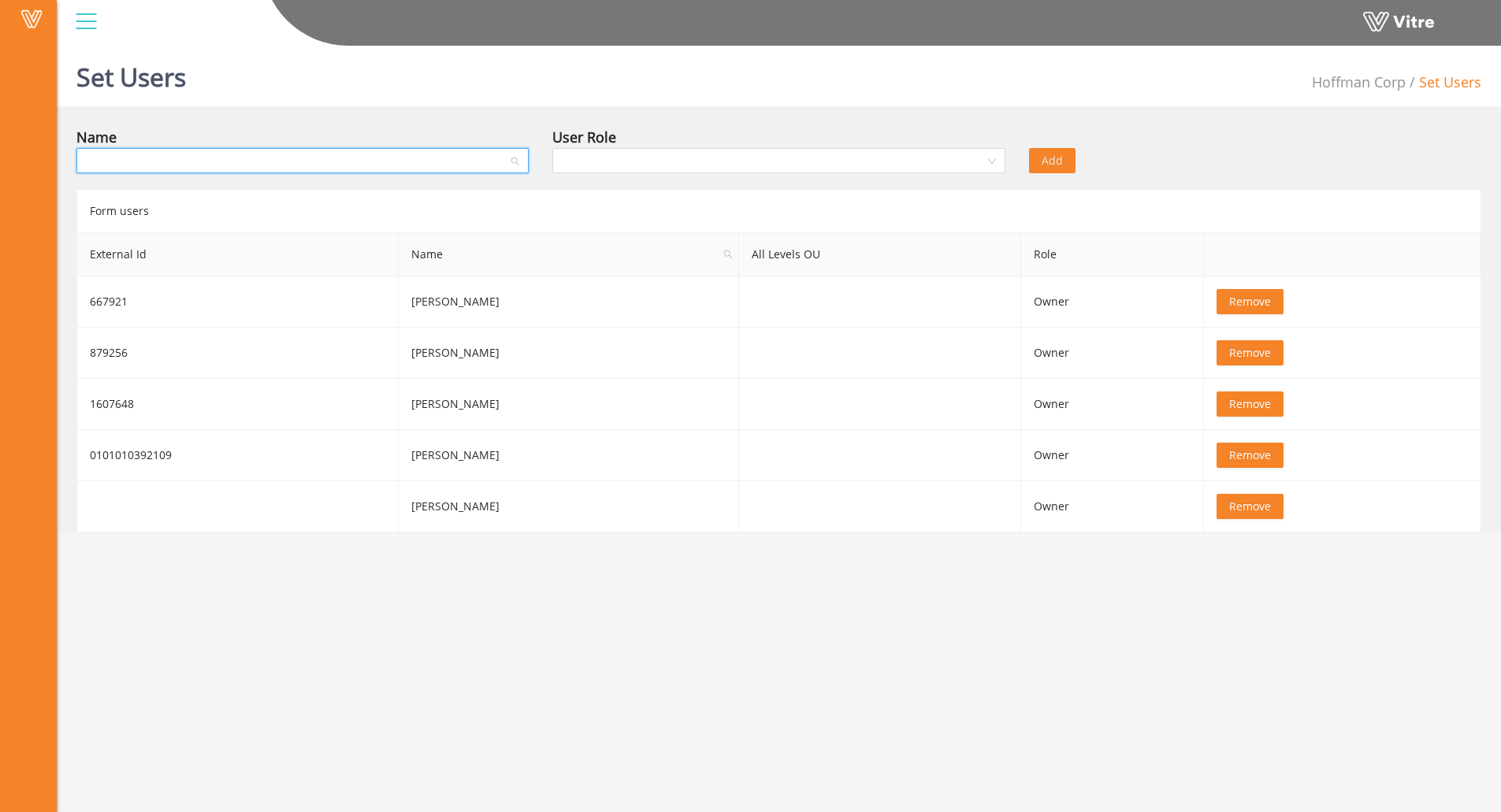
click at [496, 157] on input "search" at bounding box center [297, 160] width 422 height 24
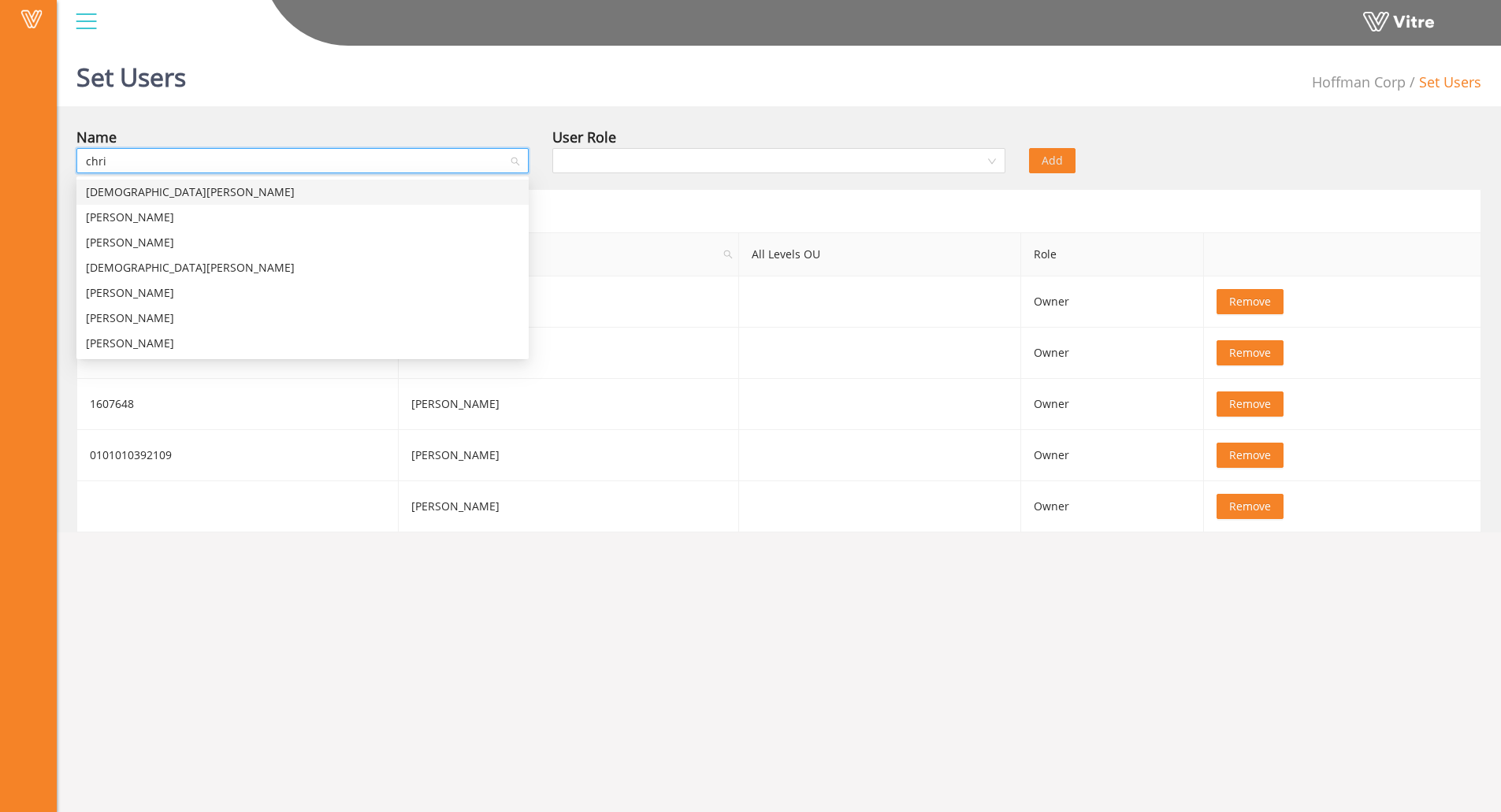
type input "[PERSON_NAME]"
click at [320, 314] on div "[PERSON_NAME]" at bounding box center [302, 318] width 433 height 17
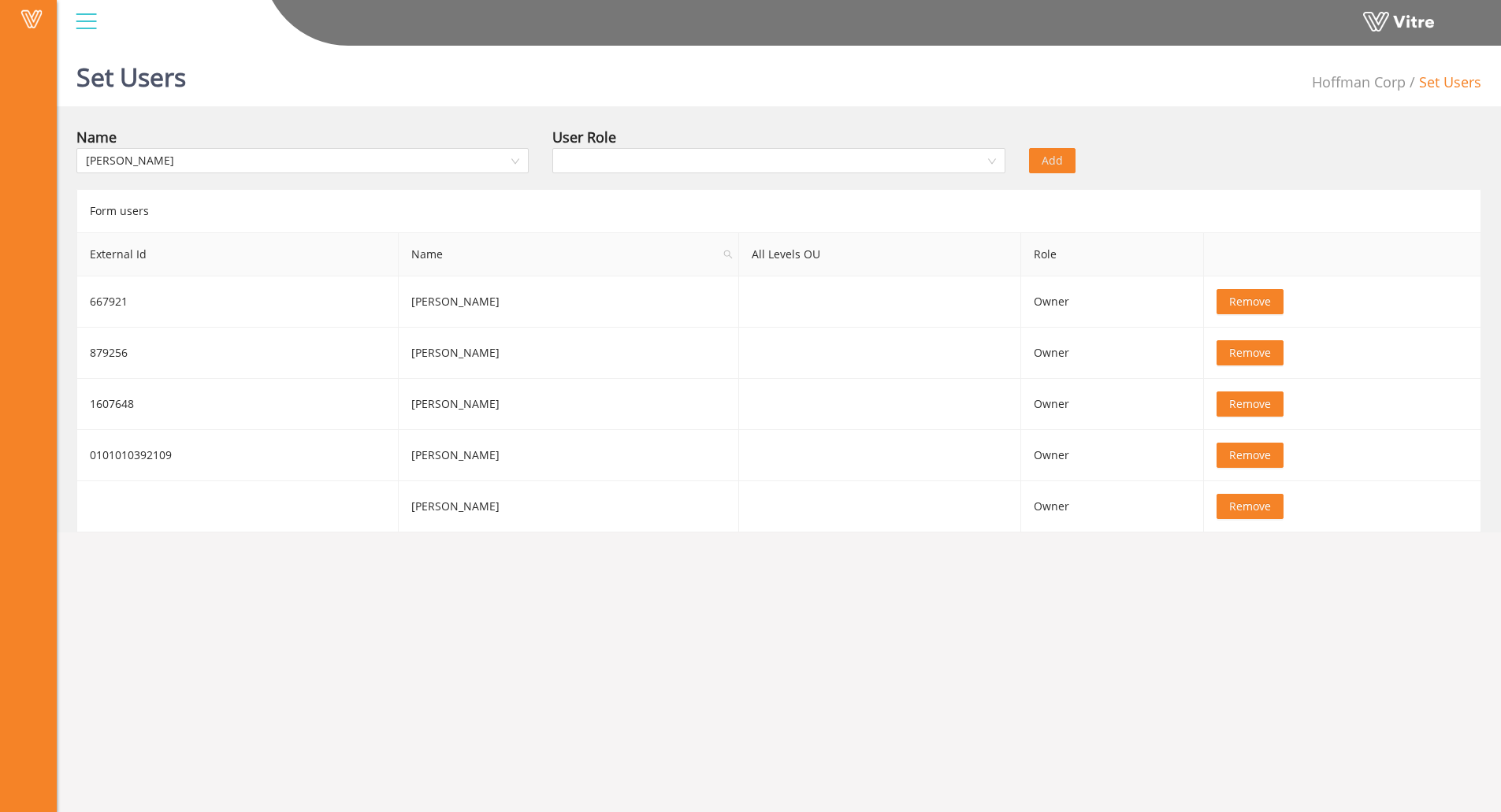
click at [935, 144] on div "User Role" at bounding box center [778, 136] width 452 height 22
click at [931, 163] on input "search" at bounding box center [773, 160] width 422 height 24
click at [739, 196] on div "Owner" at bounding box center [779, 192] width 433 height 17
click at [1050, 160] on span "Add" at bounding box center [1052, 160] width 21 height 17
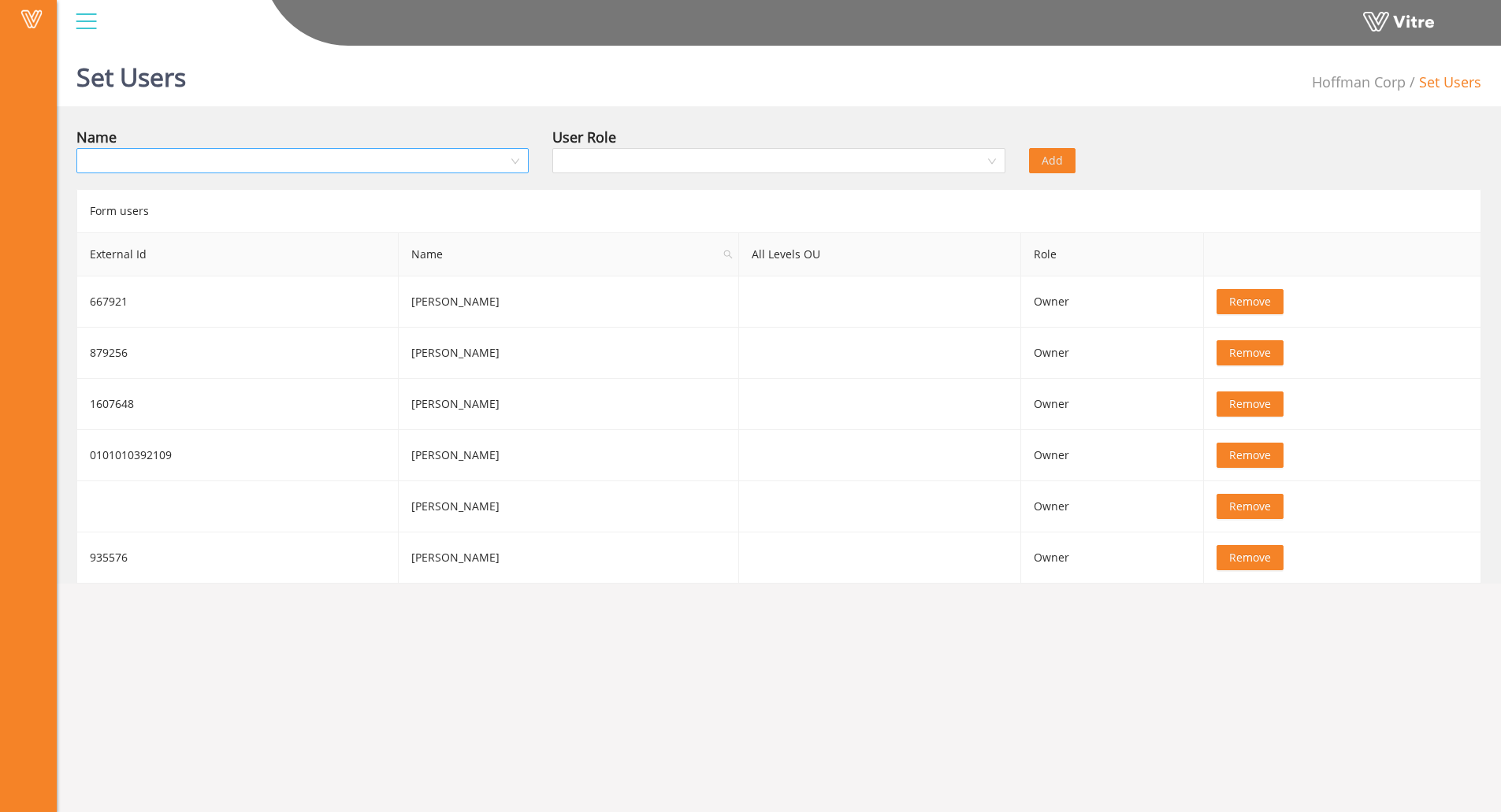
click at [417, 165] on input "search" at bounding box center [297, 160] width 422 height 24
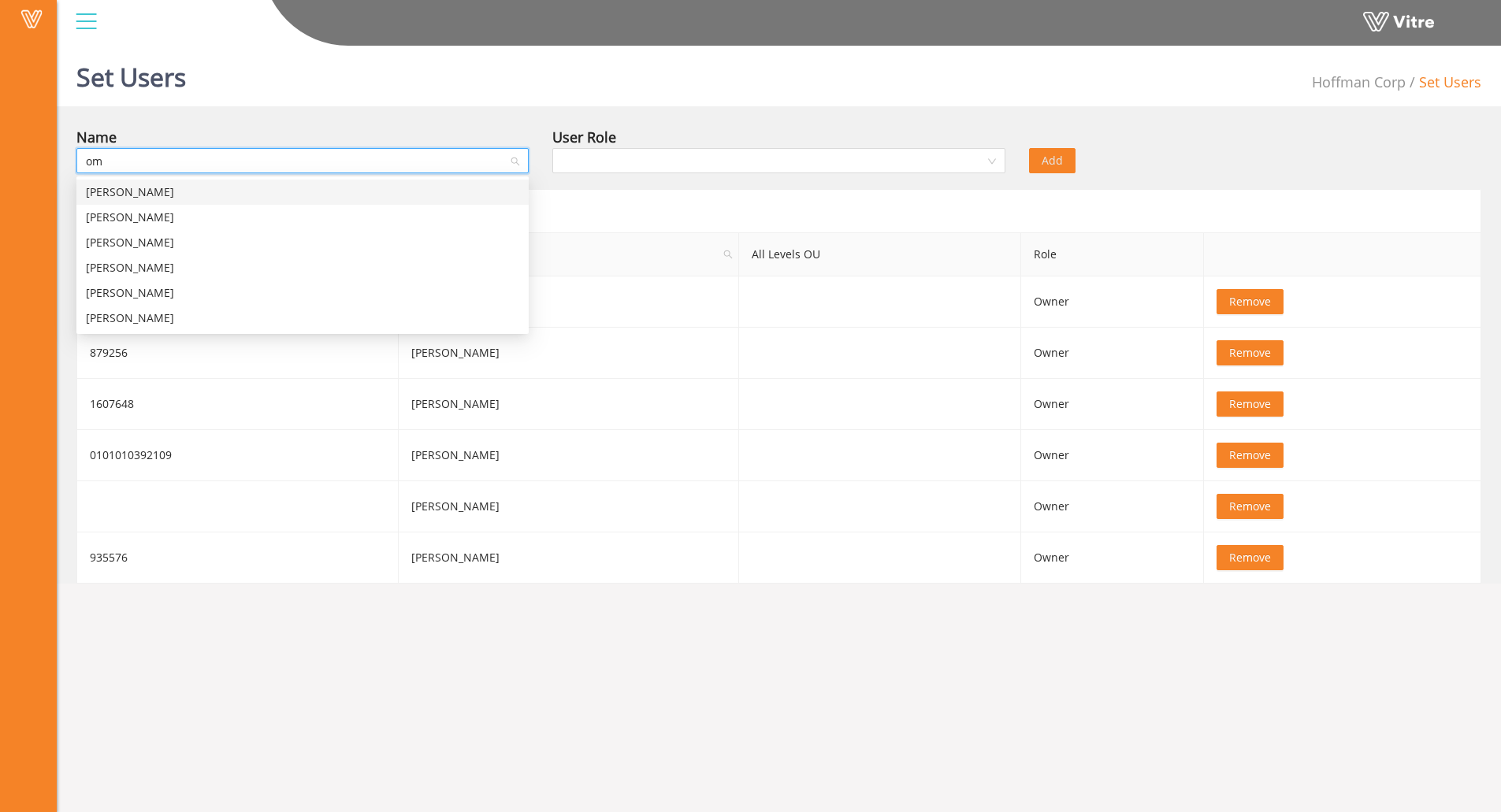
type input "o"
type input "O"
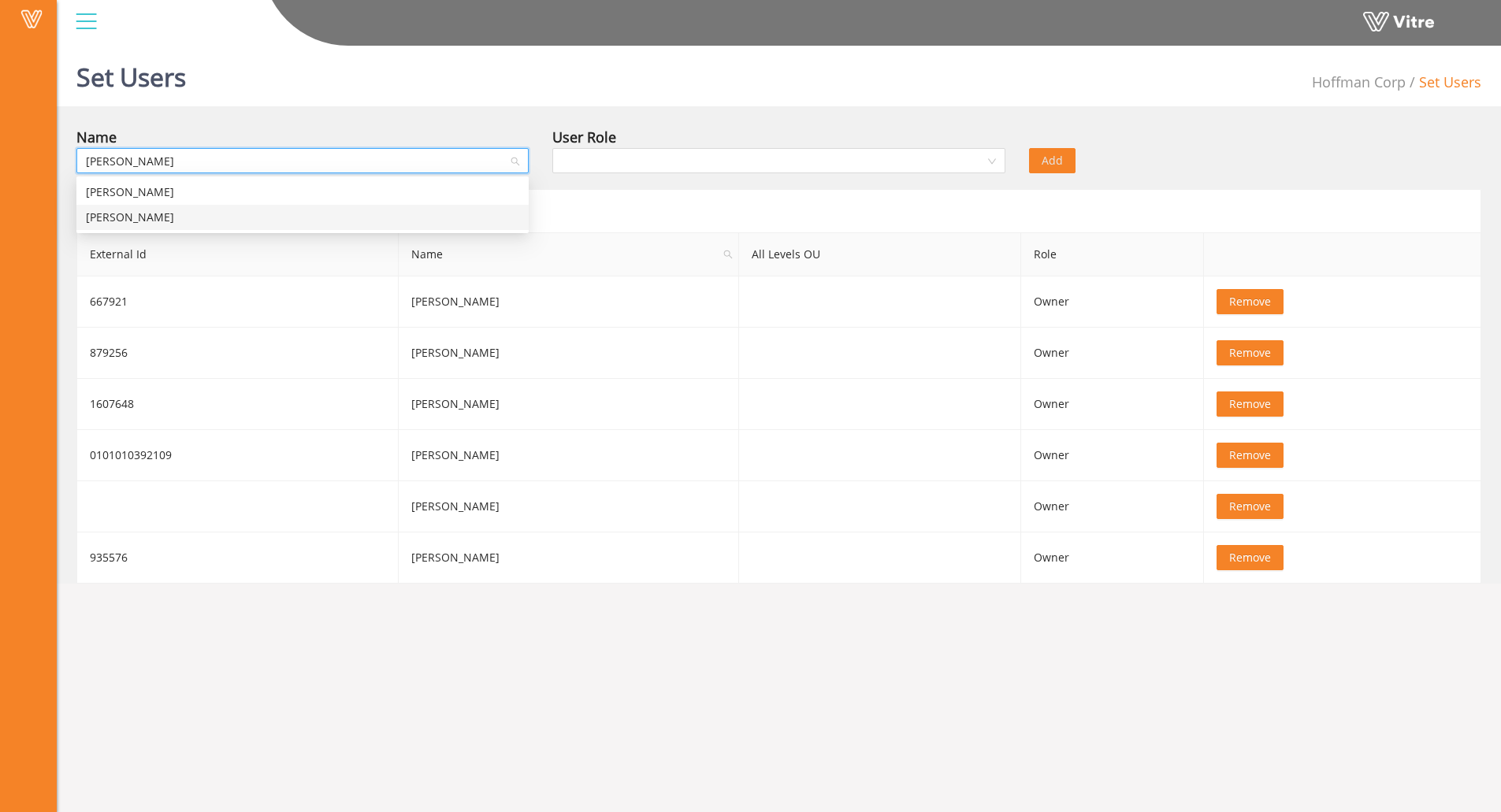
type input "[PERSON_NAME]"
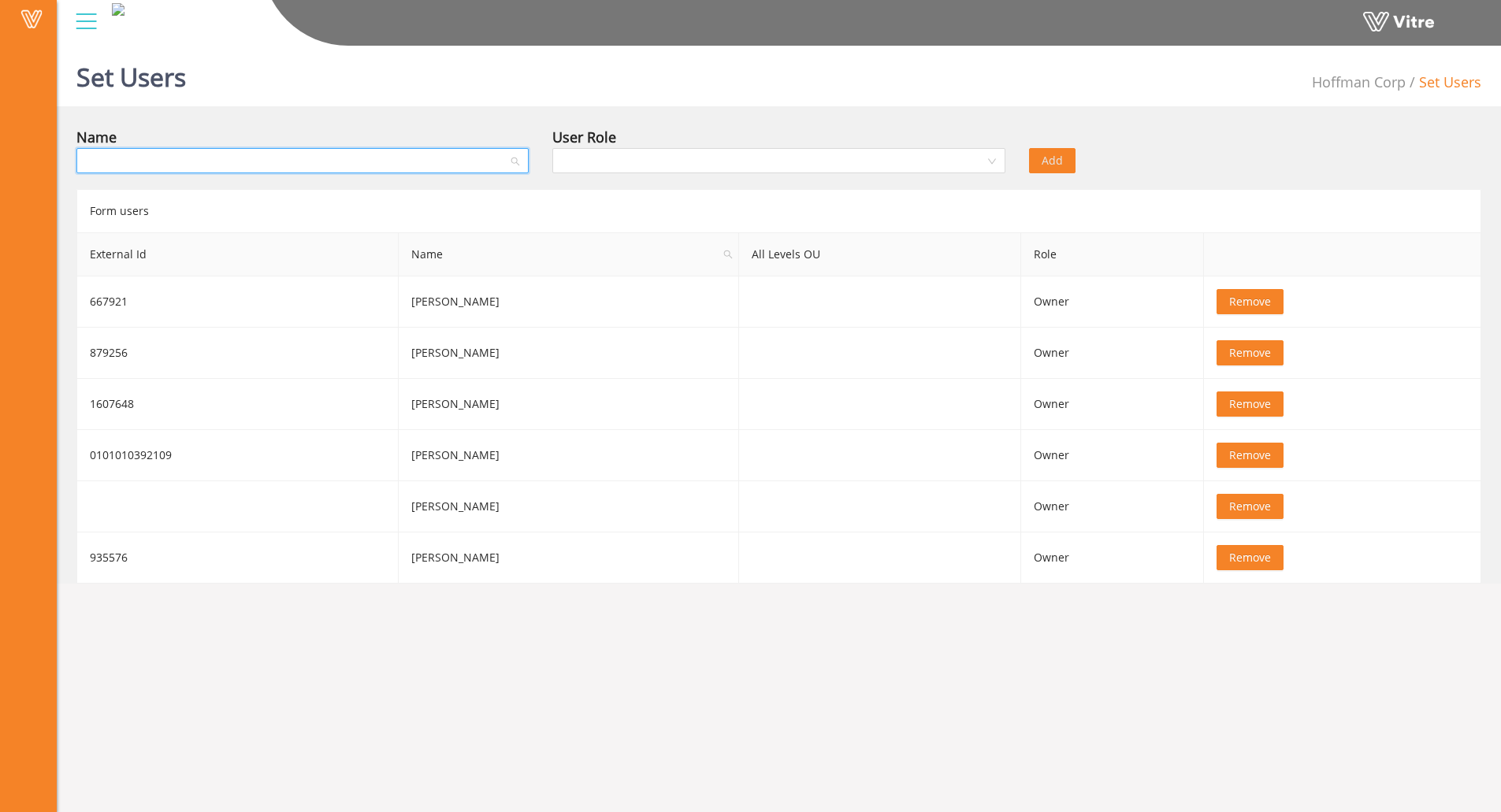
click at [181, 162] on input "search" at bounding box center [297, 160] width 422 height 24
type input "[PERSON_NAME]"
click at [174, 215] on div "[PERSON_NAME]" at bounding box center [302, 217] width 433 height 17
click at [955, 158] on input "search" at bounding box center [773, 160] width 422 height 24
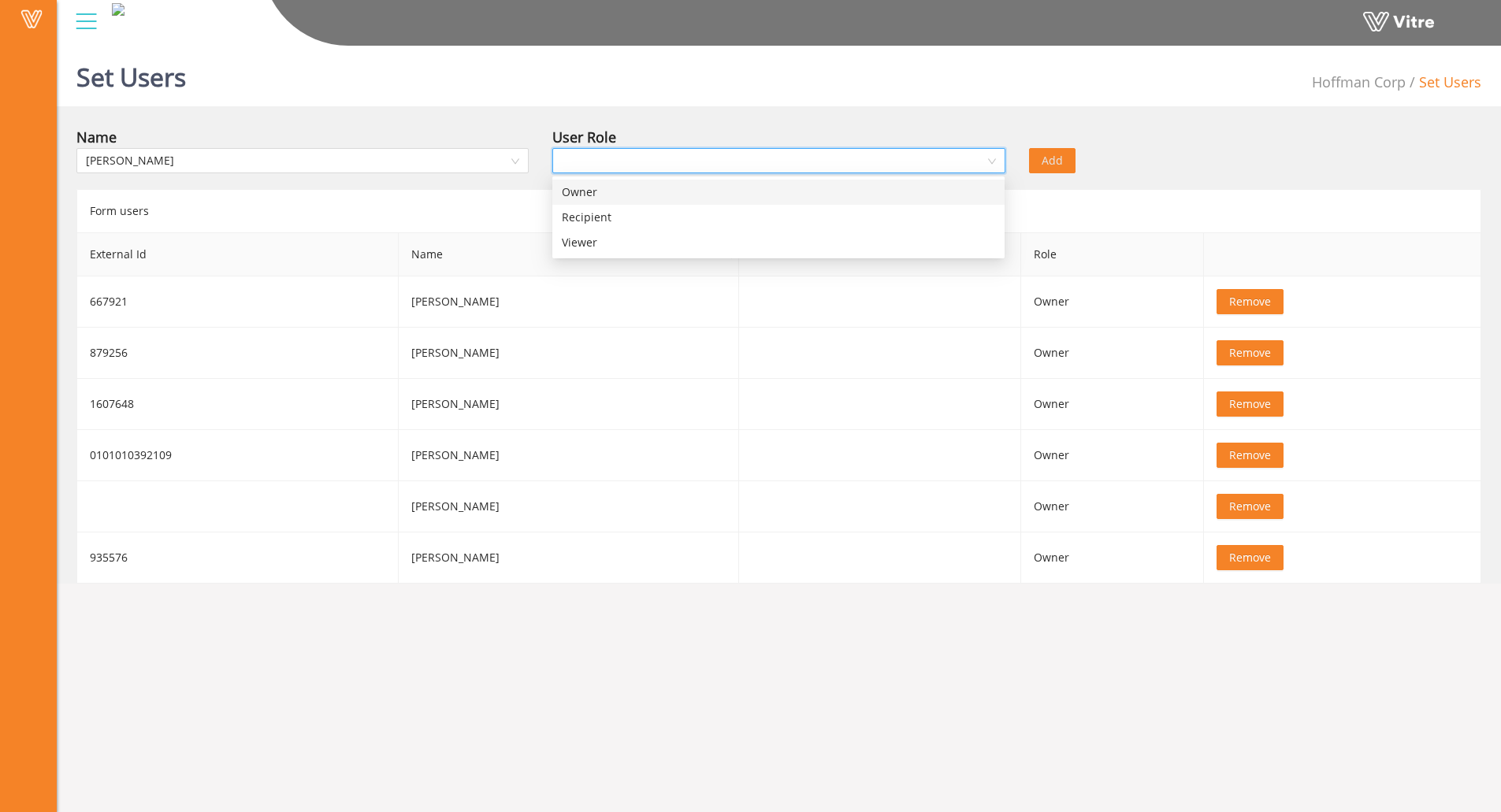
click at [693, 196] on div "Owner" at bounding box center [779, 192] width 433 height 17
click at [1037, 161] on button "Add" at bounding box center [1052, 160] width 47 height 25
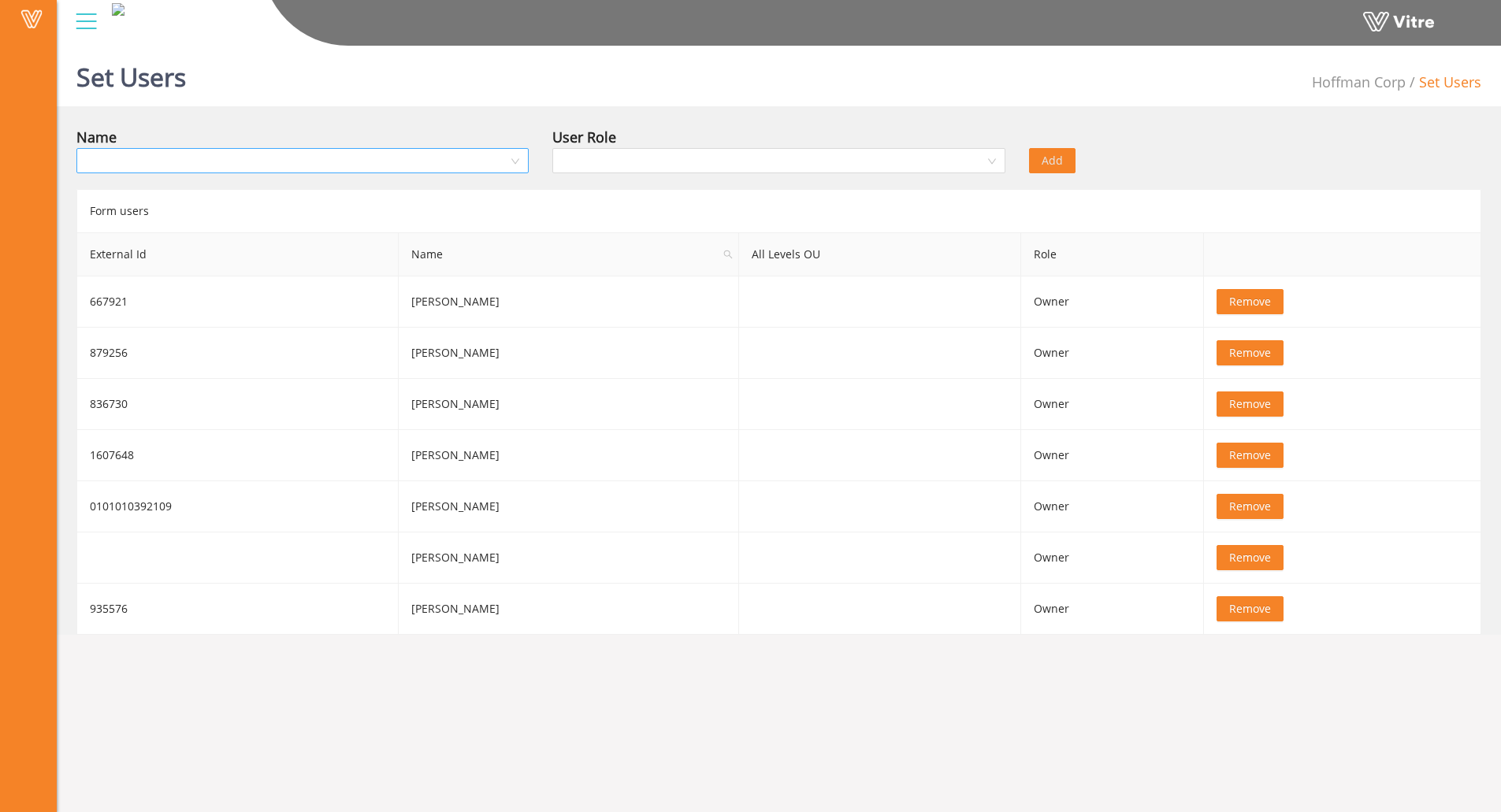
click at [295, 156] on input "search" at bounding box center [297, 160] width 422 height 24
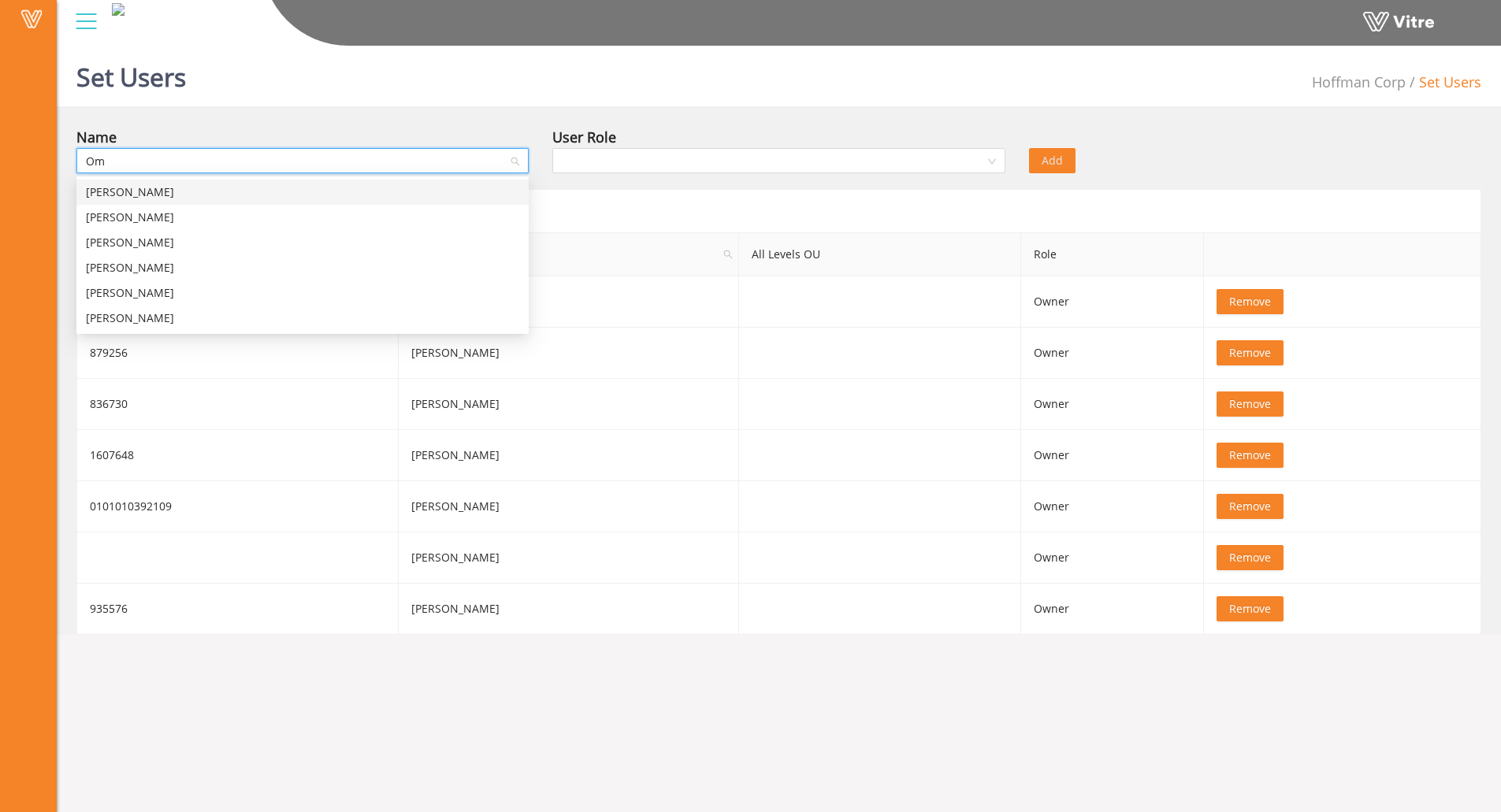
type input "O"
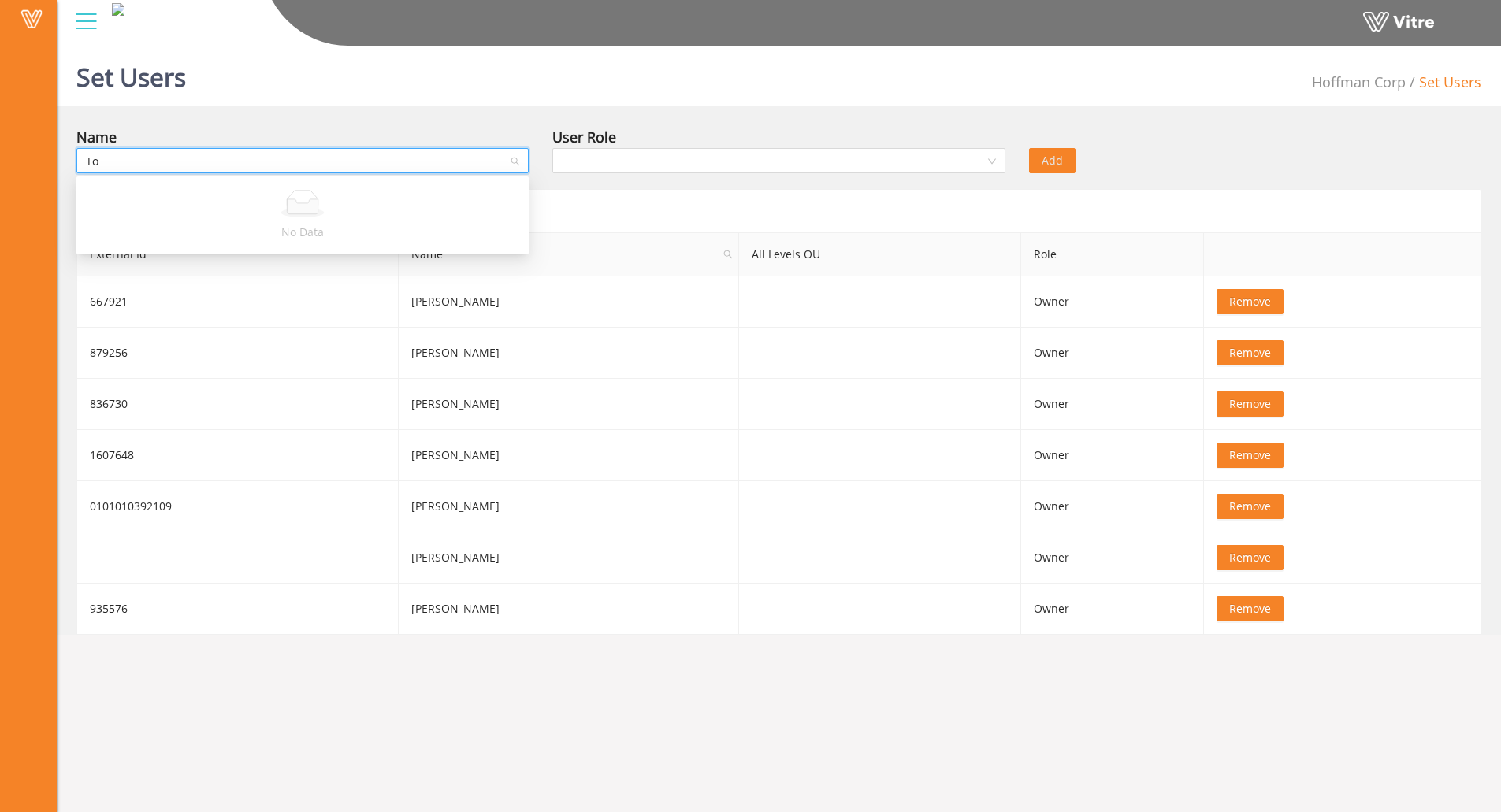
type input "T"
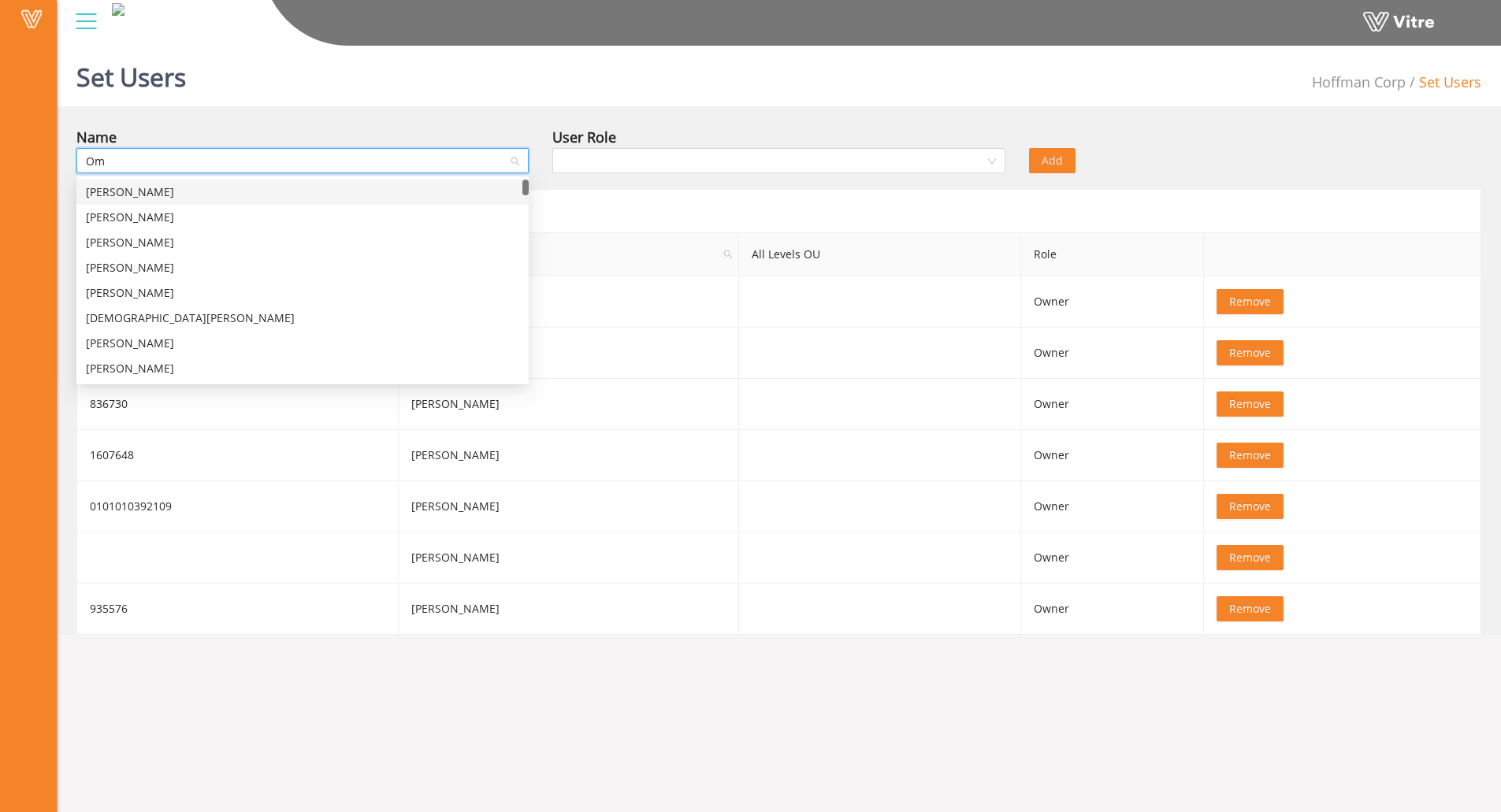
type input "O"
click at [408, 690] on body "Vitre Set Users [PERSON_NAME] Corp Set Users Name User Role Add Form users Exte…" at bounding box center [750, 445] width 1501 height 812
